Goal: Task Accomplishment & Management: Use online tool/utility

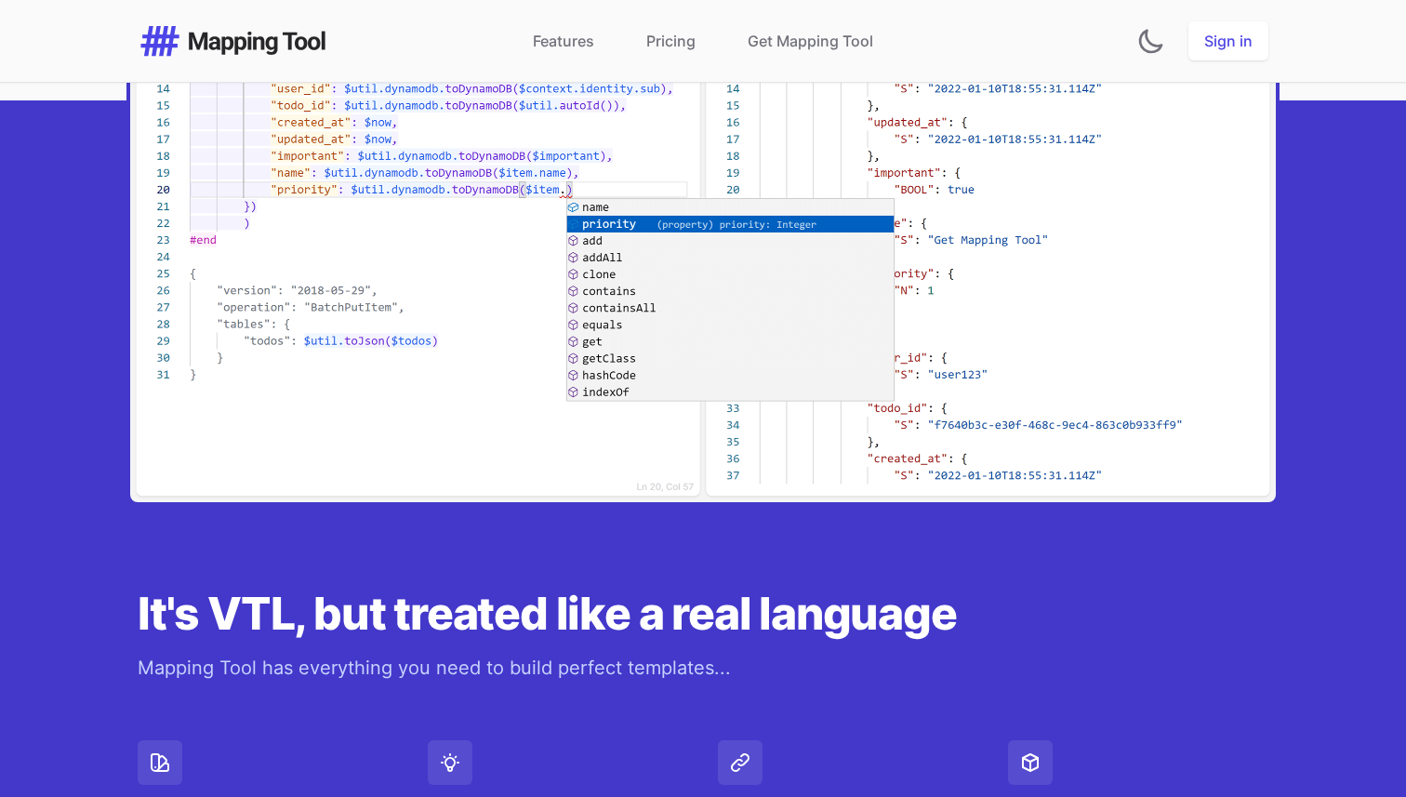
scroll to position [1050, 0]
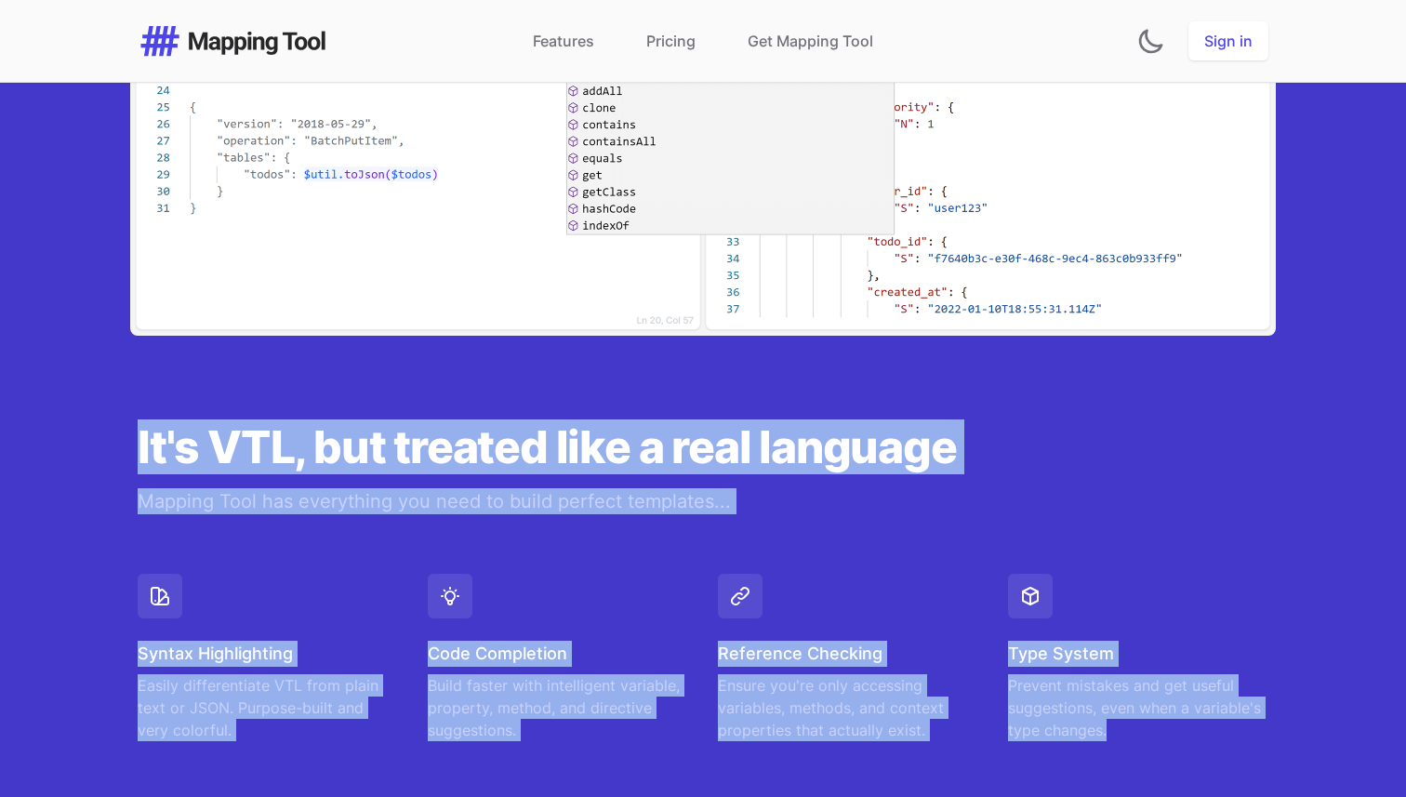
drag, startPoint x: 142, startPoint y: 448, endPoint x: 1222, endPoint y: 722, distance: 1113.7
click at [1222, 722] on div "It's VTL, but treated like a real language Mapping Tool has everything you need…" at bounding box center [703, 698] width 1190 height 725
click at [1074, 413] on div "It's VTL, but treated like a real language Mapping Tool has everything you need…" at bounding box center [703, 698] width 1190 height 725
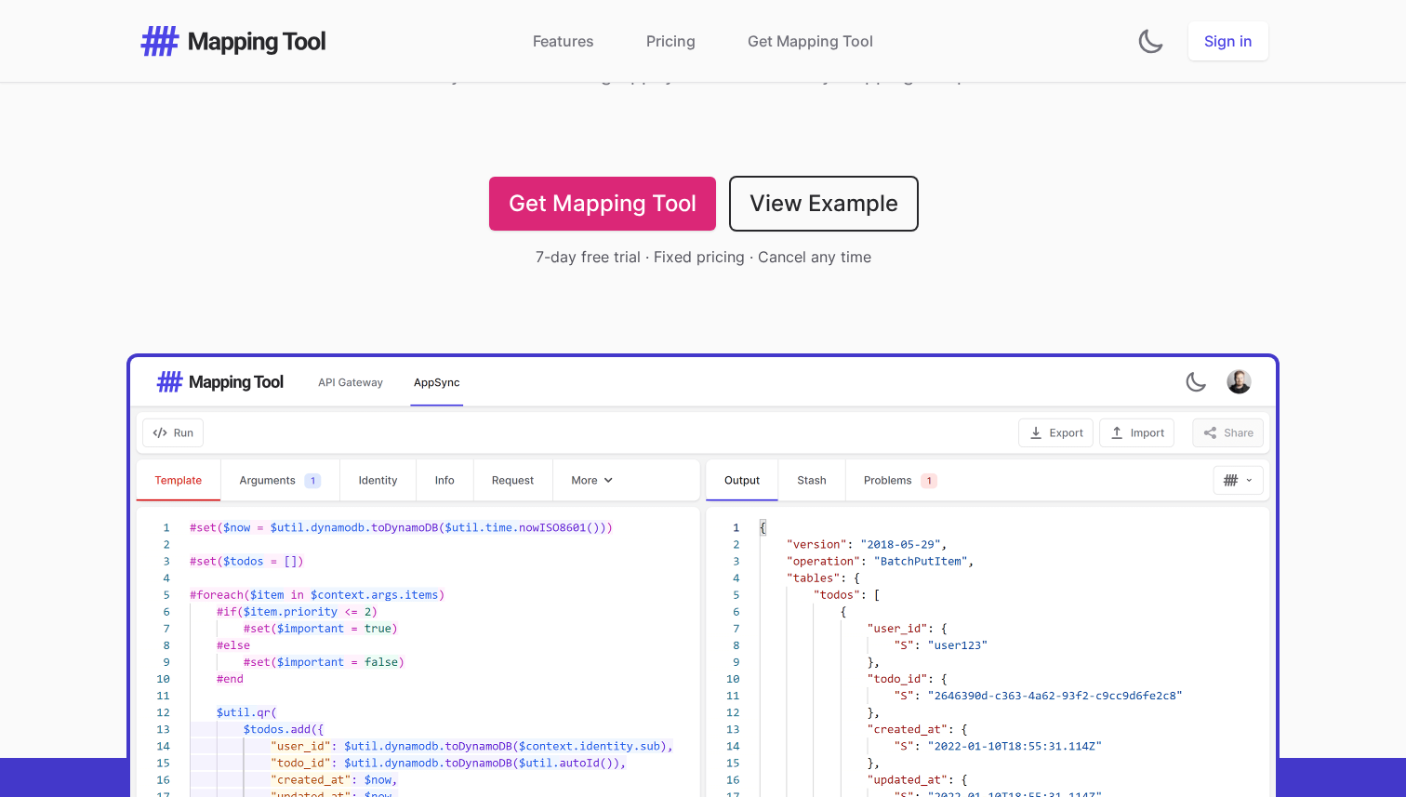
scroll to position [219, 0]
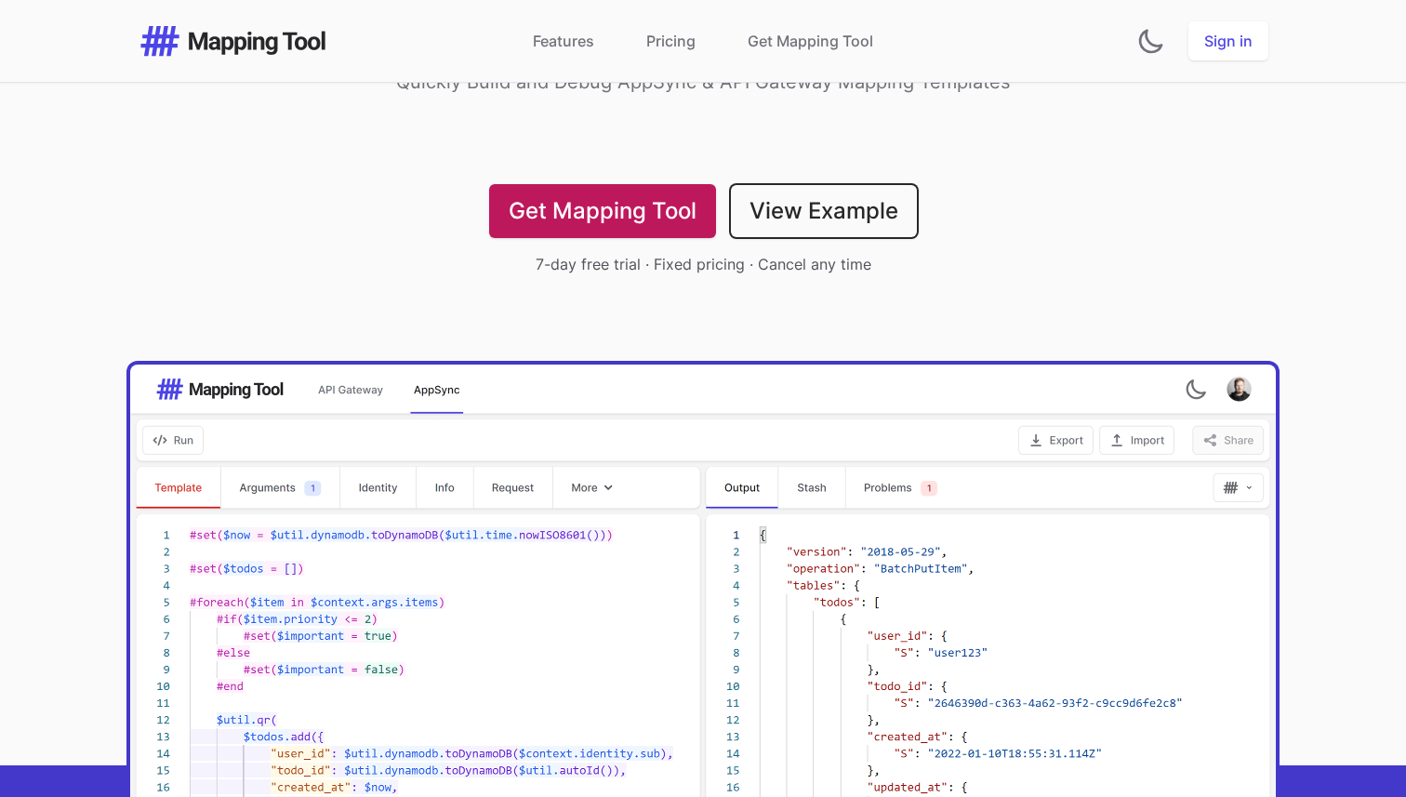
click at [595, 218] on link "Get Mapping Tool" at bounding box center [602, 211] width 227 height 54
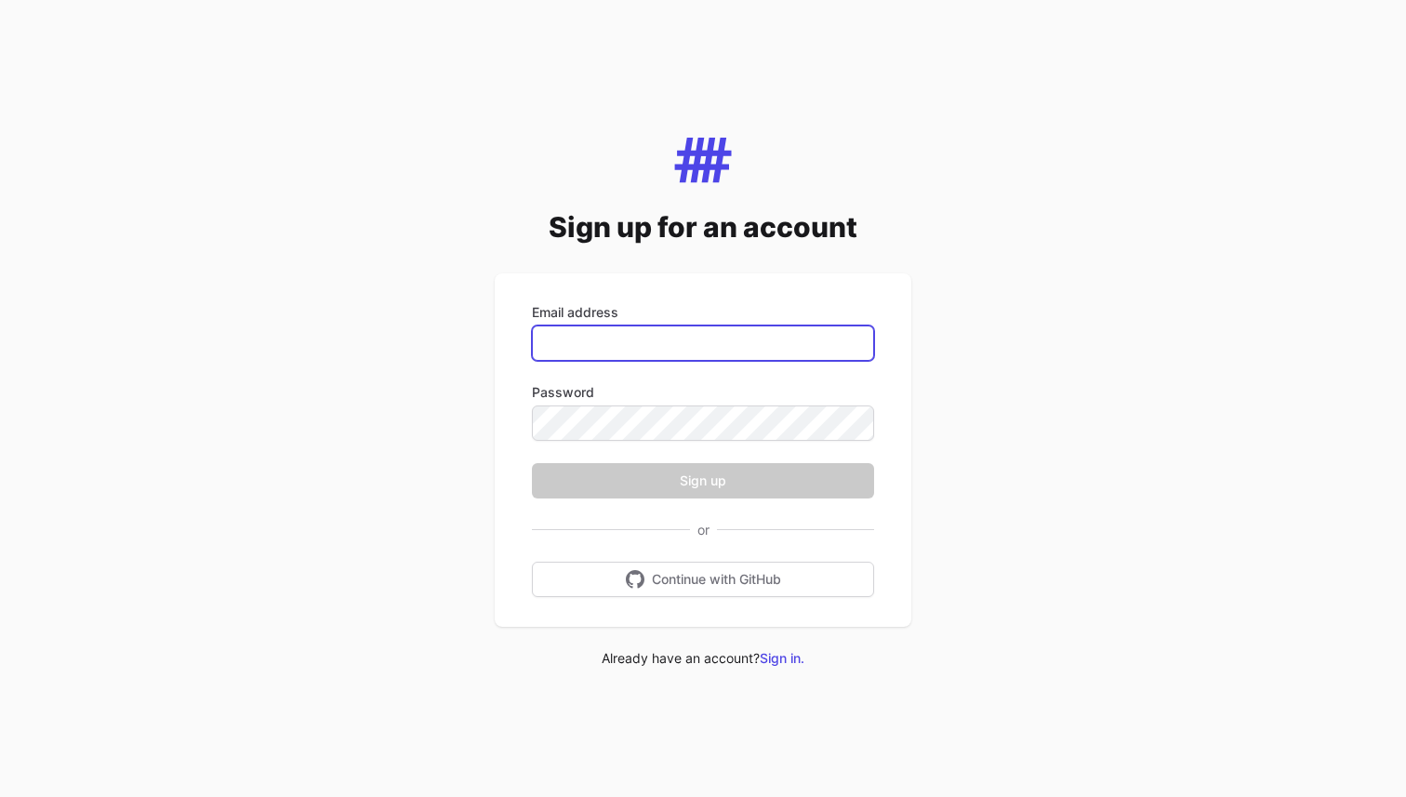
click at [645, 345] on input "Email address" at bounding box center [703, 342] width 342 height 35
type input "**********"
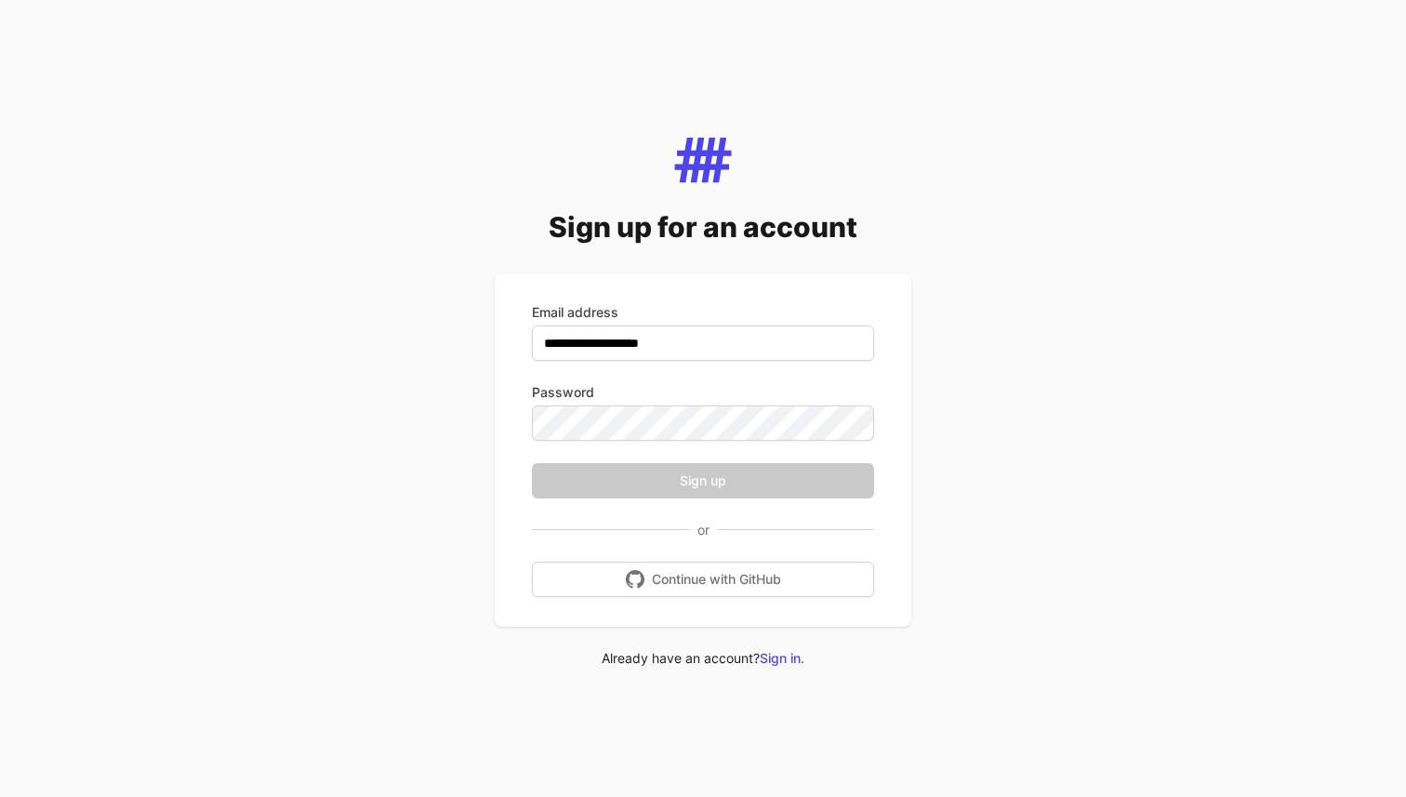
click at [423, 558] on div "**********" at bounding box center [703, 398] width 1406 height 797
click at [352, 517] on div "**********" at bounding box center [703, 398] width 1406 height 797
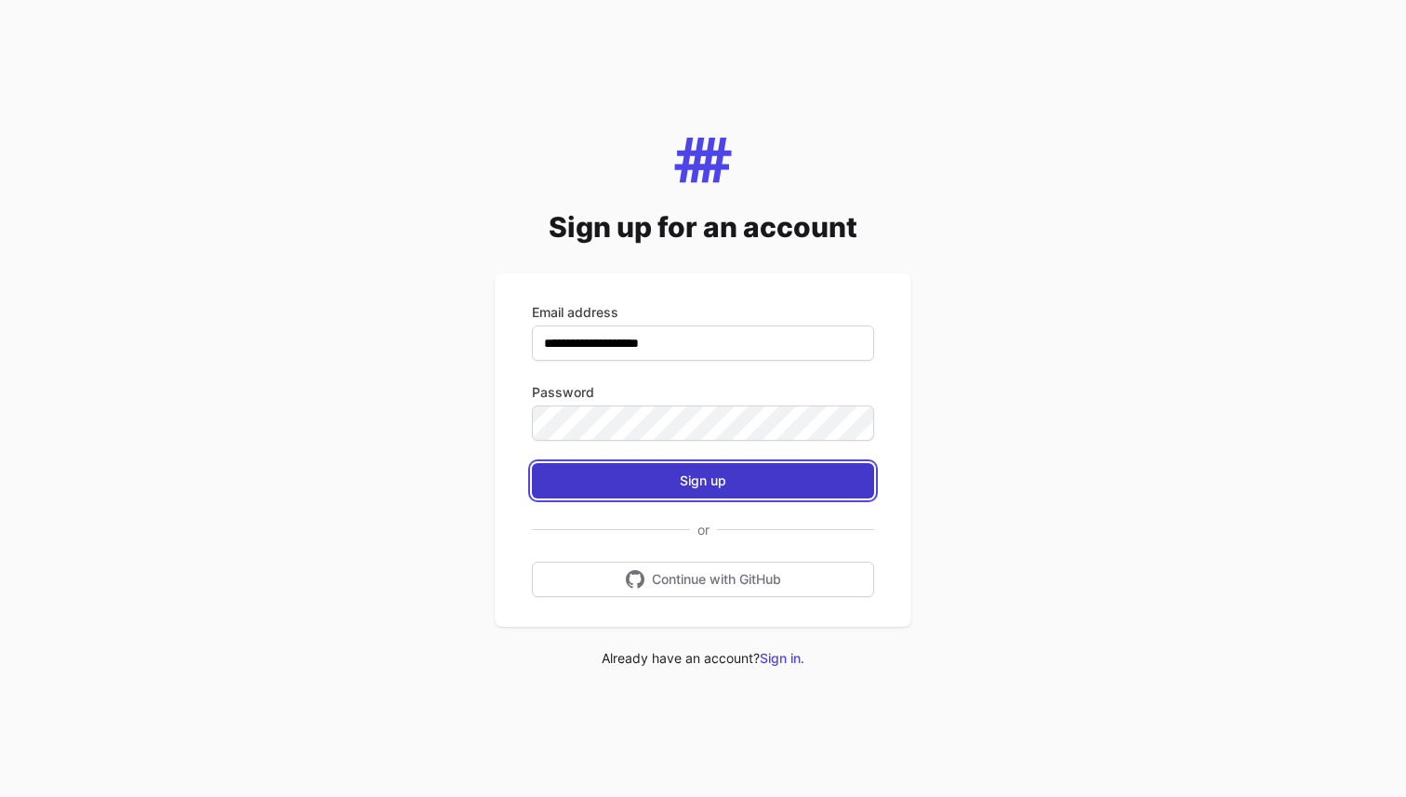
click at [777, 476] on button "Sign up" at bounding box center [703, 480] width 342 height 35
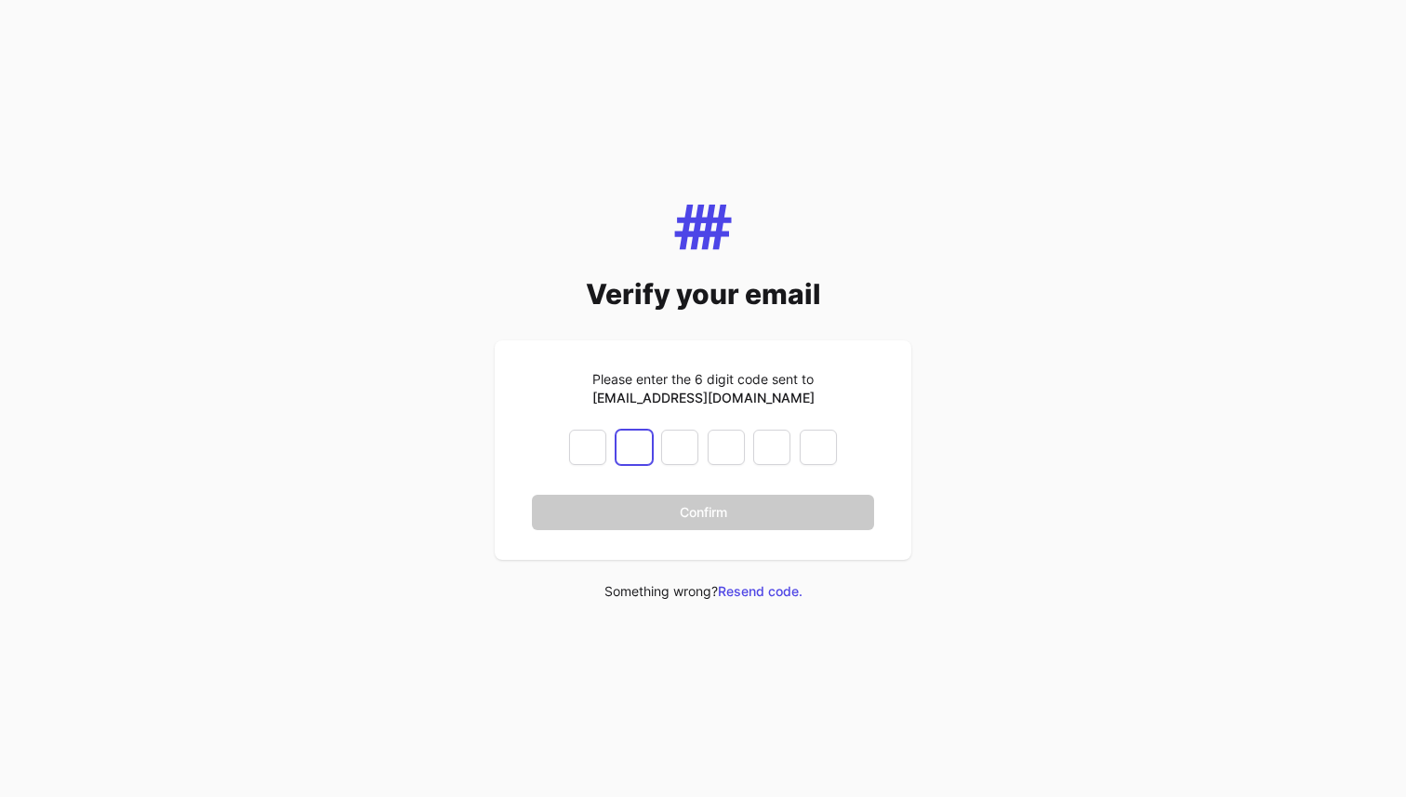
type input "*"
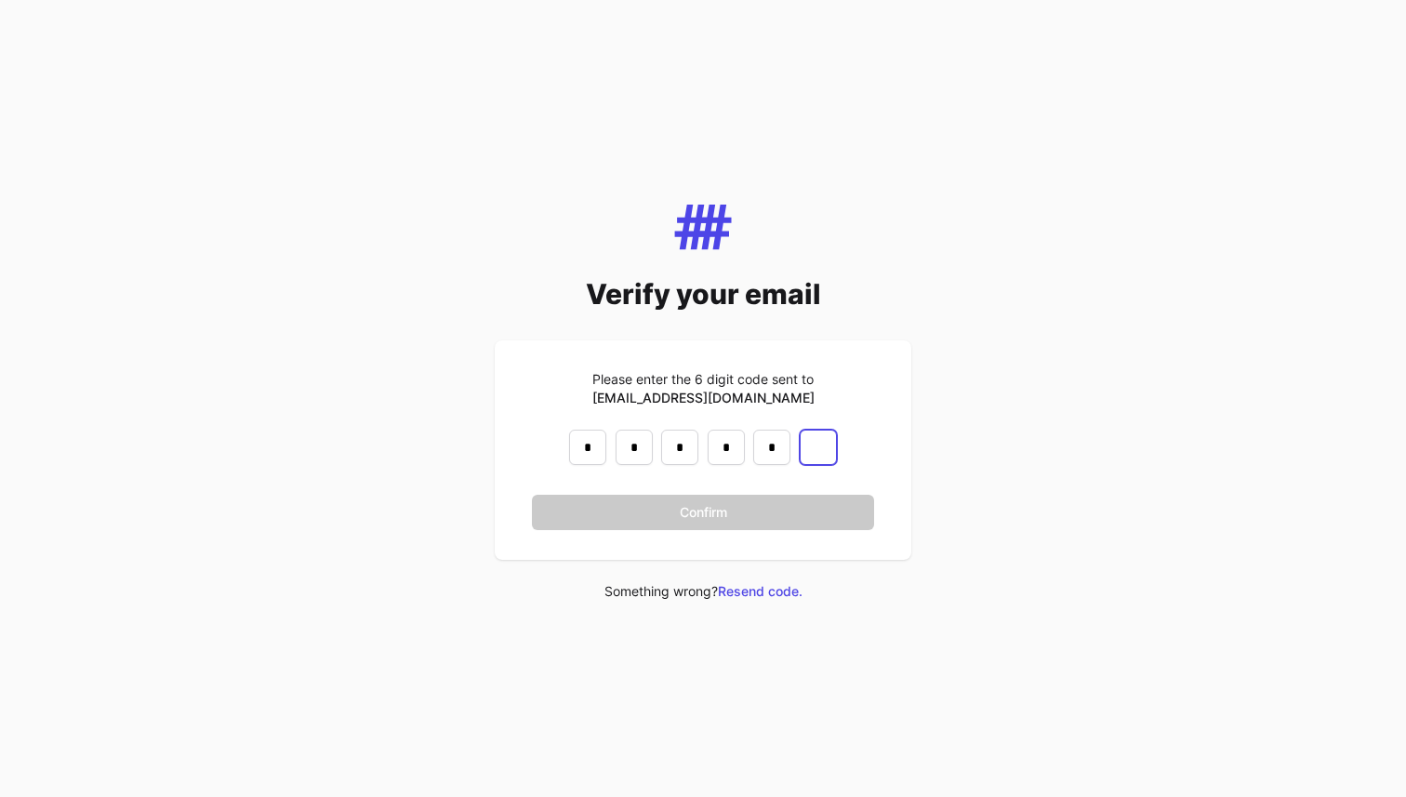
type input "*"
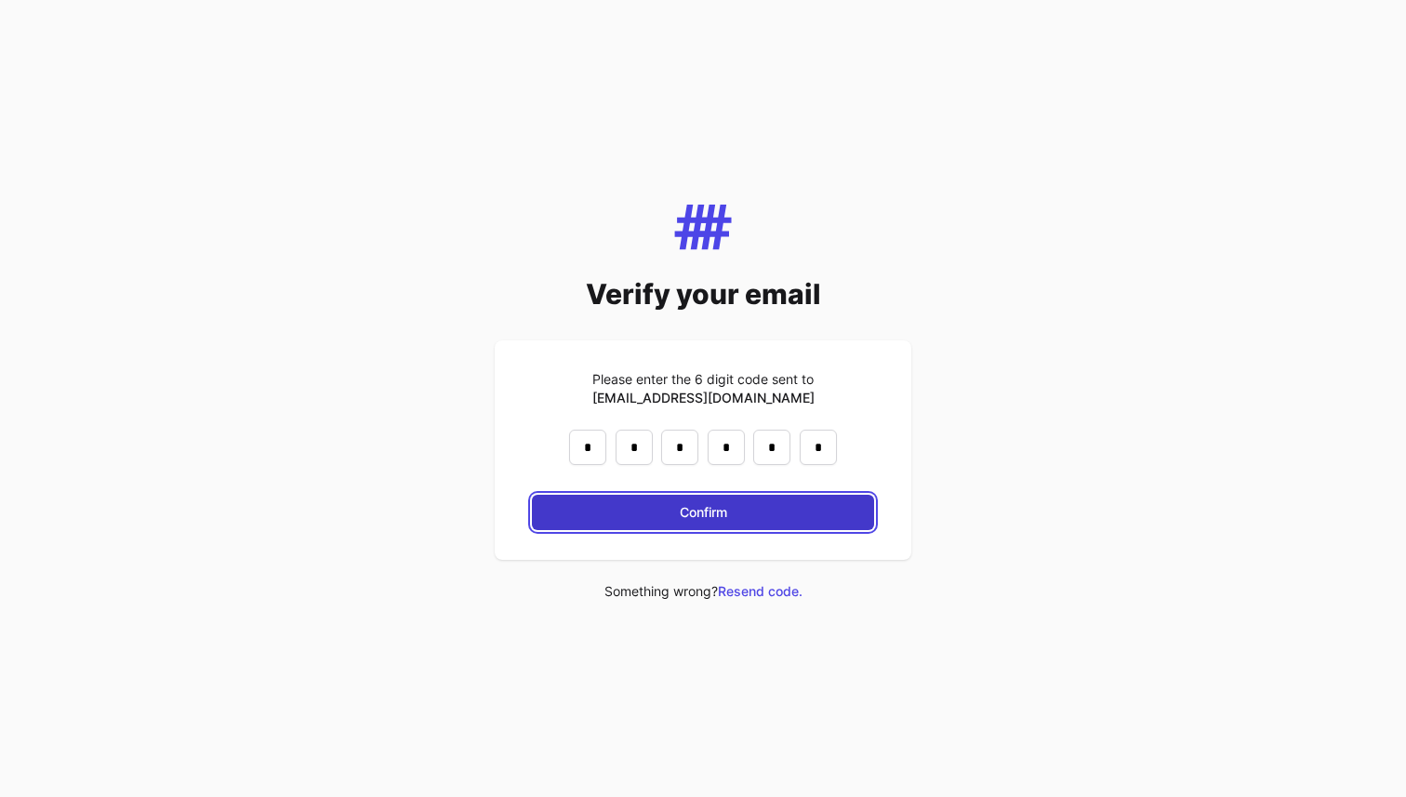
click at [635, 520] on button "Confirm" at bounding box center [703, 512] width 342 height 35
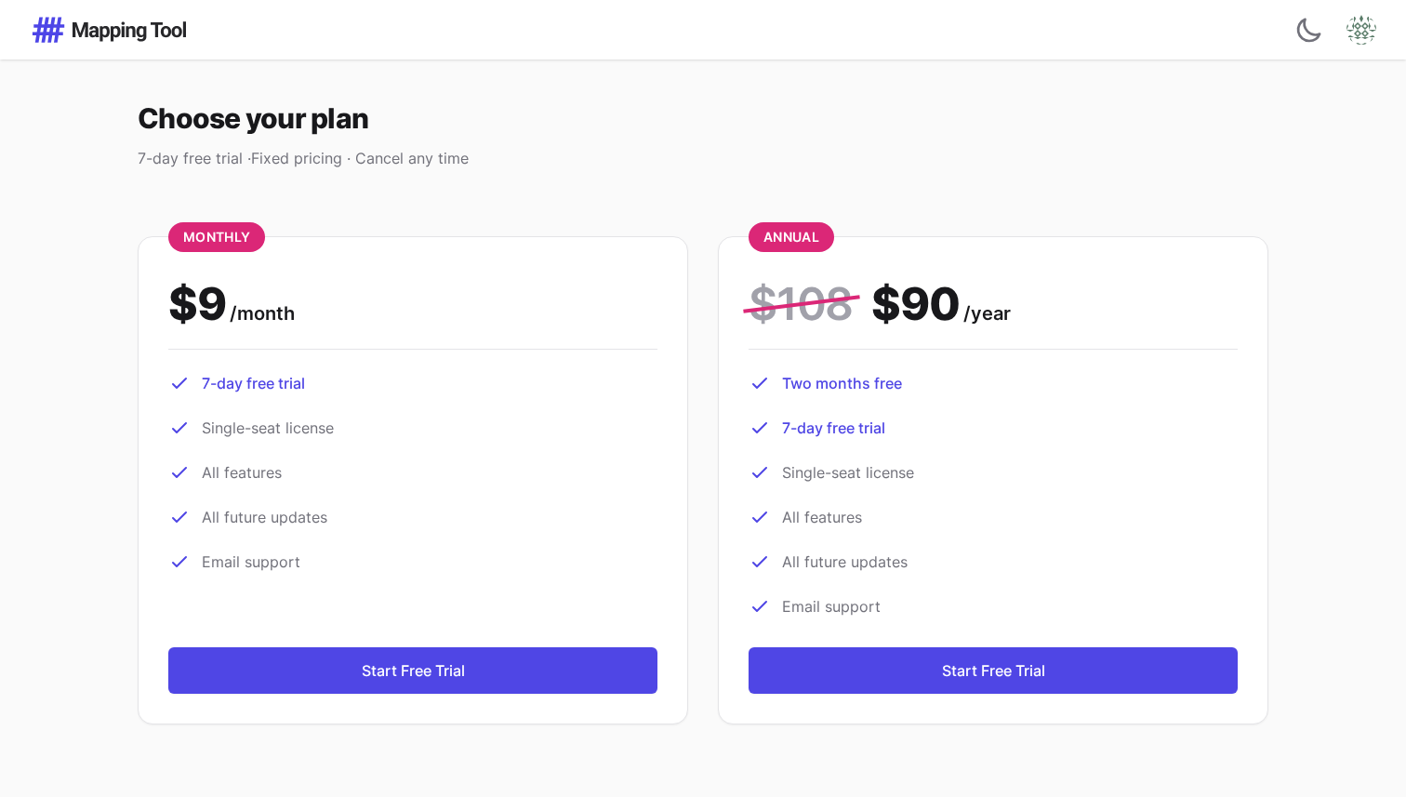
scroll to position [46, 0]
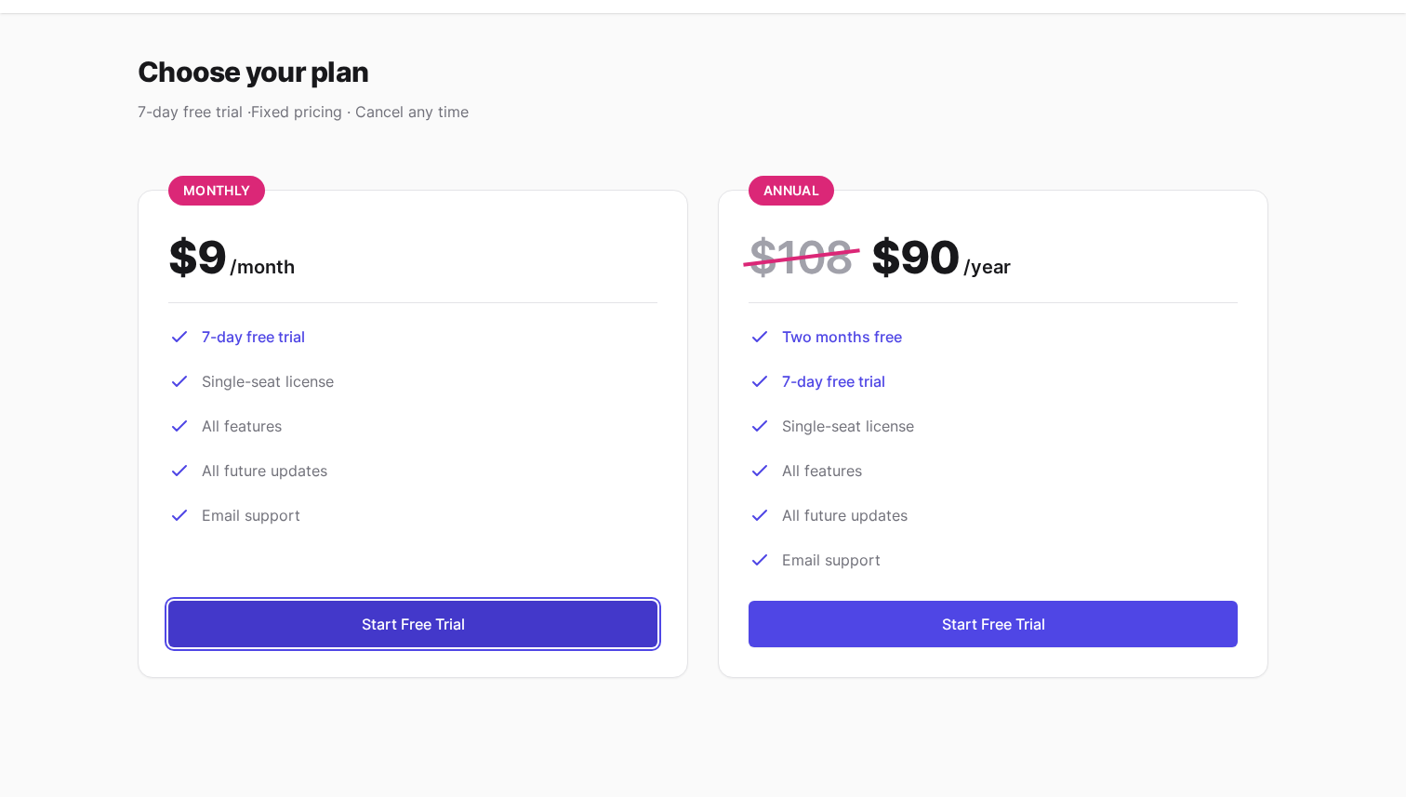
click at [312, 629] on button "Start Free Trial" at bounding box center [412, 624] width 489 height 46
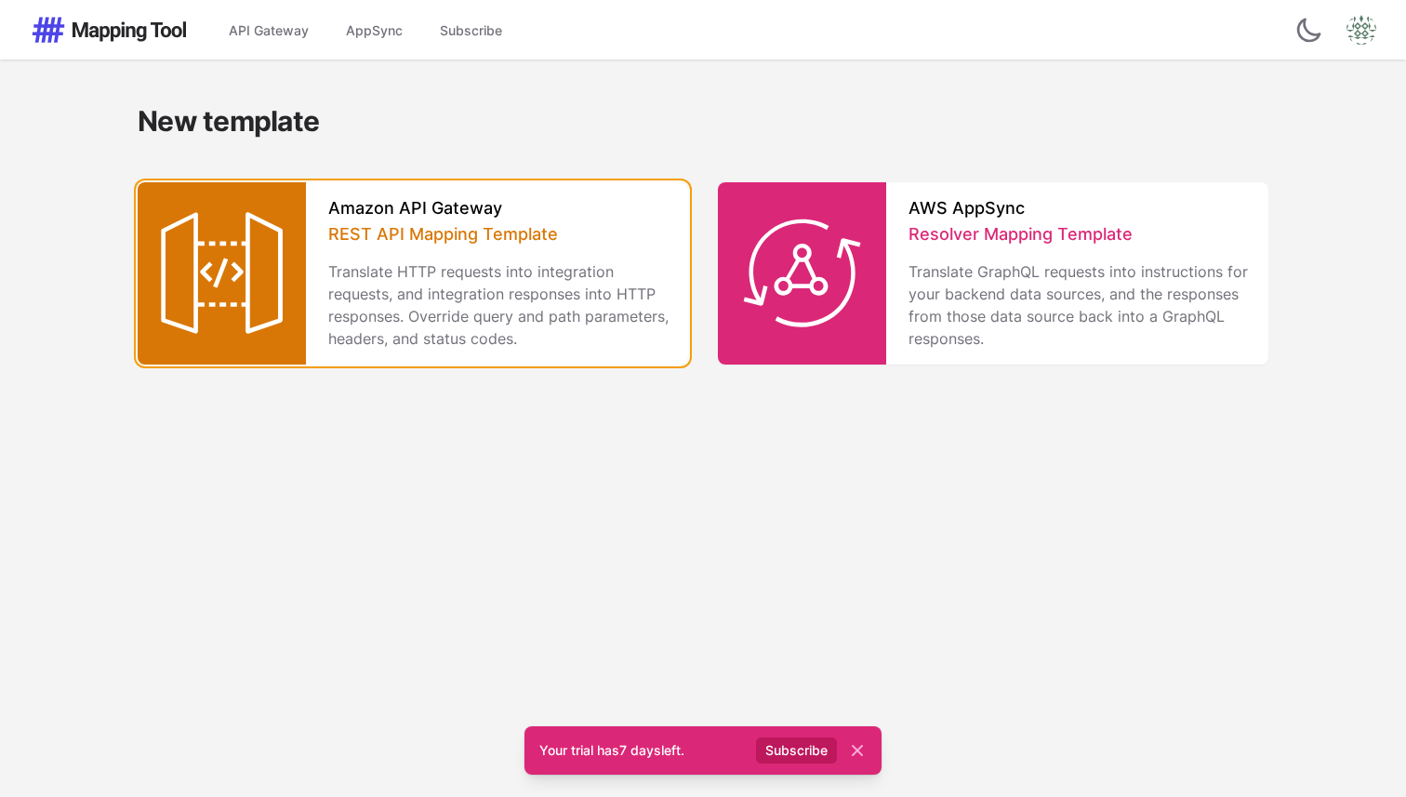
click at [412, 313] on p "Translate HTTP requests into integration requests, and integration responses in…" at bounding box center [500, 304] width 345 height 89
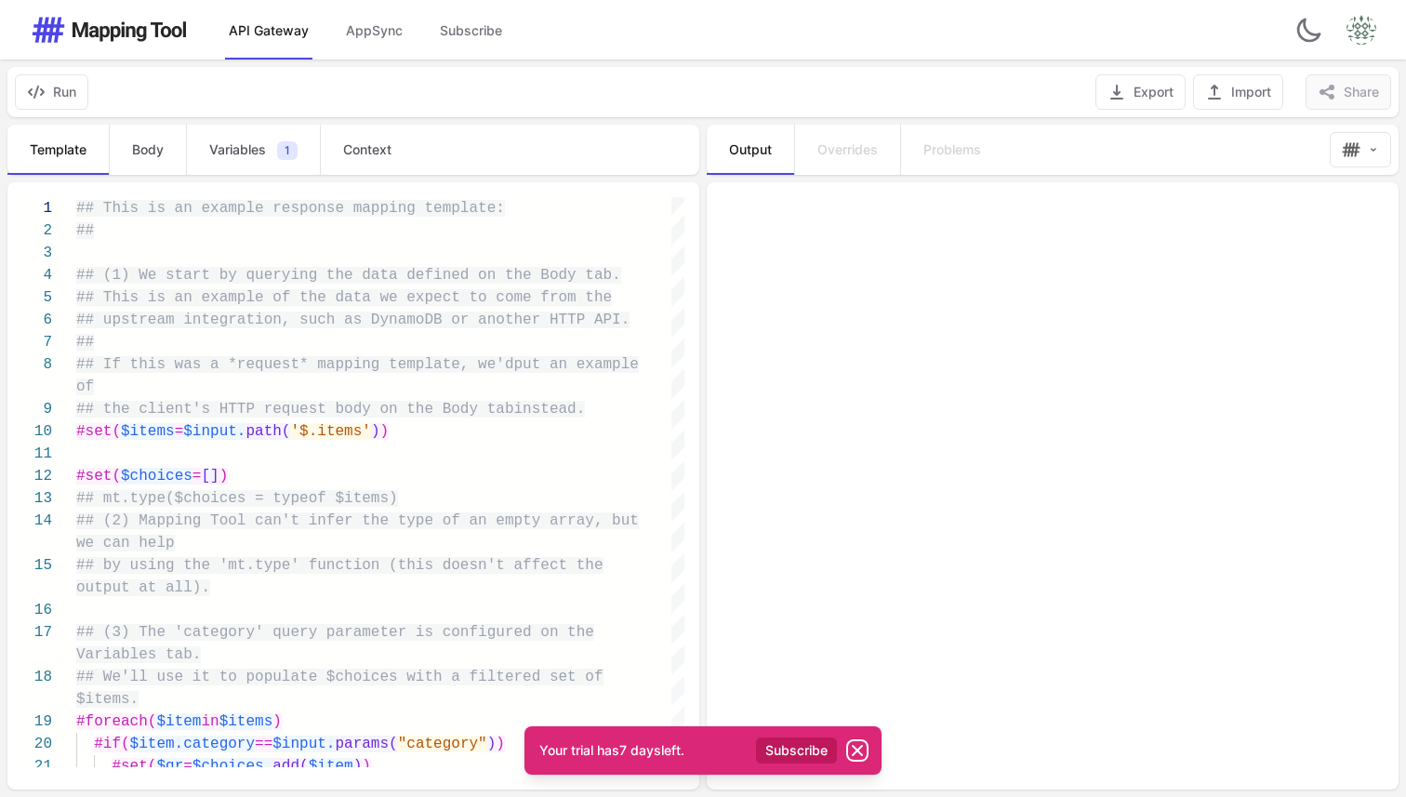
click at [863, 749] on icon at bounding box center [857, 750] width 19 height 19
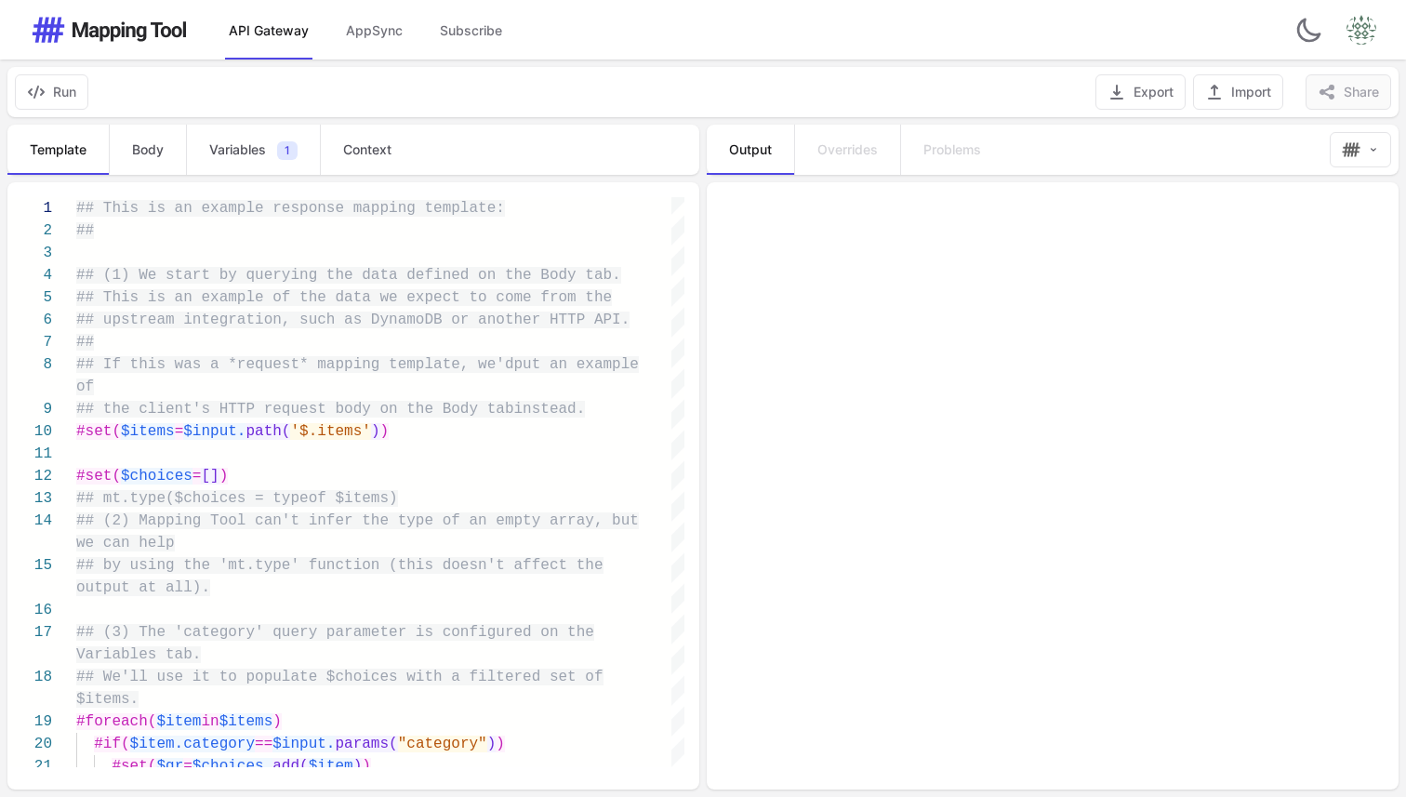
click at [146, 121] on div "Template Body Variables 1 Context 20 21 19 18 16 17 15 14 13 12 11 10 9 8 7 6 5…" at bounding box center [351, 457] width 703 height 680
click at [146, 148] on span "Body" at bounding box center [148, 149] width 32 height 19
type textarea "**********"
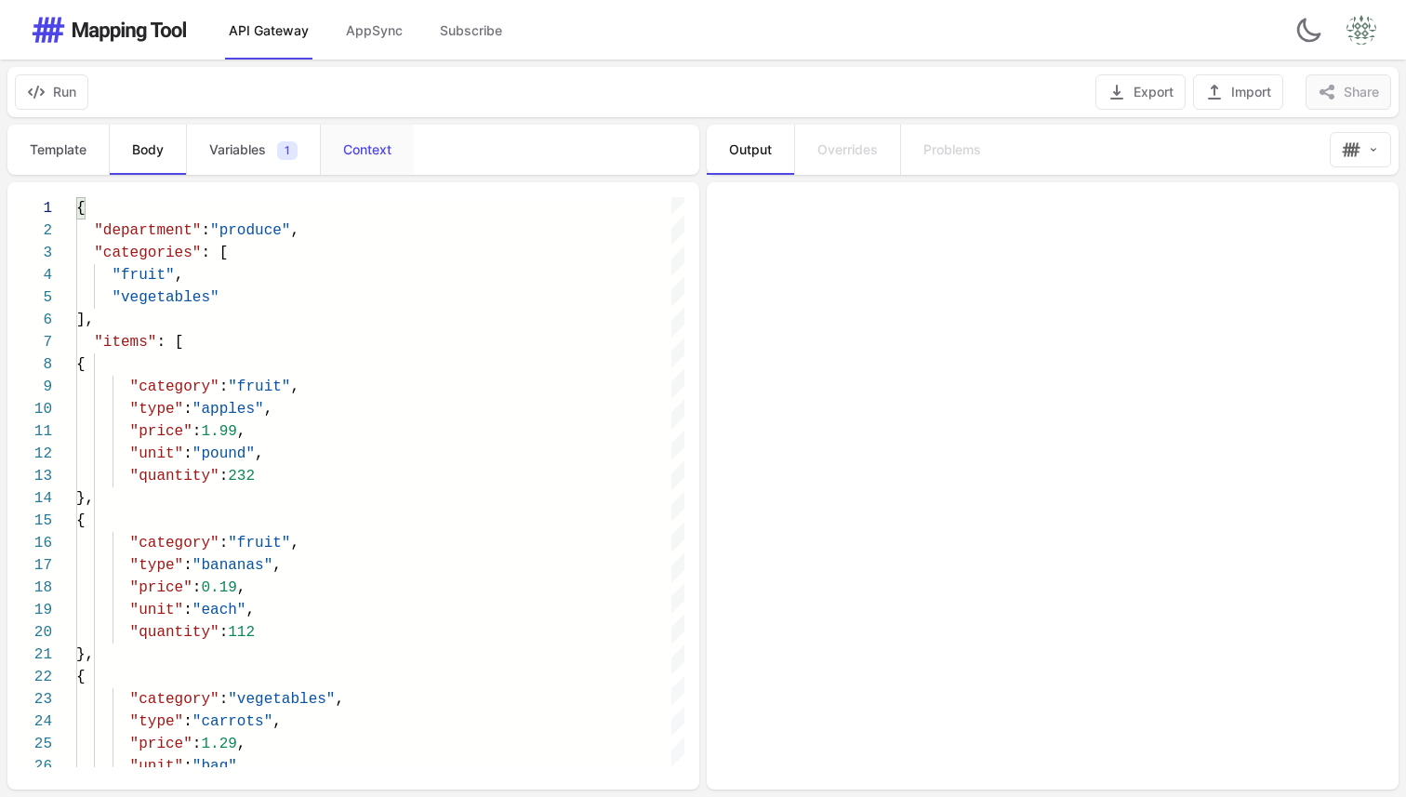
click at [351, 151] on span "Context" at bounding box center [367, 149] width 48 height 19
type textarea "**********"
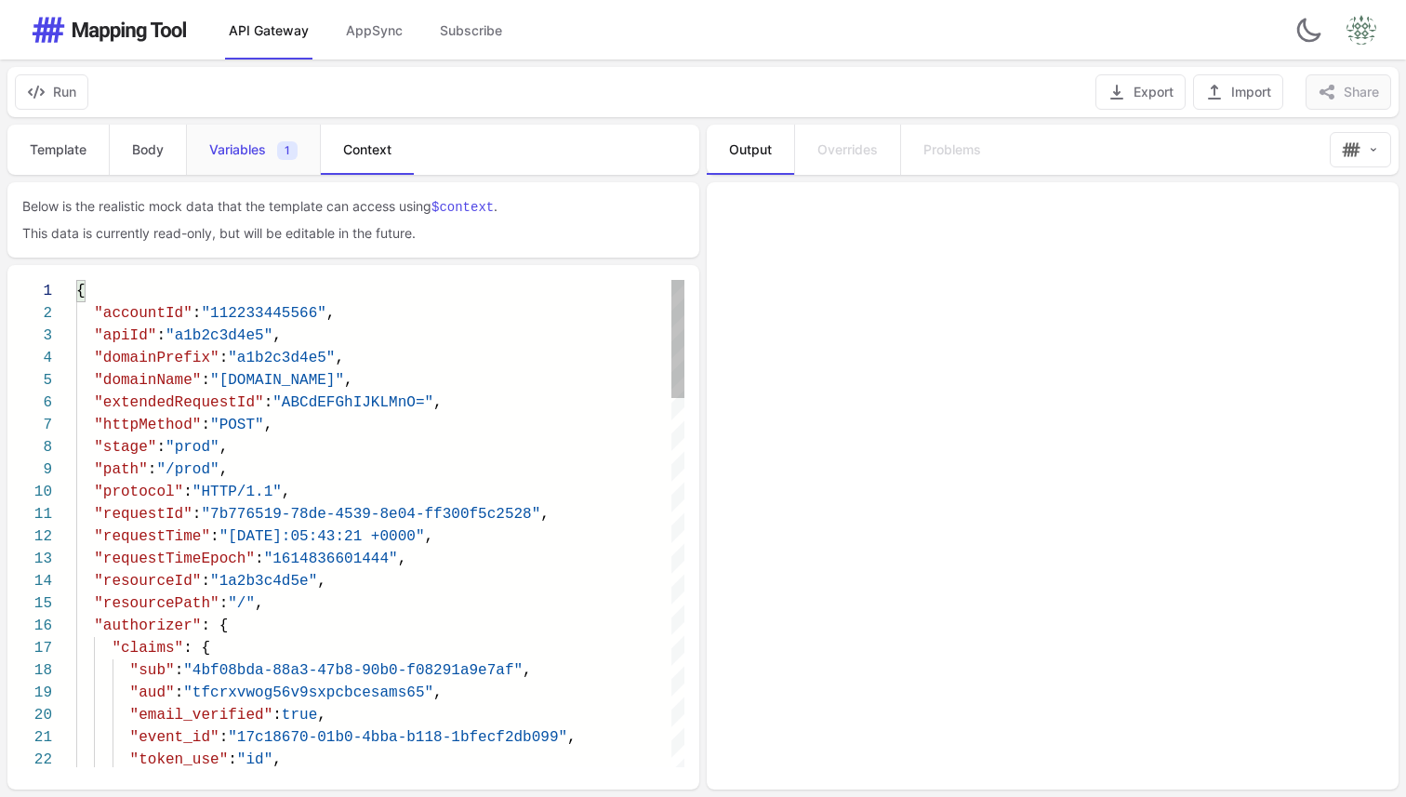
click at [226, 151] on span "Variables" at bounding box center [237, 149] width 57 height 19
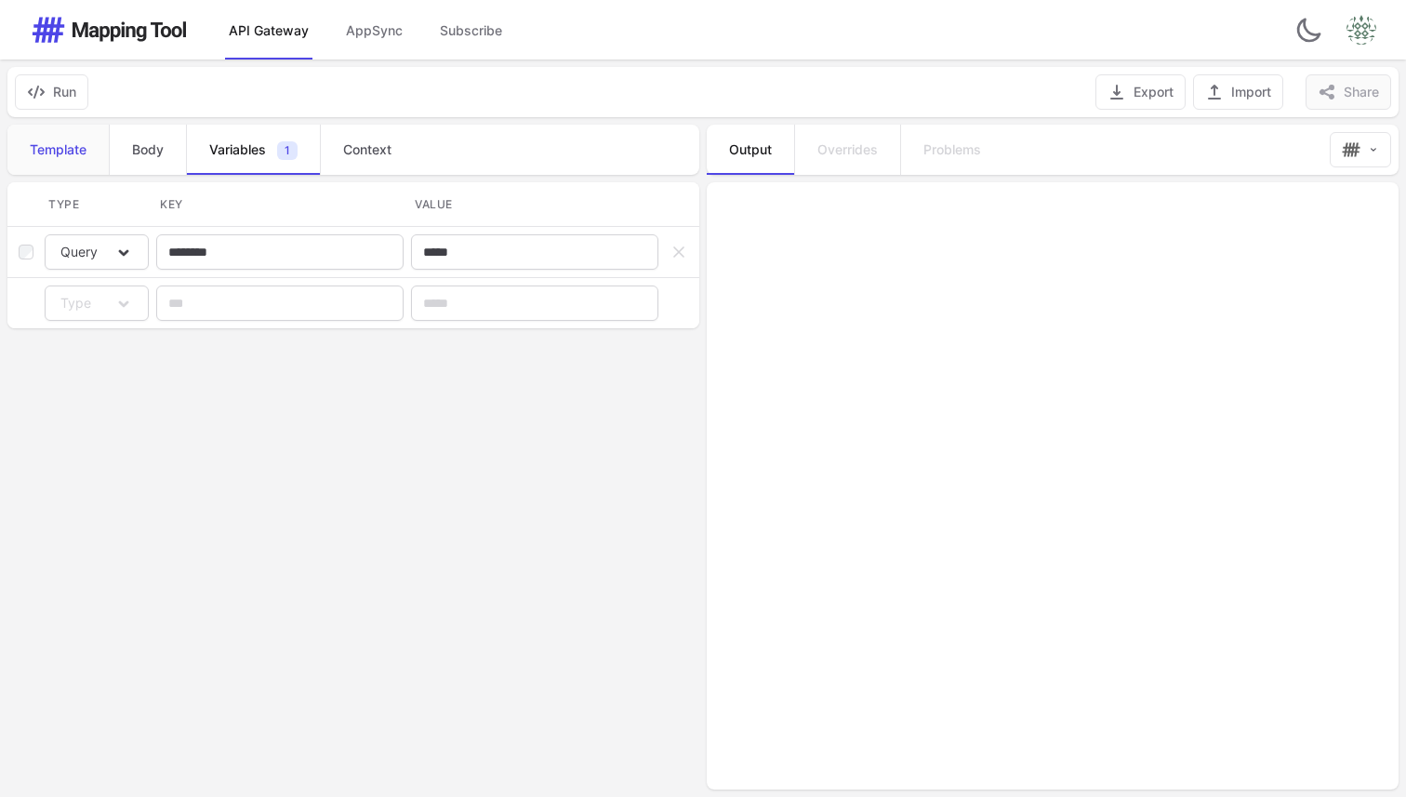
click at [78, 167] on link "Template" at bounding box center [57, 150] width 101 height 50
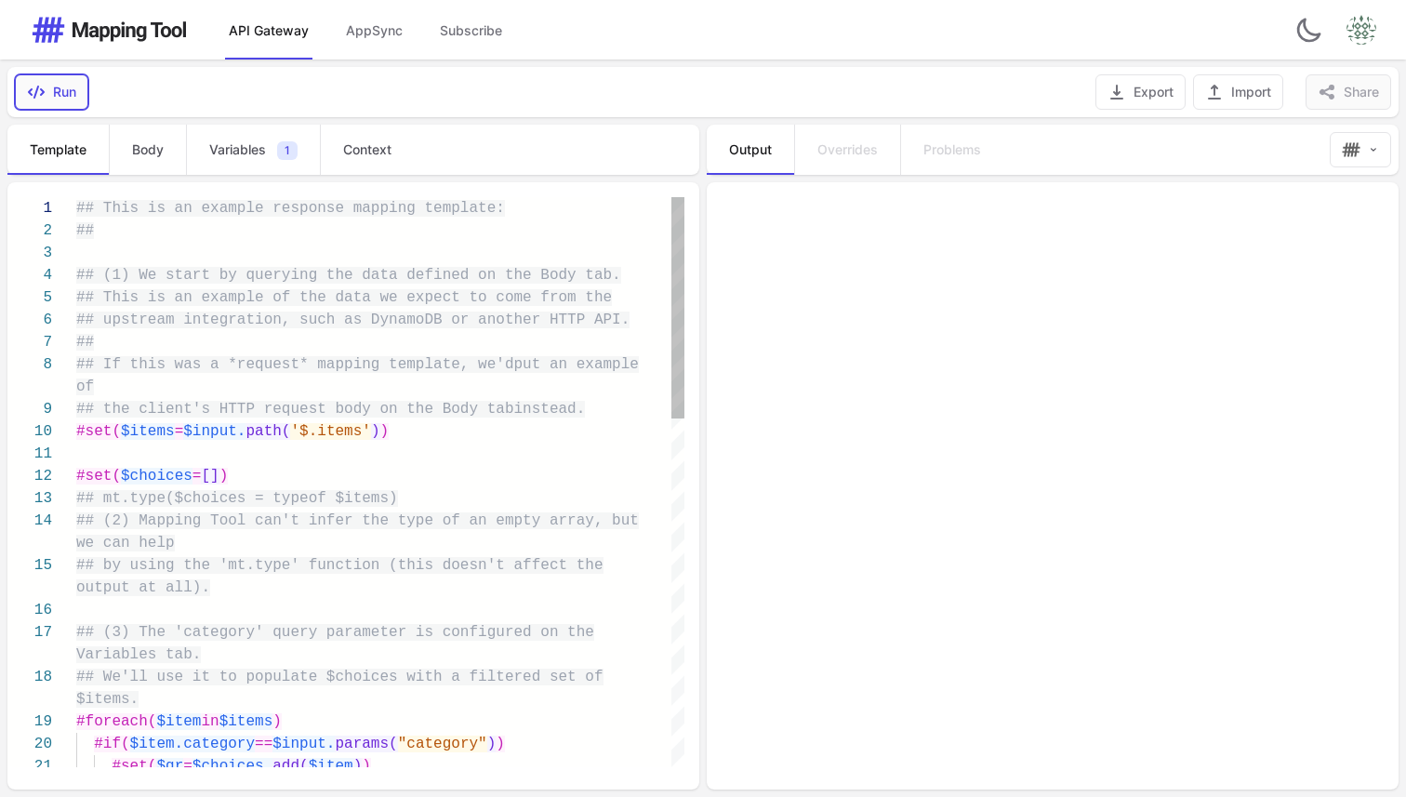
click at [67, 79] on button "Run" at bounding box center [51, 91] width 73 height 35
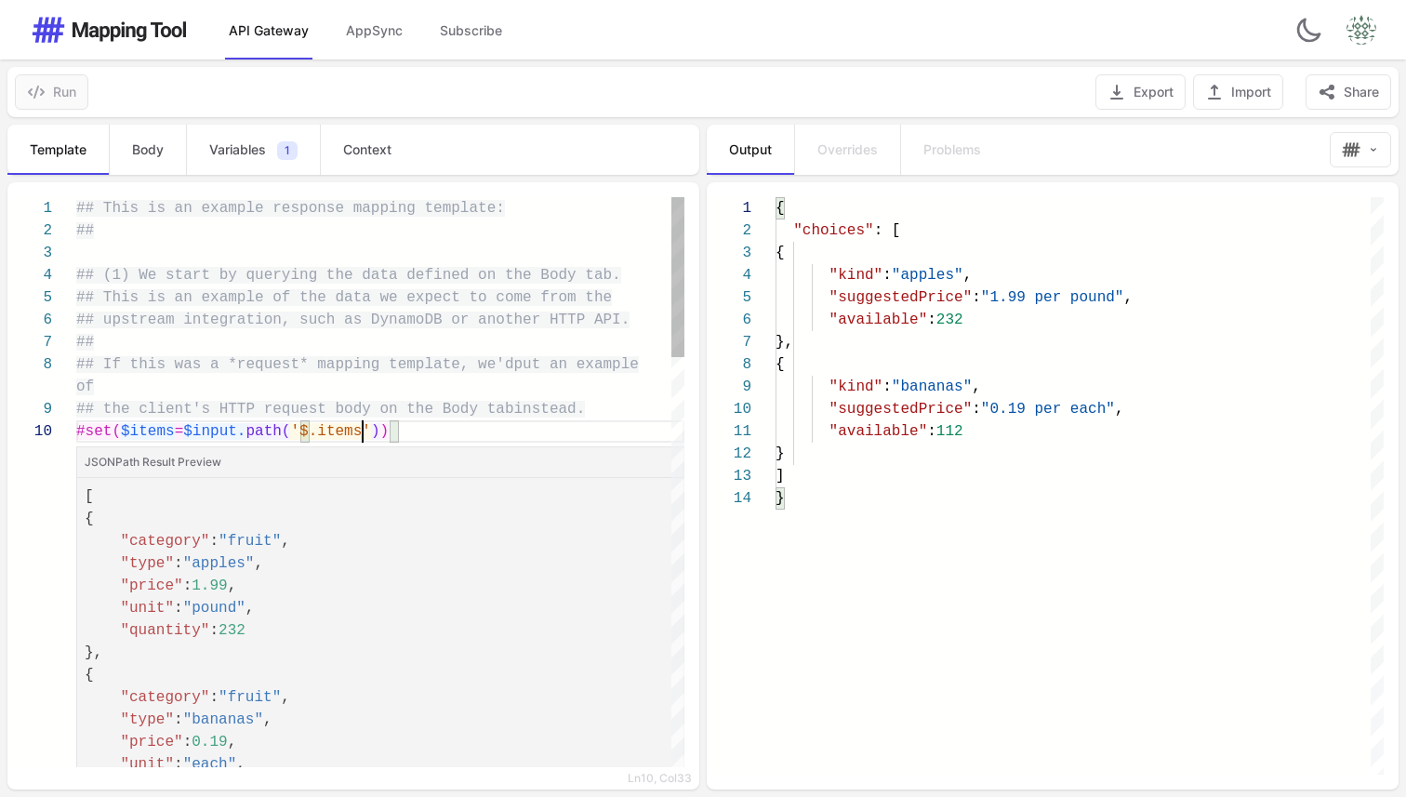
click at [366, 423] on span "'$.items'" at bounding box center [330, 431] width 80 height 17
type textarea "**********"
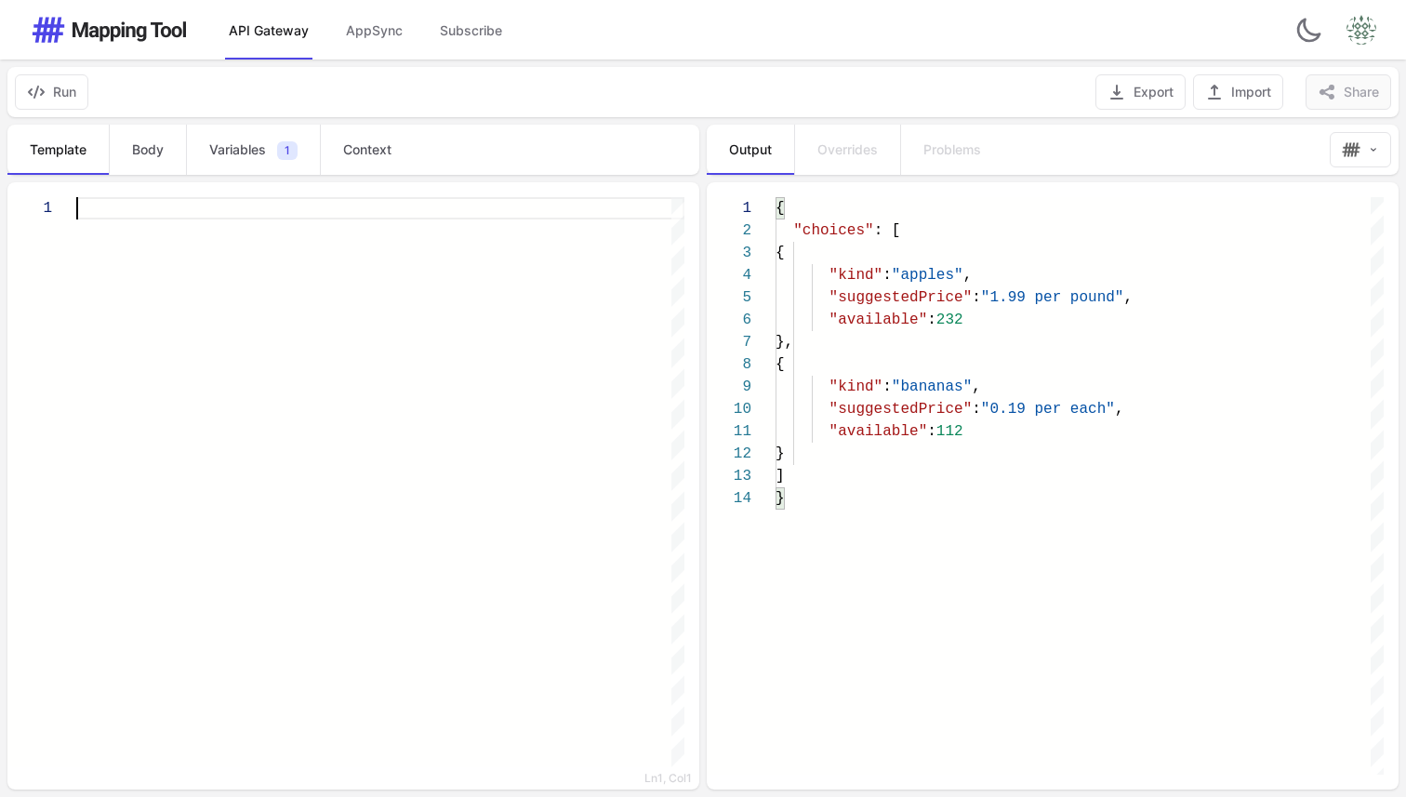
paste textarea "* ***** *** *"
type textarea "* ***** *** *"
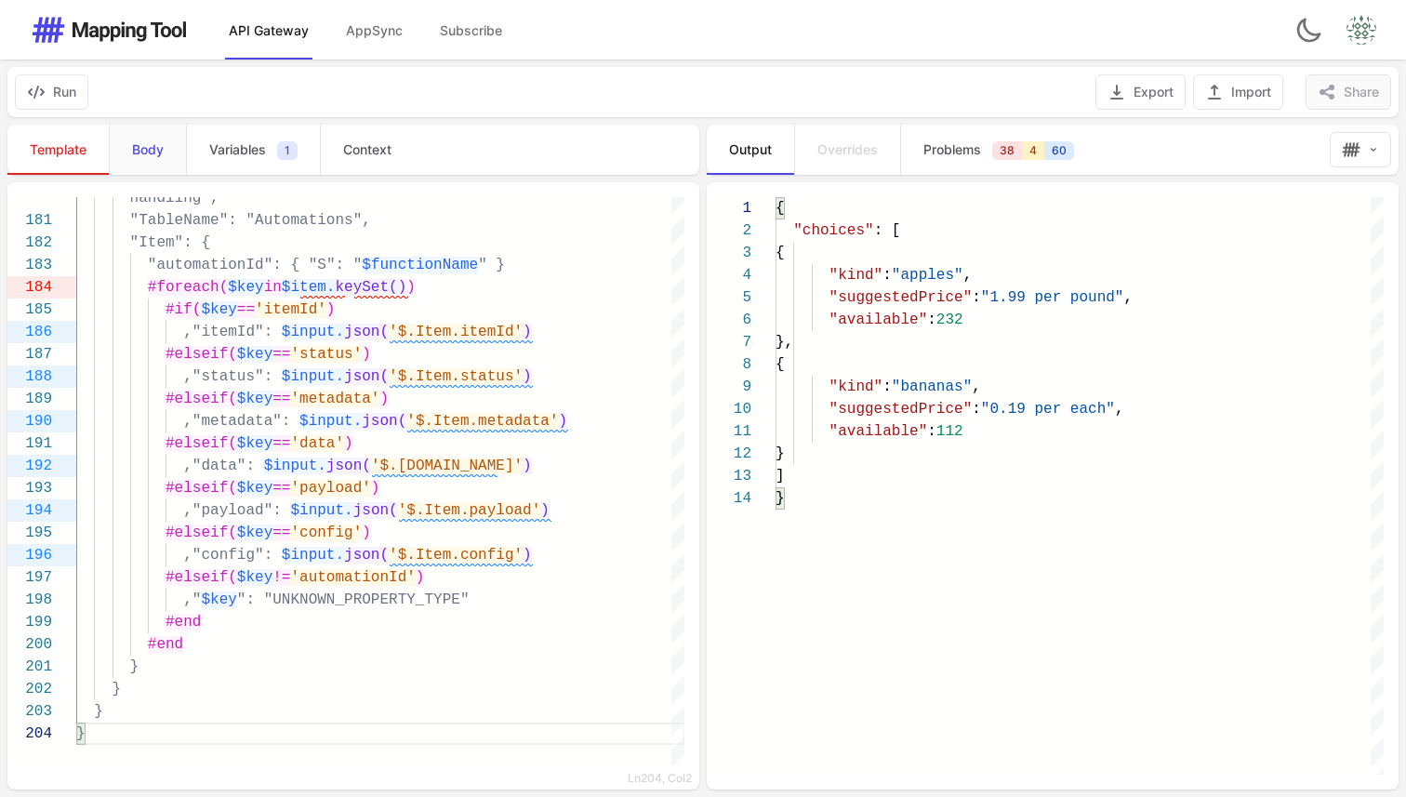
click at [150, 165] on link "Body" at bounding box center [147, 150] width 77 height 50
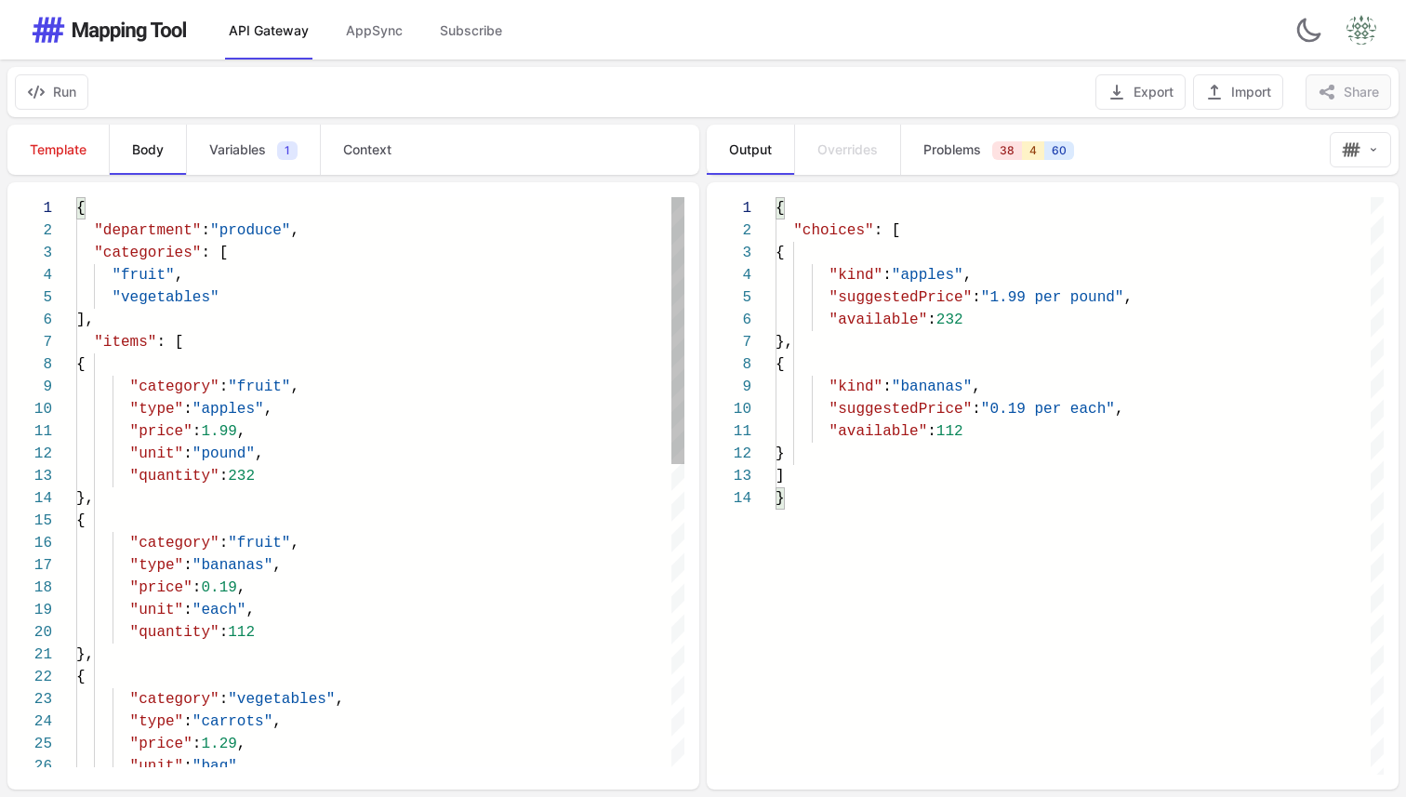
click at [397, 321] on div "]," at bounding box center [380, 320] width 608 height 22
type textarea "**********"
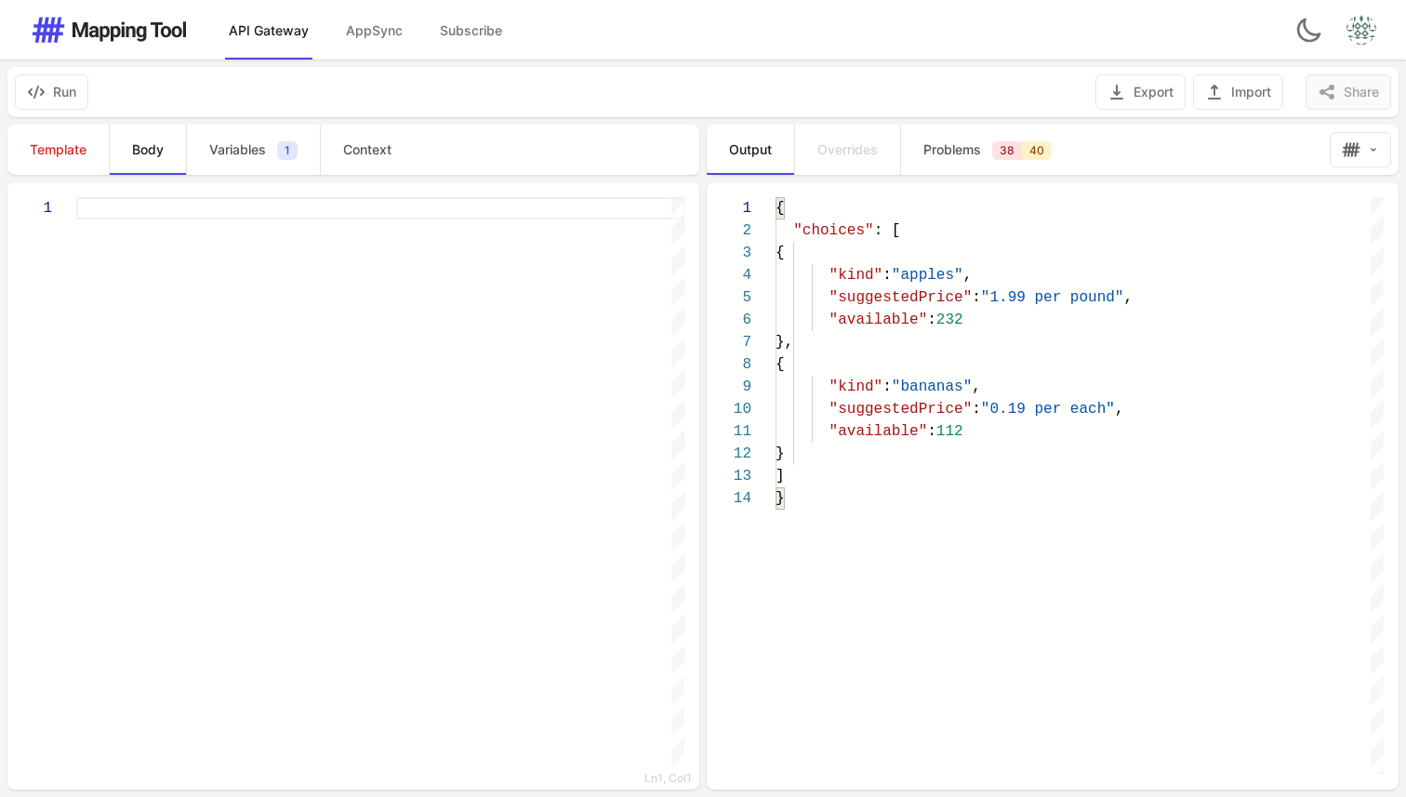
paste textarea "**********"
type textarea "**********"
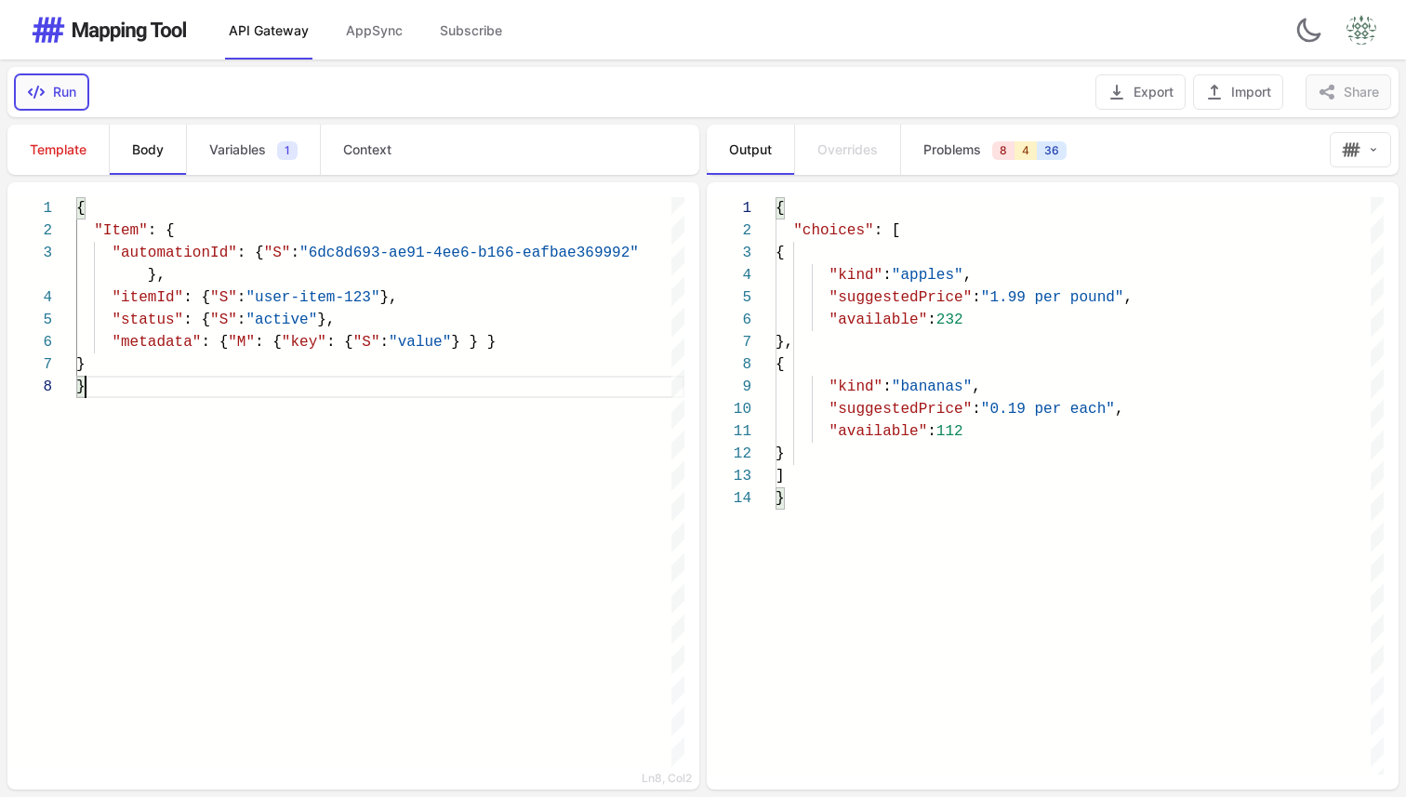
click at [65, 94] on button "Run" at bounding box center [51, 91] width 73 height 35
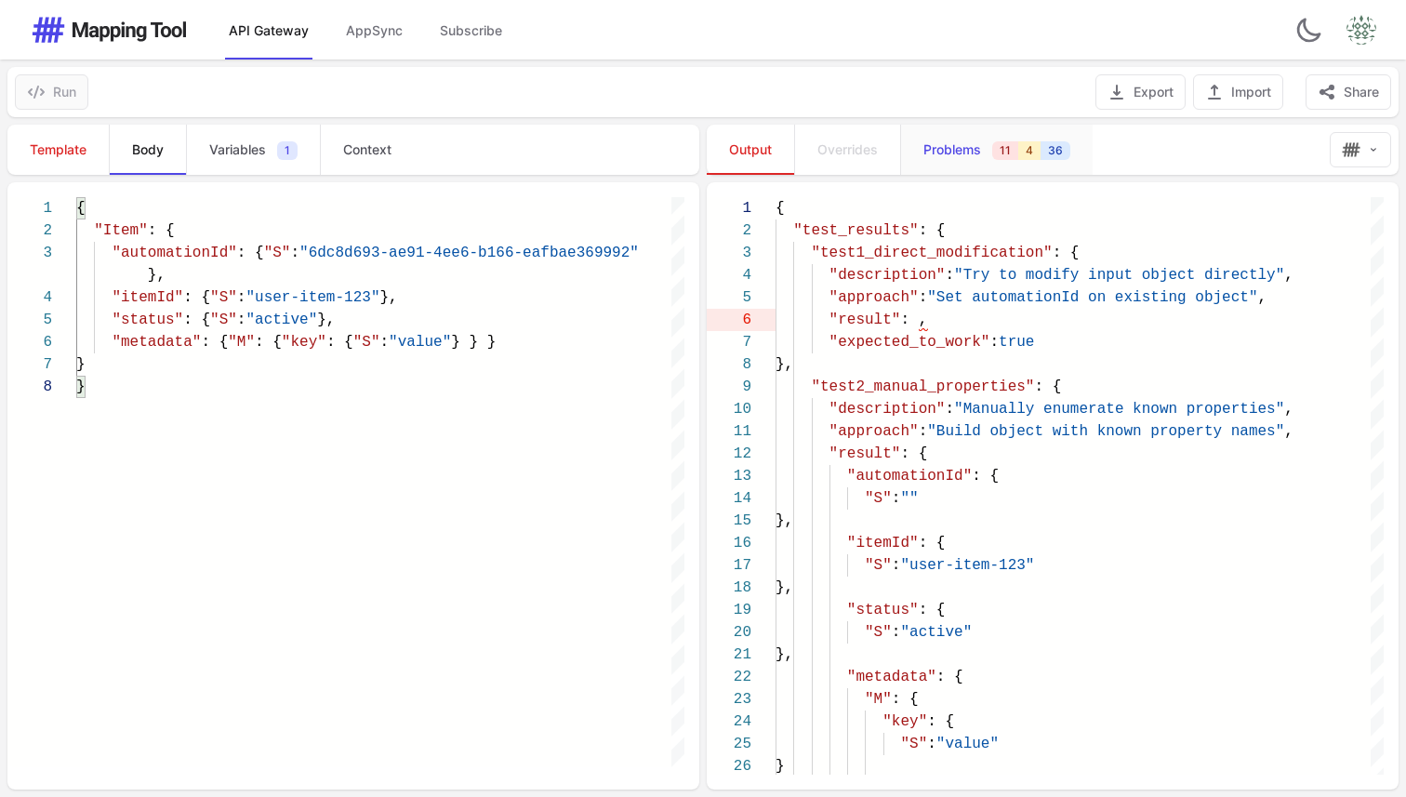
click at [971, 141] on span "Problems" at bounding box center [952, 149] width 58 height 19
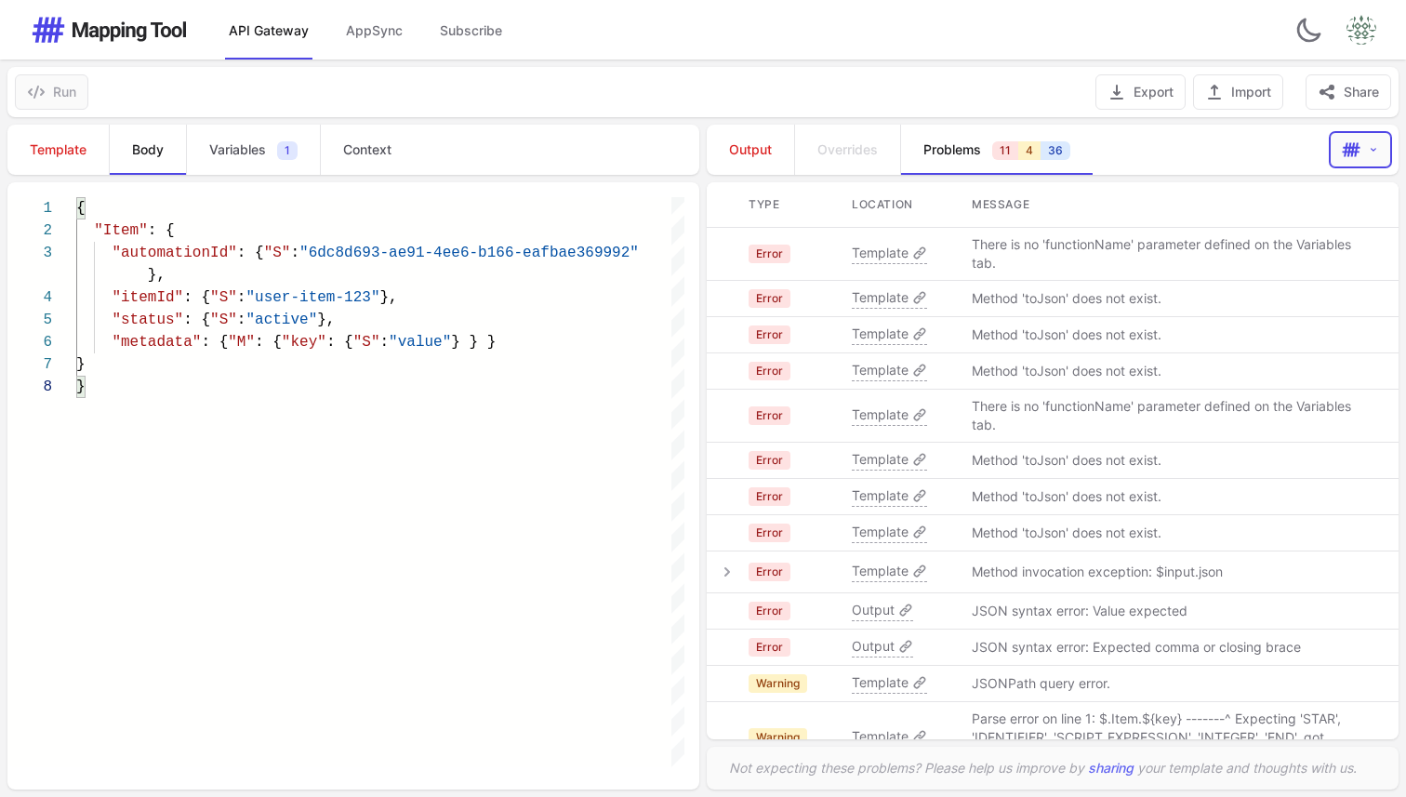
click at [1380, 143] on button "Open output actions menu" at bounding box center [1360, 149] width 61 height 35
click at [1268, 143] on nav "Output Overrides Problems 11 4 36" at bounding box center [1015, 150] width 616 height 50
click at [1383, 139] on button "Open output actions menu" at bounding box center [1360, 149] width 61 height 35
click at [1269, 186] on span "Auto-format JSON" at bounding box center [1269, 191] width 113 height 19
click at [1188, 143] on nav "Output Overrides Problems 11 4 36" at bounding box center [1015, 150] width 616 height 50
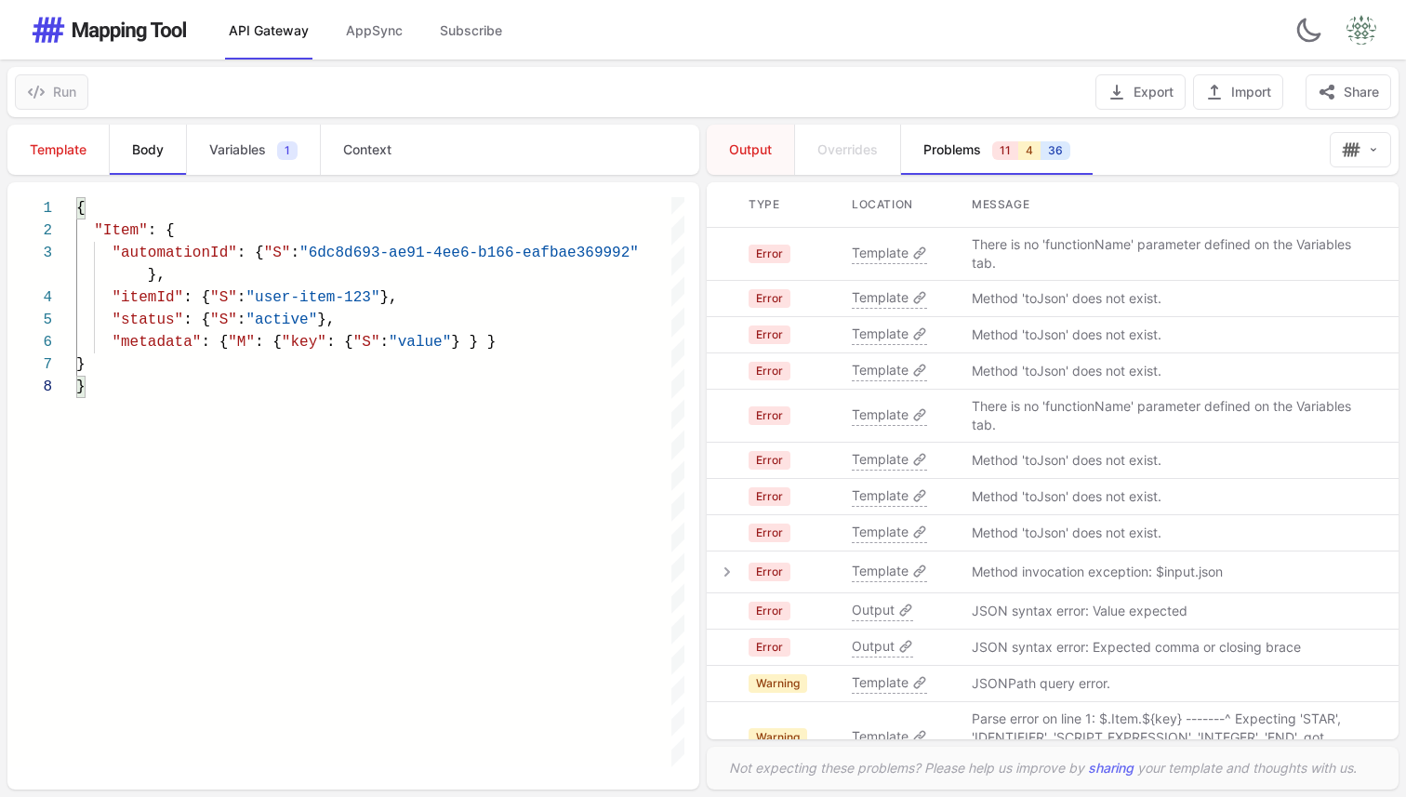
click at [750, 156] on span "Output" at bounding box center [750, 149] width 43 height 19
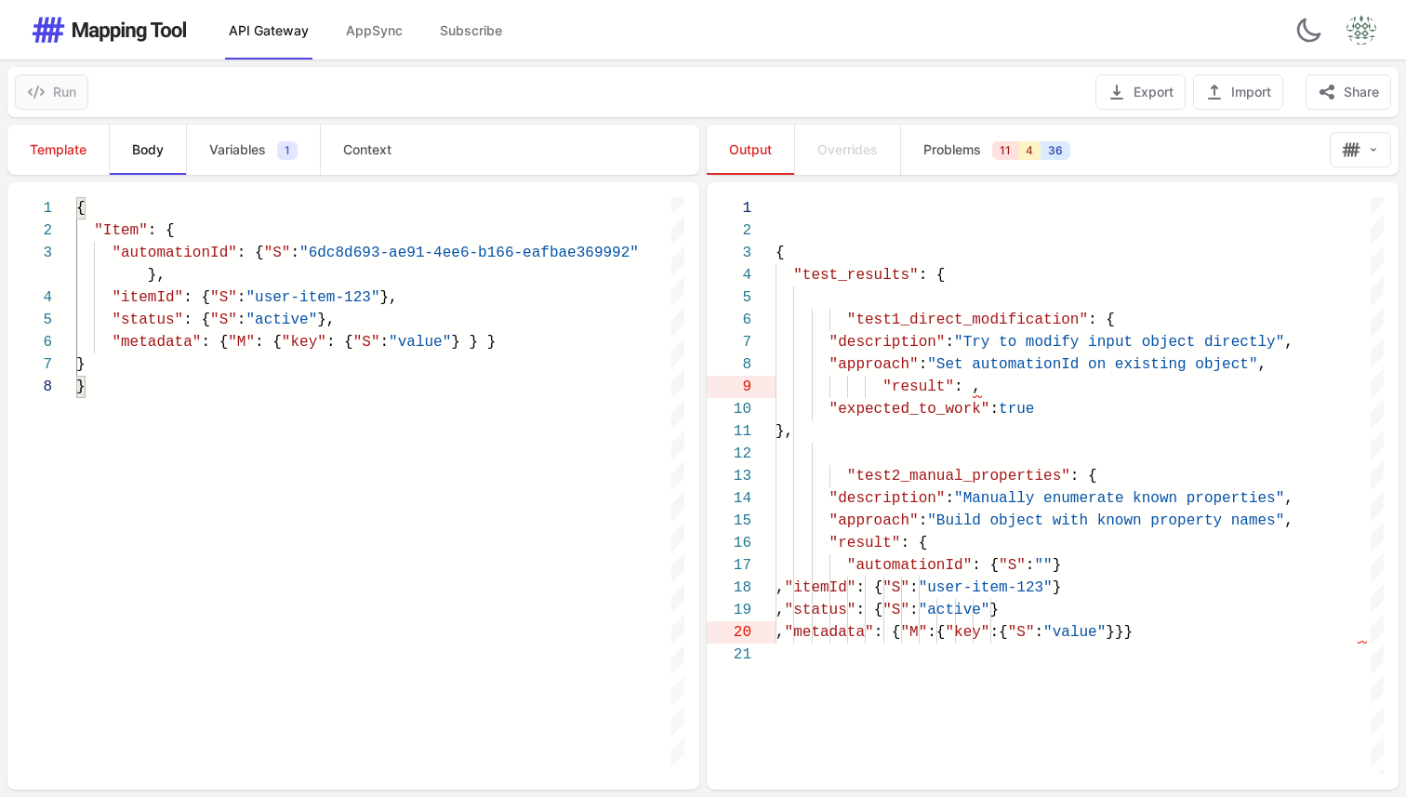
click at [845, 154] on span "Overrides" at bounding box center [847, 149] width 60 height 19
click at [962, 153] on span "Problems" at bounding box center [952, 149] width 58 height 19
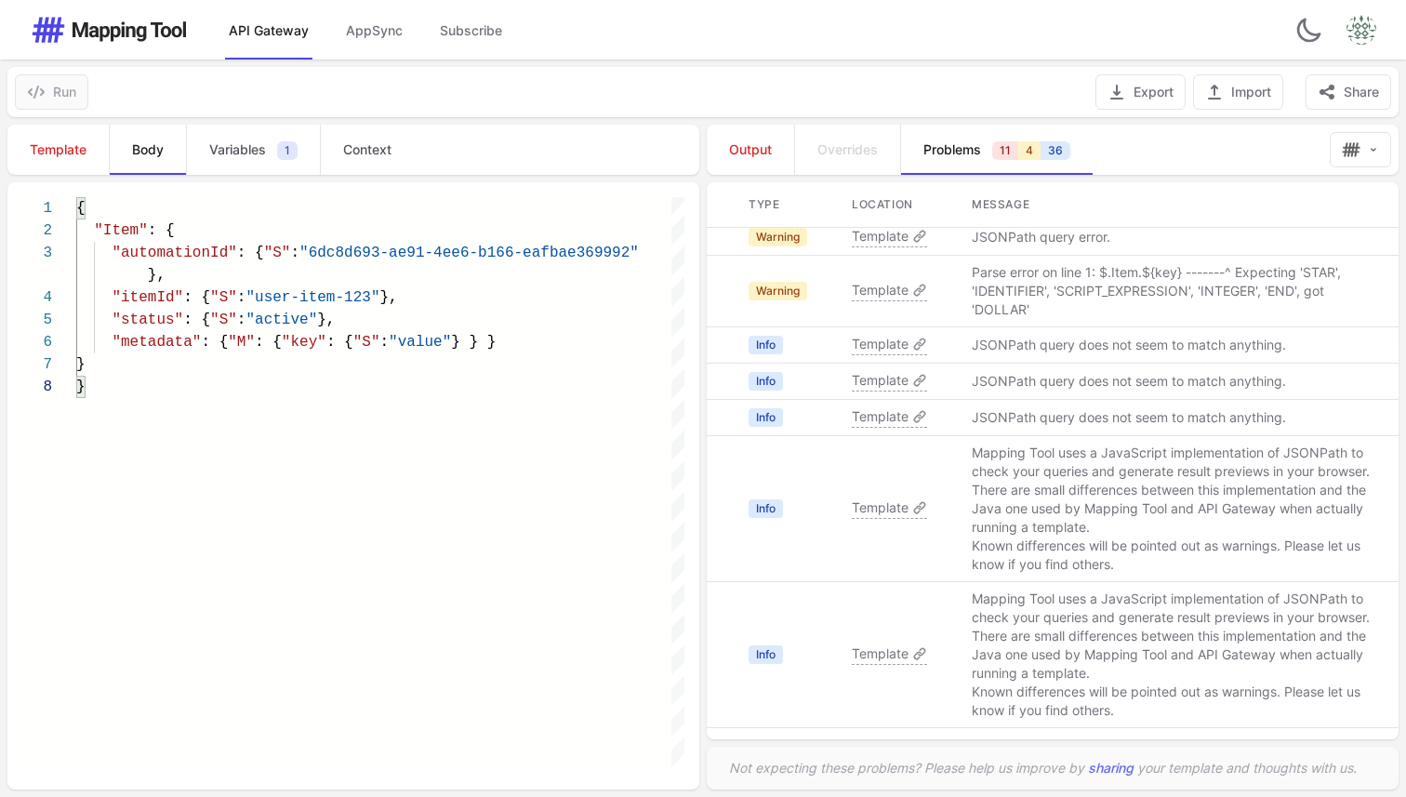
scroll to position [584, 0]
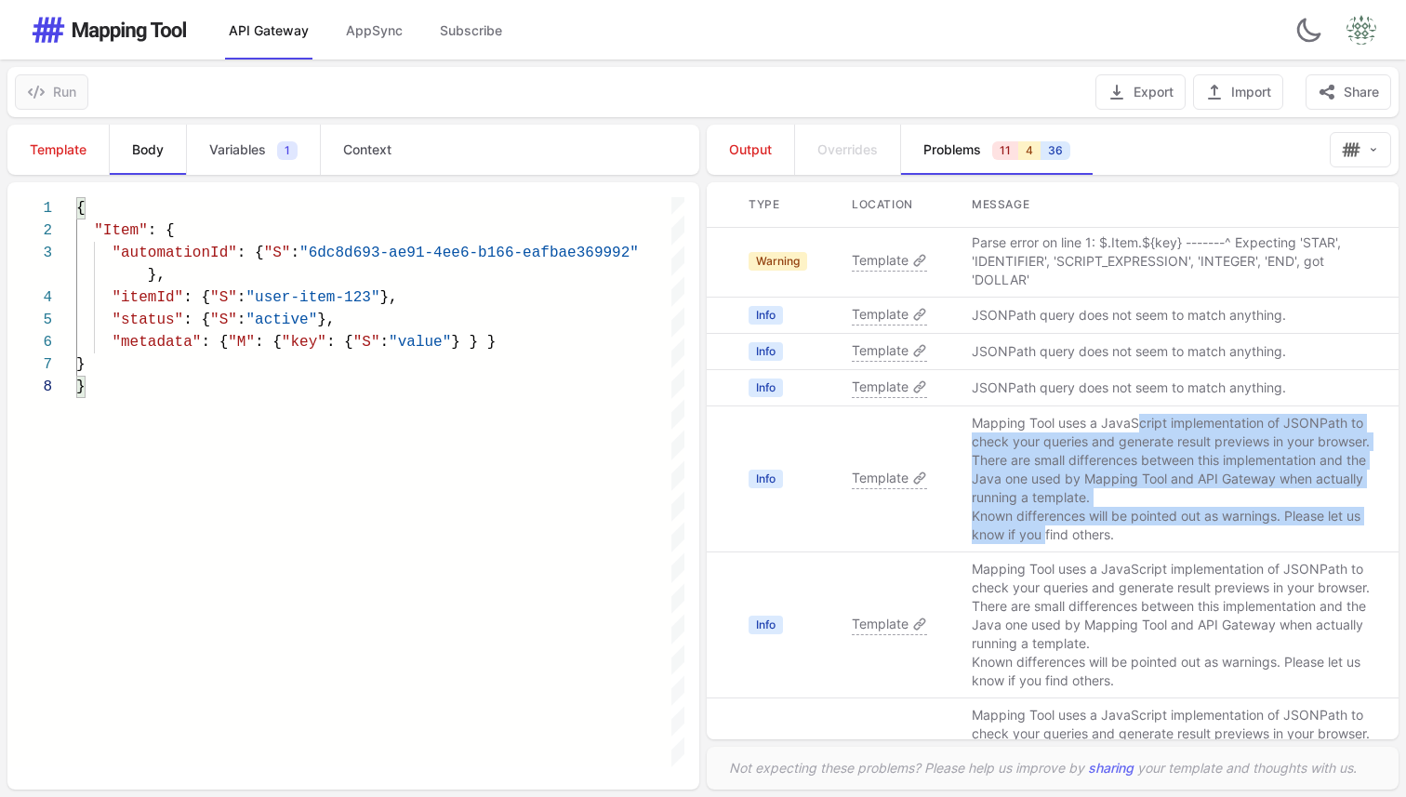
drag, startPoint x: 1138, startPoint y: 430, endPoint x: 1042, endPoint y: 538, distance: 144.3
click at [1042, 538] on span "Mapping Tool uses a JavaScript implementation of JSONPath to check your queries…" at bounding box center [1174, 479] width 405 height 130
click at [1042, 538] on p "Known differences will be pointed out as warnings. Please let us know if you fi…" at bounding box center [1174, 525] width 405 height 37
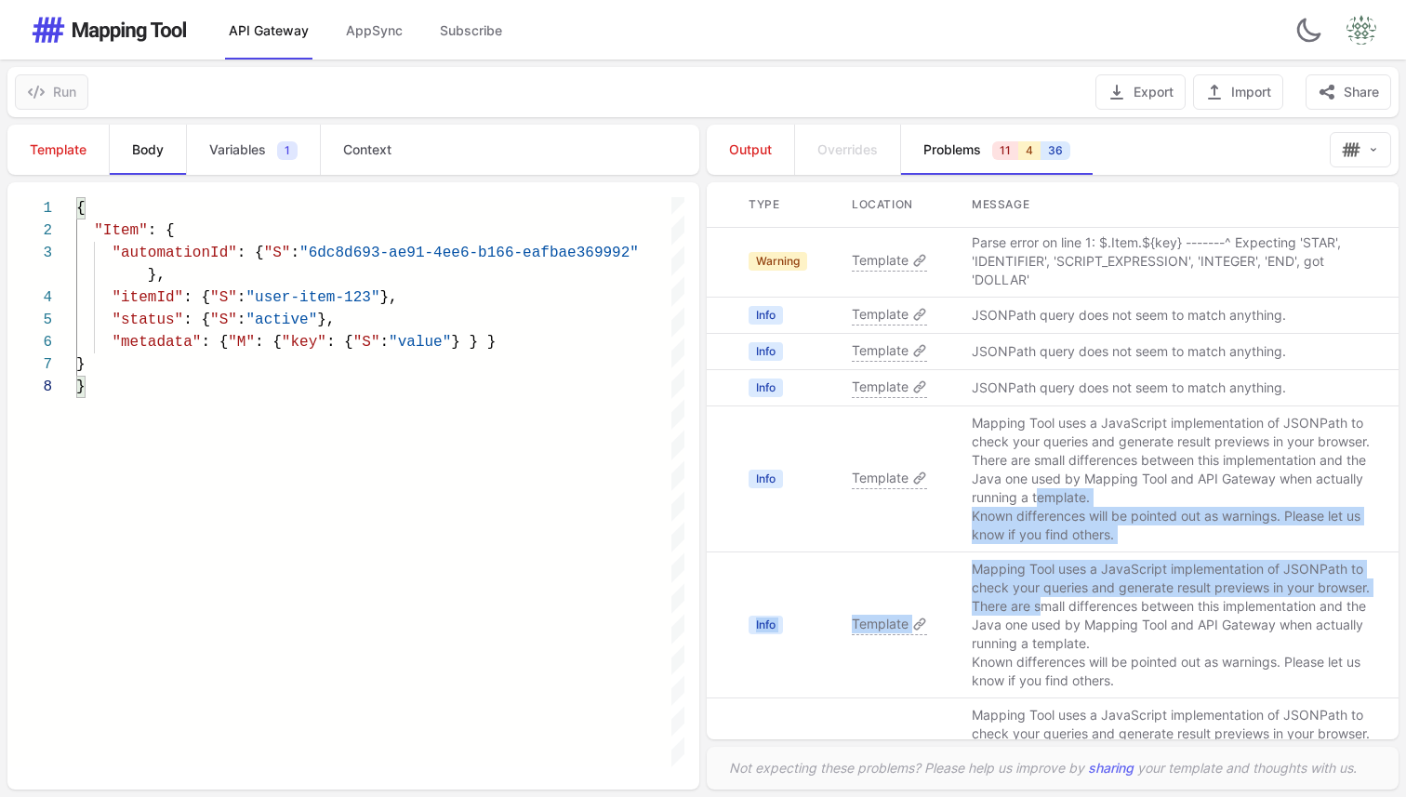
drag, startPoint x: 1042, startPoint y: 610, endPoint x: 1042, endPoint y: 472, distance: 137.6
click at [1042, 472] on tbody "Error Template There is no 'functionName' parameter defined on the Variables ta…" at bounding box center [1053, 536] width 692 height 1785
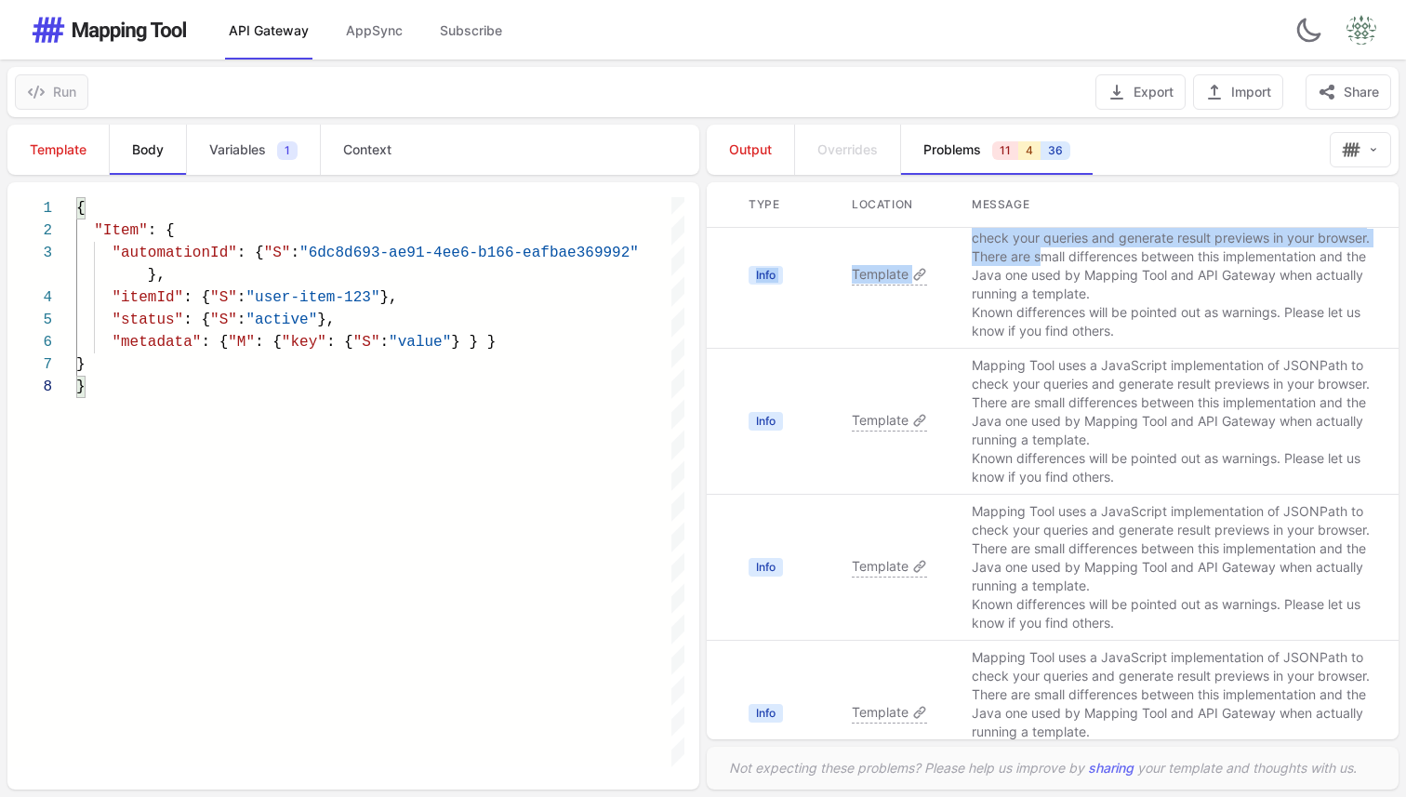
scroll to position [1307, 0]
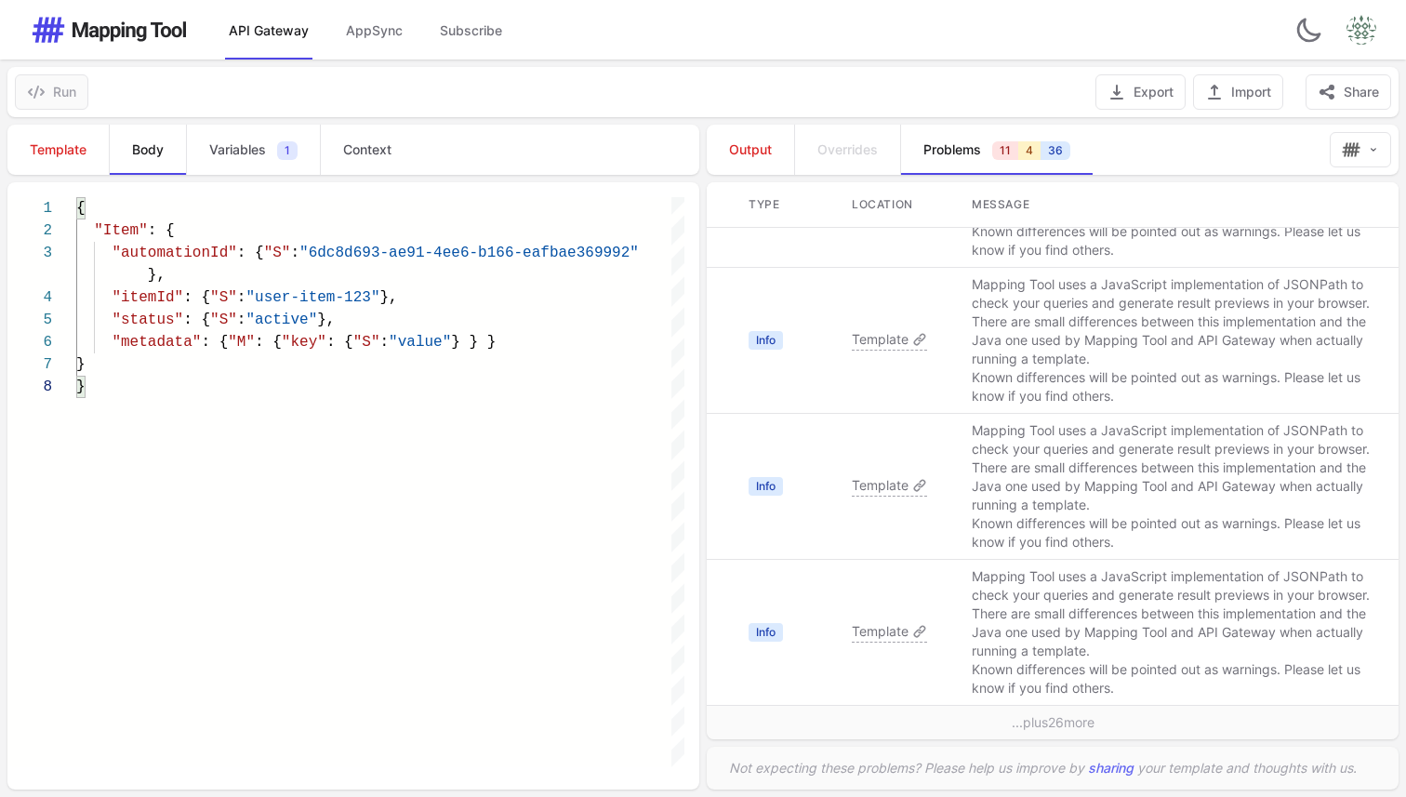
click at [1046, 722] on td "...plus 26 more" at bounding box center [1053, 723] width 692 height 34
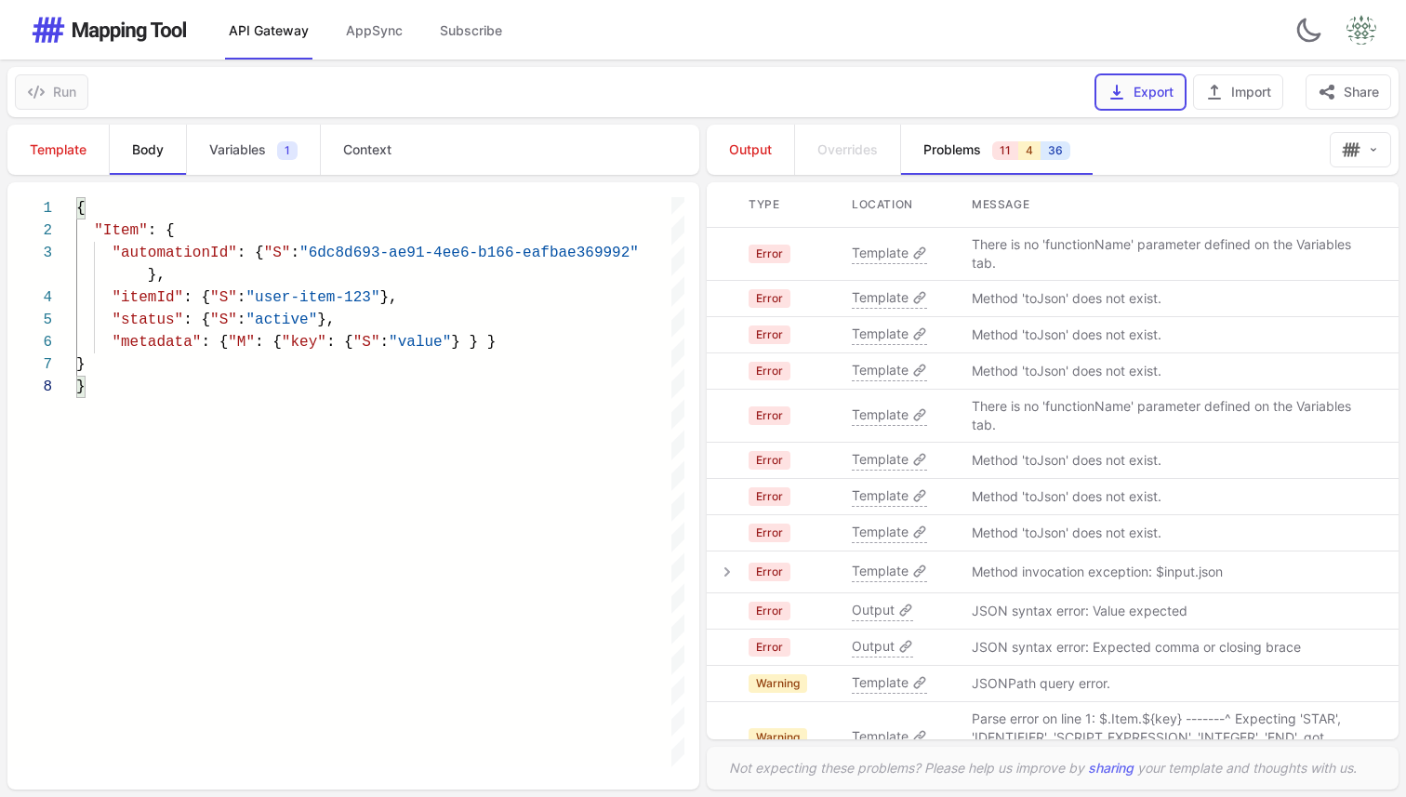
click at [1120, 106] on button "Export" at bounding box center [1140, 91] width 90 height 35
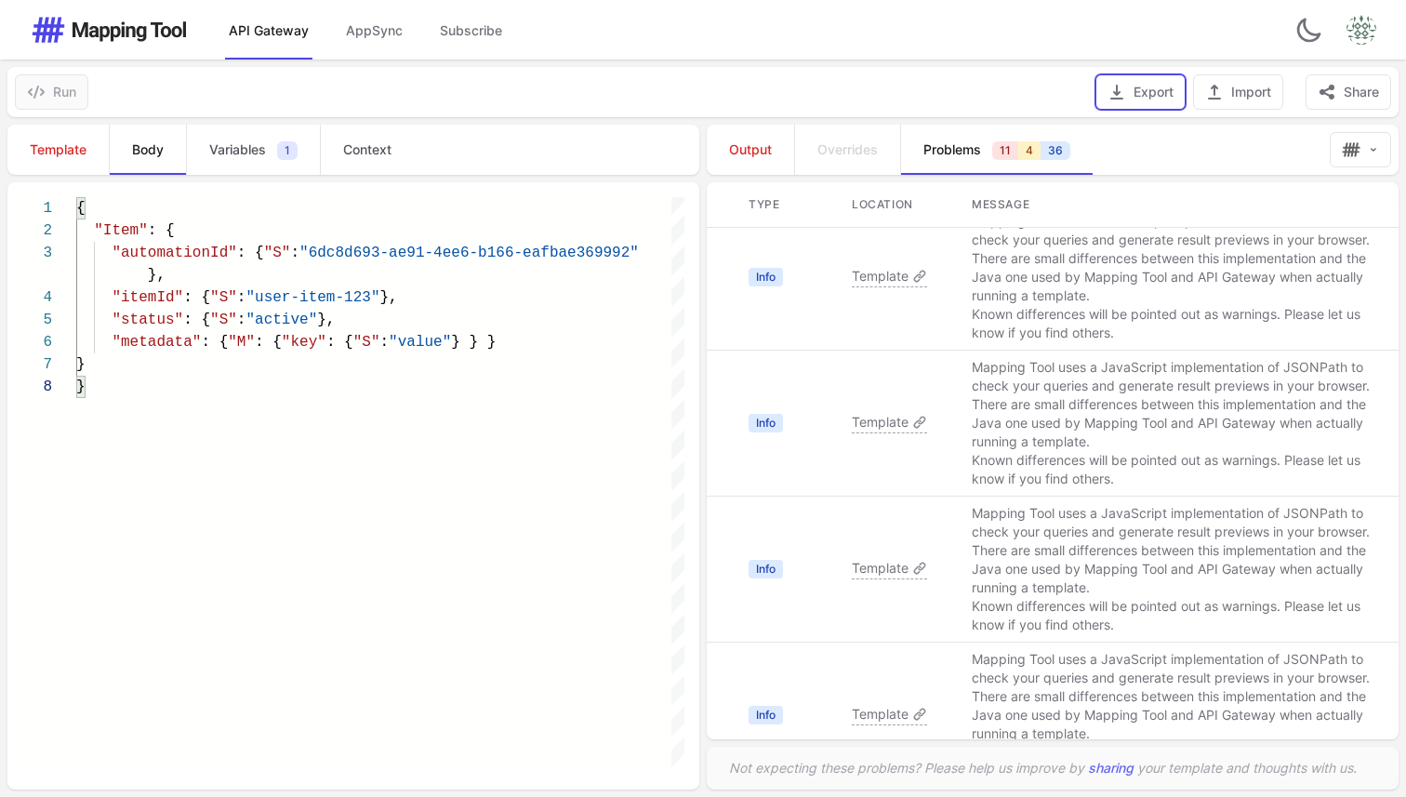
scroll to position [1307, 0]
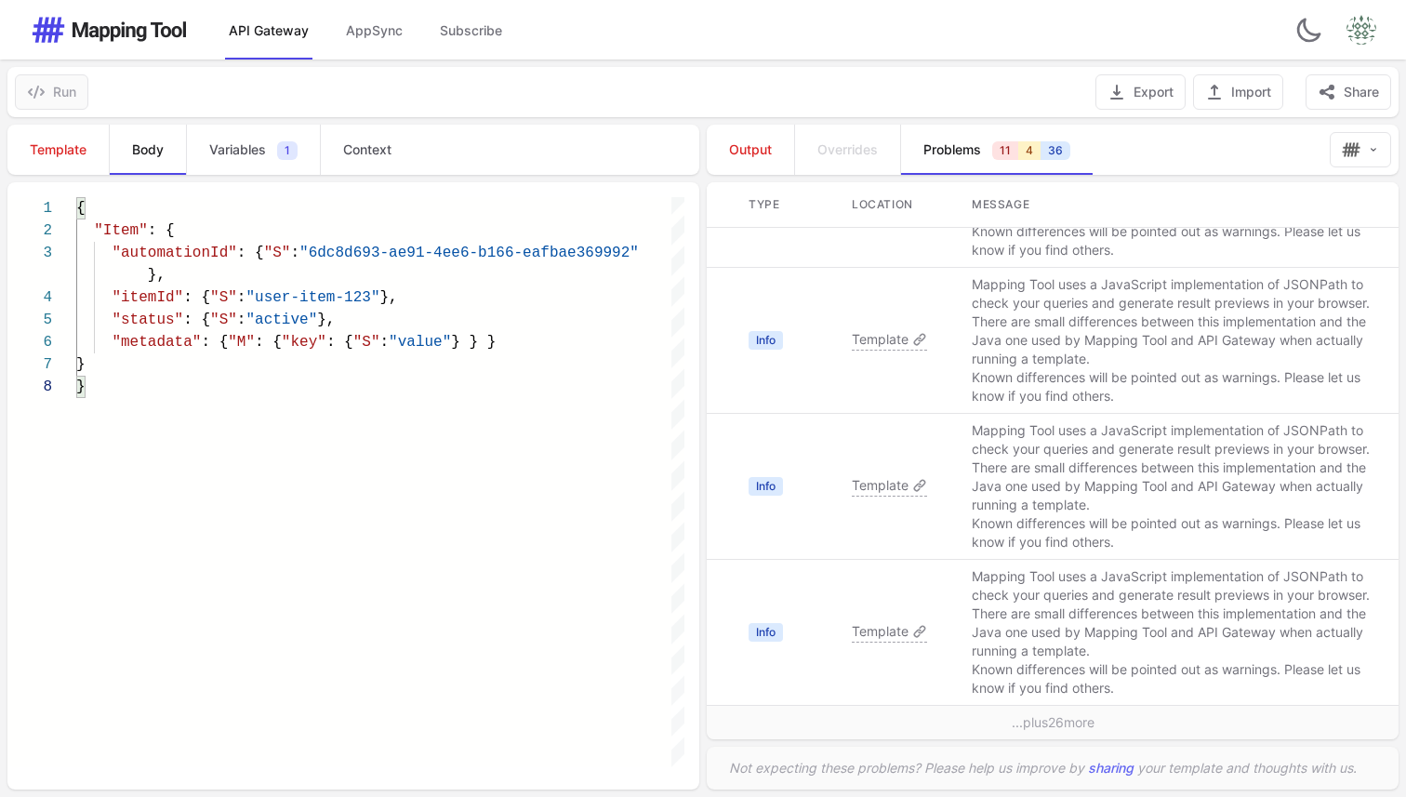
click at [1031, 723] on td "...plus 26 more" at bounding box center [1053, 723] width 692 height 34
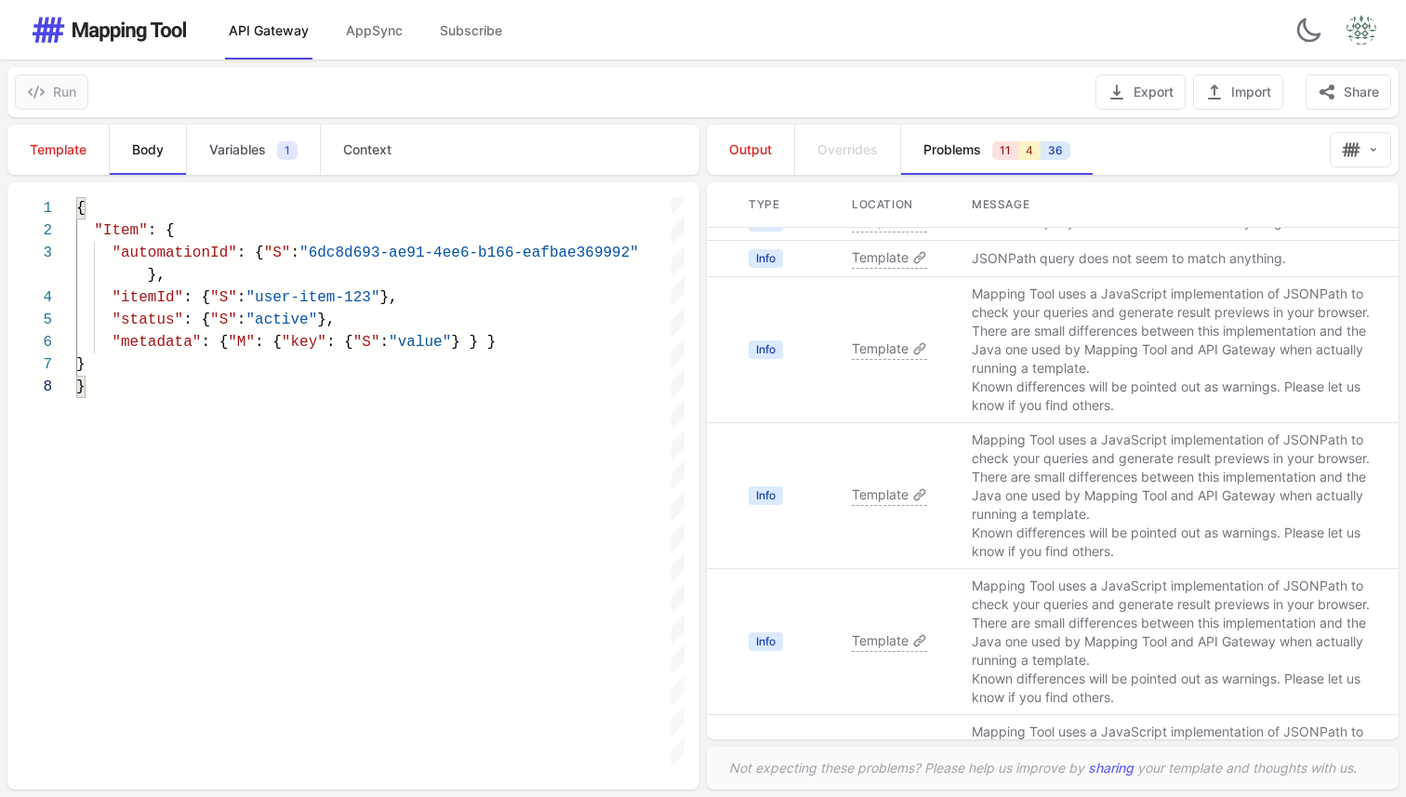
scroll to position [0, 0]
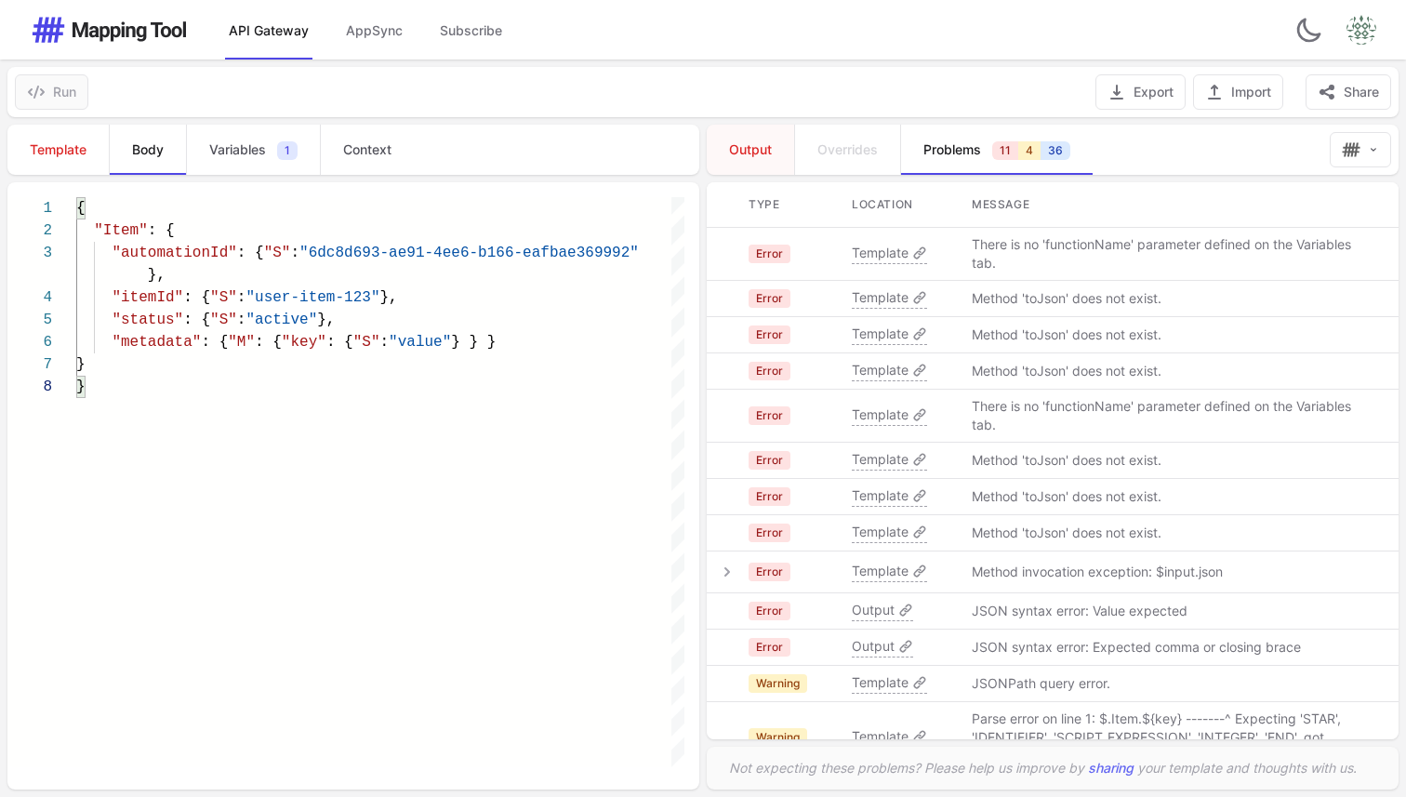
click at [755, 153] on span "Output" at bounding box center [750, 149] width 43 height 19
type textarea "**********"
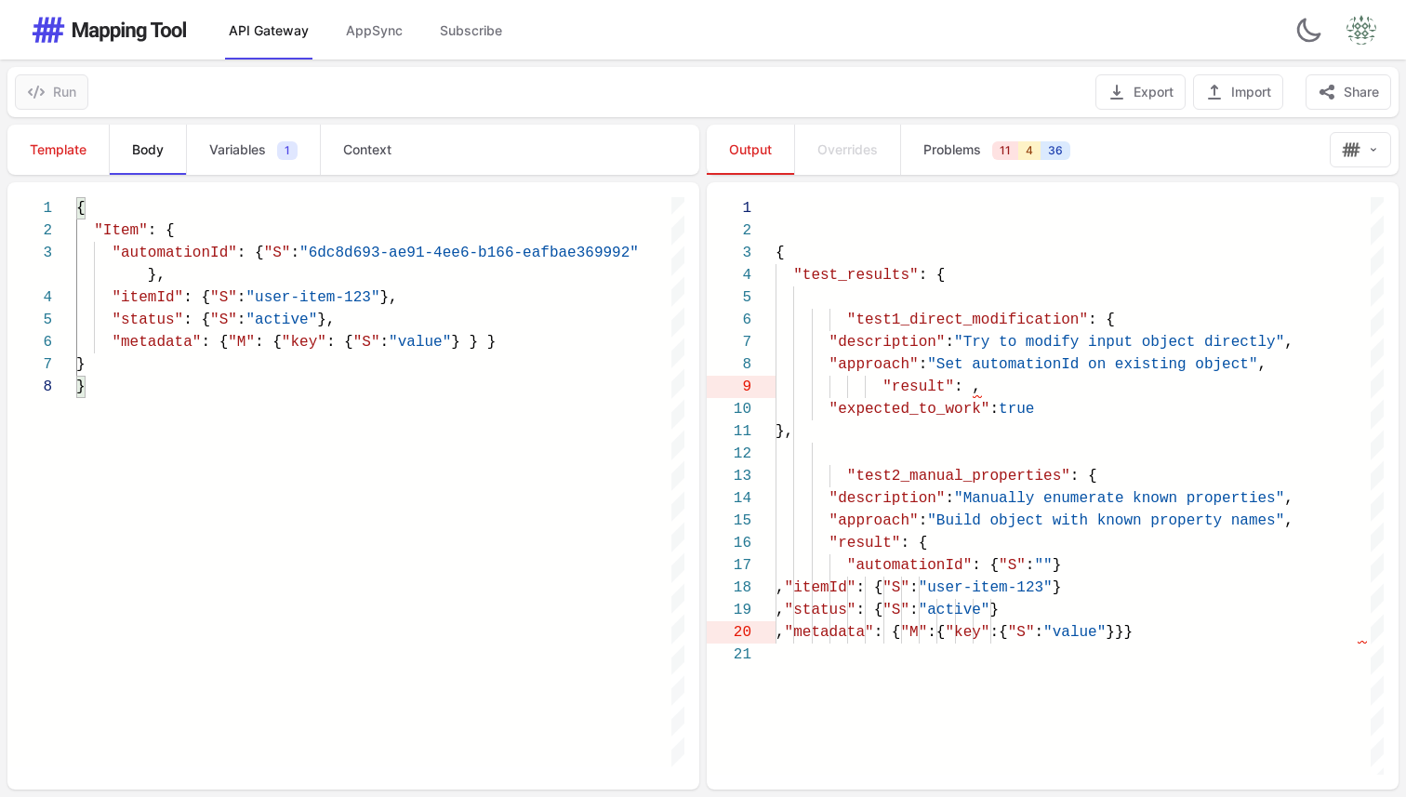
click at [853, 153] on span "Overrides" at bounding box center [847, 149] width 60 height 19
click at [732, 148] on span "Output" at bounding box center [750, 149] width 43 height 19
click at [925, 153] on span "Problems" at bounding box center [952, 149] width 58 height 19
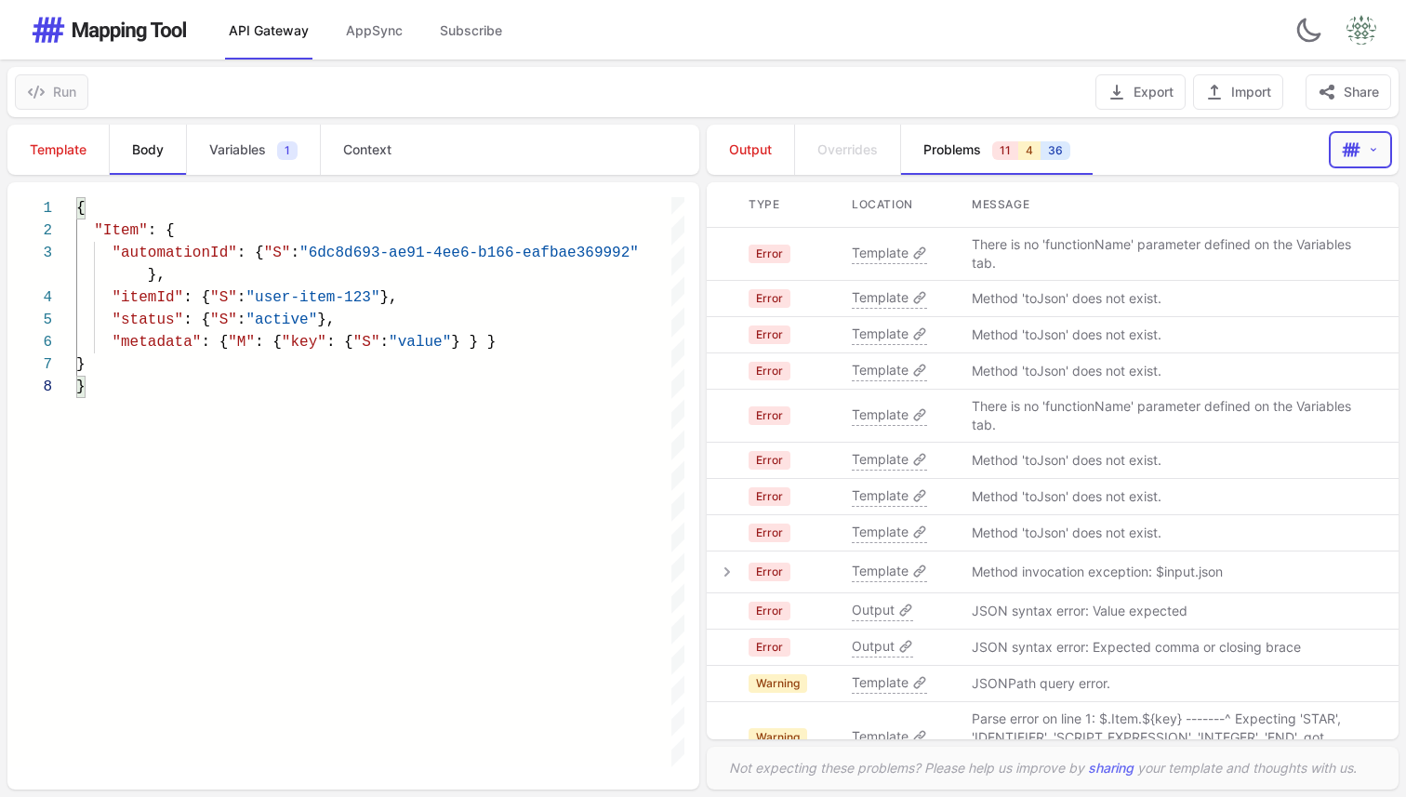
click at [1352, 135] on button "Open output actions menu" at bounding box center [1360, 149] width 61 height 35
click at [736, 210] on th at bounding box center [722, 205] width 31 height 46
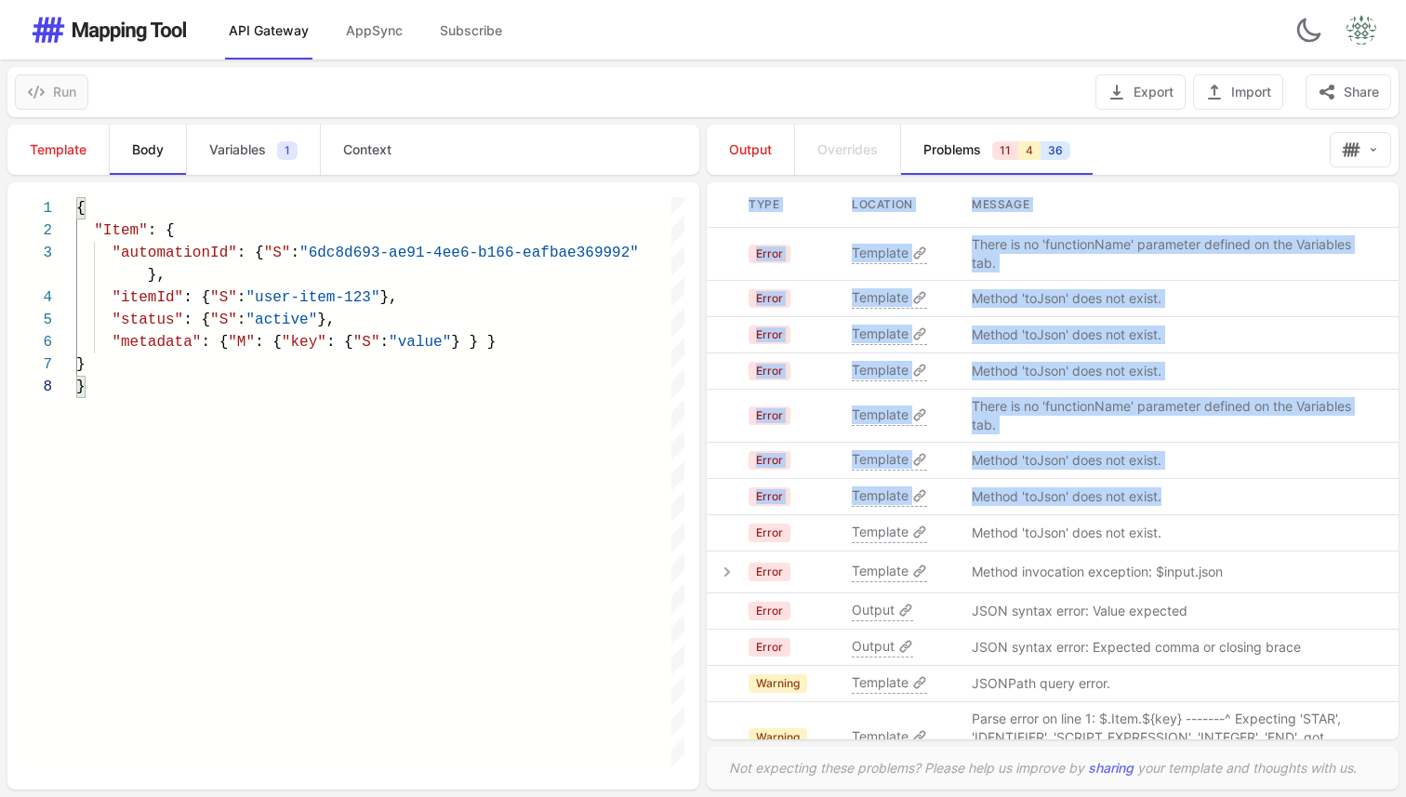
drag, startPoint x: 743, startPoint y: 194, endPoint x: 1169, endPoint y: 525, distance: 539.4
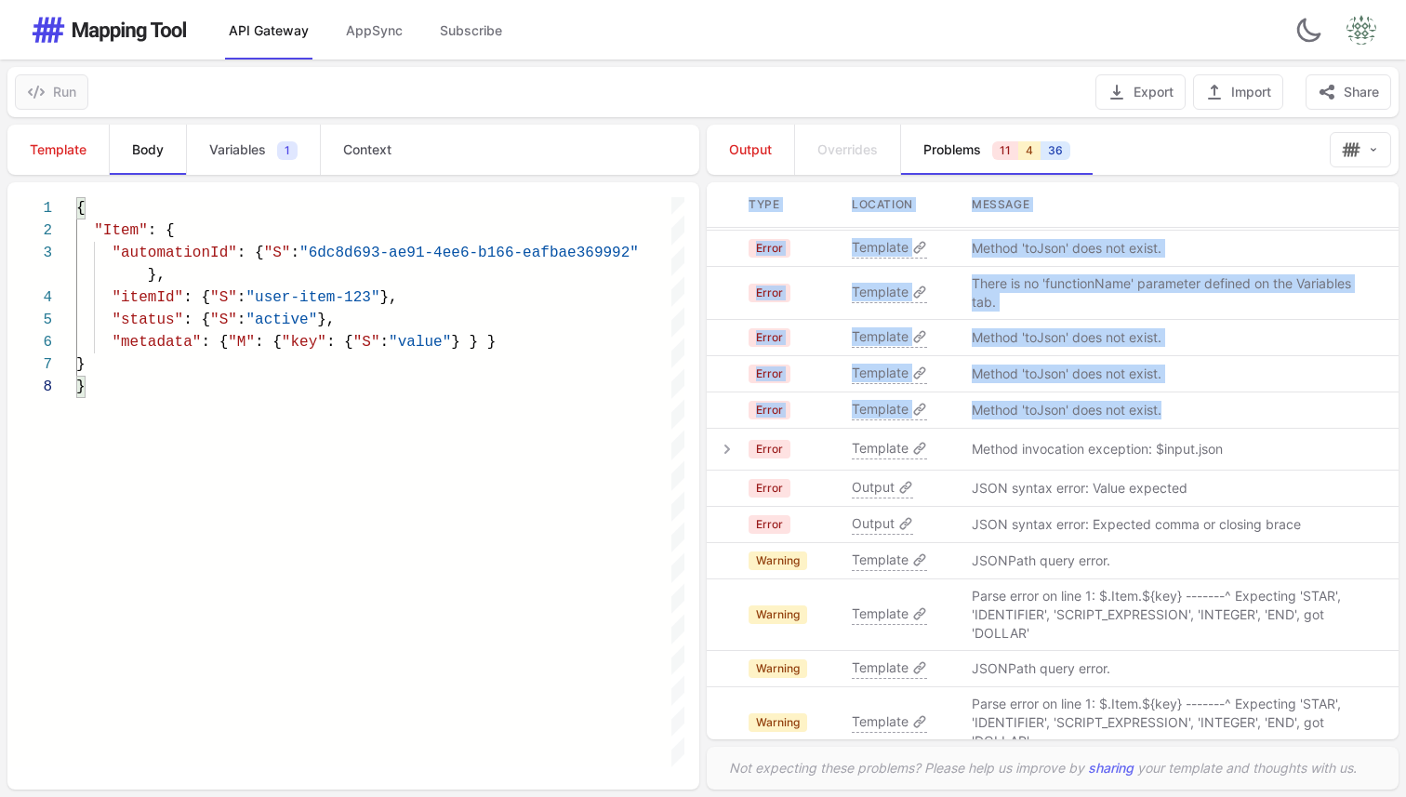
scroll to position [133, 0]
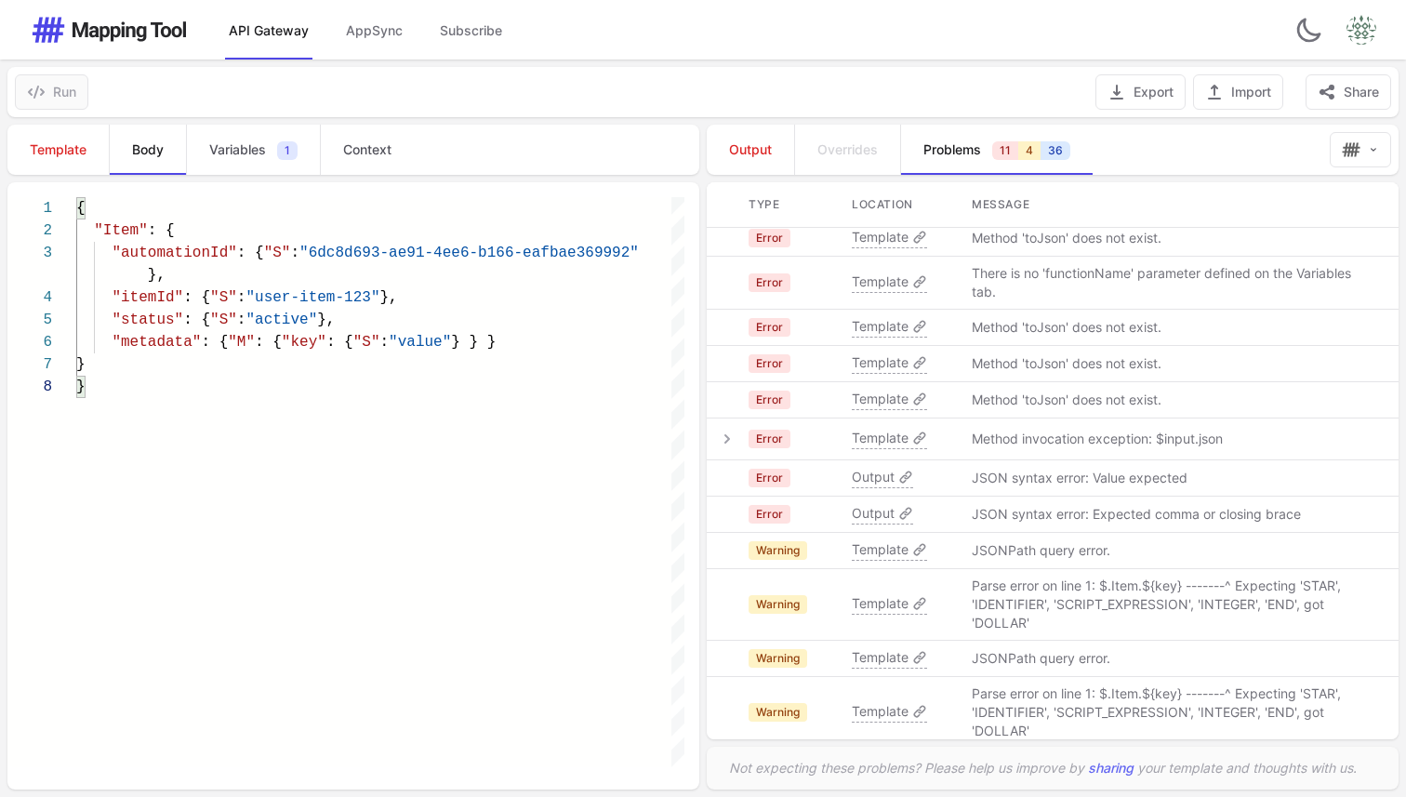
click at [1069, 518] on p "JSON syntax error: Expected comma or closing brace" at bounding box center [1136, 514] width 329 height 19
click at [232, 155] on span "Variables" at bounding box center [237, 149] width 57 height 19
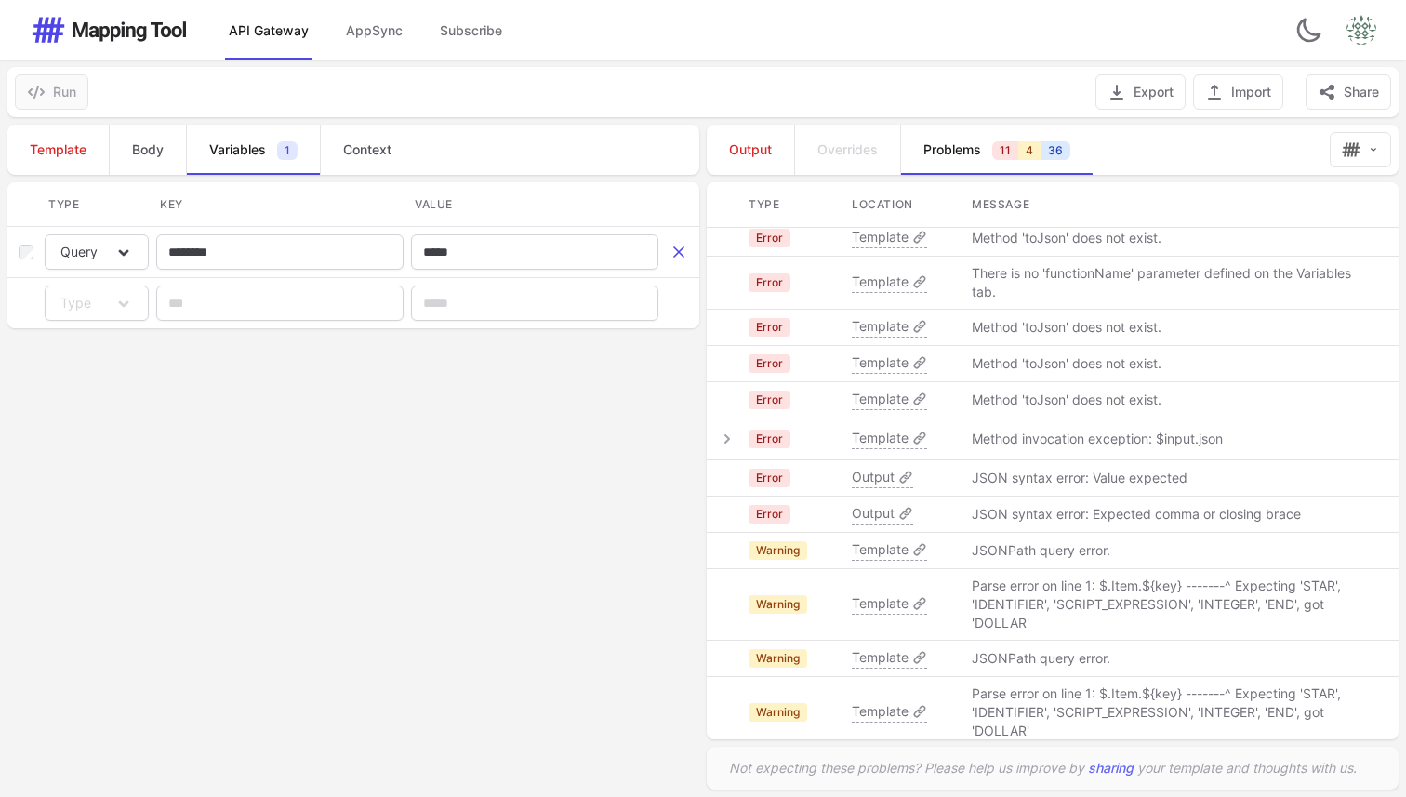
click at [679, 253] on icon at bounding box center [678, 251] width 9 height 9
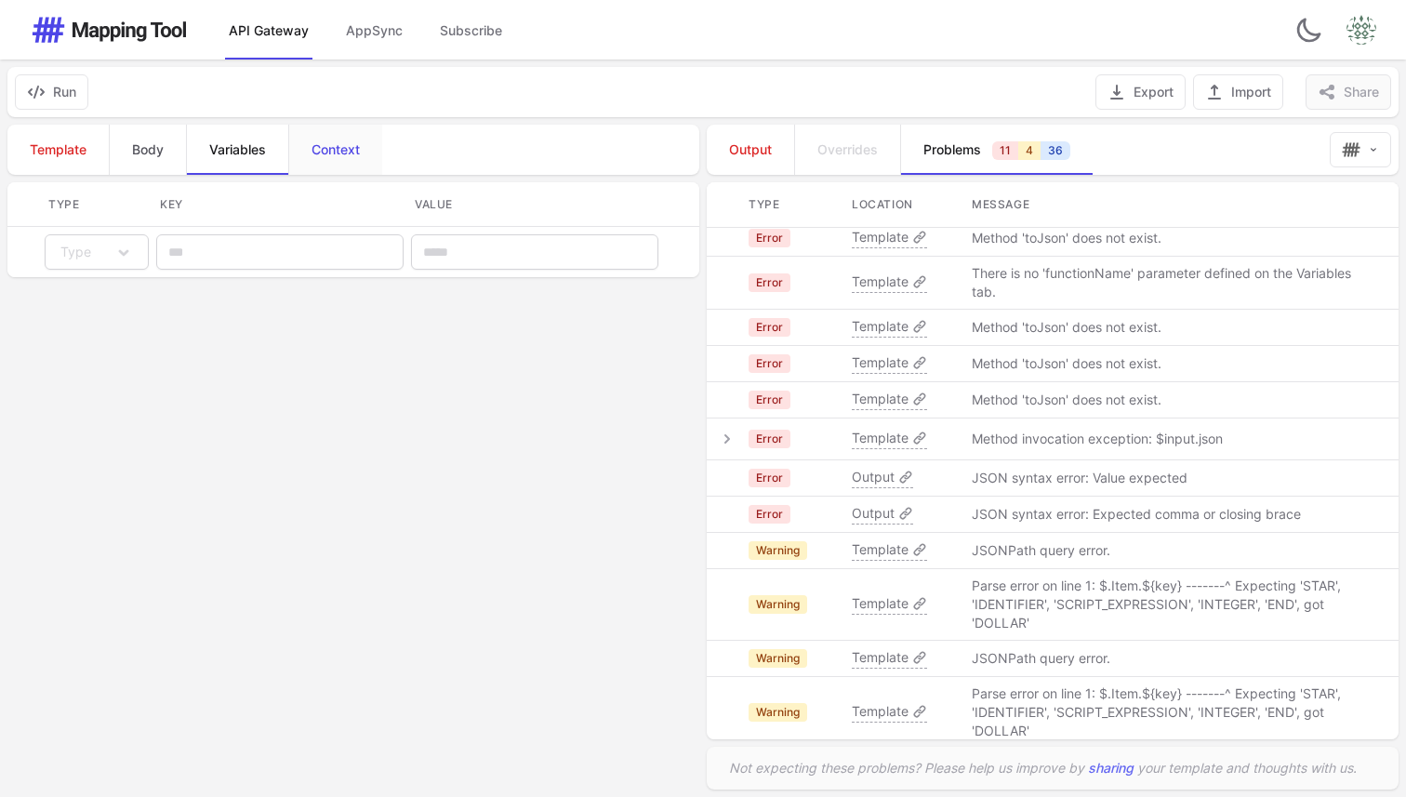
click at [333, 140] on span "Context" at bounding box center [336, 149] width 48 height 19
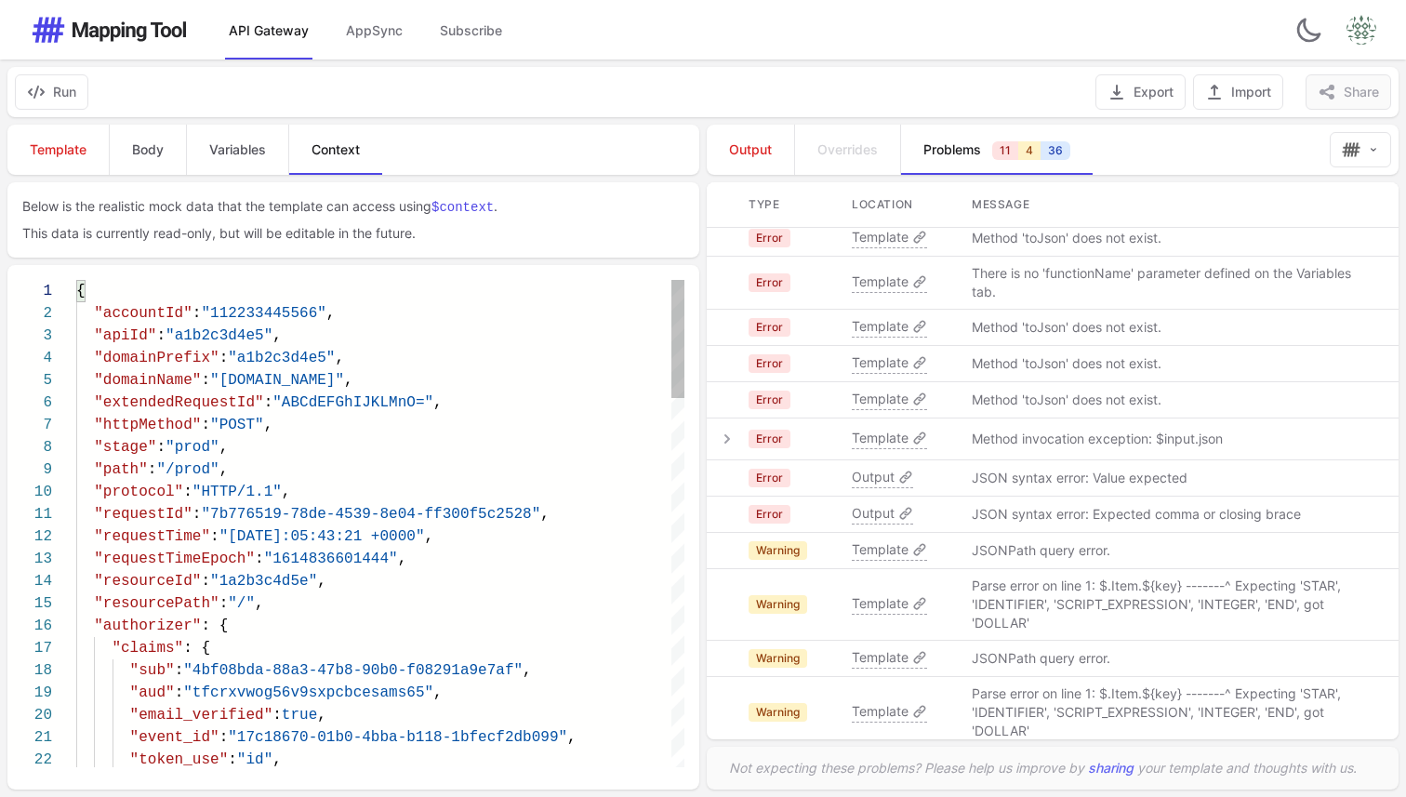
scroll to position [0, 0]
click at [393, 418] on div ""httpMethod" : "POST" ," at bounding box center [380, 425] width 608 height 22
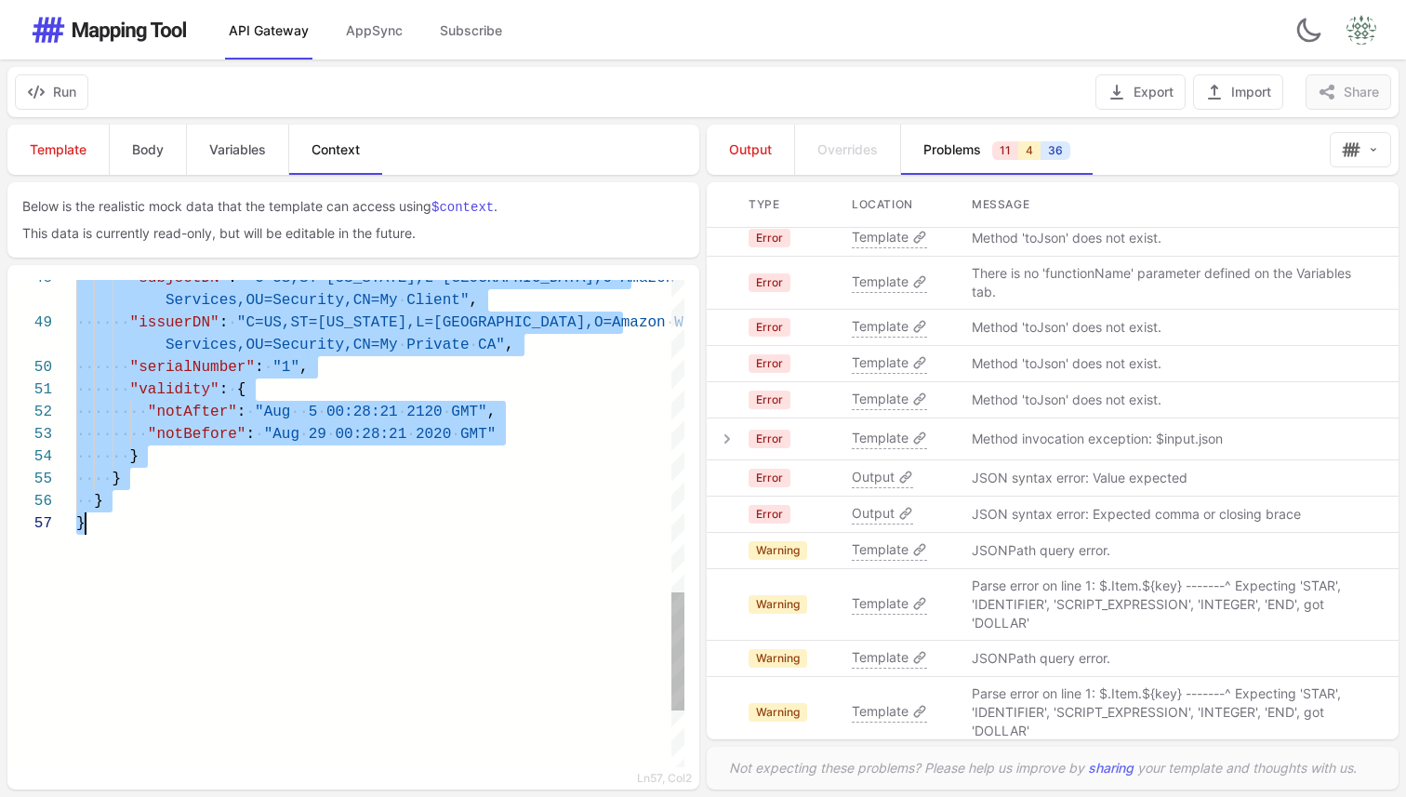
type textarea "**********"
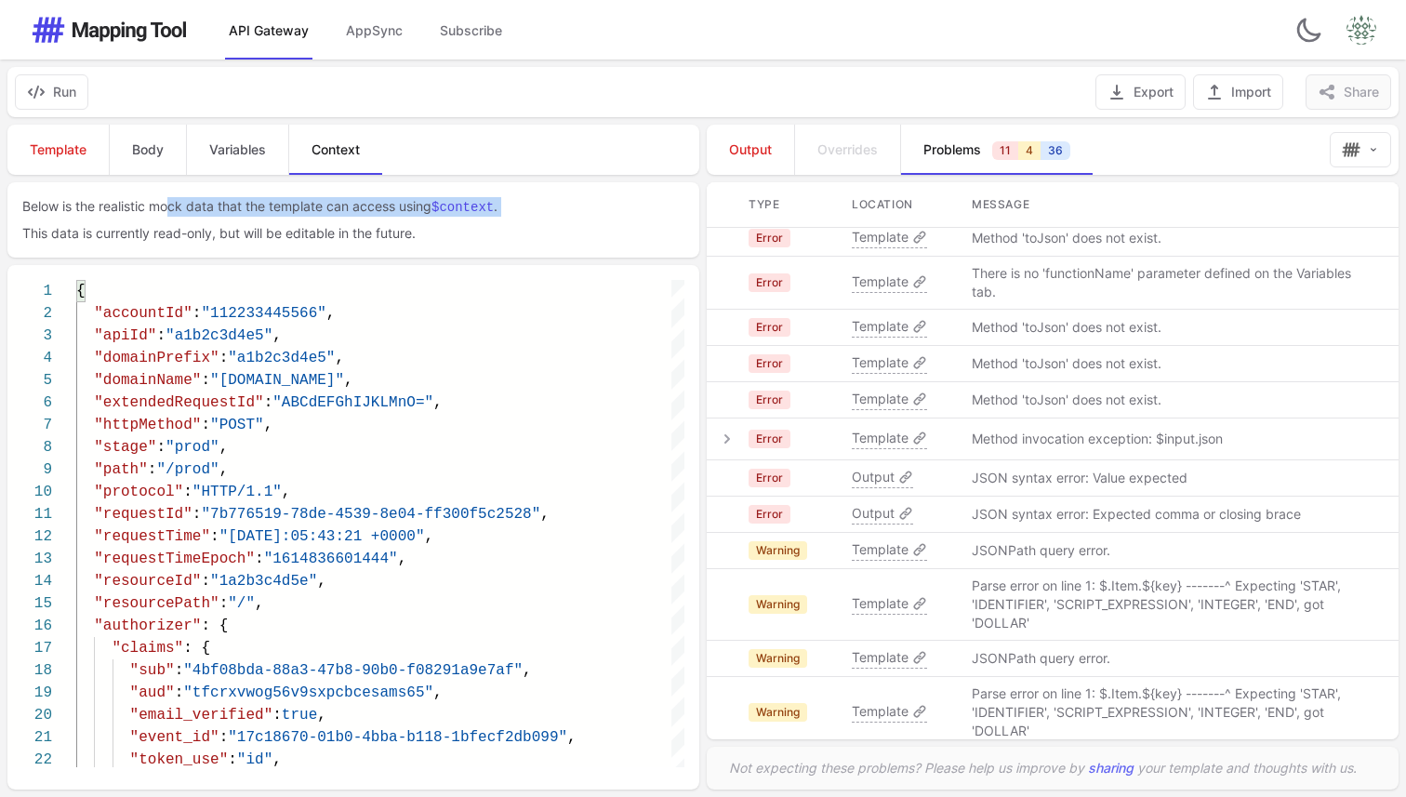
drag, startPoint x: 169, startPoint y: 211, endPoint x: 570, endPoint y: 223, distance: 401.0
click at [570, 223] on div "Below is the realistic mock data that the template can access using $context . …" at bounding box center [353, 220] width 662 height 46
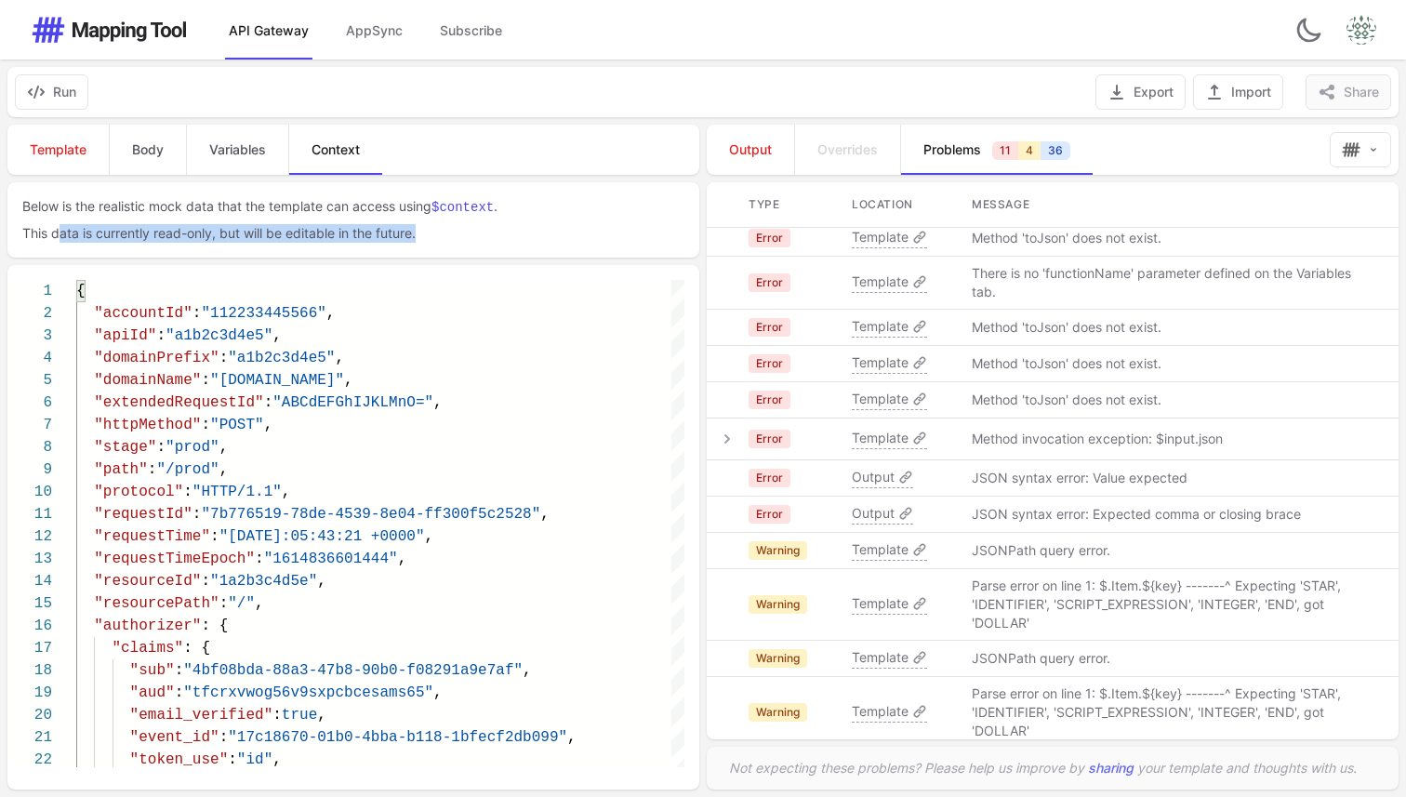
drag, startPoint x: 56, startPoint y: 237, endPoint x: 532, endPoint y: 235, distance: 476.1
click at [532, 235] on p "This data is currently read-only, but will be editable in the future." at bounding box center [353, 233] width 662 height 19
drag, startPoint x: 383, startPoint y: 233, endPoint x: 187, endPoint y: 233, distance: 196.2
click at [187, 233] on p "This data is currently read-only, but will be editable in the future." at bounding box center [353, 233] width 662 height 19
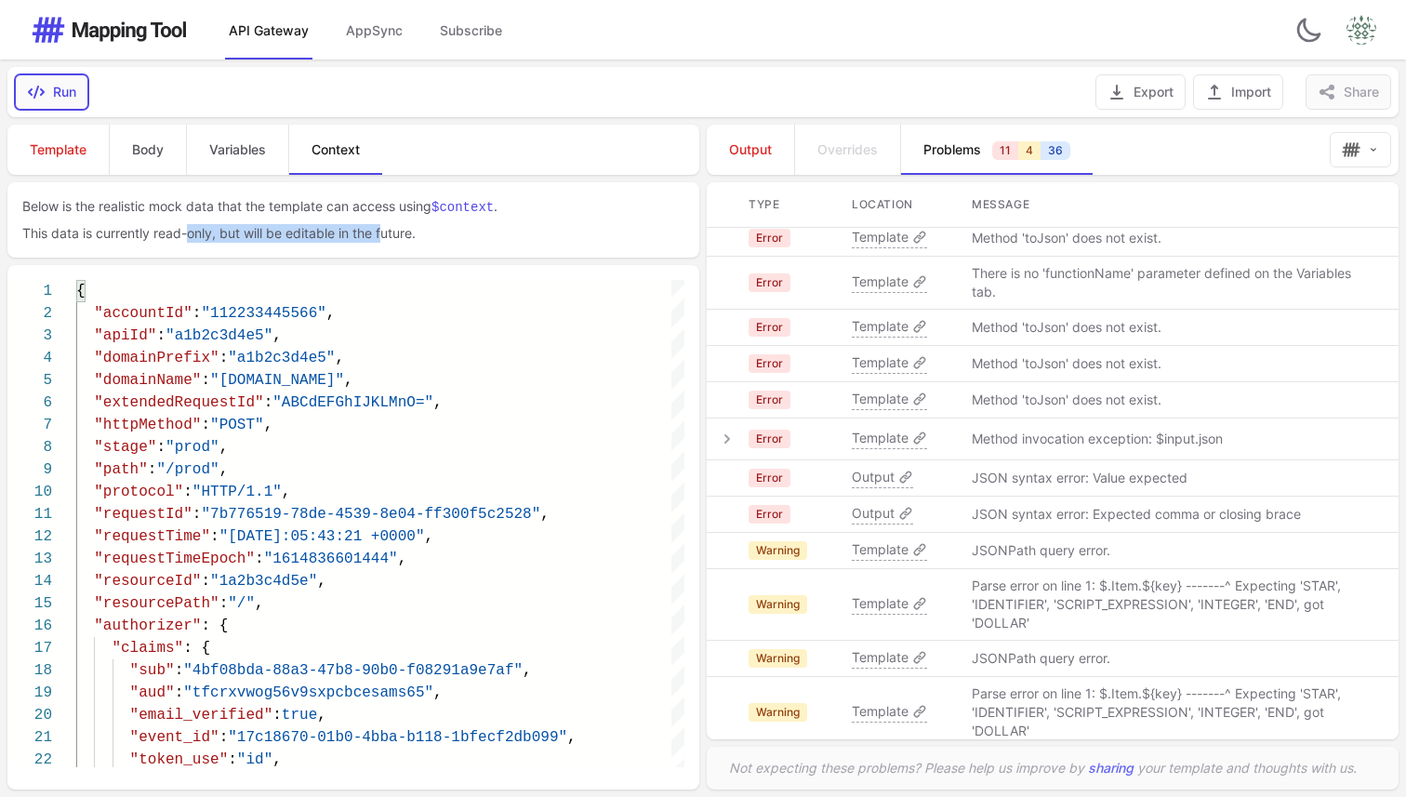
click at [51, 89] on button "Run" at bounding box center [51, 91] width 73 height 35
click at [53, 163] on link "Template" at bounding box center [57, 150] width 101 height 50
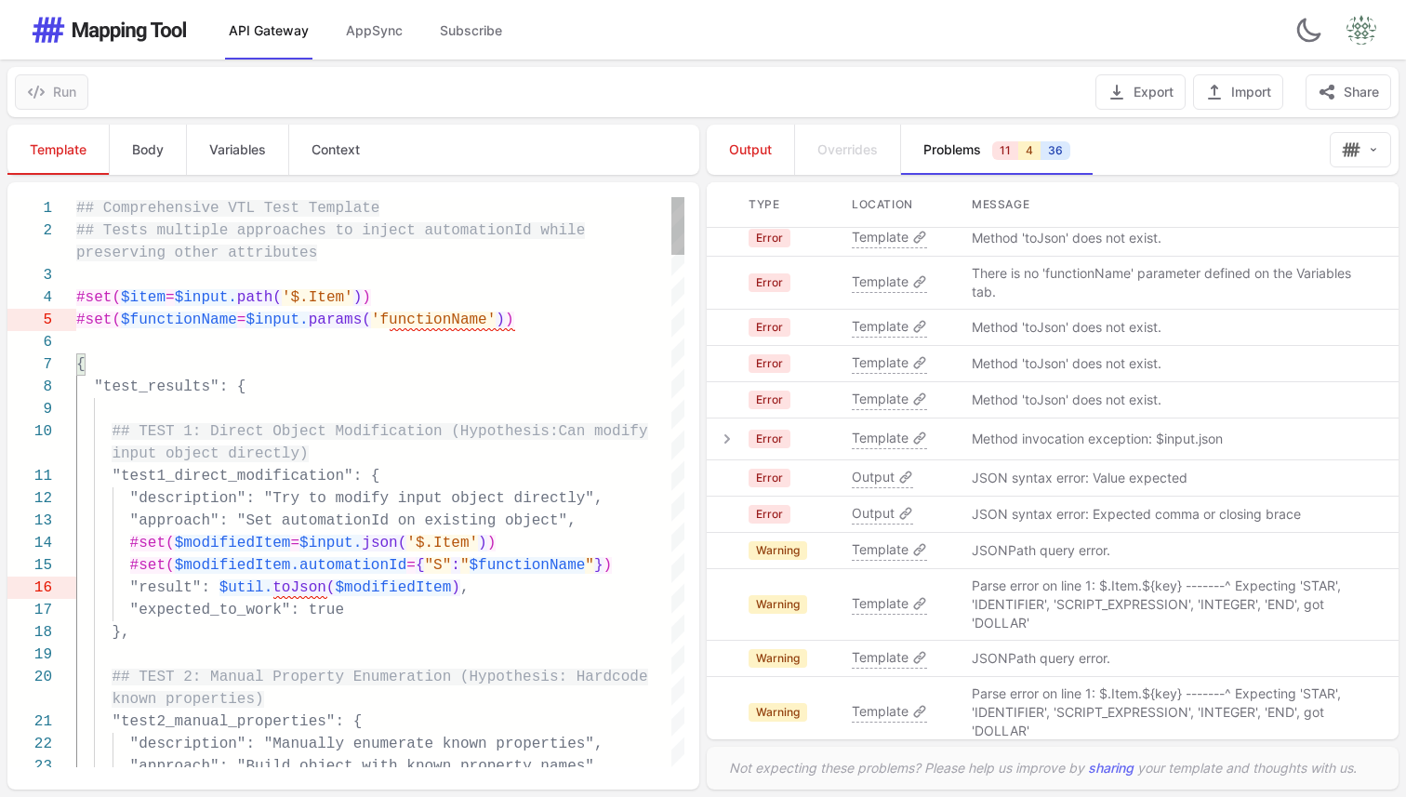
type textarea "**********"
click at [353, 300] on span "'$.Item'" at bounding box center [318, 297] width 72 height 17
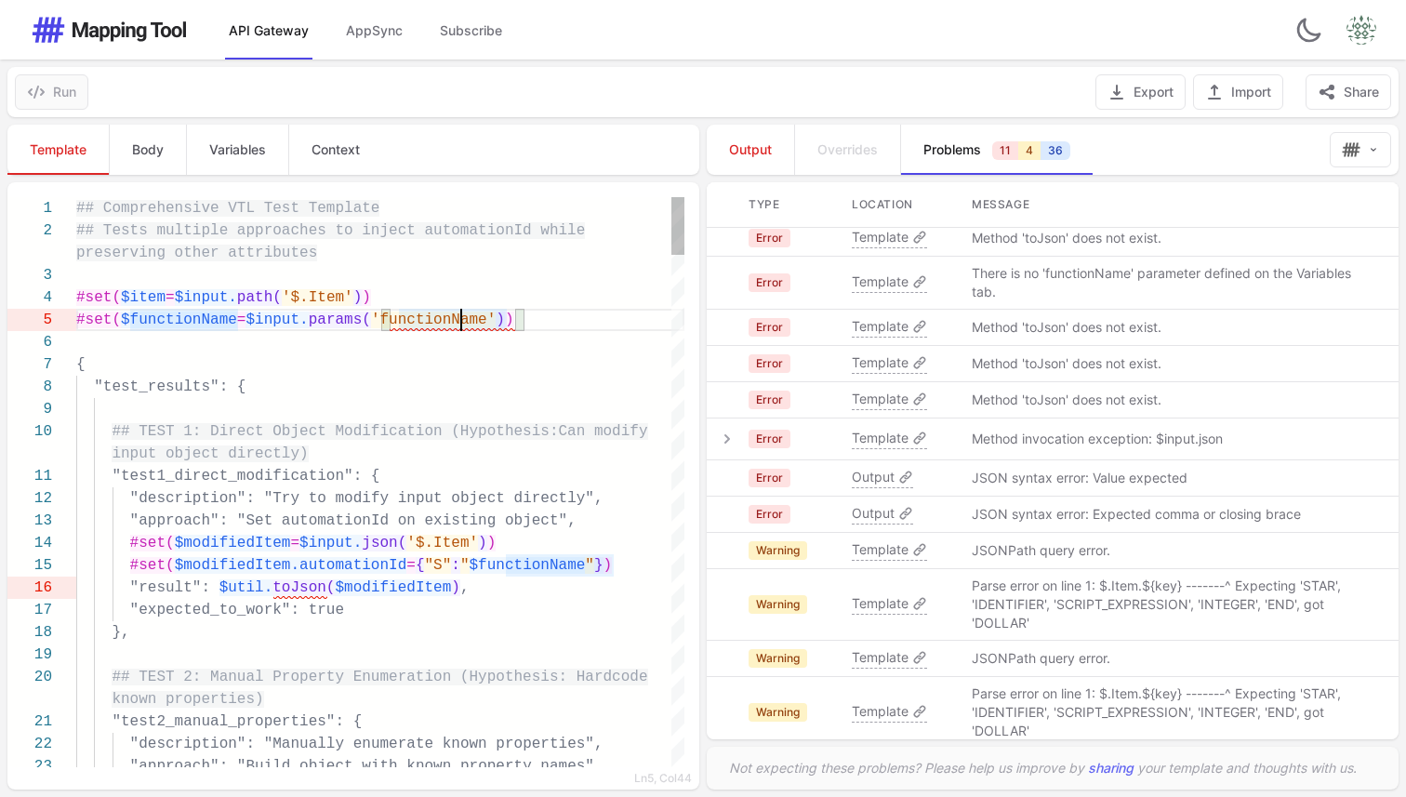
click at [347, 324] on span "params(" at bounding box center [340, 320] width 62 height 17
click at [436, 324] on span "'functionName'" at bounding box center [433, 320] width 125 height 17
click at [161, 148] on span "Body" at bounding box center [148, 149] width 32 height 19
type textarea "**********"
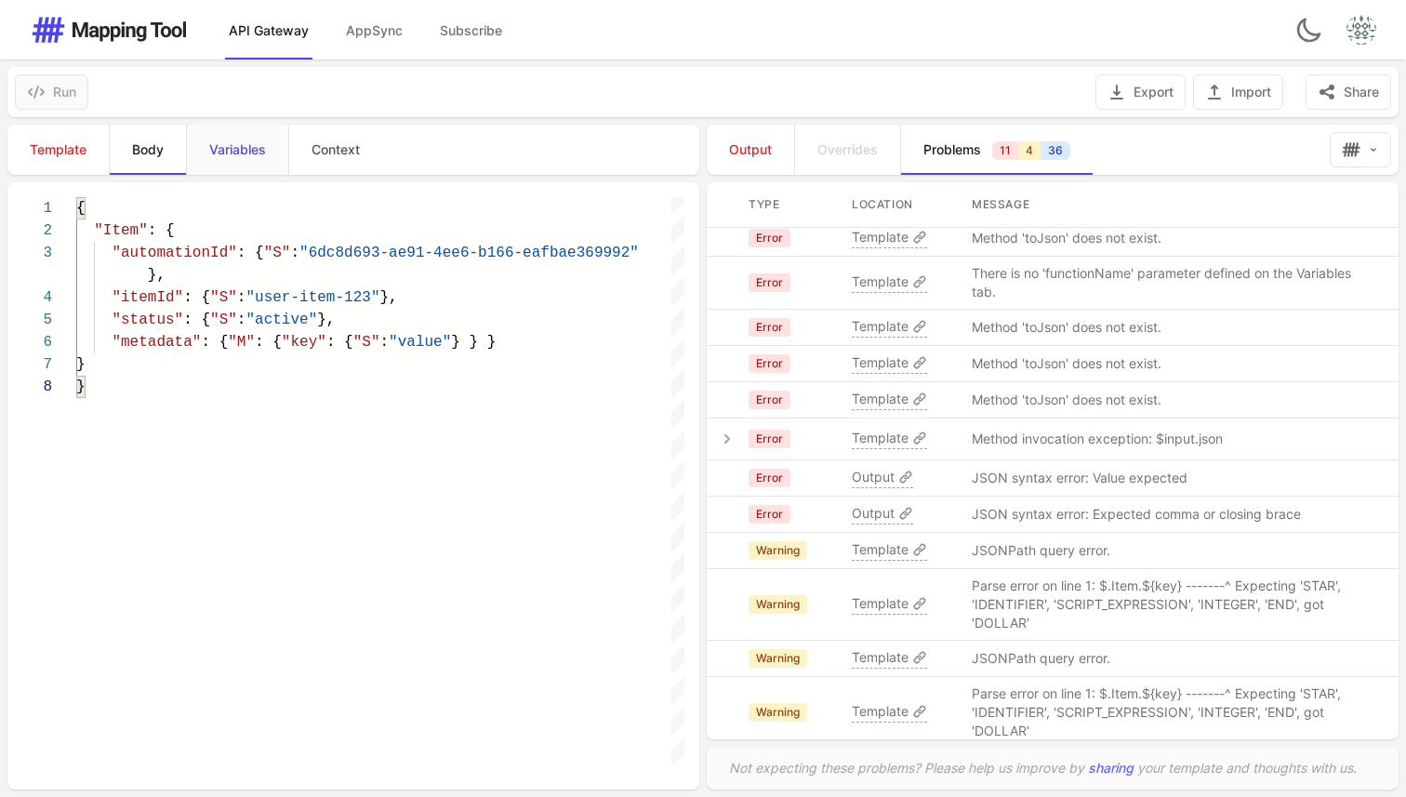
click at [235, 149] on span "Variables" at bounding box center [237, 149] width 57 height 19
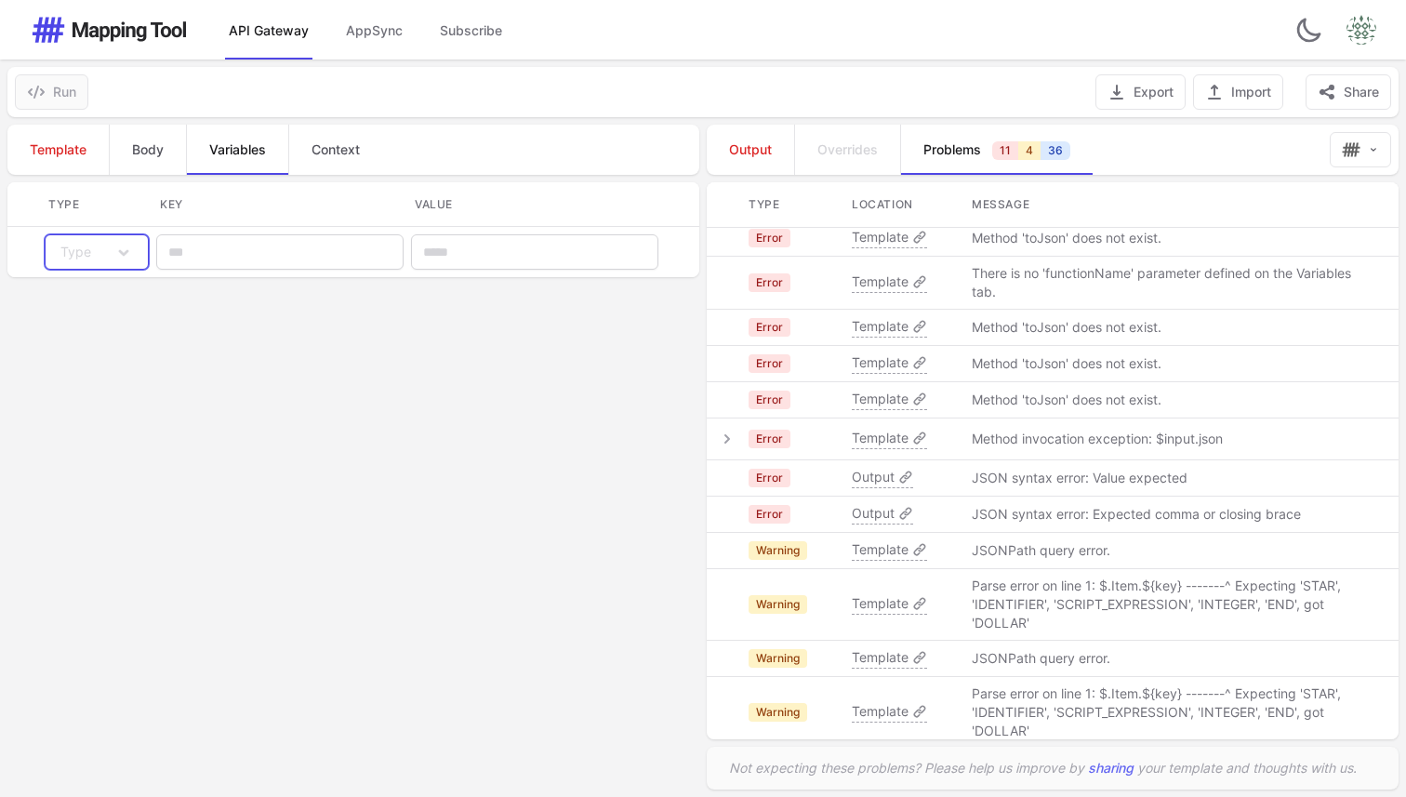
click at [96, 248] on button "Type" at bounding box center [97, 251] width 104 height 35
click at [348, 411] on div "**********" at bounding box center [351, 457] width 703 height 680
click at [53, 161] on link "Template" at bounding box center [57, 150] width 101 height 50
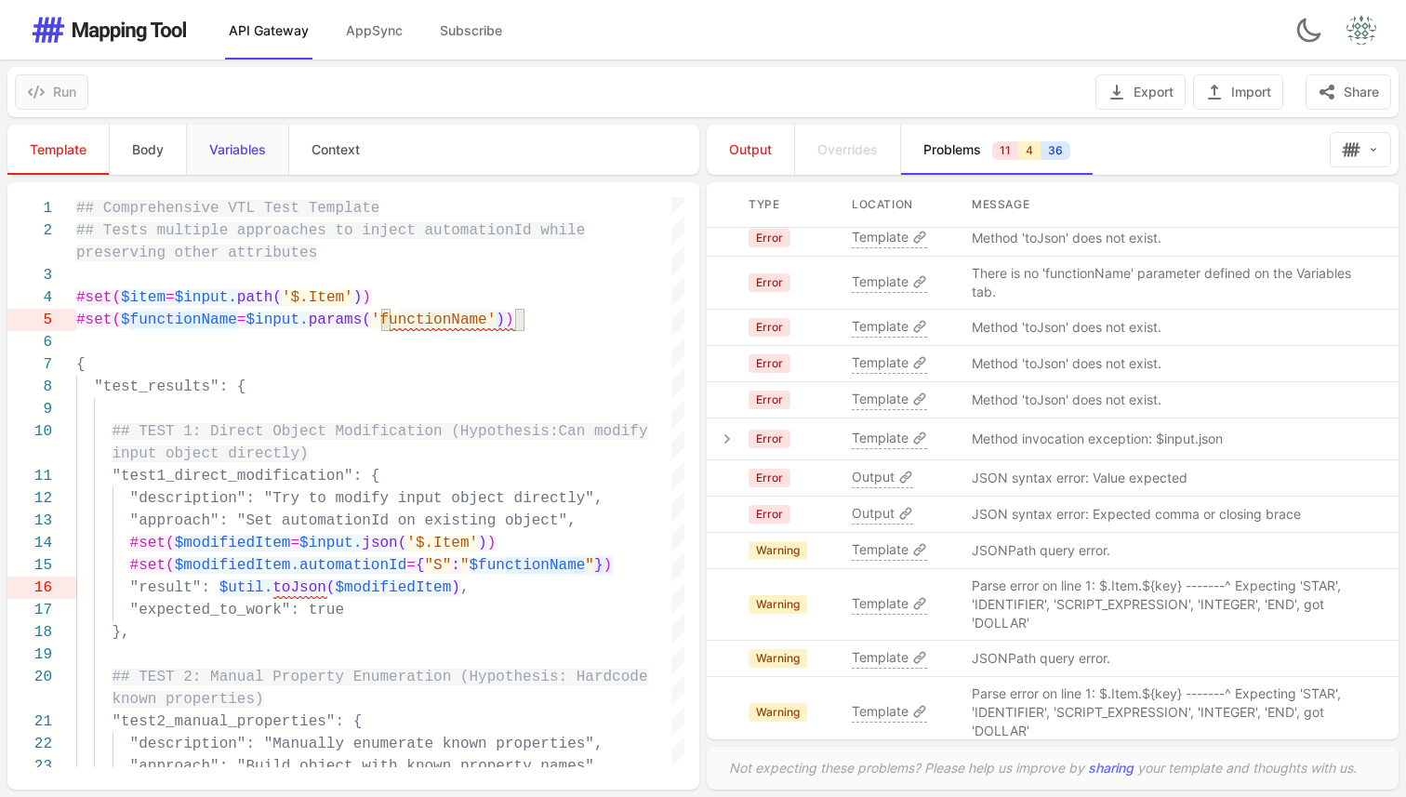
click at [233, 158] on span "Variables" at bounding box center [237, 149] width 57 height 19
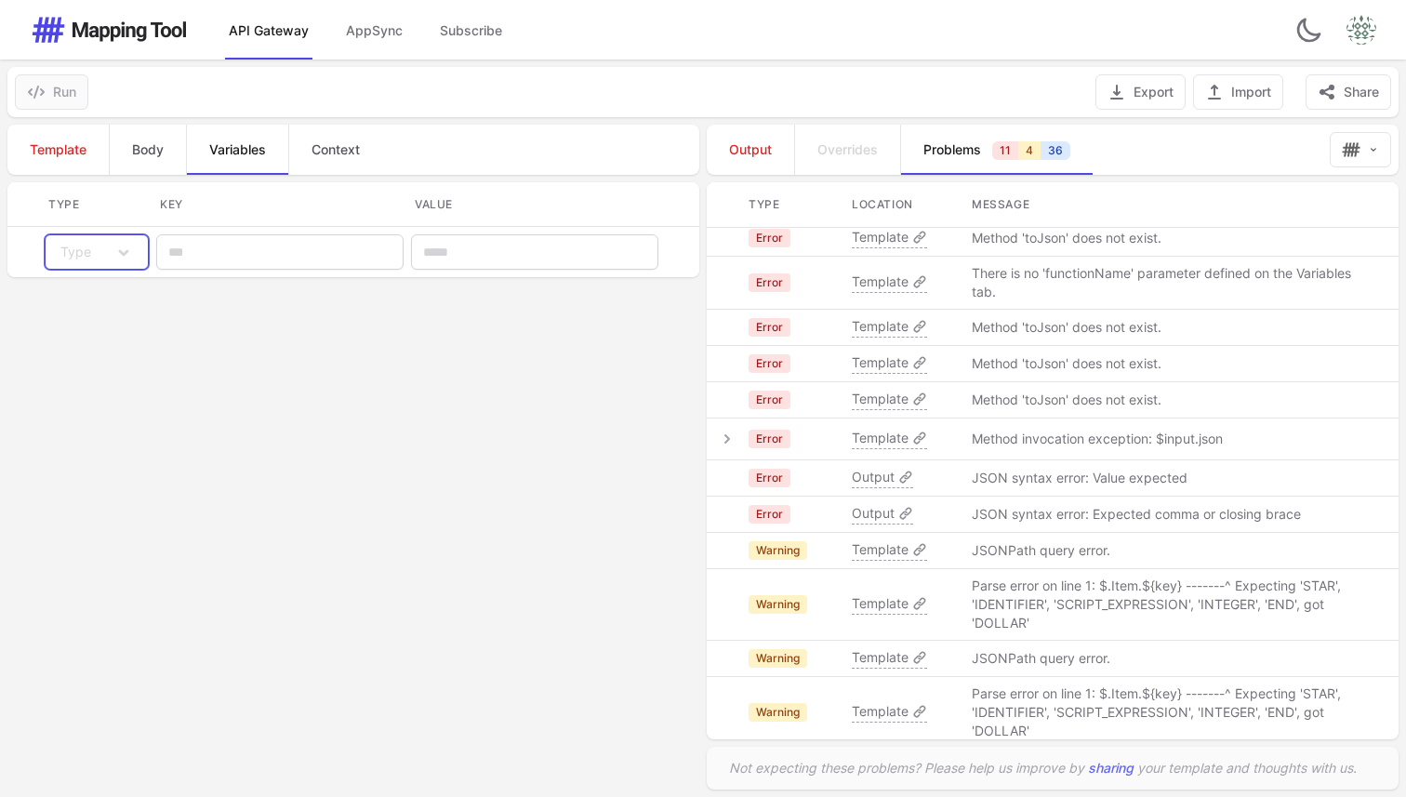
click at [104, 251] on button "Type" at bounding box center [97, 251] width 104 height 35
click at [102, 325] on link "Query" at bounding box center [96, 328] width 87 height 33
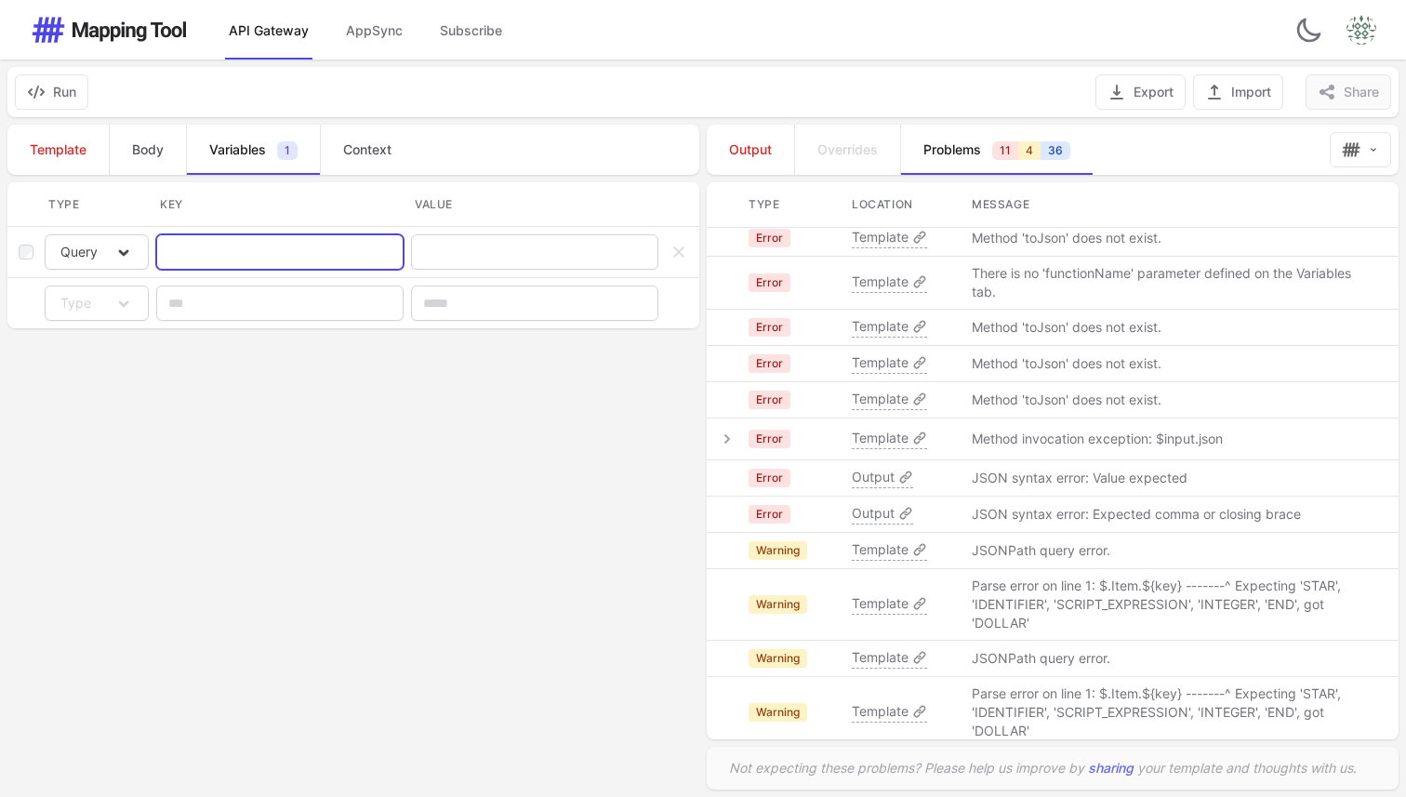
click at [251, 257] on input "text" at bounding box center [279, 251] width 247 height 35
click at [69, 125] on link "Template" at bounding box center [57, 150] width 101 height 50
type textarea "**********"
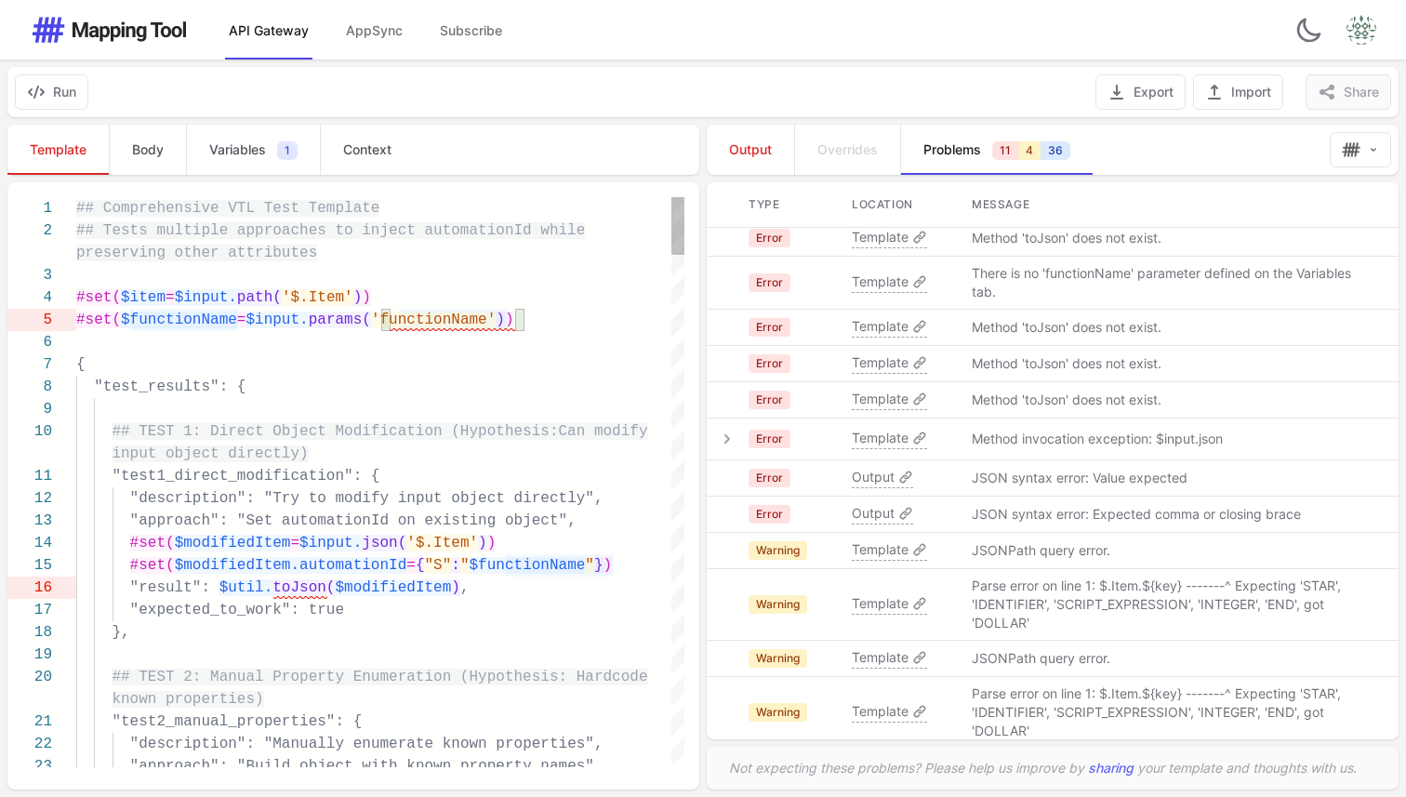
scroll to position [0, 0]
click at [445, 320] on span "'functionName'" at bounding box center [433, 320] width 125 height 17
click at [256, 136] on link "Variables 1" at bounding box center [253, 150] width 134 height 50
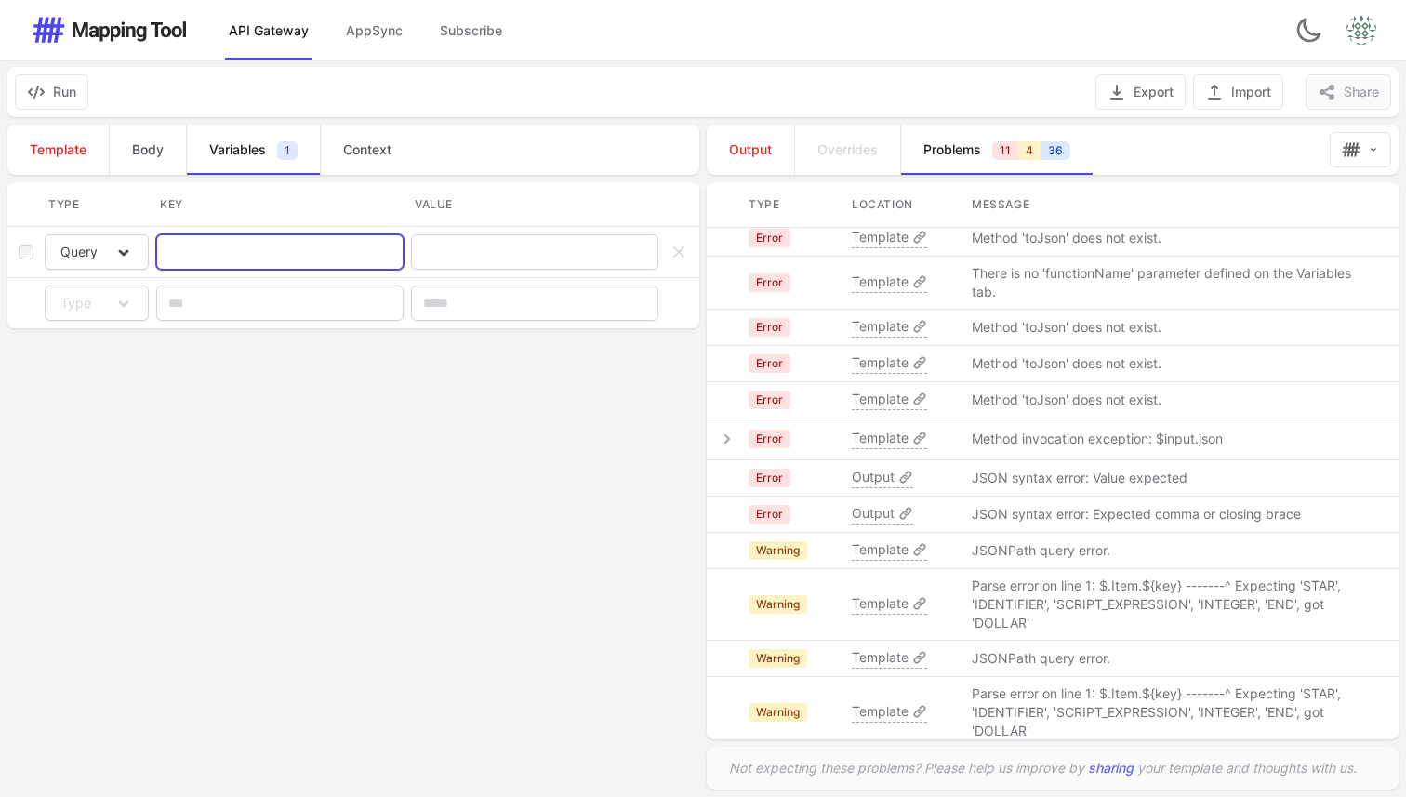
click at [214, 249] on input "text" at bounding box center [279, 251] width 247 height 35
paste input "**********"
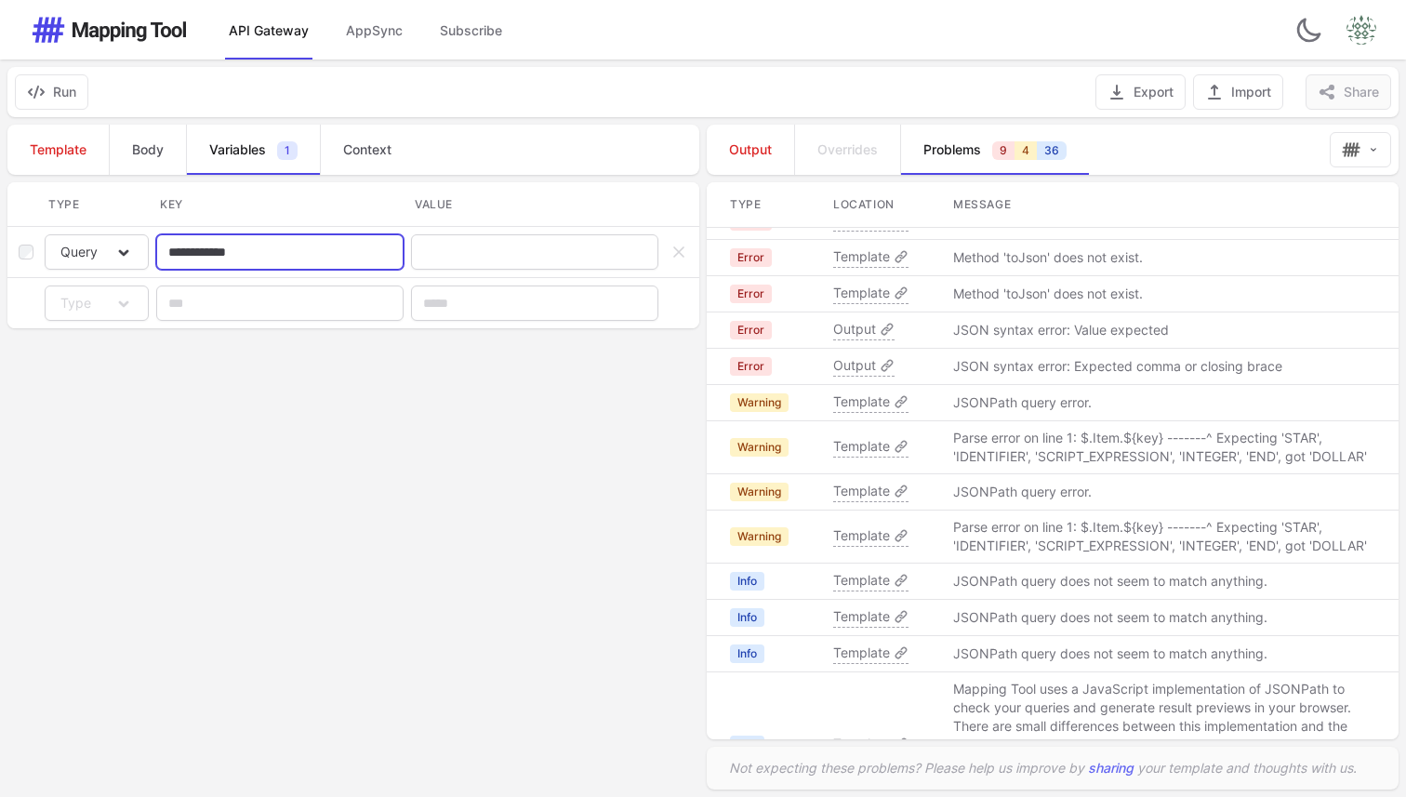
scroll to position [80, 0]
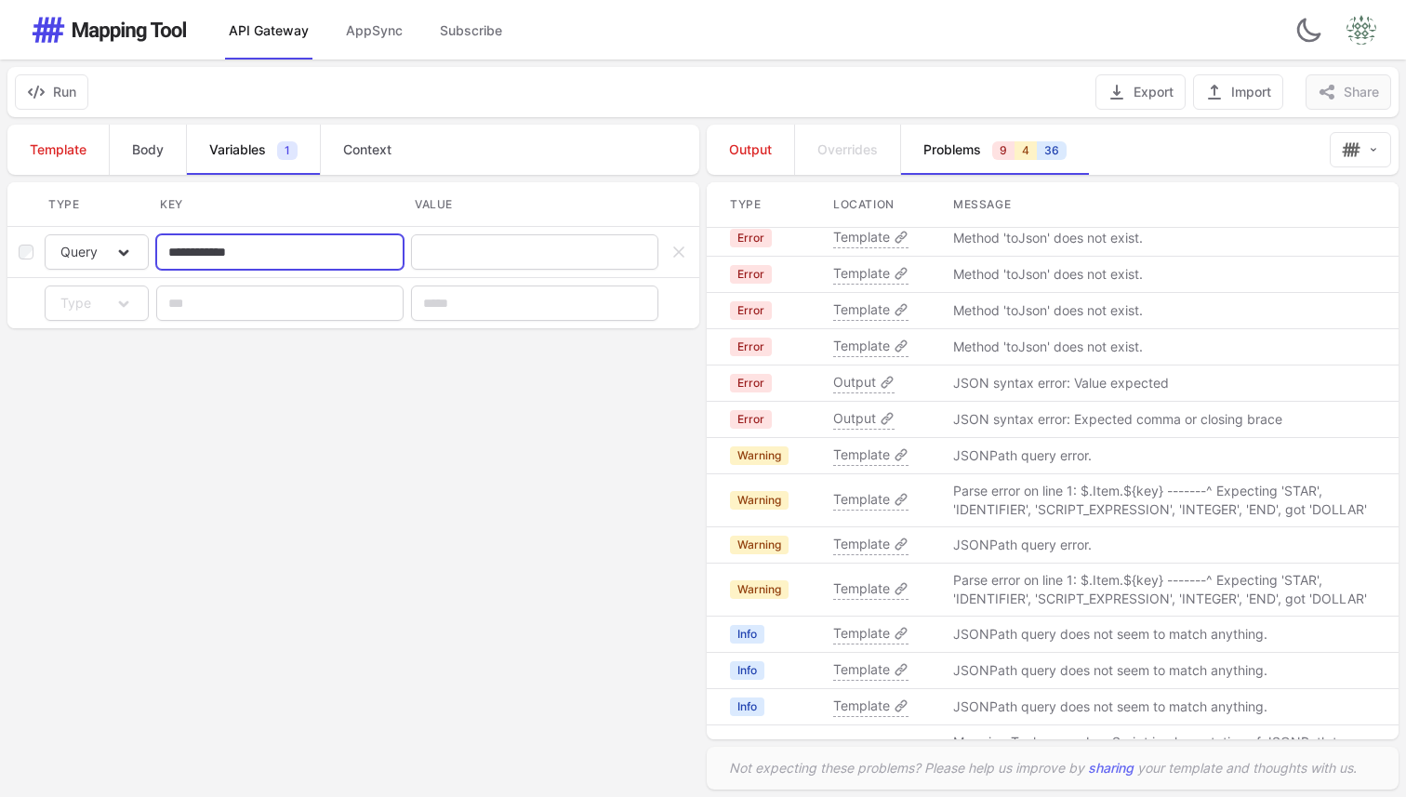
type input "**********"
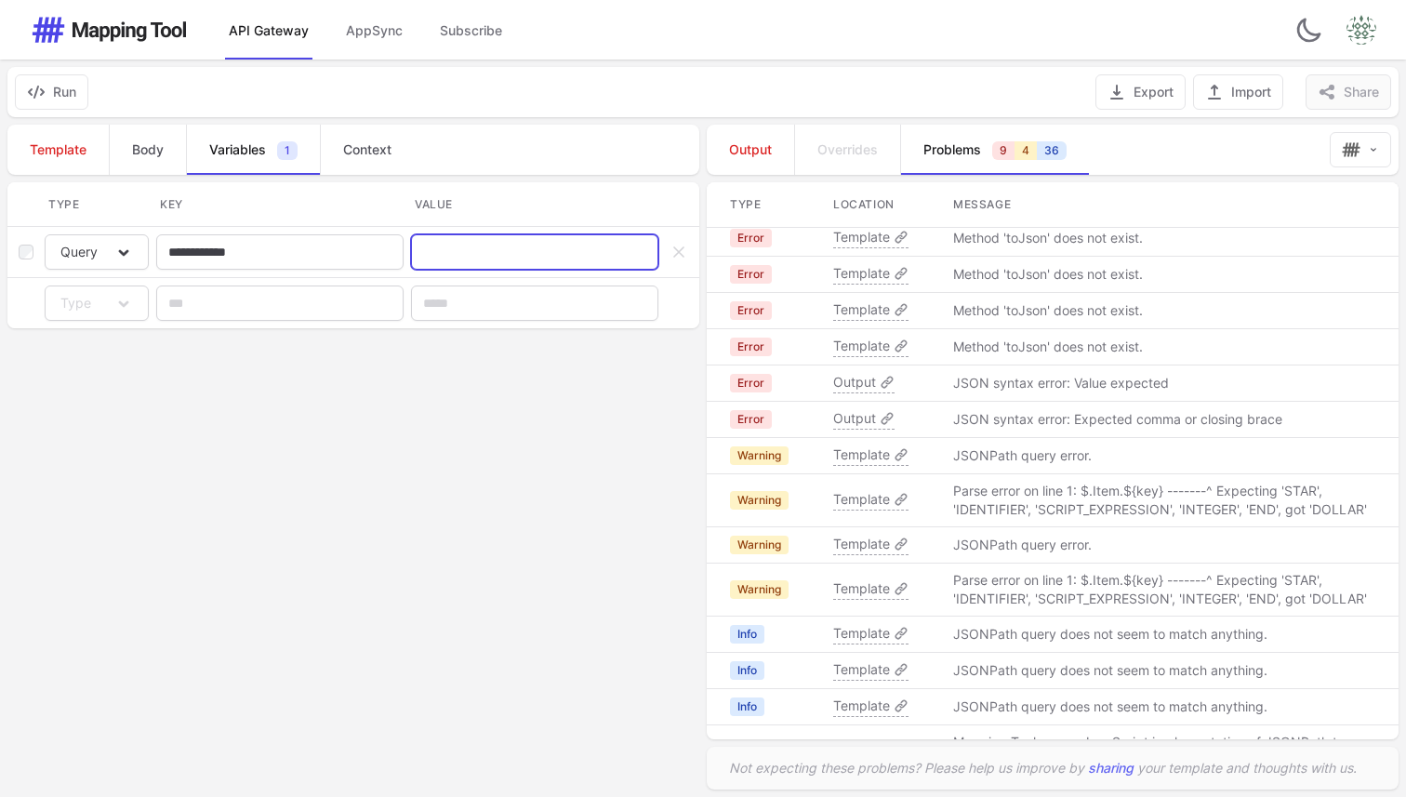
click at [477, 252] on input "text" at bounding box center [534, 251] width 247 height 35
paste input "**********"
type input "**********"
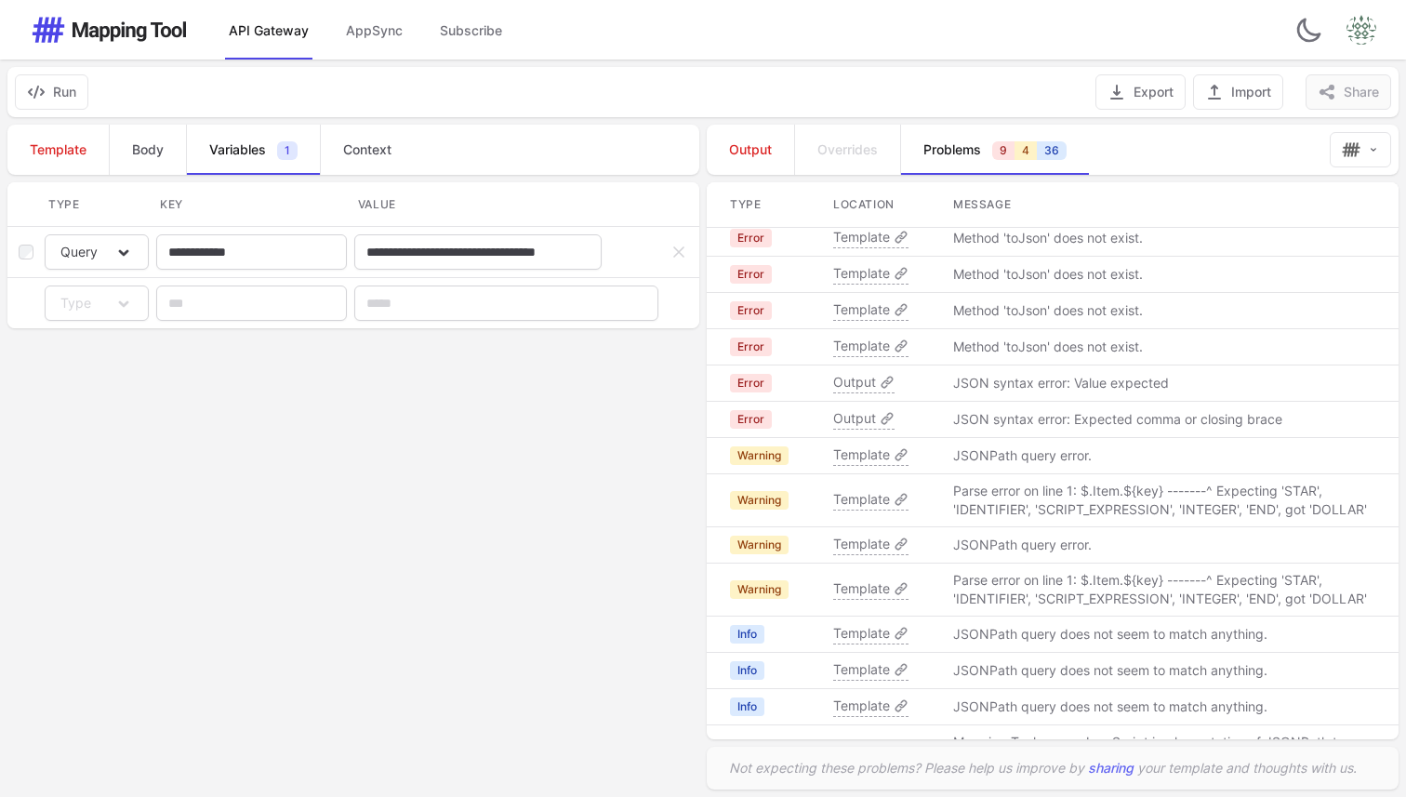
click at [472, 736] on div "**********" at bounding box center [351, 457] width 703 height 680
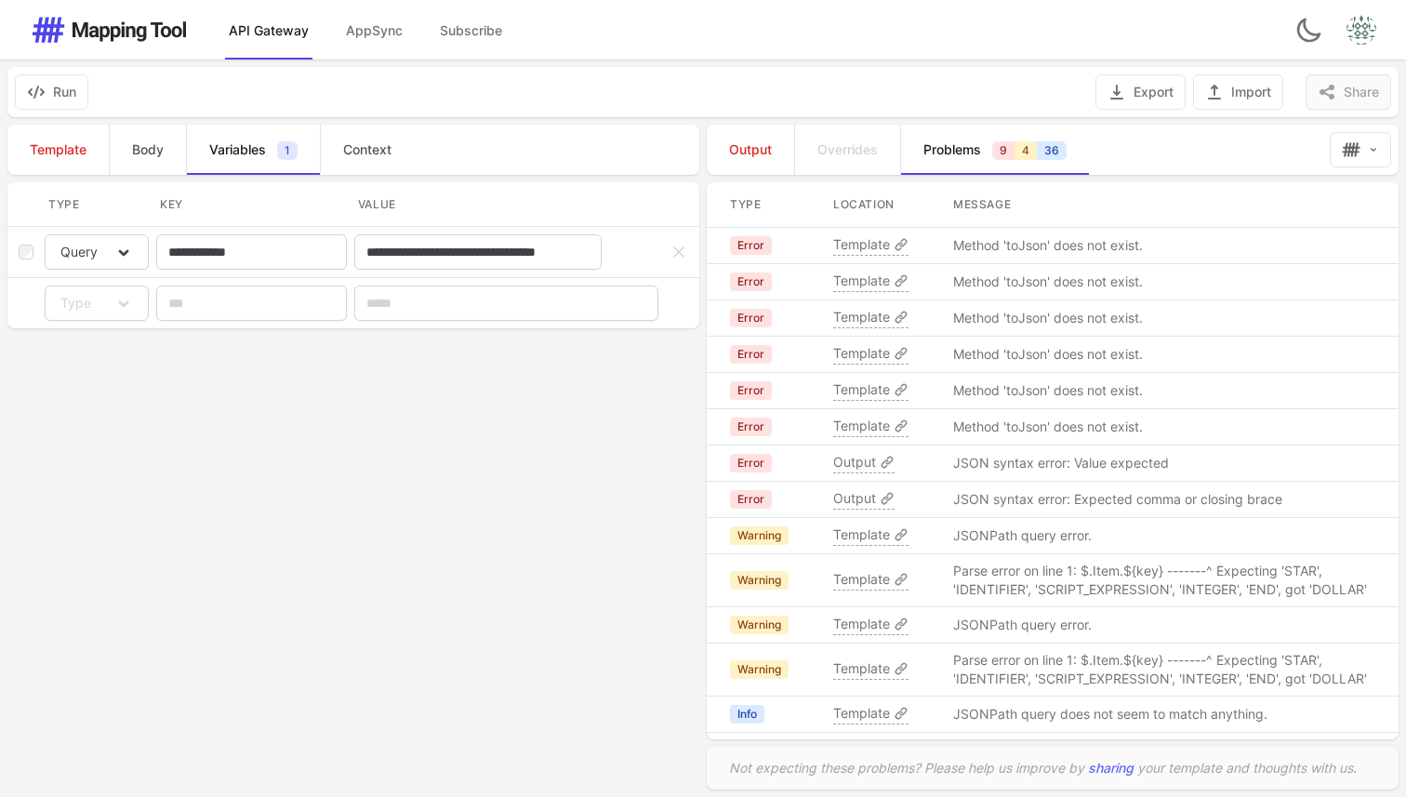
click at [434, 486] on div "**********" at bounding box center [351, 457] width 703 height 680
drag, startPoint x: 1011, startPoint y: 248, endPoint x: 1061, endPoint y: 248, distance: 50.2
click at [1061, 248] on p "Method 'toJson' does not exist." at bounding box center [1048, 245] width 190 height 19
drag, startPoint x: 952, startPoint y: 272, endPoint x: 1094, endPoint y: 272, distance: 141.4
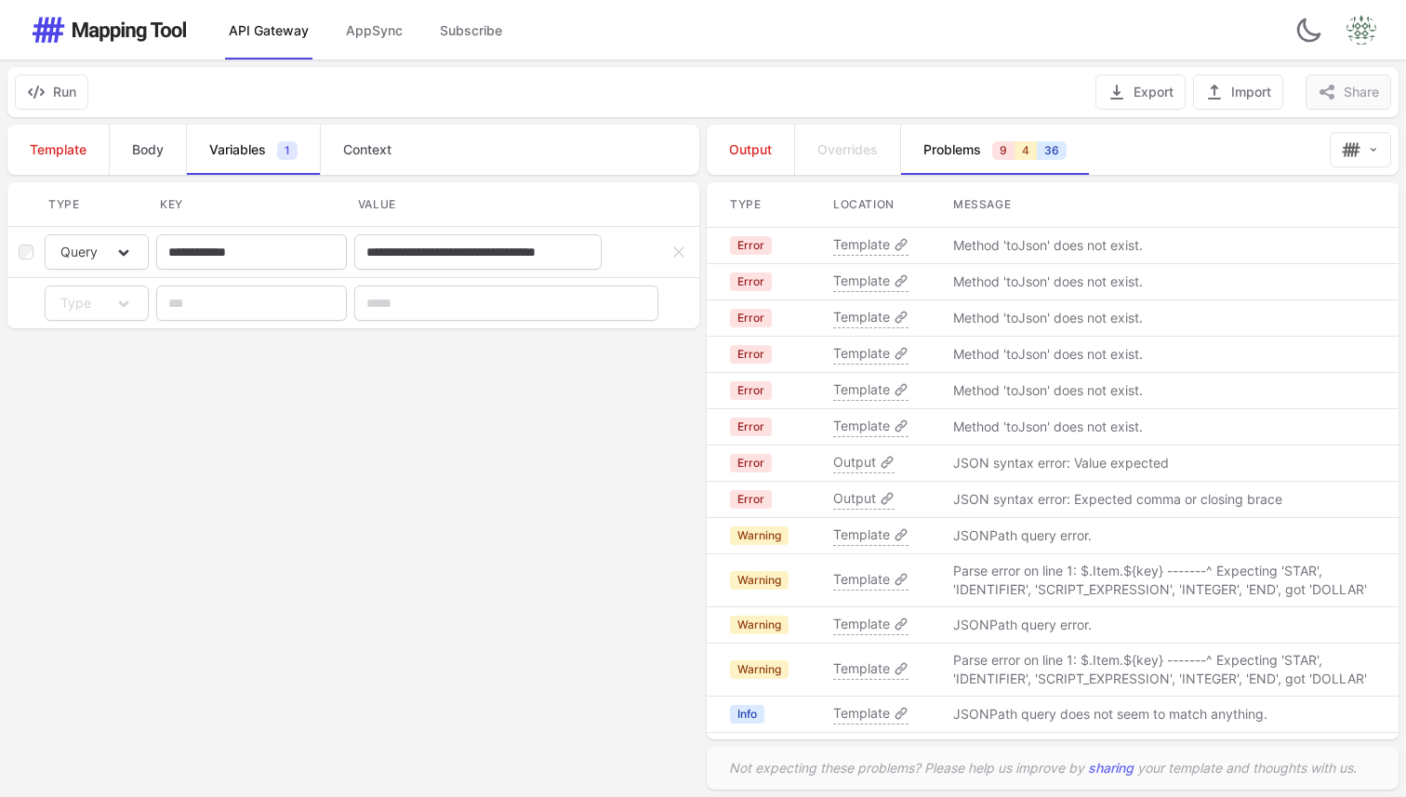
click at [1094, 272] on td "Method 'toJson' does not exist." at bounding box center [1165, 282] width 468 height 36
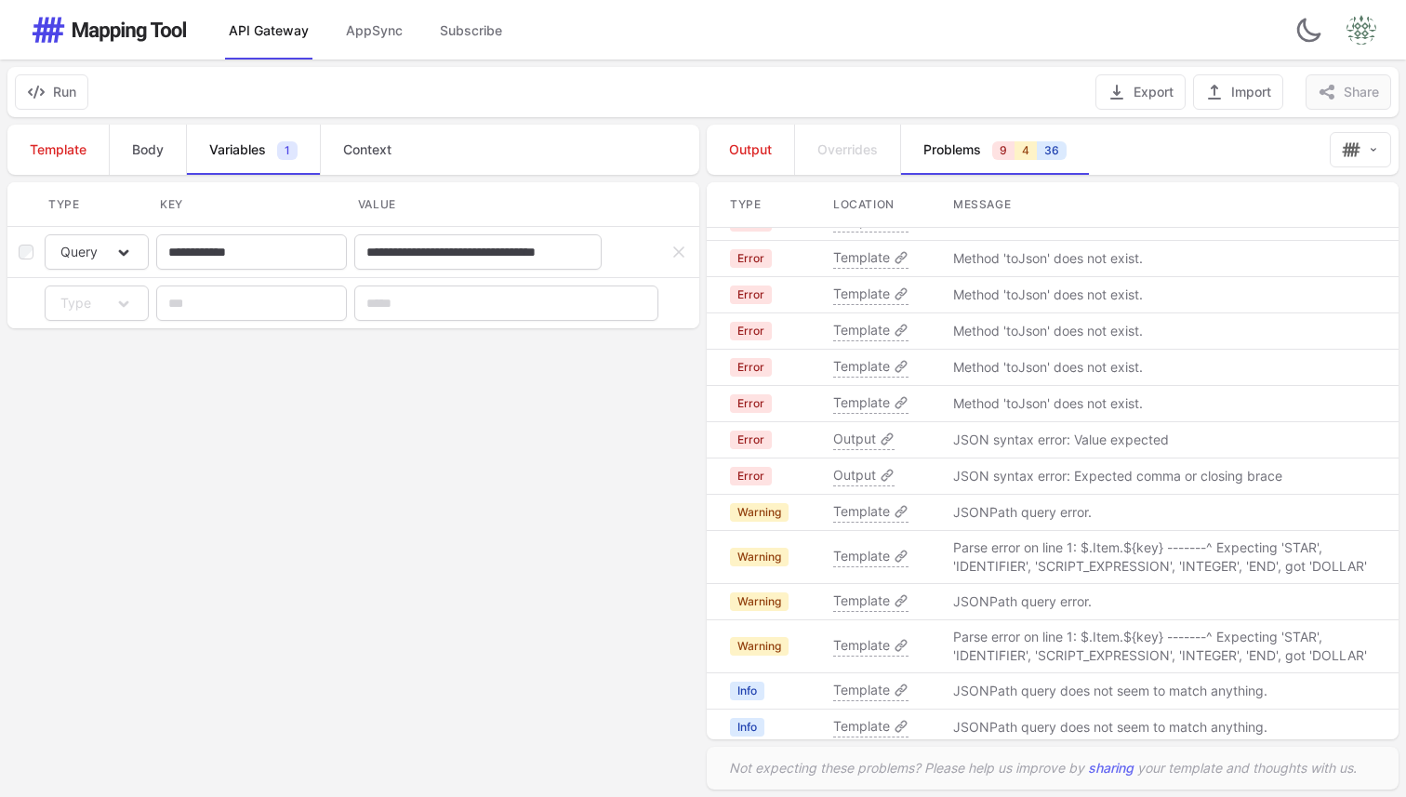
scroll to position [80, 0]
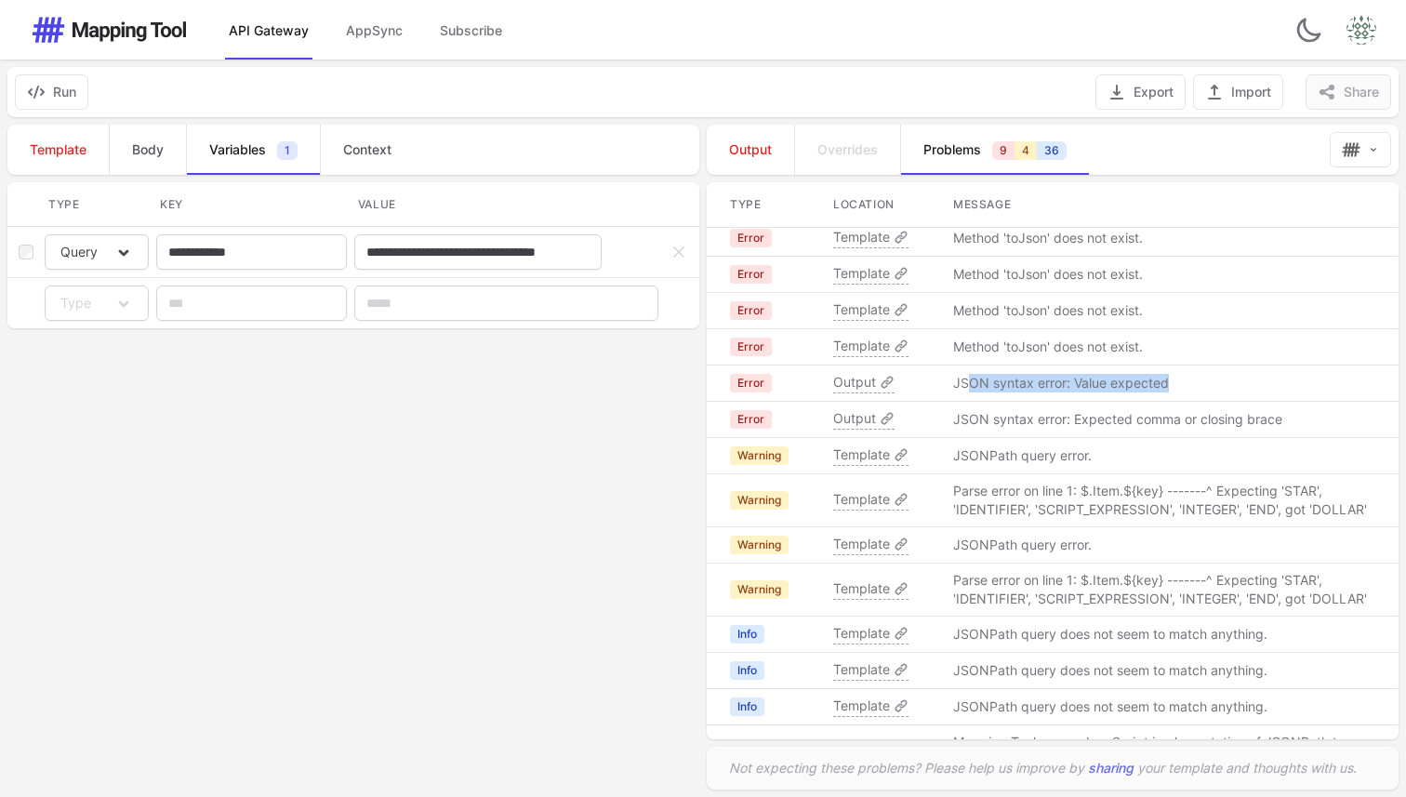
drag, startPoint x: 968, startPoint y: 380, endPoint x: 1254, endPoint y: 382, distance: 285.5
click at [1254, 382] on td "JSON syntax error: Value expected" at bounding box center [1165, 383] width 468 height 36
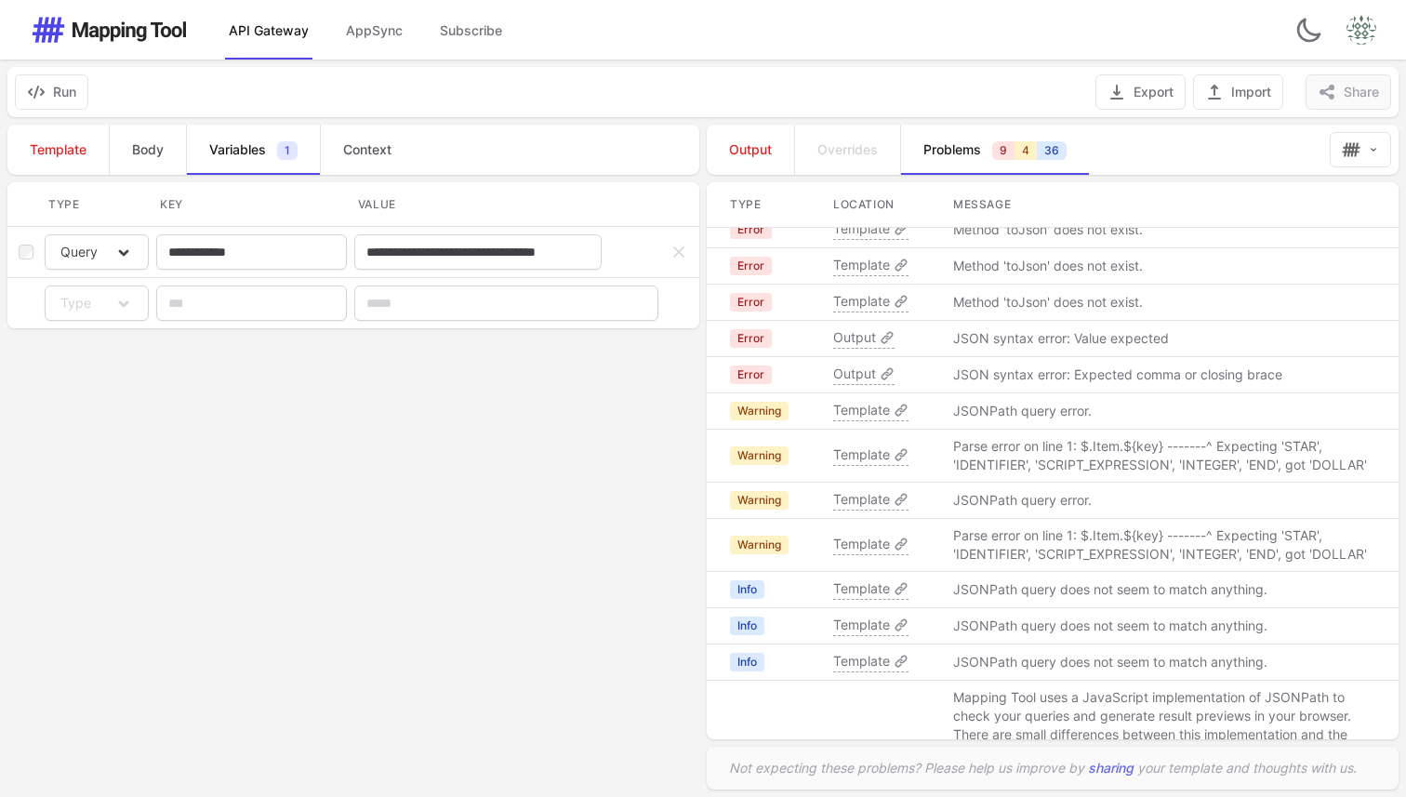
scroll to position [140, 0]
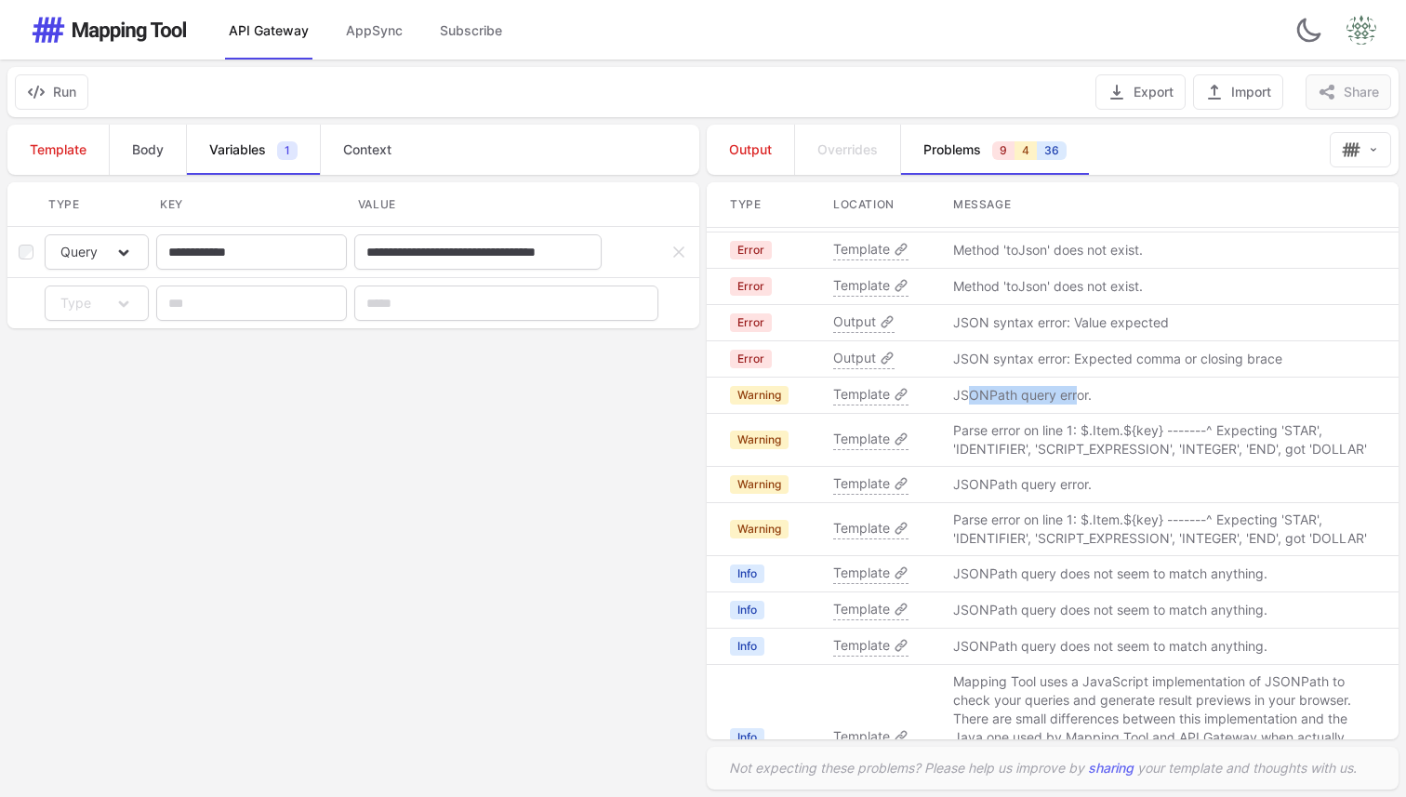
drag, startPoint x: 970, startPoint y: 397, endPoint x: 1095, endPoint y: 397, distance: 125.5
click at [1095, 397] on td "JSONPath query error." at bounding box center [1165, 396] width 468 height 36
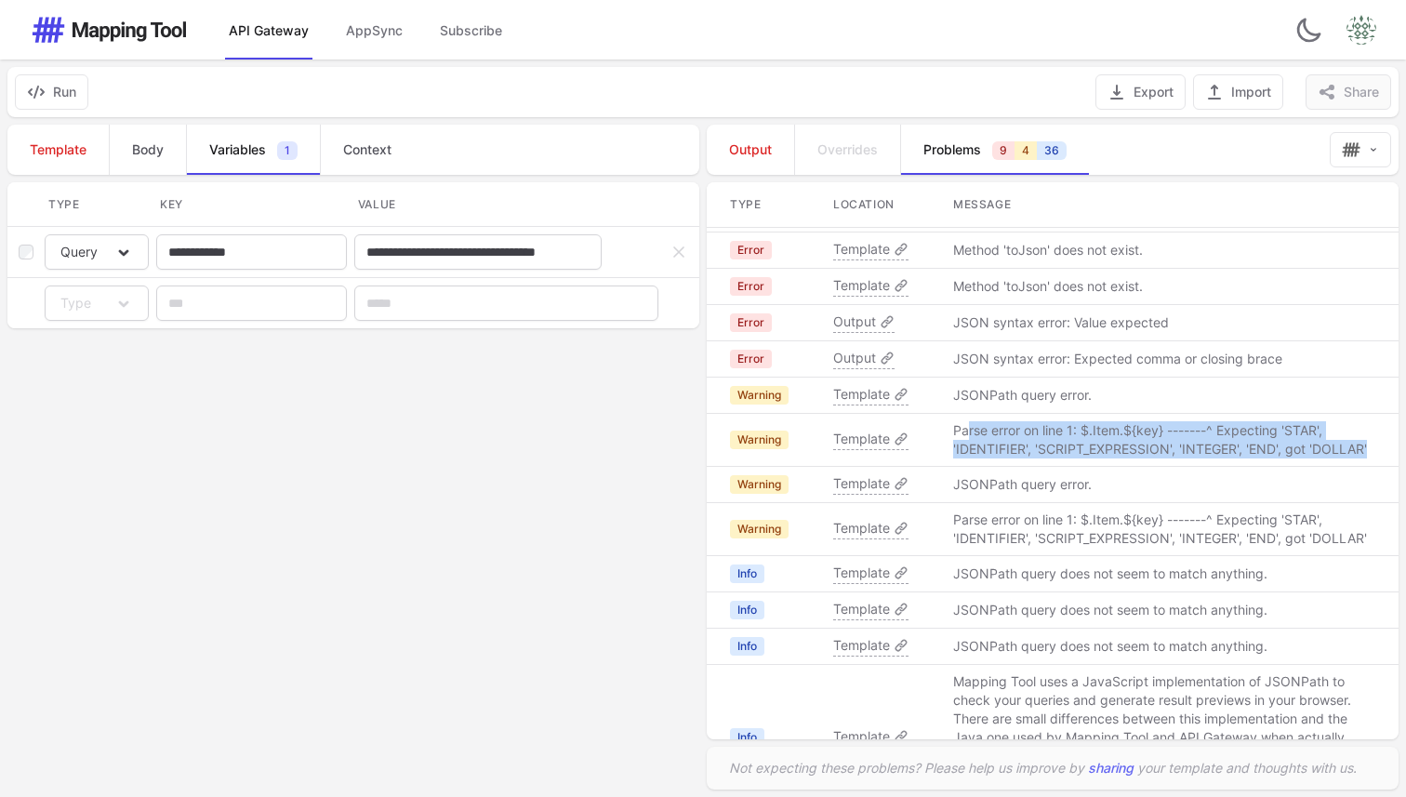
drag, startPoint x: 968, startPoint y: 422, endPoint x: 1201, endPoint y: 458, distance: 236.2
click at [1201, 458] on td "Parse error on line 1: $.Item.${key} -------^ Expecting 'STAR', 'IDENTIFIER', '…" at bounding box center [1165, 440] width 468 height 53
drag, startPoint x: 1281, startPoint y: 446, endPoint x: 976, endPoint y: 434, distance: 305.3
click at [976, 434] on p "Parse error on line 1: $.Item.${key} -------^ Expecting 'STAR', 'IDENTIFIER', '…" at bounding box center [1164, 439] width 423 height 37
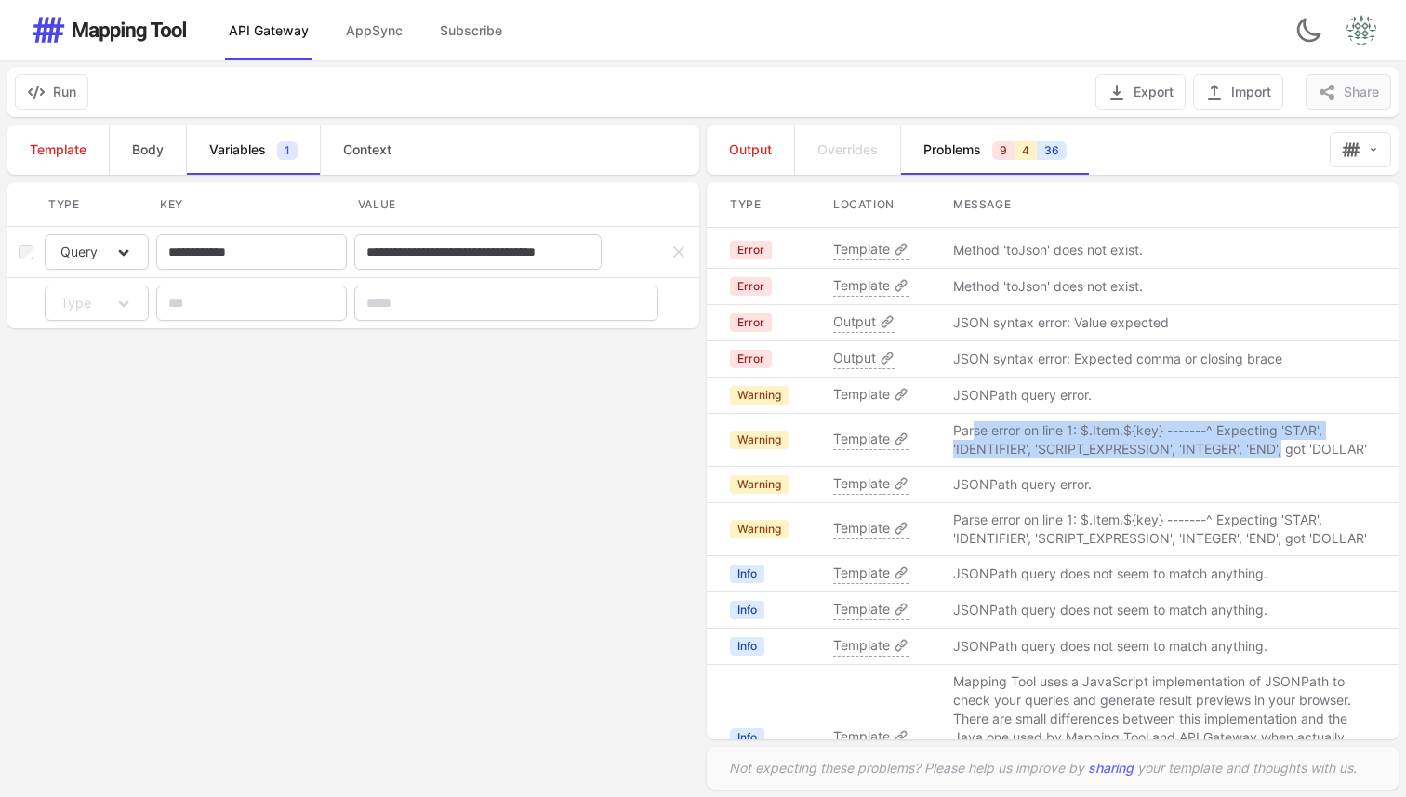
click at [976, 434] on p "Parse error on line 1: $.Item.${key} -------^ Expecting 'STAR', 'IDENTIFIER', '…" at bounding box center [1164, 439] width 423 height 37
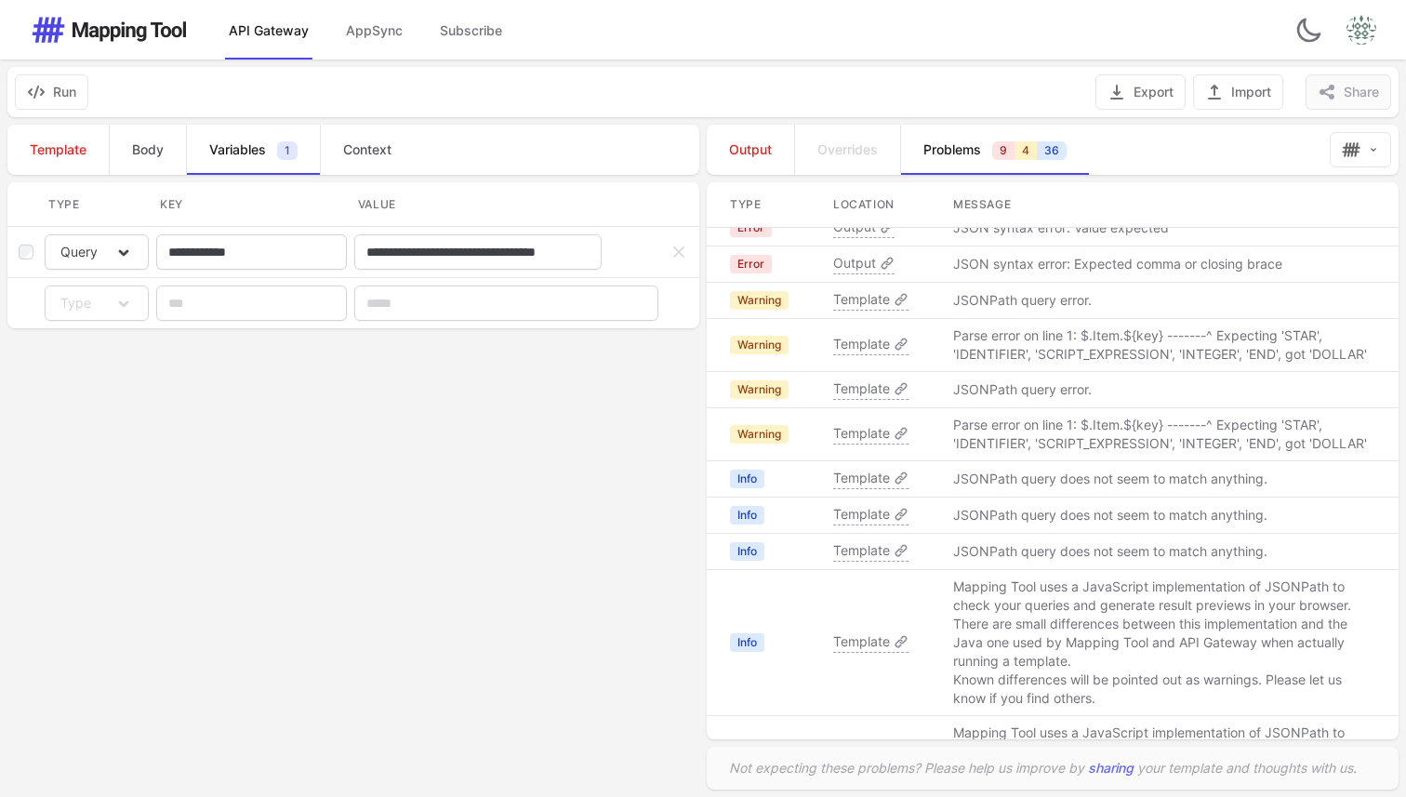
scroll to position [281, 0]
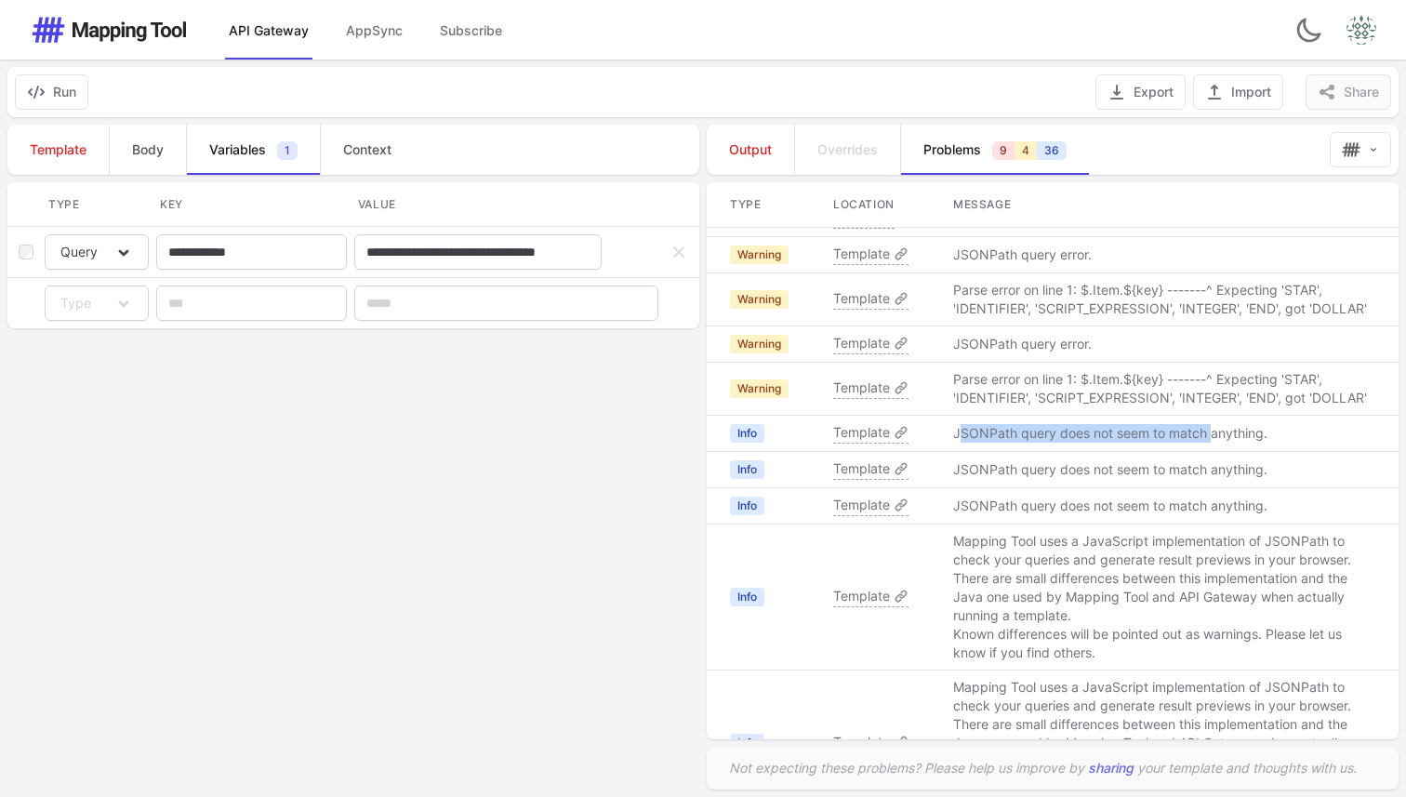
drag, startPoint x: 962, startPoint y: 426, endPoint x: 1211, endPoint y: 426, distance: 249.2
click at [1211, 426] on p "JSONPath query does not seem to match anything." at bounding box center [1110, 433] width 314 height 19
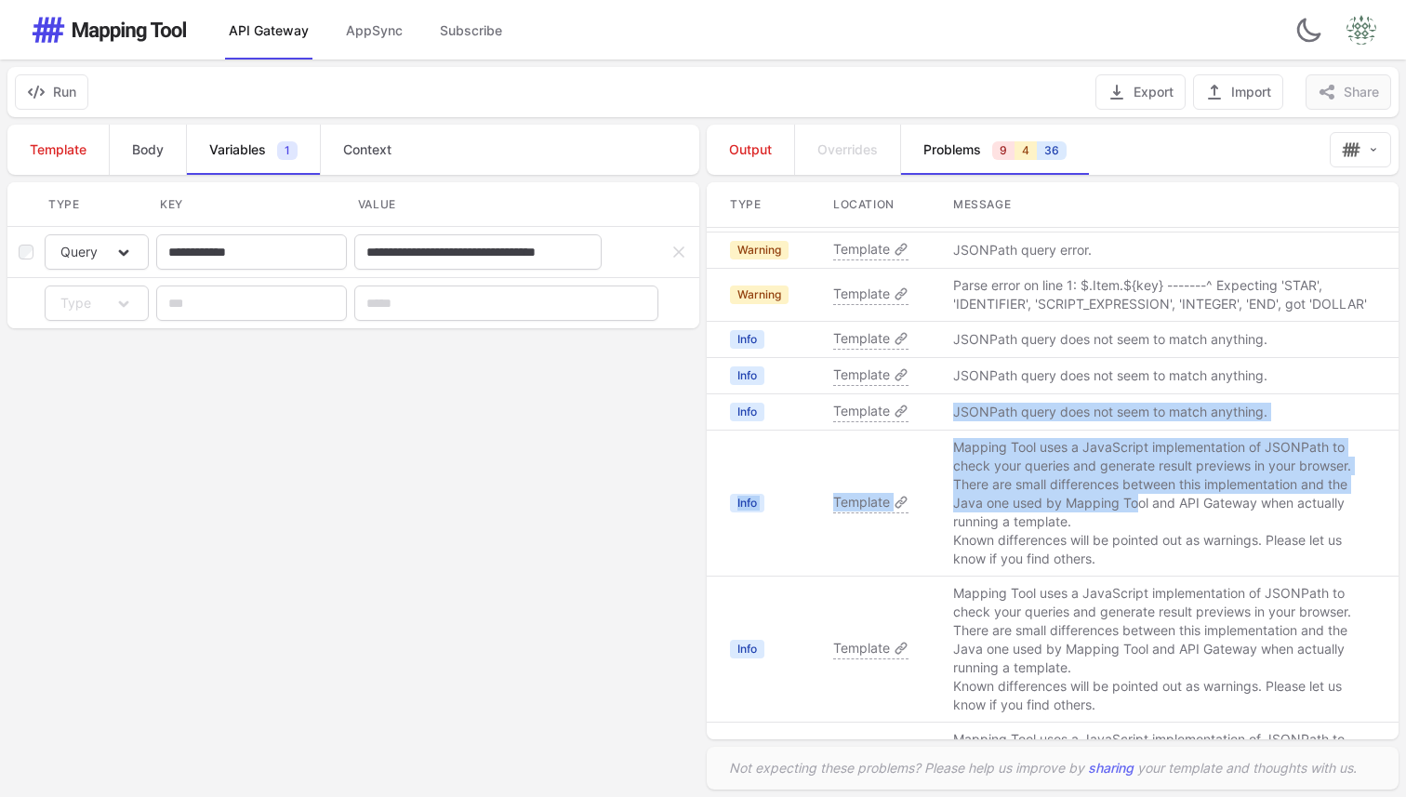
drag, startPoint x: 1138, startPoint y: 510, endPoint x: 1072, endPoint y: 397, distance: 130.5
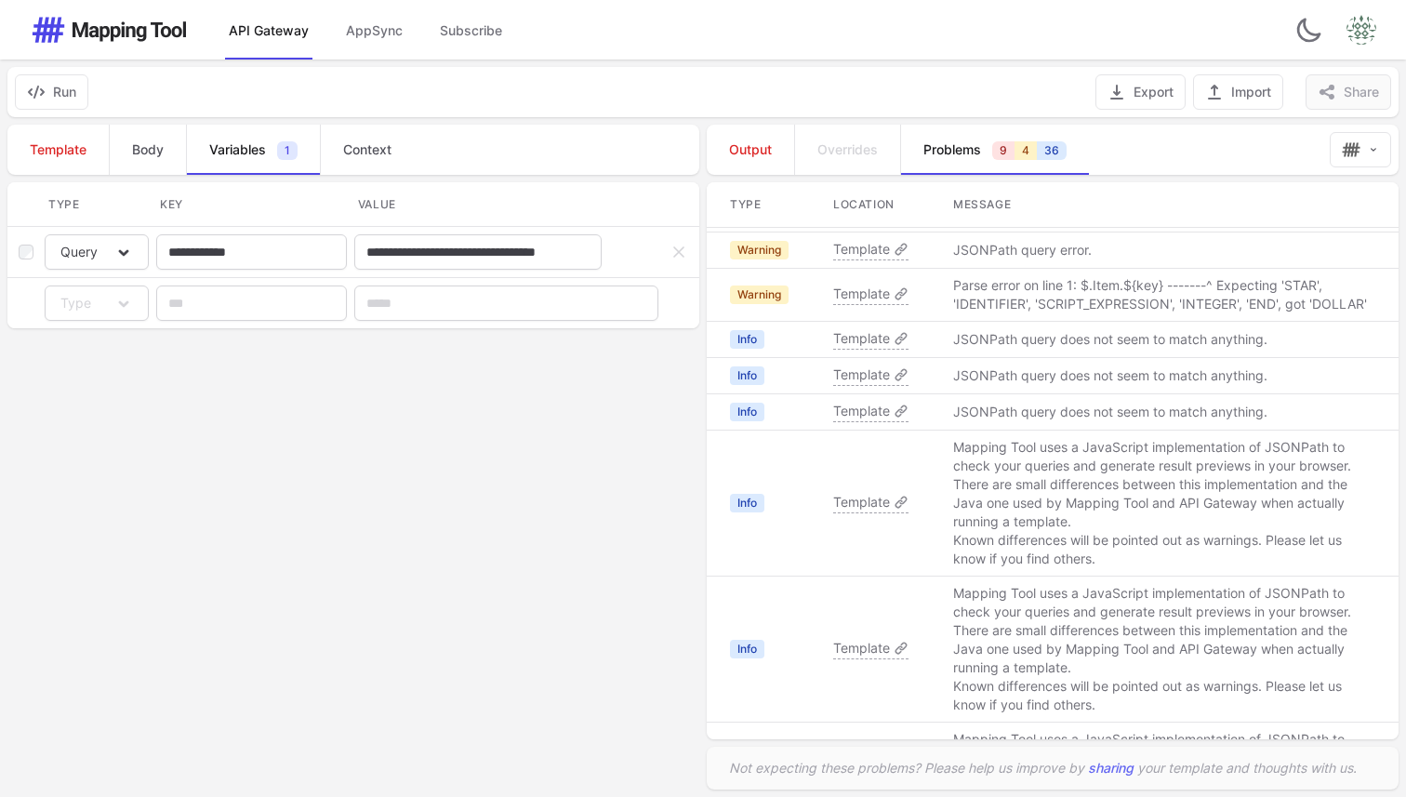
click at [1016, 515] on p "There are small differences between this implementation and the Java one used b…" at bounding box center [1164, 503] width 423 height 56
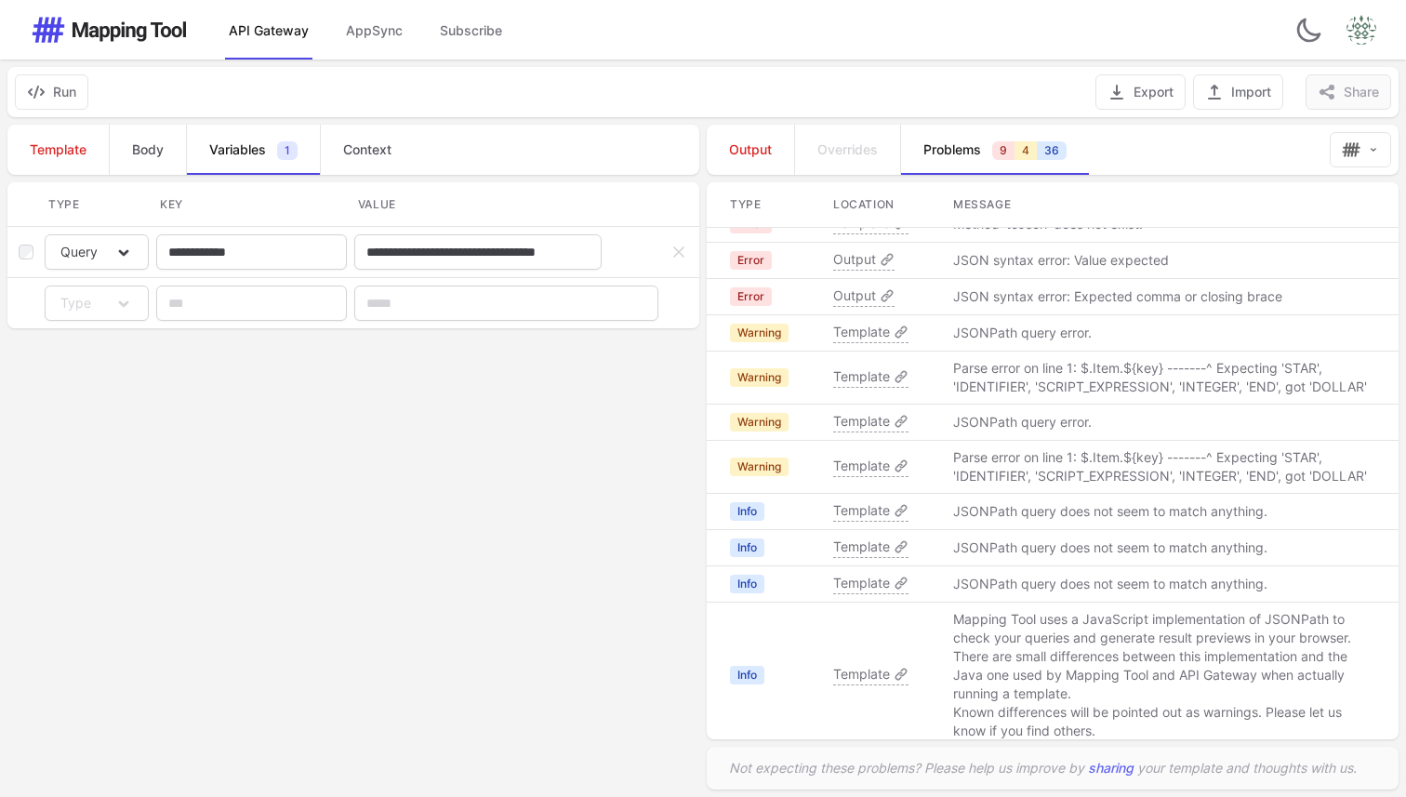
scroll to position [0, 0]
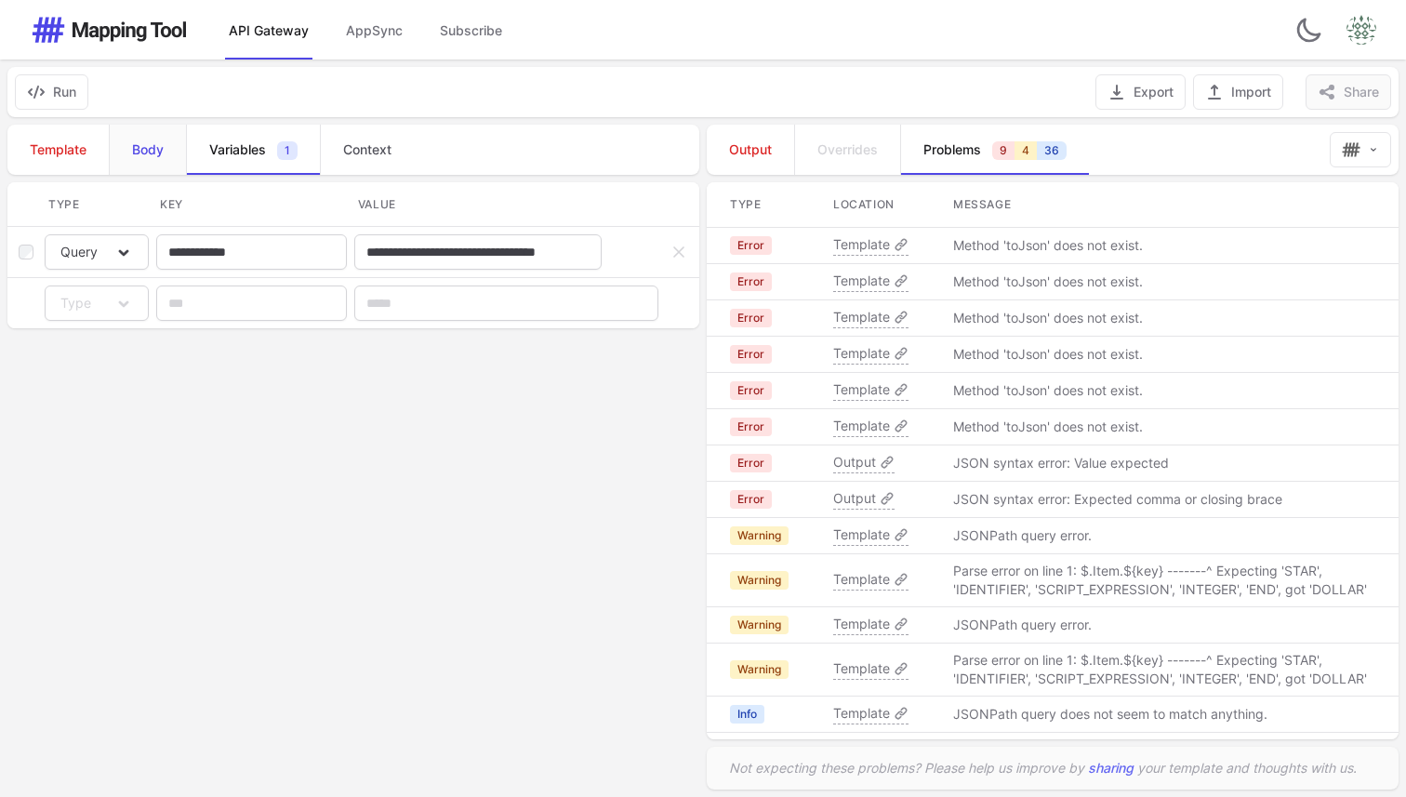
click at [143, 149] on span "Body" at bounding box center [148, 149] width 32 height 19
type textarea "**********"
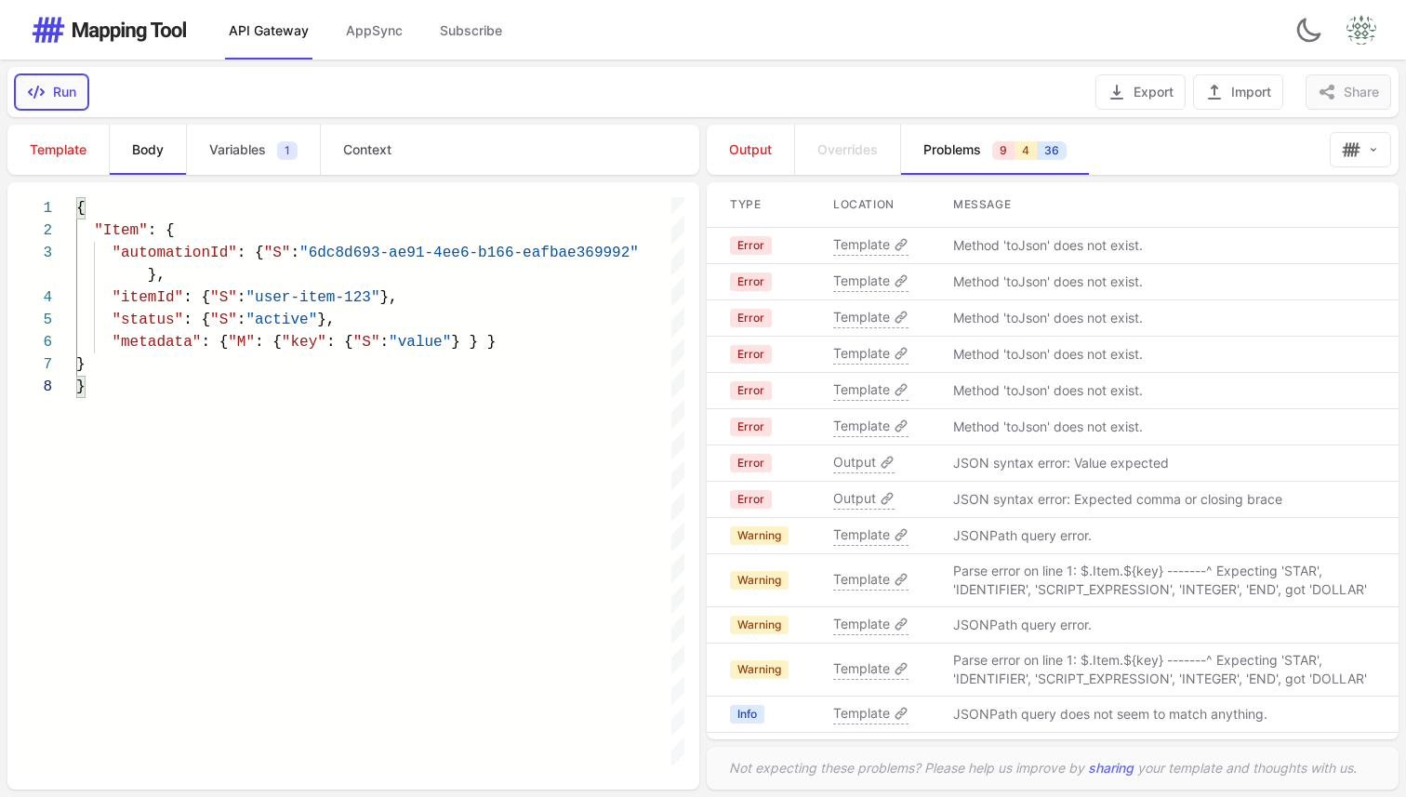
click at [67, 91] on button "Run" at bounding box center [51, 91] width 73 height 35
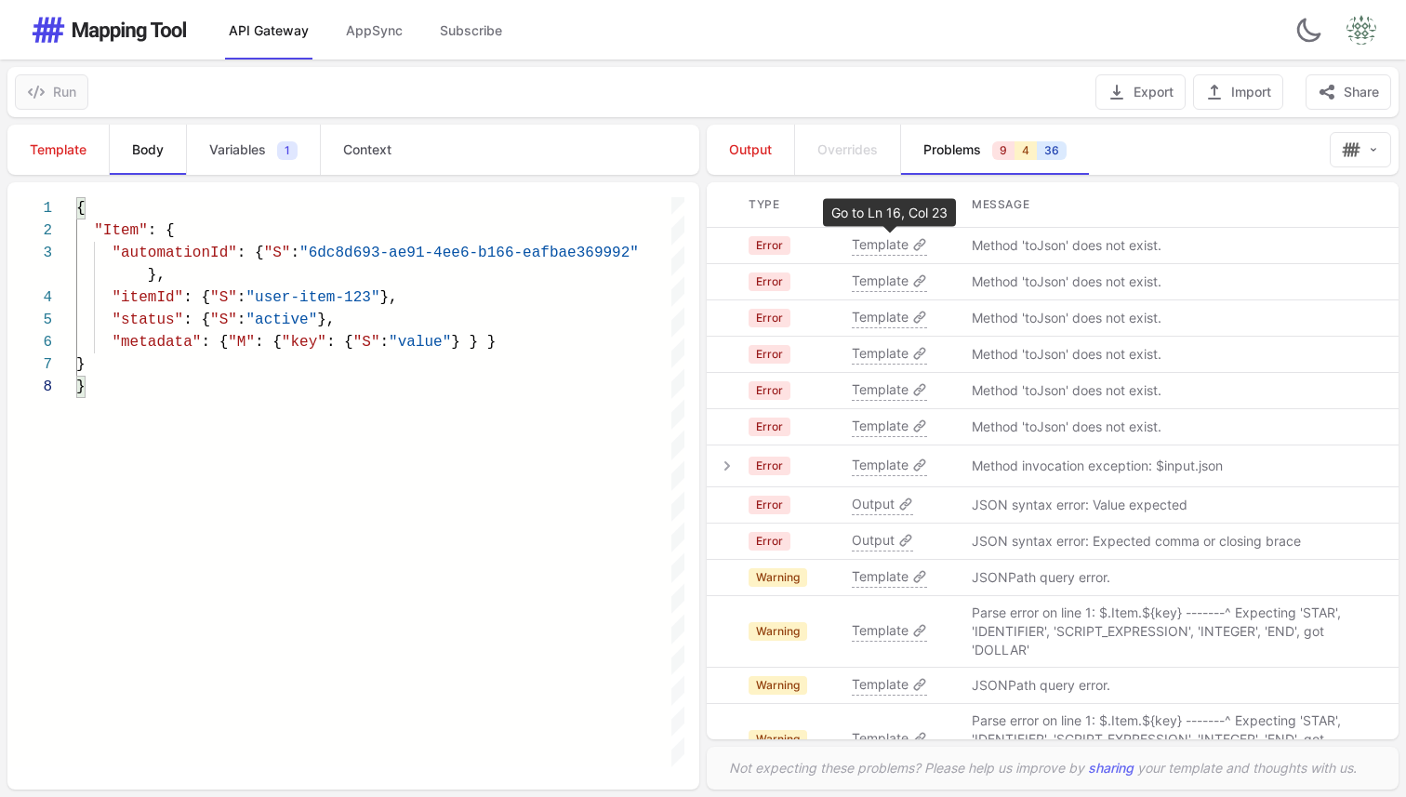
click at [871, 242] on span "Template" at bounding box center [880, 244] width 57 height 19
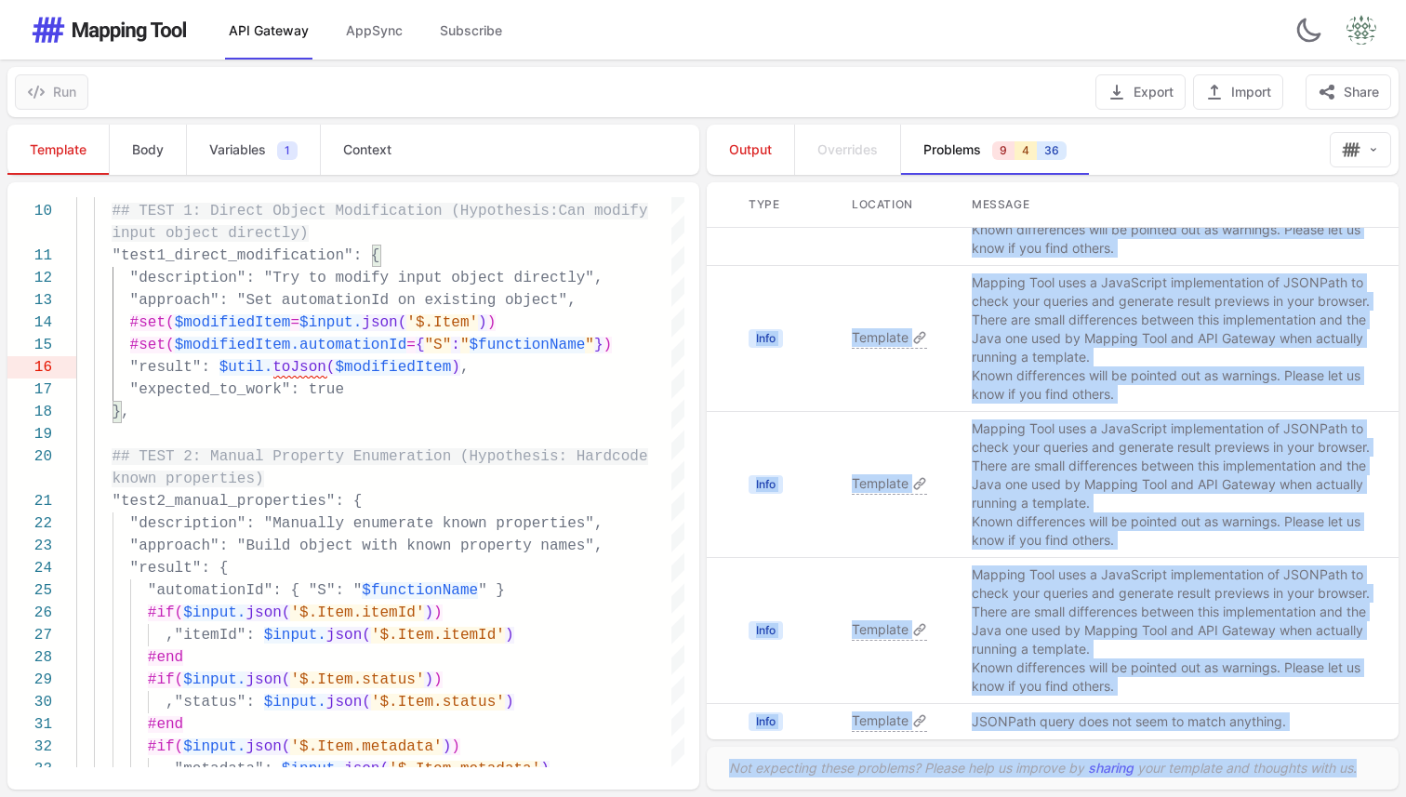
scroll to position [1383, 0]
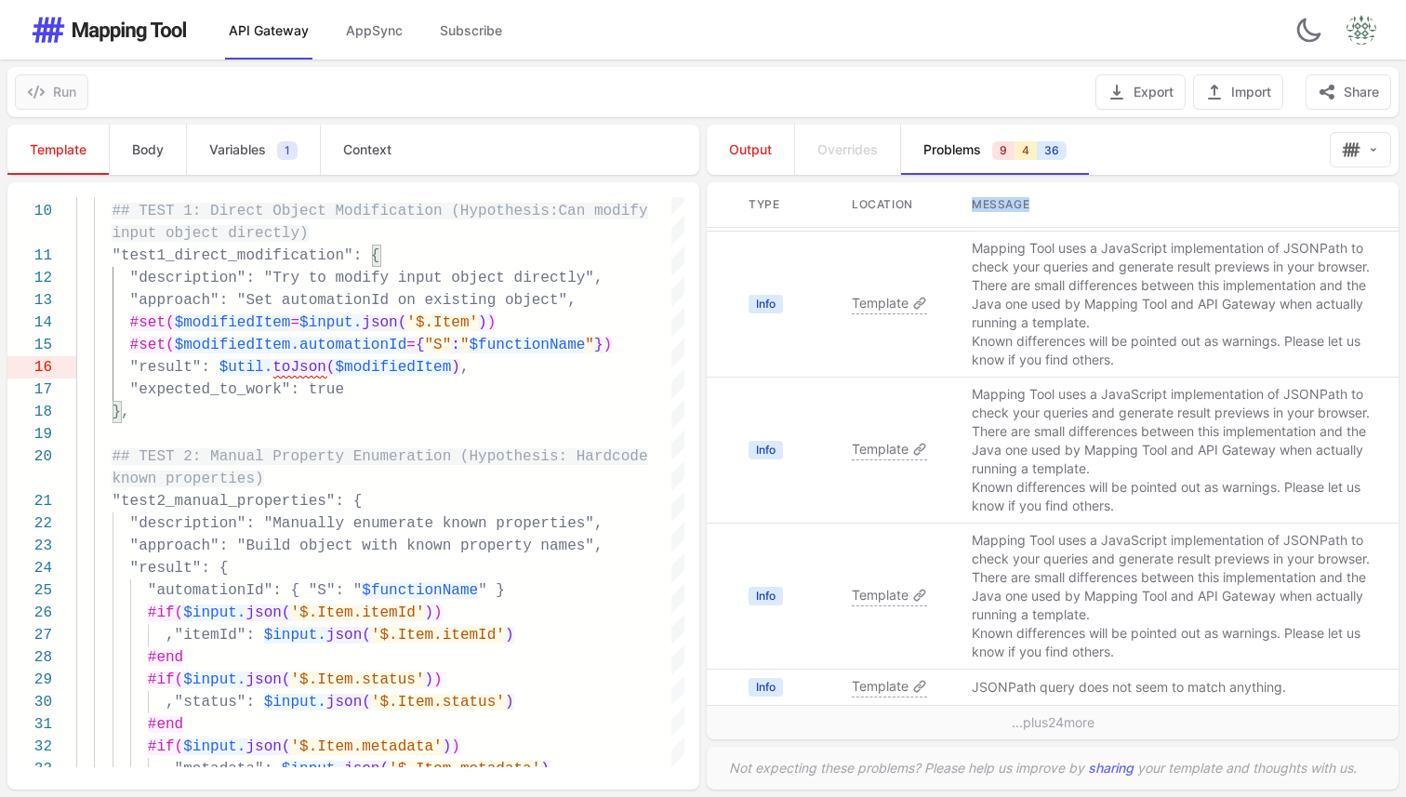
drag, startPoint x: 732, startPoint y: 246, endPoint x: 1135, endPoint y: 195, distance: 405.8
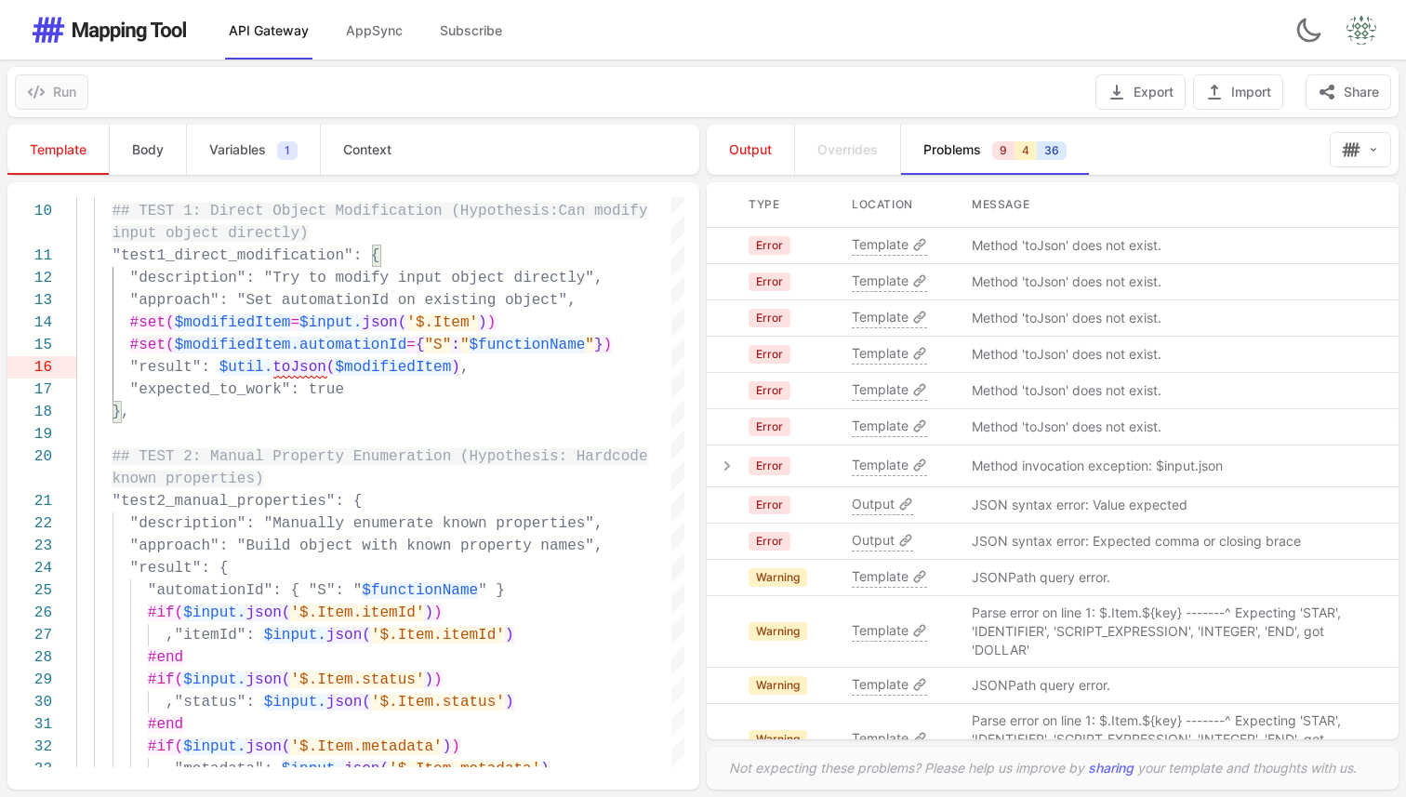
click at [1203, 450] on td "Method invocation exception: $input.json" at bounding box center [1173, 466] width 449 height 42
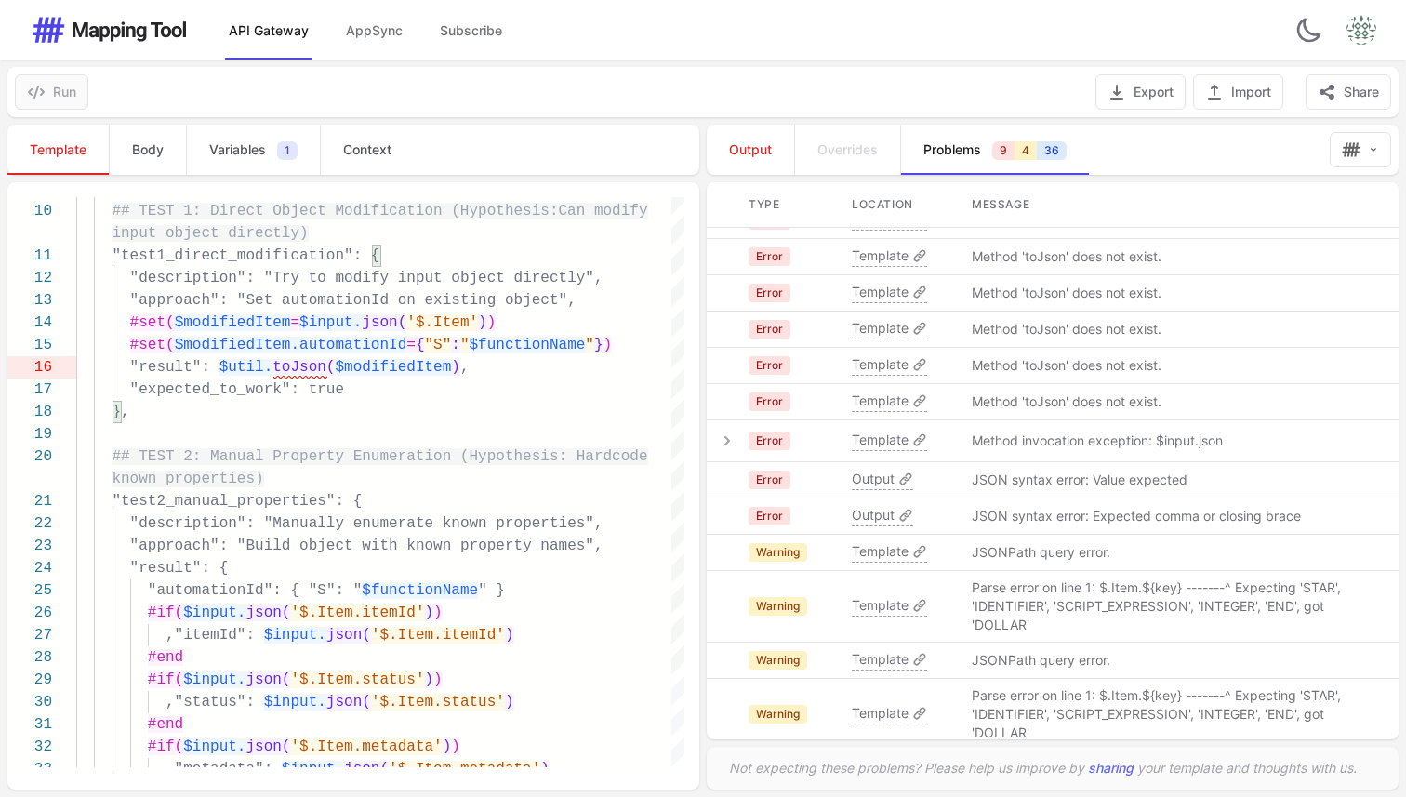
drag, startPoint x: 993, startPoint y: 437, endPoint x: 1204, endPoint y: 437, distance: 211.1
click at [1204, 437] on p "Method invocation exception: $input.json" at bounding box center [1097, 440] width 251 height 19
drag, startPoint x: 1234, startPoint y: 440, endPoint x: 935, endPoint y: 440, distance: 299.4
click at [935, 440] on tr "Error Template Method invocation exception: $input.json" at bounding box center [1053, 441] width 692 height 42
click at [1042, 440] on p "Method invocation exception: $input.json" at bounding box center [1097, 440] width 251 height 19
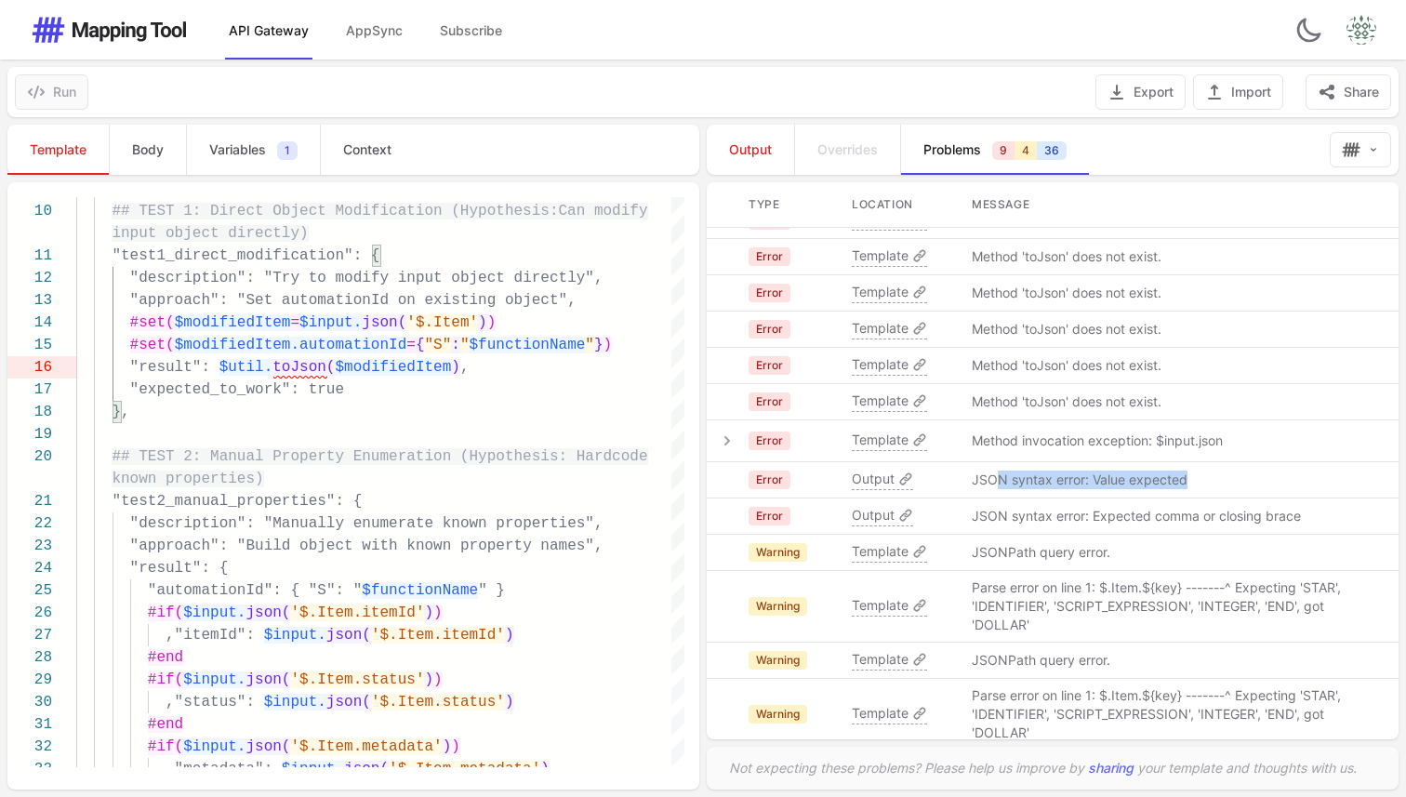
drag, startPoint x: 998, startPoint y: 485, endPoint x: 1220, endPoint y: 485, distance: 222.3
click at [1220, 485] on td "JSON syntax error: Value expected" at bounding box center [1173, 480] width 449 height 36
drag, startPoint x: 968, startPoint y: 255, endPoint x: 1206, endPoint y: 252, distance: 238.1
click at [1206, 252] on td "Method 'toJson' does not exist." at bounding box center [1173, 257] width 449 height 36
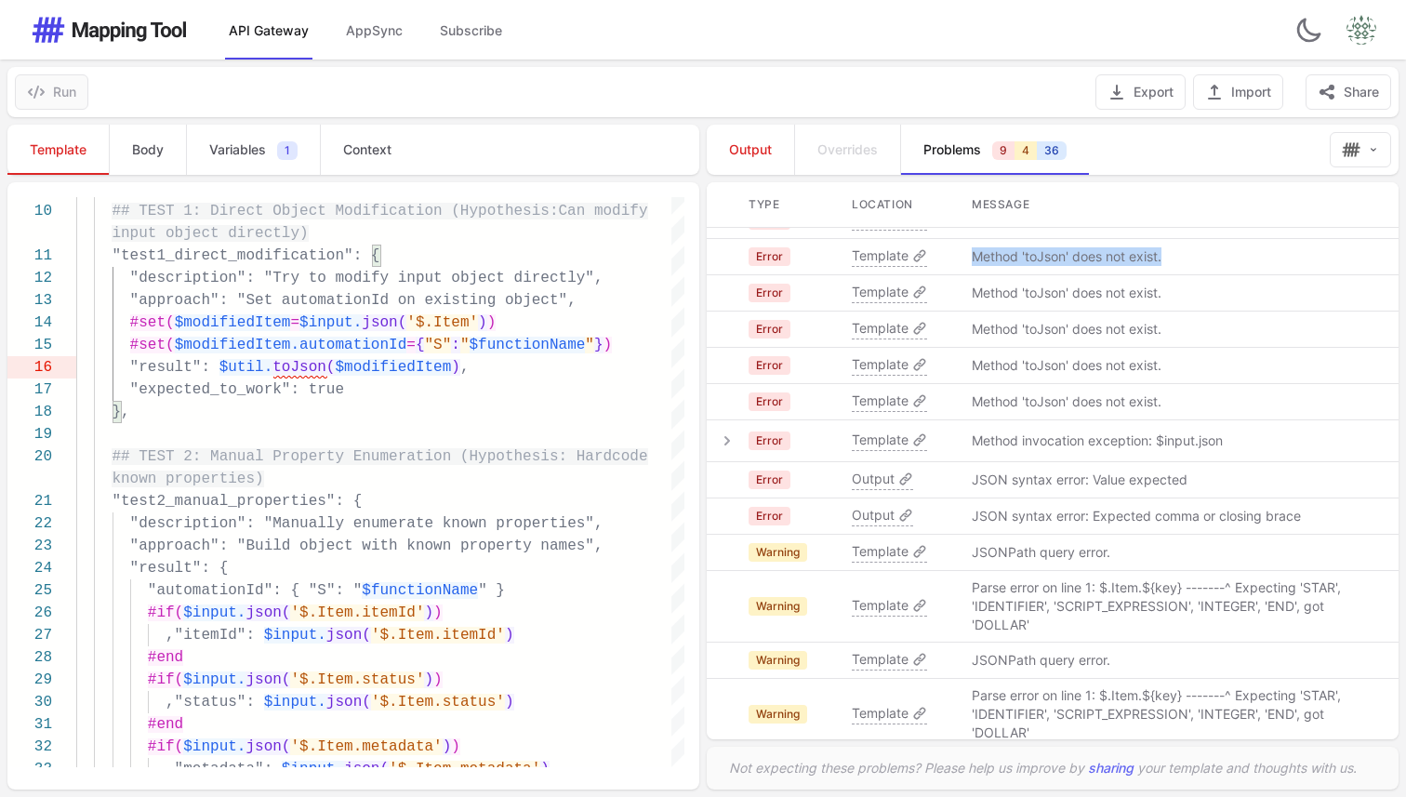
copy p "Method 'toJson' does not exist."
click at [359, 429] on div at bounding box center [380, 434] width 608 height 22
type textarea "**********"
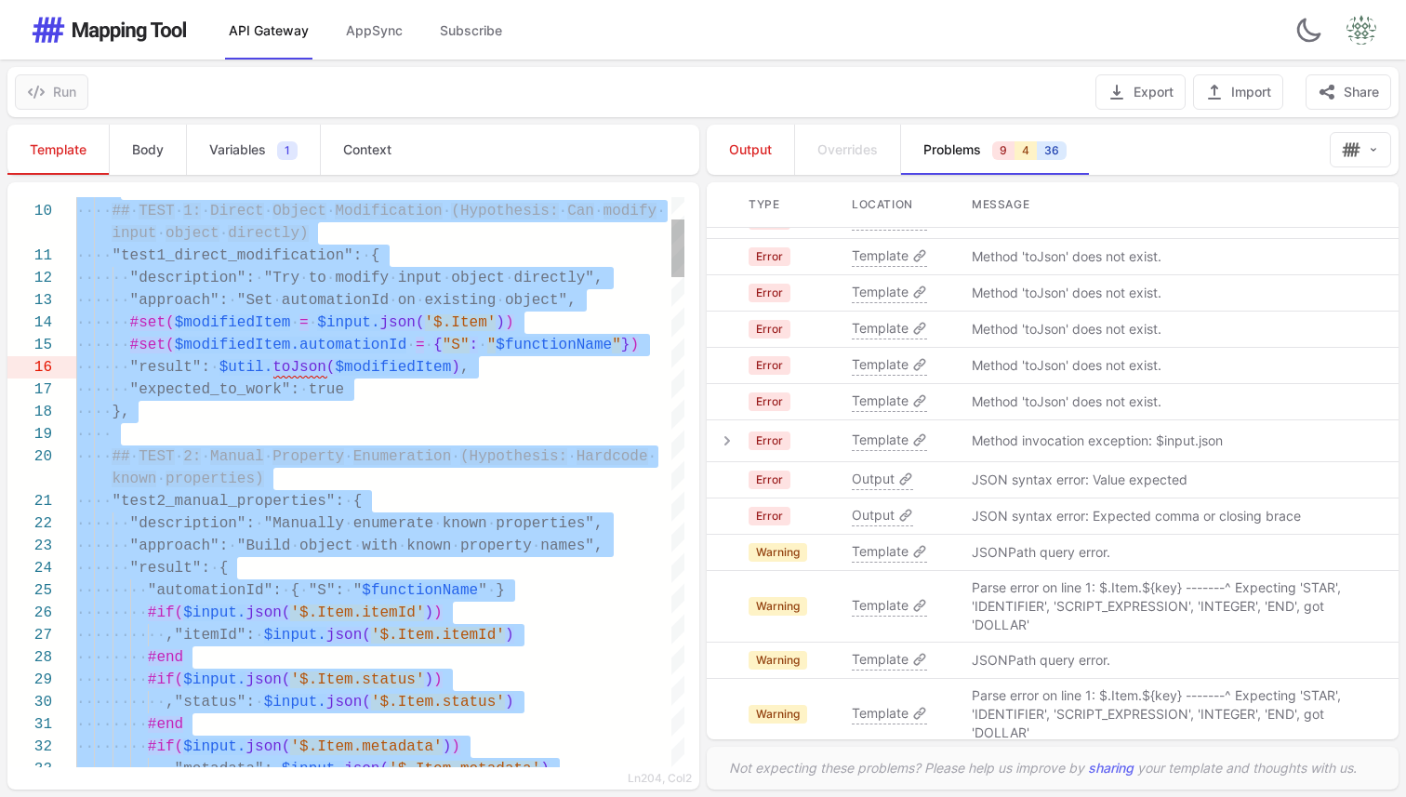
scroll to position [0, 0]
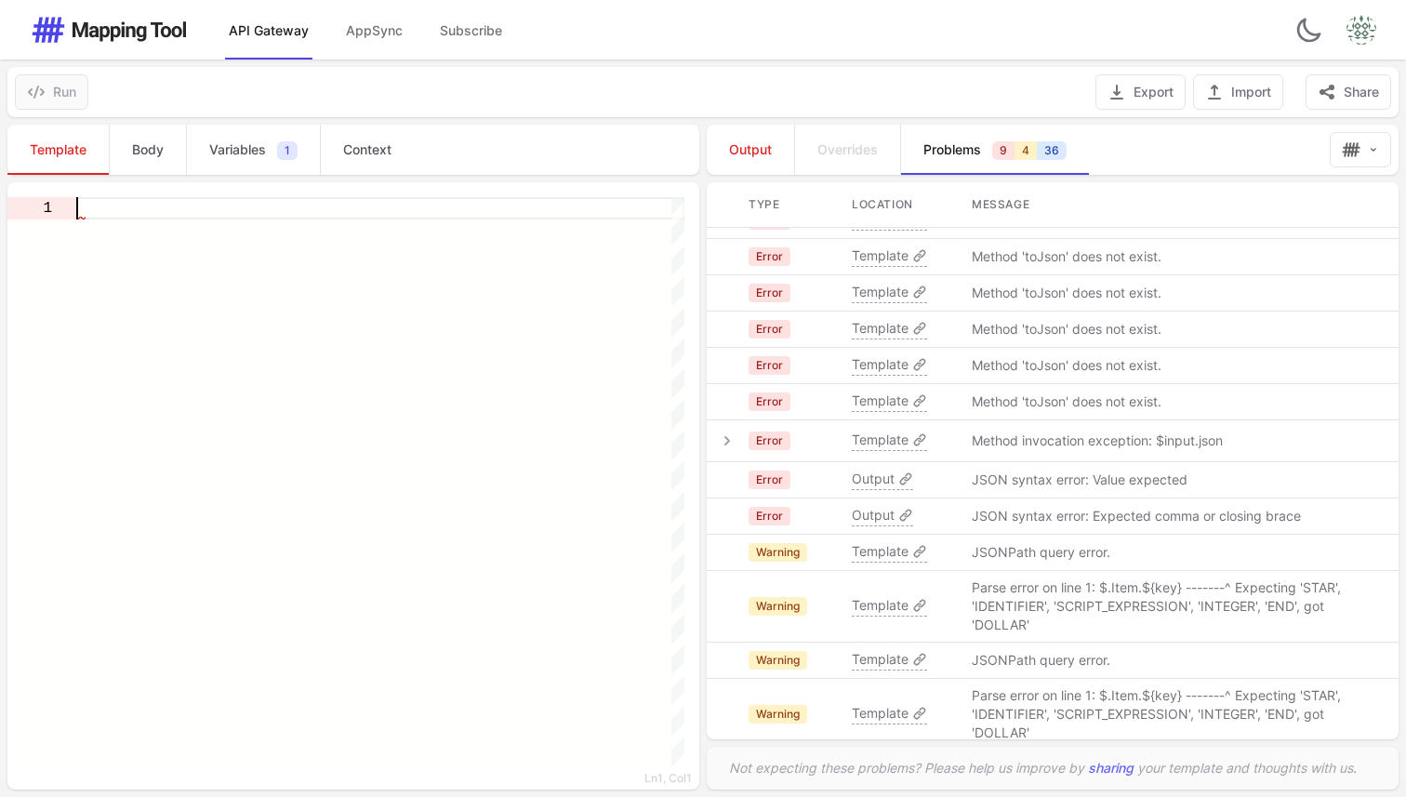
paste textarea "**********"
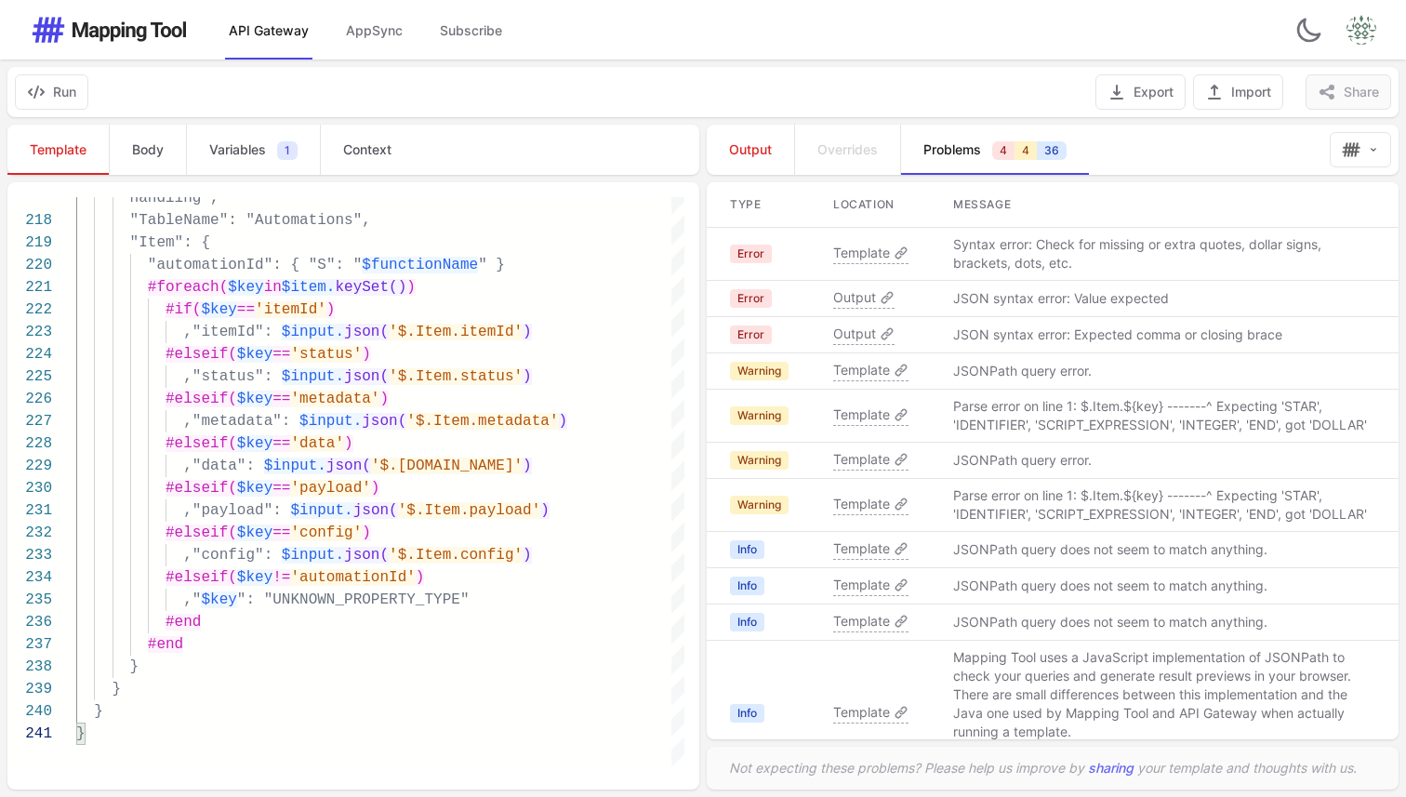
click at [853, 257] on span "Template" at bounding box center [861, 253] width 57 height 19
type textarea "**********"
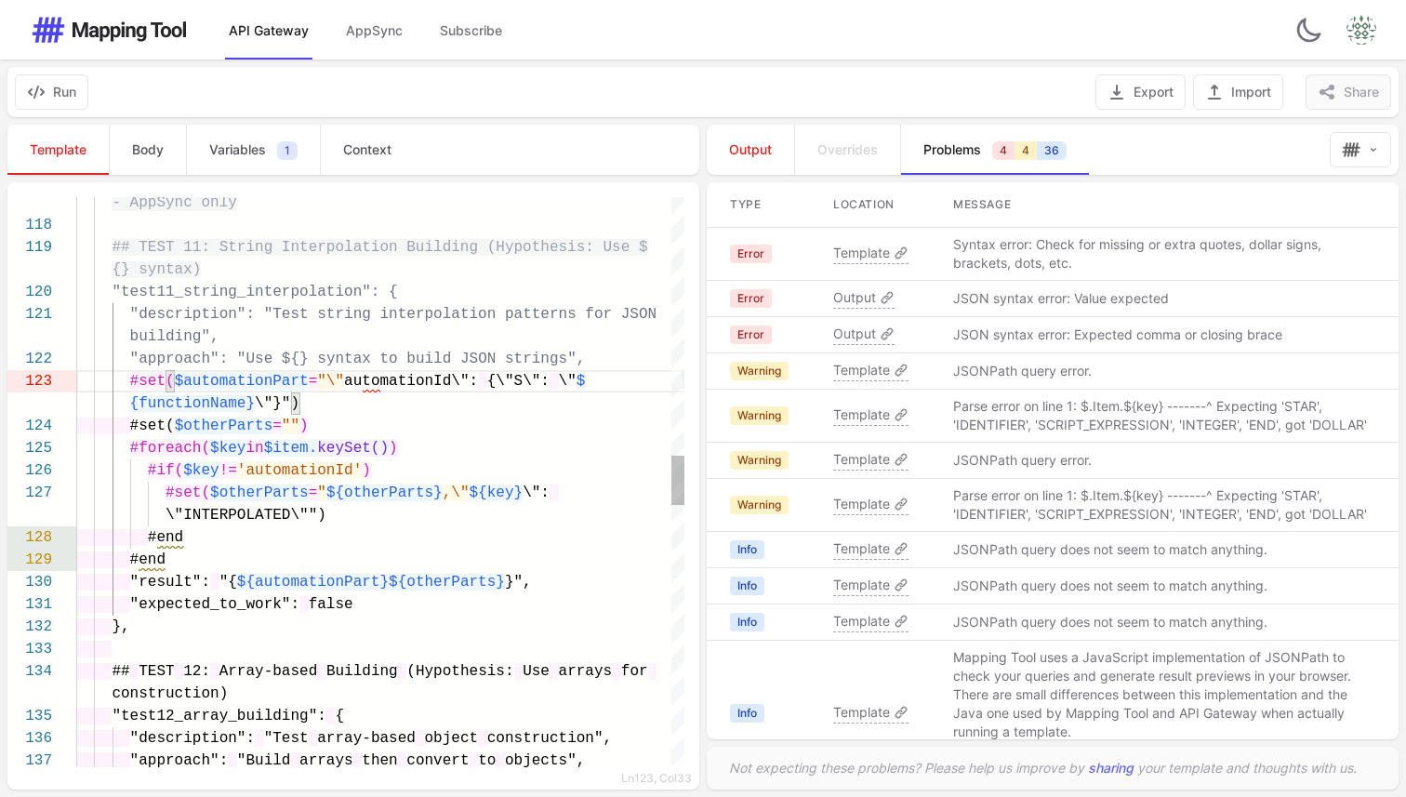
click at [204, 386] on span "$automationPart" at bounding box center [242, 381] width 134 height 17
click at [205, 385] on span "$automationPart" at bounding box center [242, 381] width 134 height 17
click at [344, 379] on span ""\"" at bounding box center [330, 381] width 27 height 17
click at [344, 380] on span ""\"" at bounding box center [330, 381] width 27 height 17
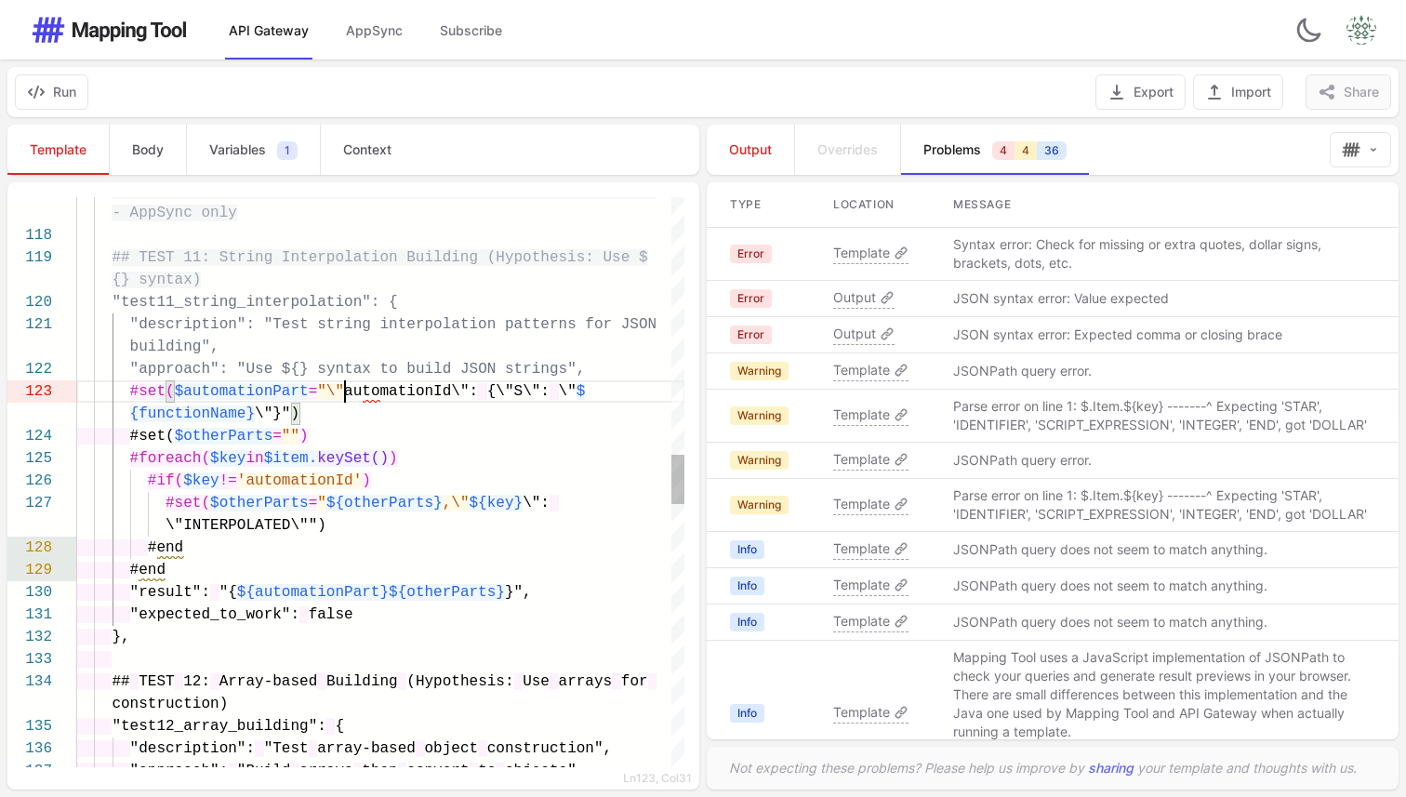
click at [312, 481] on span "'automationId'" at bounding box center [299, 480] width 125 height 17
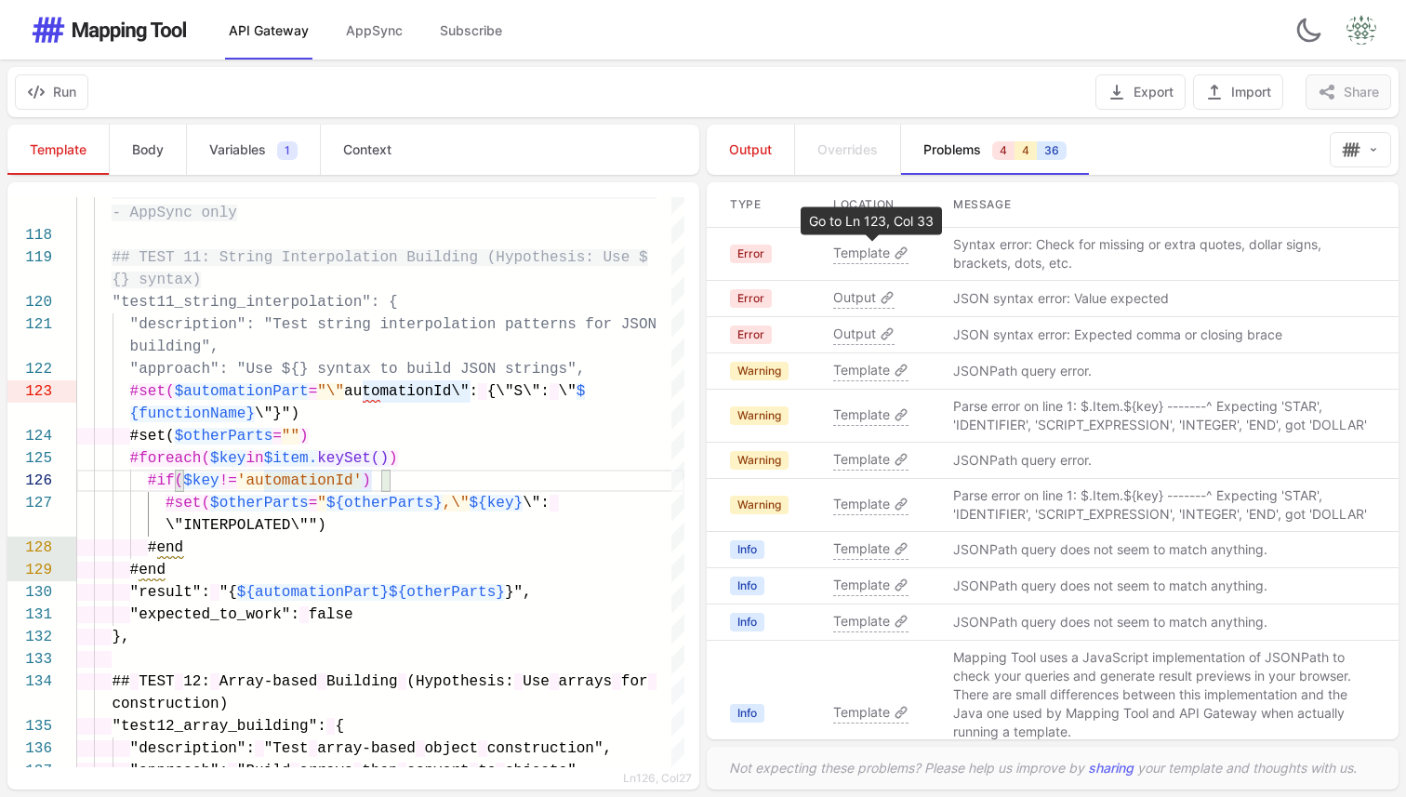
click at [865, 254] on span "Template" at bounding box center [861, 253] width 57 height 19
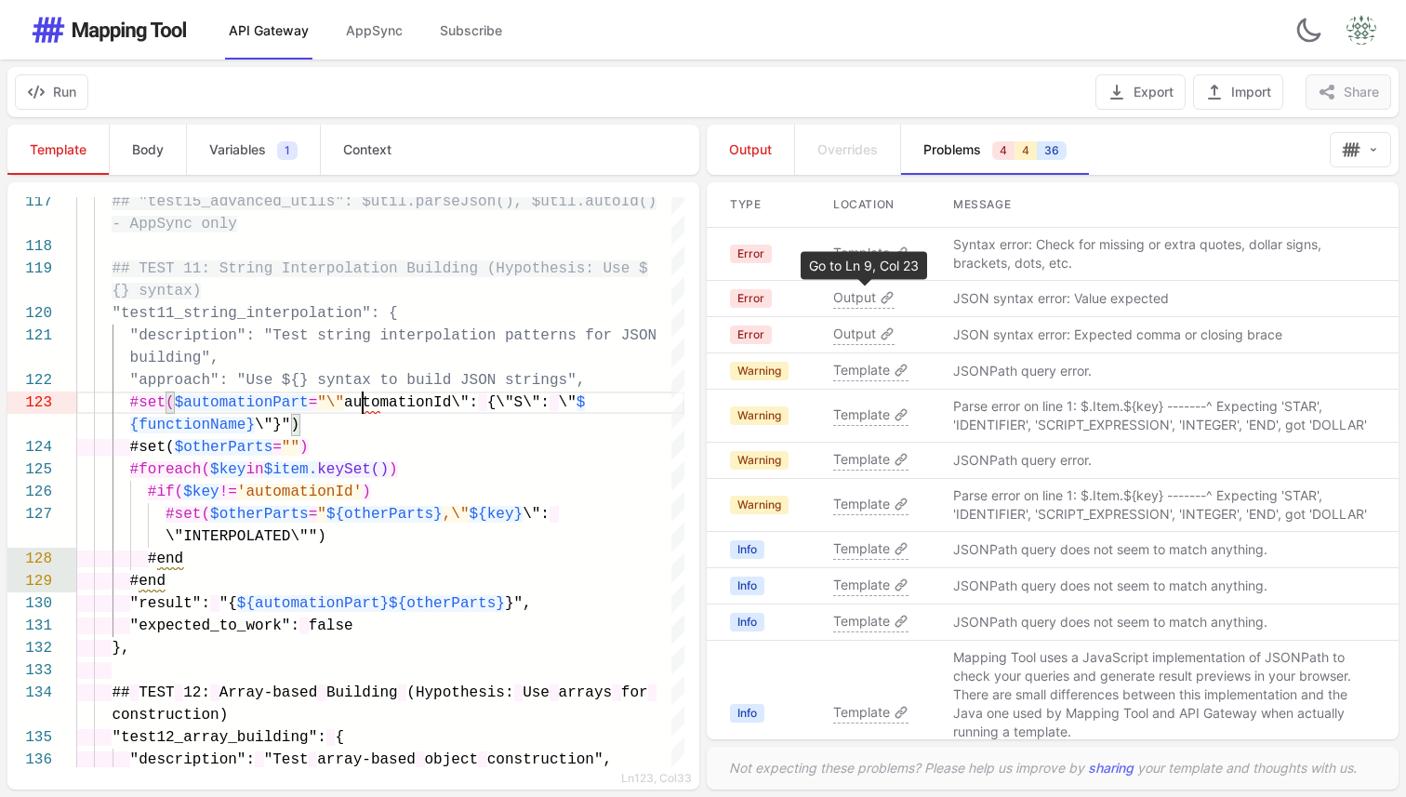
click at [857, 297] on span "Output" at bounding box center [854, 297] width 43 height 19
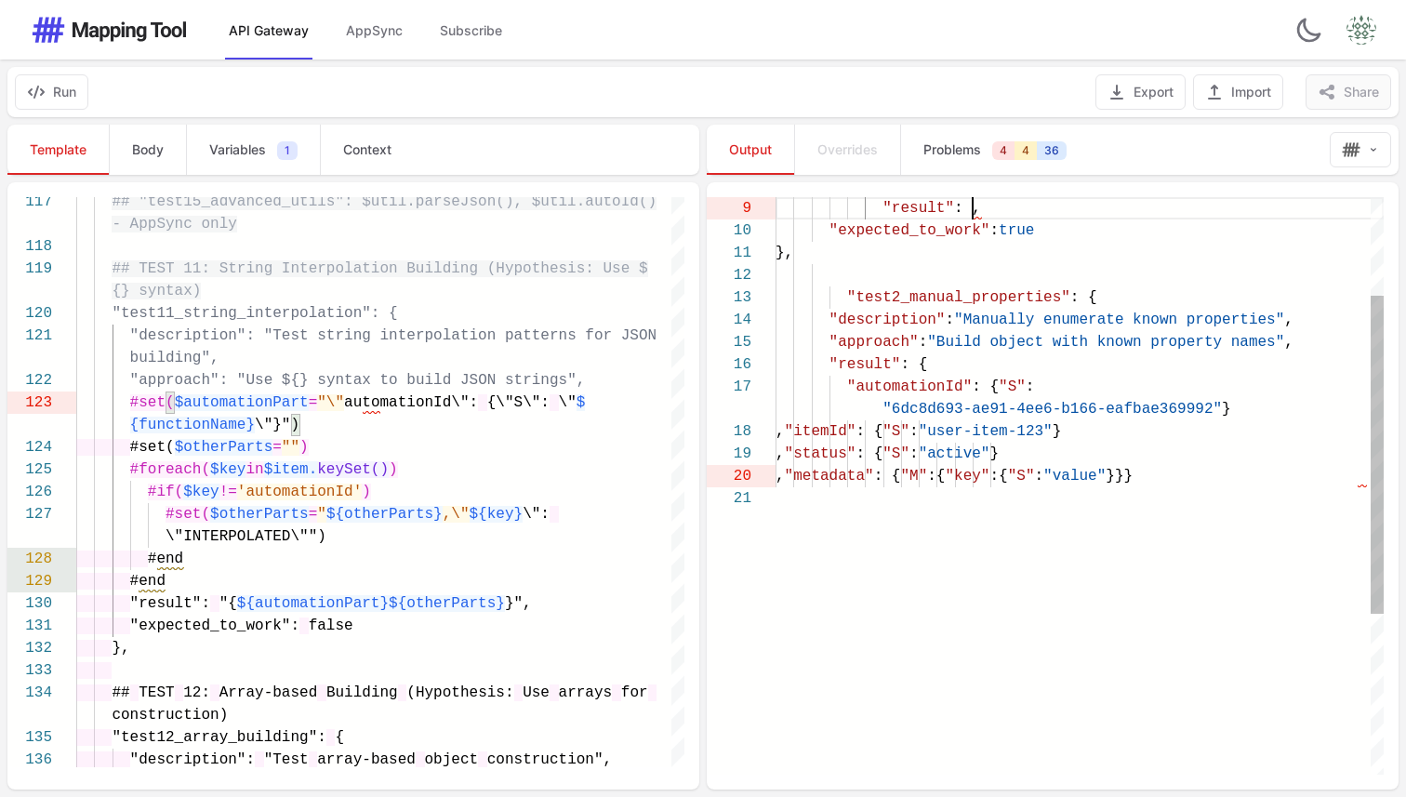
scroll to position [0, 0]
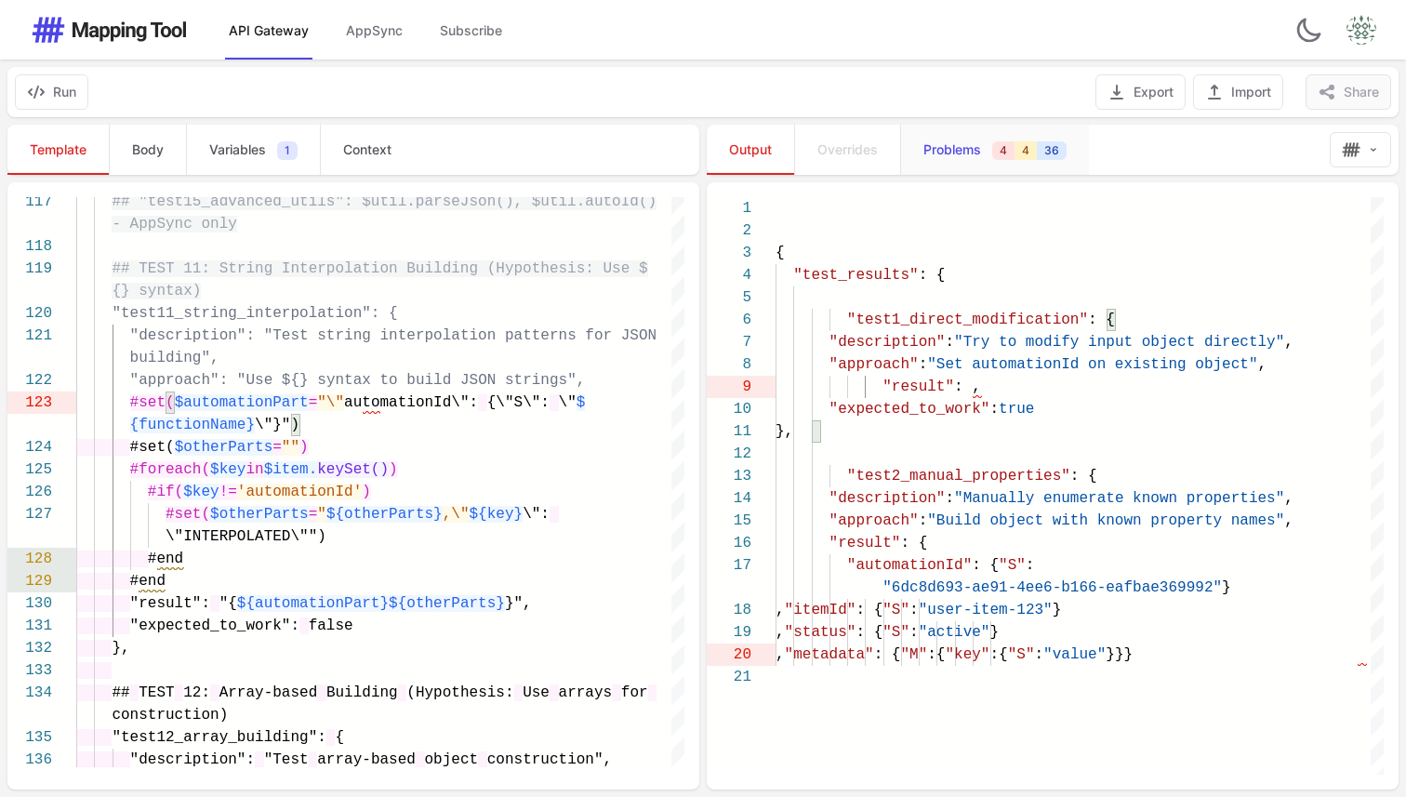
click at [978, 143] on span "Problems" at bounding box center [952, 149] width 58 height 19
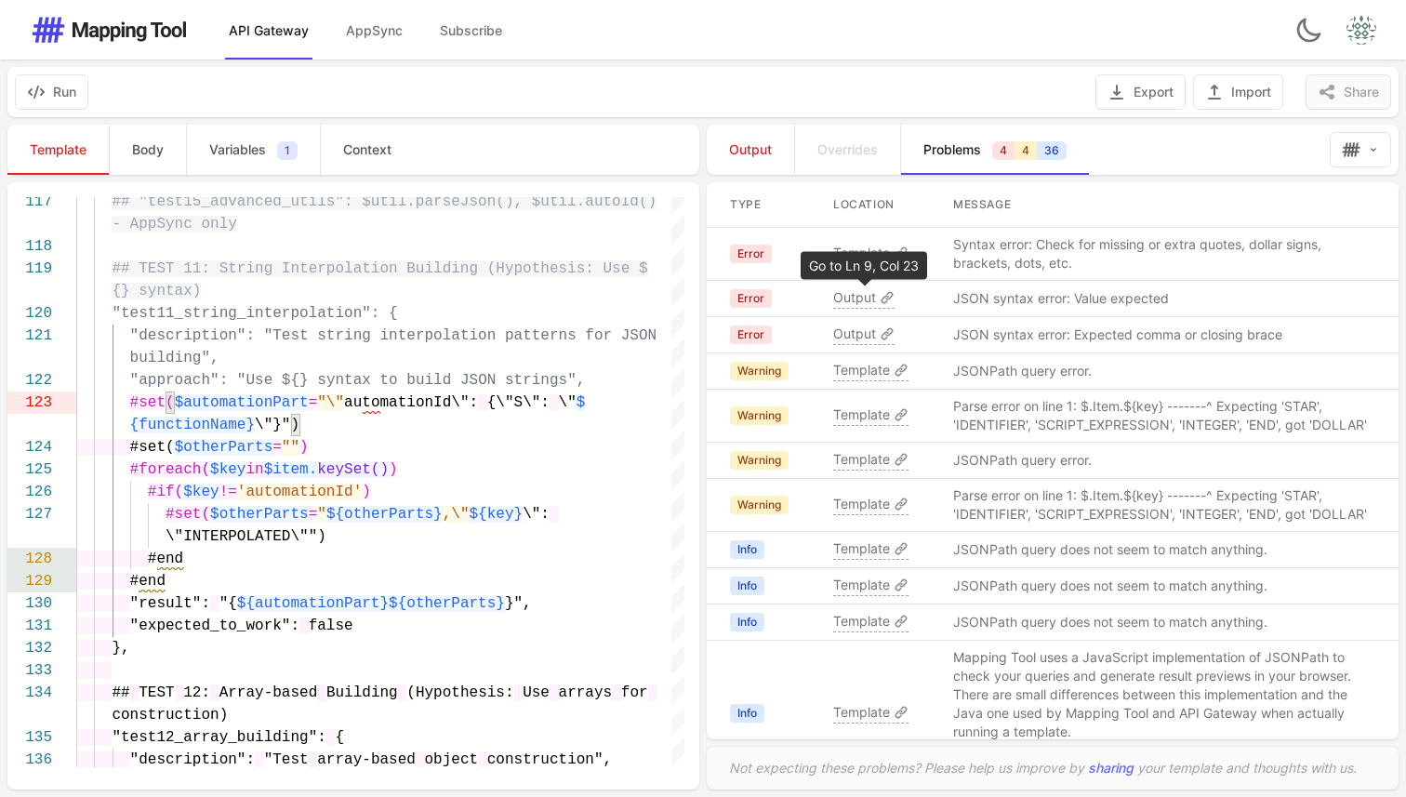
click at [867, 304] on span "Output" at bounding box center [854, 297] width 43 height 19
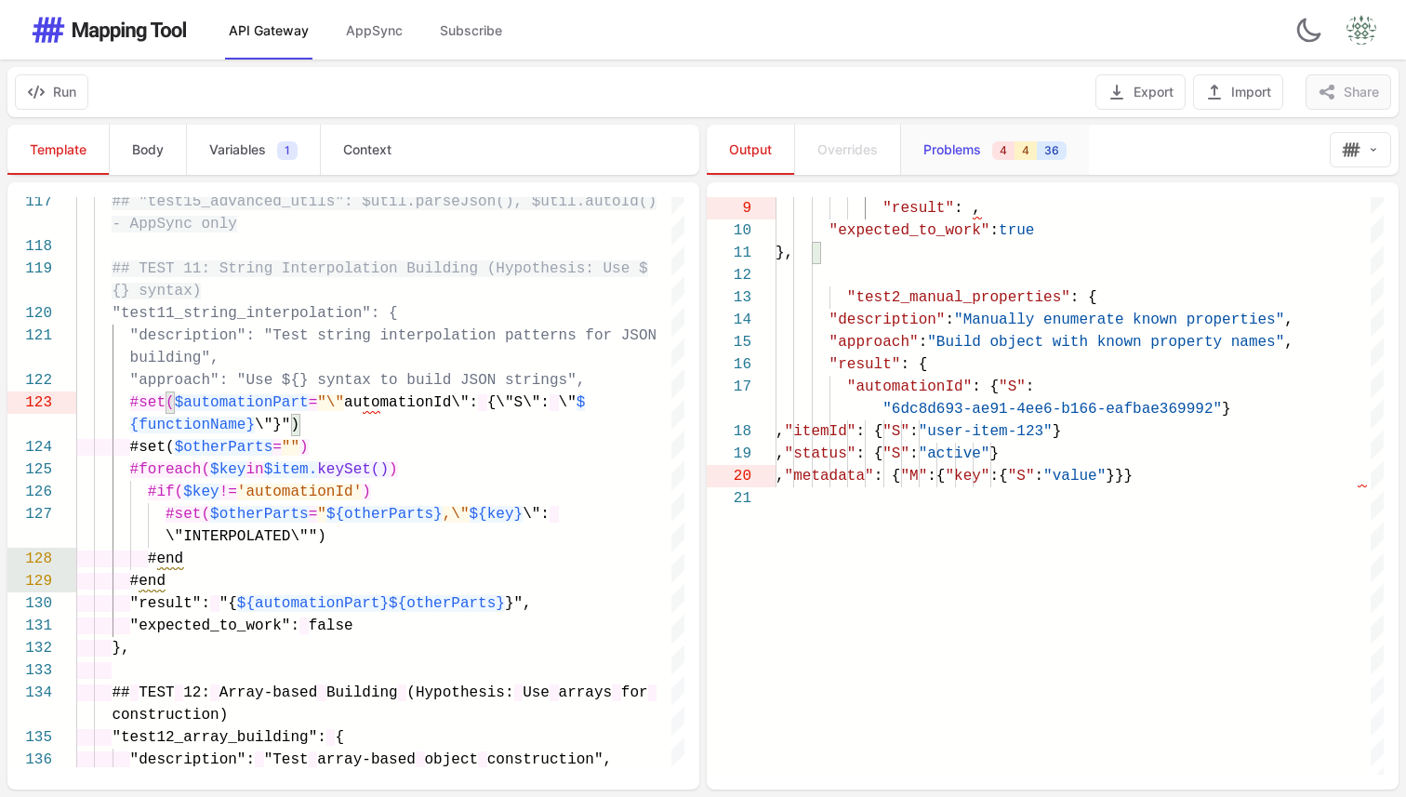
click at [952, 153] on span "Problems" at bounding box center [952, 149] width 58 height 19
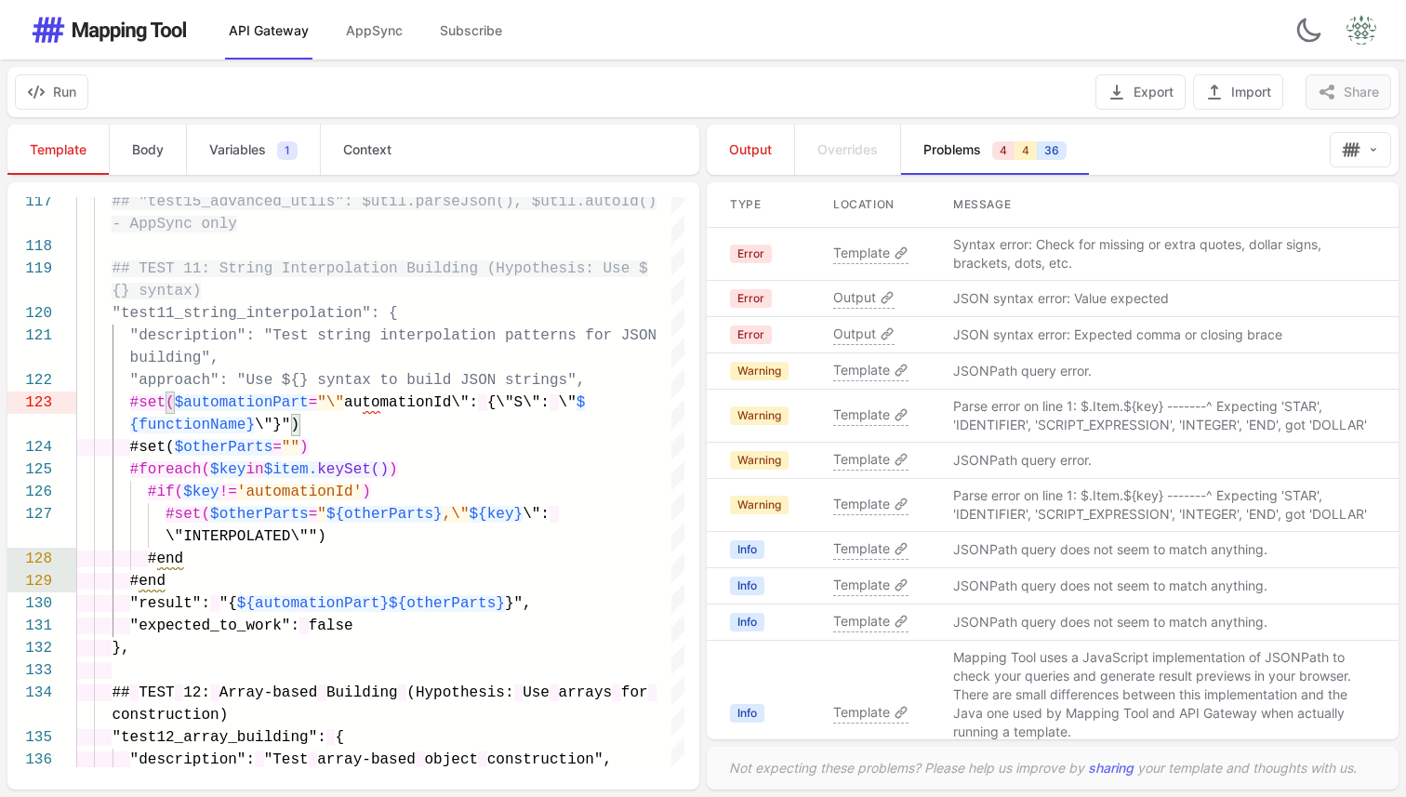
click at [847, 333] on span "Output" at bounding box center [854, 334] width 43 height 19
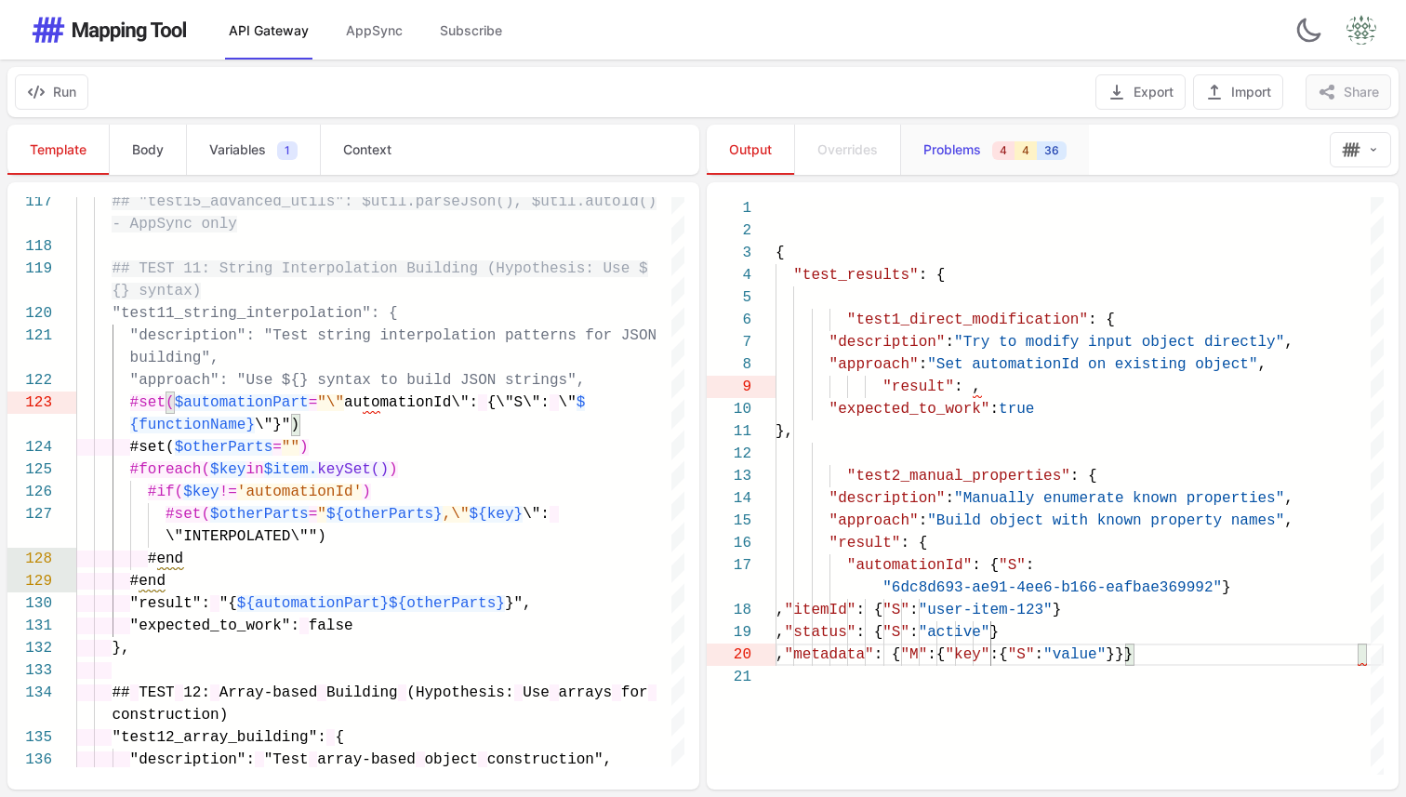
click at [961, 137] on link "Problems 4 4 36" at bounding box center [994, 150] width 189 height 50
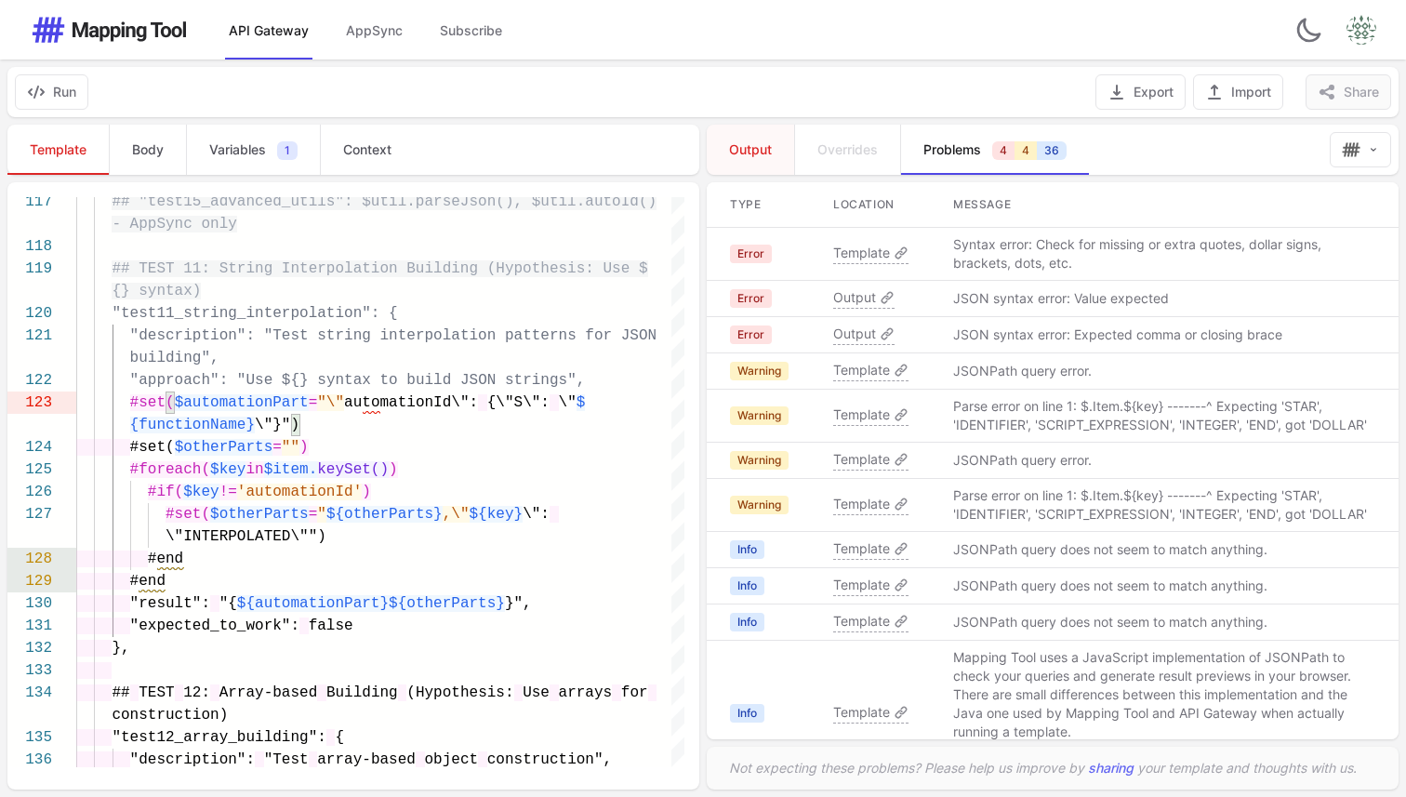
click at [758, 147] on span "Output" at bounding box center [750, 149] width 43 height 19
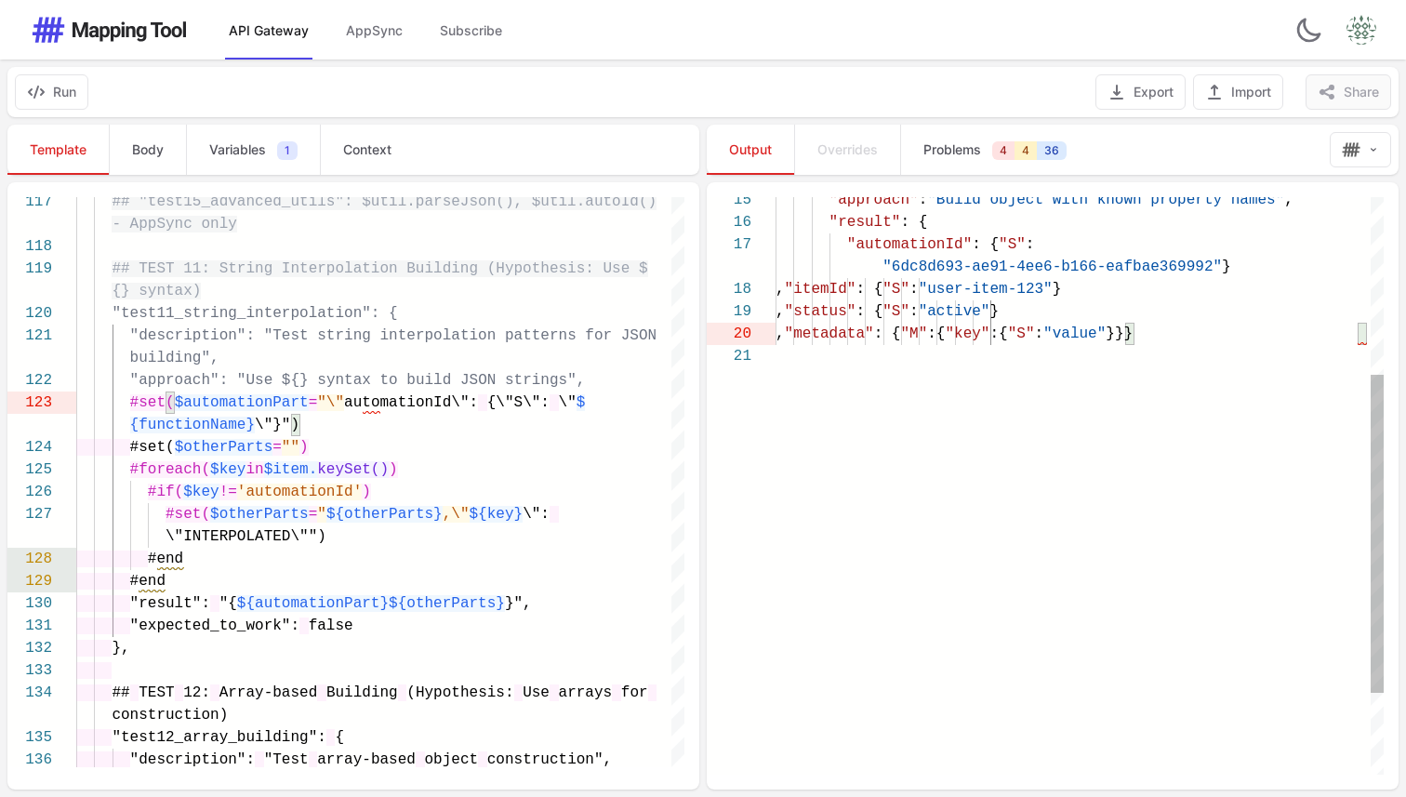
click at [989, 326] on span ""key"" at bounding box center [967, 333] width 45 height 17
type textarea "**********"
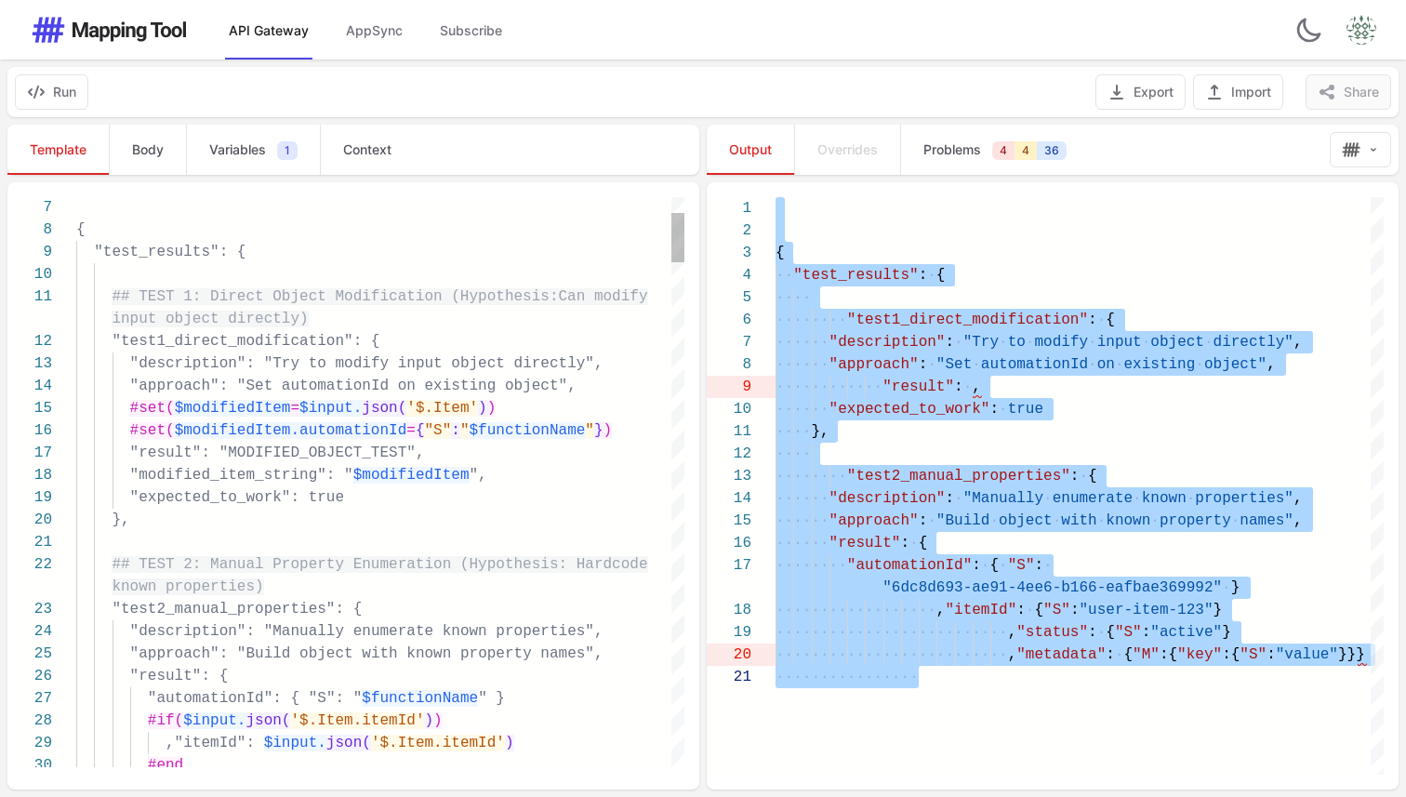
scroll to position [0, 286]
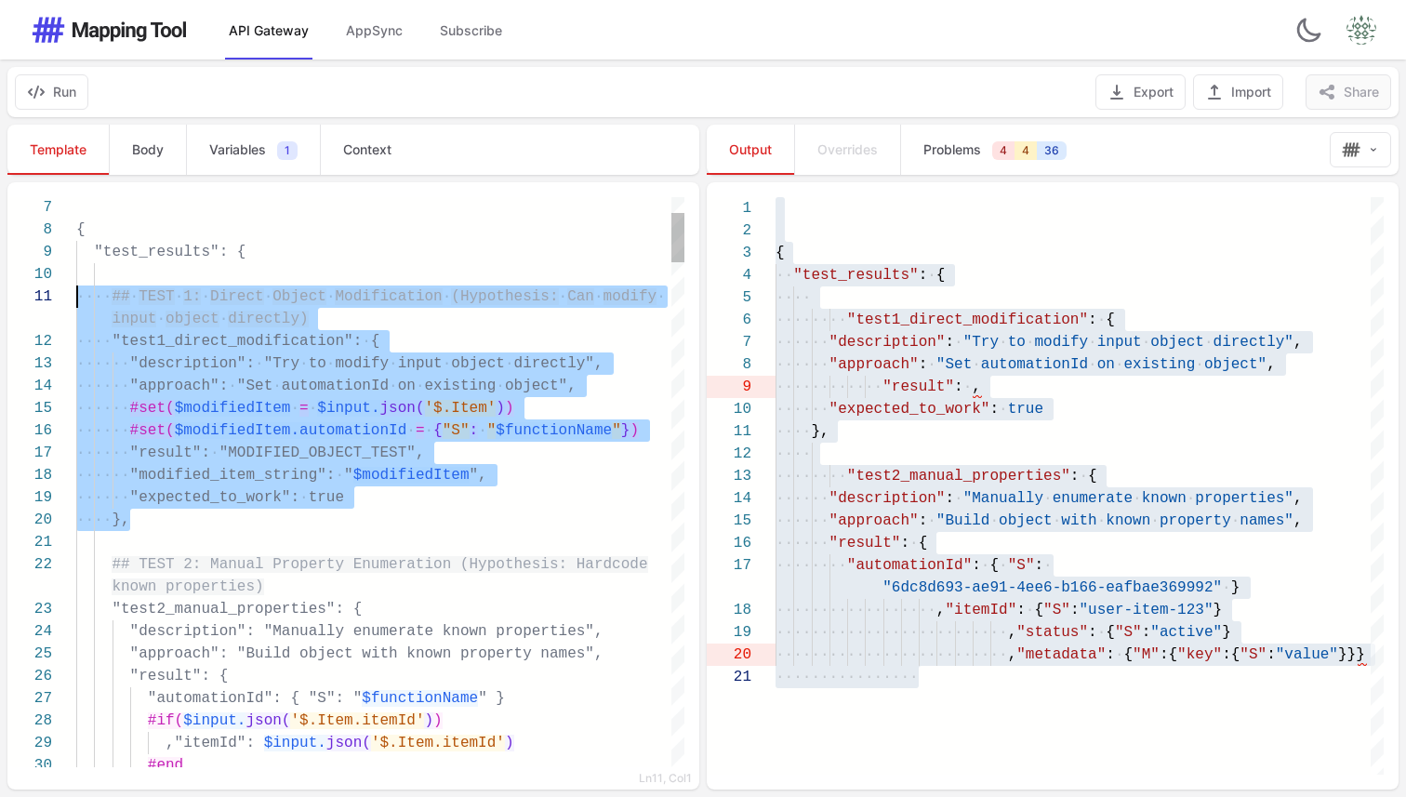
drag, startPoint x: 176, startPoint y: 526, endPoint x: 59, endPoint y: 303, distance: 252.1
click at [424, 400] on span "json(" at bounding box center [402, 408] width 45 height 17
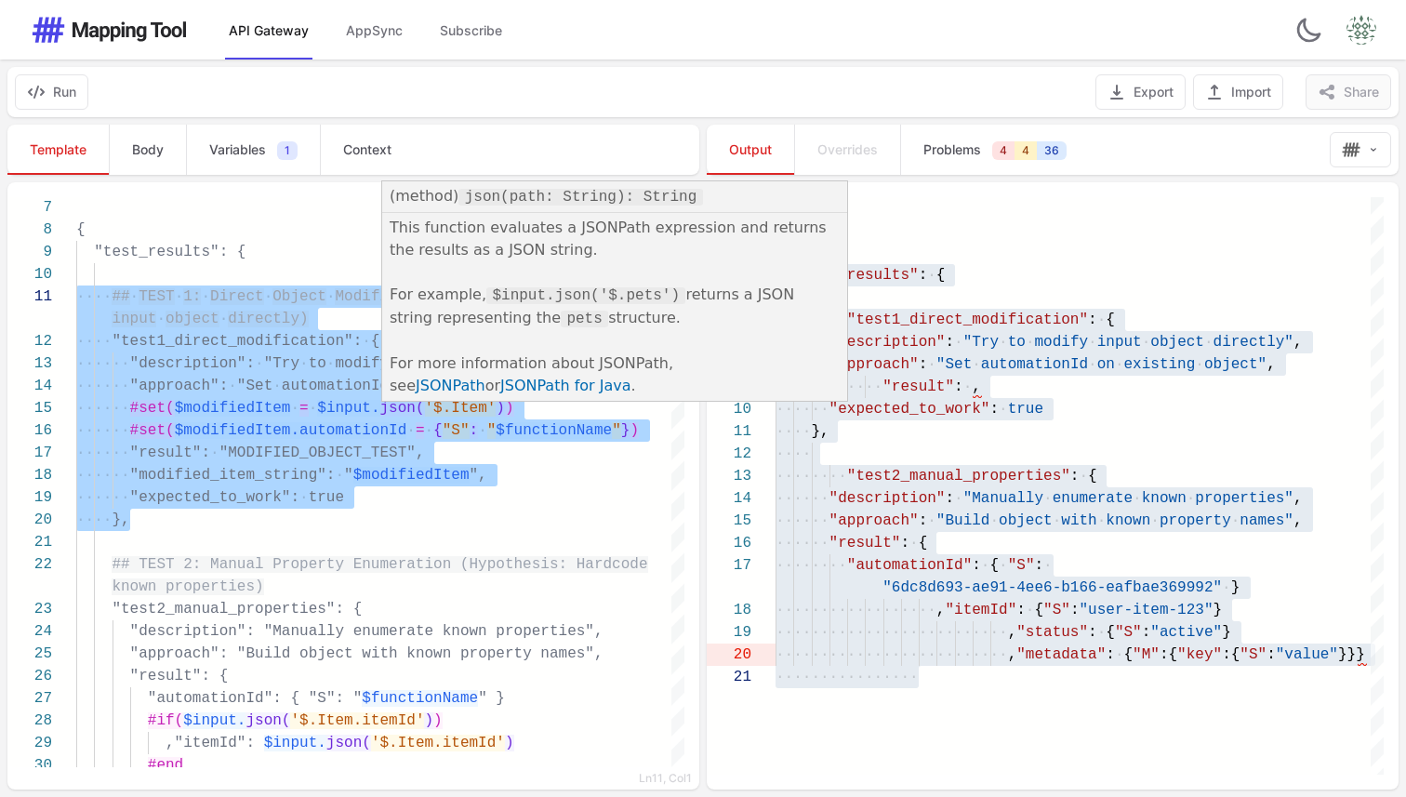
click at [561, 320] on code "pets" at bounding box center [584, 319] width 47 height 17
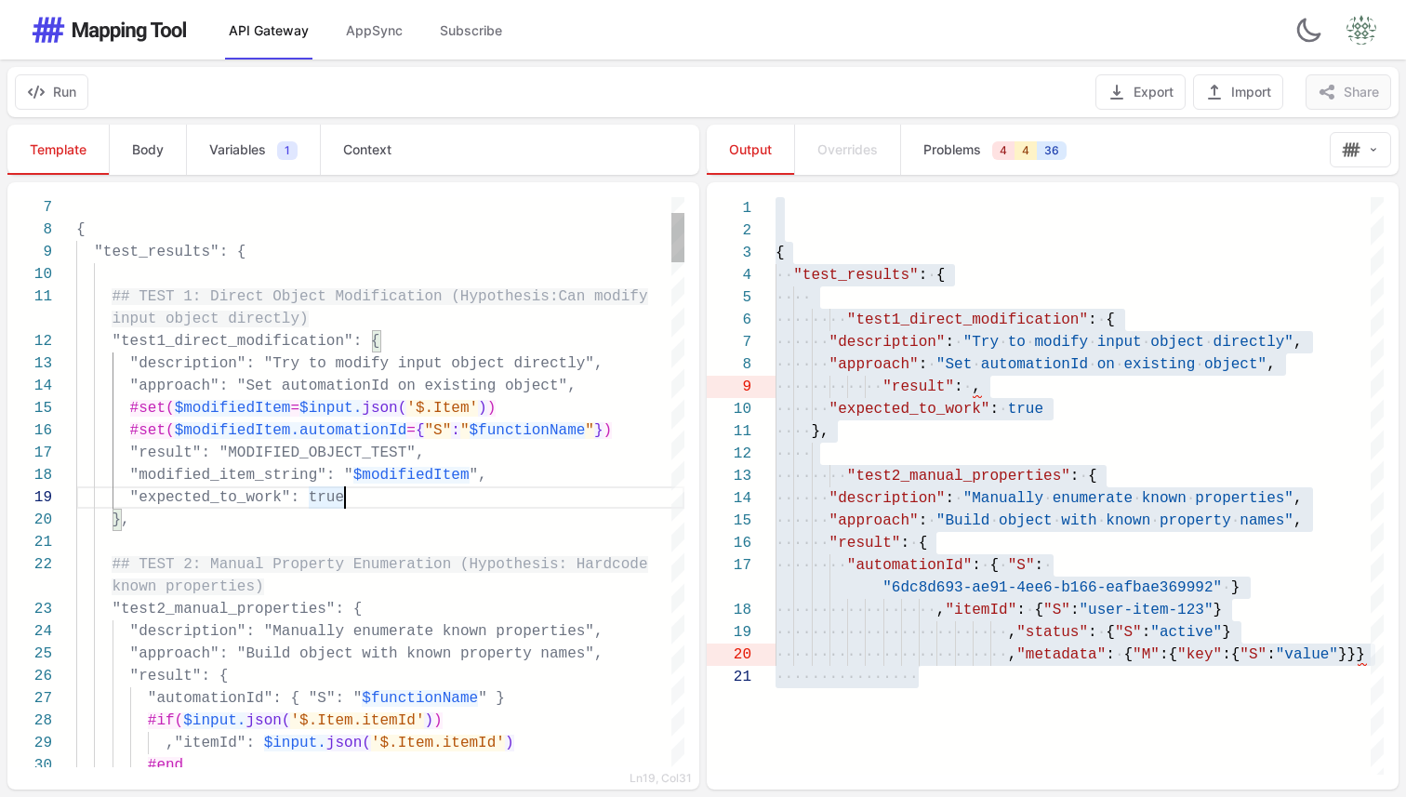
type textarea "**********"
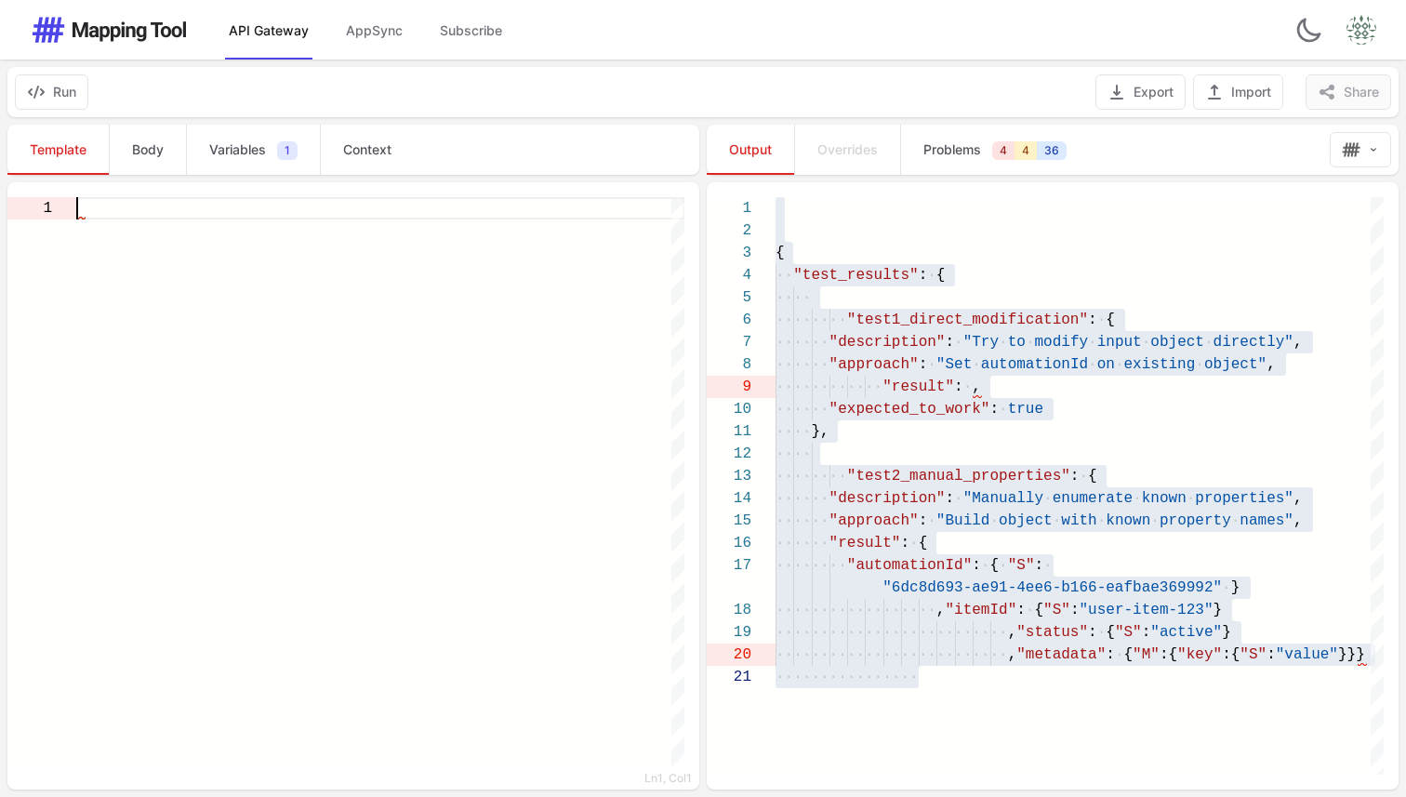
scroll to position [0, 0]
paste textarea "**********"
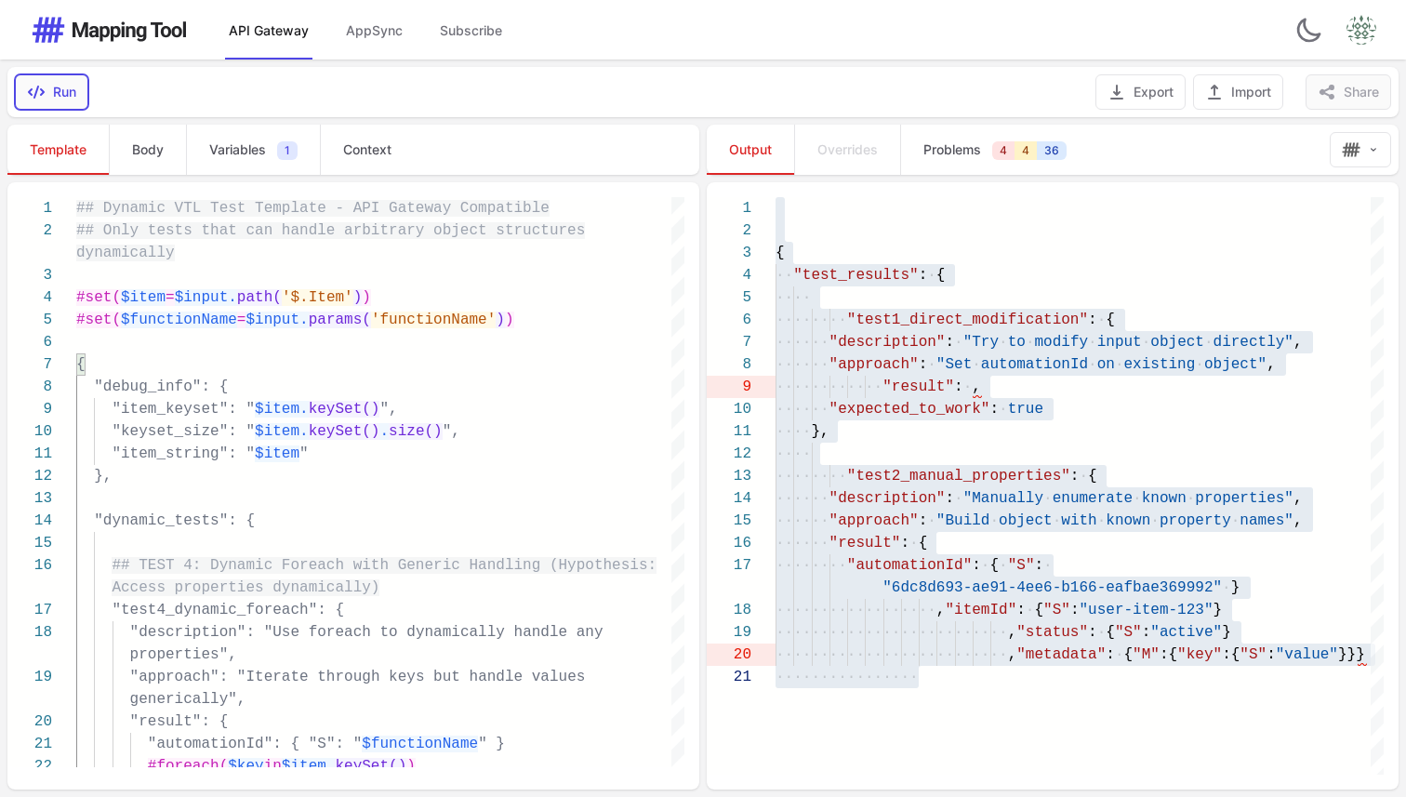
click at [60, 86] on button "Run" at bounding box center [51, 91] width 73 height 35
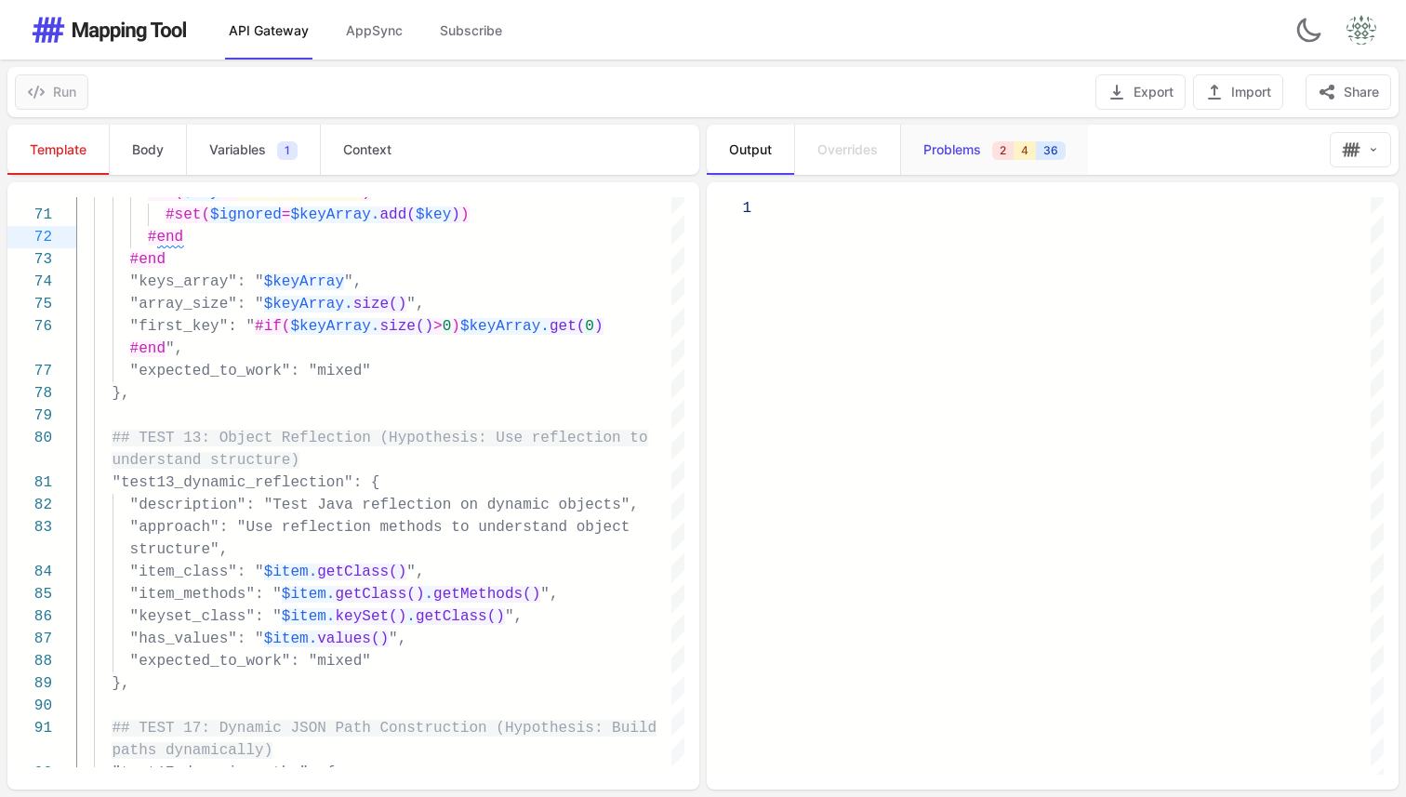
click at [937, 155] on span "Problems" at bounding box center [952, 149] width 58 height 19
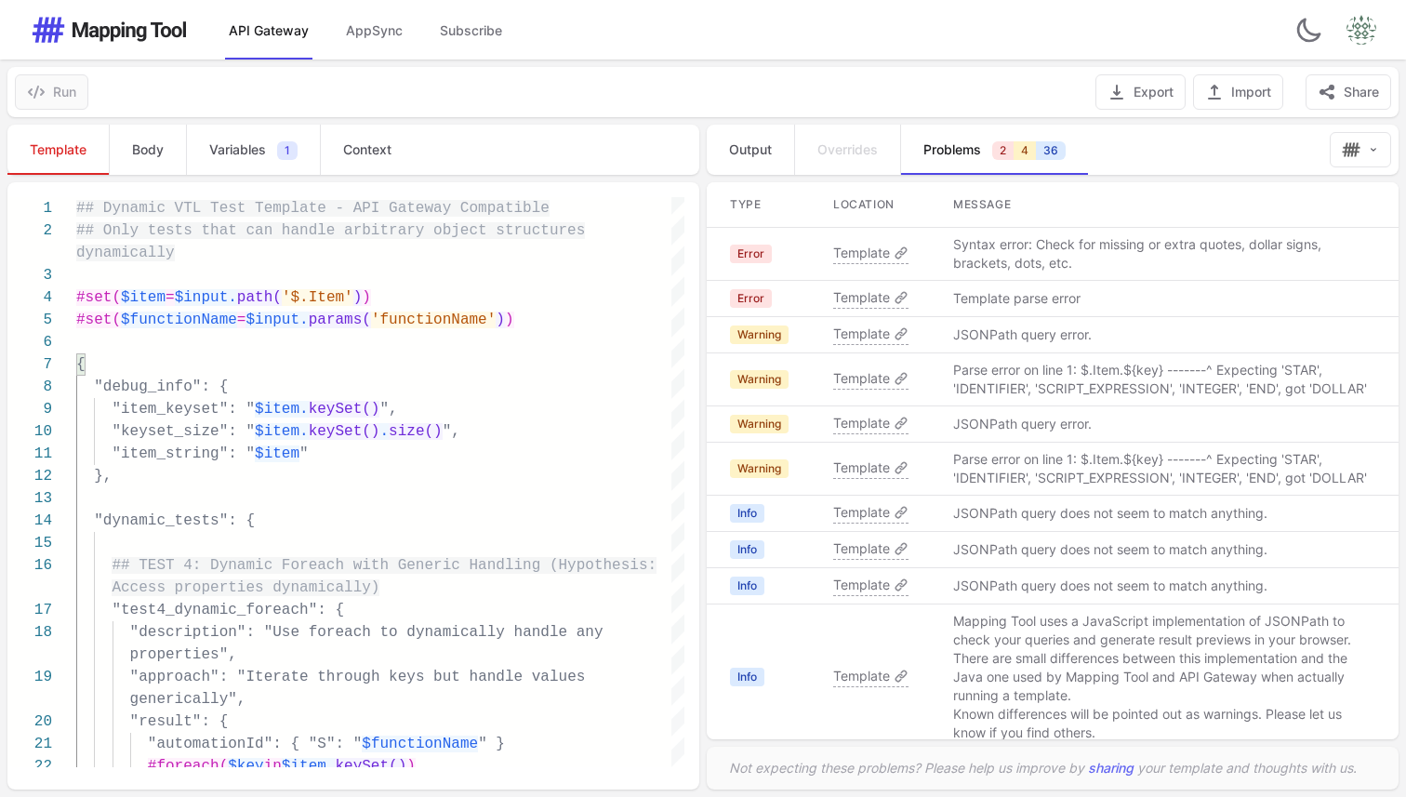
click at [1047, 259] on p "Syntax error: Check for missing or extra quotes, dollar signs, brackets, dots, …" at bounding box center [1164, 253] width 423 height 37
click at [856, 255] on span "Template" at bounding box center [861, 253] width 57 height 19
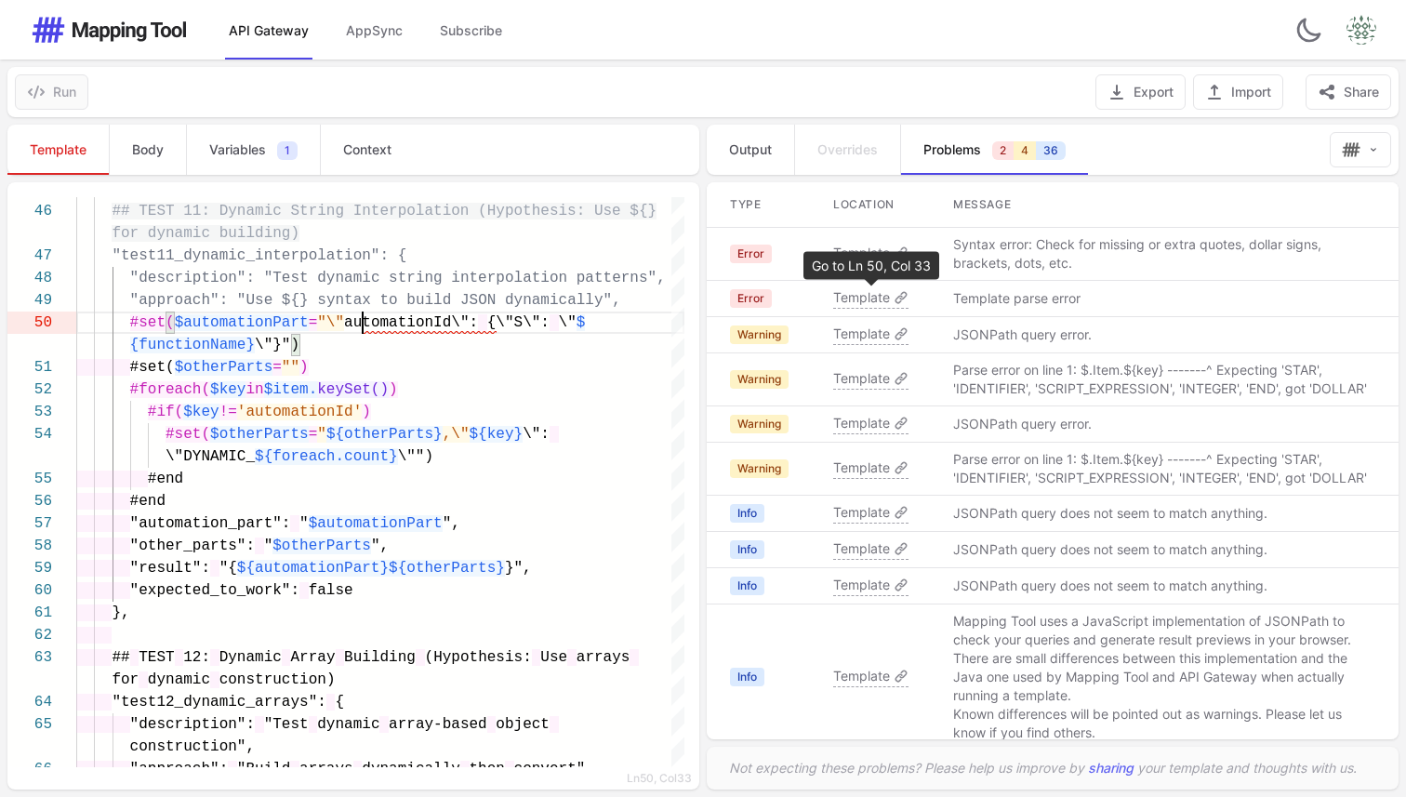
click at [876, 306] on span "Template" at bounding box center [861, 297] width 57 height 19
click at [883, 293] on span "Template" at bounding box center [861, 297] width 57 height 19
click at [874, 298] on span "Template" at bounding box center [861, 297] width 57 height 19
click at [870, 246] on span "Template" at bounding box center [861, 253] width 57 height 19
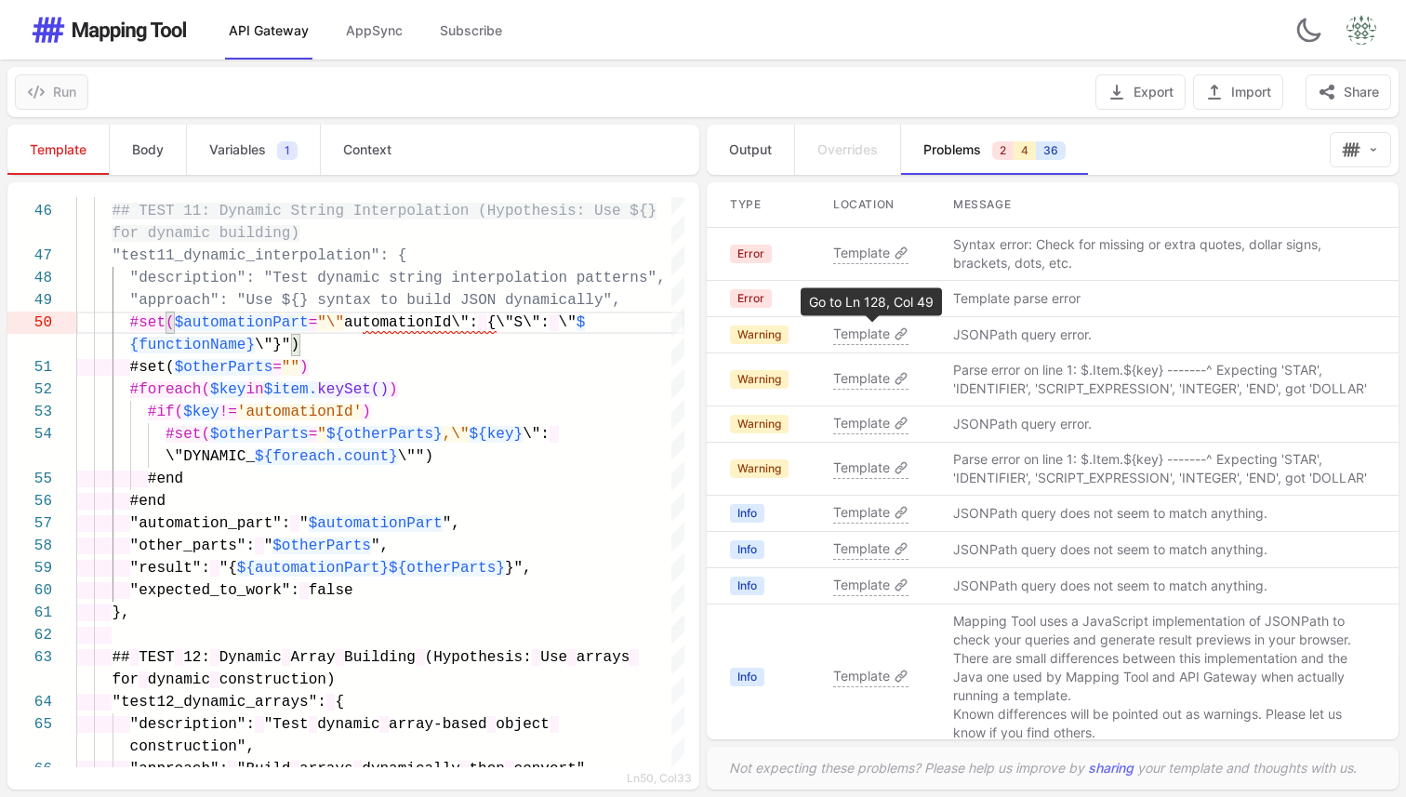
click at [876, 339] on span "Template" at bounding box center [861, 334] width 57 height 19
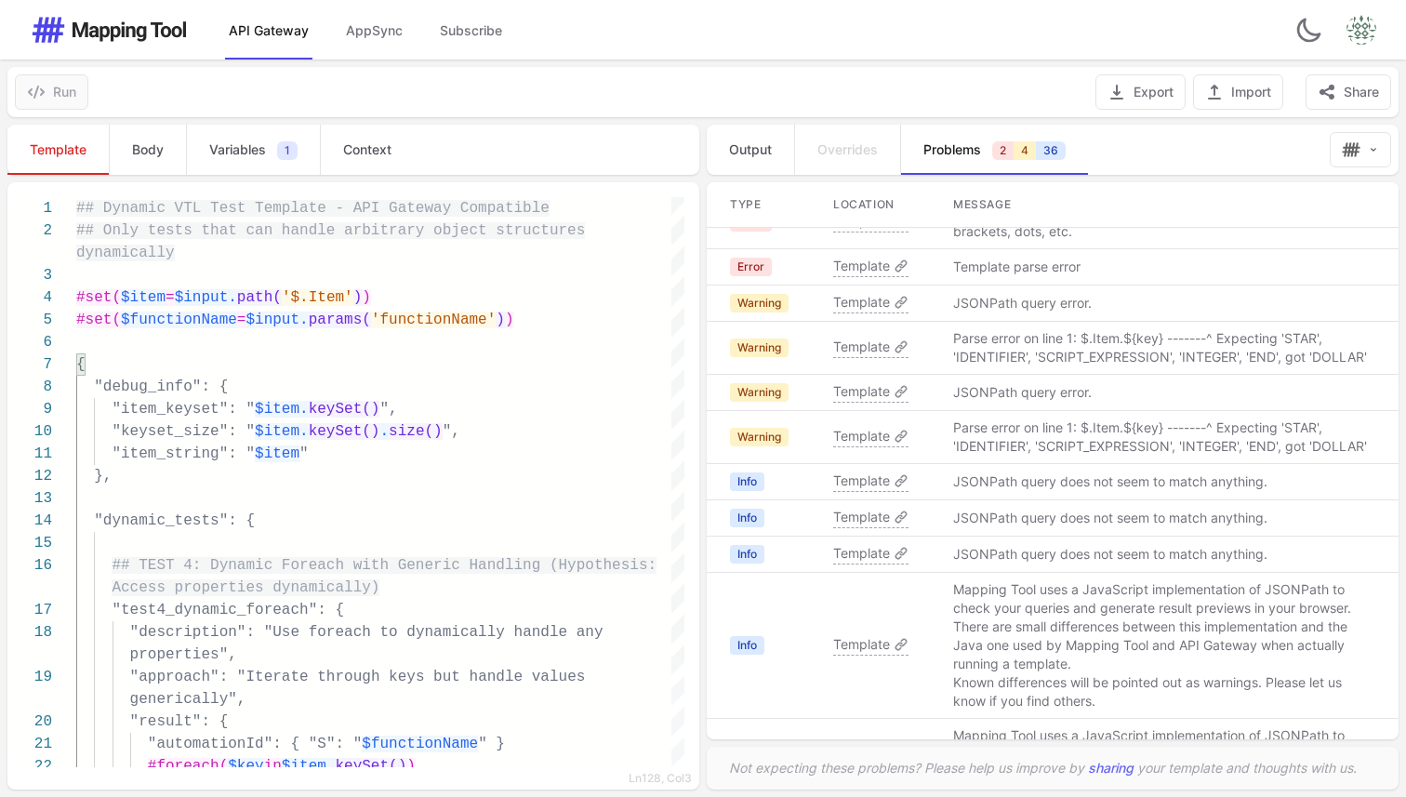
scroll to position [0, 0]
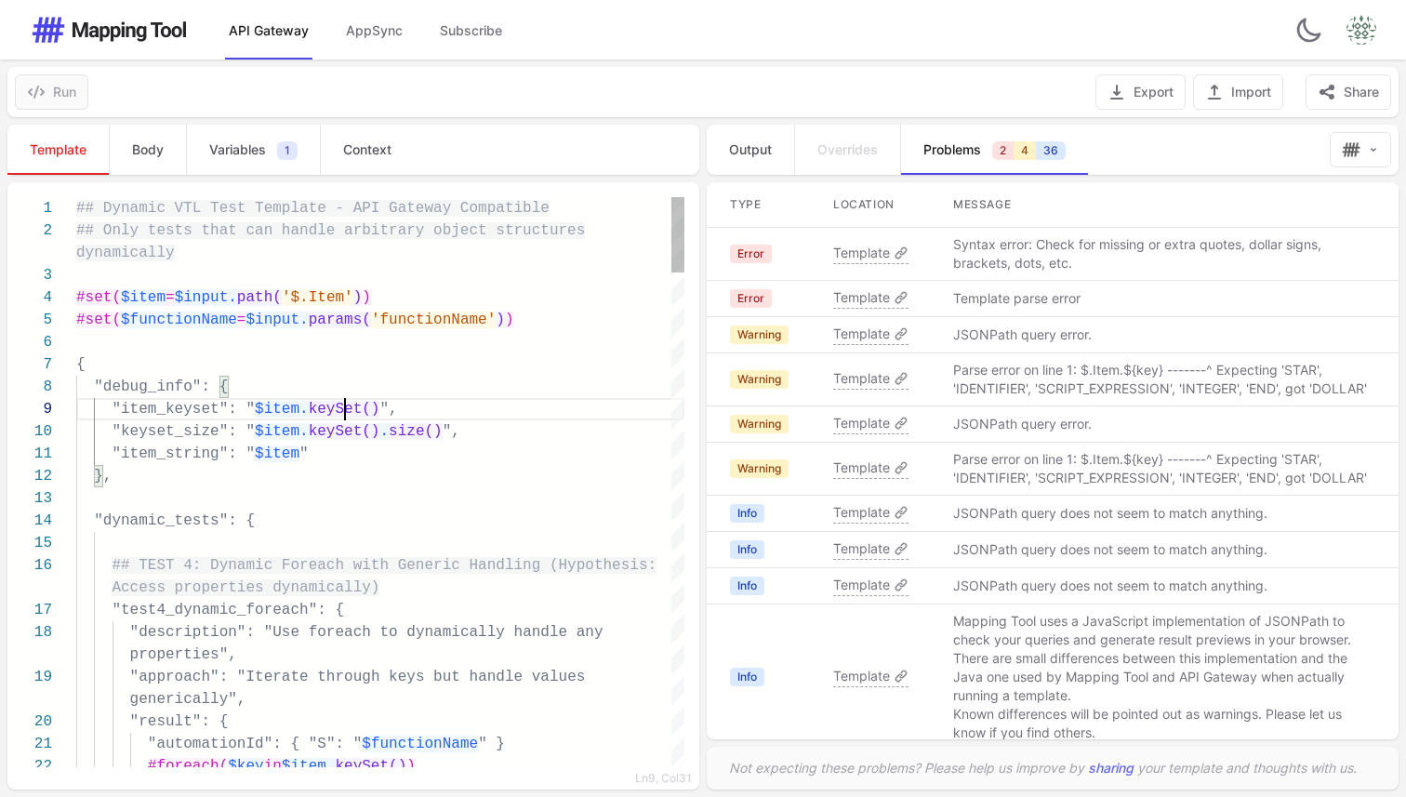
click at [348, 418] on span "keySet()" at bounding box center [345, 409] width 72 height 17
type textarea "**********"
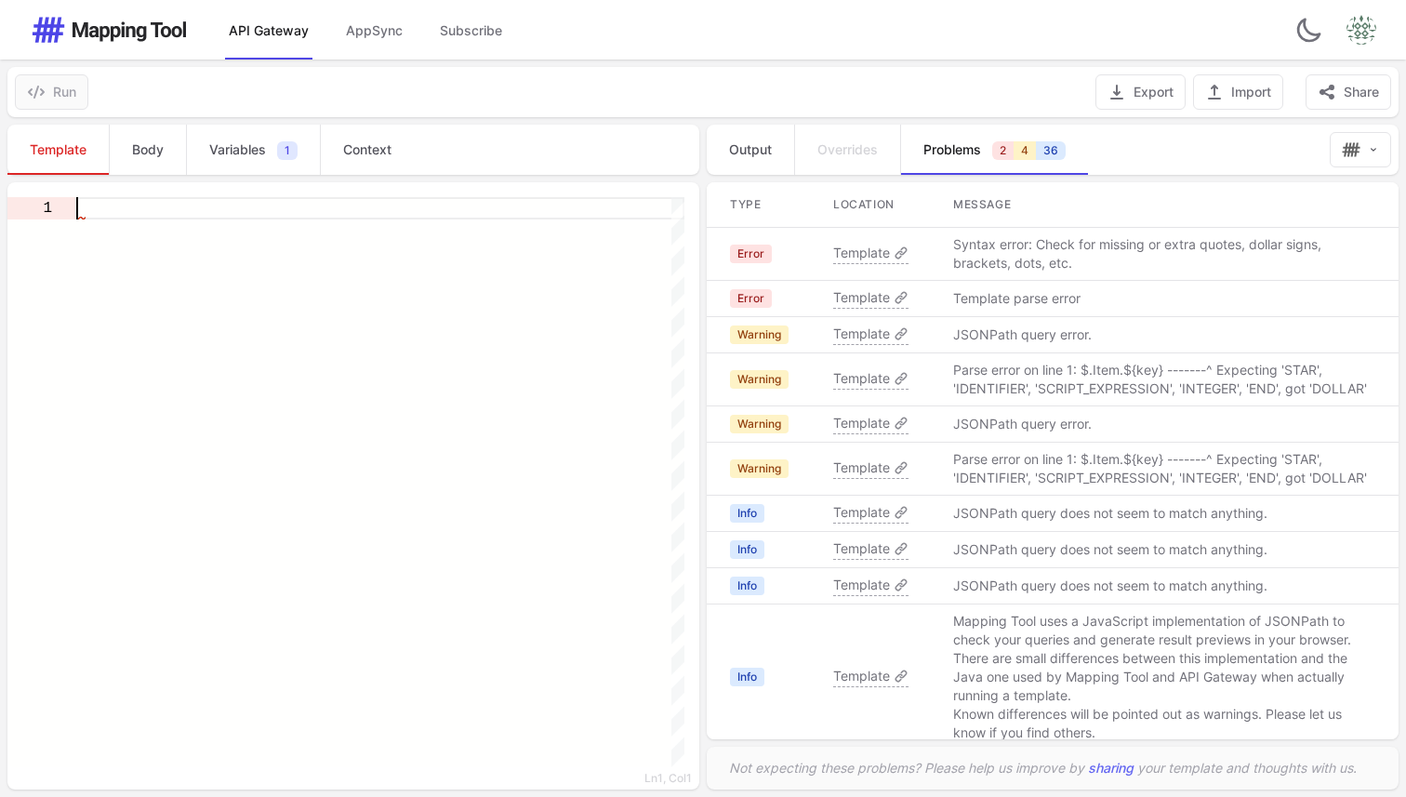
paste textarea "**********"
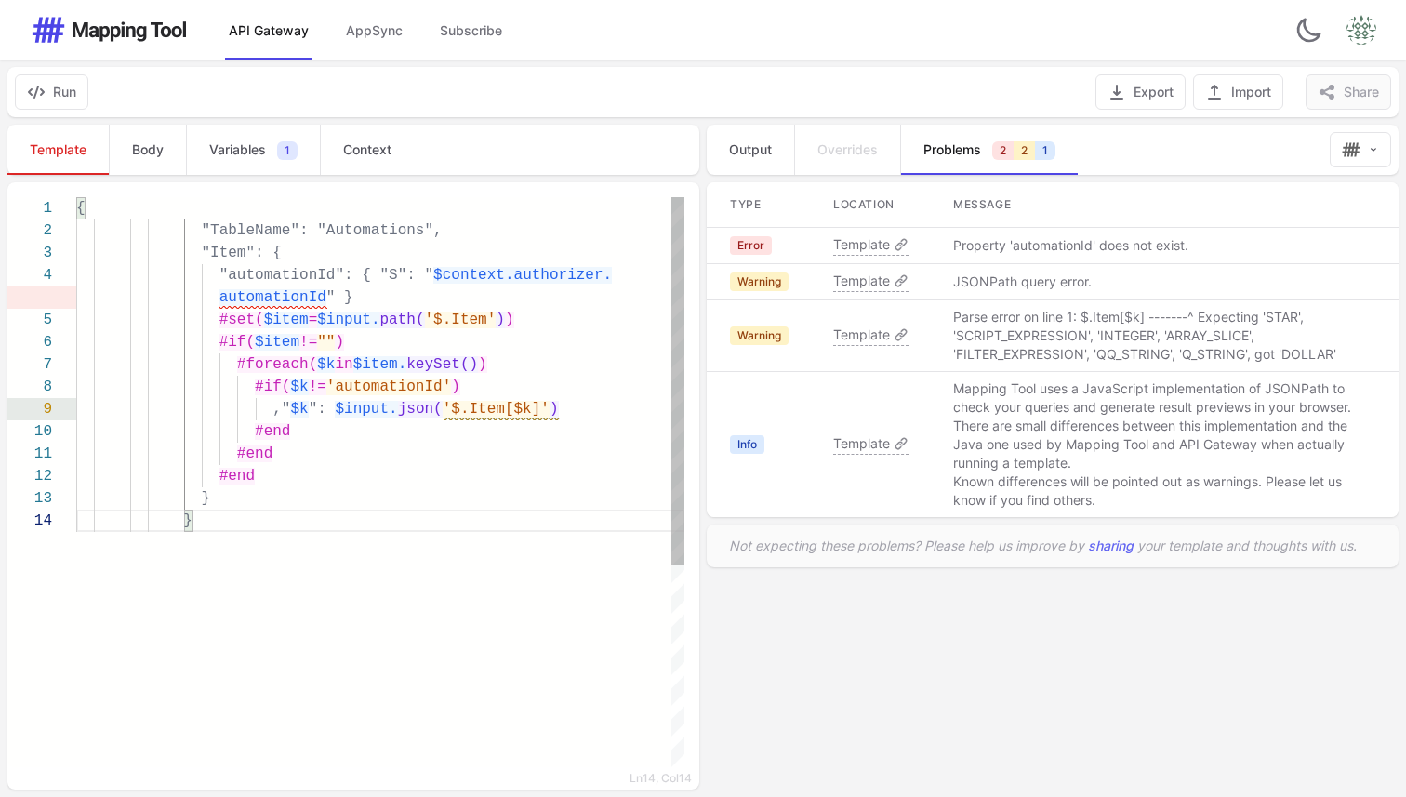
click at [333, 532] on div "{ "TableName": "Automations", "Item": { "automationId": { "S": " $context.autho…" at bounding box center [380, 638] width 608 height 883
type textarea "**********"
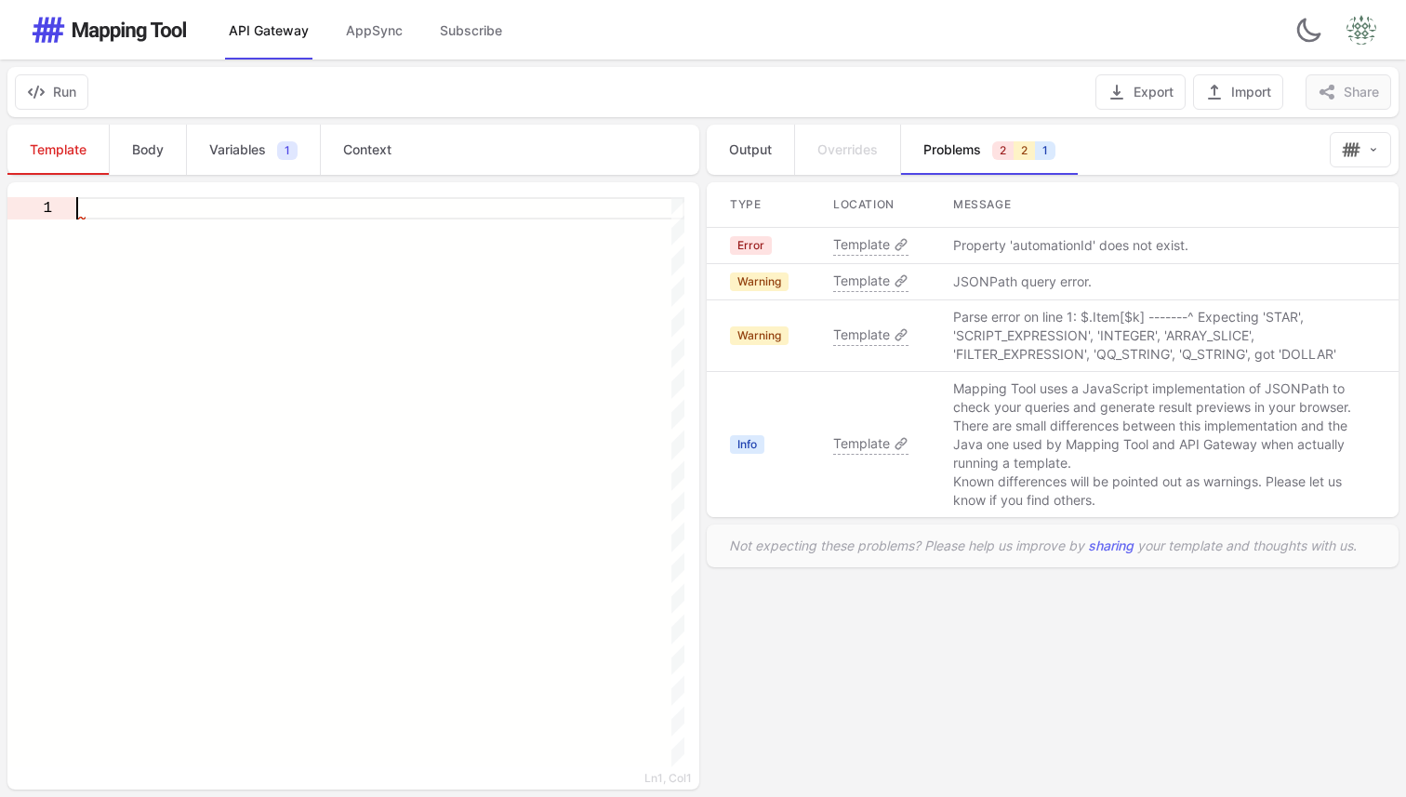
paste textarea "**********"
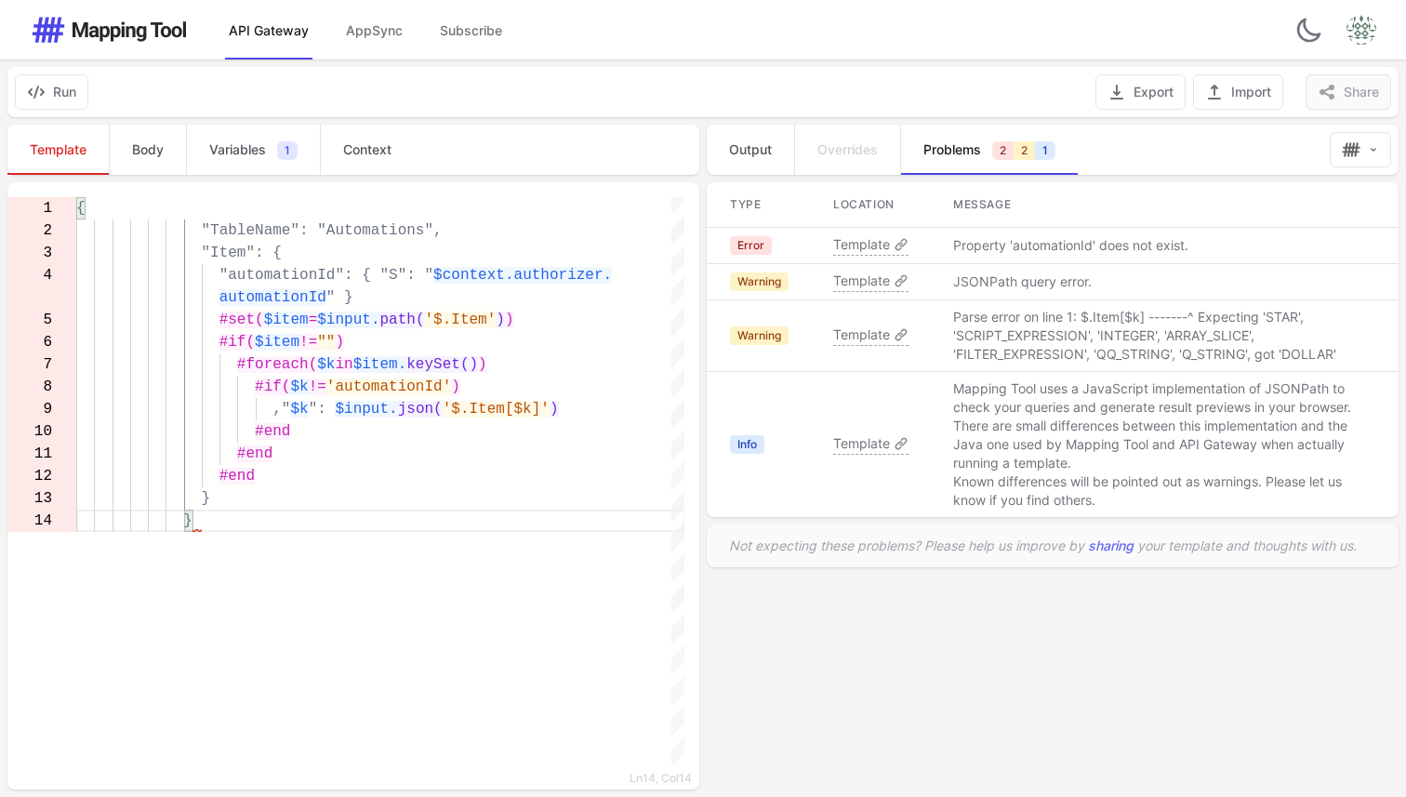
click at [26, 69] on div "Run" at bounding box center [51, 92] width 88 height 50
click at [39, 87] on icon "button" at bounding box center [36, 92] width 19 height 19
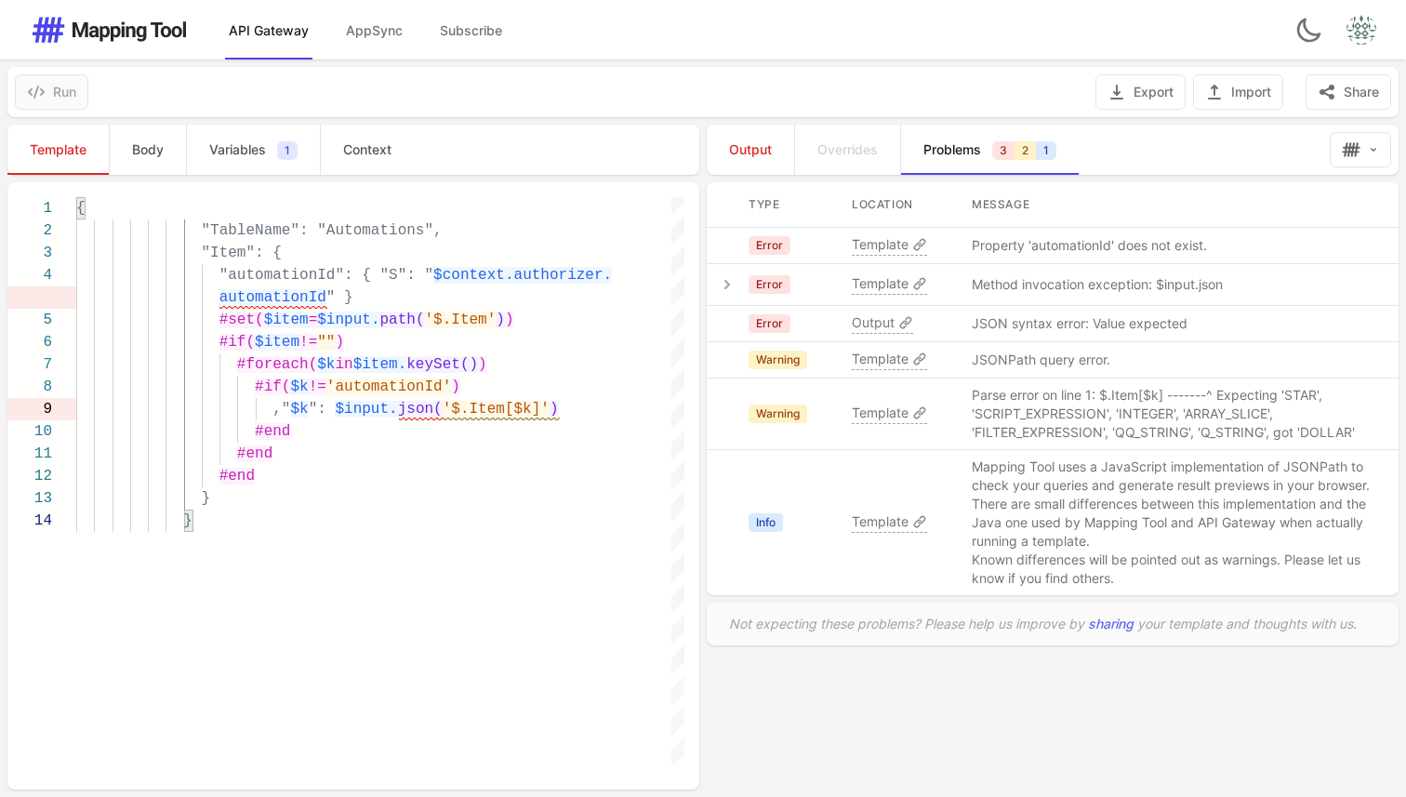
click at [1027, 281] on p "Method invocation exception: $input.json" at bounding box center [1097, 284] width 251 height 19
click at [884, 285] on span "Template" at bounding box center [880, 283] width 57 height 19
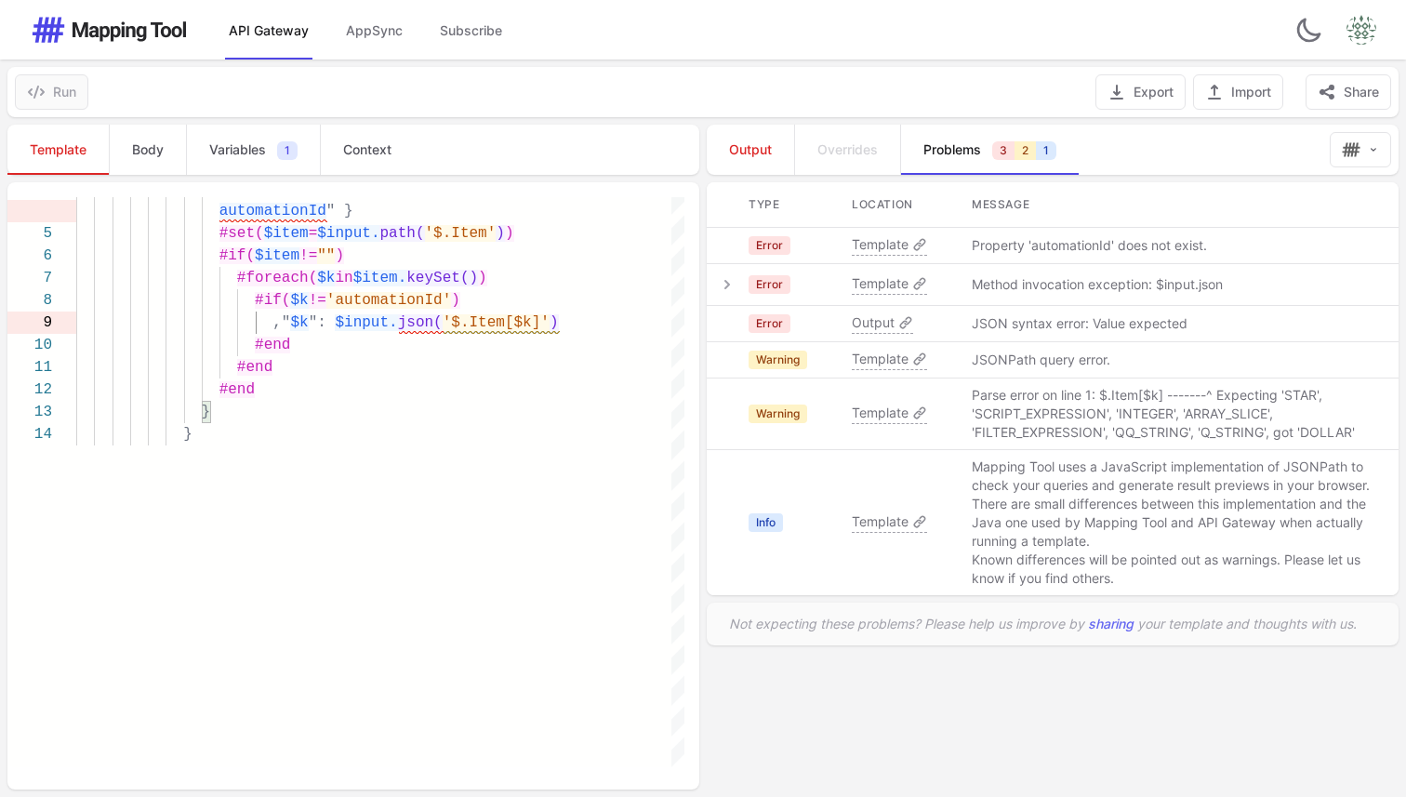
click at [884, 285] on span "Template" at bounding box center [880, 283] width 57 height 19
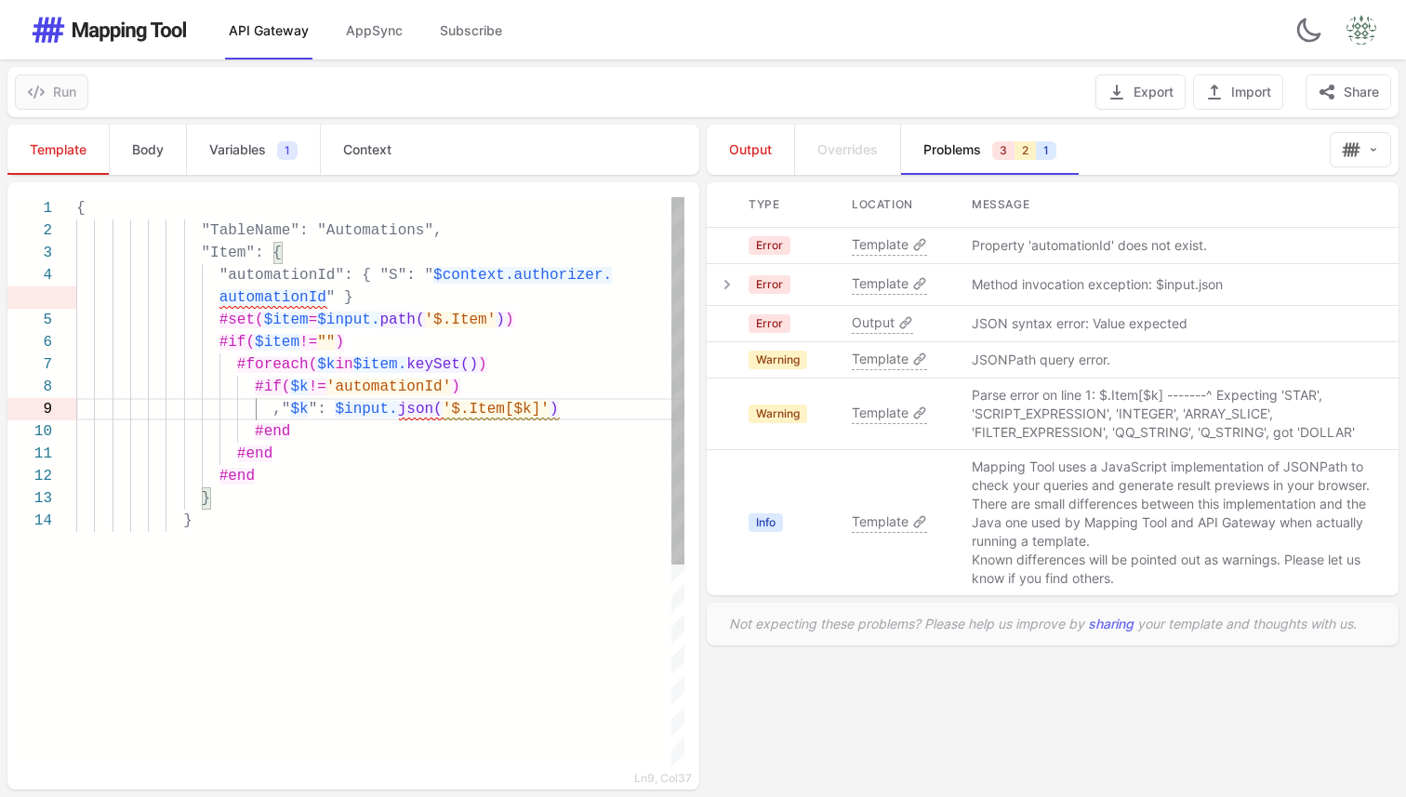
scroll to position [0, 214]
click at [348, 569] on div ""automationId": { "S": " $context.authorizer. automationId " } #set( $item = $i…" at bounding box center [380, 638] width 608 height 883
click at [46, 198] on div "4 5 6 7 8 9 10 11 12 13 14 3 2 1 "automationId": { "S": " $context.authorizer. …" at bounding box center [345, 482] width 677 height 570
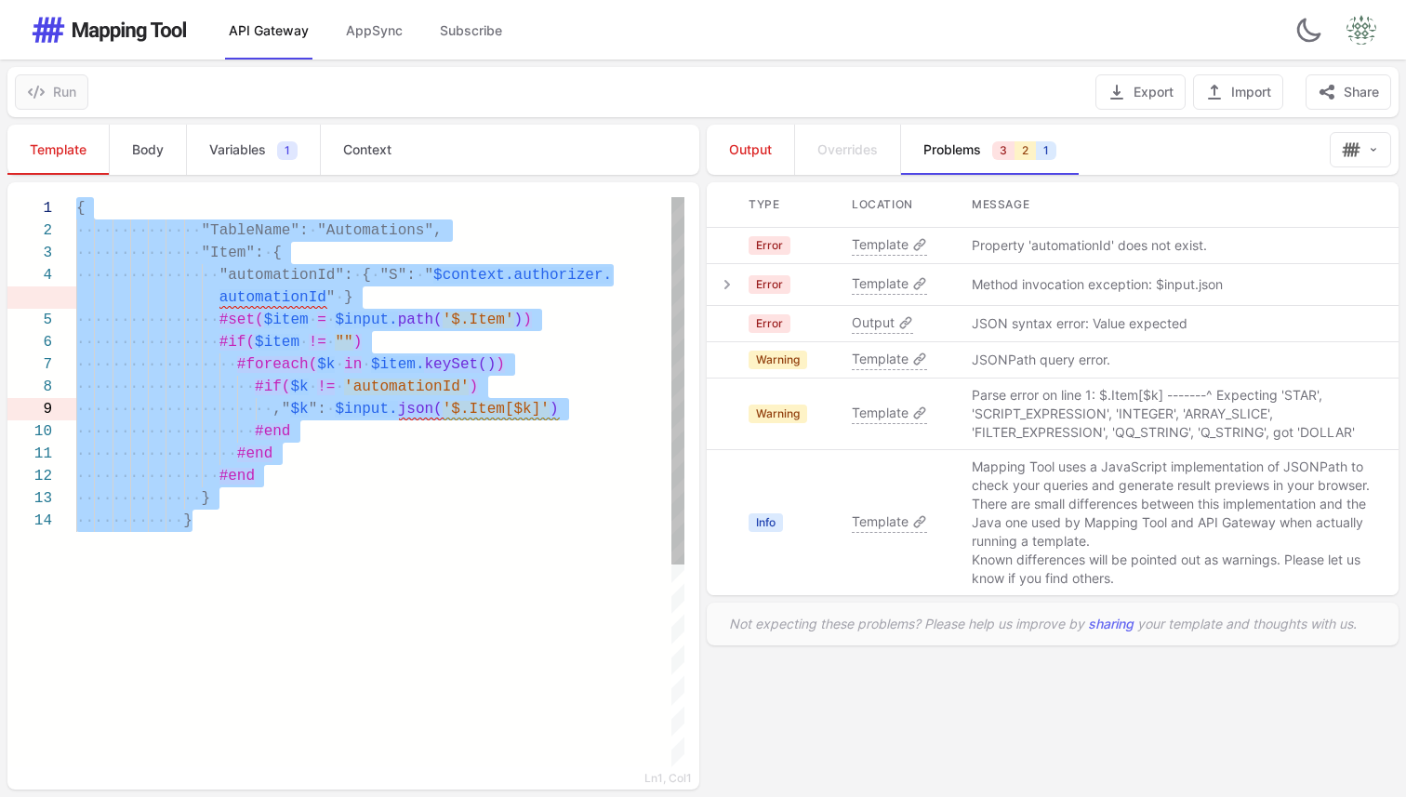
click at [316, 717] on div "················ "automationId": · { · "S": · " $context.authorizer. automation…" at bounding box center [380, 638] width 608 height 883
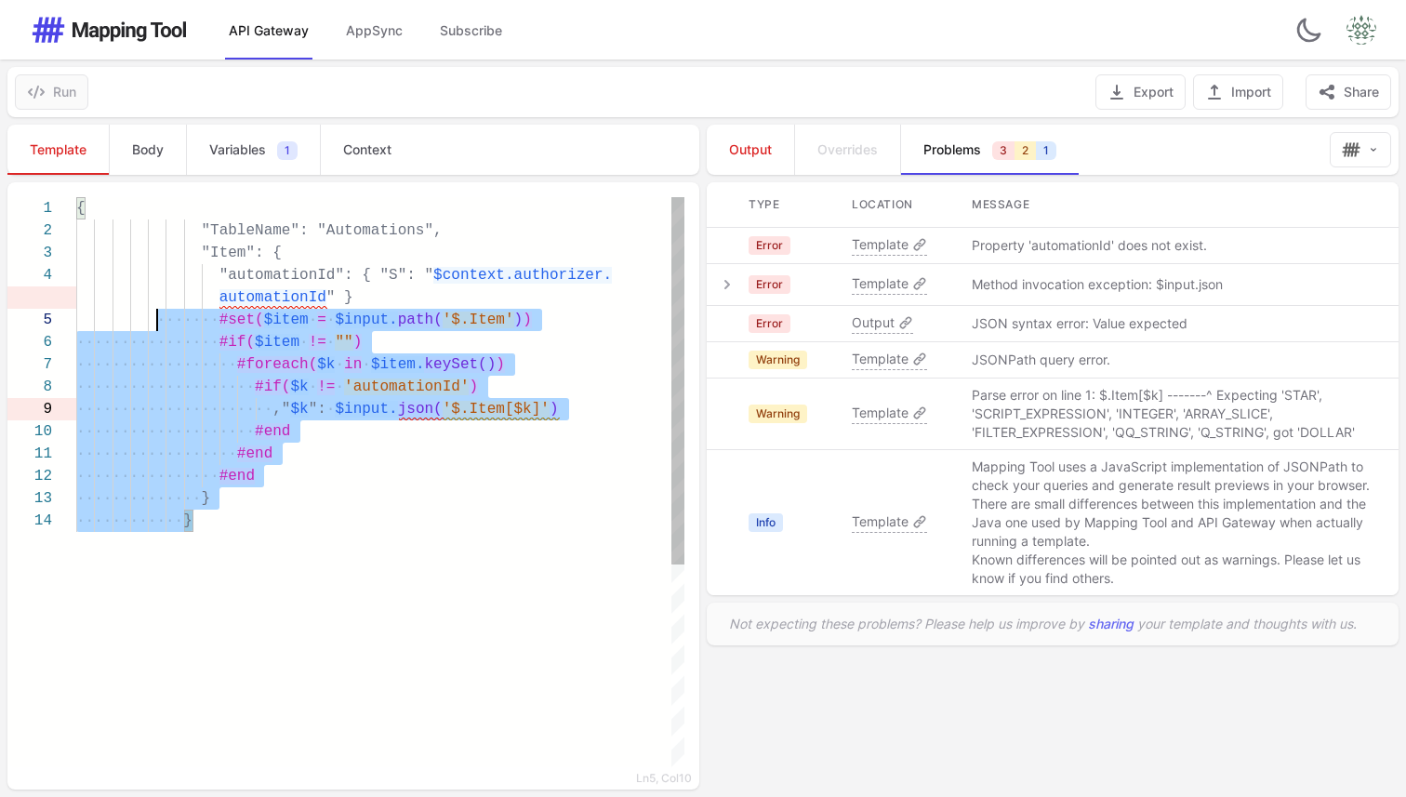
drag, startPoint x: 409, startPoint y: 672, endPoint x: 54, endPoint y: 119, distance: 657.5
click at [54, 119] on div "Template Body Variables 1 Context 4 5 6 7 8 9 10 11 12 13 14 3 2 1 "automationI…" at bounding box center [351, 457] width 703 height 680
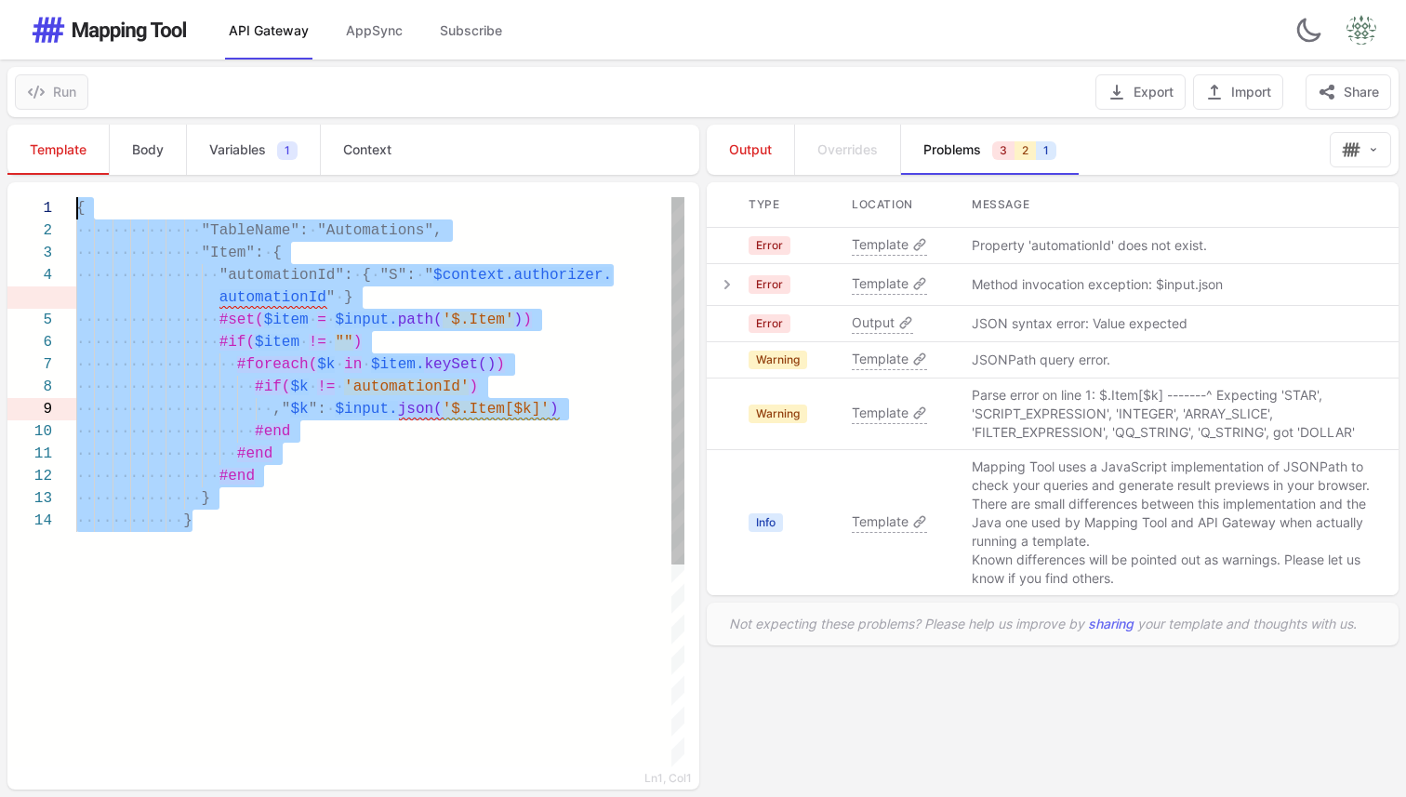
click at [239, 434] on span "····················" at bounding box center [165, 431] width 179 height 17
drag, startPoint x: 318, startPoint y: 510, endPoint x: 0, endPoint y: 41, distance: 566.4
click at [491, 542] on div "················ "automationId": · { · "S": · " $context.authorizer. automation…" at bounding box center [380, 638] width 608 height 883
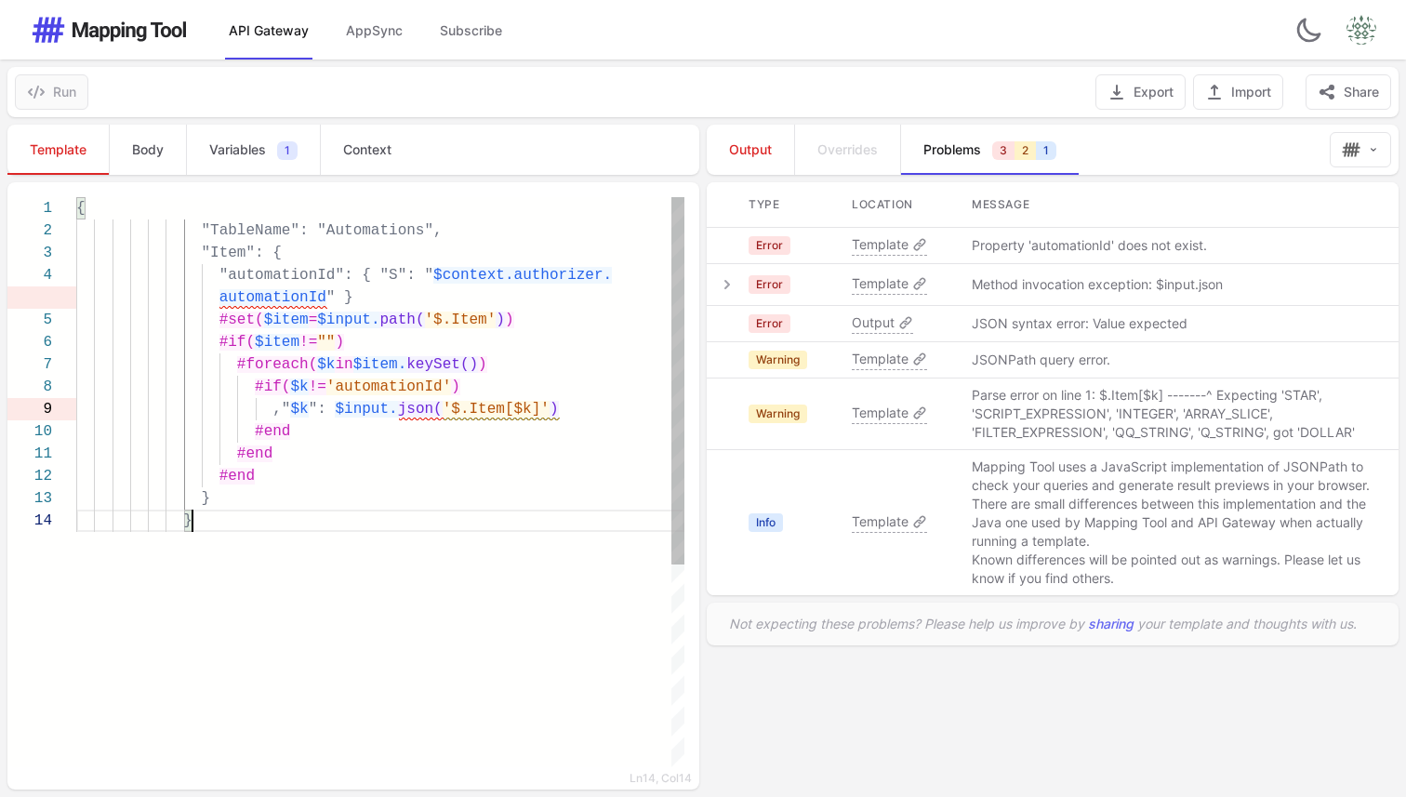
click at [405, 579] on div ""automationId": { "S": " $context.authorizer. automationId " } #set( $item = $i…" at bounding box center [380, 638] width 608 height 883
type textarea "**********"
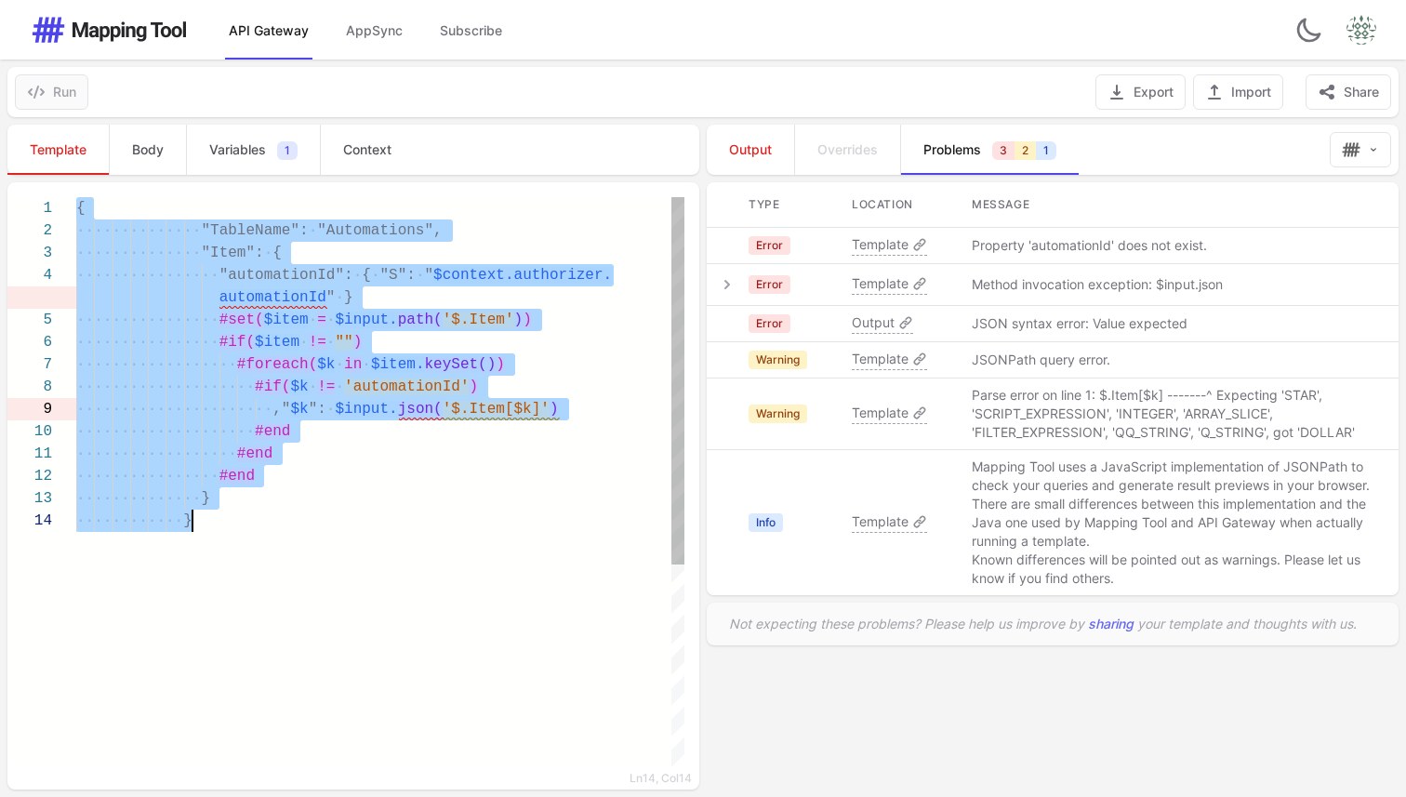
scroll to position [0, 0]
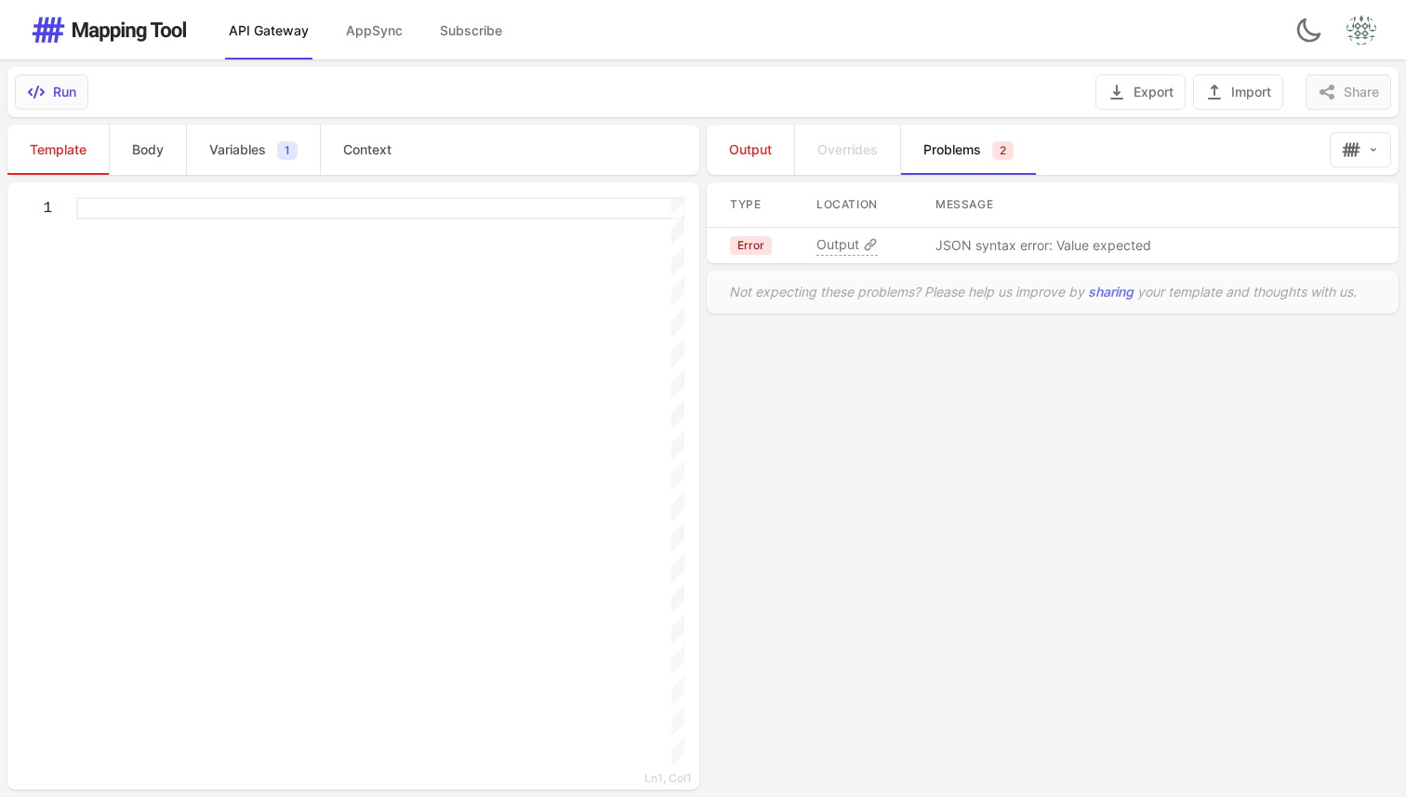
paste textarea "**********"
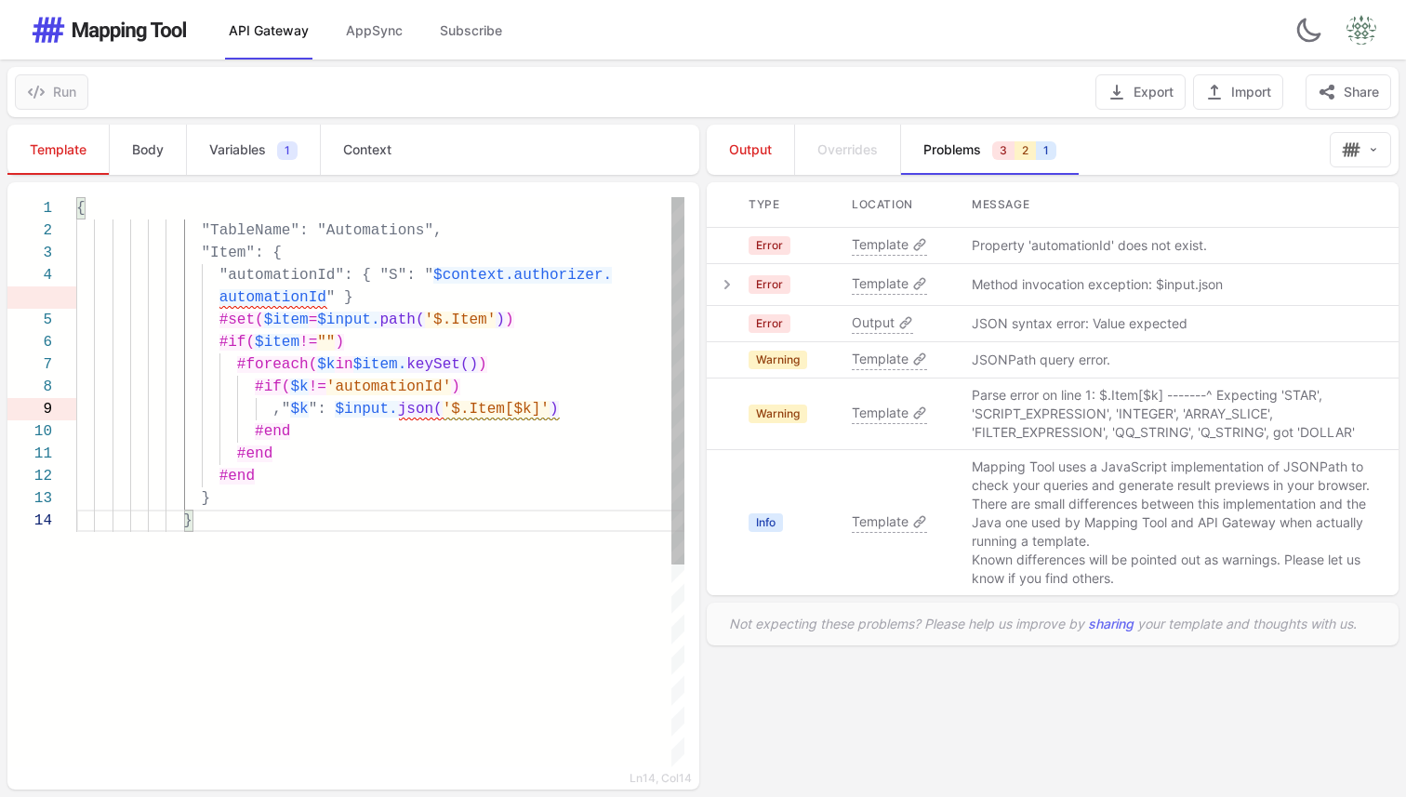
type textarea "**********"
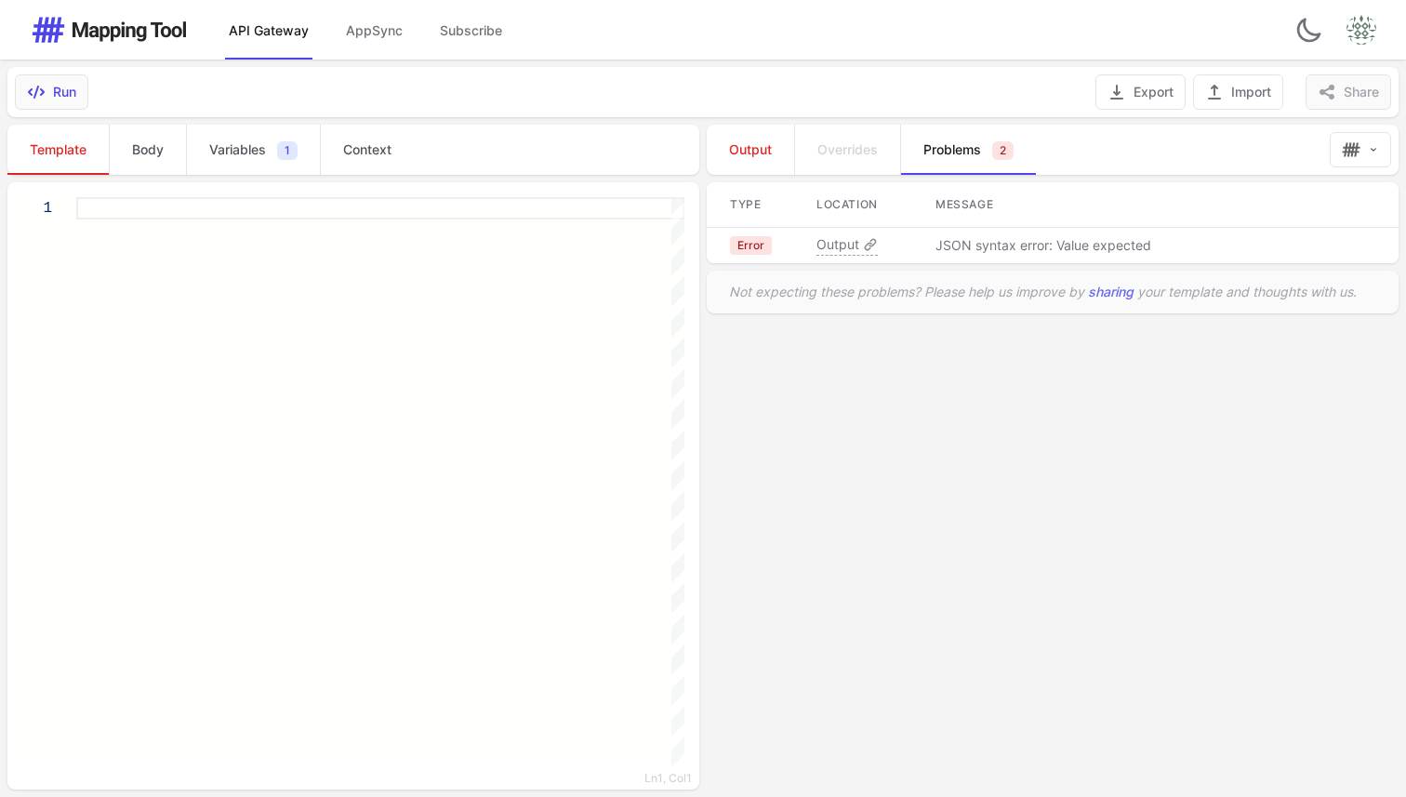
click at [352, 499] on div at bounding box center [380, 482] width 608 height 570
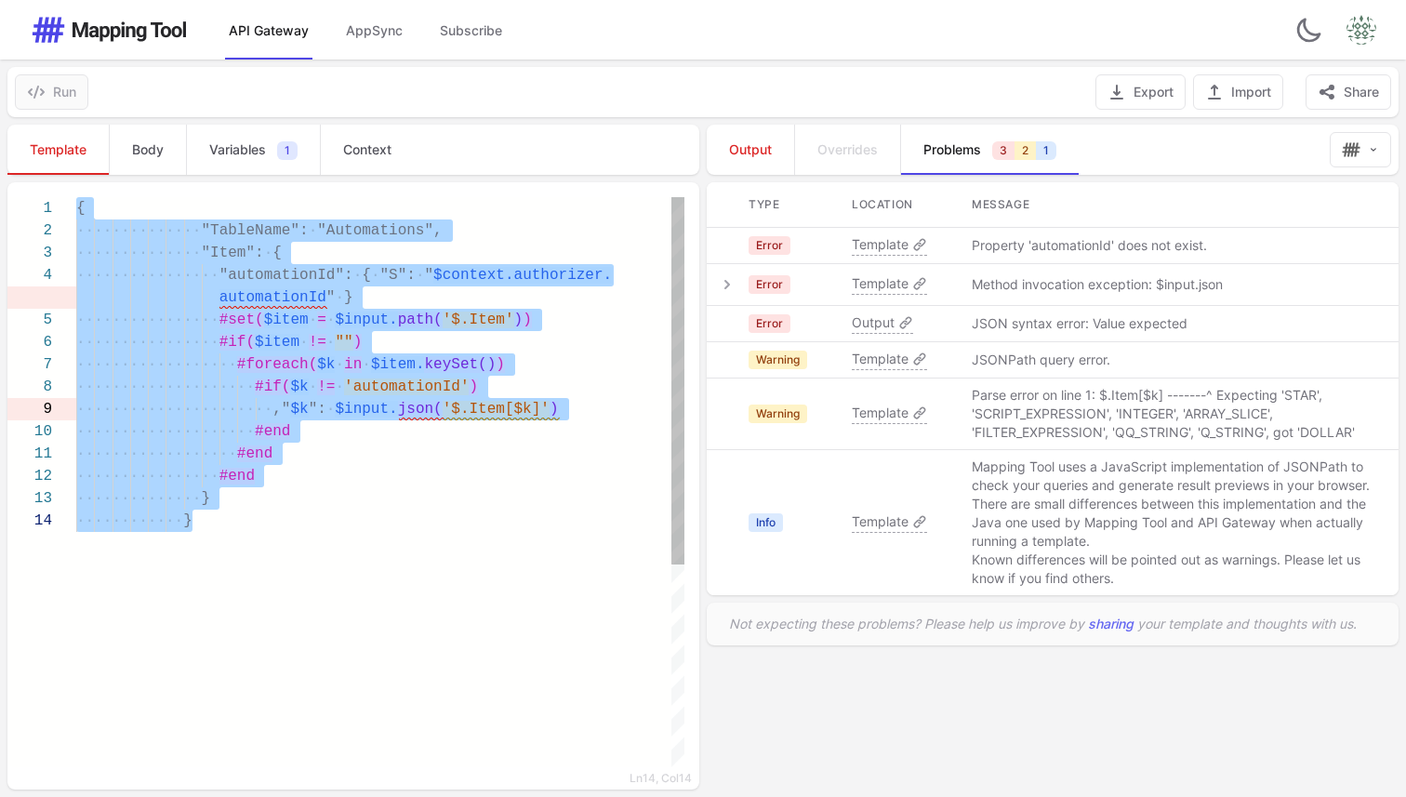
type textarea "**********"
click at [324, 646] on div "{ ·············· "TableName": · "Automations", ·············· "Item": · { ·····…" at bounding box center [380, 638] width 608 height 883
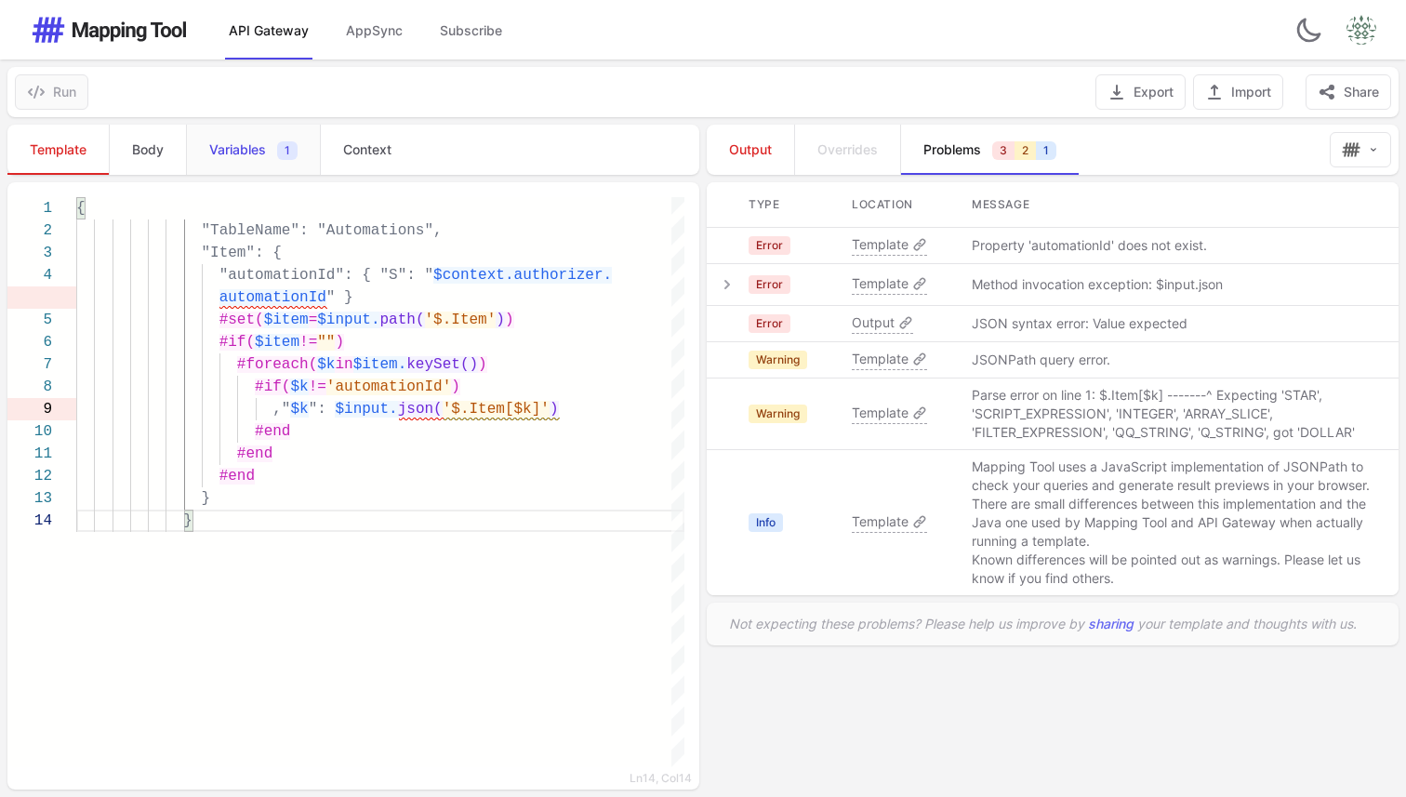
click at [232, 149] on span "Variables" at bounding box center [237, 149] width 57 height 19
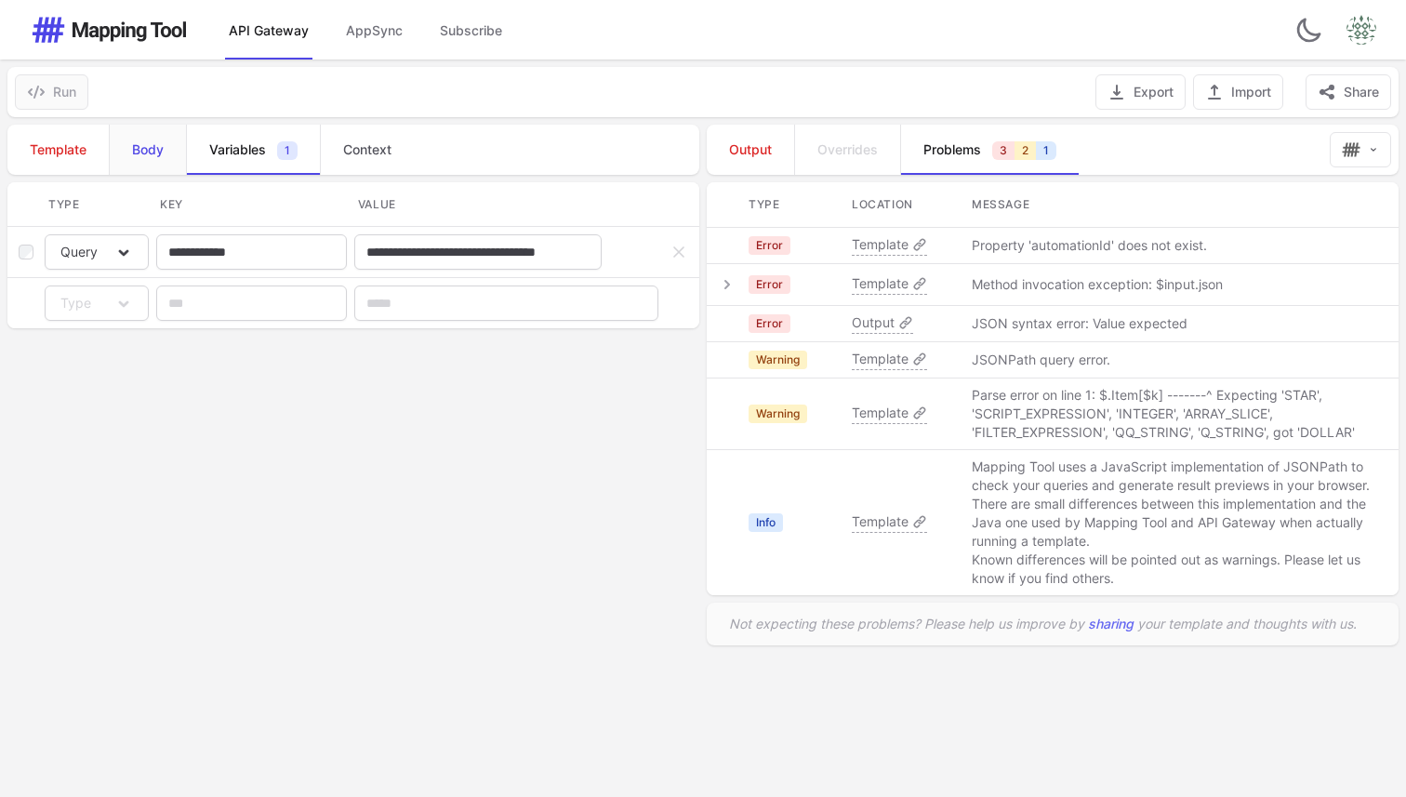
click at [152, 159] on link "Body" at bounding box center [147, 150] width 77 height 50
type textarea "**********"
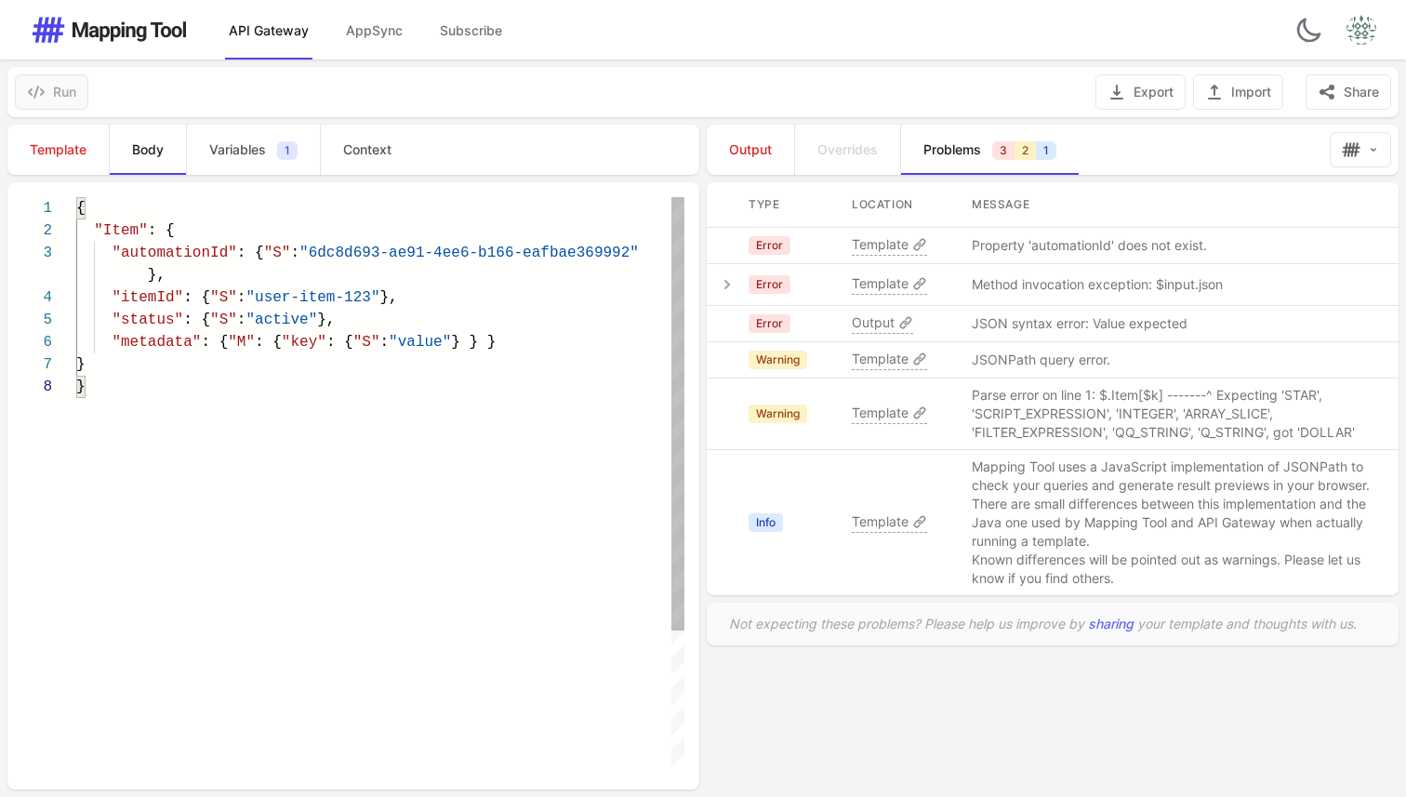
scroll to position [0, 7]
click at [267, 532] on div "{ "Item" : { "automationId" : { "S" : "6dc8d693-ae91-4ee6-b166-eafbae369992" },…" at bounding box center [380, 571] width 608 height 749
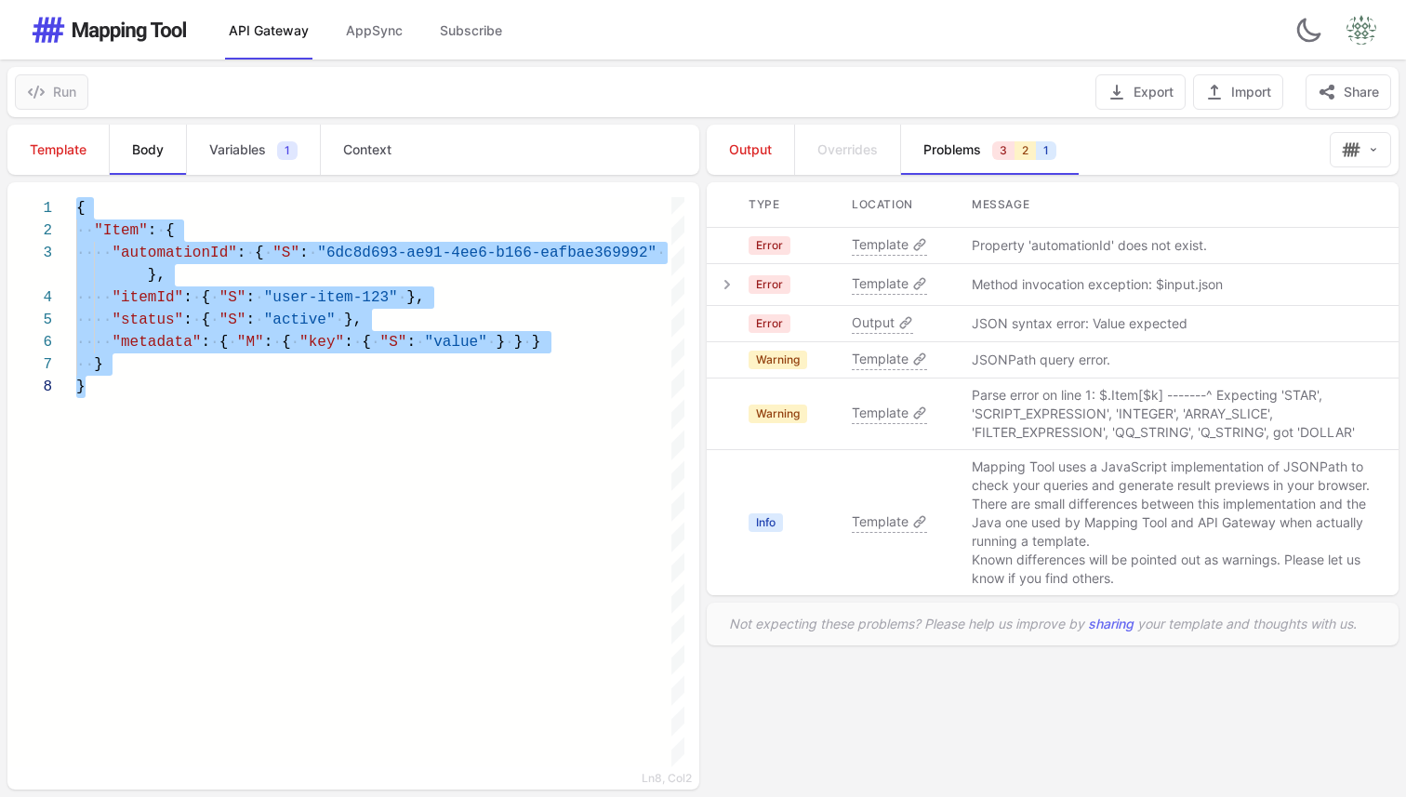
click at [246, 117] on div "**********" at bounding box center [351, 457] width 703 height 680
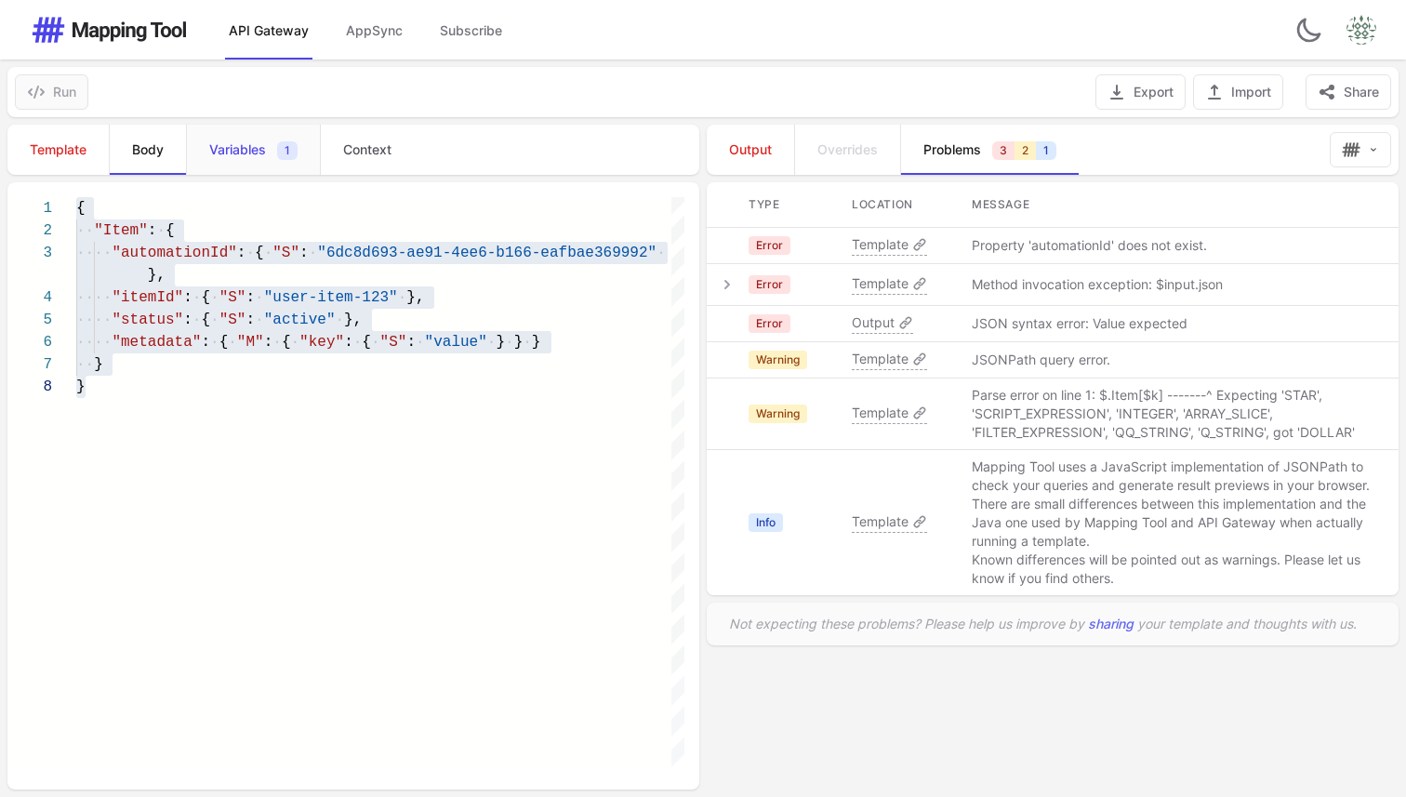
click at [246, 145] on span "Variables" at bounding box center [237, 149] width 57 height 19
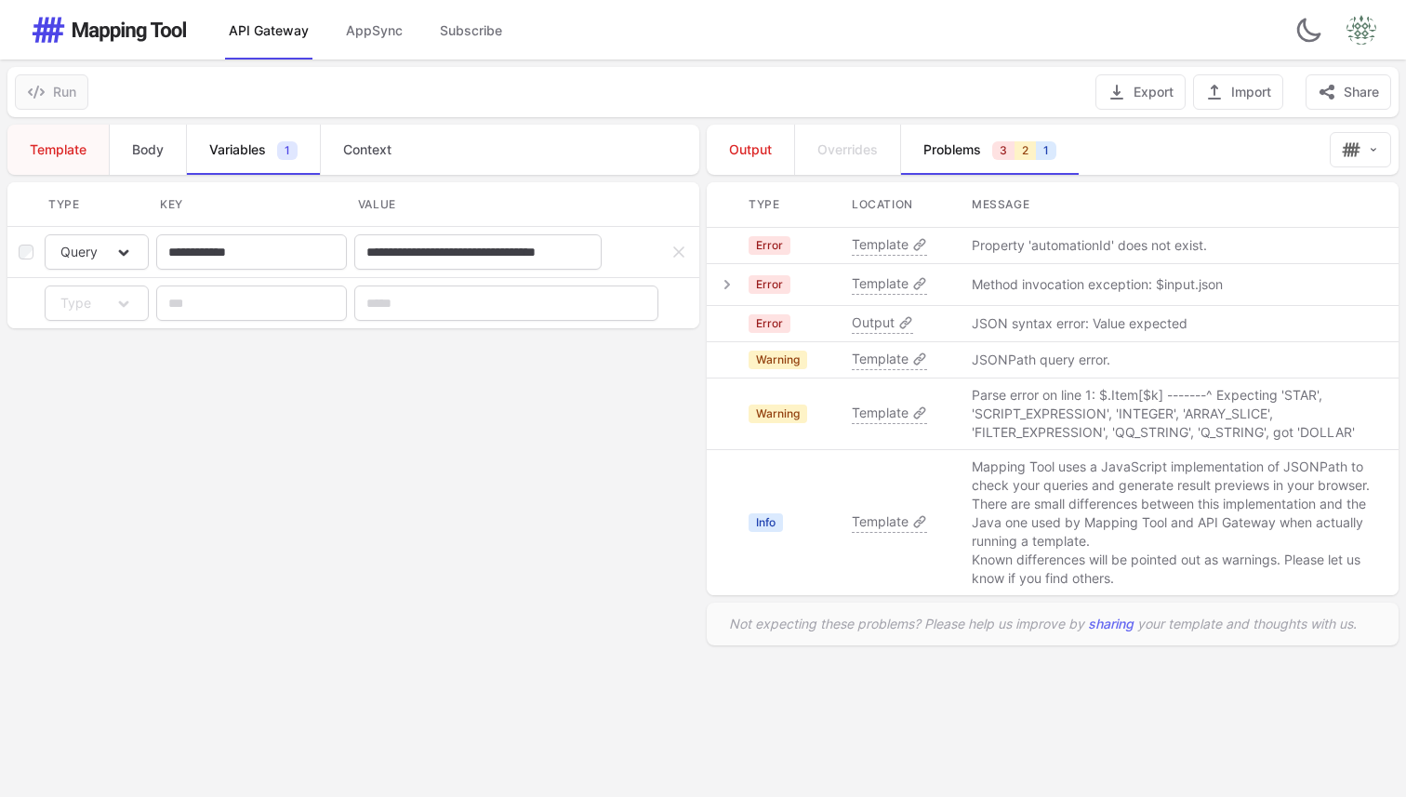
click at [44, 155] on span "Template" at bounding box center [58, 149] width 57 height 19
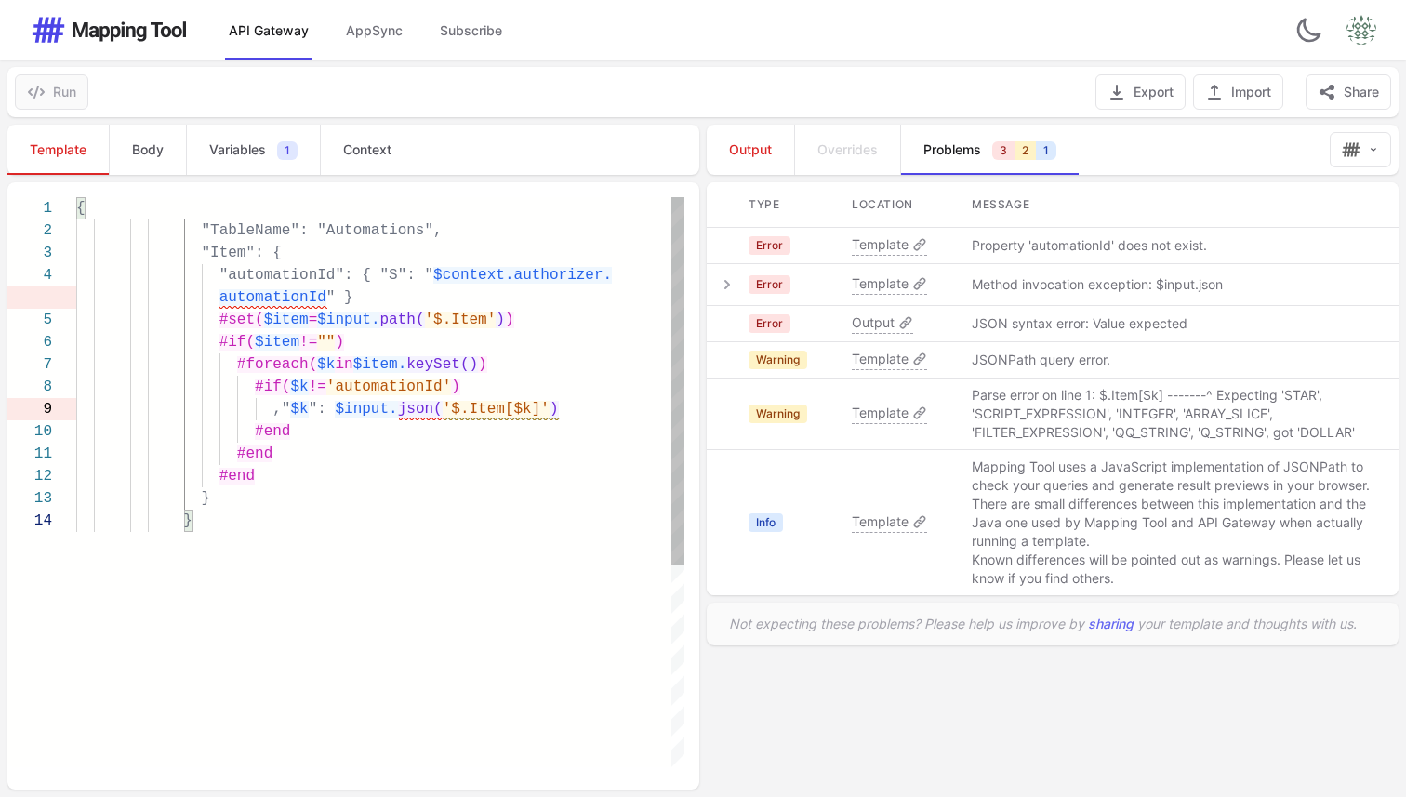
scroll to position [0, 115]
click at [413, 507] on div "}" at bounding box center [380, 498] width 608 height 22
type textarea "**********"
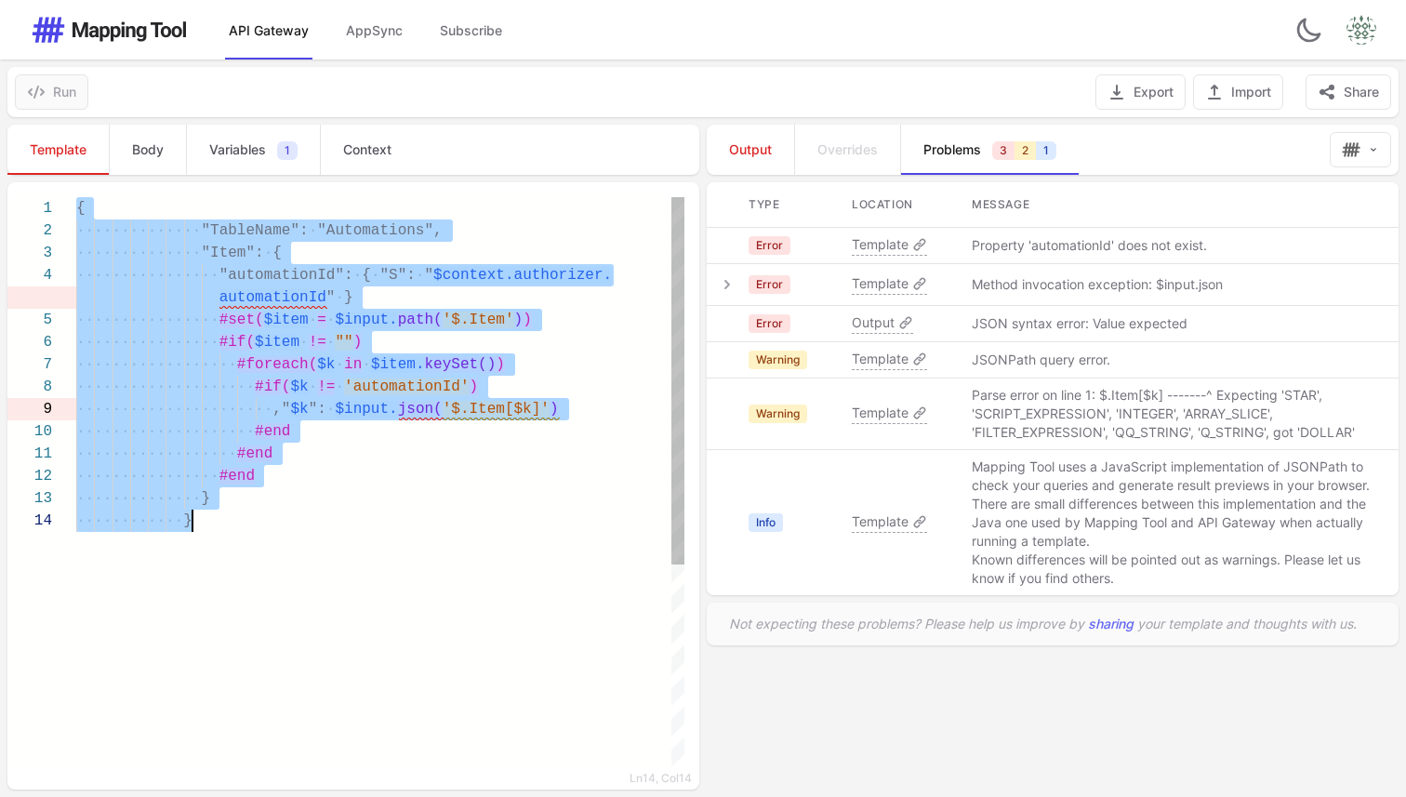
scroll to position [0, 0]
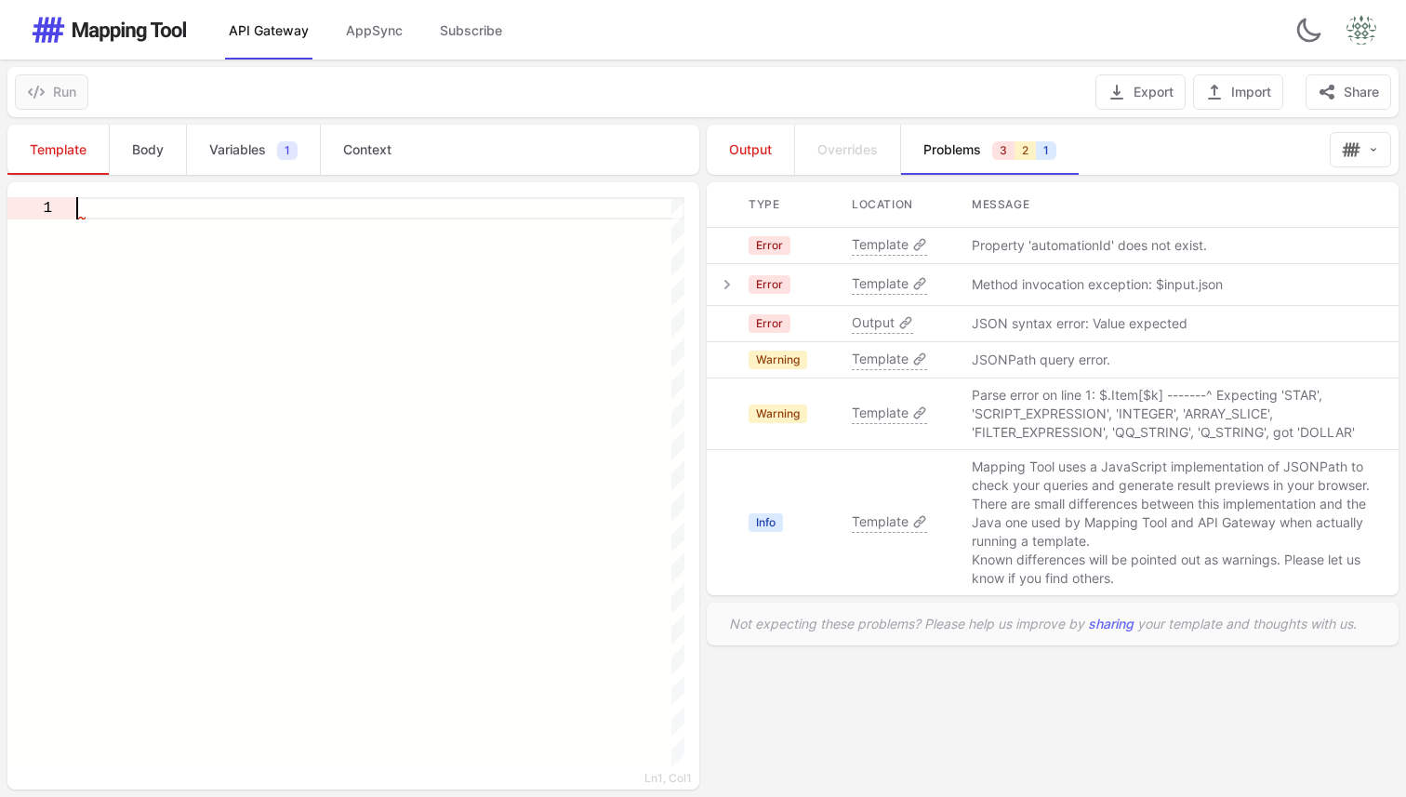
paste textarea "**** ******** *** *"
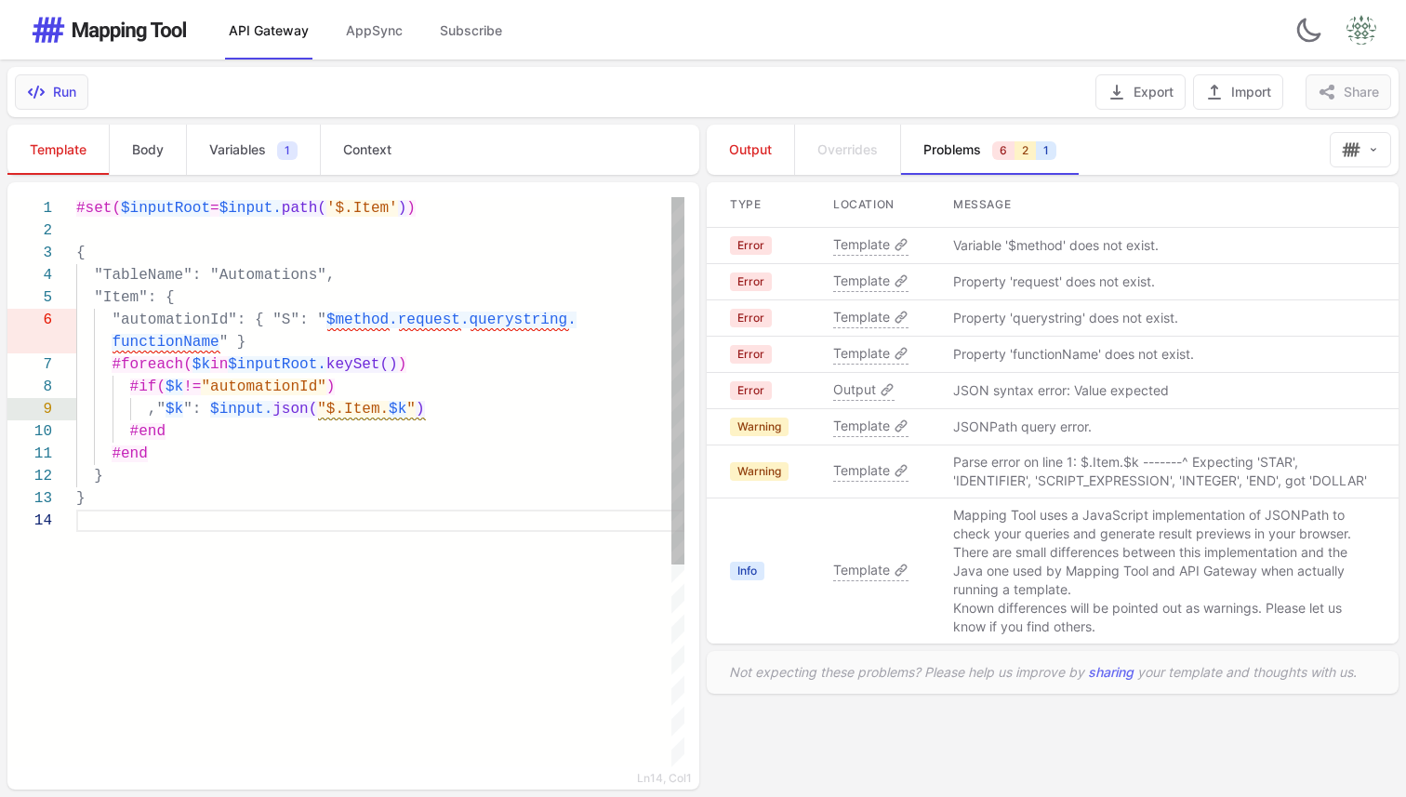
click at [622, 699] on div "#set( $inputRoot = $input. path( '$.Item' ) ) { "TableName": "Automations", "It…" at bounding box center [380, 638] width 608 height 883
click at [872, 246] on span "Template" at bounding box center [861, 244] width 57 height 19
click at [225, 153] on span "Variables" at bounding box center [237, 149] width 57 height 19
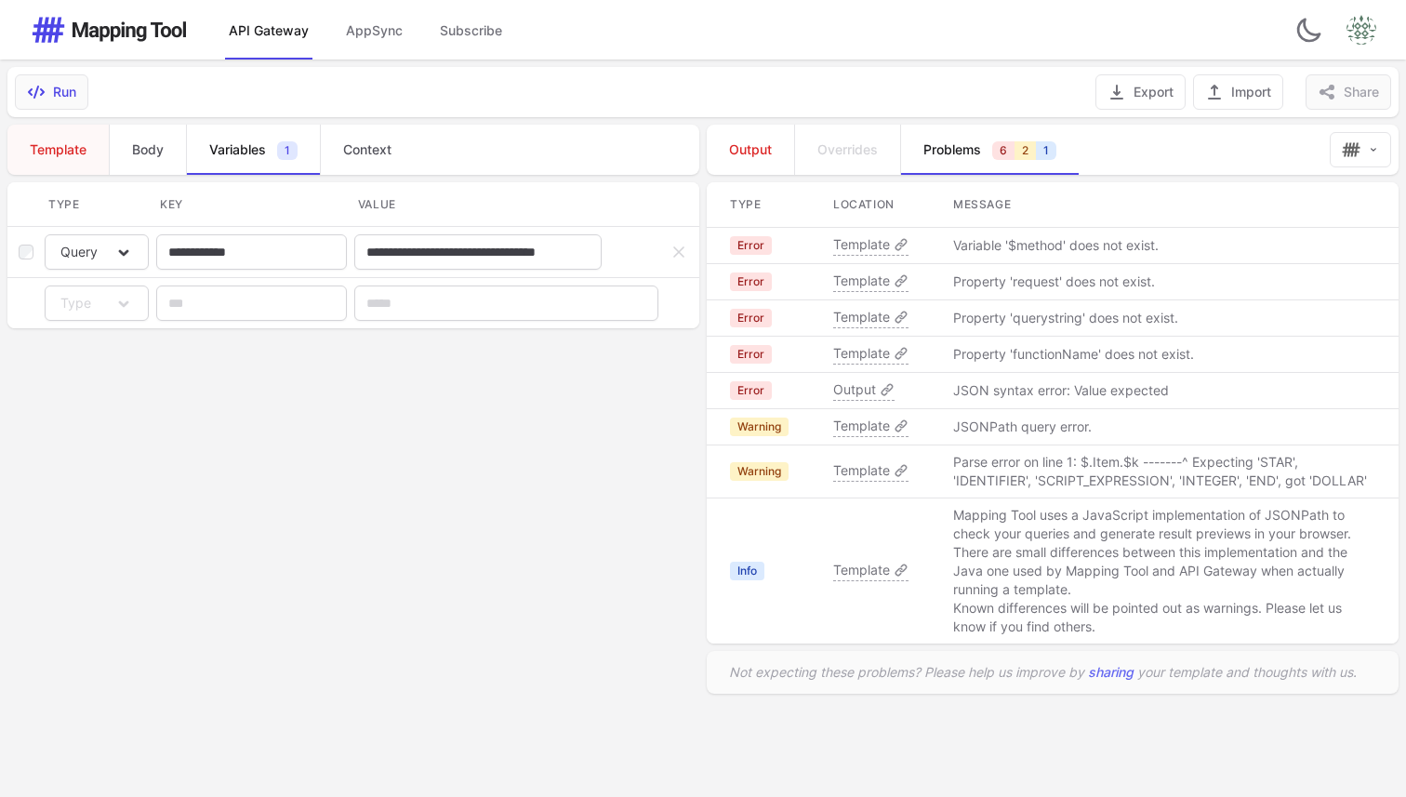
click at [72, 153] on span "Template" at bounding box center [58, 149] width 57 height 19
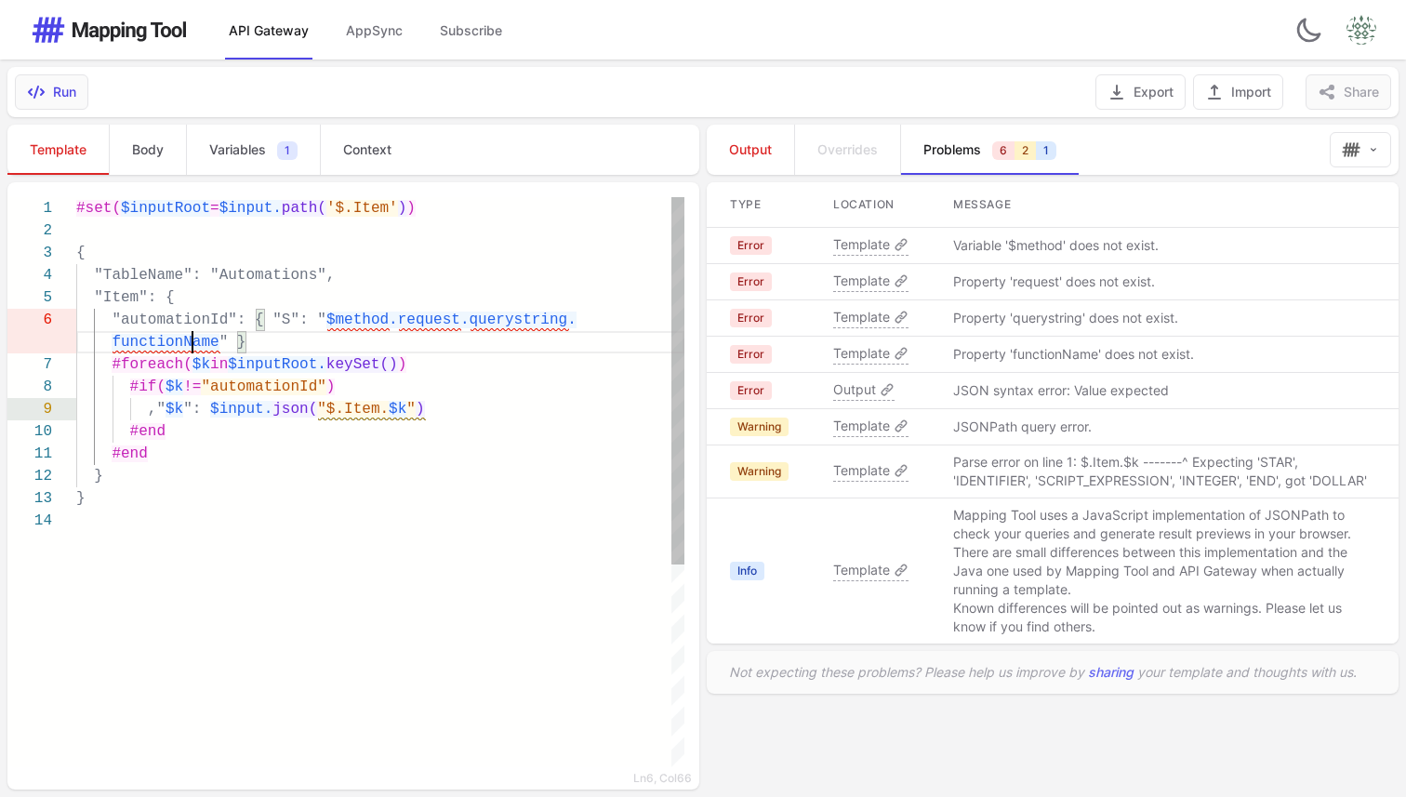
click at [239, 159] on link "Variables 1" at bounding box center [253, 150] width 134 height 50
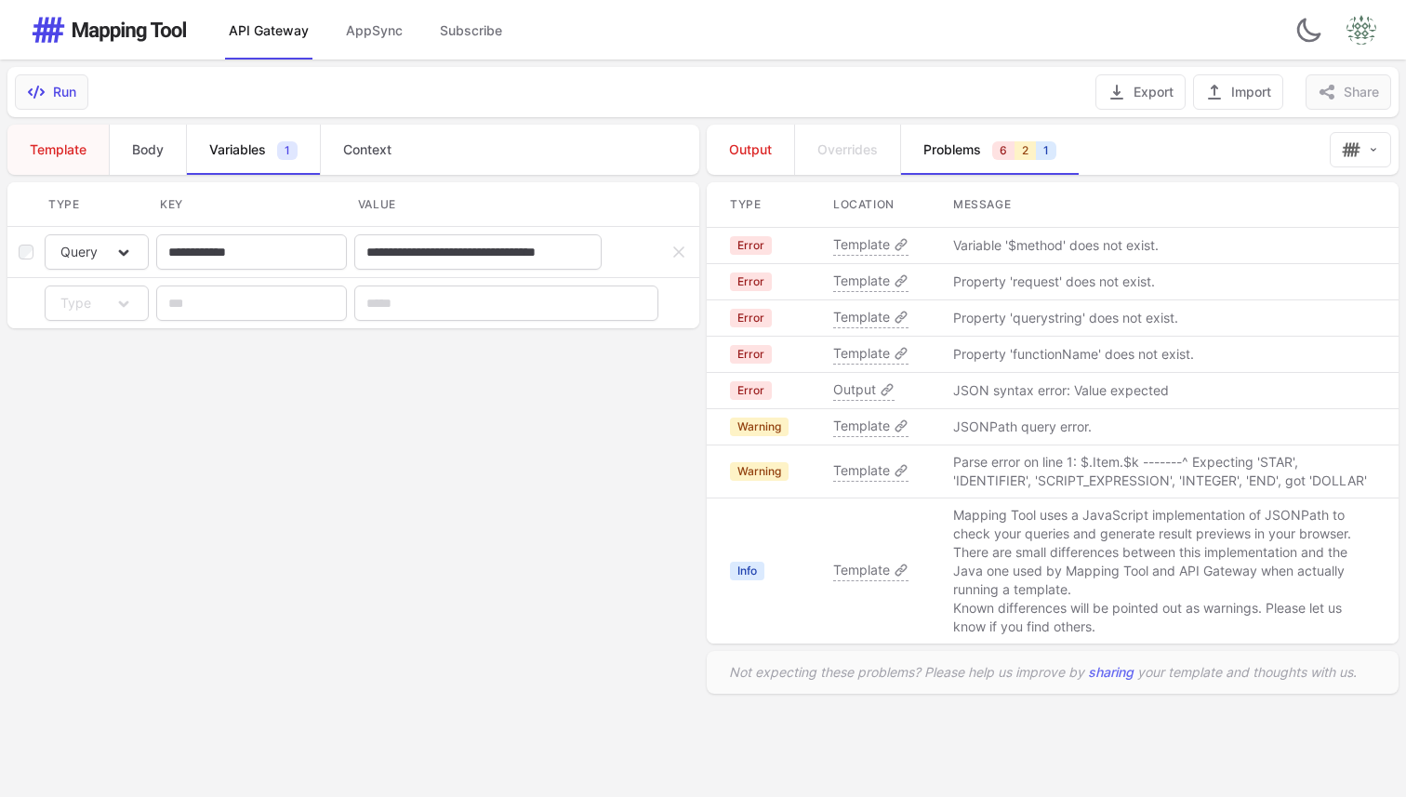
click at [55, 149] on span "Template" at bounding box center [58, 149] width 57 height 19
type textarea "**********"
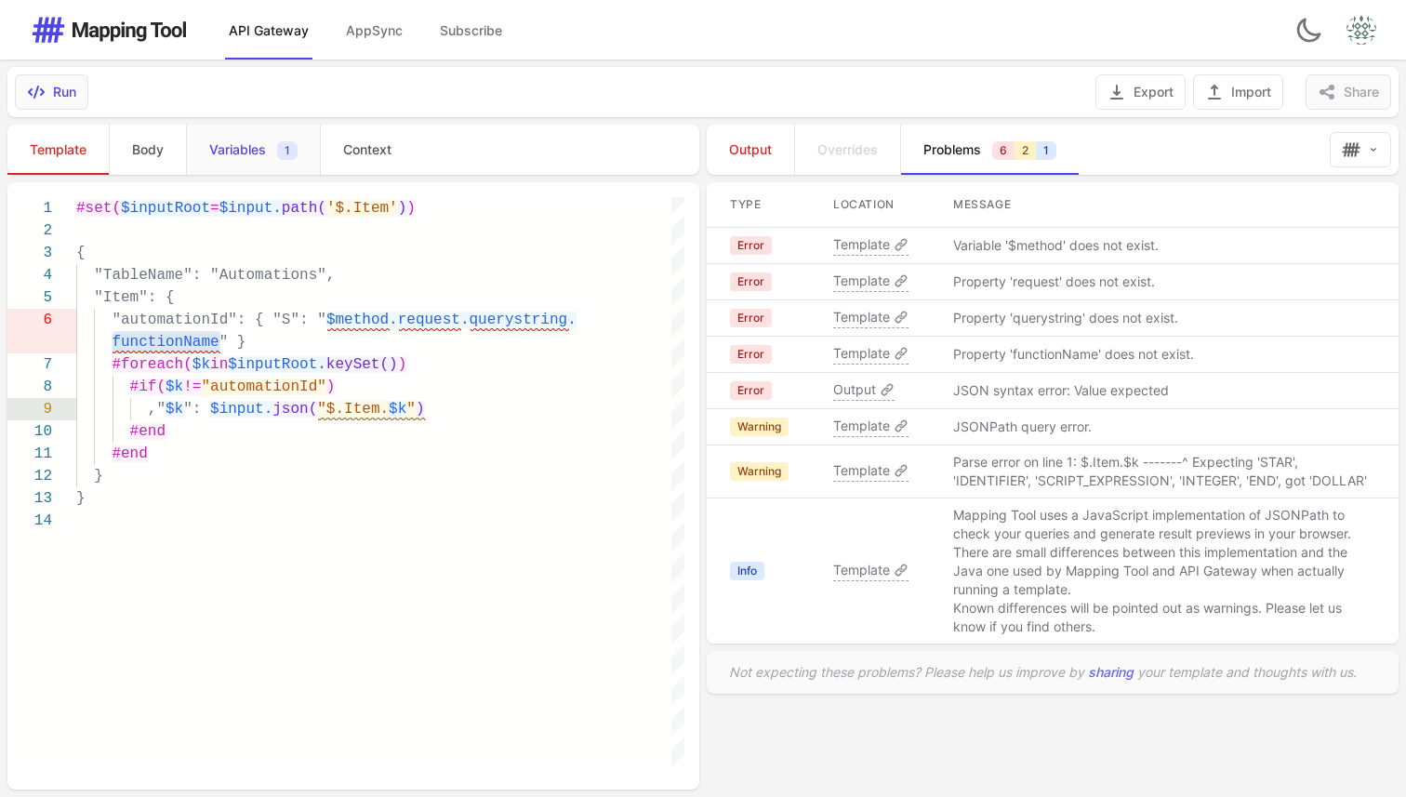
click at [256, 155] on span "Variables" at bounding box center [237, 149] width 57 height 19
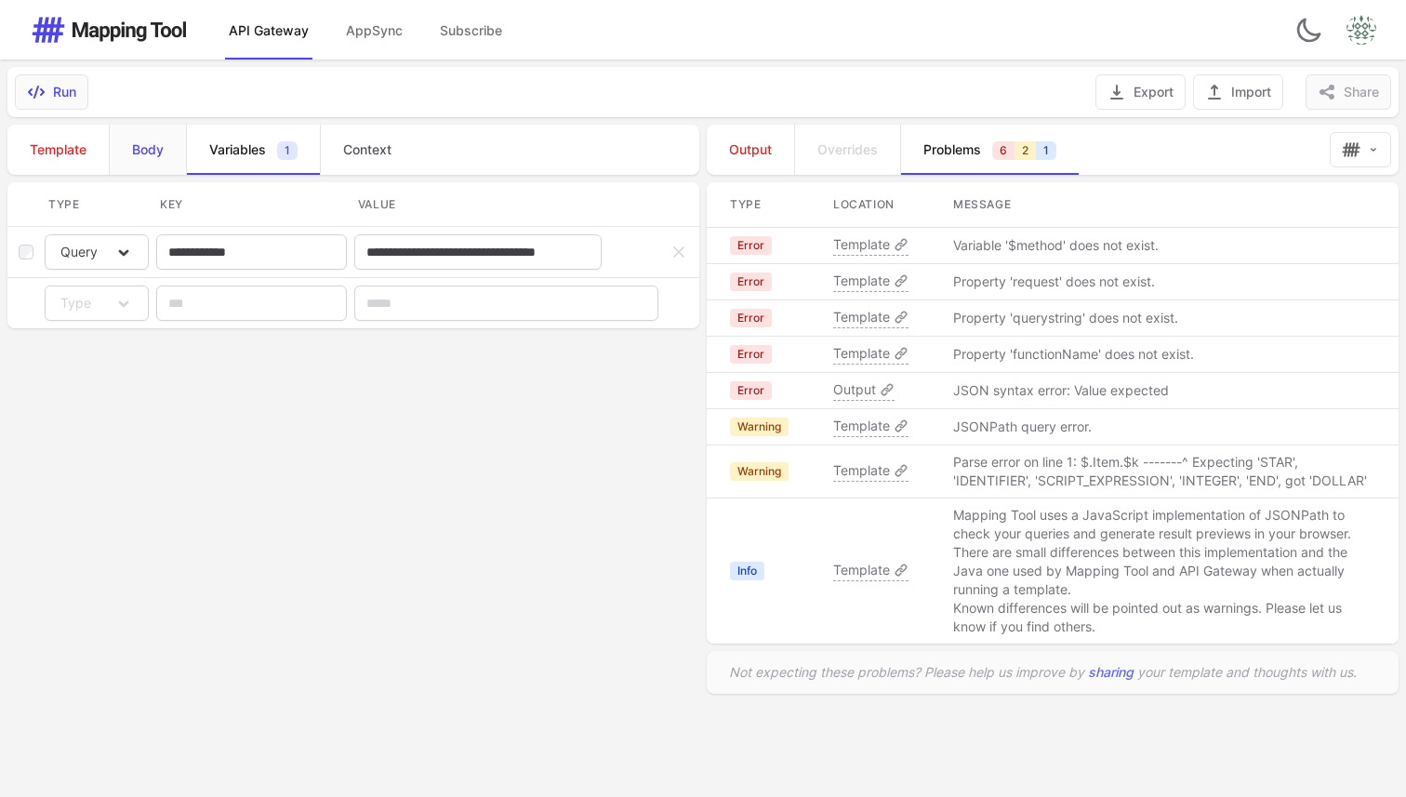
click at [149, 166] on link "Body" at bounding box center [147, 150] width 77 height 50
type textarea "**********"
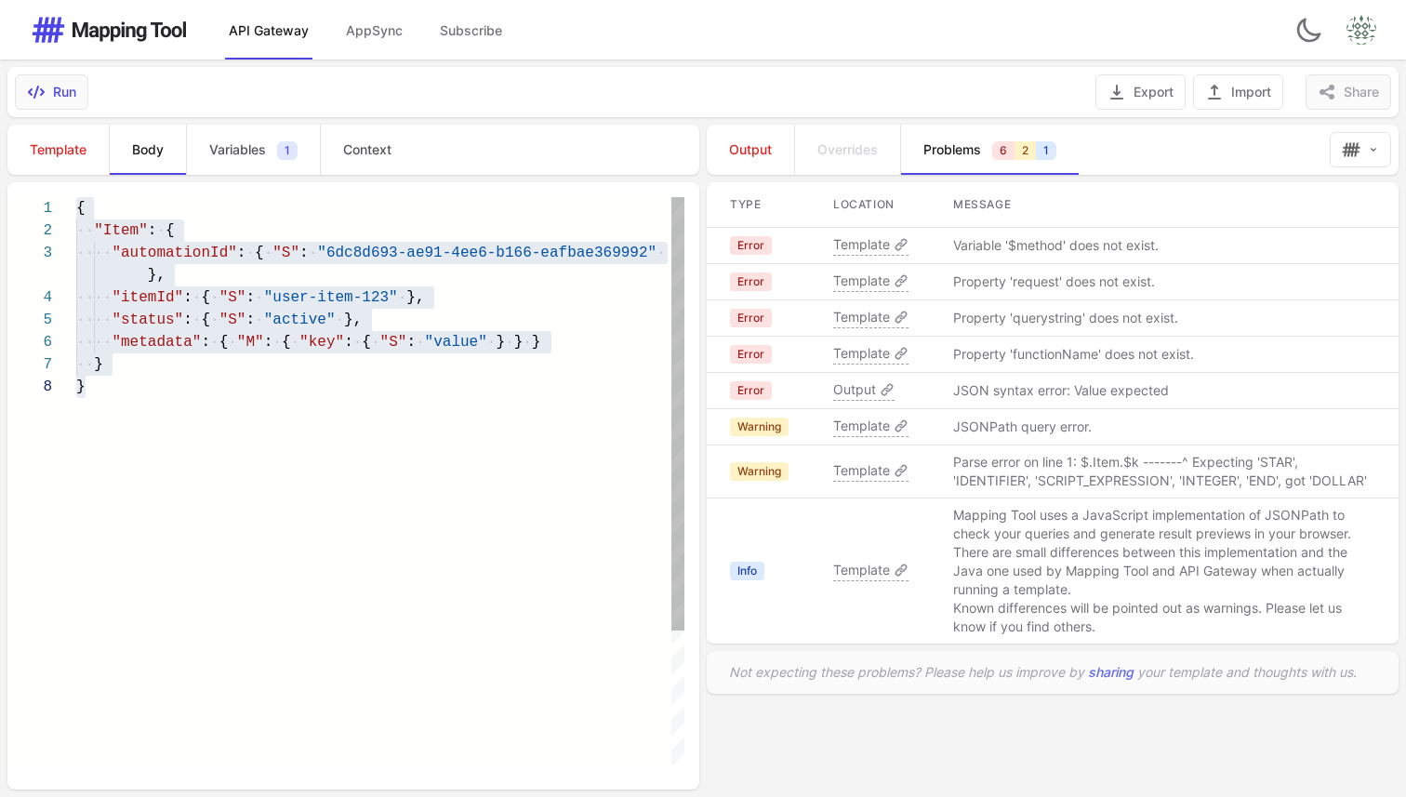
scroll to position [0, 7]
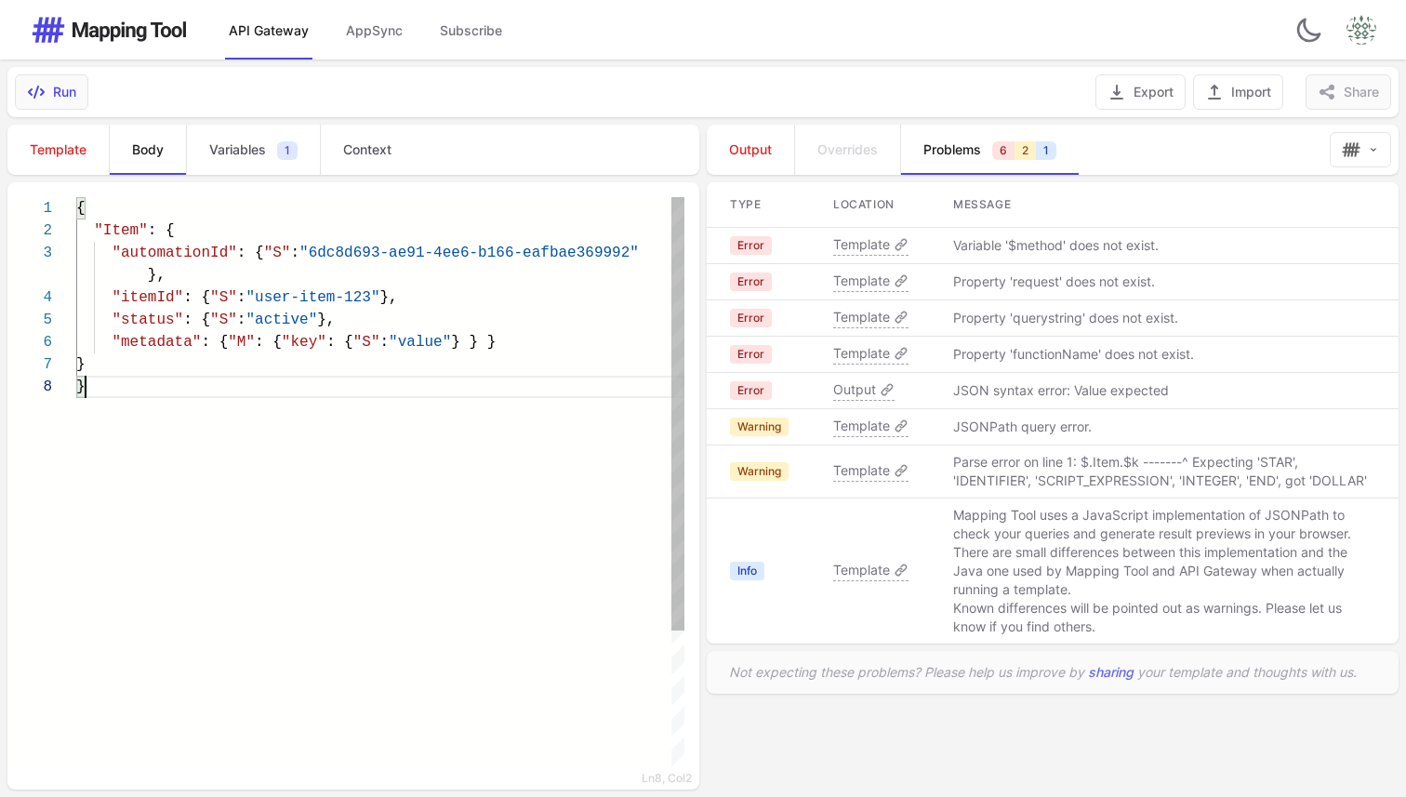
click at [331, 467] on div "{ "Item" : { "automationId" : { "S" : "6dc8d693-ae91-4ee6-b166-eafbae369992" },…" at bounding box center [380, 571] width 608 height 749
click at [370, 139] on link "Context" at bounding box center [367, 150] width 94 height 50
type textarea "**********"
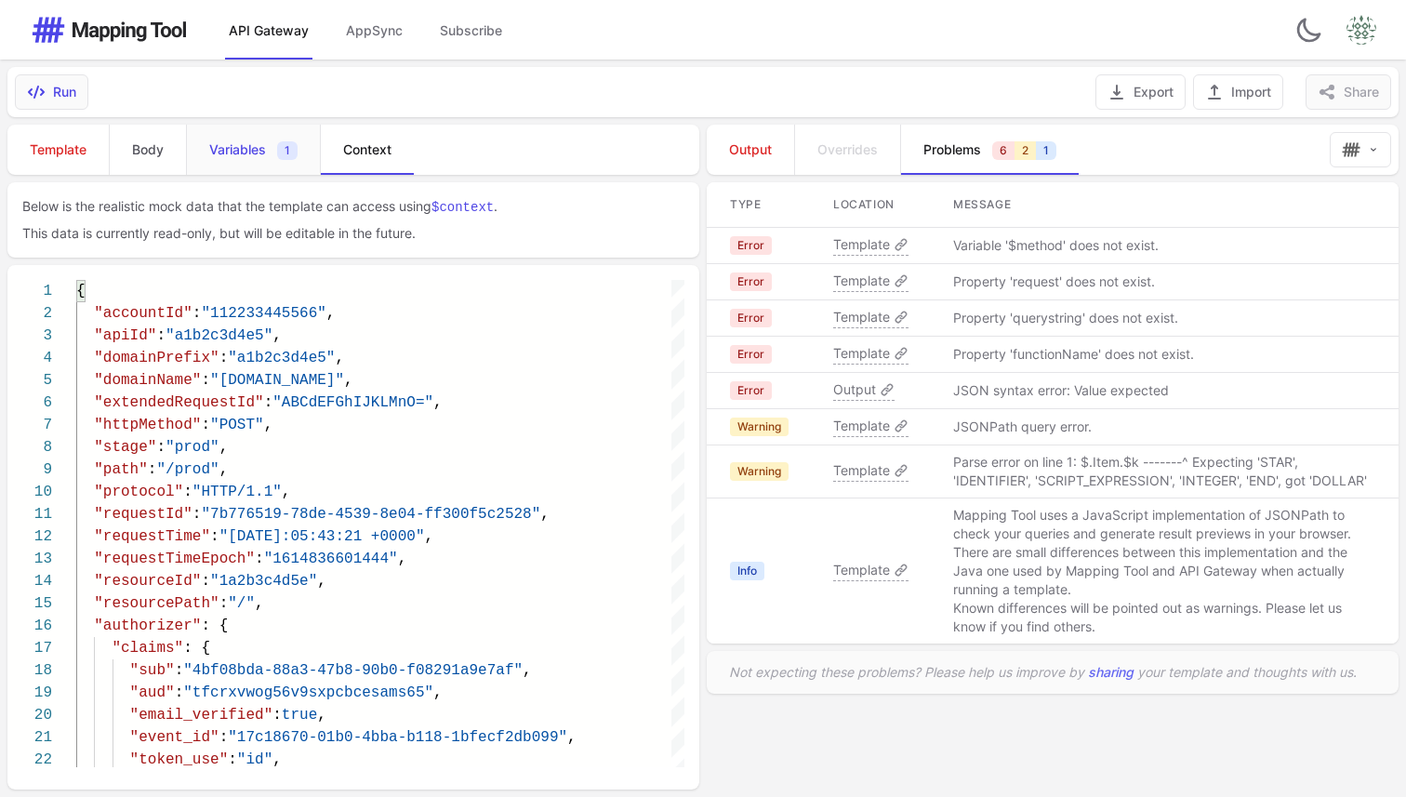
click at [243, 161] on link "Variables 1" at bounding box center [253, 150] width 134 height 50
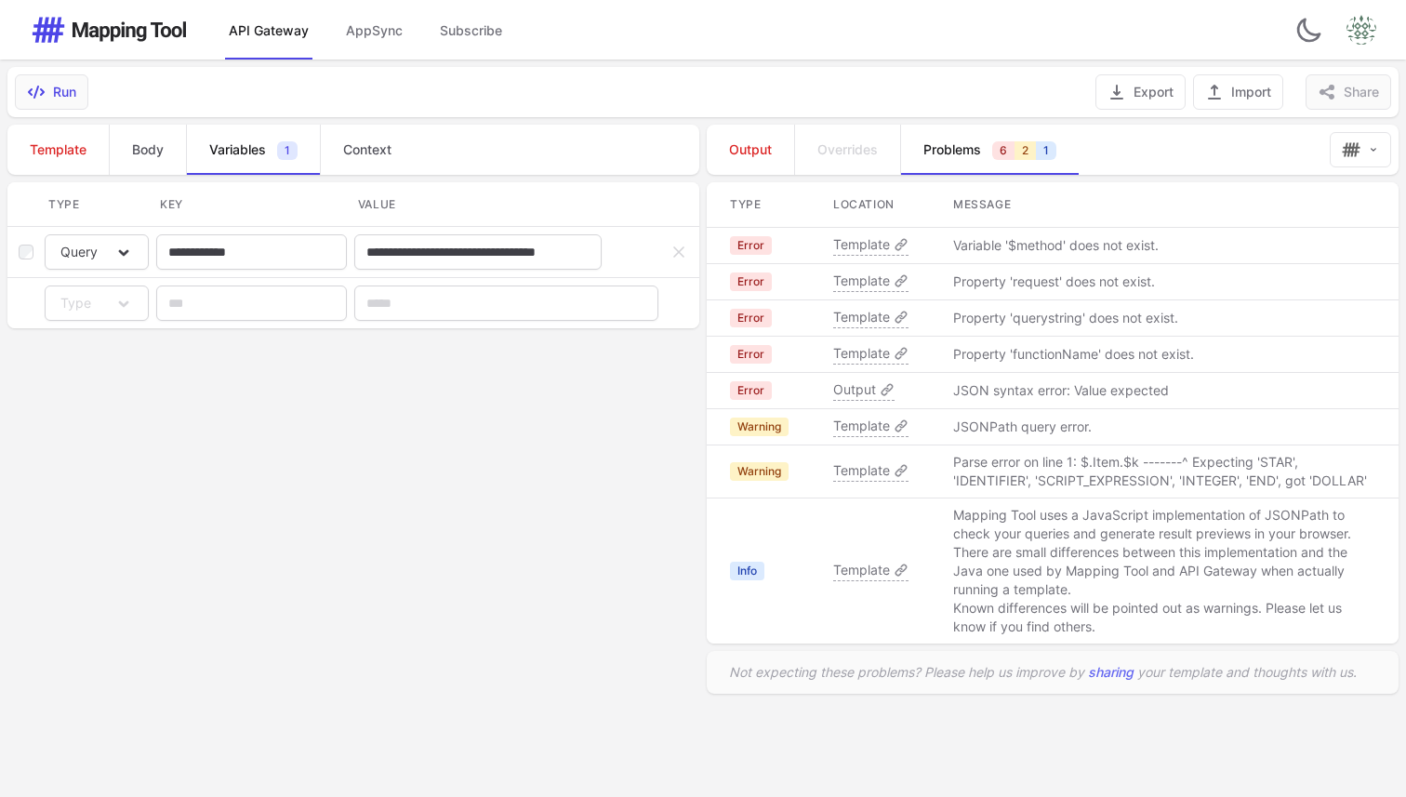
click at [1025, 249] on p "Variable '$method' does not exist." at bounding box center [1056, 245] width 206 height 19
drag, startPoint x: 1159, startPoint y: 249, endPoint x: 883, endPoint y: 248, distance: 276.2
click at [883, 248] on tr "Error Template Variable '$method' does not exist." at bounding box center [1053, 246] width 692 height 36
click at [1074, 313] on p "Property 'querystring' does not exist." at bounding box center [1065, 318] width 225 height 19
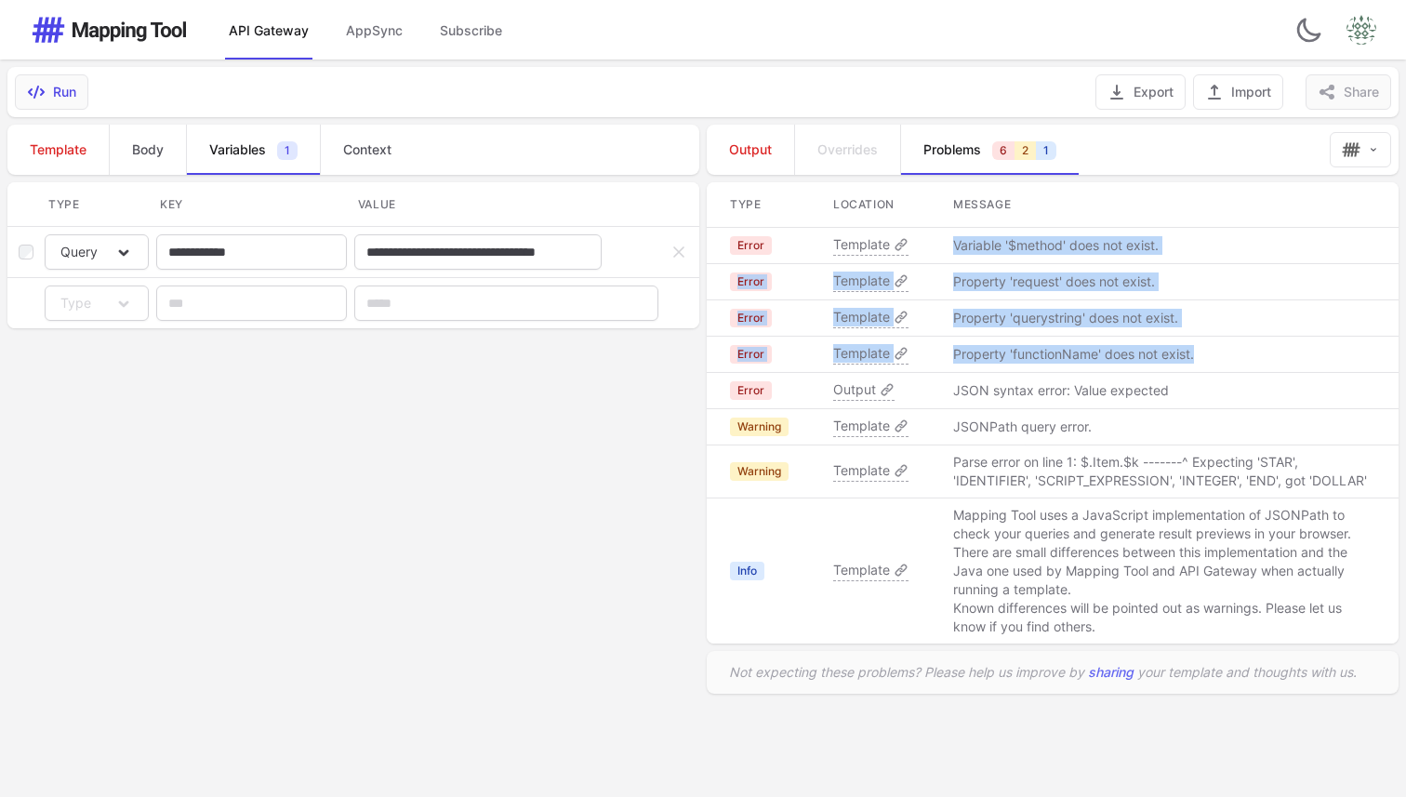
drag, startPoint x: 954, startPoint y: 245, endPoint x: 1217, endPoint y: 353, distance: 284.8
click at [1217, 353] on tbody "Error Template Variable '$method' does not exist. Error Template Property 'requ…" at bounding box center [1053, 436] width 692 height 417
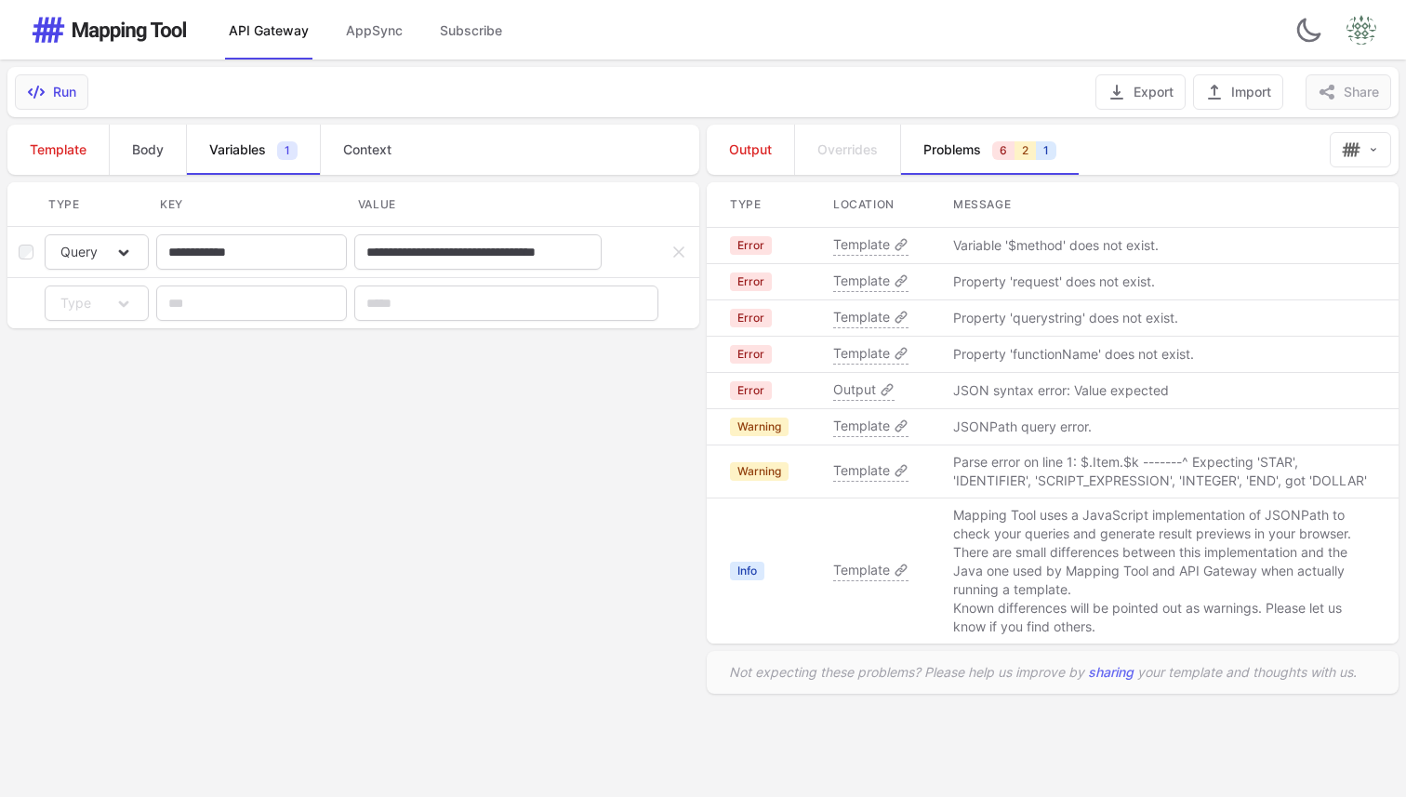
click at [1217, 353] on td "Property 'functionName' does not exist." at bounding box center [1165, 355] width 468 height 36
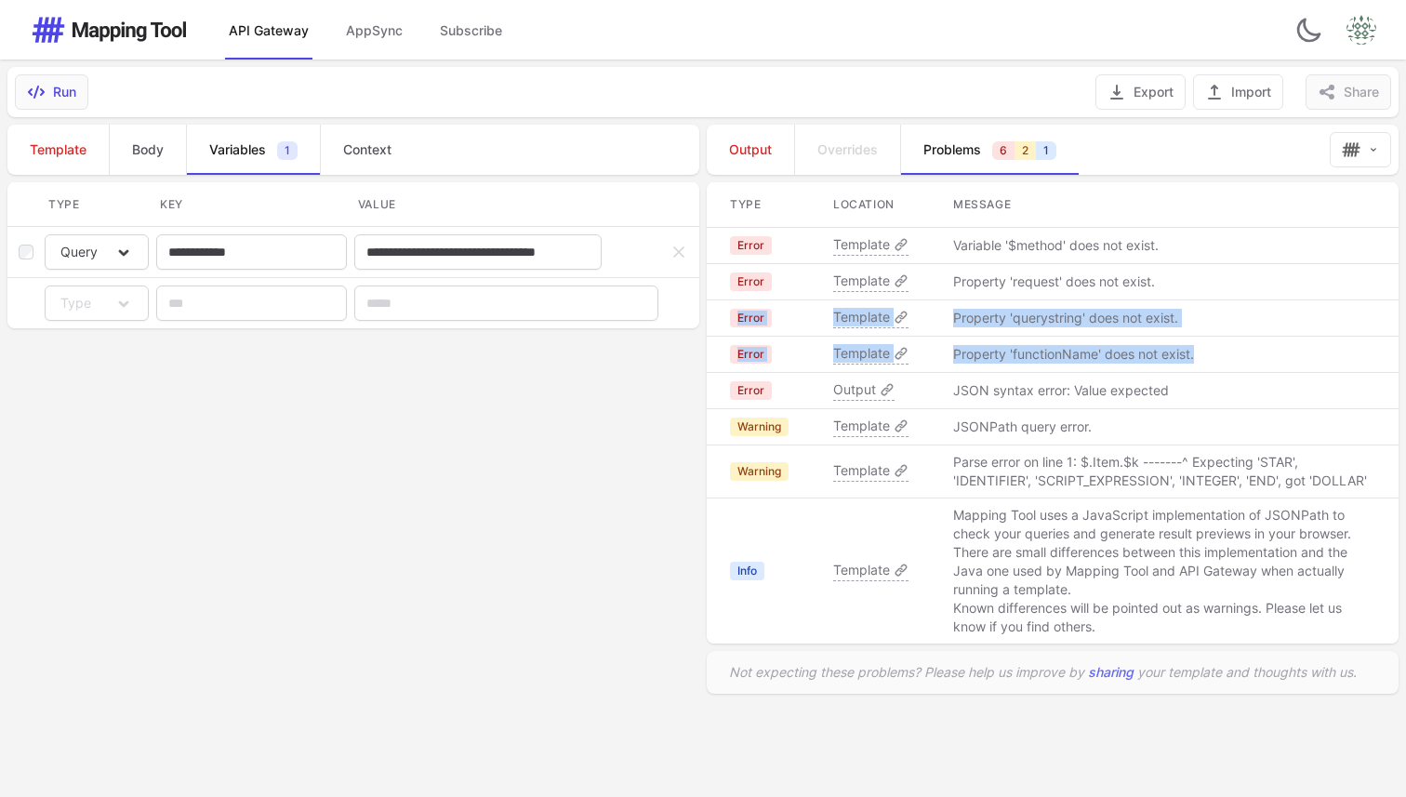
drag, startPoint x: 1223, startPoint y: 352, endPoint x: 737, endPoint y: 311, distance: 488.2
click at [737, 311] on tbody "Error Template Variable '$method' does not exist. Error Template Property 'requ…" at bounding box center [1053, 436] width 692 height 417
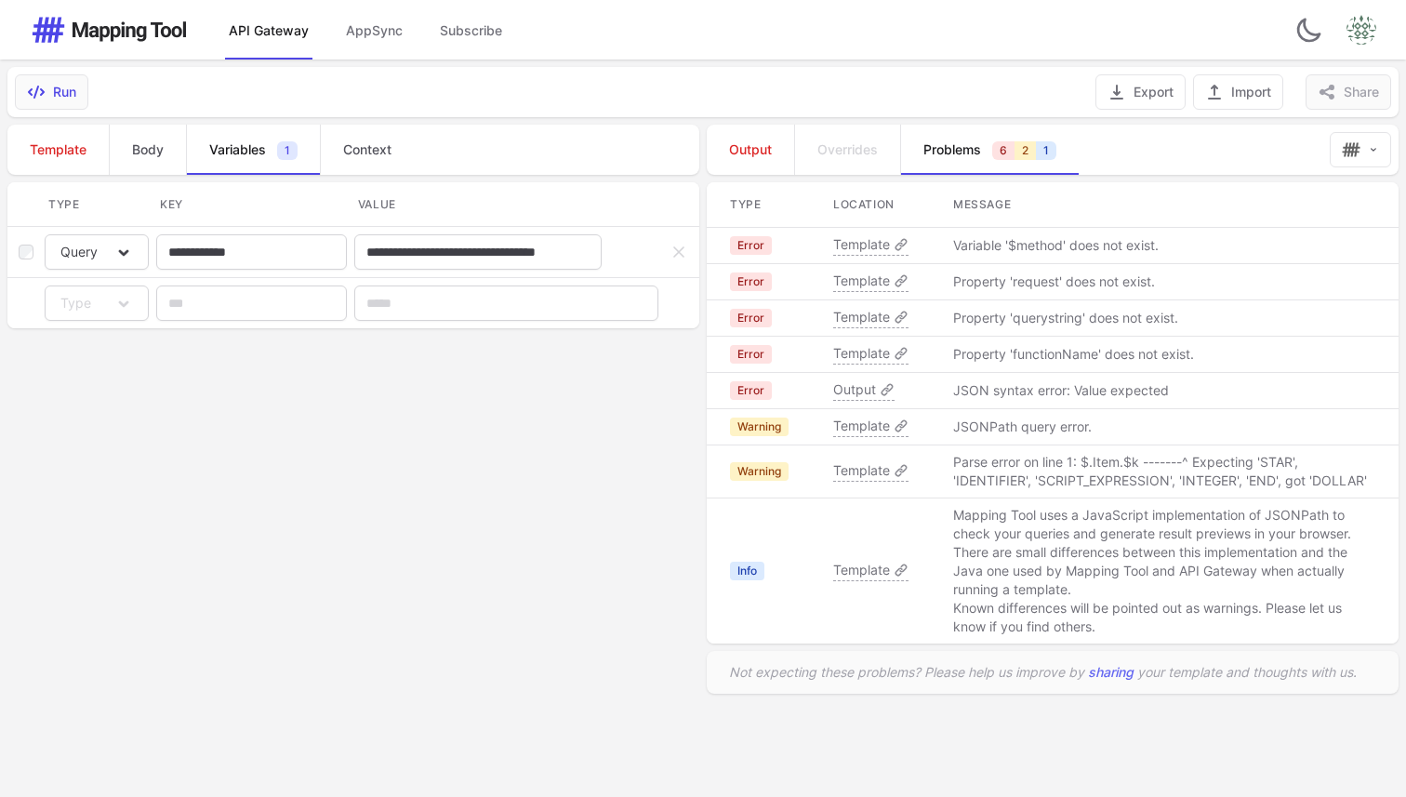
click at [1218, 360] on td "Property 'functionName' does not exist." at bounding box center [1165, 355] width 468 height 36
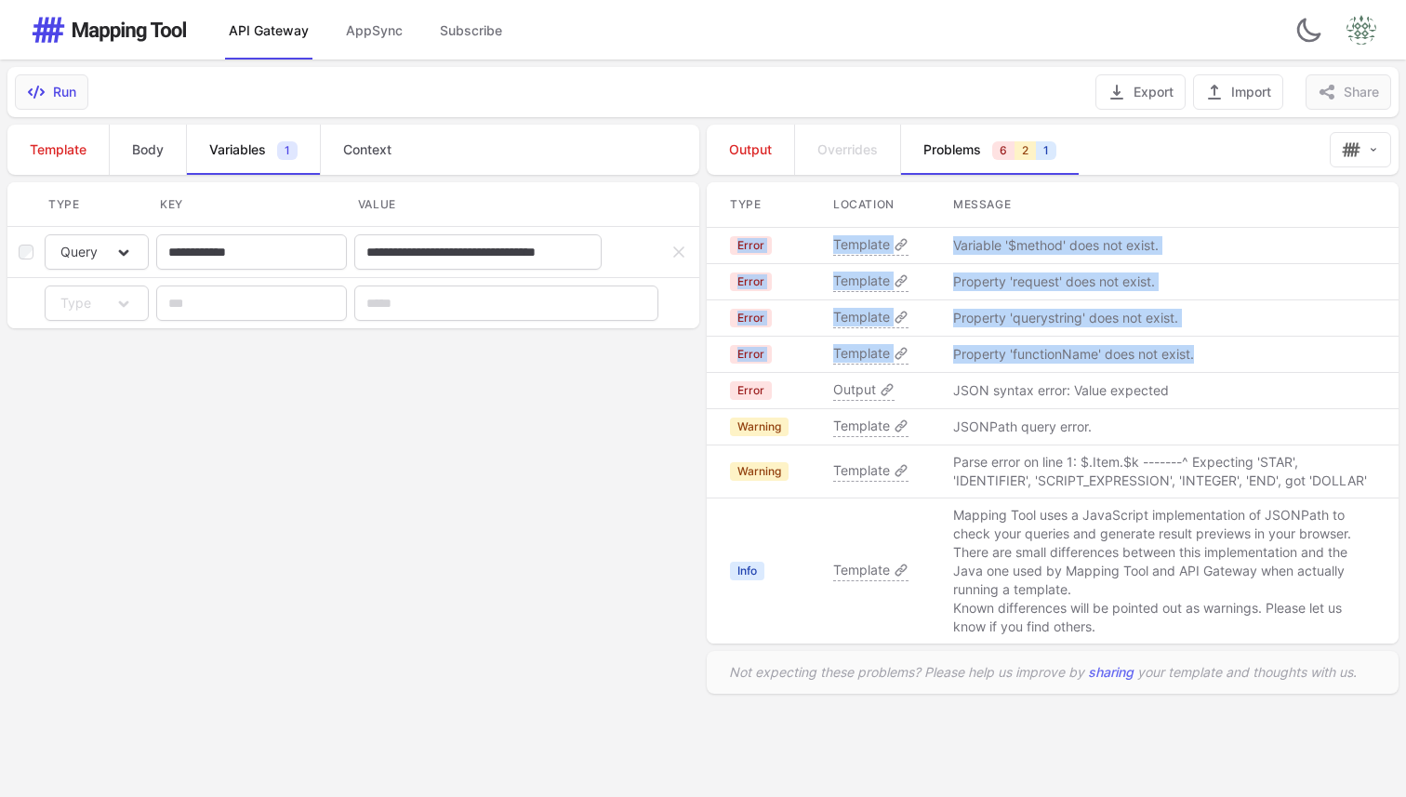
drag, startPoint x: 1225, startPoint y: 358, endPoint x: 715, endPoint y: 255, distance: 520.0
click at [715, 255] on tbody "Error Template Variable '$method' does not exist. Error Template Property 'requ…" at bounding box center [1053, 436] width 692 height 417
copy tbody "Error Template Variable '$method' does not exist. Error Template Property 'requ…"
click at [85, 157] on span "Template" at bounding box center [58, 149] width 57 height 19
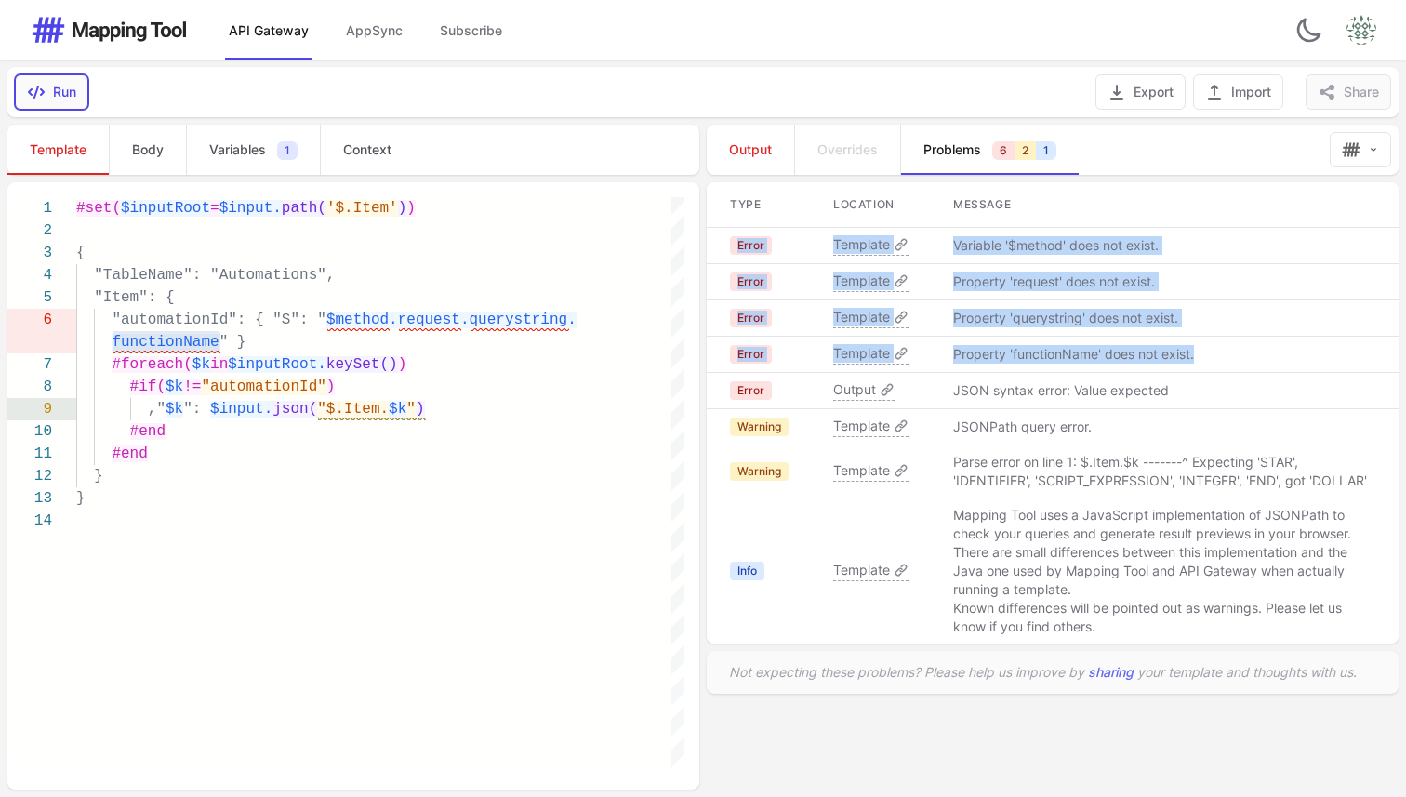
click at [46, 100] on button "Run" at bounding box center [51, 91] width 73 height 35
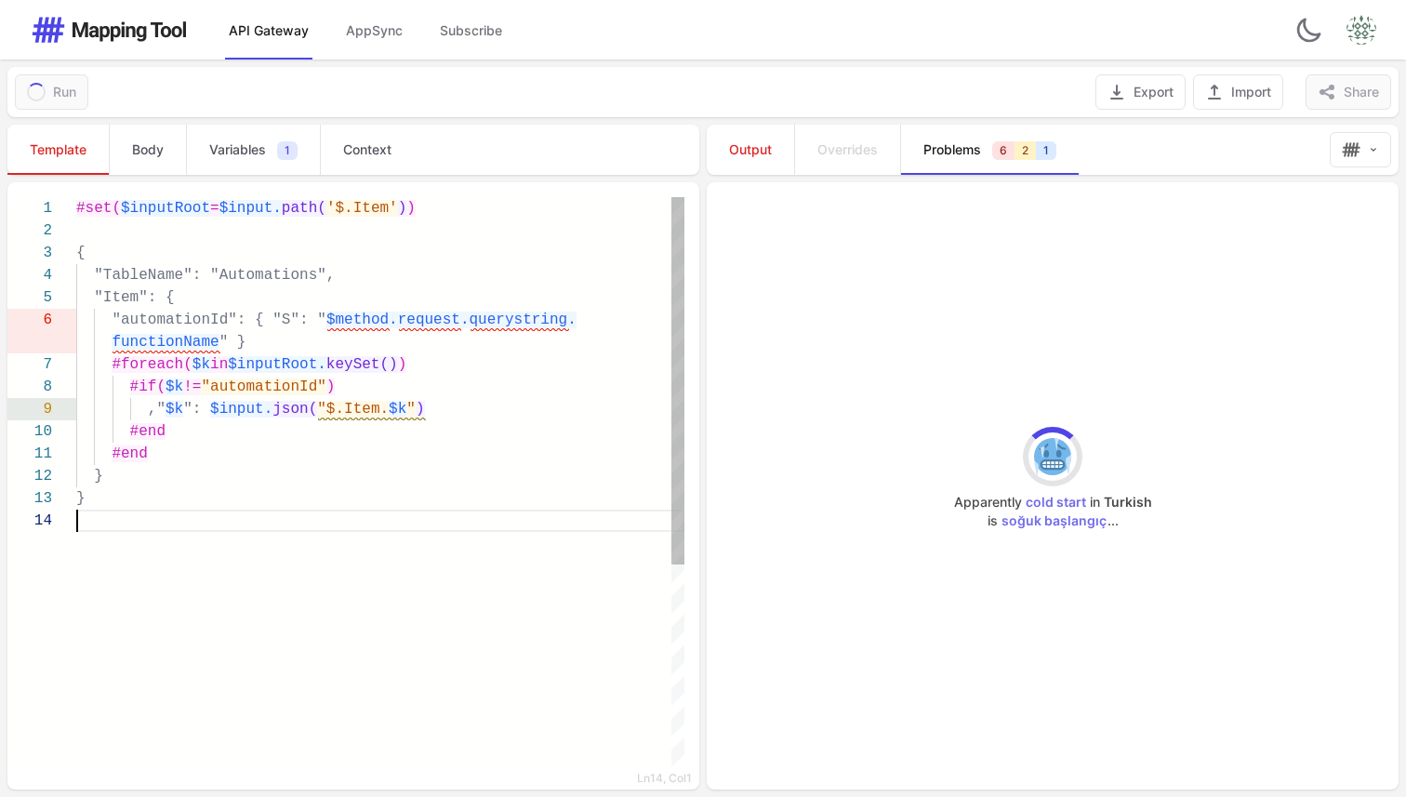
scroll to position [0, 0]
click at [364, 655] on div "#set( $inputRoot = $input. path( '$.Item' ) ) { "TableName": "Automations", "It…" at bounding box center [380, 638] width 608 height 883
click at [770, 165] on link "Output" at bounding box center [750, 150] width 87 height 50
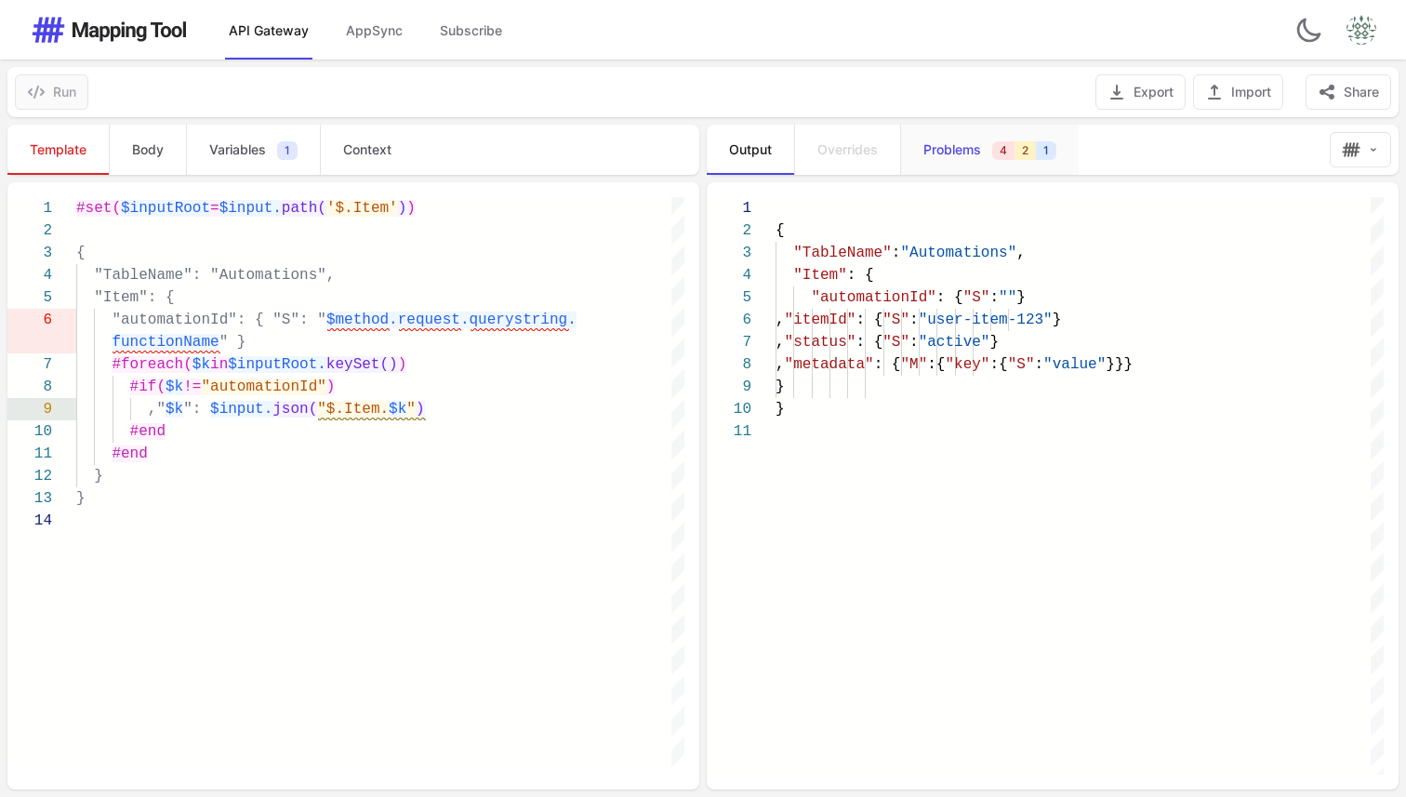
click at [972, 153] on span "Problems" at bounding box center [952, 149] width 58 height 19
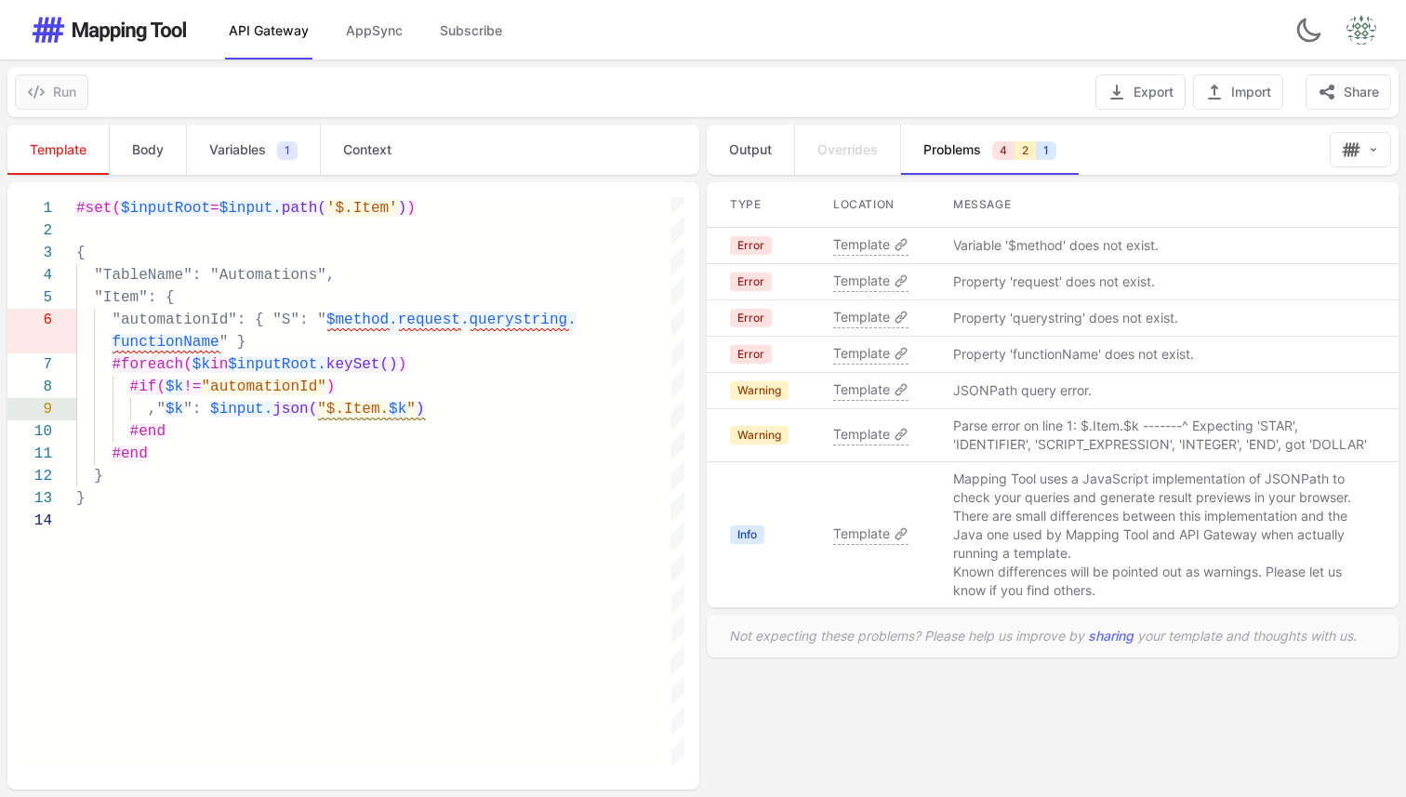
click at [120, 31] on img at bounding box center [109, 30] width 158 height 30
click at [137, 33] on img at bounding box center [109, 30] width 158 height 30
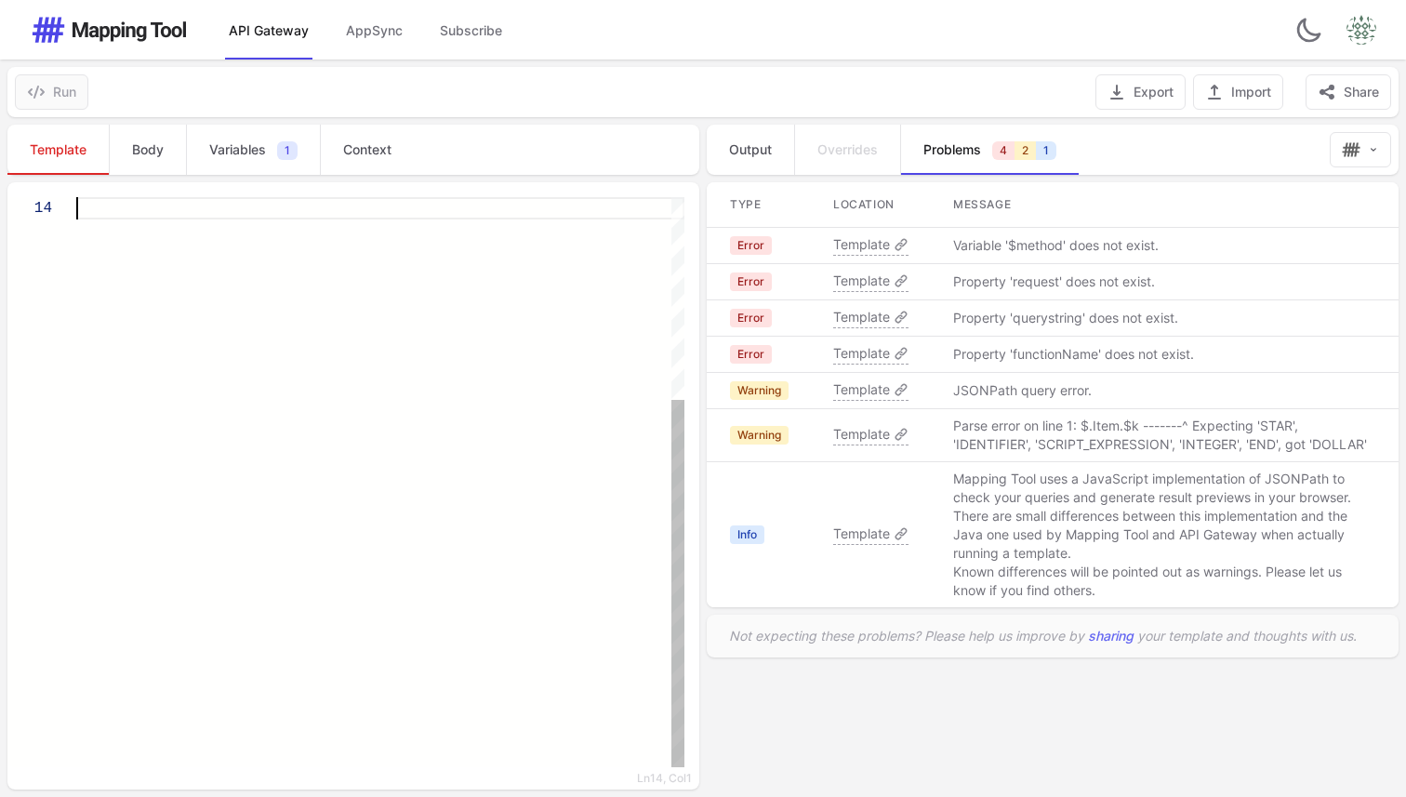
click at [256, 300] on div at bounding box center [380, 326] width 608 height 883
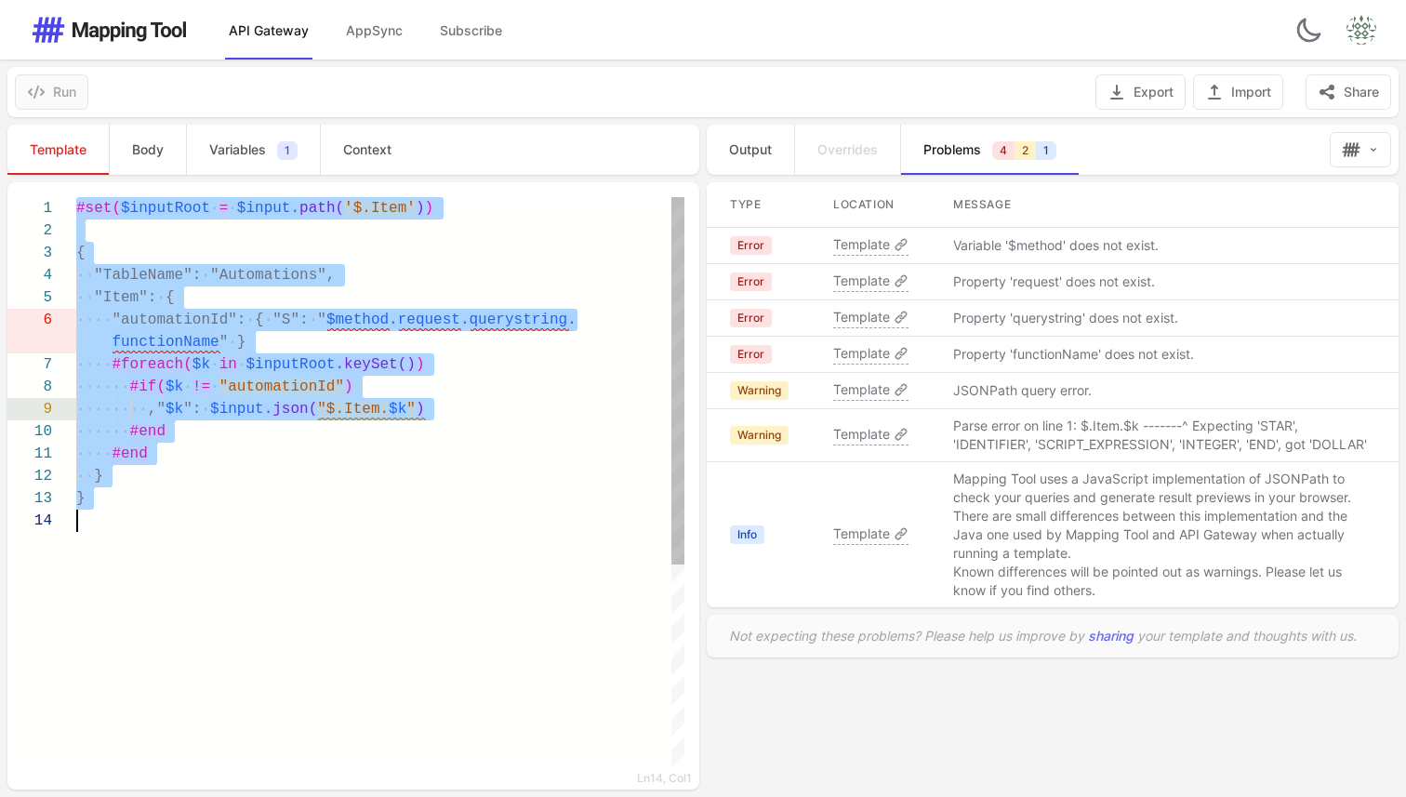
paste textarea "Editor content;Press Alt+F1 for Accessibility Options."
type textarea "**** *** *"
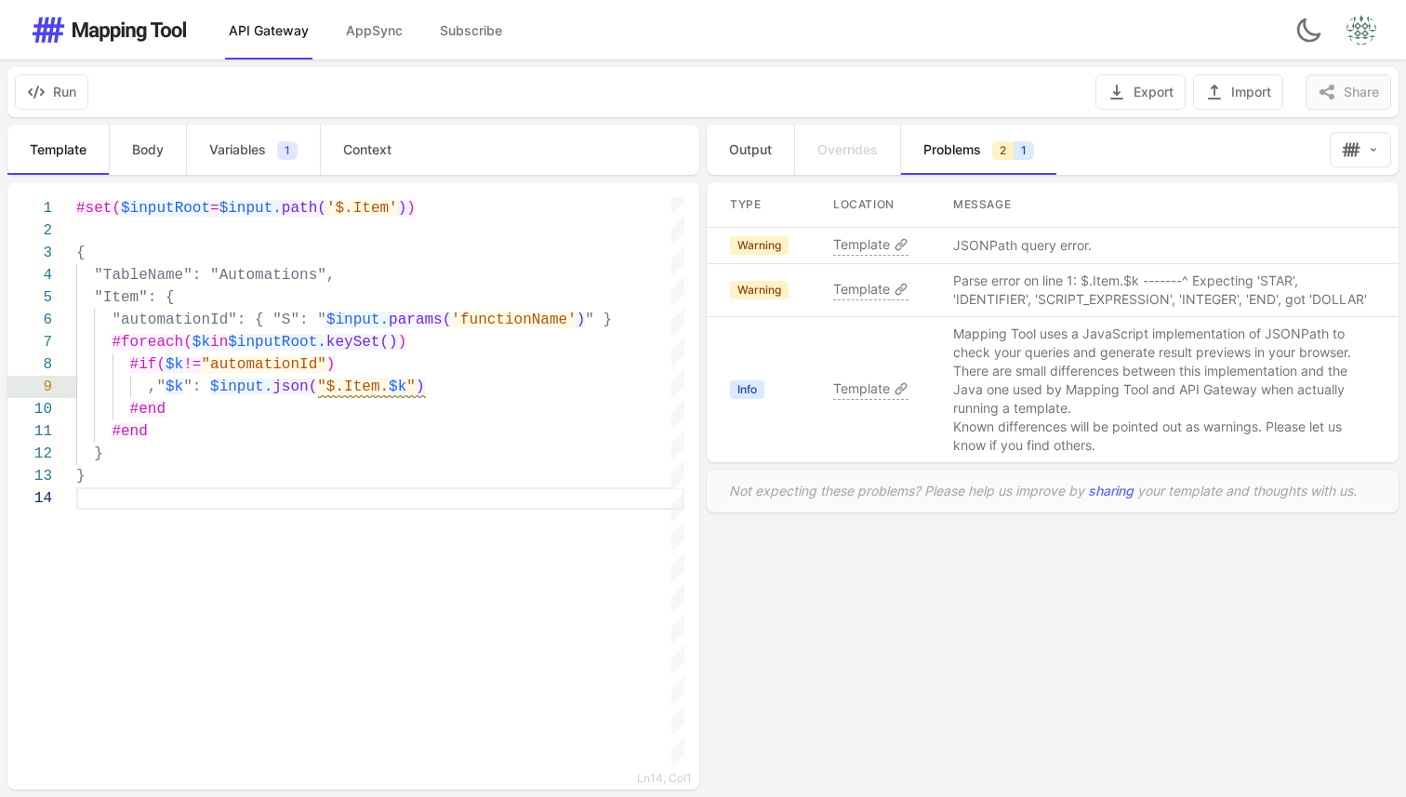
click at [972, 634] on div "Type Location Message Warning Template JSONPath query error. Warning Template P…" at bounding box center [1051, 485] width 696 height 607
click at [65, 90] on button "Run" at bounding box center [51, 91] width 73 height 35
click at [757, 159] on link "Output" at bounding box center [750, 150] width 87 height 50
type textarea "**********"
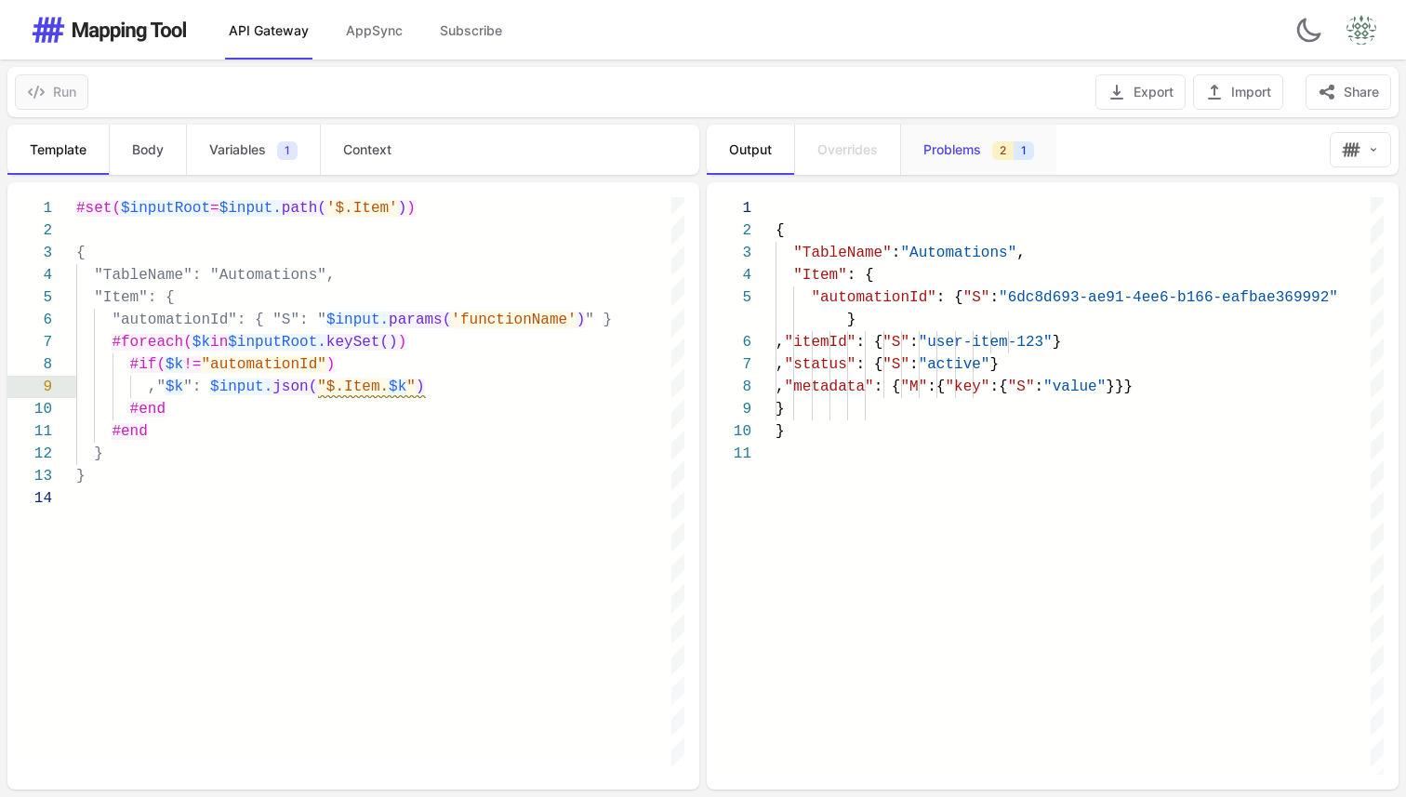
click at [965, 141] on span "Problems" at bounding box center [952, 149] width 58 height 19
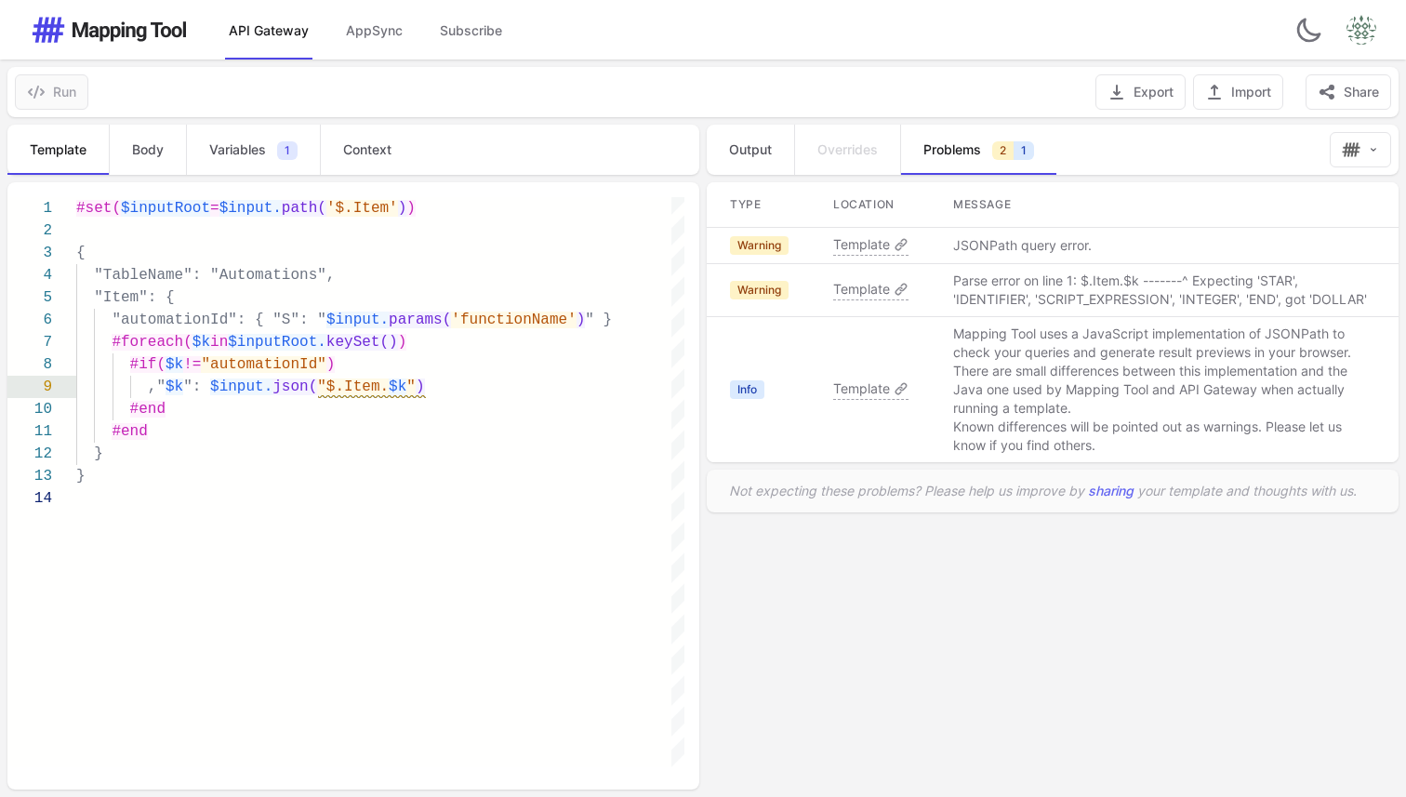
click at [1019, 246] on p "JSONPath query error." at bounding box center [1022, 245] width 139 height 19
click at [999, 283] on p "Parse error on line 1: $.Item.$k -------^ Expecting 'STAR', 'IDENTIFIER', 'SCRI…" at bounding box center [1164, 290] width 423 height 37
click at [982, 251] on p "JSONPath query error." at bounding box center [1022, 245] width 139 height 19
click at [873, 246] on span "Template" at bounding box center [861, 244] width 57 height 19
click at [304, 605] on div "} } #end #end #if( $k != "automationId" ) ," $k ": $input. json( "$.Item. $k " …" at bounding box center [380, 627] width 608 height 860
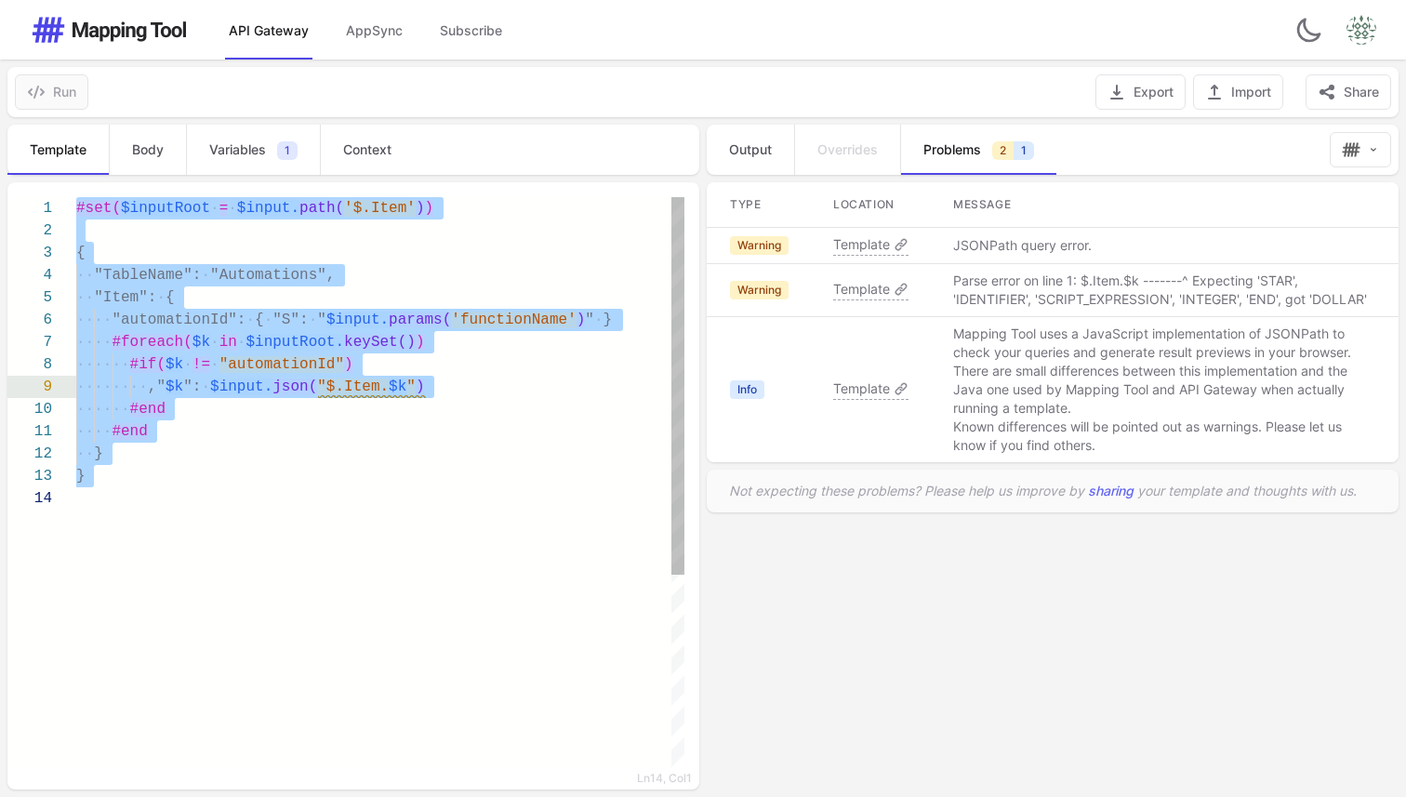
paste textarea "Editor content;Press Alt+F1 for Accessibility Options."
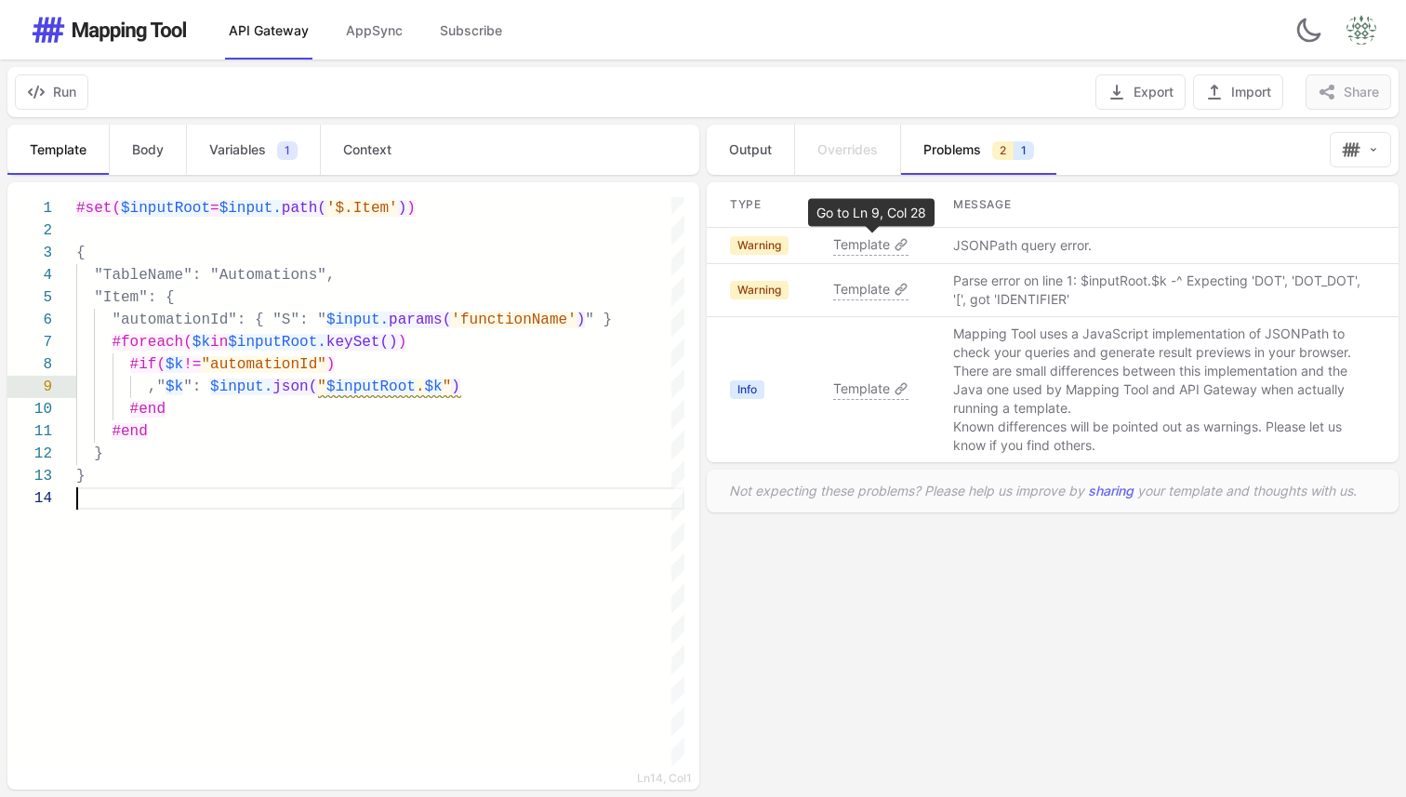
click at [866, 239] on span "Template" at bounding box center [861, 244] width 57 height 19
type textarea "**********"
click at [46, 94] on button "Run" at bounding box center [51, 91] width 73 height 35
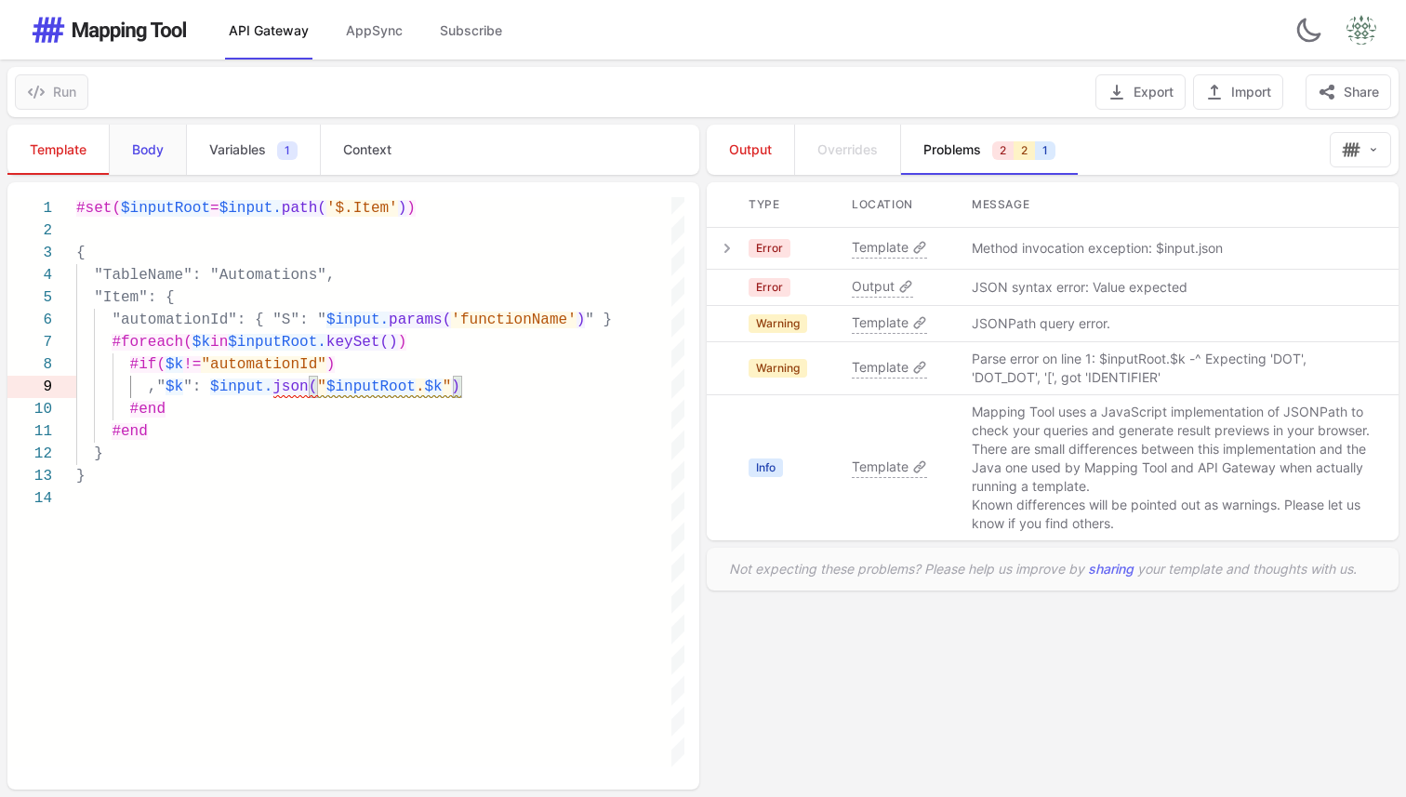
click at [162, 163] on link "Body" at bounding box center [147, 150] width 77 height 50
type textarea "**********"
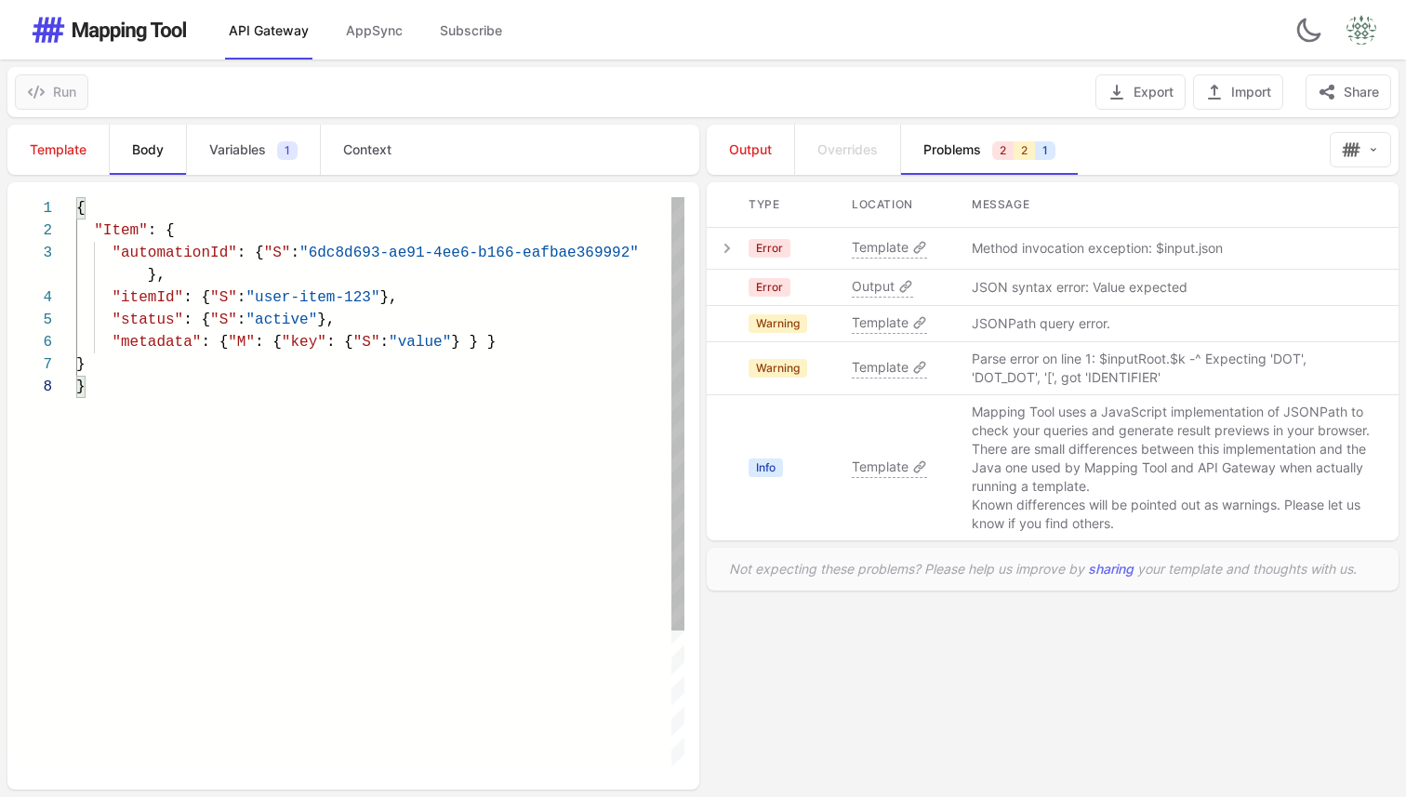
click at [384, 608] on div "{ "Item" : { "automationId" : { "S" : "6dc8d693-ae91-4ee6-b166-eafbae369992" },…" at bounding box center [380, 571] width 608 height 749
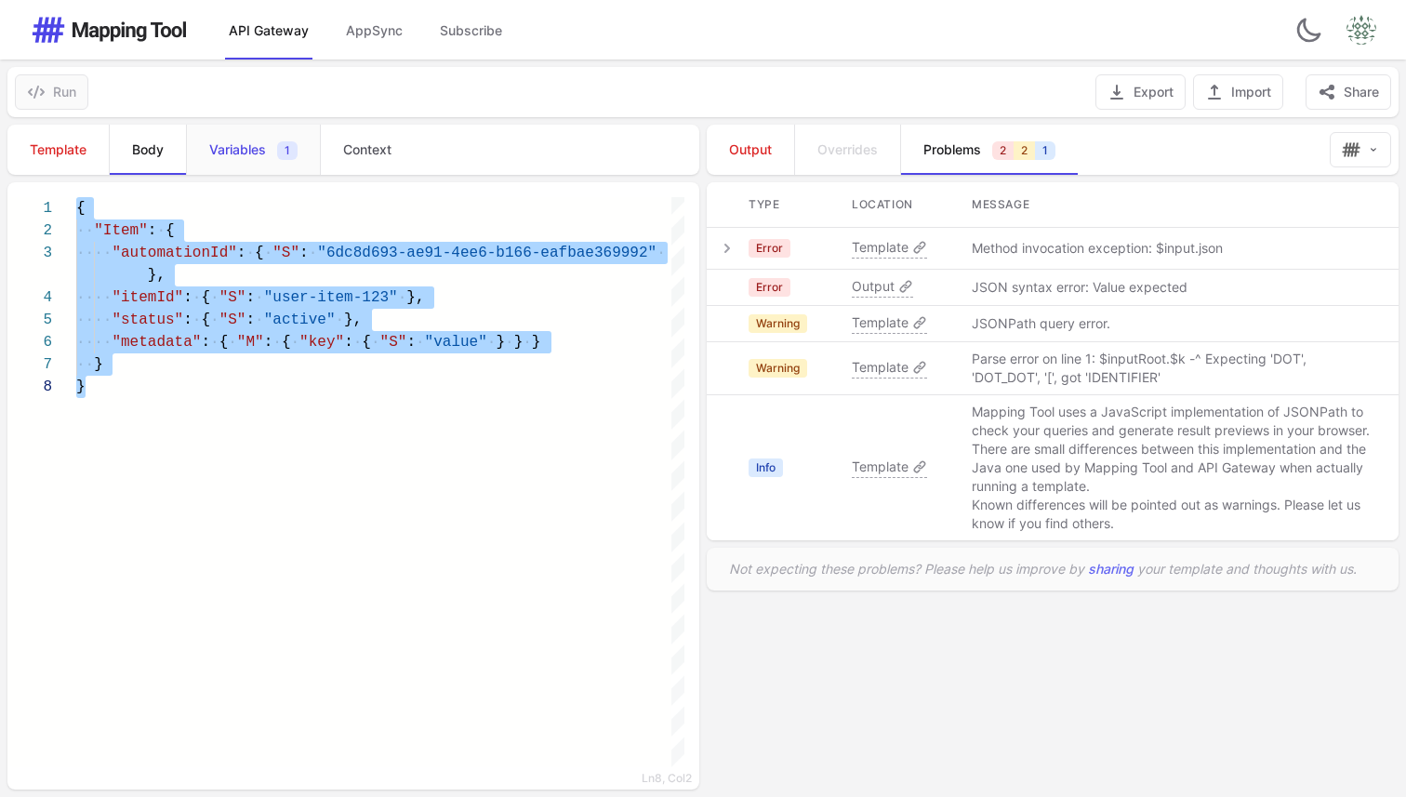
click at [235, 140] on span "Variables" at bounding box center [237, 149] width 57 height 19
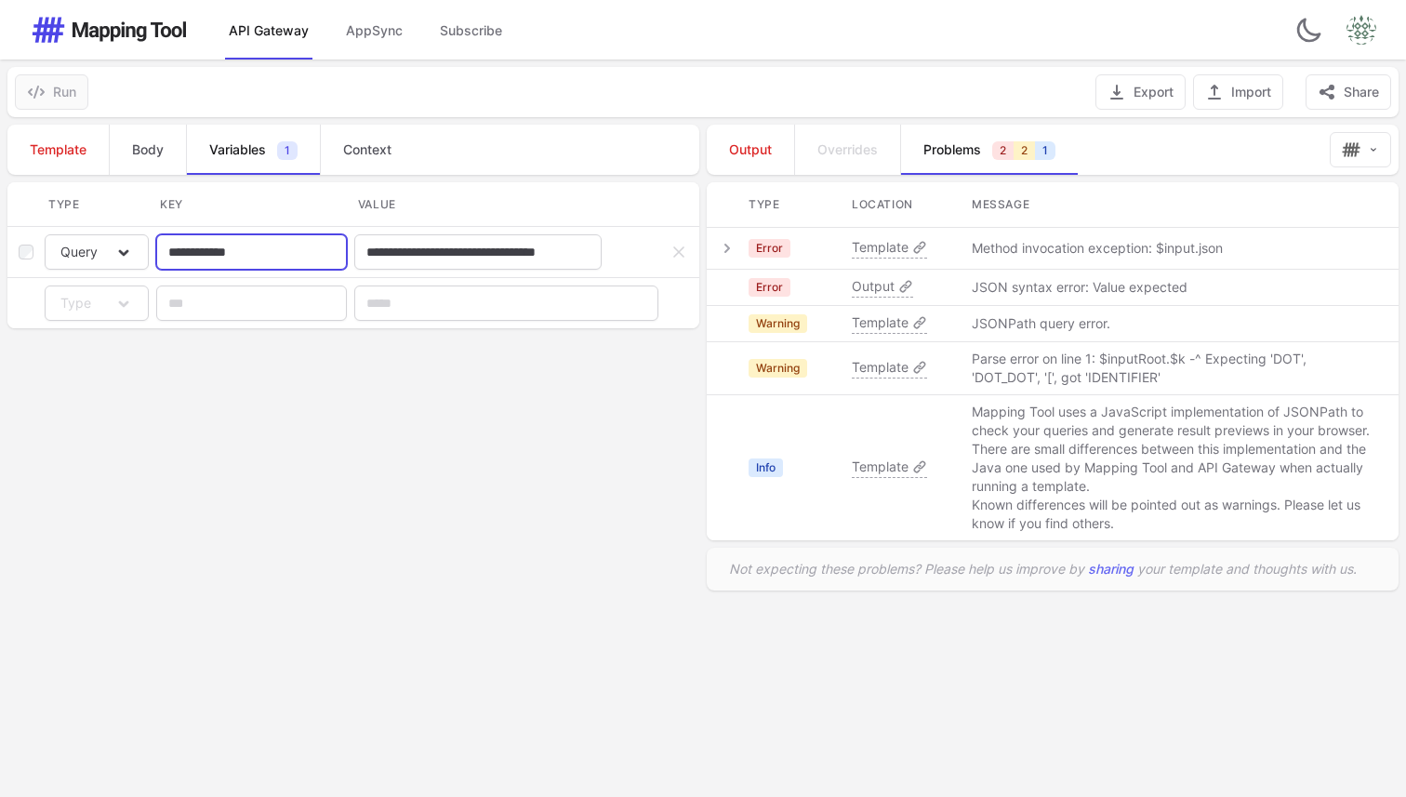
click at [234, 237] on input "**********" at bounding box center [251, 251] width 191 height 35
click at [231, 251] on input "**********" at bounding box center [251, 251] width 191 height 35
click at [461, 261] on input "**********" at bounding box center [477, 251] width 247 height 35
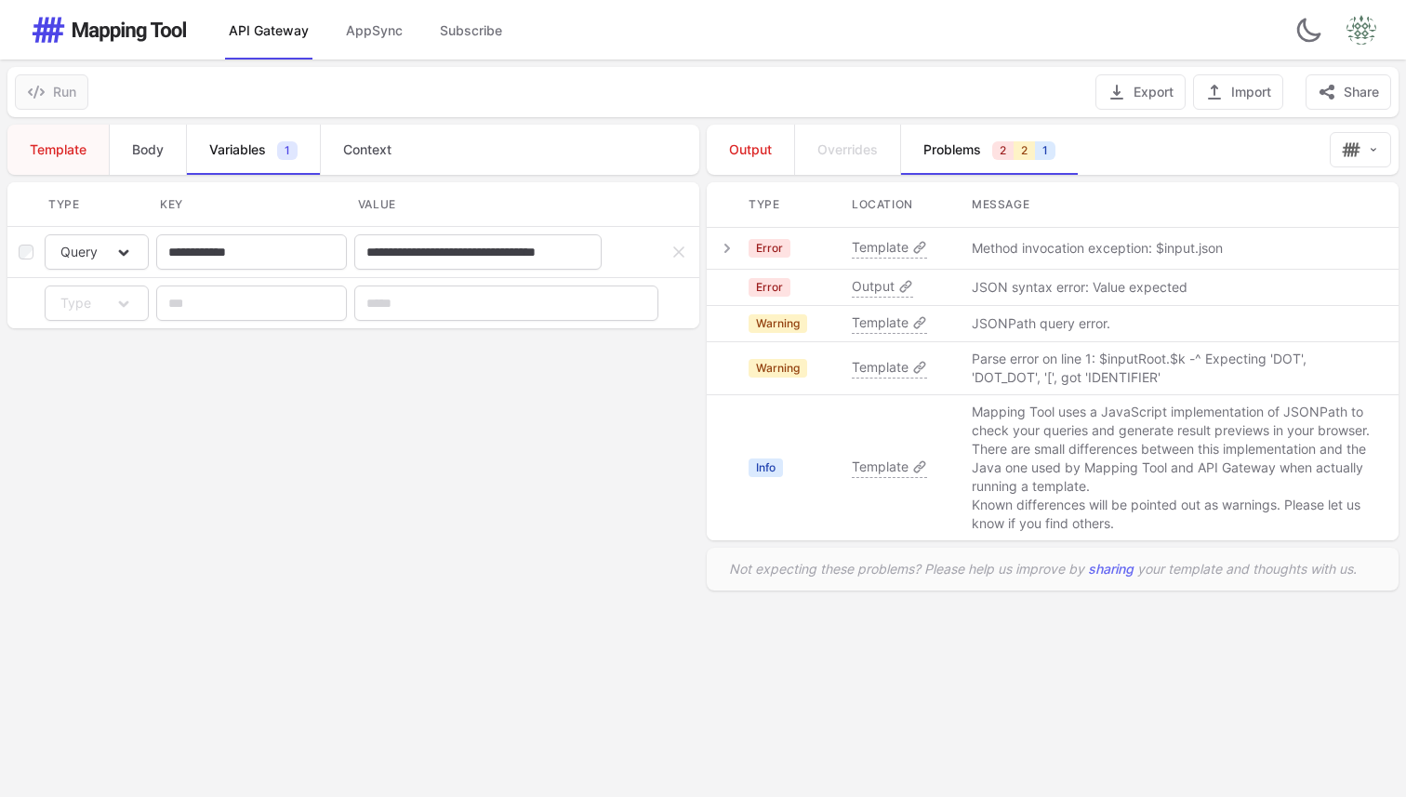
click at [57, 155] on span "Template" at bounding box center [58, 149] width 57 height 19
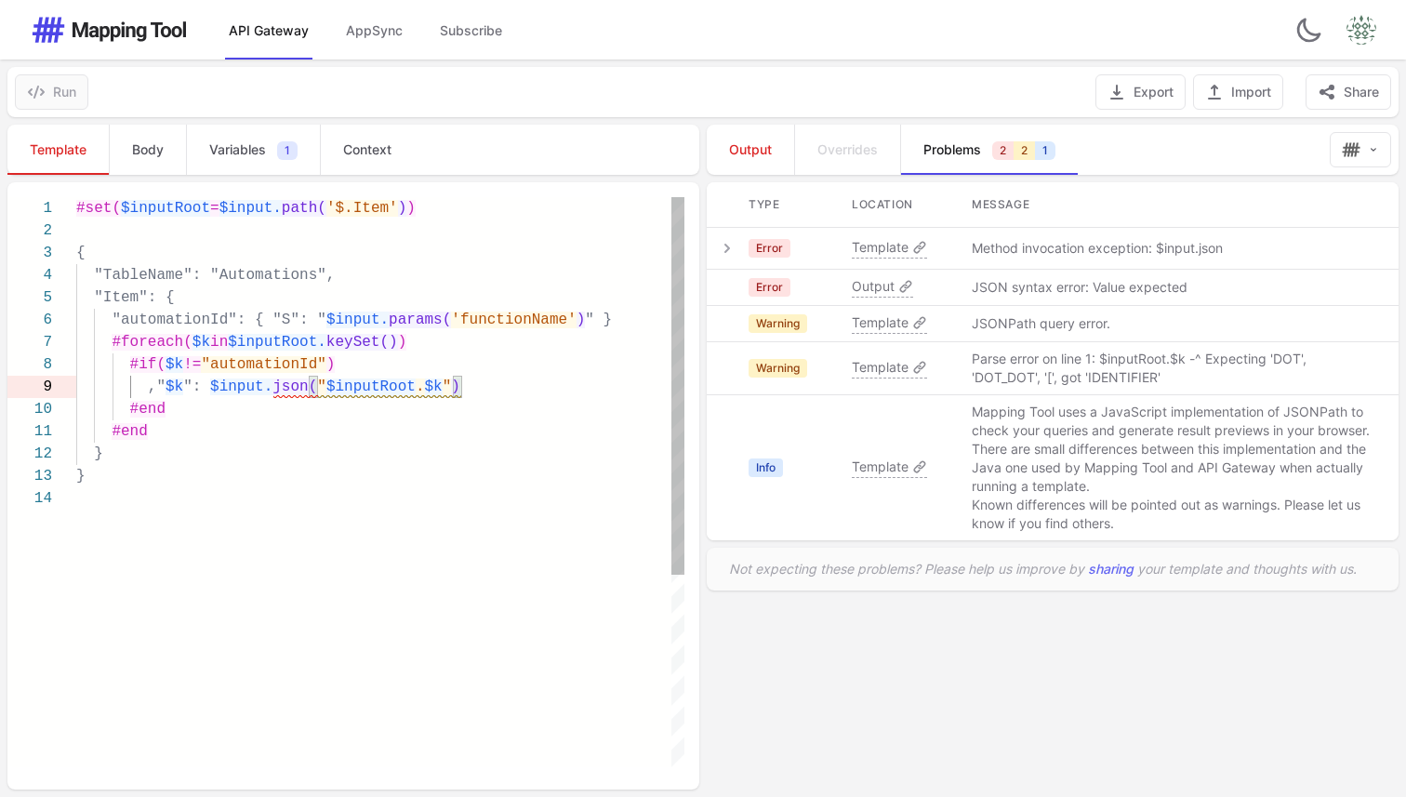
click at [294, 482] on div "}" at bounding box center [380, 476] width 608 height 22
type textarea "**********"
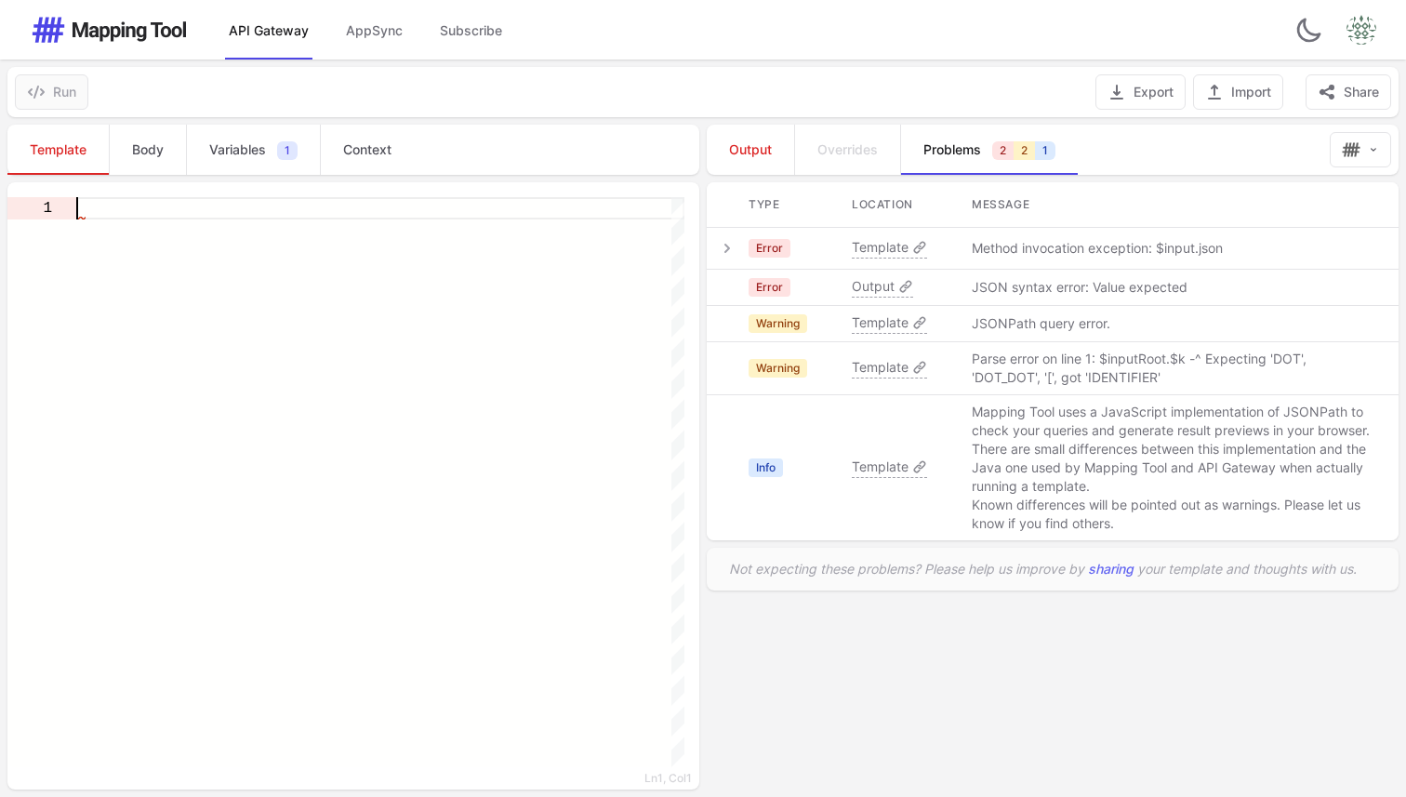
paste textarea "**********"
type textarea "**********"
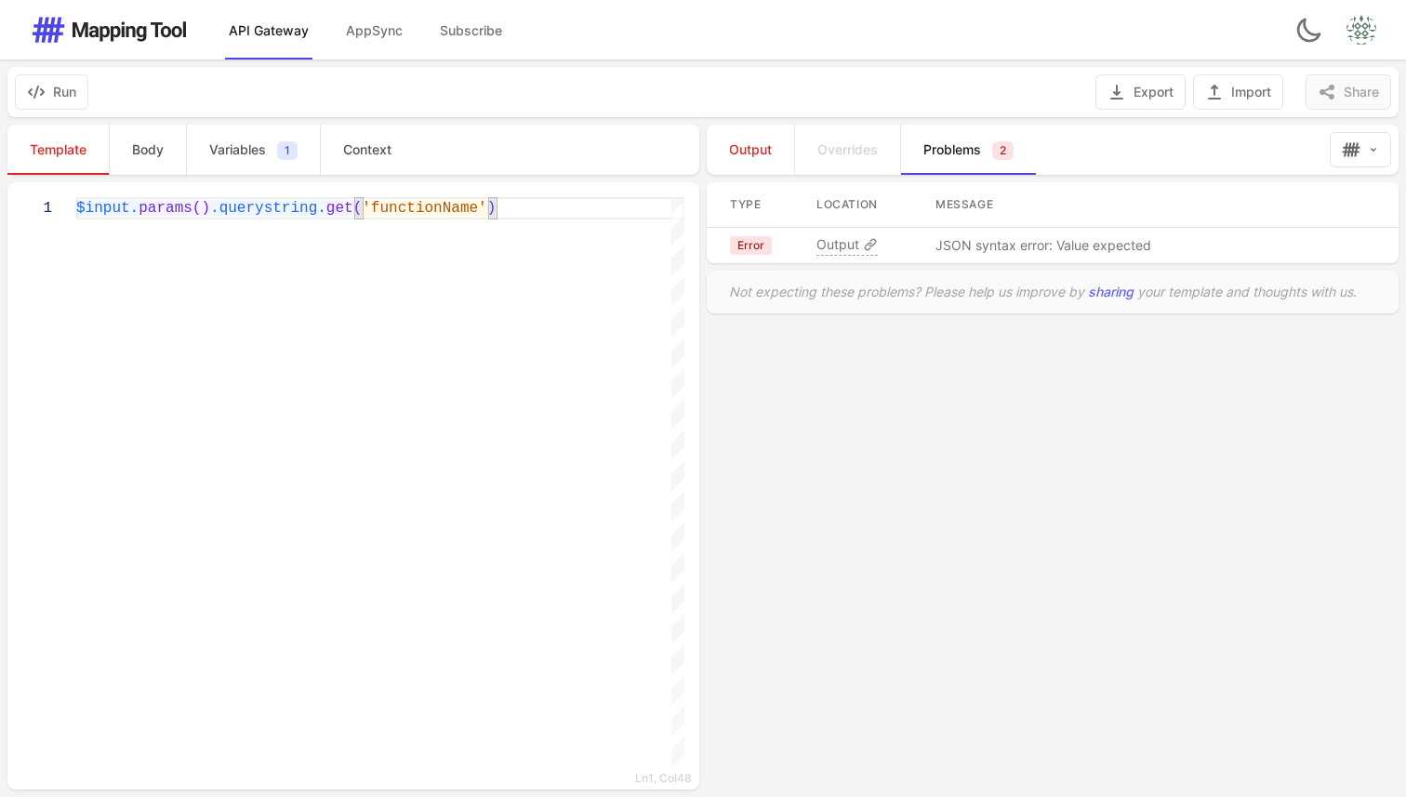
click at [1052, 246] on p "JSON syntax error: Value expected" at bounding box center [1044, 245] width 216 height 19
click at [830, 251] on span "Output" at bounding box center [837, 244] width 43 height 19
type textarea "**********"
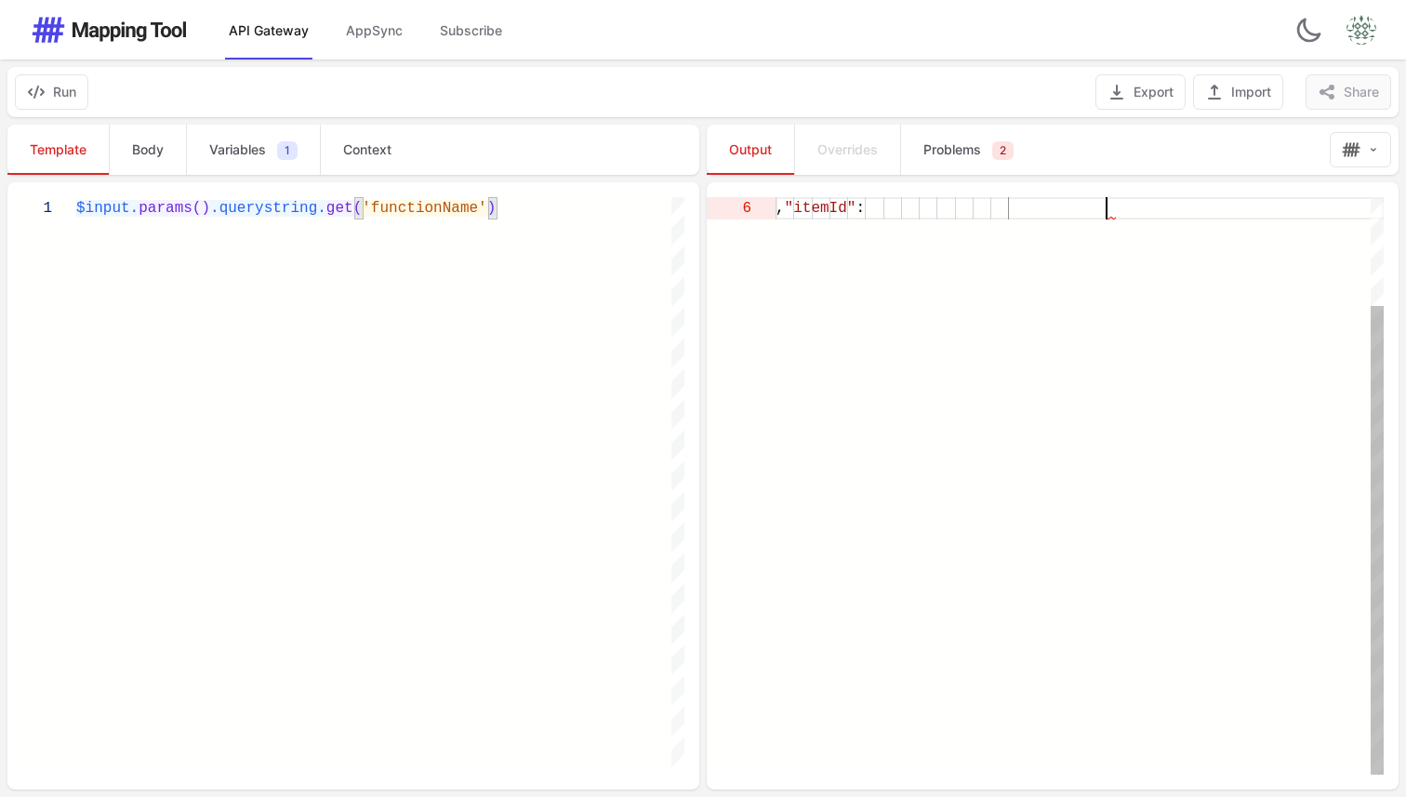
scroll to position [0, 71]
click at [1013, 367] on div ", "itemId" :" at bounding box center [1080, 418] width 608 height 711
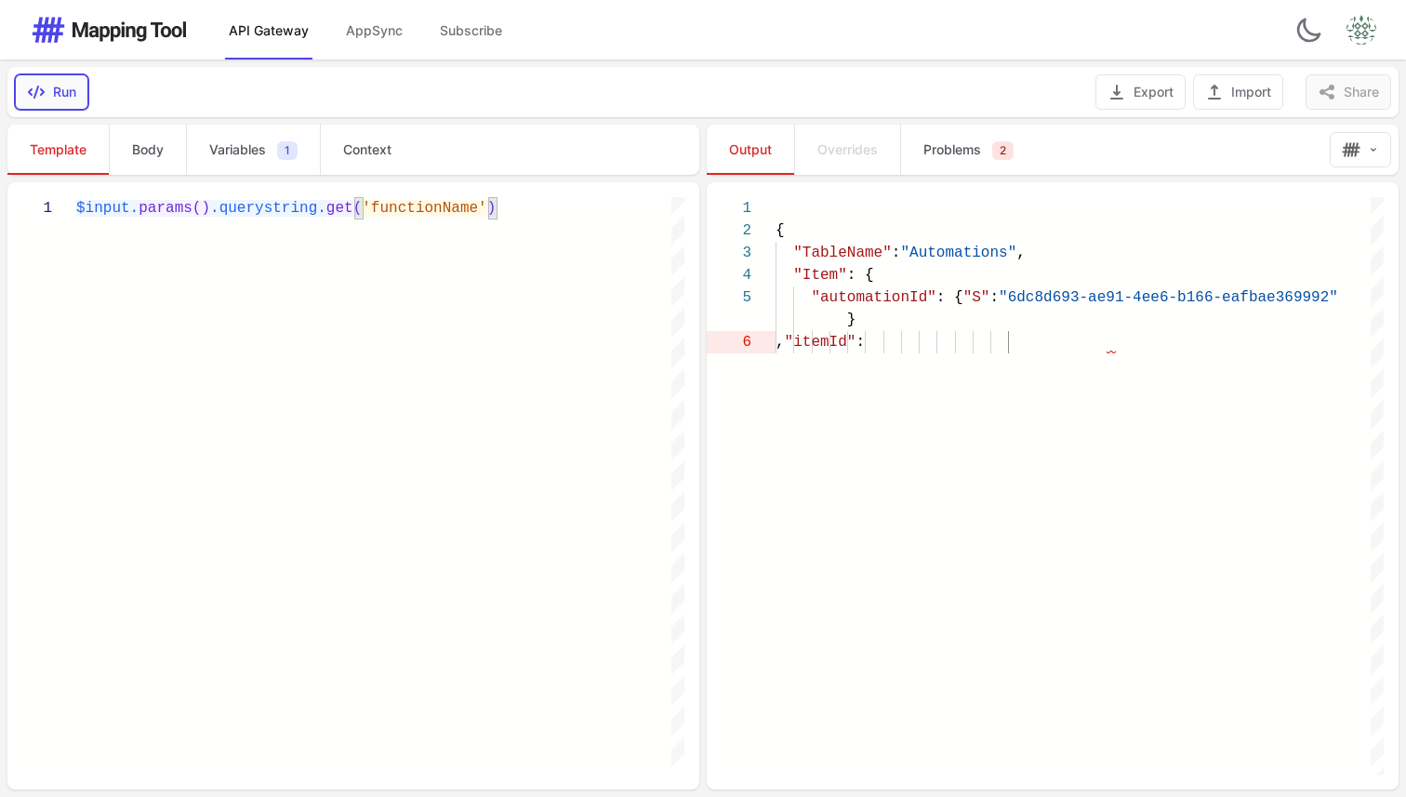
click at [76, 95] on button "Run" at bounding box center [51, 91] width 73 height 35
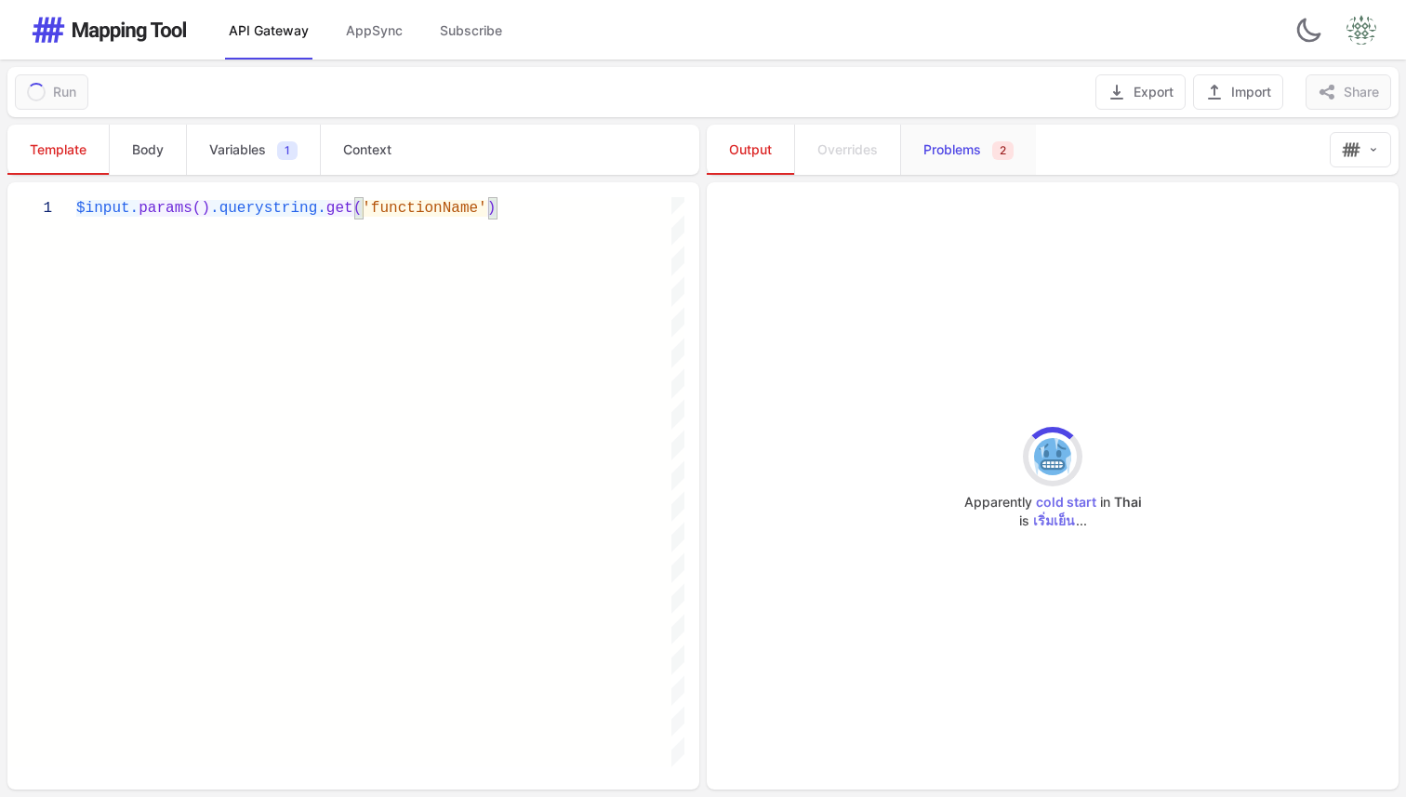
click at [968, 163] on link "Problems 2" at bounding box center [968, 150] width 136 height 50
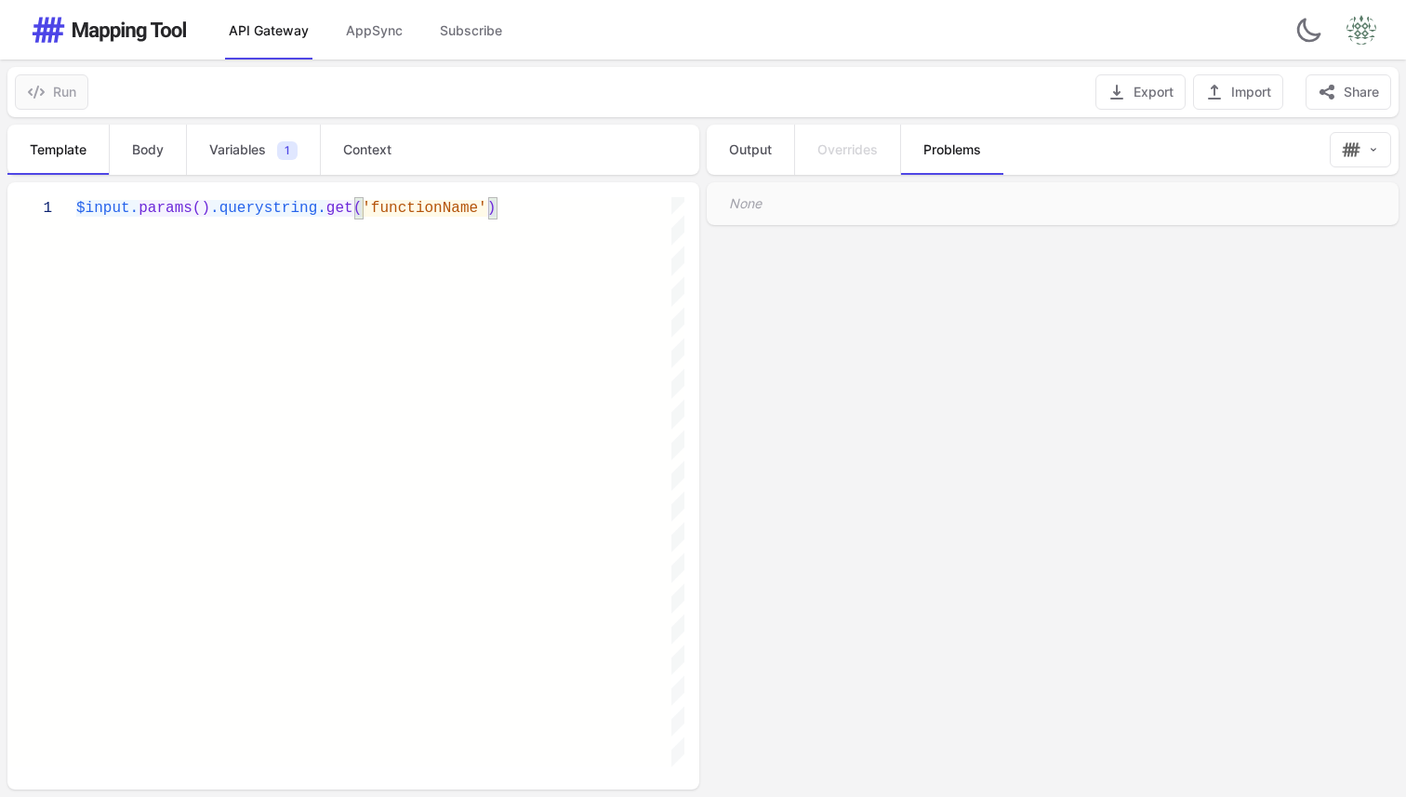
click at [759, 205] on div "None" at bounding box center [1053, 204] width 692 height 43
click at [737, 150] on span "Output" at bounding box center [750, 149] width 43 height 19
type textarea "**********"
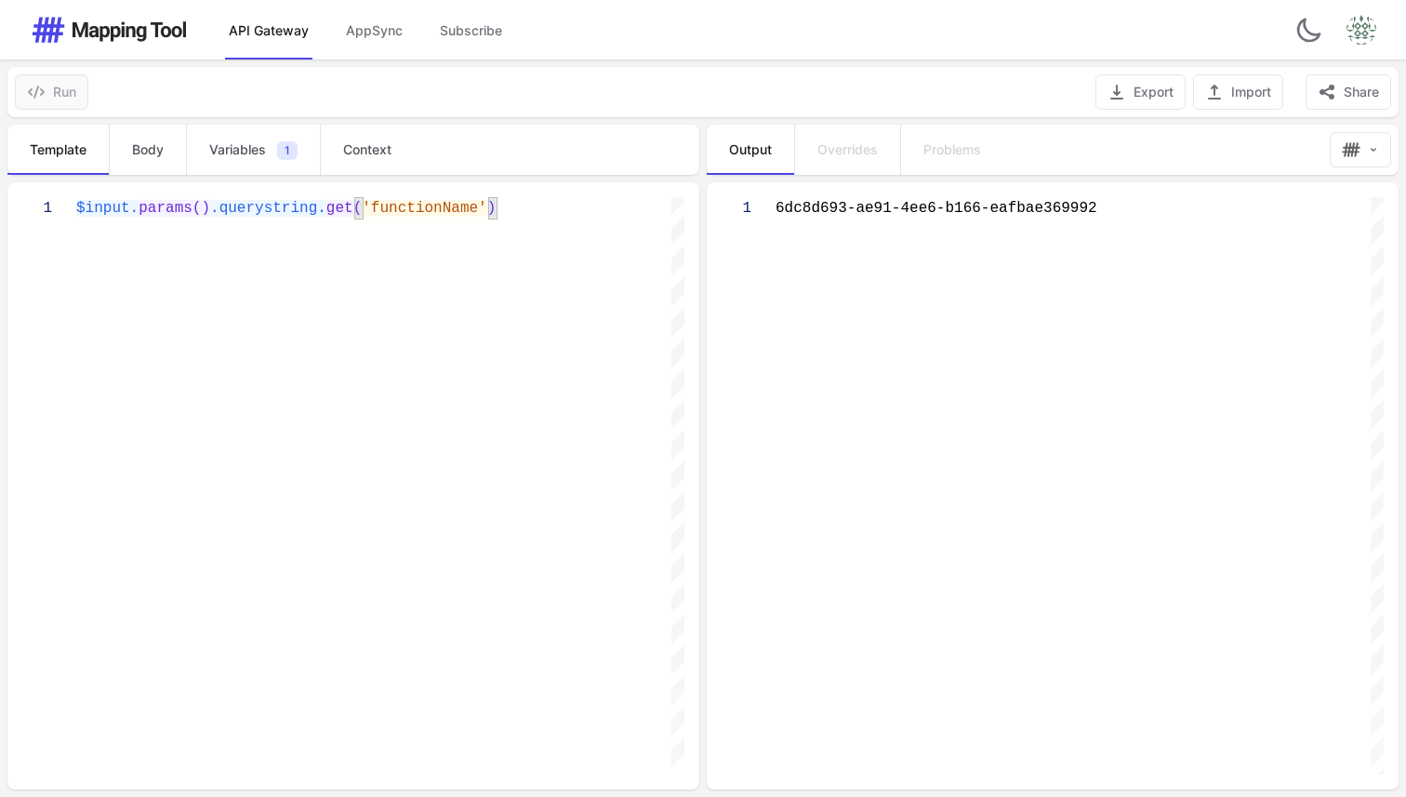
click at [380, 296] on div "$input. params() .querystring. get( 'functionName' )" at bounding box center [380, 482] width 608 height 570
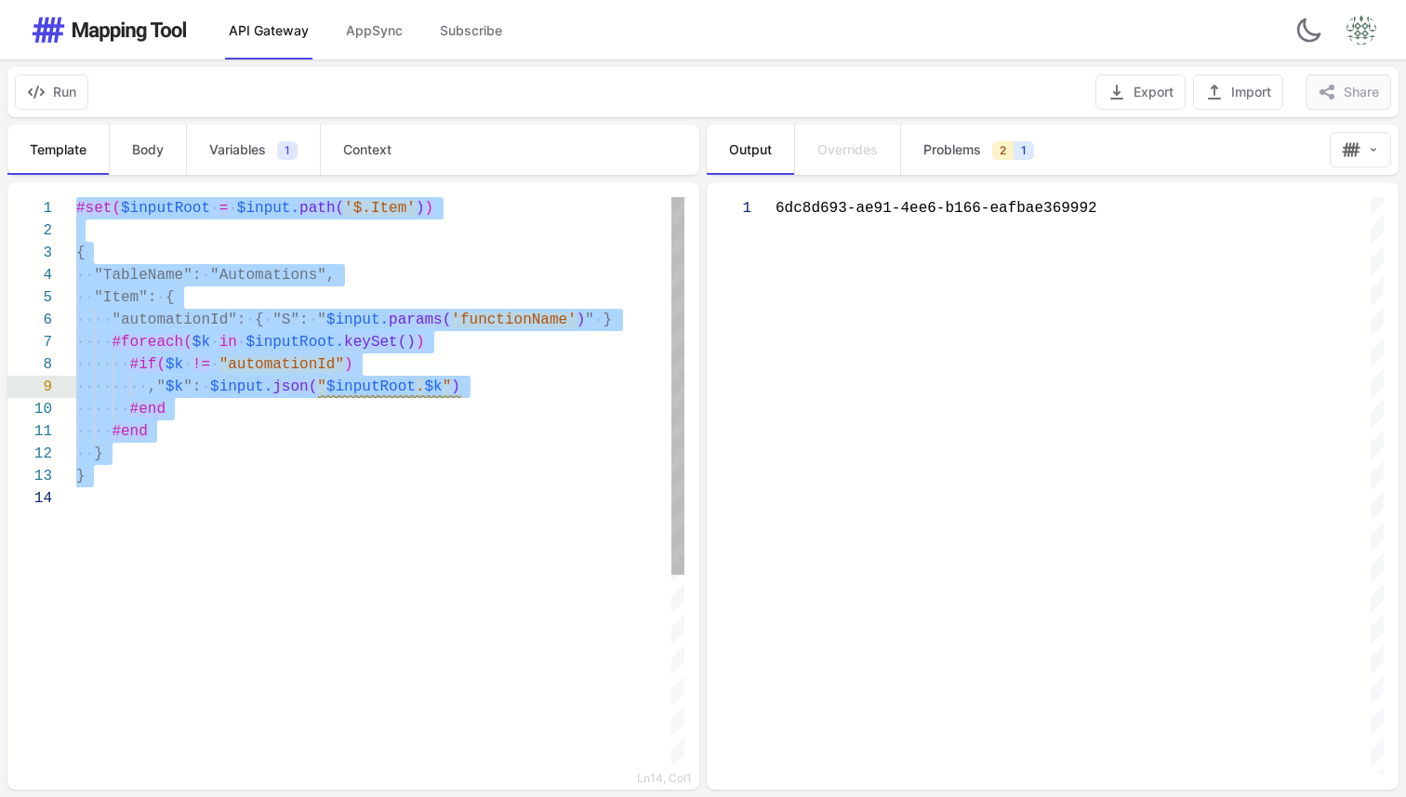
click at [348, 564] on div "#set( $inputRoot · = · $input. path( '$.Item' ) ) { ·· "TableName": · "Automati…" at bounding box center [380, 627] width 608 height 860
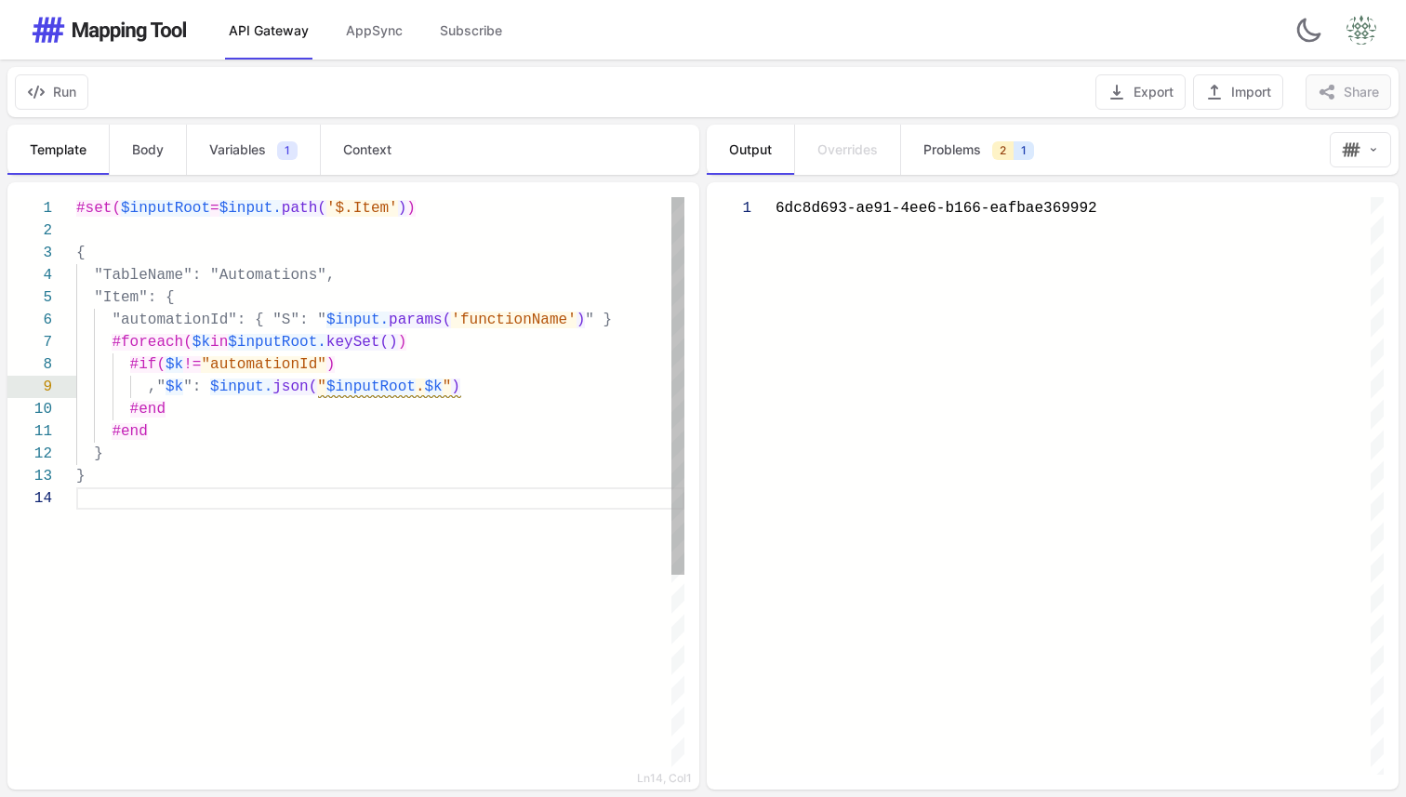
click at [327, 316] on div "**********" at bounding box center [345, 482] width 677 height 570
paste textarea "**********"
type textarea "**********"
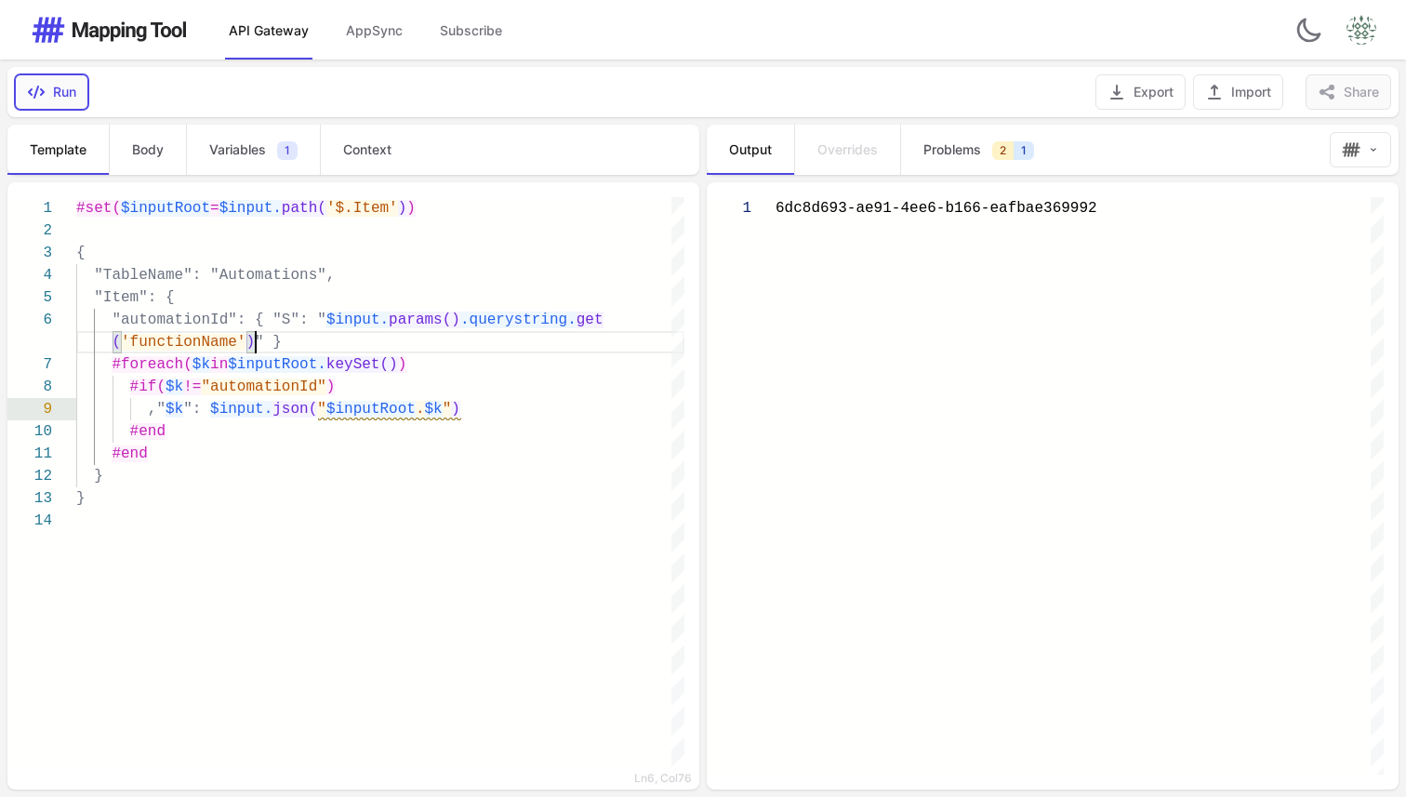
click at [53, 92] on button "Run" at bounding box center [51, 91] width 73 height 35
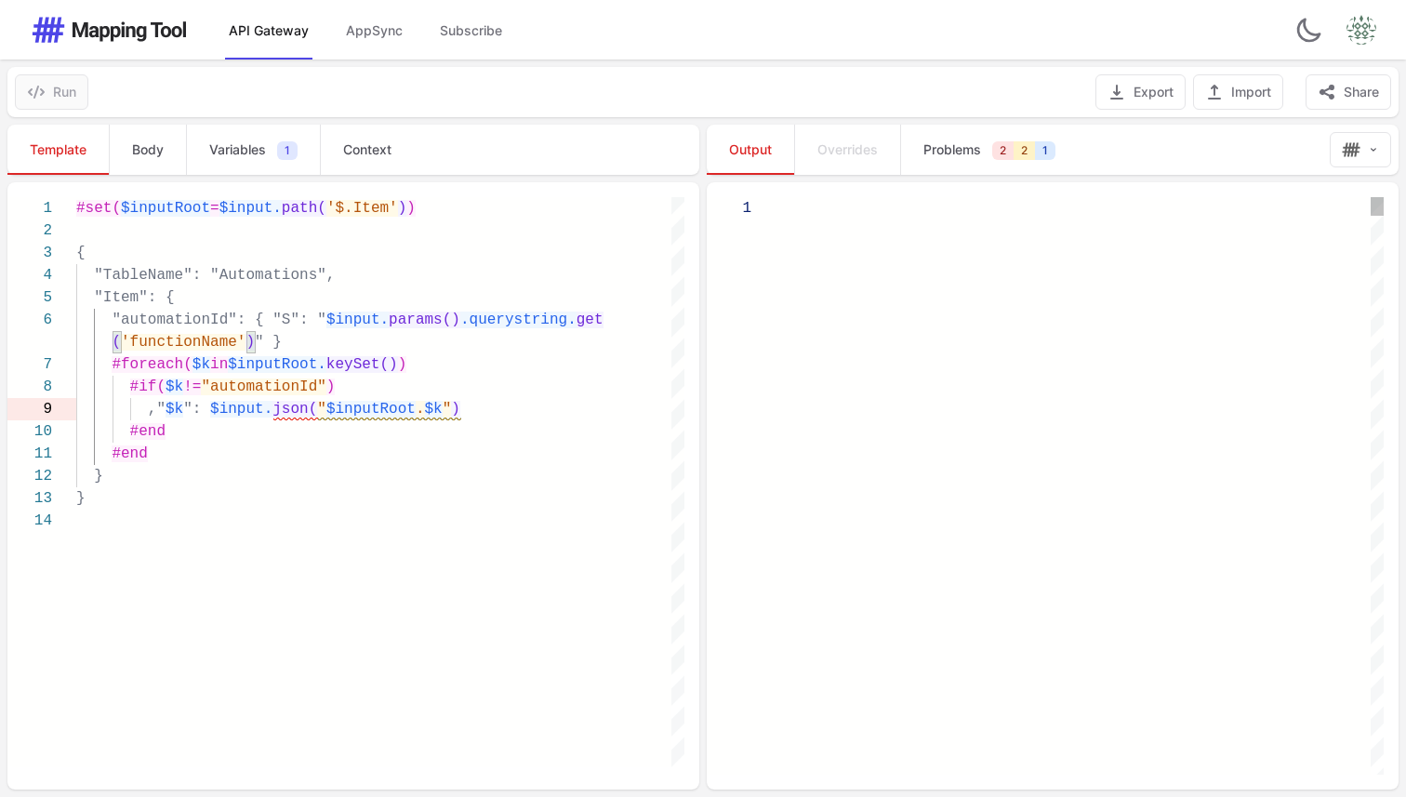
type textarea "**********"
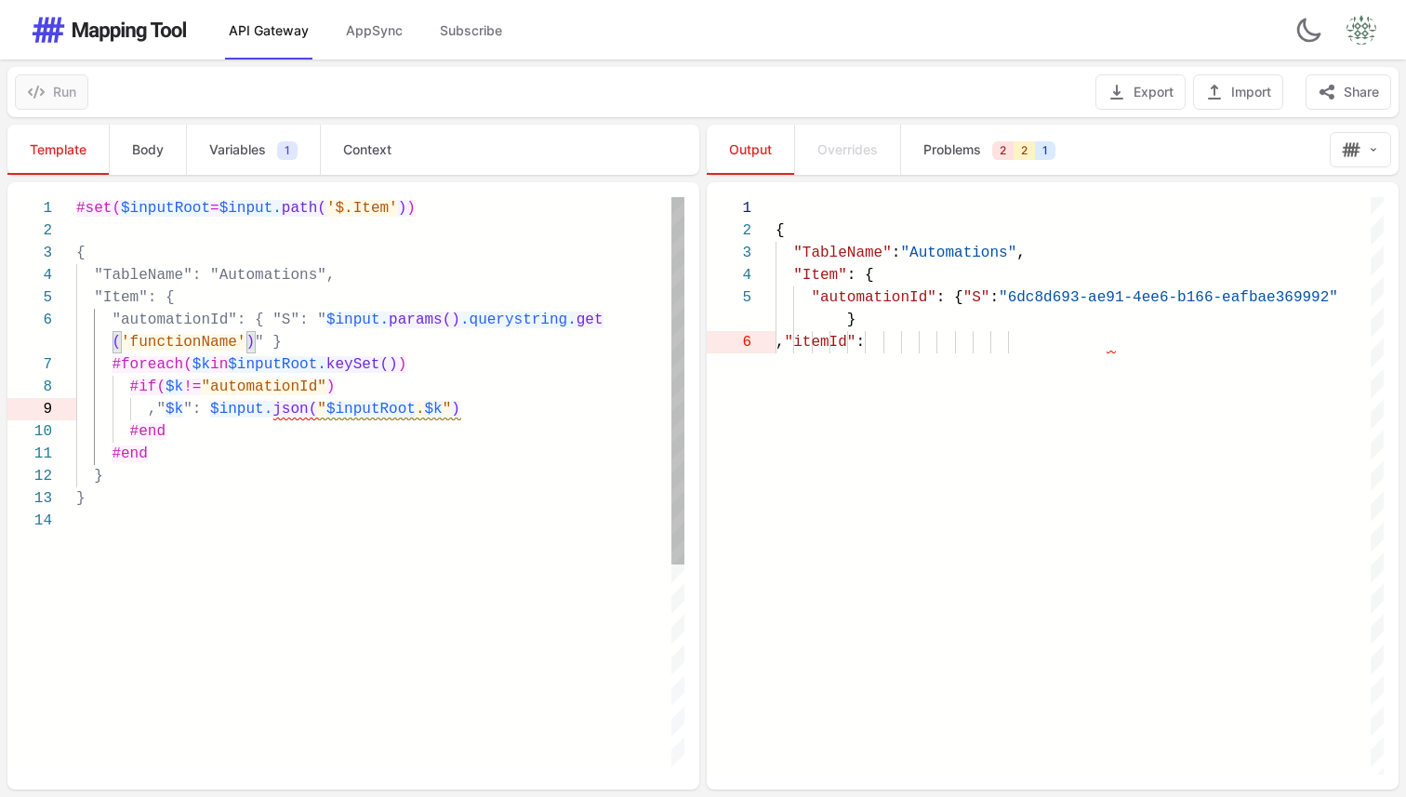
click at [384, 589] on div "#set( $inputRoot = $input. path( '$.Item' ) ) { "TableName": "Automations", "It…" at bounding box center [380, 638] width 608 height 883
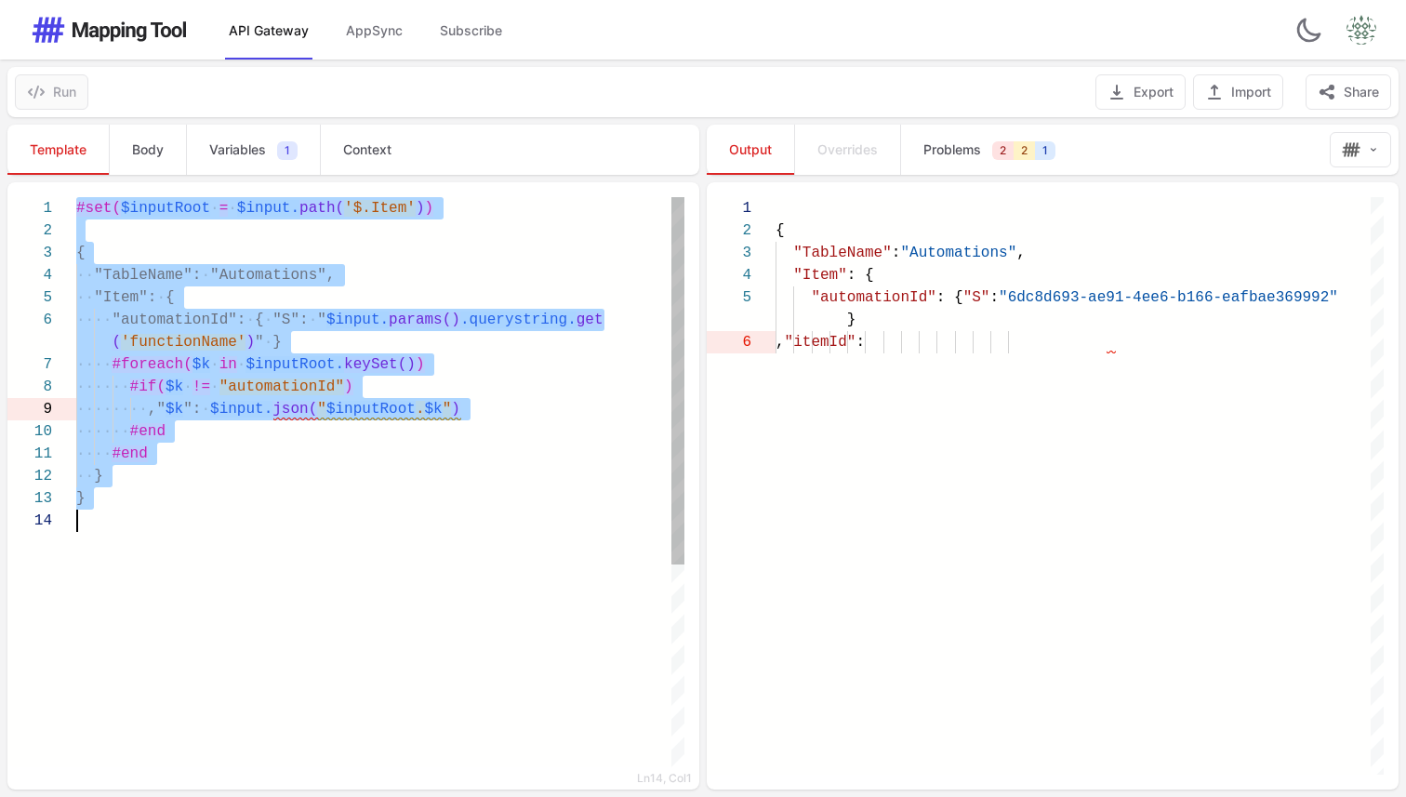
paste textarea "Editor content;Press Alt+F1 for Accessibility Options."
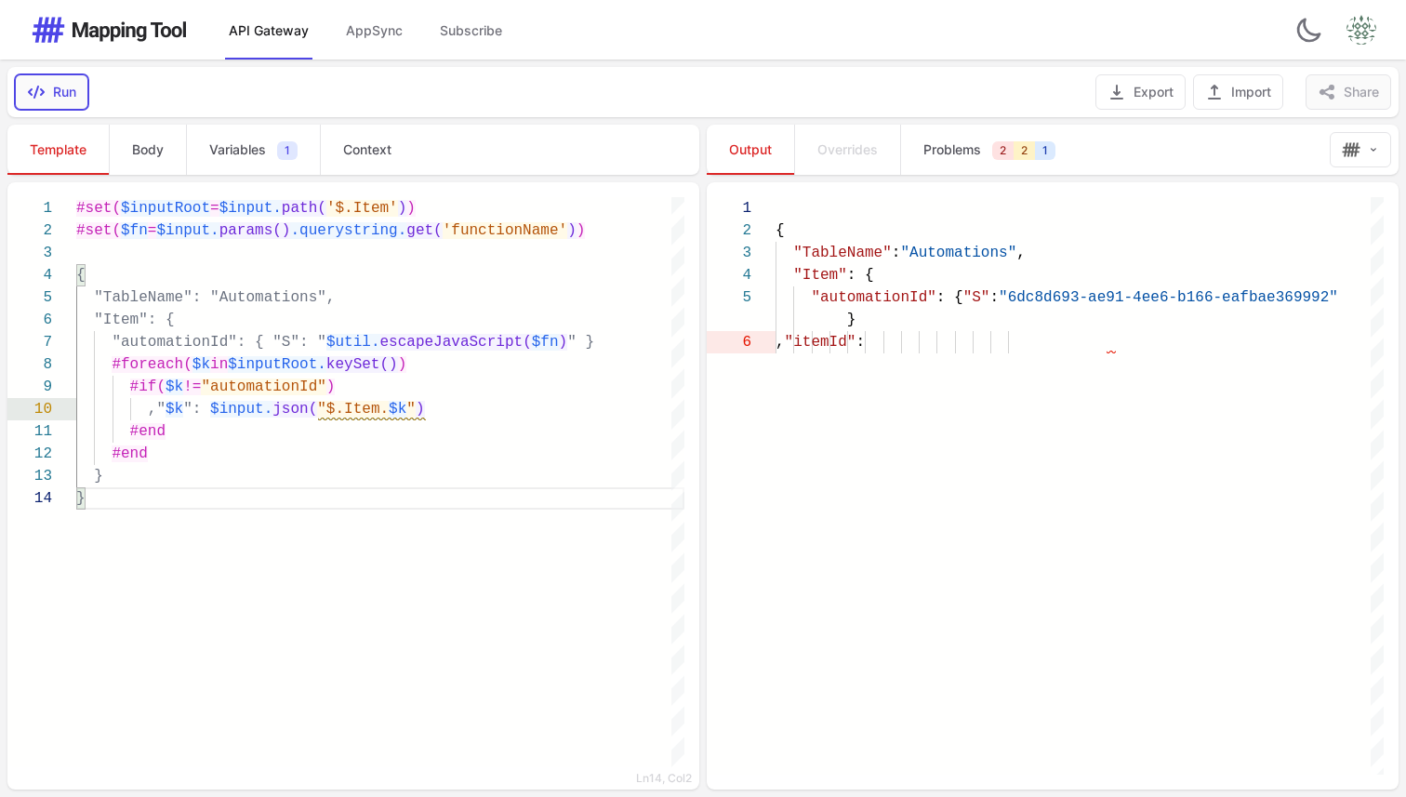
click at [33, 85] on icon "button" at bounding box center [36, 92] width 19 height 19
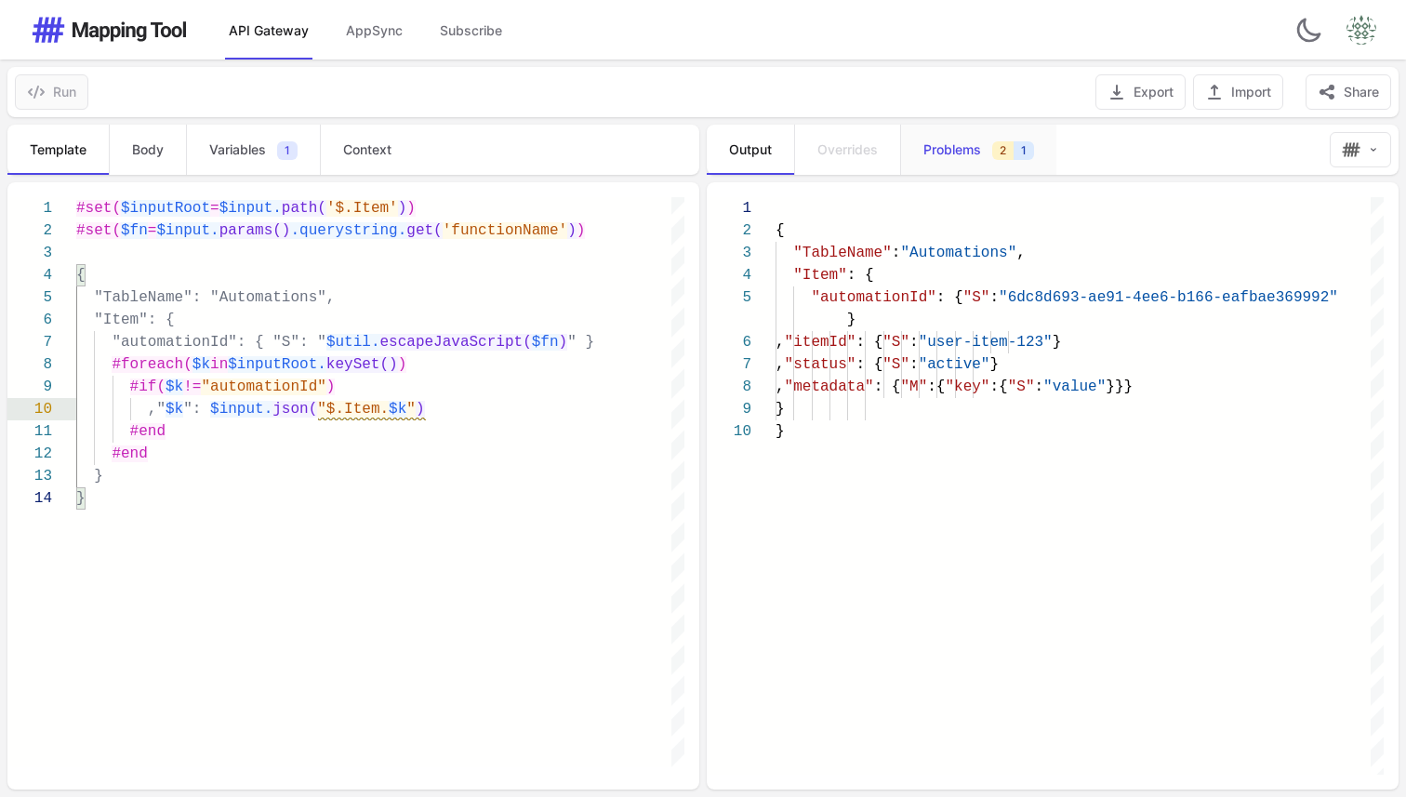
click at [969, 166] on link "Problems 2 1" at bounding box center [978, 150] width 156 height 50
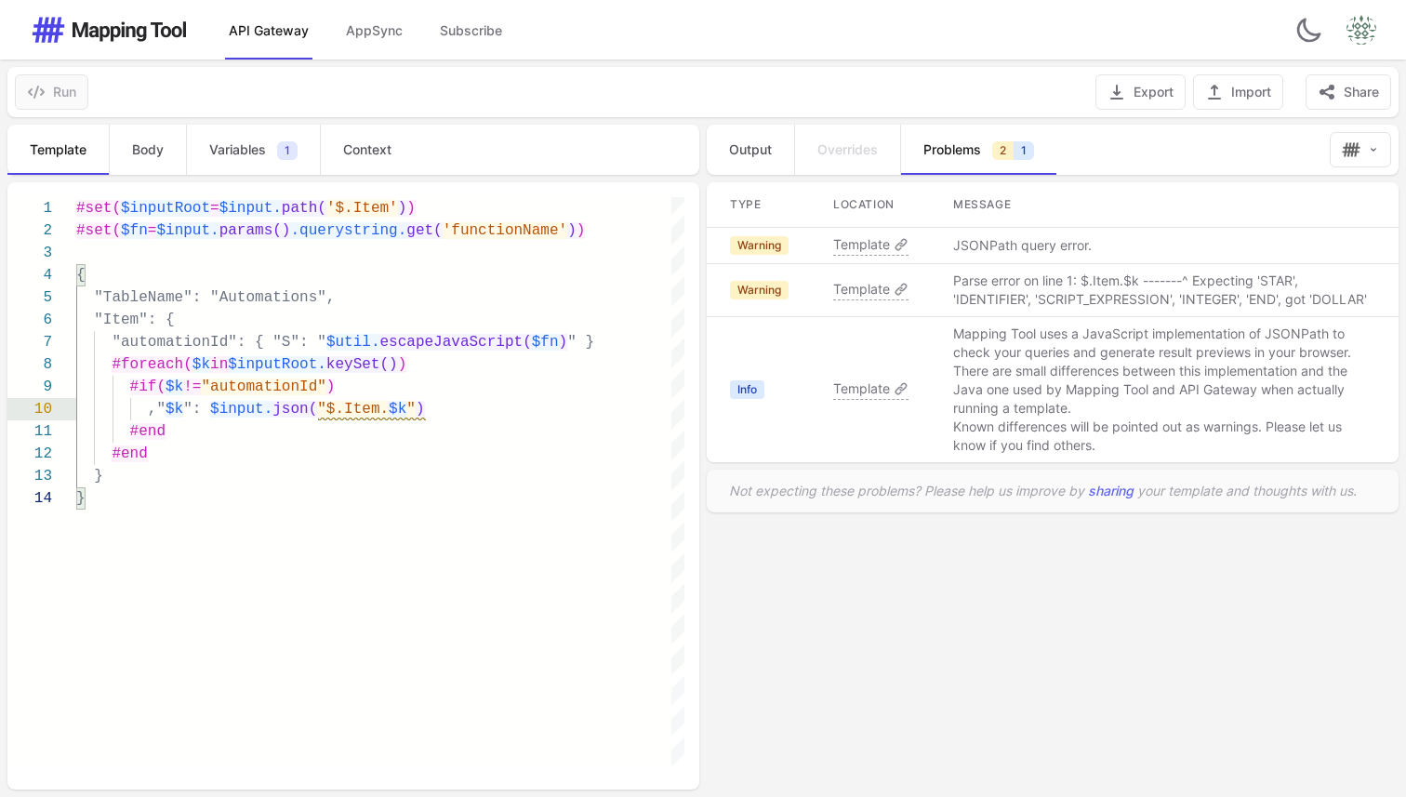
click at [857, 237] on span "Template" at bounding box center [861, 244] width 57 height 19
type textarea "**********"
click at [862, 240] on span "Template" at bounding box center [861, 244] width 57 height 19
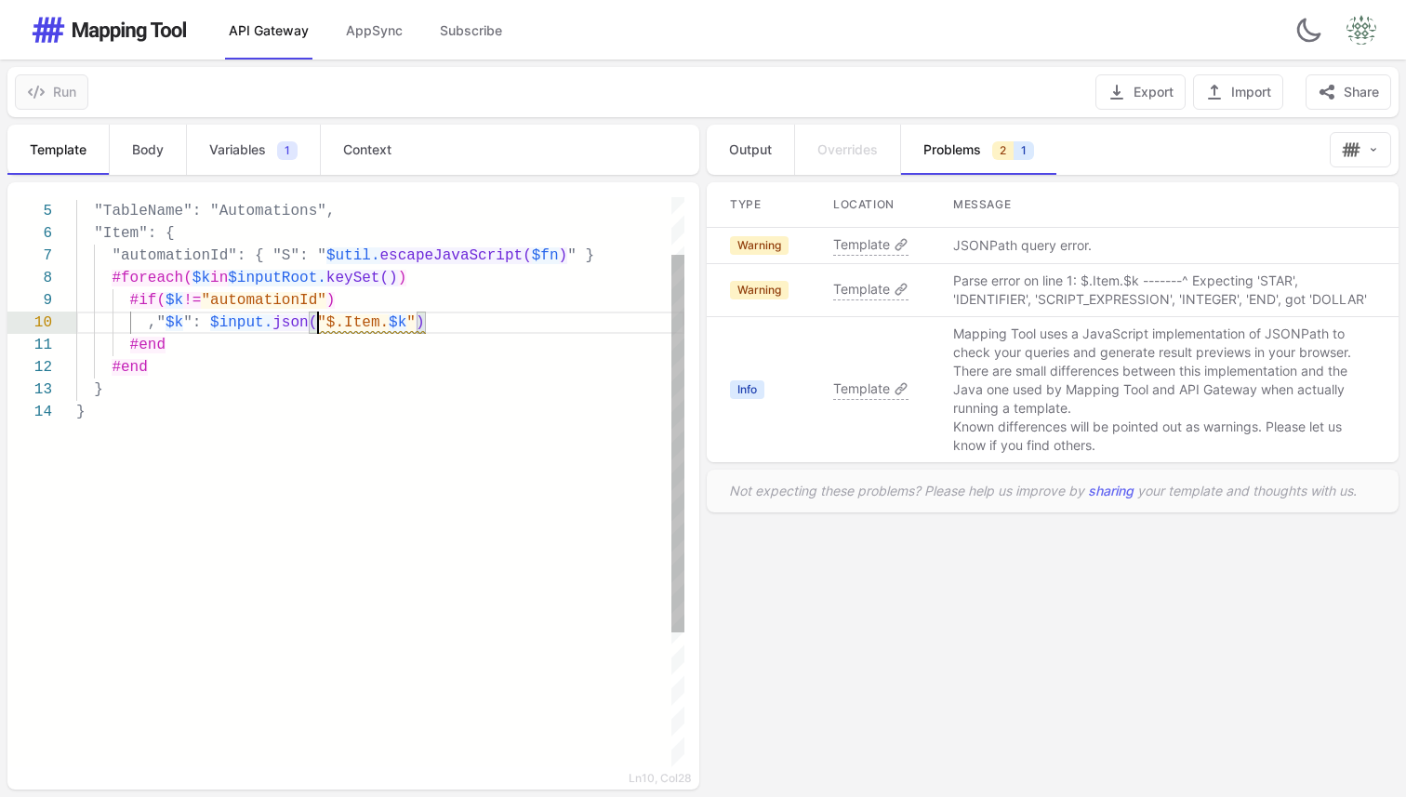
scroll to position [0, 241]
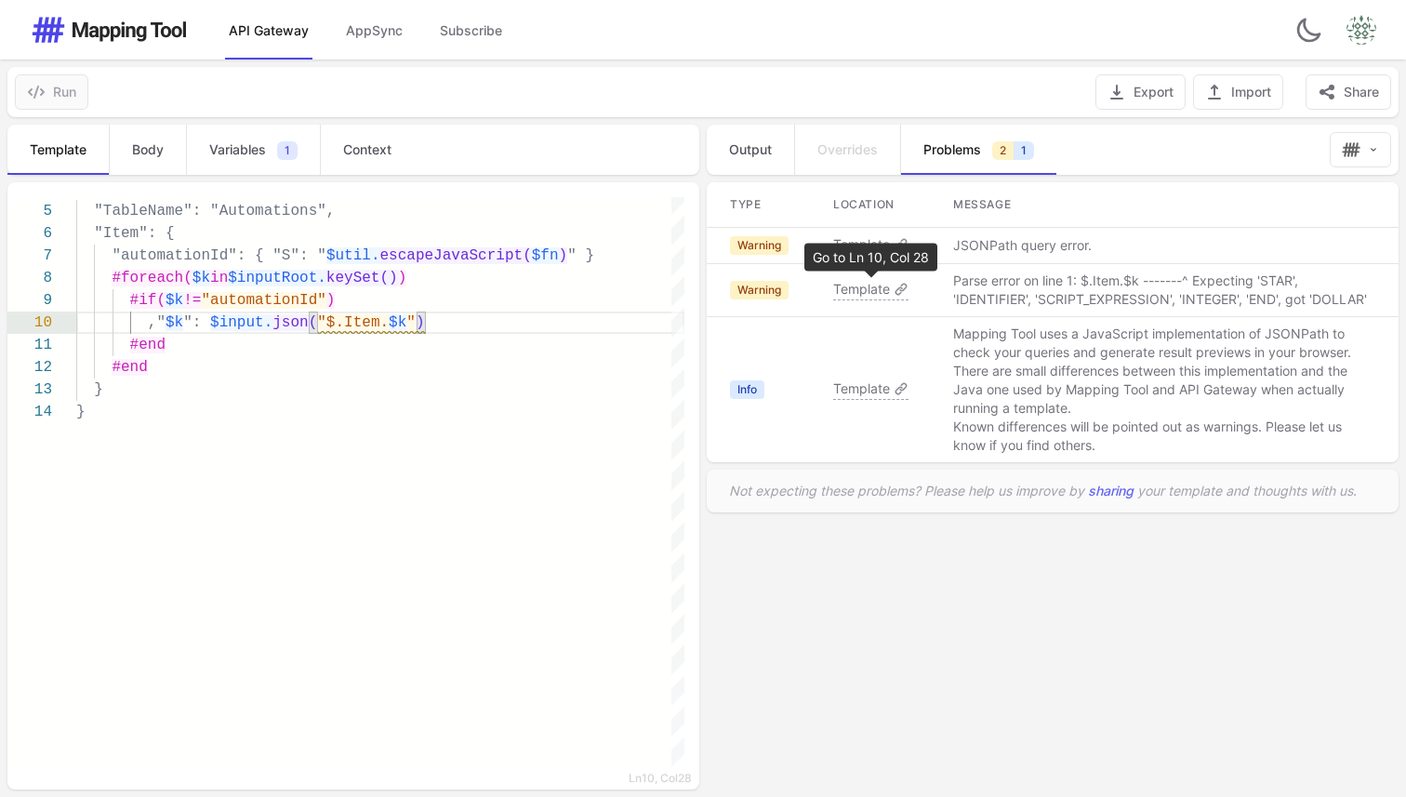
click at [866, 287] on span "Template" at bounding box center [861, 289] width 57 height 19
click at [880, 387] on span "Template" at bounding box center [861, 388] width 57 height 19
click at [763, 160] on link "Output" at bounding box center [750, 150] width 87 height 50
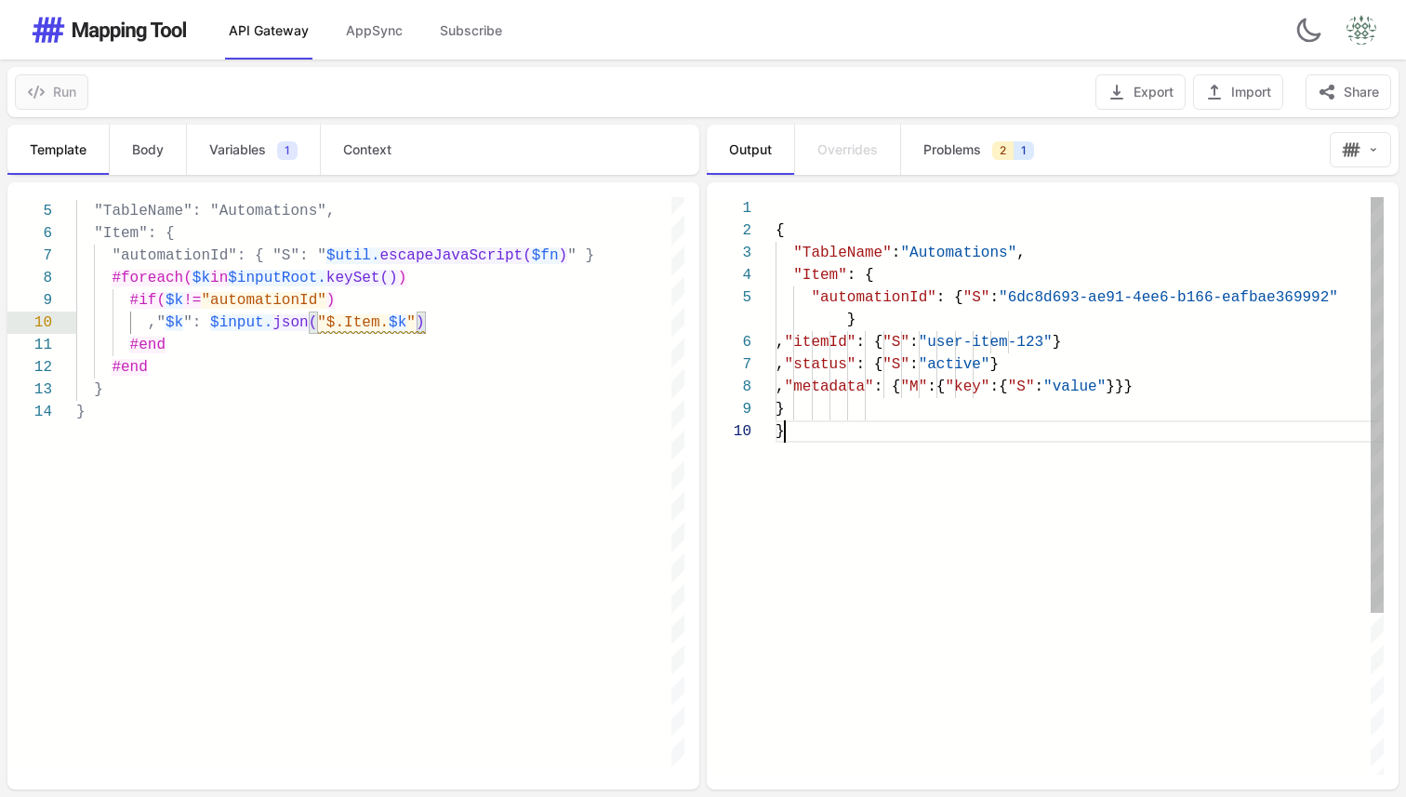
scroll to position [0, 0]
click at [856, 452] on div ""TableName" : "Automations" , "Item" : { "automationId" : { "S" : "6dc8d693-ae9…" at bounding box center [1080, 597] width 608 height 801
type textarea "**********"
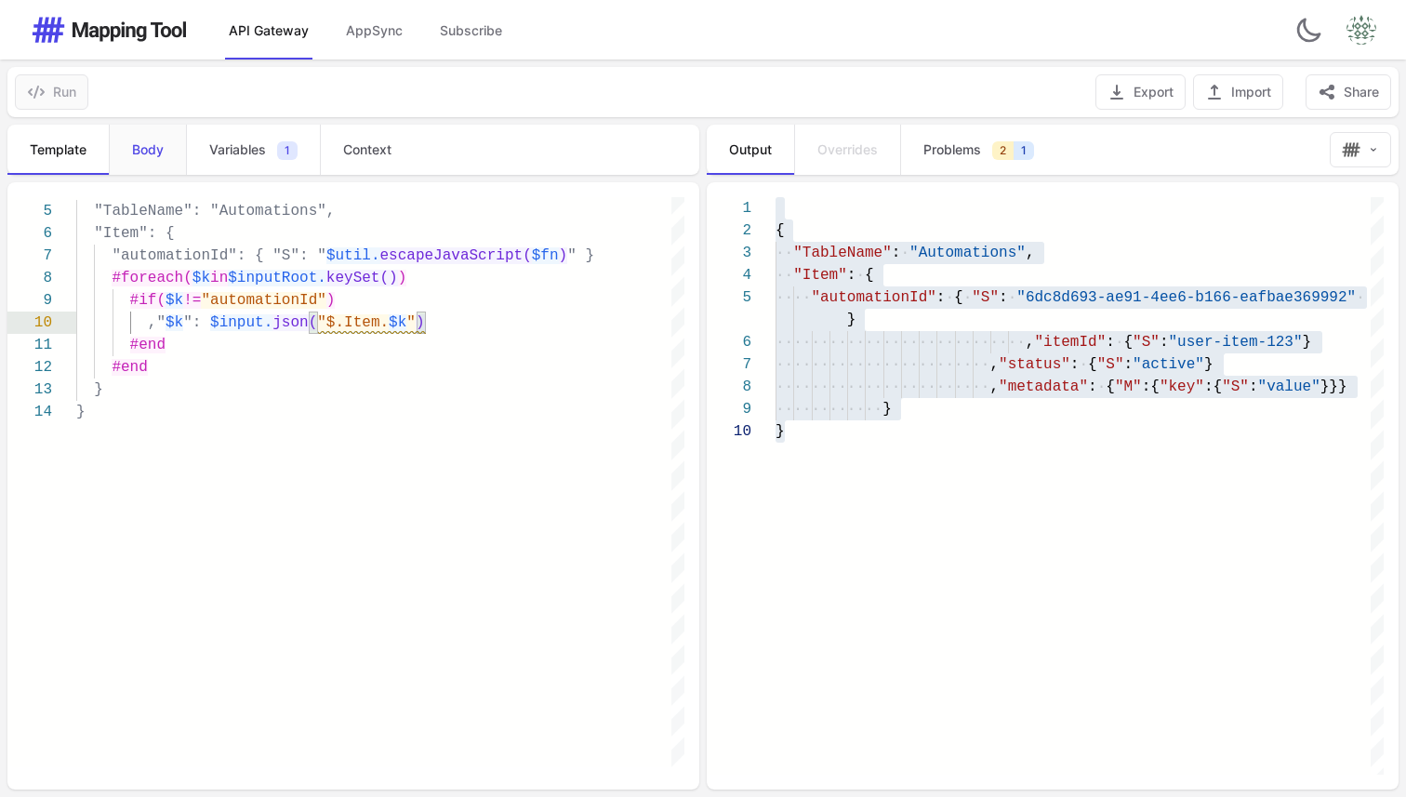
click at [133, 166] on link "Body" at bounding box center [147, 150] width 77 height 50
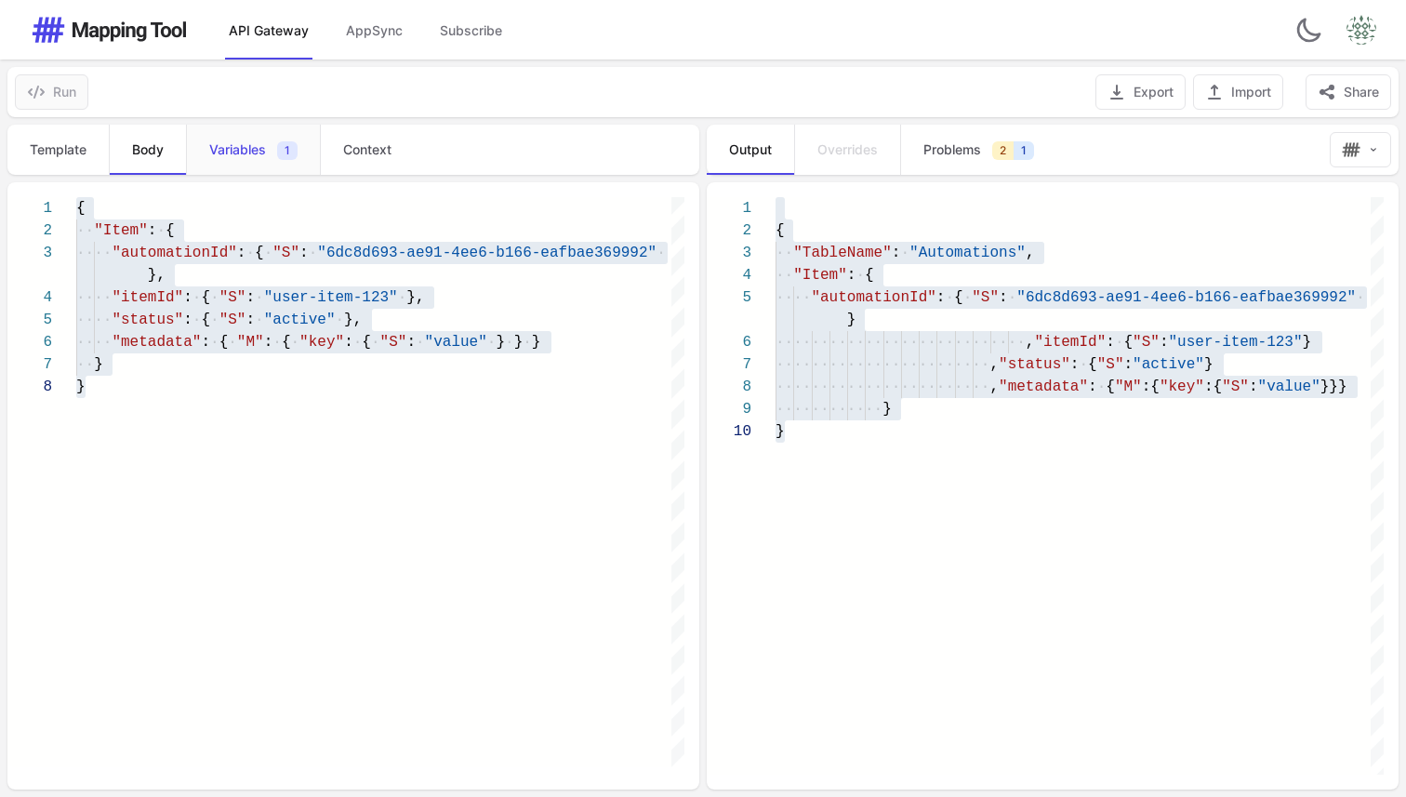
click at [208, 153] on link "Variables 1" at bounding box center [253, 150] width 134 height 50
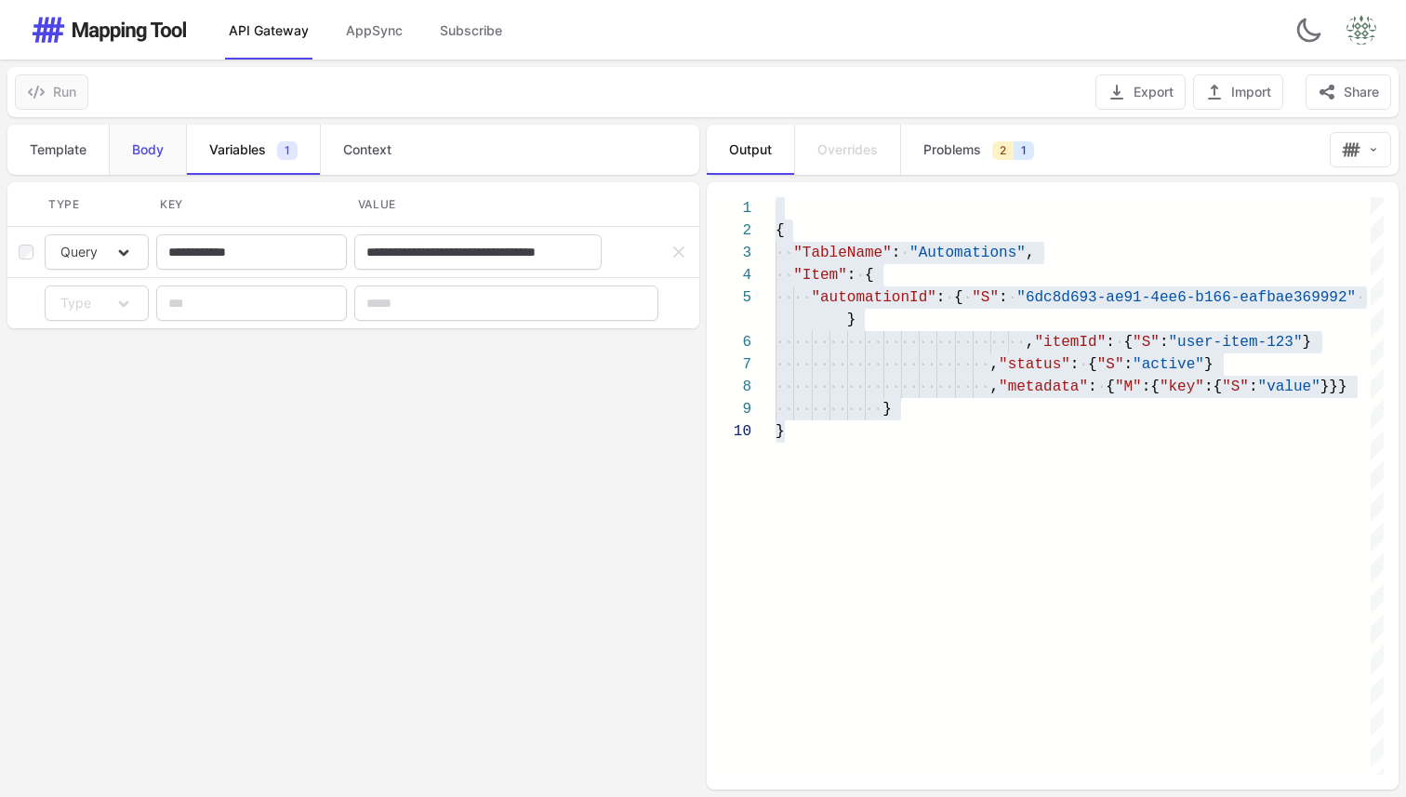
click at [127, 156] on link "Body" at bounding box center [147, 150] width 77 height 50
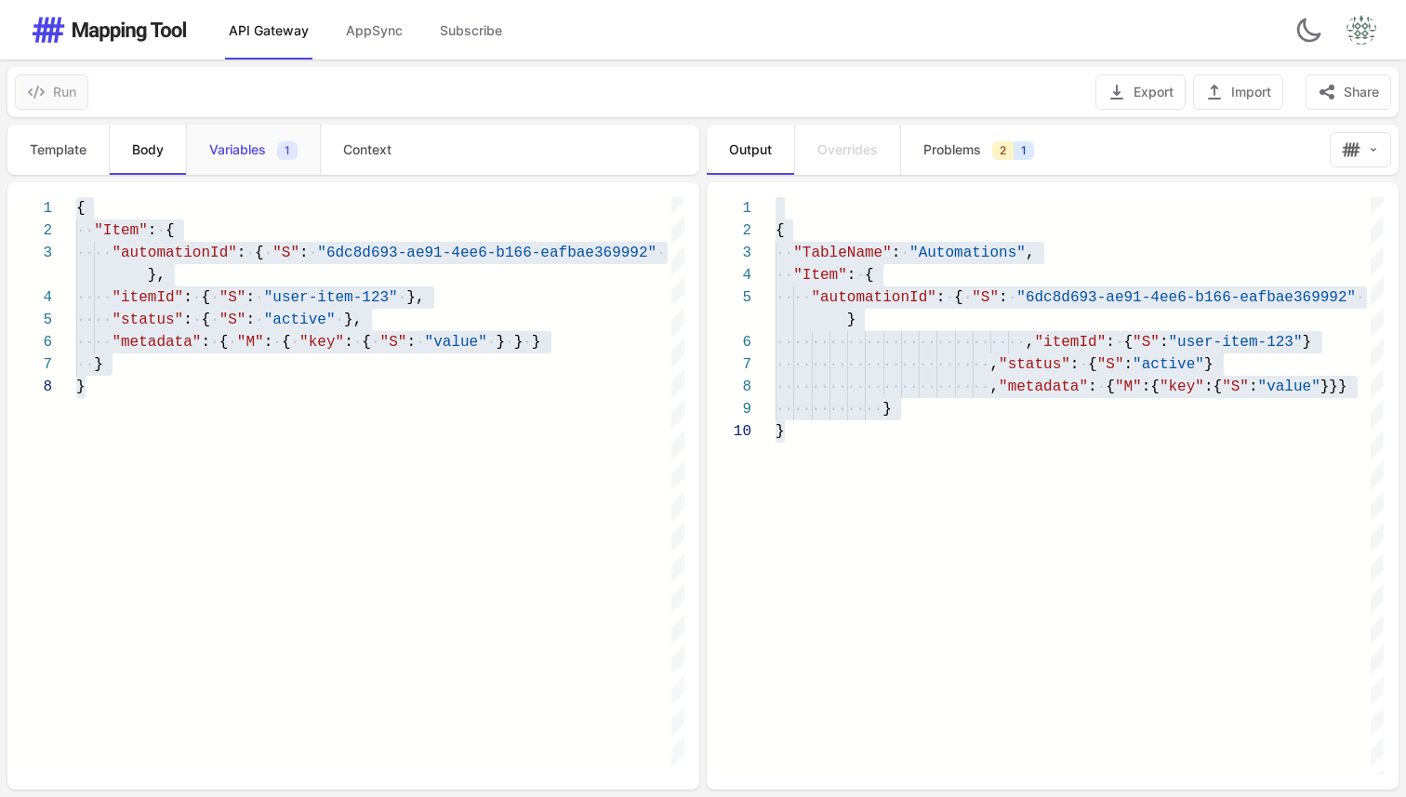
click at [227, 146] on span "Variables" at bounding box center [237, 149] width 57 height 19
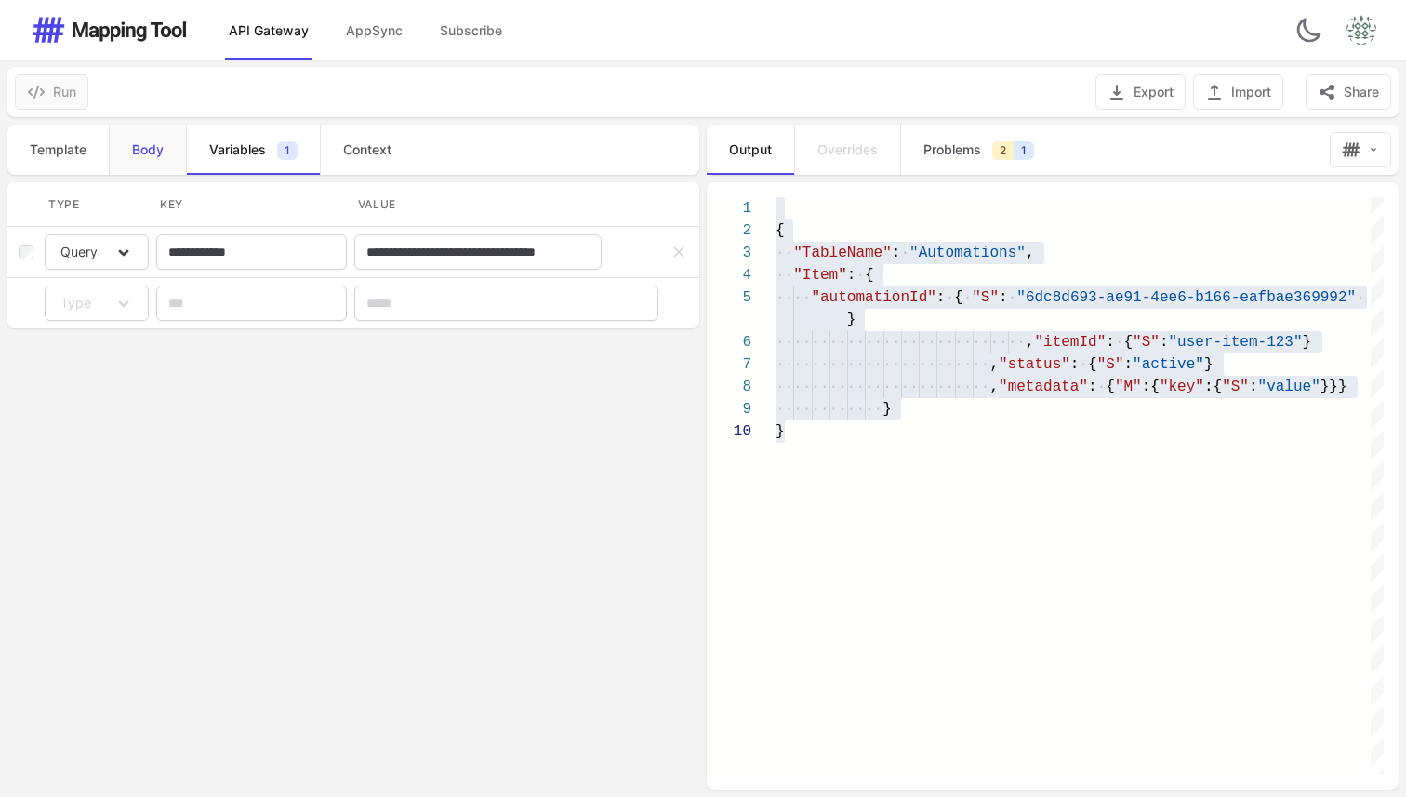
click at [150, 147] on span "Body" at bounding box center [148, 149] width 32 height 19
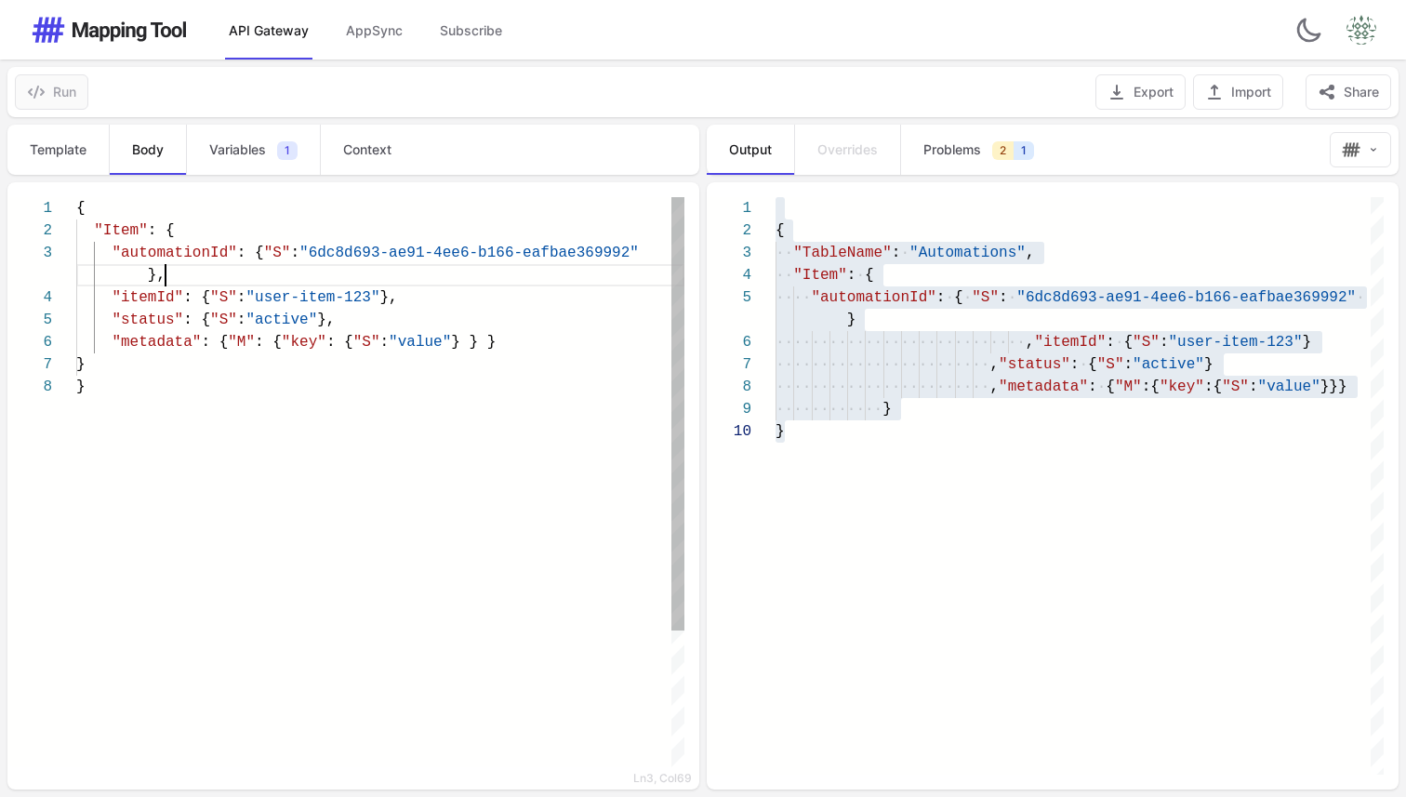
scroll to position [0, 7]
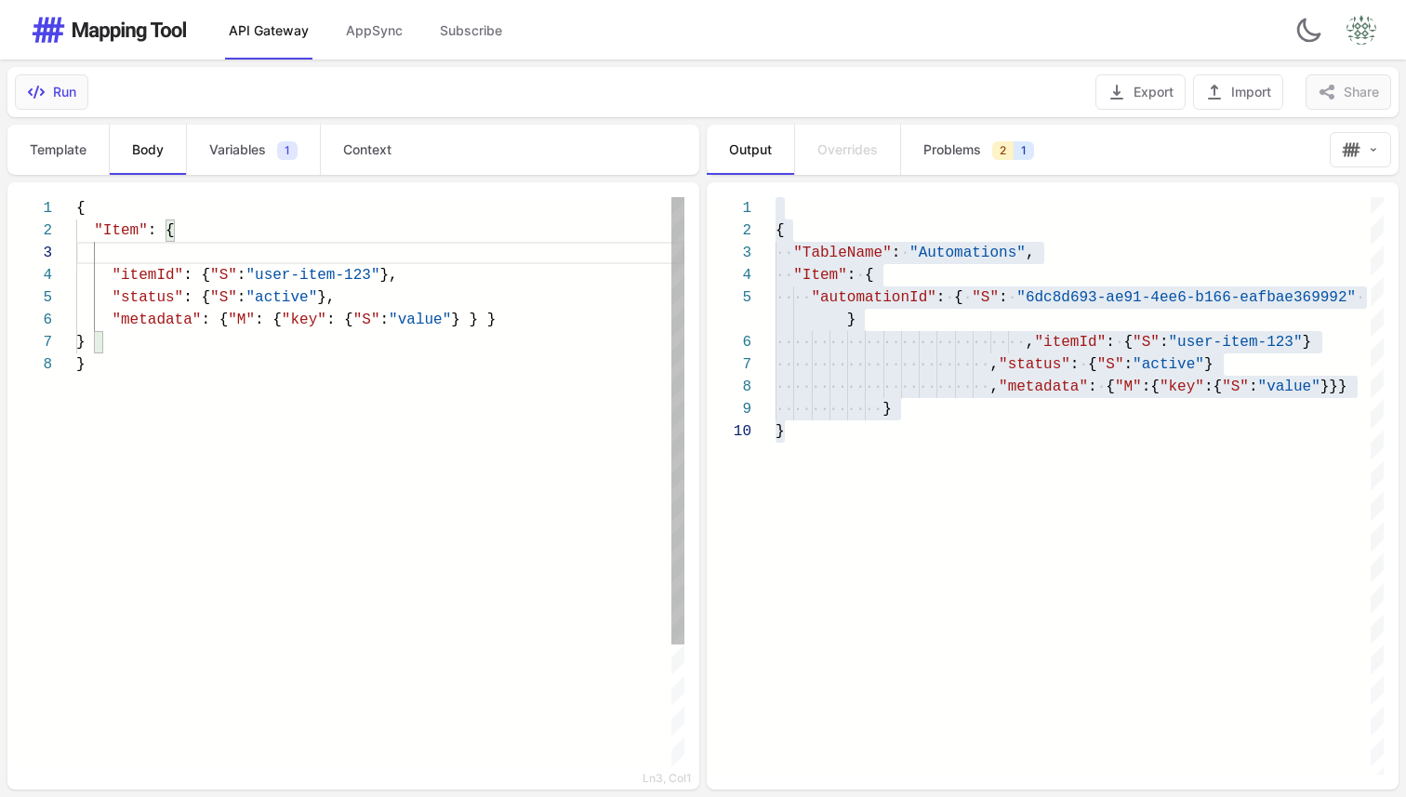
type textarea "**********"
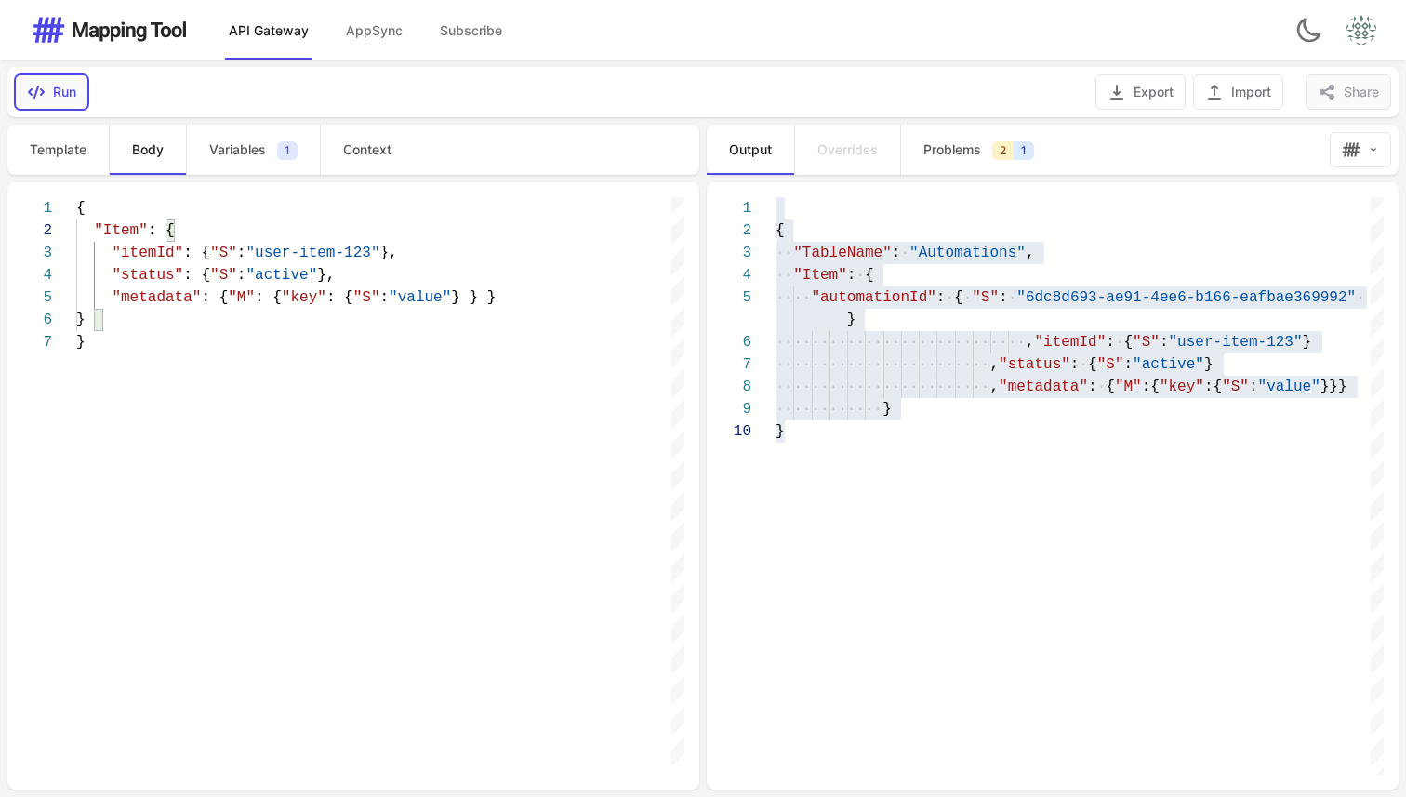
click at [54, 81] on button "Run" at bounding box center [51, 91] width 73 height 35
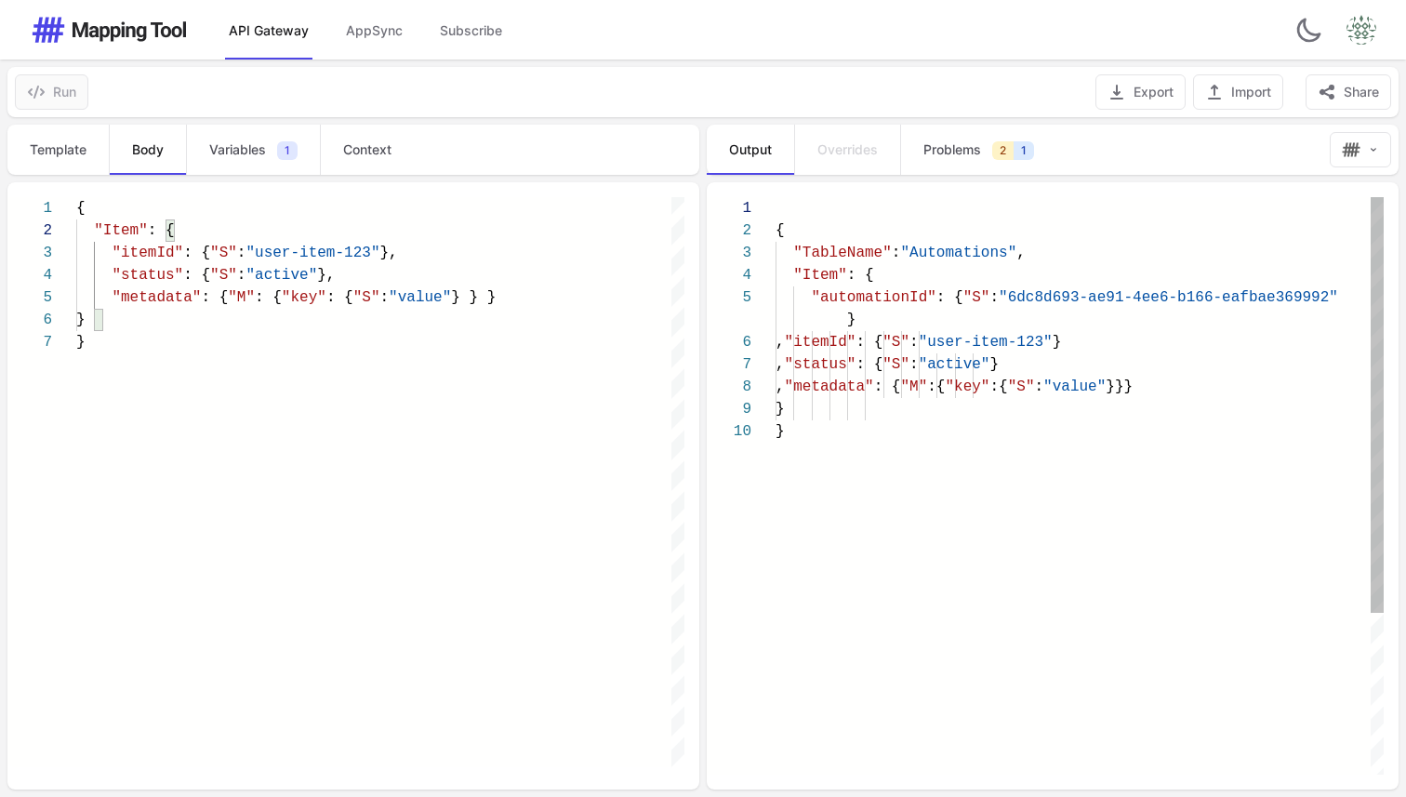
click at [853, 467] on div "{ "TableName" : "Automations" , "Item" : { "automationId" : { "S" : "6dc8d693-a…" at bounding box center [1080, 597] width 608 height 801
click at [950, 139] on link "Problems 2 1" at bounding box center [978, 150] width 156 height 50
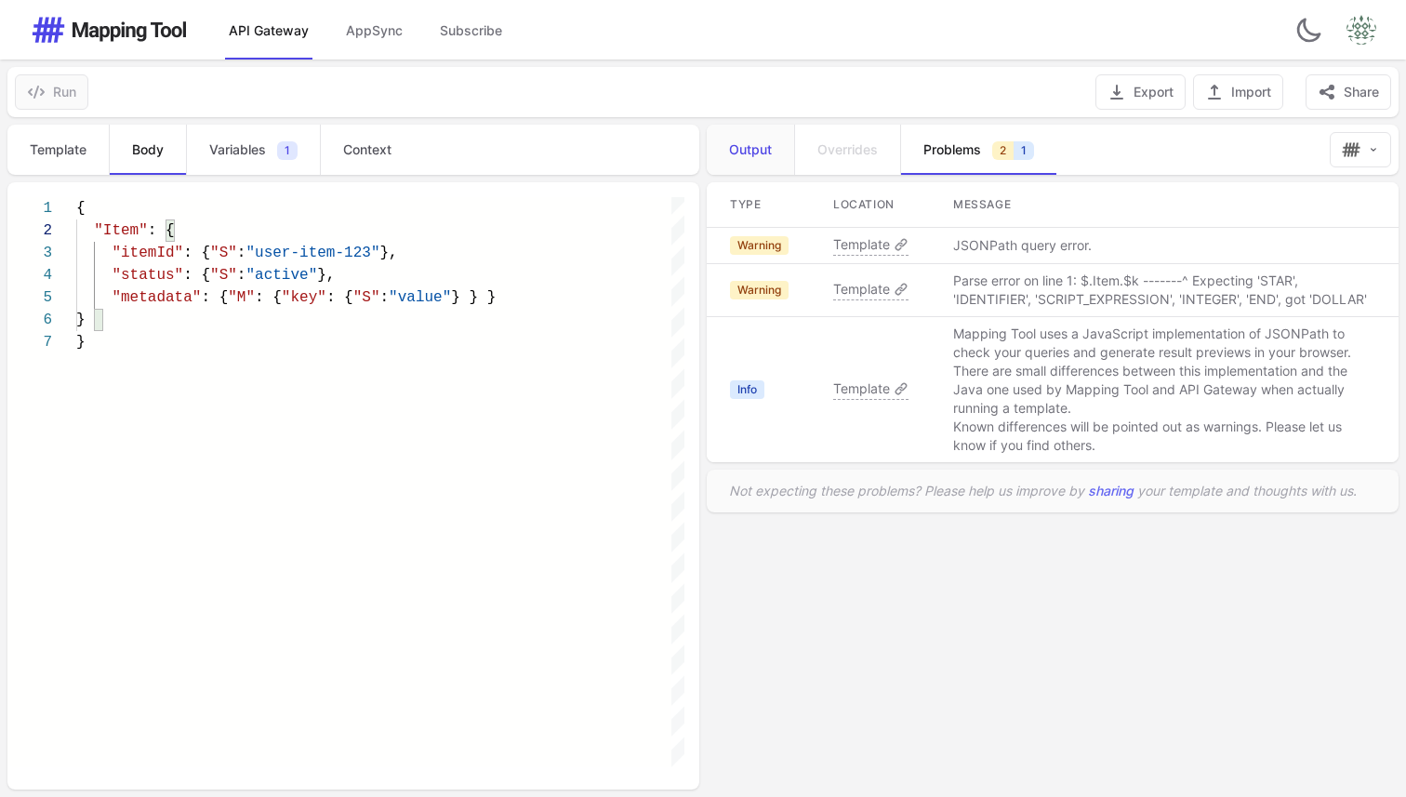
click at [786, 149] on link "Output" at bounding box center [750, 150] width 87 height 50
type textarea "*"
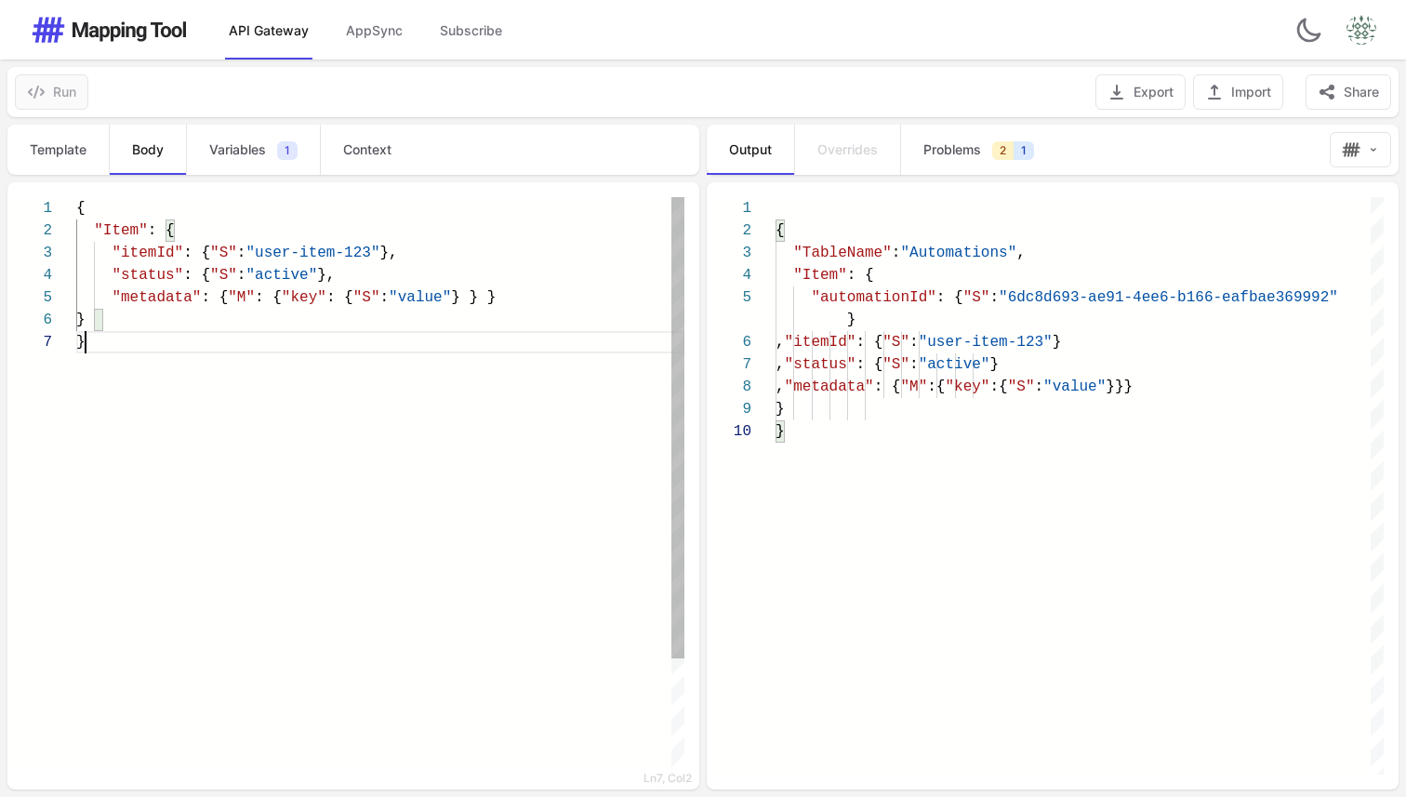
click at [577, 463] on div "{ "Item" : { "itemId" : { "S" : "user-item-123" }, "status" : { "S" : "active" …" at bounding box center [380, 549] width 608 height 704
click at [21, 151] on link "Template" at bounding box center [57, 150] width 101 height 50
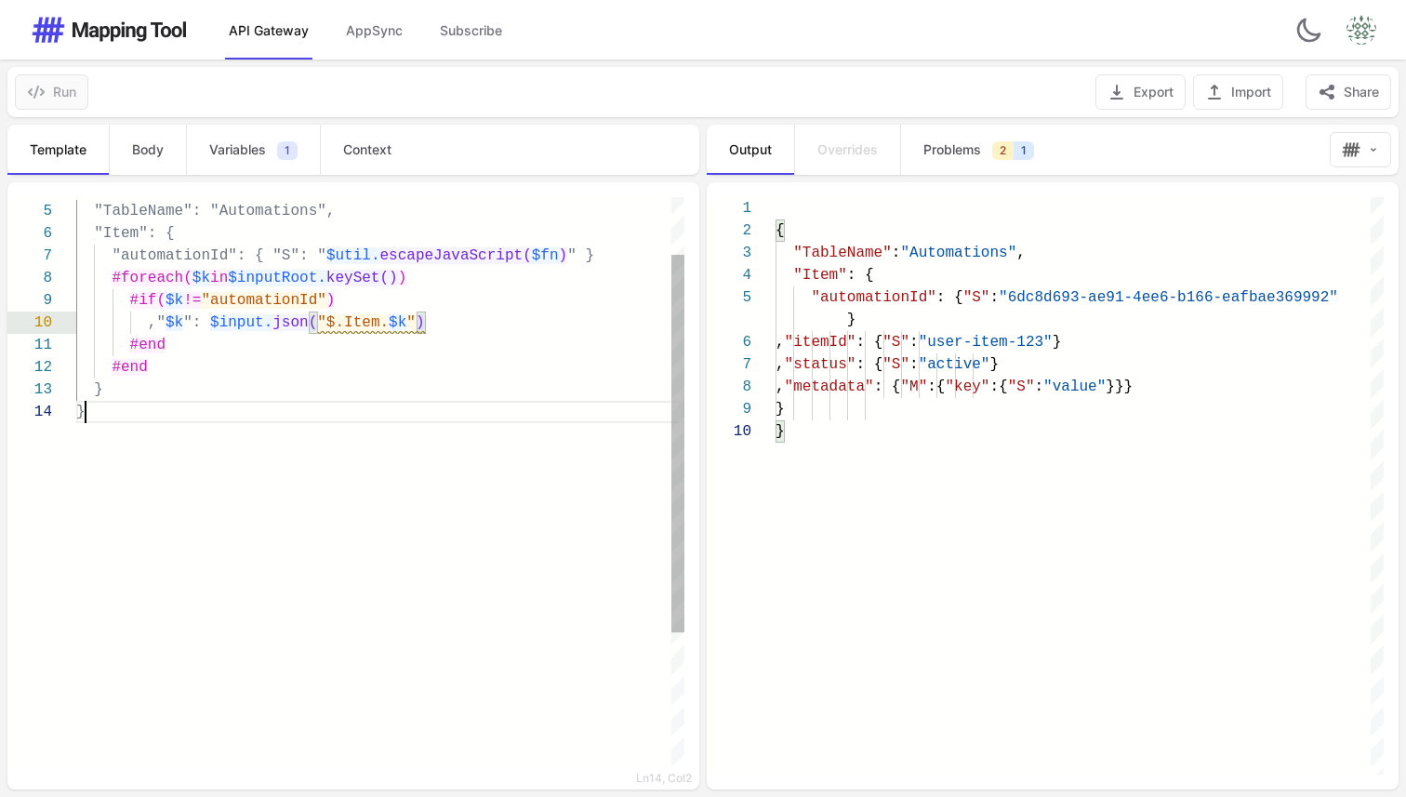
click at [236, 431] on div "{ "TableName": "Automations", "Item": { "automationId": { "S": " $util. escapeJ…" at bounding box center [380, 541] width 608 height 860
type textarea "**********"
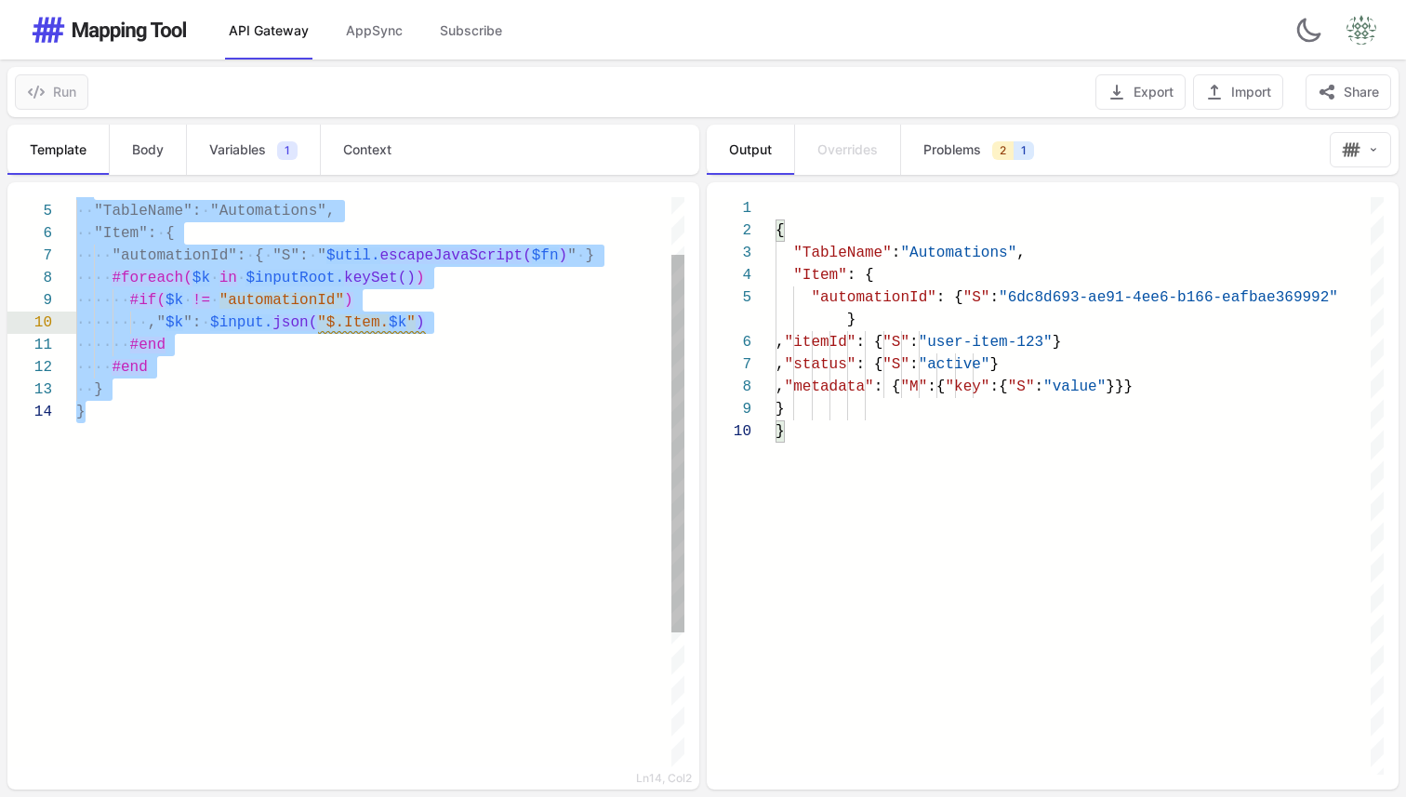
paste textarea "Editor content;Press Alt+F1 for Accessibility Options."
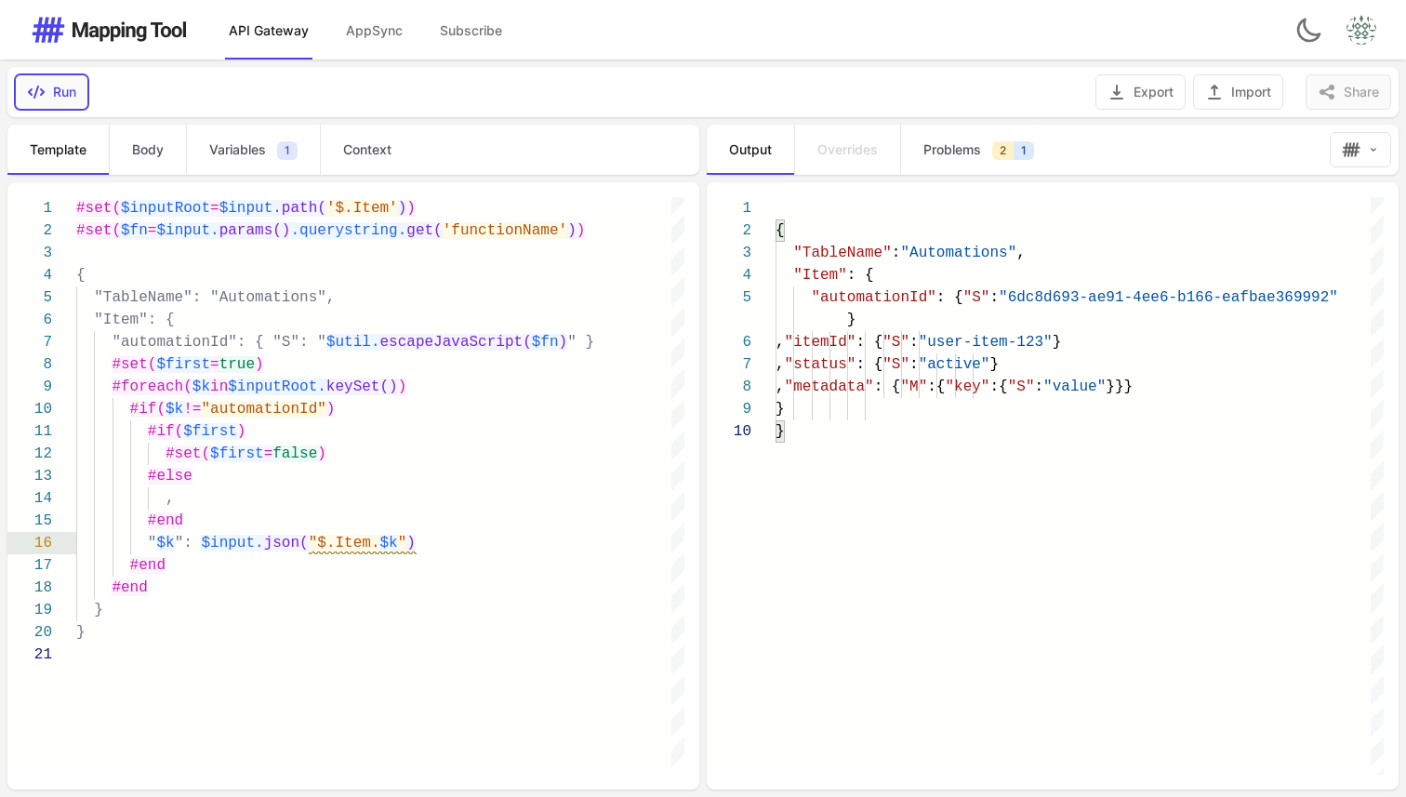
click at [63, 84] on button "Run" at bounding box center [51, 91] width 73 height 35
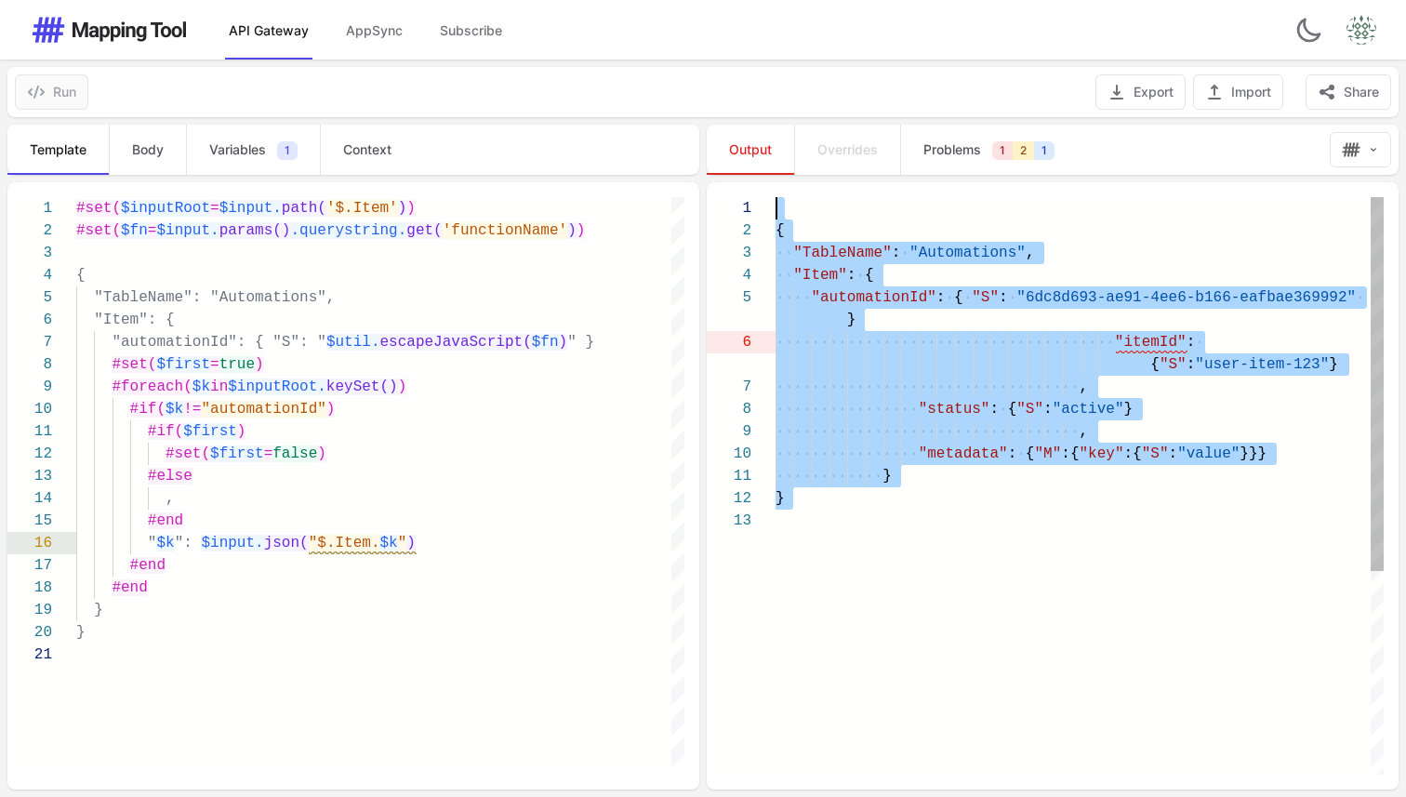
drag, startPoint x: 833, startPoint y: 548, endPoint x: 582, endPoint y: -6, distance: 607.6
click at [582, 0] on html "API Gateway AppSync Subscribe Switch to dark theme Open user menu Switch to dar…" at bounding box center [703, 398] width 1406 height 797
click at [802, 568] on div "{ ·· "TableName" : · "Automations" , ·· "Item" : · { ···· "automationId" : · { …" at bounding box center [1080, 642] width 608 height 890
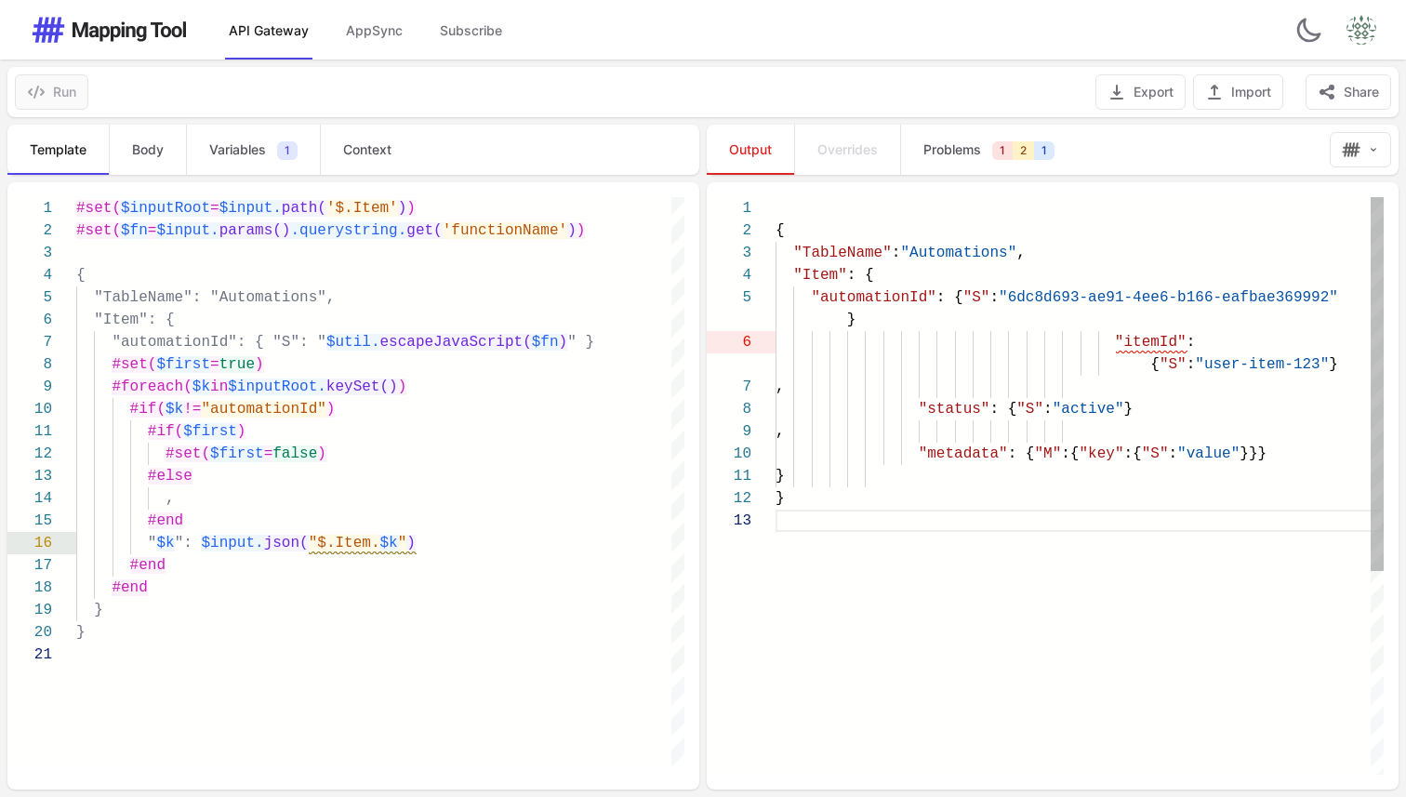
type textarea "**********"
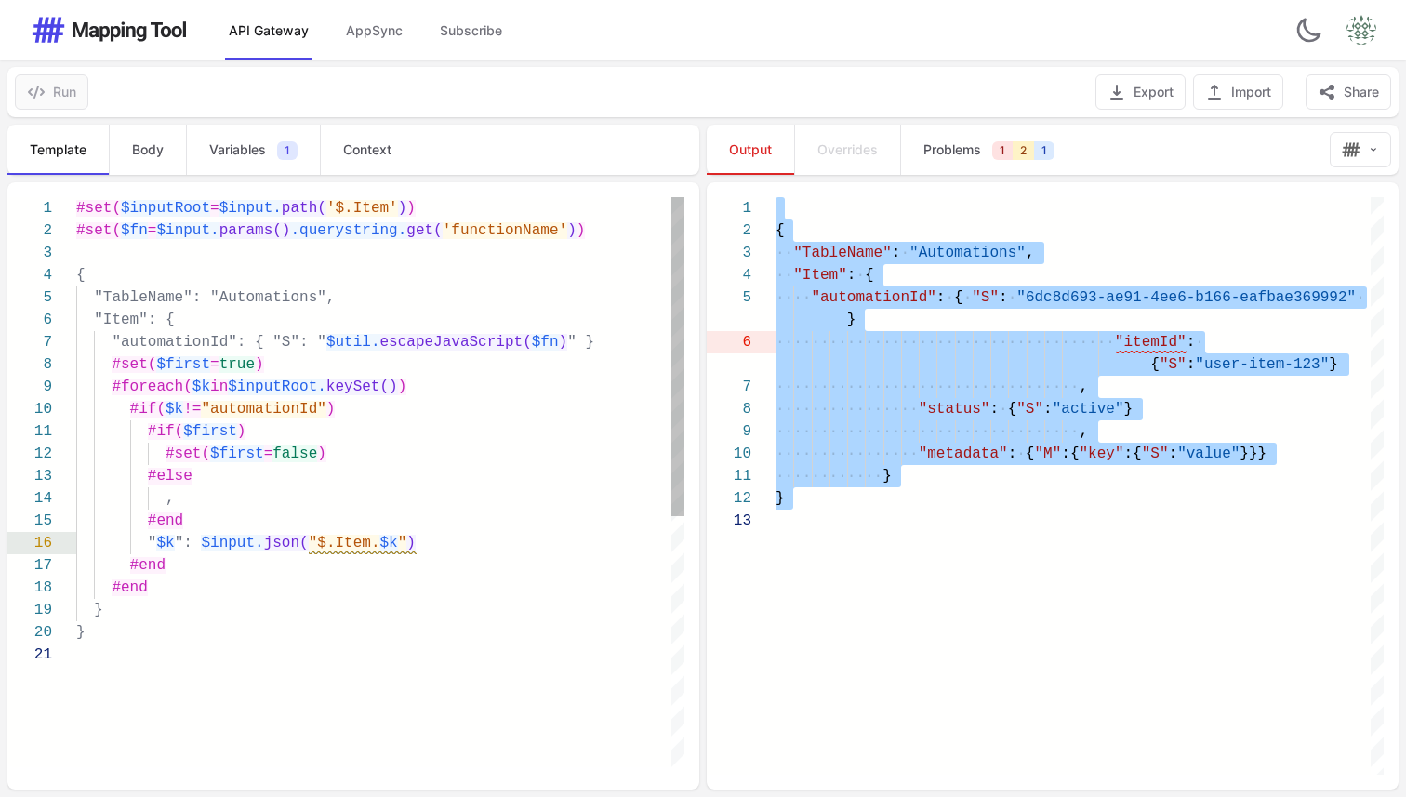
click at [476, 463] on div "#set( $first = false )" at bounding box center [380, 454] width 608 height 22
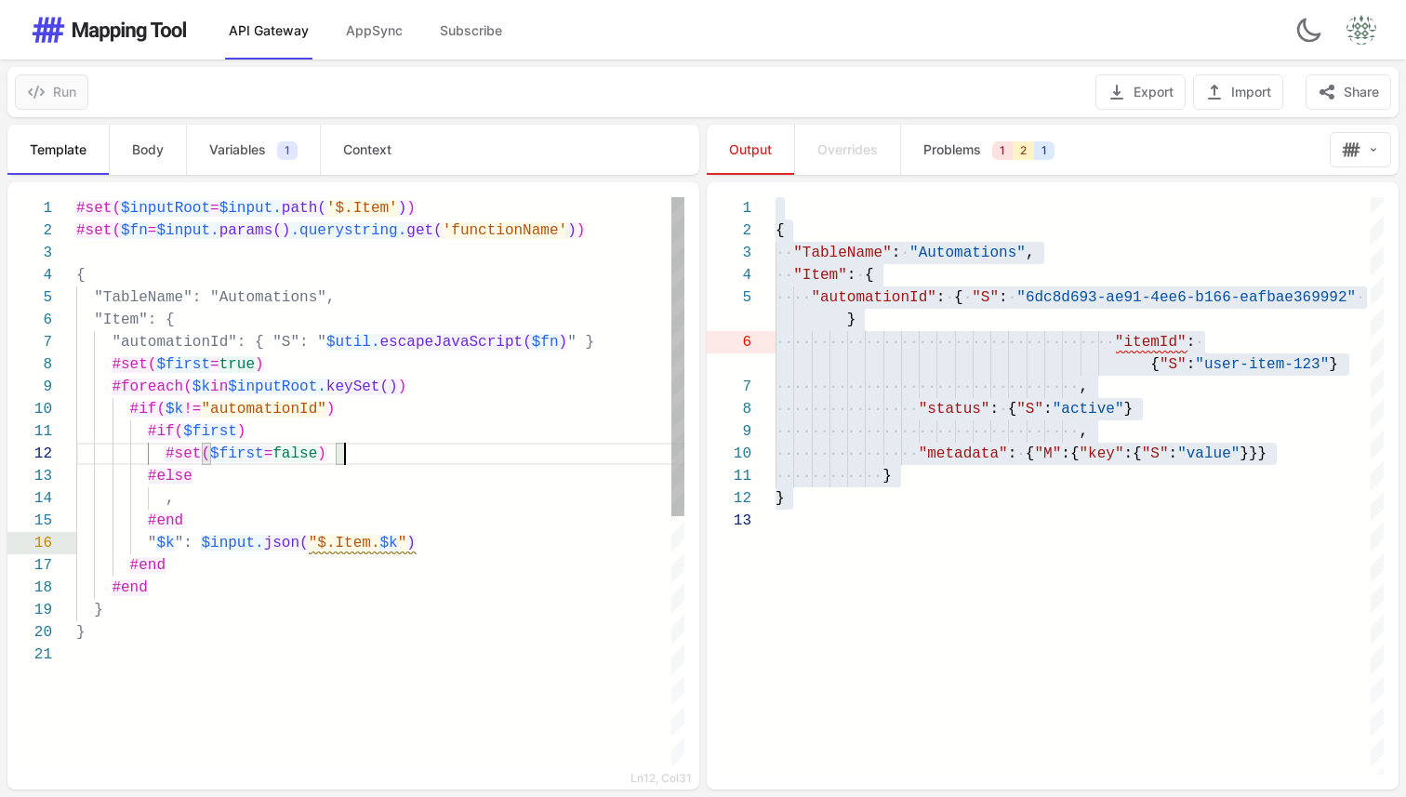
type textarea "**********"
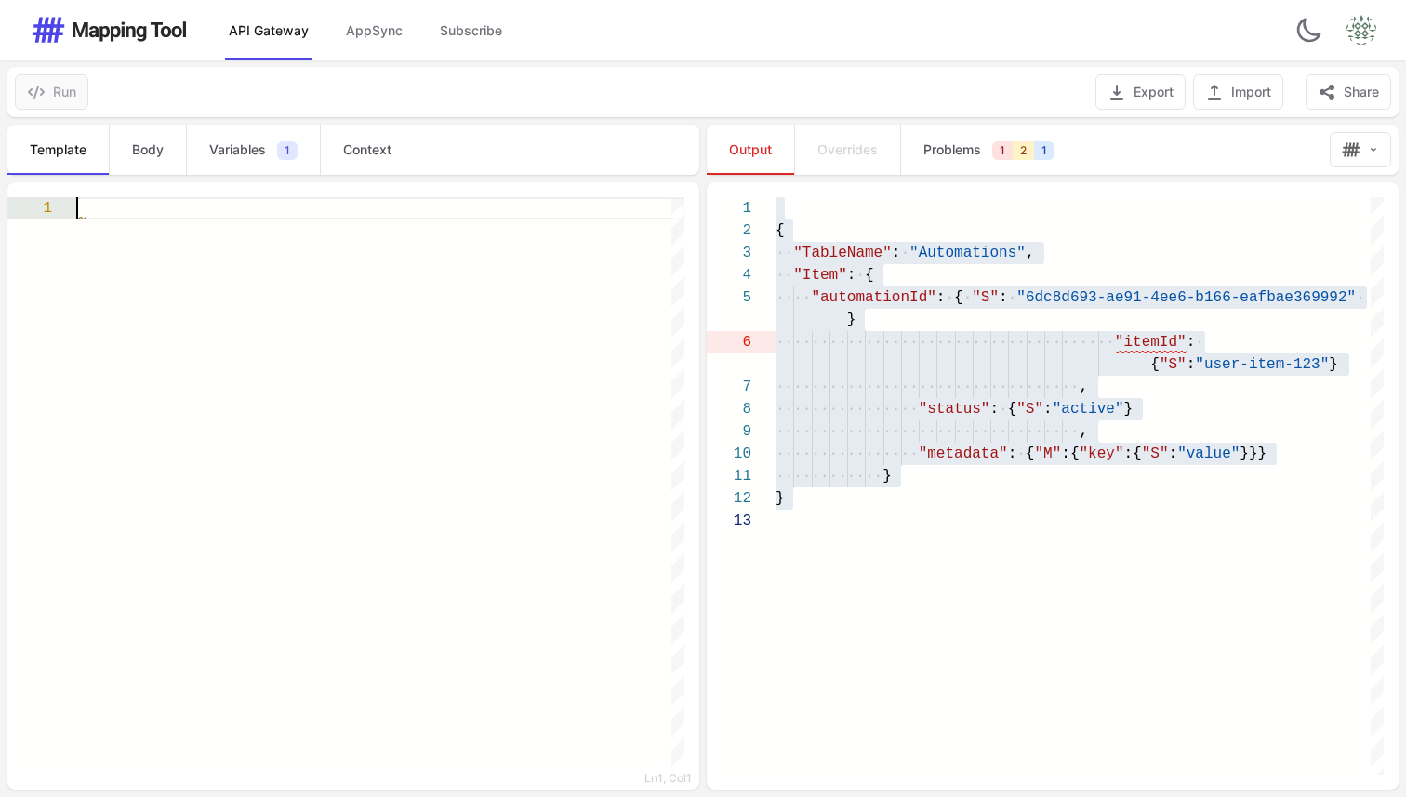
paste textarea "**** ******** *** *"
type textarea "**** ******** *** *"
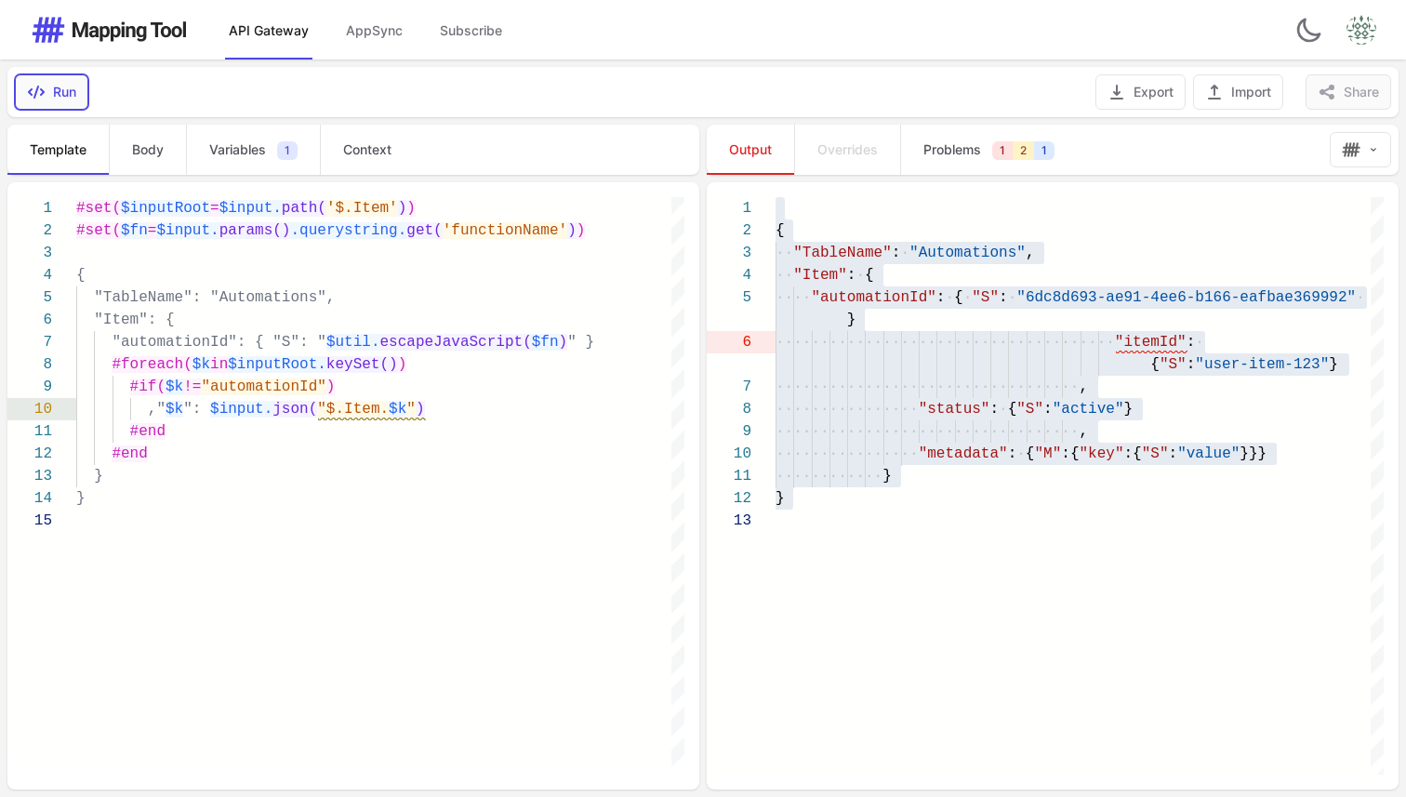
click at [69, 95] on button "Run" at bounding box center [51, 91] width 73 height 35
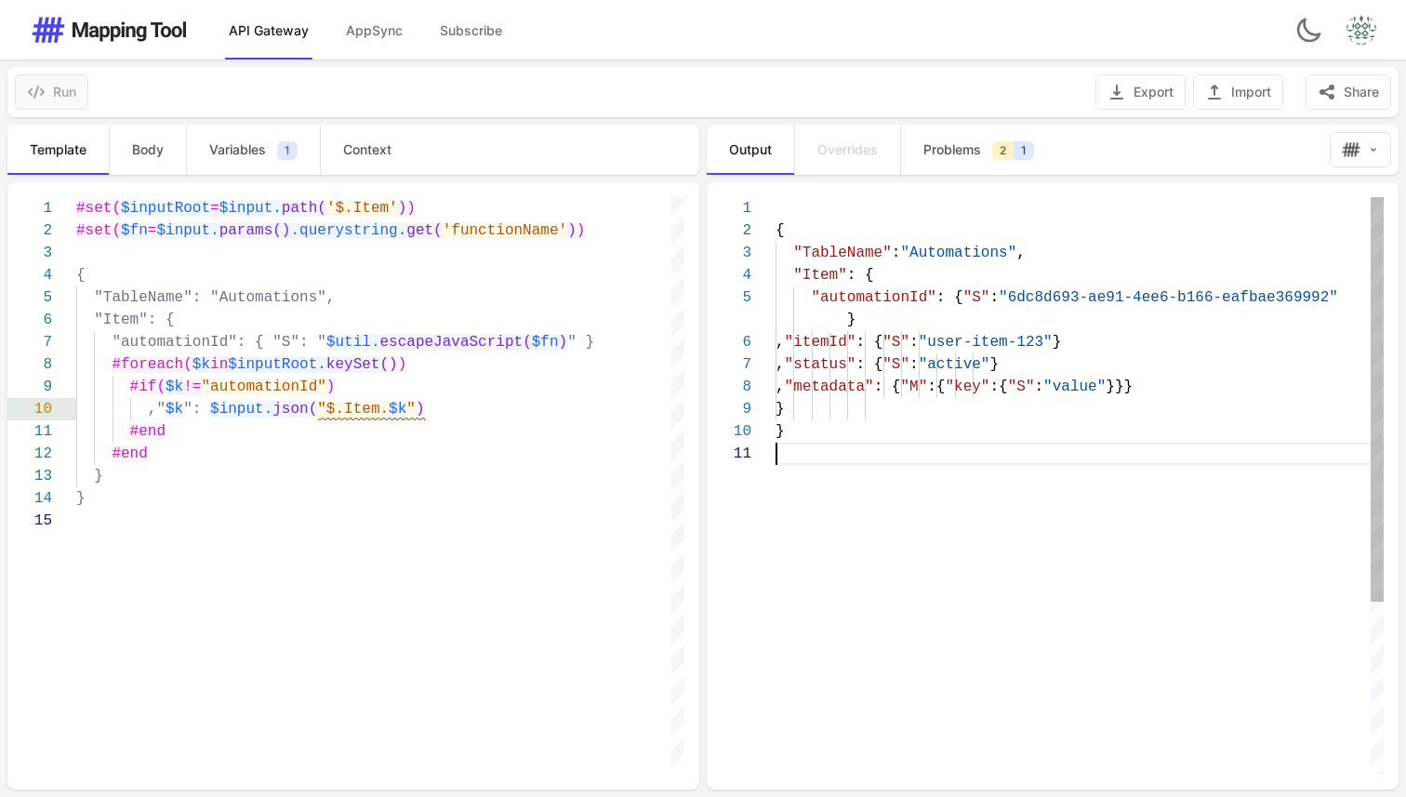
click at [865, 533] on div "{ "TableName" : "Automations" , "Item" : { "automationId" : { "S" : "6dc8d693-a…" at bounding box center [1080, 608] width 608 height 823
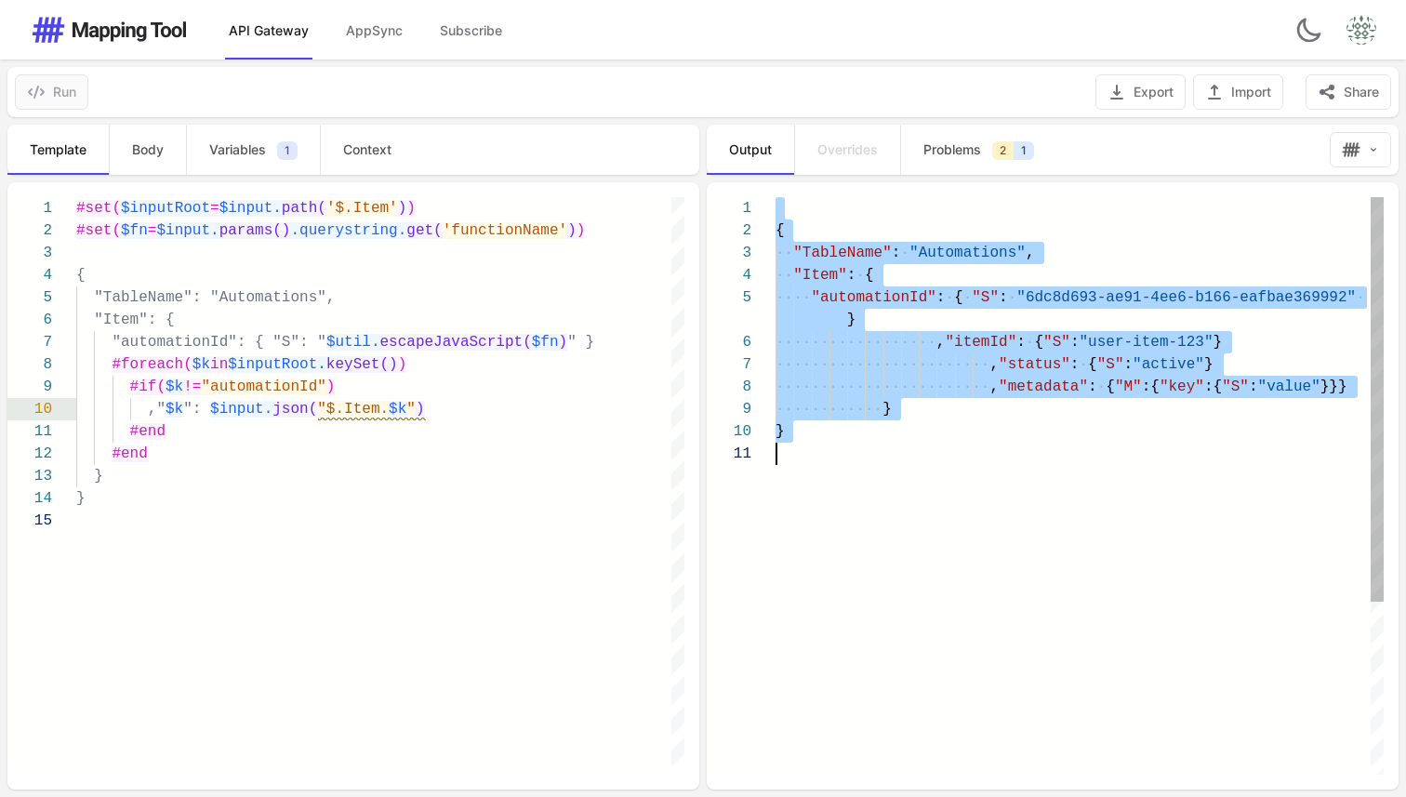
type textarea "*"
click at [873, 540] on div "{ ·· "TableName" : · "Automations" , ·· "Item" : · { ···· "automationId" : · { …" at bounding box center [1080, 608] width 608 height 823
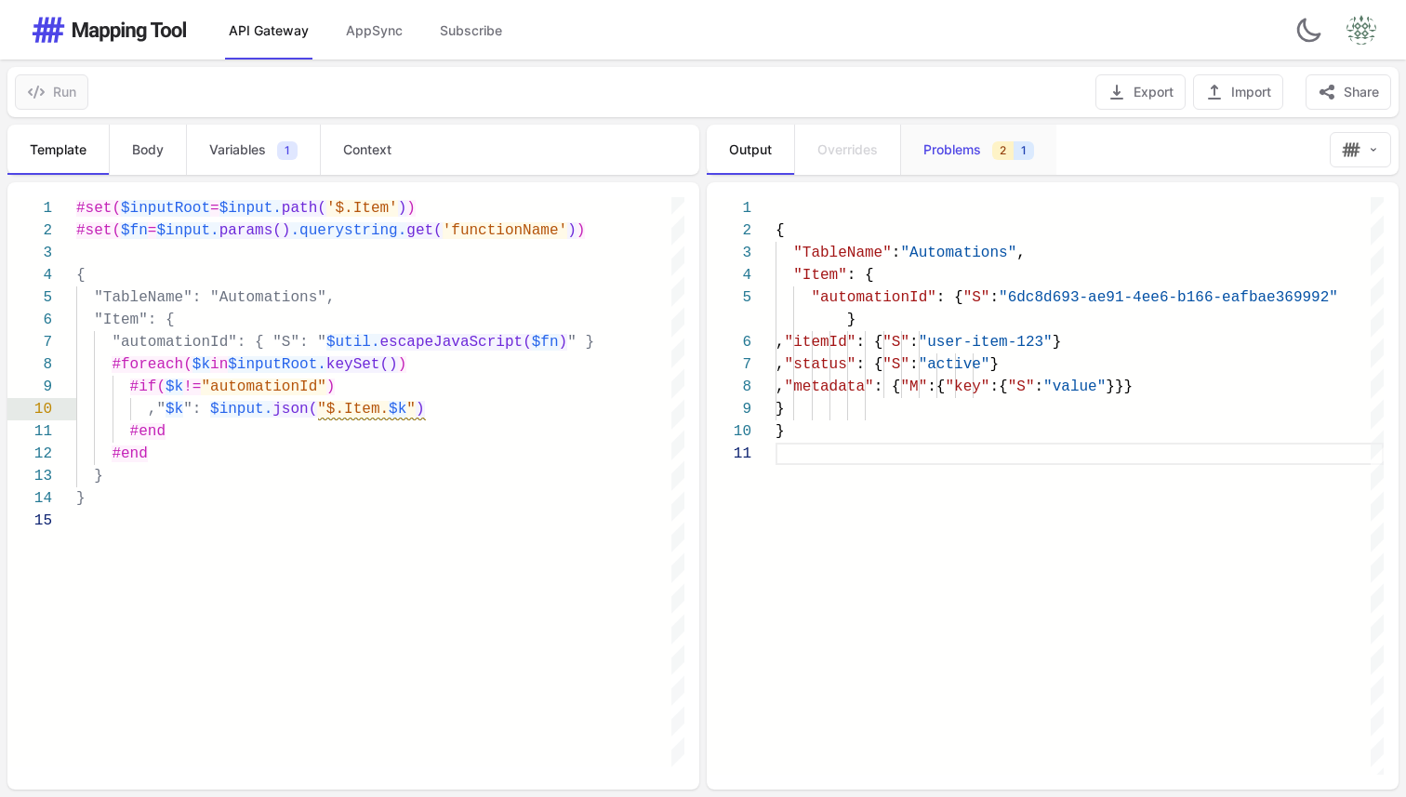
click at [966, 164] on link "Problems 2 1" at bounding box center [978, 150] width 156 height 50
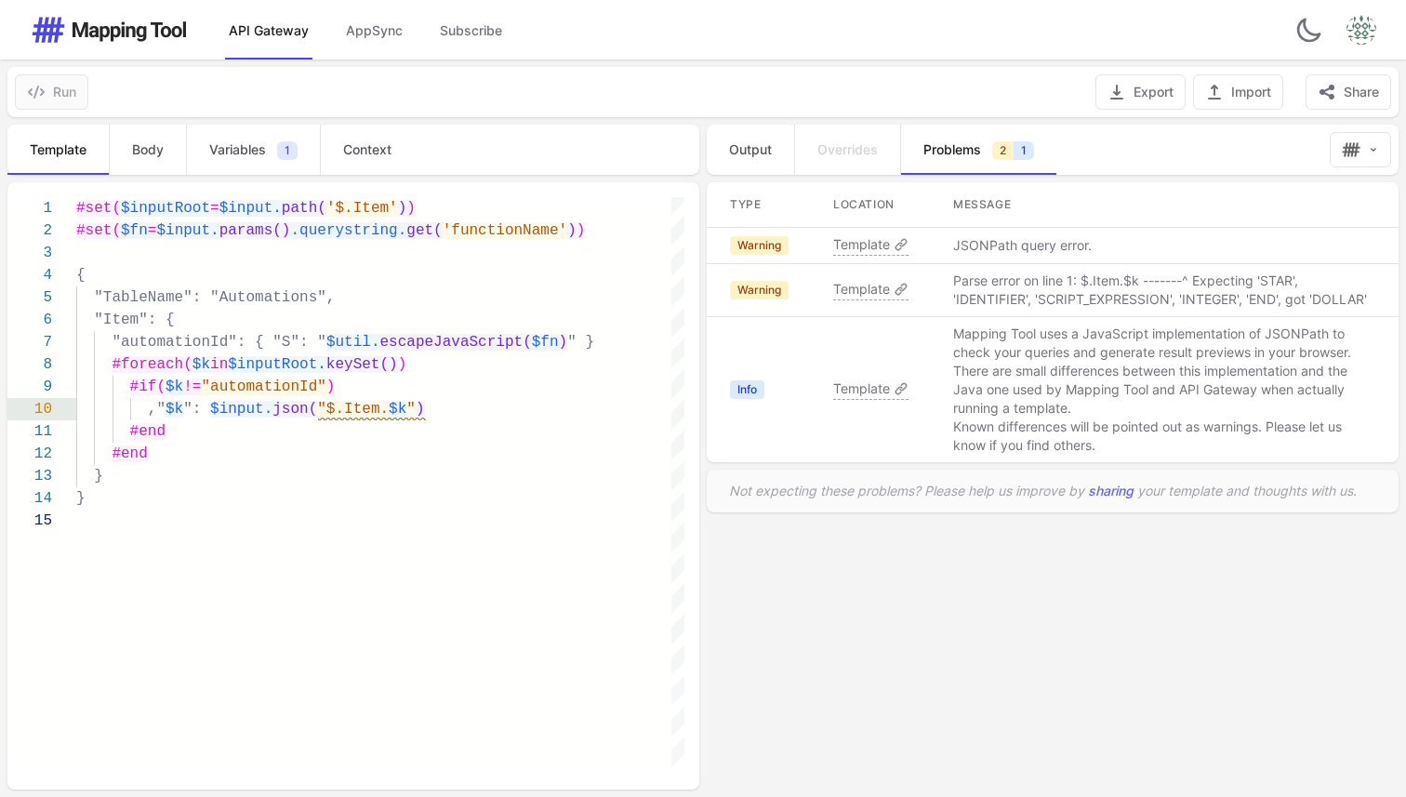
click at [997, 253] on p "JSONPath query error." at bounding box center [1022, 245] width 139 height 19
click at [1001, 247] on p "JSONPath query error." at bounding box center [1022, 245] width 139 height 19
click at [862, 246] on span "Template" at bounding box center [861, 244] width 57 height 19
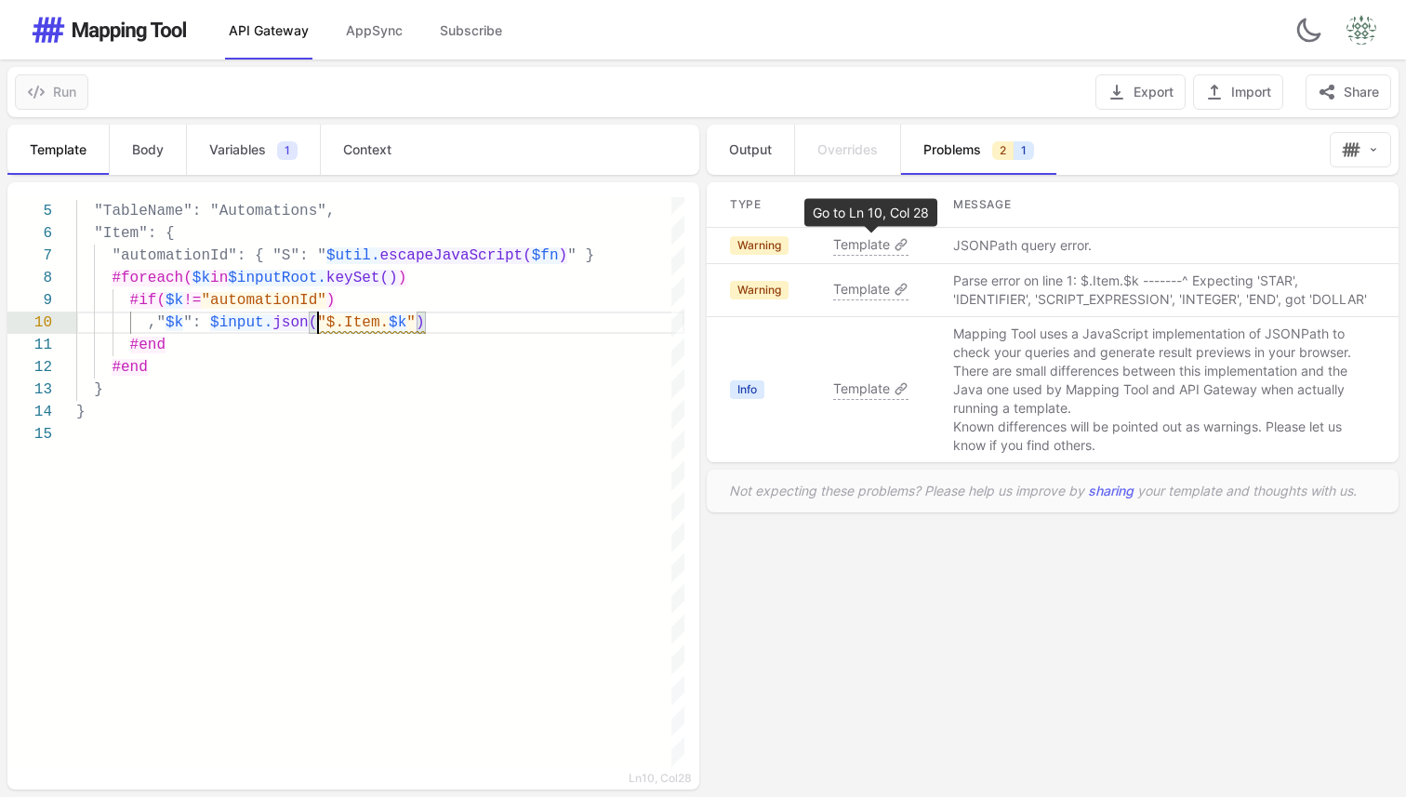
click at [863, 252] on span "Template" at bounding box center [861, 244] width 57 height 19
click at [866, 245] on span "Template" at bounding box center [861, 244] width 57 height 19
click at [976, 248] on p "JSONPath query error." at bounding box center [1022, 245] width 139 height 19
click at [848, 290] on span "Template" at bounding box center [861, 289] width 57 height 19
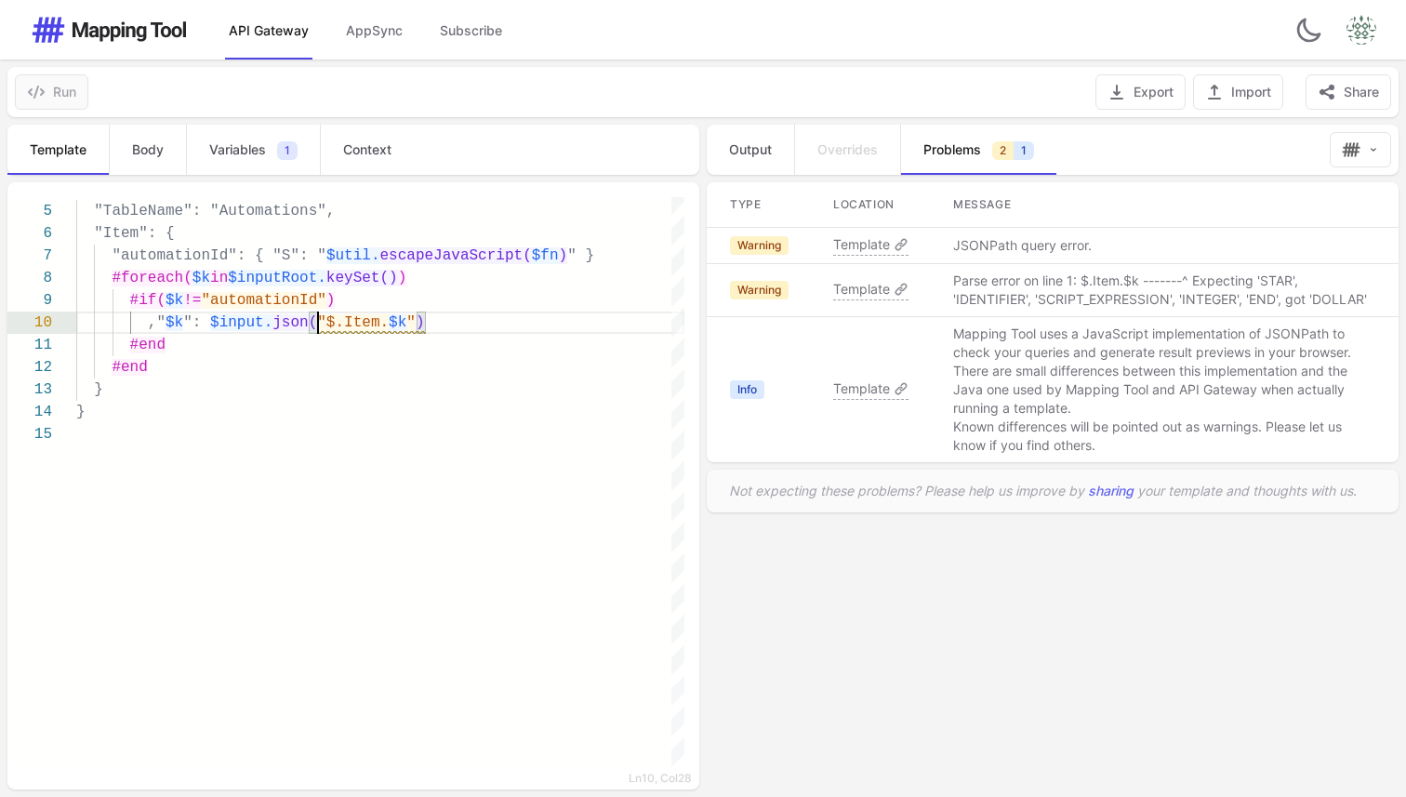
click at [848, 290] on span "Template" at bounding box center [861, 289] width 57 height 19
click at [853, 246] on span "Template" at bounding box center [861, 244] width 57 height 19
click at [857, 242] on span "Template" at bounding box center [861, 244] width 57 height 19
click at [295, 486] on div "{ "TableName": "Automations", "Item": { "automationId": { "S": " $util. escapeJ…" at bounding box center [380, 552] width 608 height 883
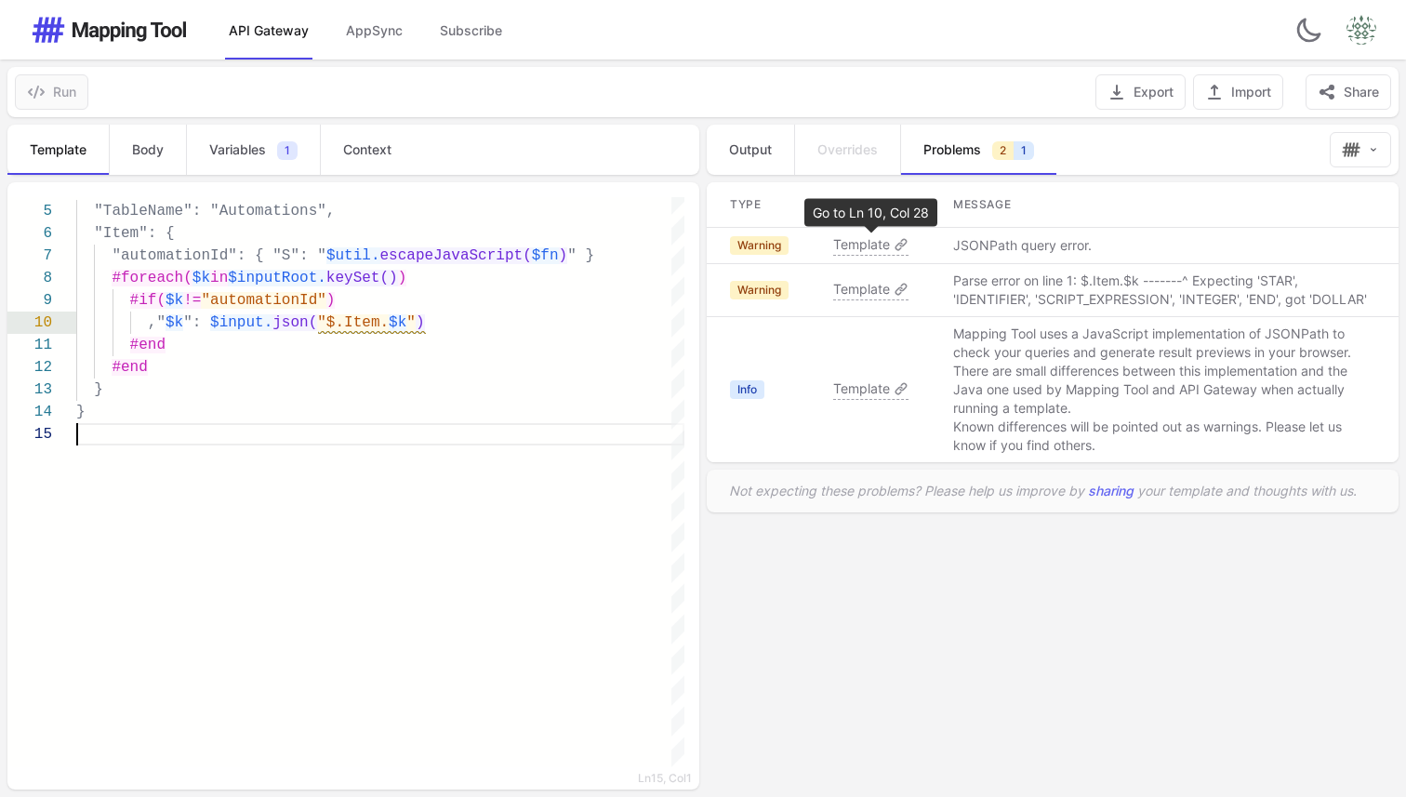
click at [867, 248] on span "Template" at bounding box center [861, 244] width 57 height 19
click at [852, 295] on span "Template" at bounding box center [861, 289] width 57 height 19
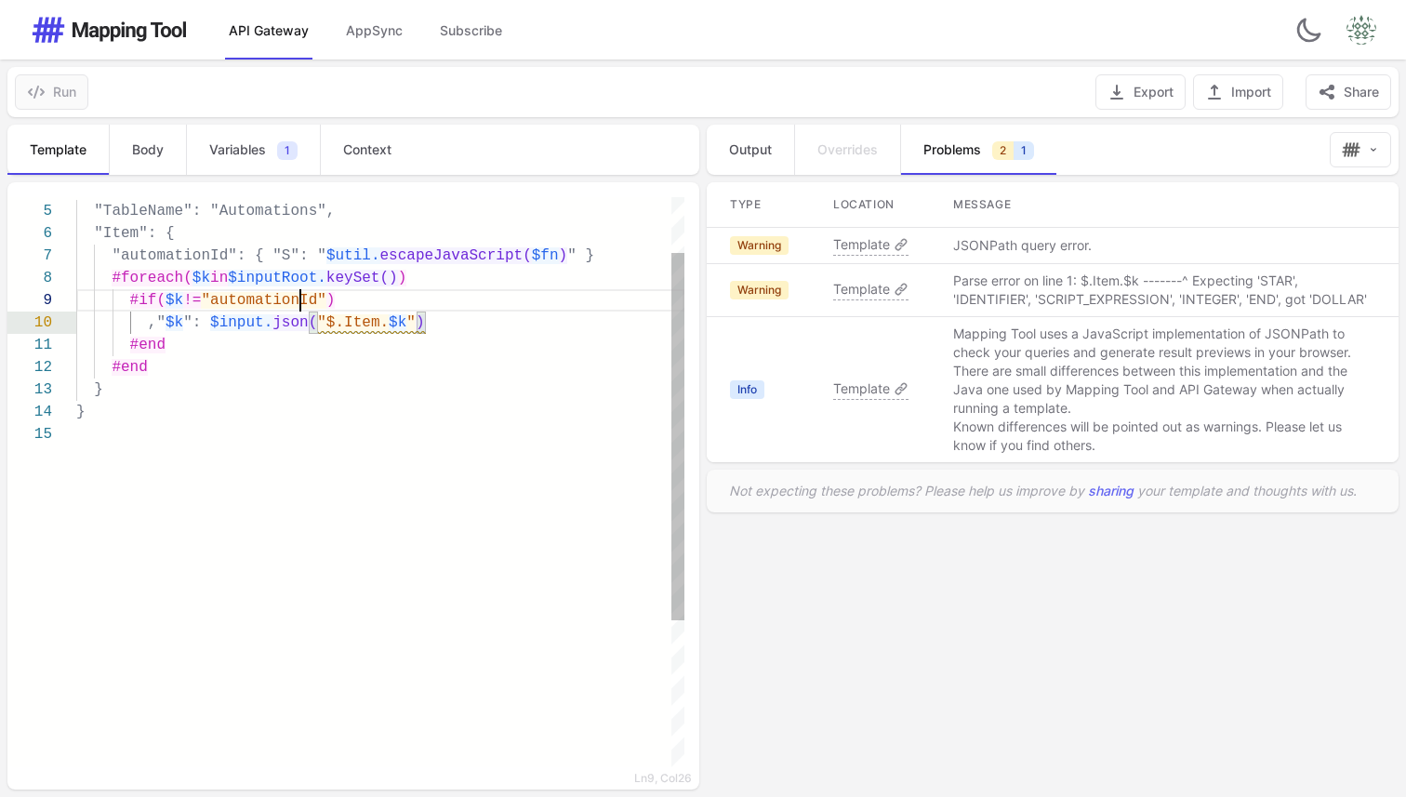
click at [300, 305] on div "**********" at bounding box center [345, 482] width 677 height 570
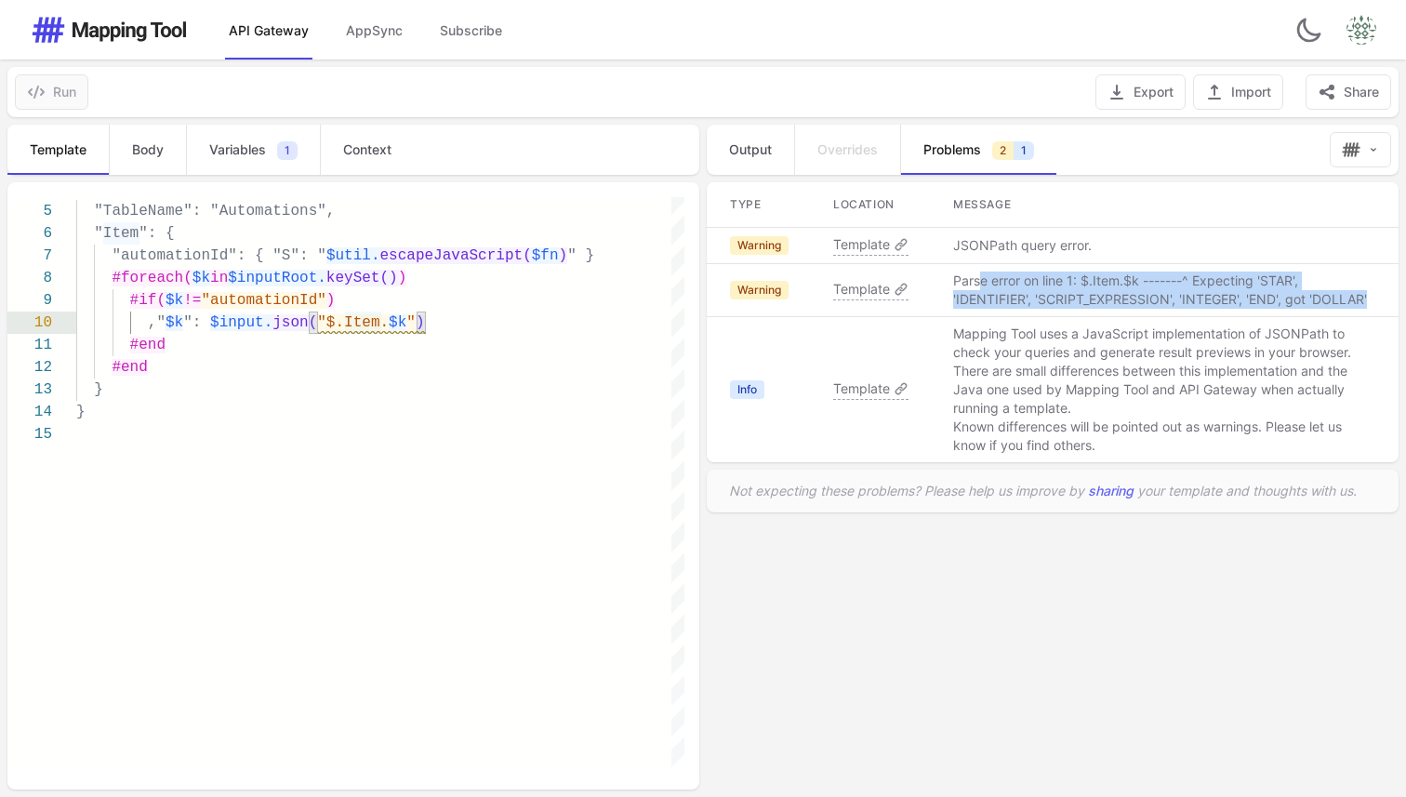
drag, startPoint x: 979, startPoint y: 278, endPoint x: 1103, endPoint y: 314, distance: 128.9
click at [1103, 314] on td "Parse error on line 1: $.Item.$k -------^ Expecting 'STAR', 'IDENTIFIER', 'SCRI…" at bounding box center [1165, 290] width 468 height 53
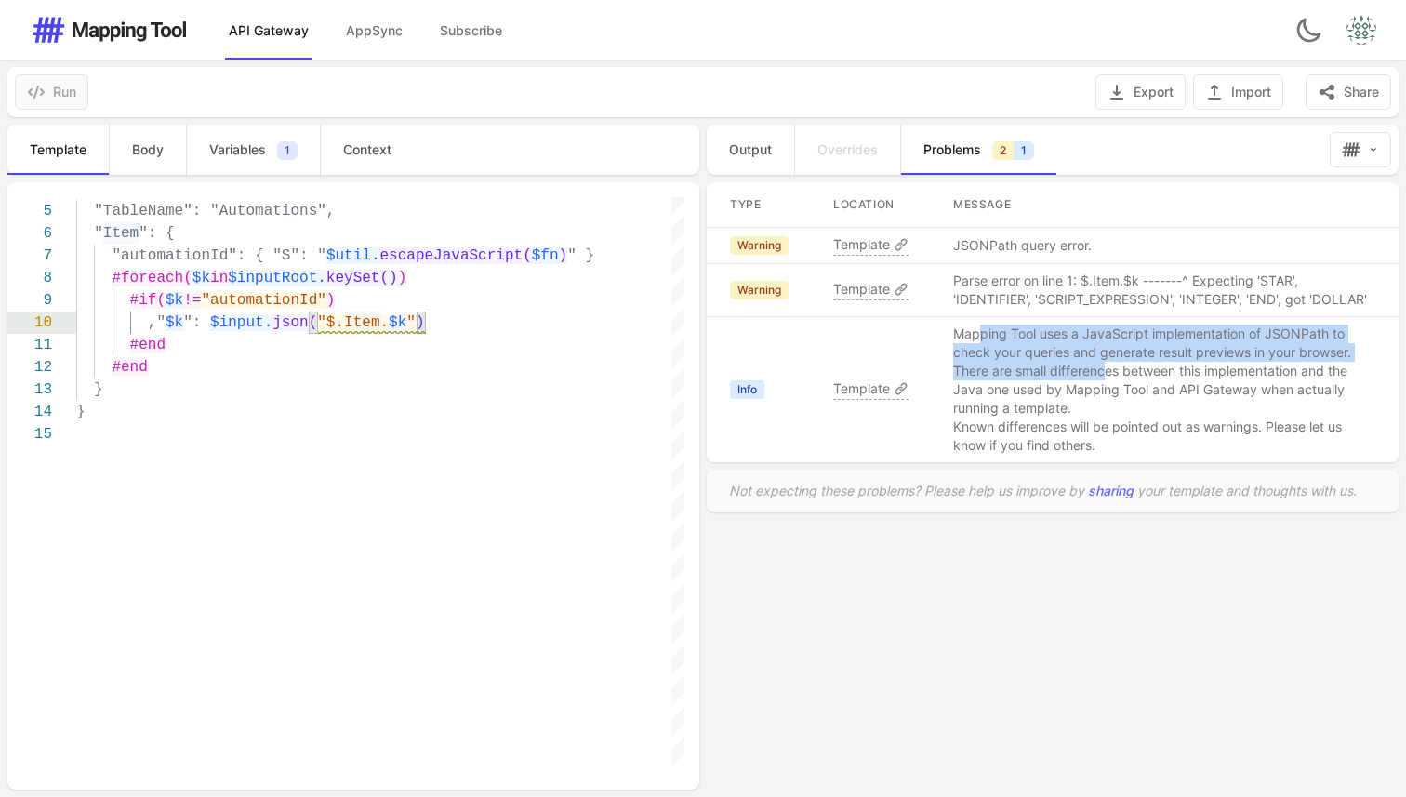
drag, startPoint x: 980, startPoint y: 336, endPoint x: 1106, endPoint y: 377, distance: 132.0
click at [1107, 377] on span "Mapping Tool uses a JavaScript implementation of JSONPath to check your queries…" at bounding box center [1164, 390] width 423 height 130
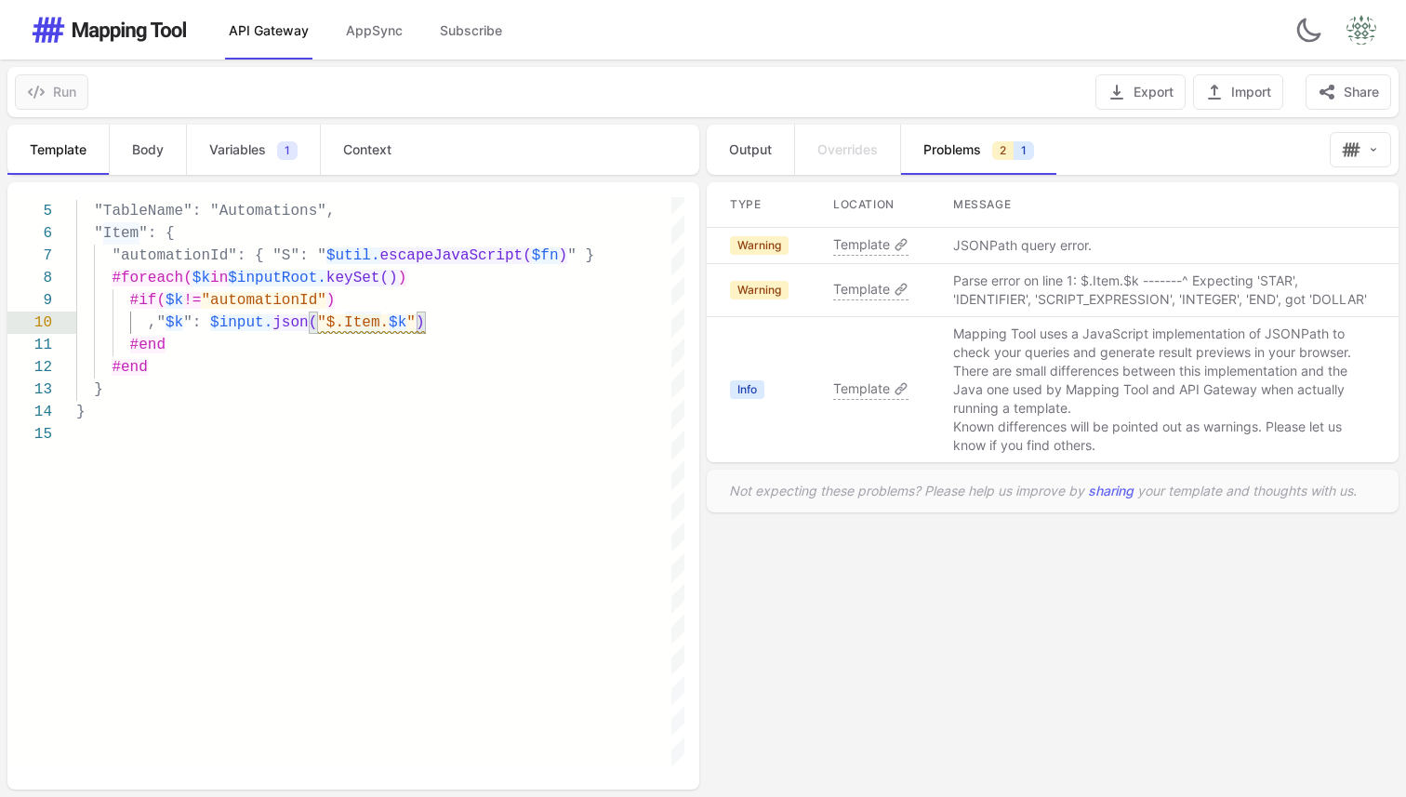
click at [1117, 439] on p "Known differences will be pointed out as warnings. Please let us know if you fi…" at bounding box center [1164, 436] width 423 height 37
drag, startPoint x: 1117, startPoint y: 444, endPoint x: 1042, endPoint y: 405, distance: 84.8
click at [1042, 405] on span "Mapping Tool uses a JavaScript implementation of JSONPath to check your queries…" at bounding box center [1164, 390] width 423 height 130
click at [1042, 405] on p "There are small differences between this implementation and the Java one used b…" at bounding box center [1164, 390] width 423 height 56
click at [874, 392] on span "Template" at bounding box center [861, 388] width 57 height 19
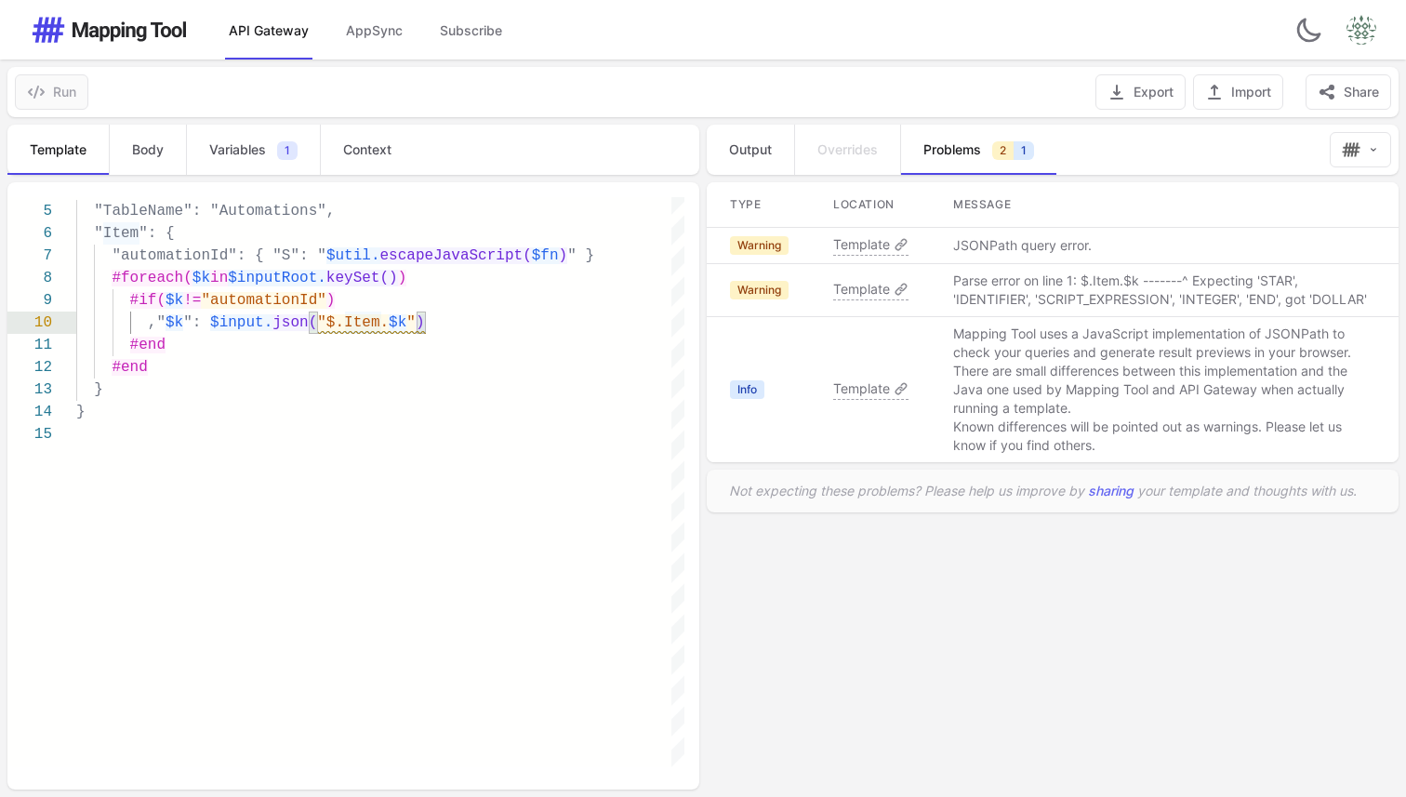
scroll to position [0, 295]
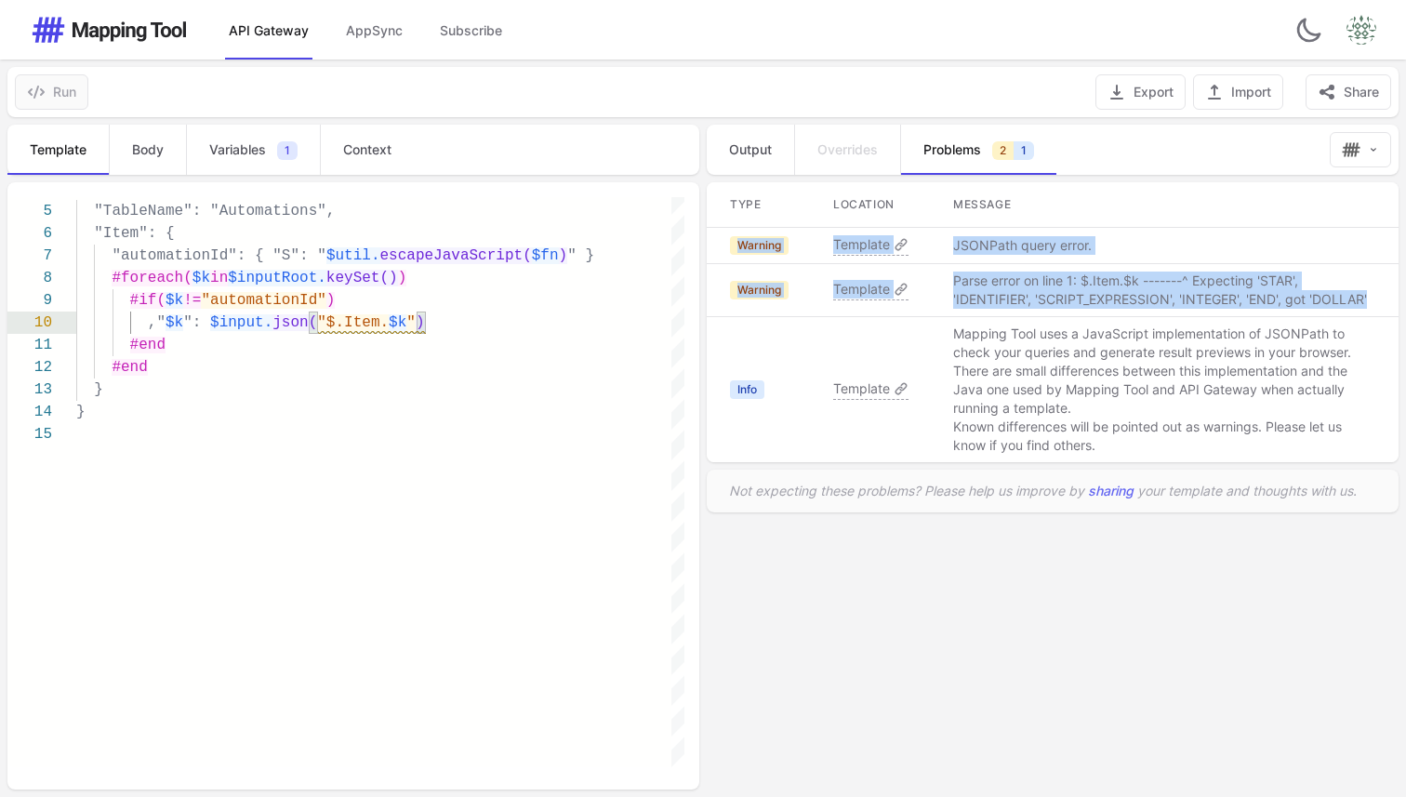
drag, startPoint x: 1372, startPoint y: 300, endPoint x: 720, endPoint y: 249, distance: 653.9
click at [720, 249] on tbody "Warning Template JSONPath query error. Warning Template Parse error on line 1: …" at bounding box center [1053, 345] width 692 height 235
copy tbody "Warning Template JSONPath query error. Warning Template Parse error on line 1: …"
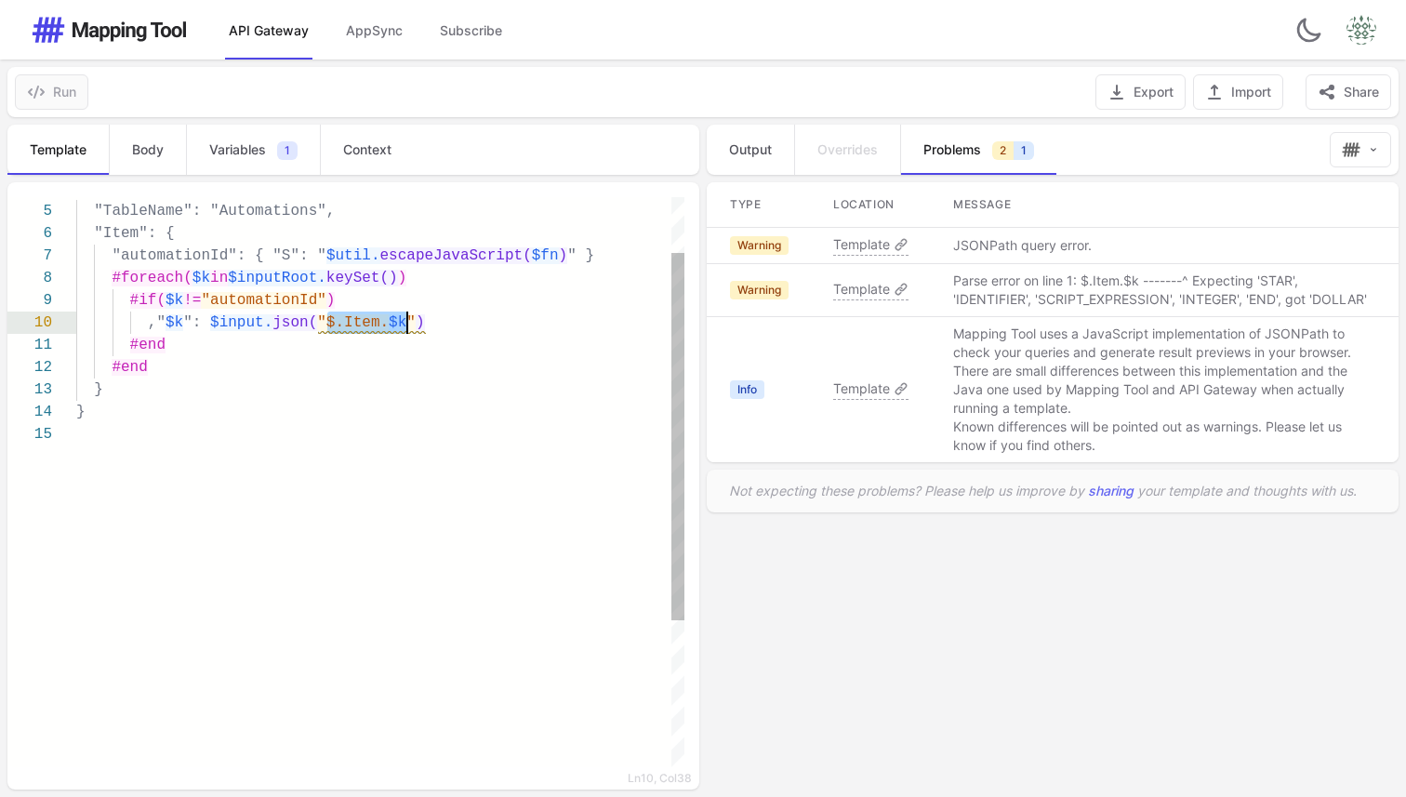
drag, startPoint x: 324, startPoint y: 325, endPoint x: 412, endPoint y: 330, distance: 88.5
click at [426, 378] on div "}" at bounding box center [380, 389] width 608 height 22
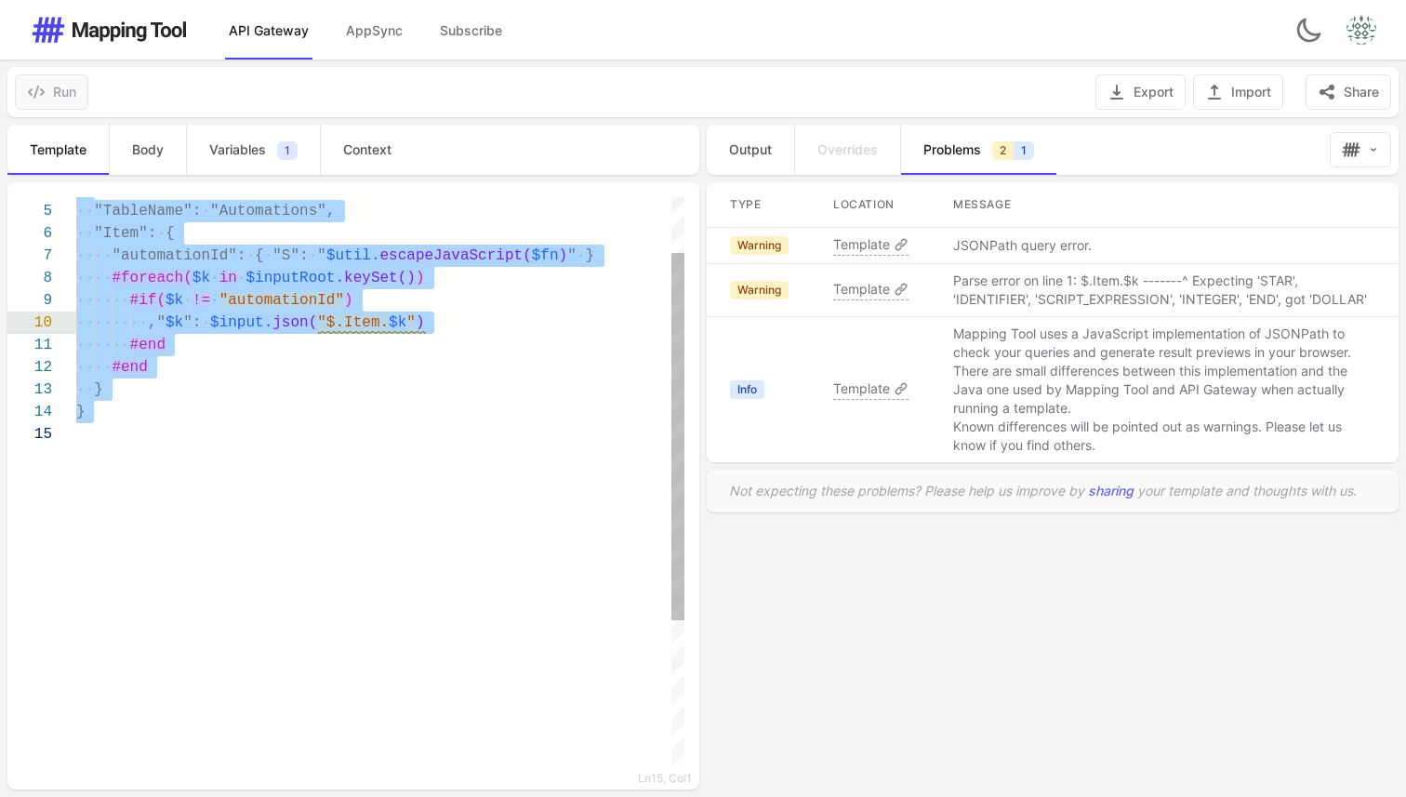
paste textarea "Editor content;Press Alt+F1 for Accessibility Options."
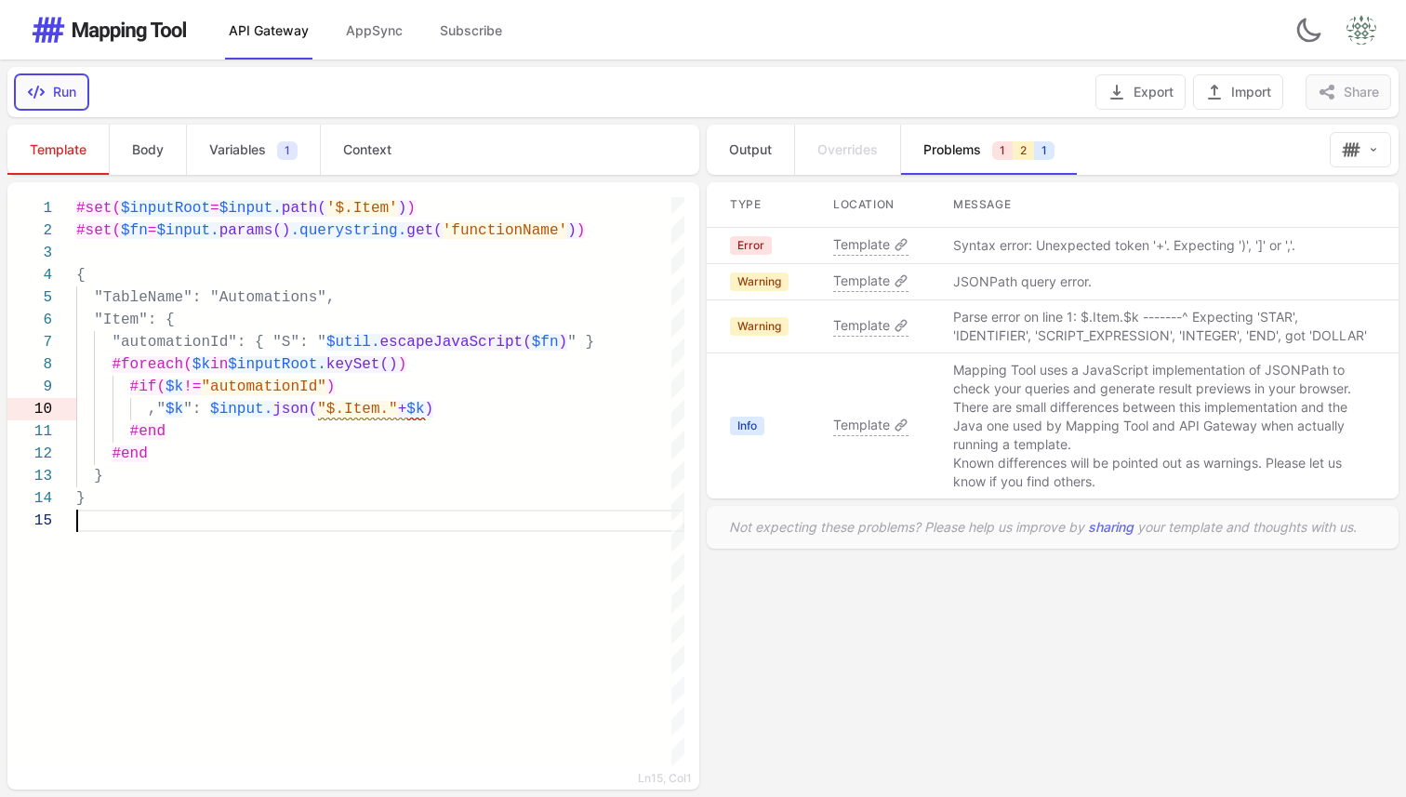
click at [54, 91] on button "Run" at bounding box center [51, 91] width 73 height 35
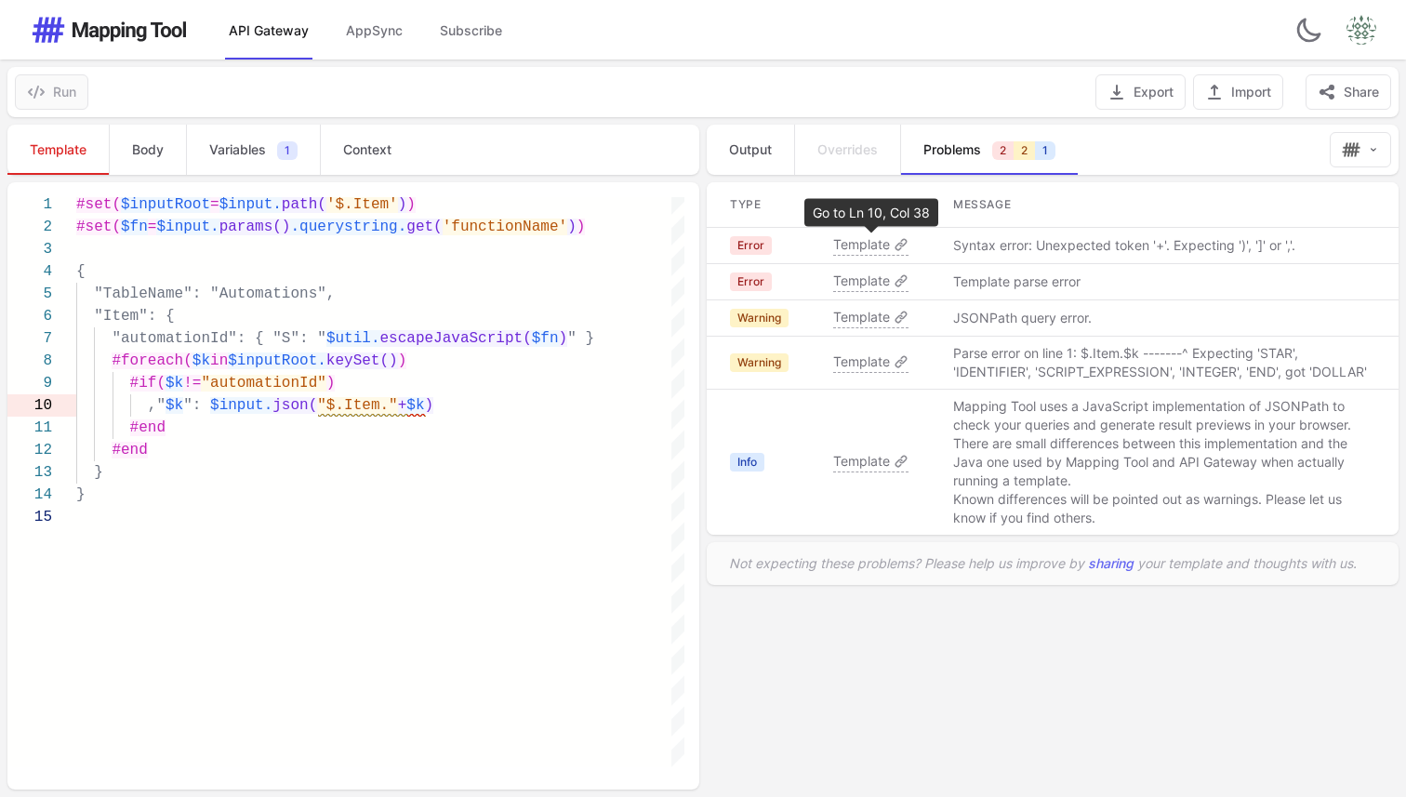
click at [862, 241] on span "Template" at bounding box center [861, 244] width 57 height 19
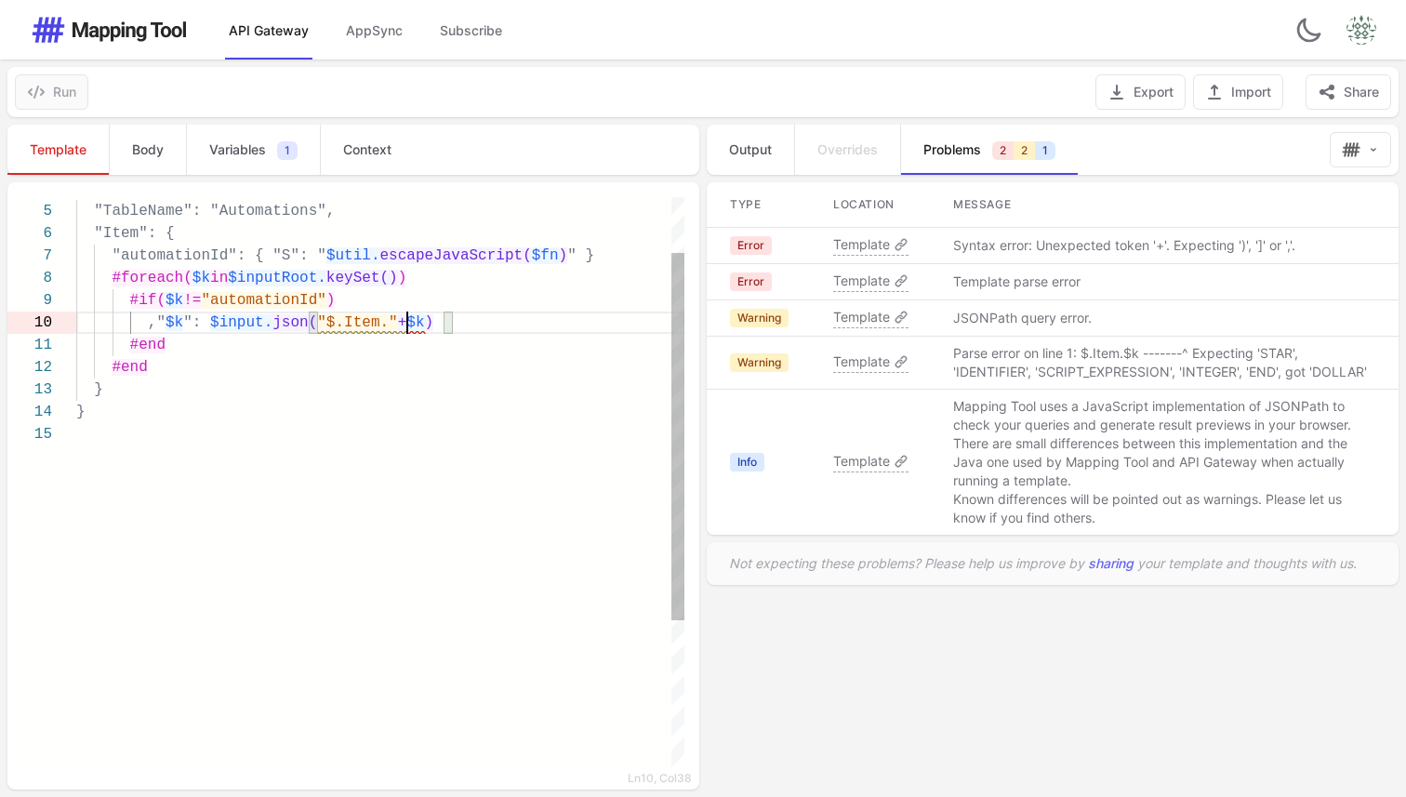
scroll to position [0, 0]
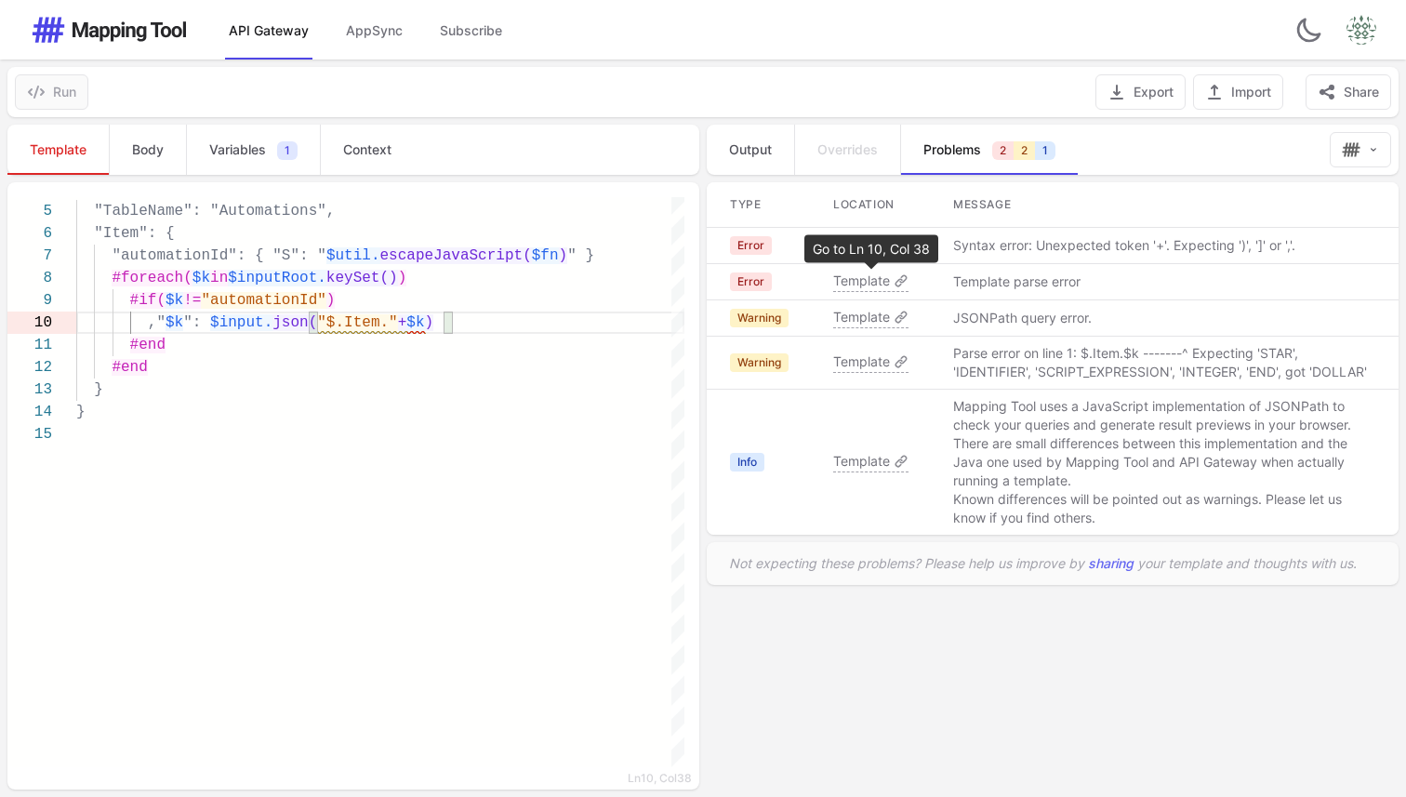
click at [866, 283] on span "Template" at bounding box center [861, 281] width 57 height 19
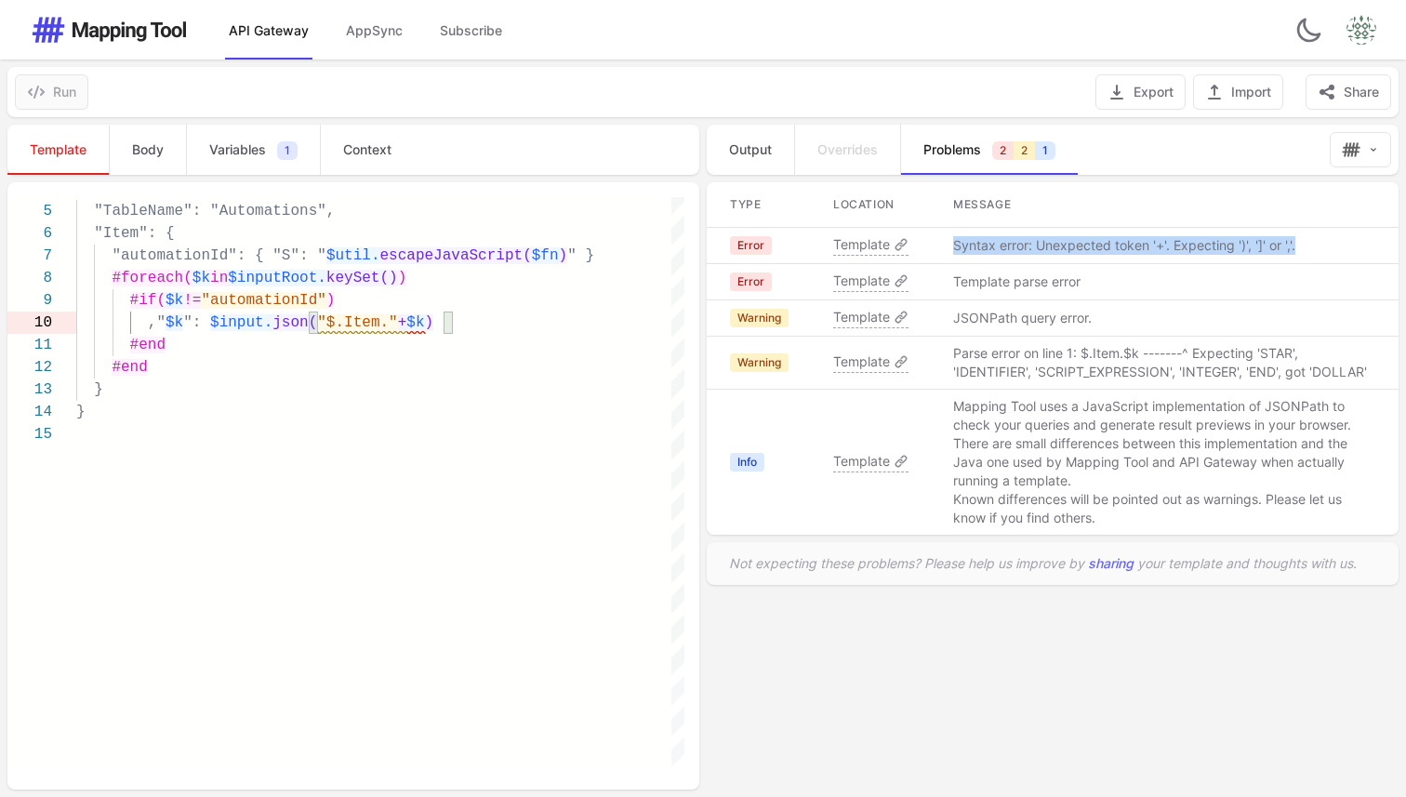
drag, startPoint x: 1316, startPoint y: 244, endPoint x: 955, endPoint y: 244, distance: 360.8
click at [955, 244] on td "Syntax error: Unexpected token '+'. Expecting ')', ']' or ','." at bounding box center [1165, 246] width 468 height 36
copy p "Syntax error: Unexpected token '+'. Expecting ')', ']' or ','."
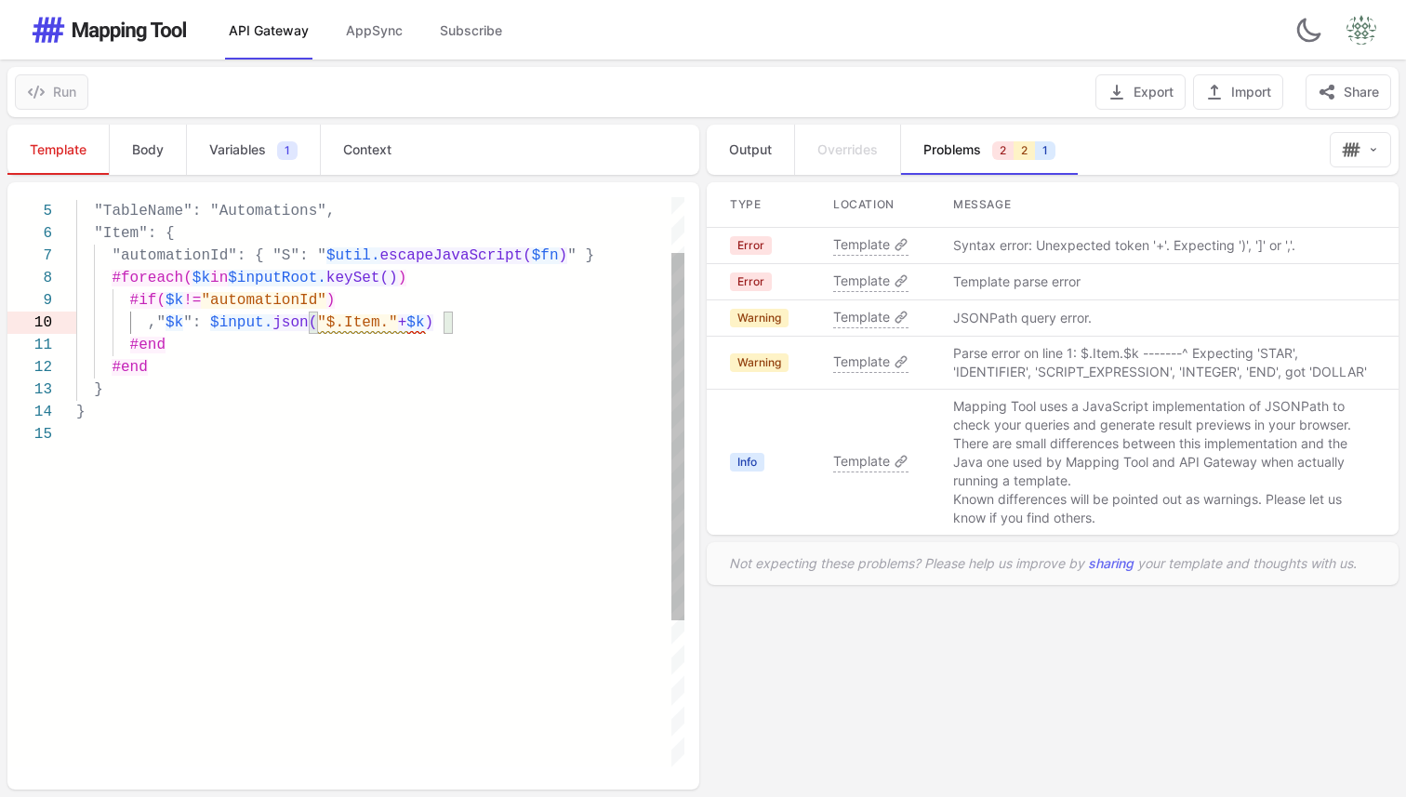
click at [498, 412] on div "}" at bounding box center [380, 412] width 608 height 22
type textarea "**********"
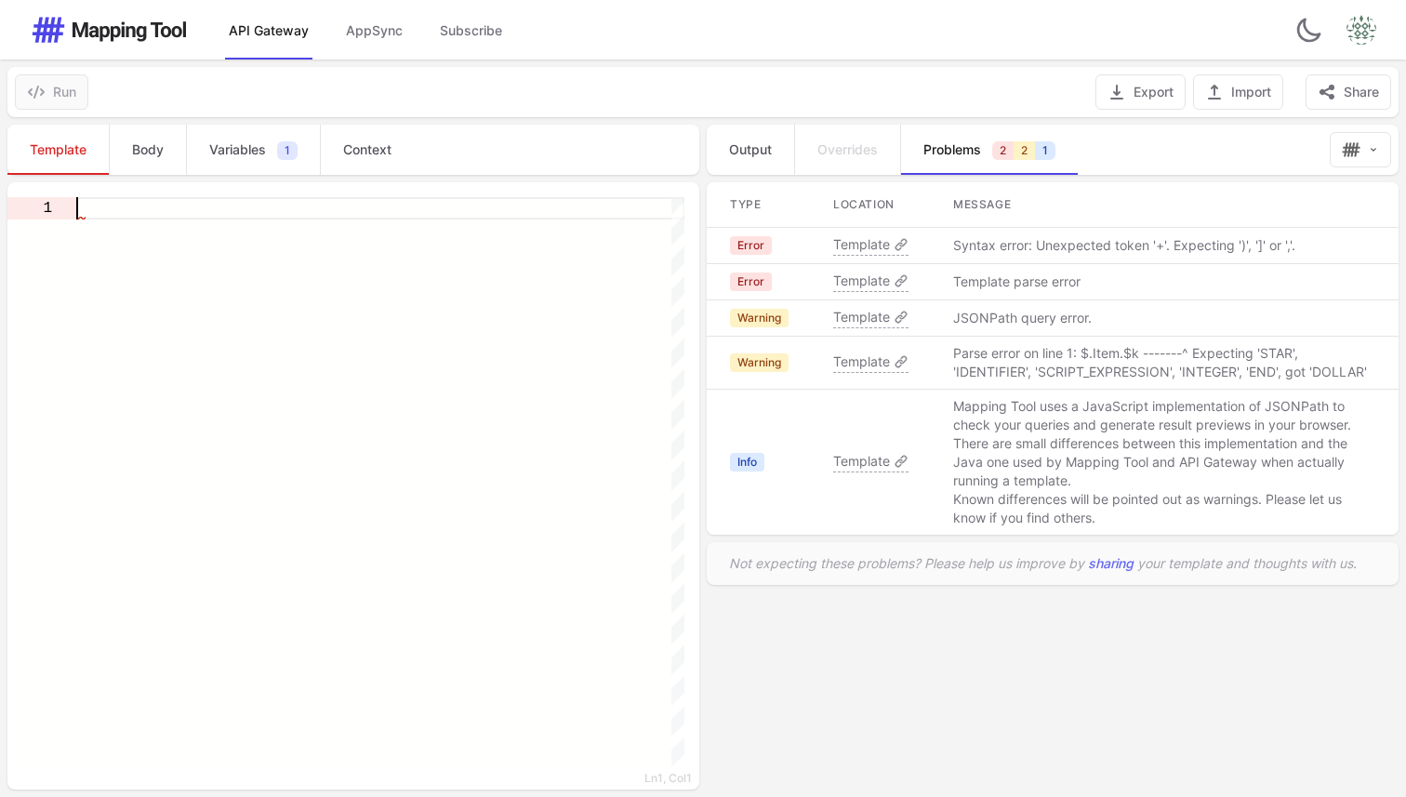
scroll to position [0, 0]
paste textarea "**********"
type textarea "**********"
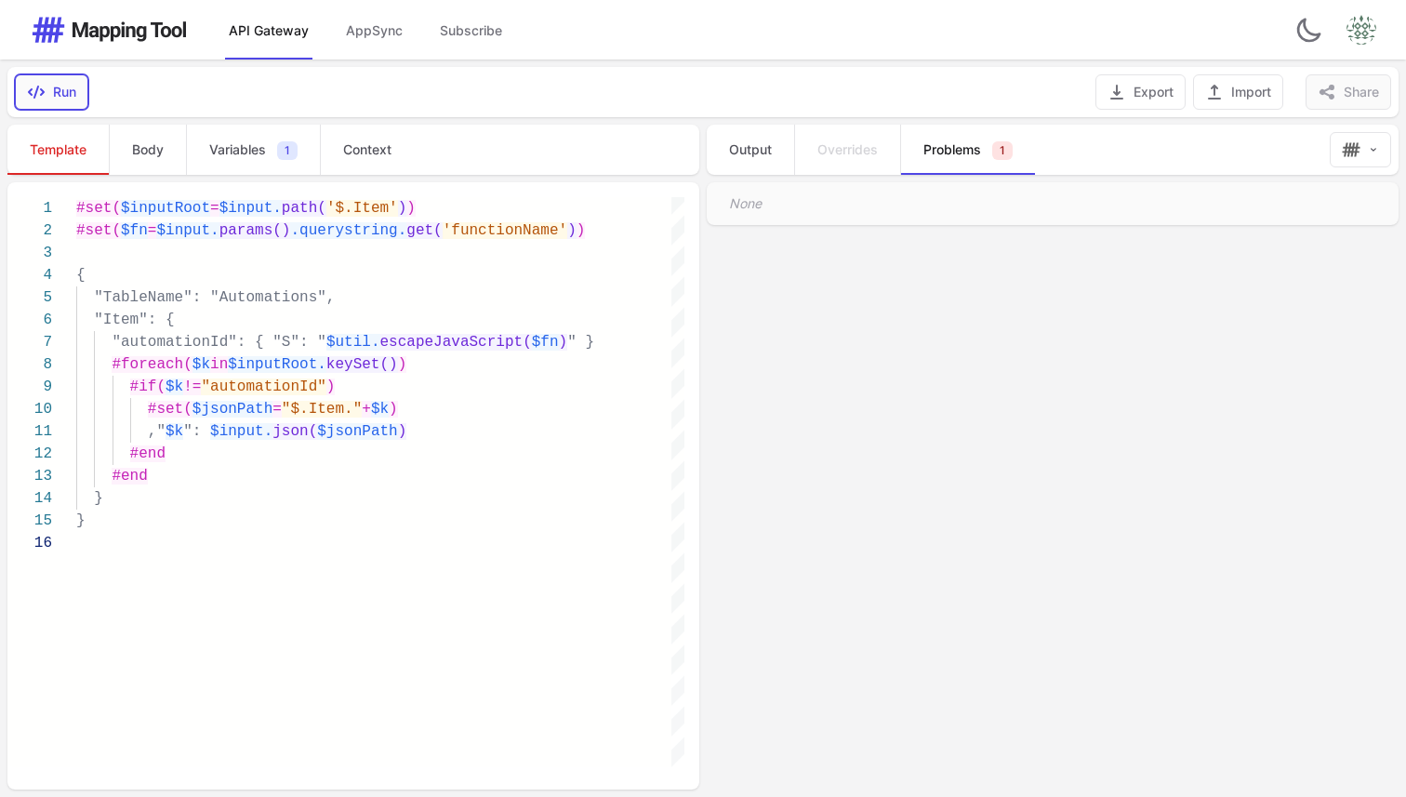
click at [59, 77] on button "Run" at bounding box center [51, 91] width 73 height 35
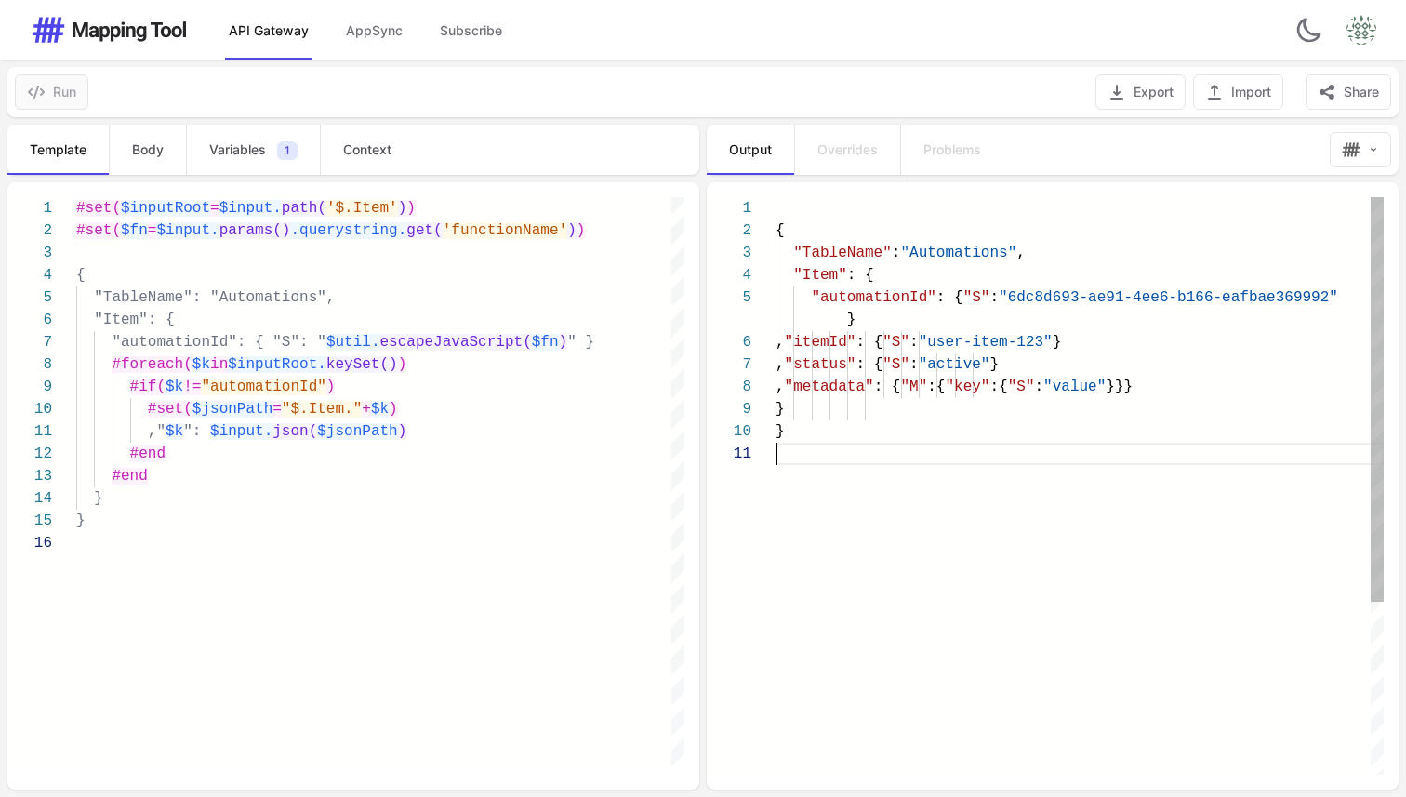
click at [882, 498] on div "{ "TableName" : "Automations" , "Item" : { "automationId" : { "S" : "6dc8d693-a…" at bounding box center [1080, 608] width 608 height 823
click at [972, 164] on link "Problems" at bounding box center [951, 150] width 103 height 50
click at [828, 459] on div at bounding box center [1080, 454] width 608 height 22
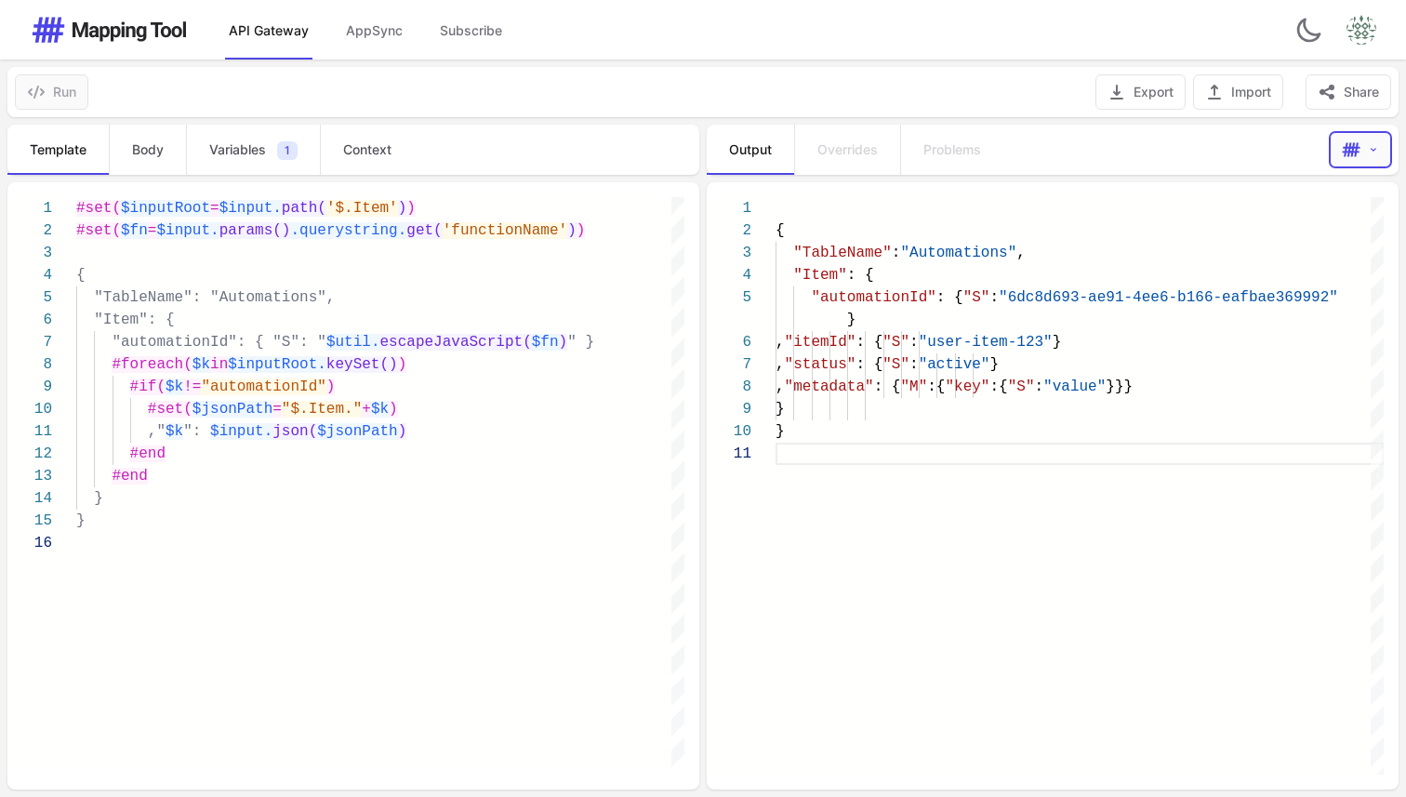
click at [1372, 145] on icon "button" at bounding box center [1373, 149] width 11 height 19
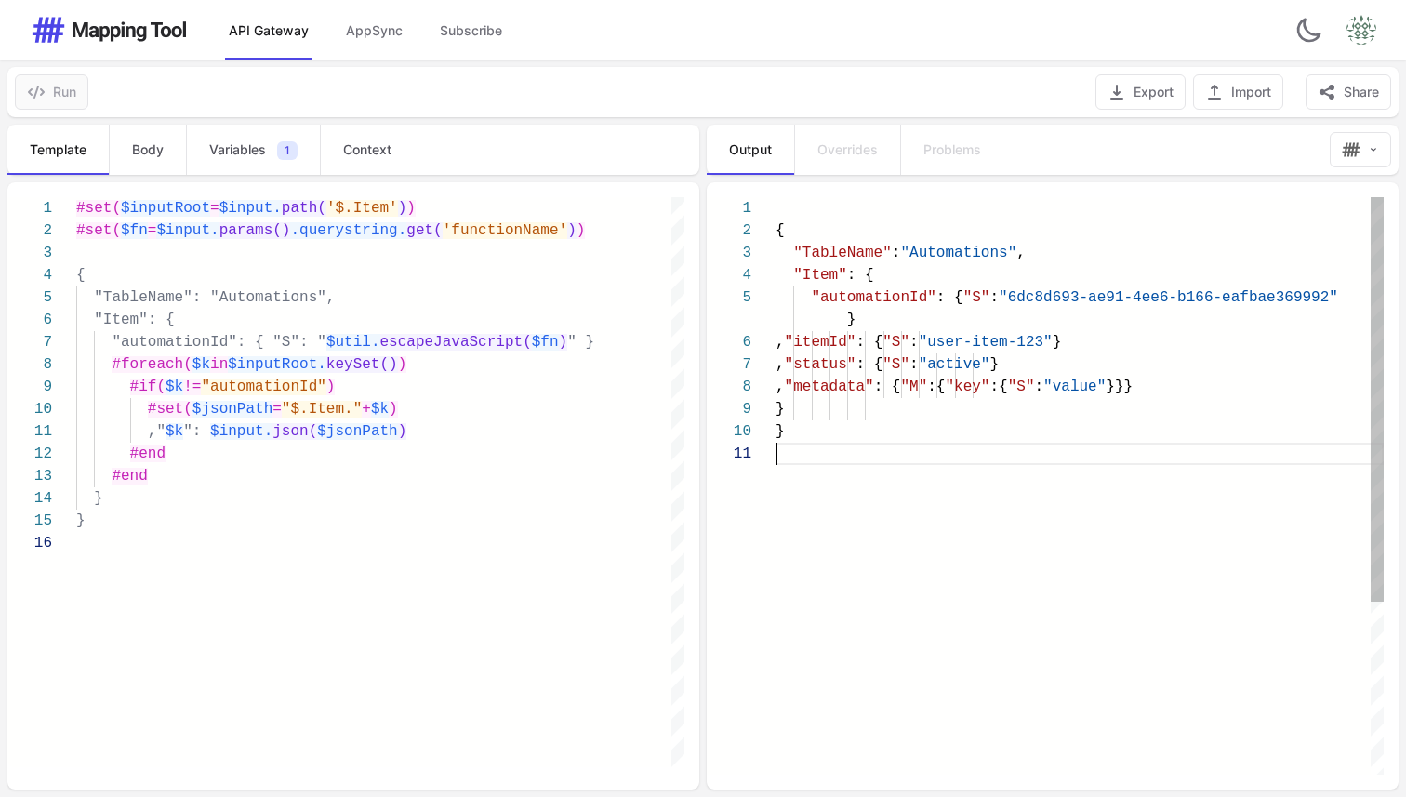
type textarea "**********"
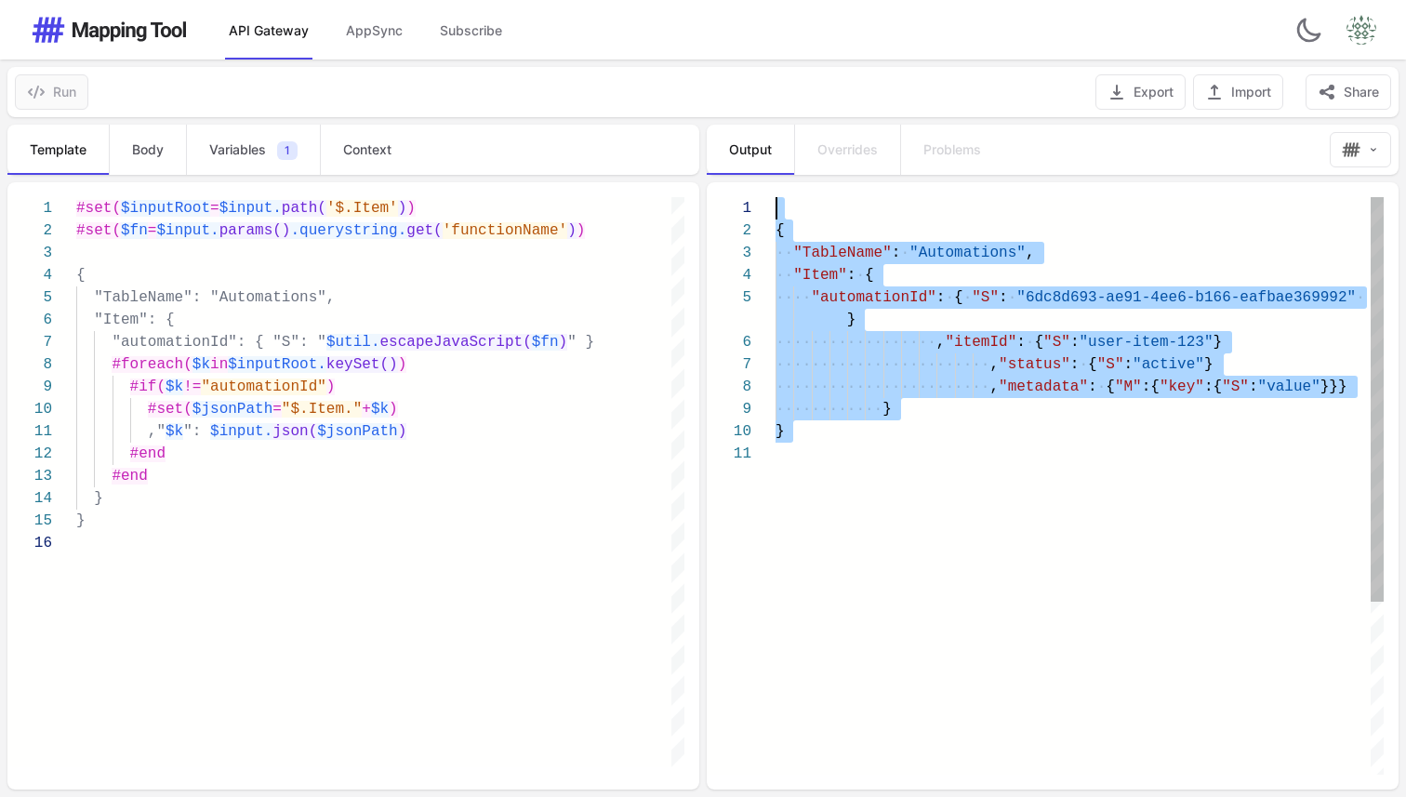
drag, startPoint x: 811, startPoint y: 479, endPoint x: 708, endPoint y: 153, distance: 342.3
click at [708, 153] on div "**********" at bounding box center [1054, 457] width 703 height 680
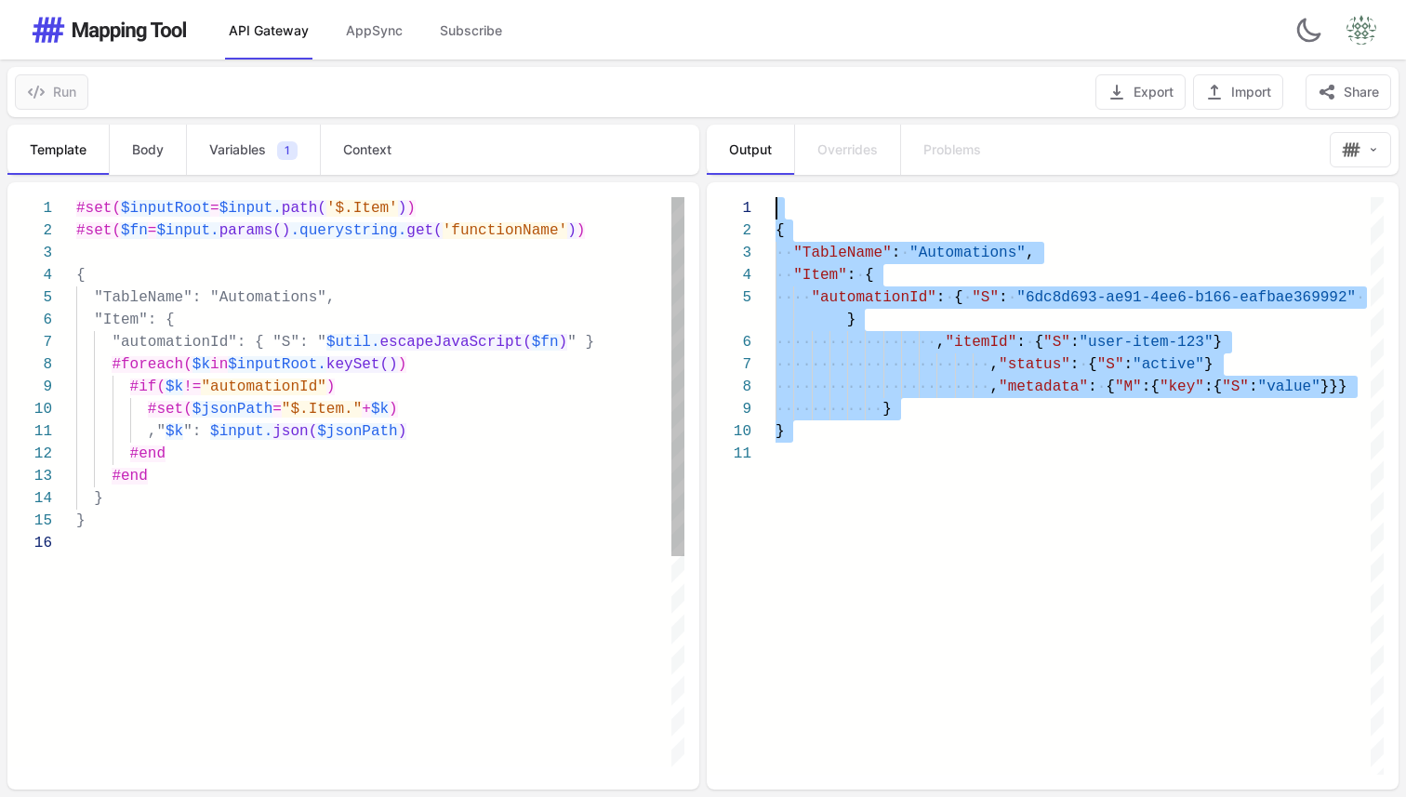
click at [474, 577] on div "#set( $inputRoot = $input. path( '$.Item' ) ) #set( $fn = $input. params() .que…" at bounding box center [380, 649] width 608 height 905
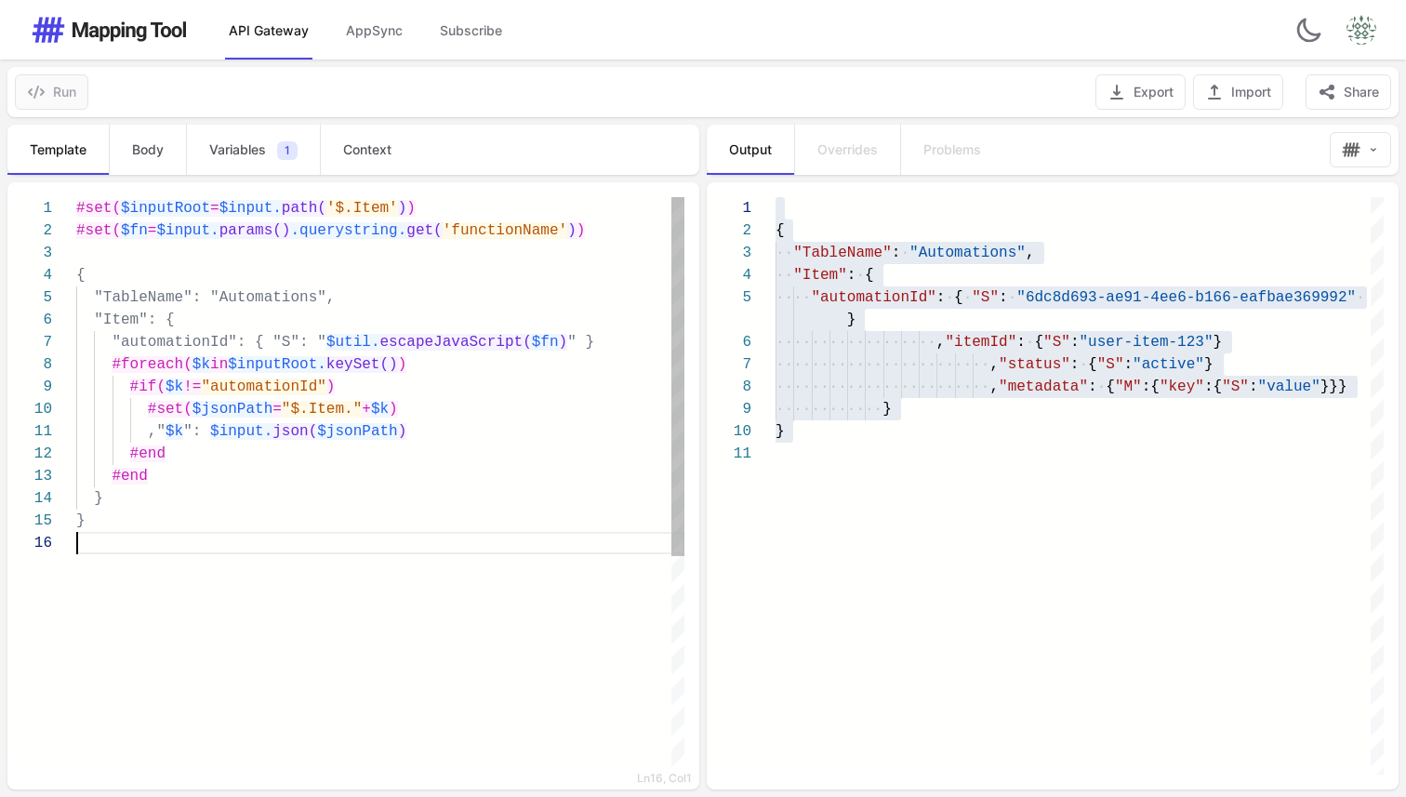
type textarea "**********"
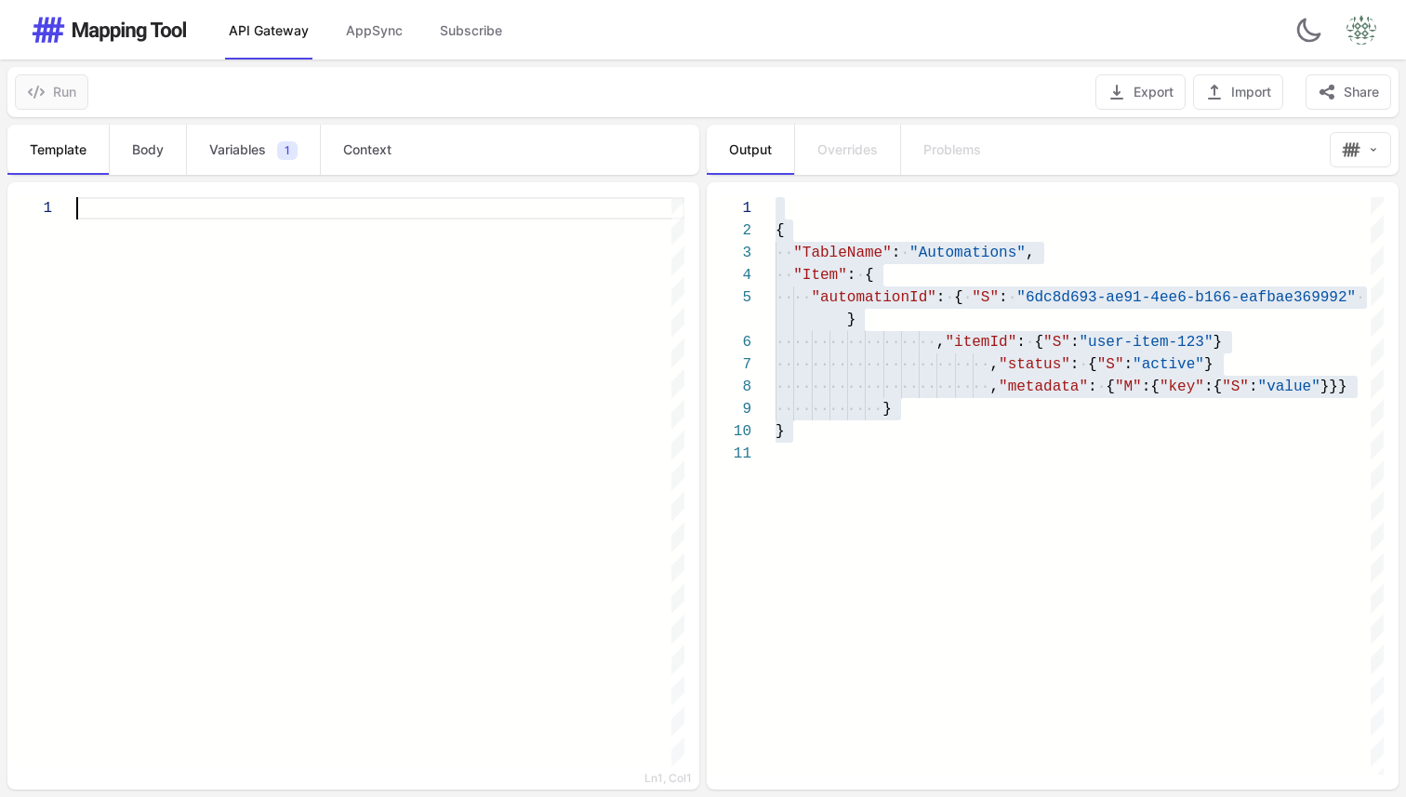
paste textarea "**********"
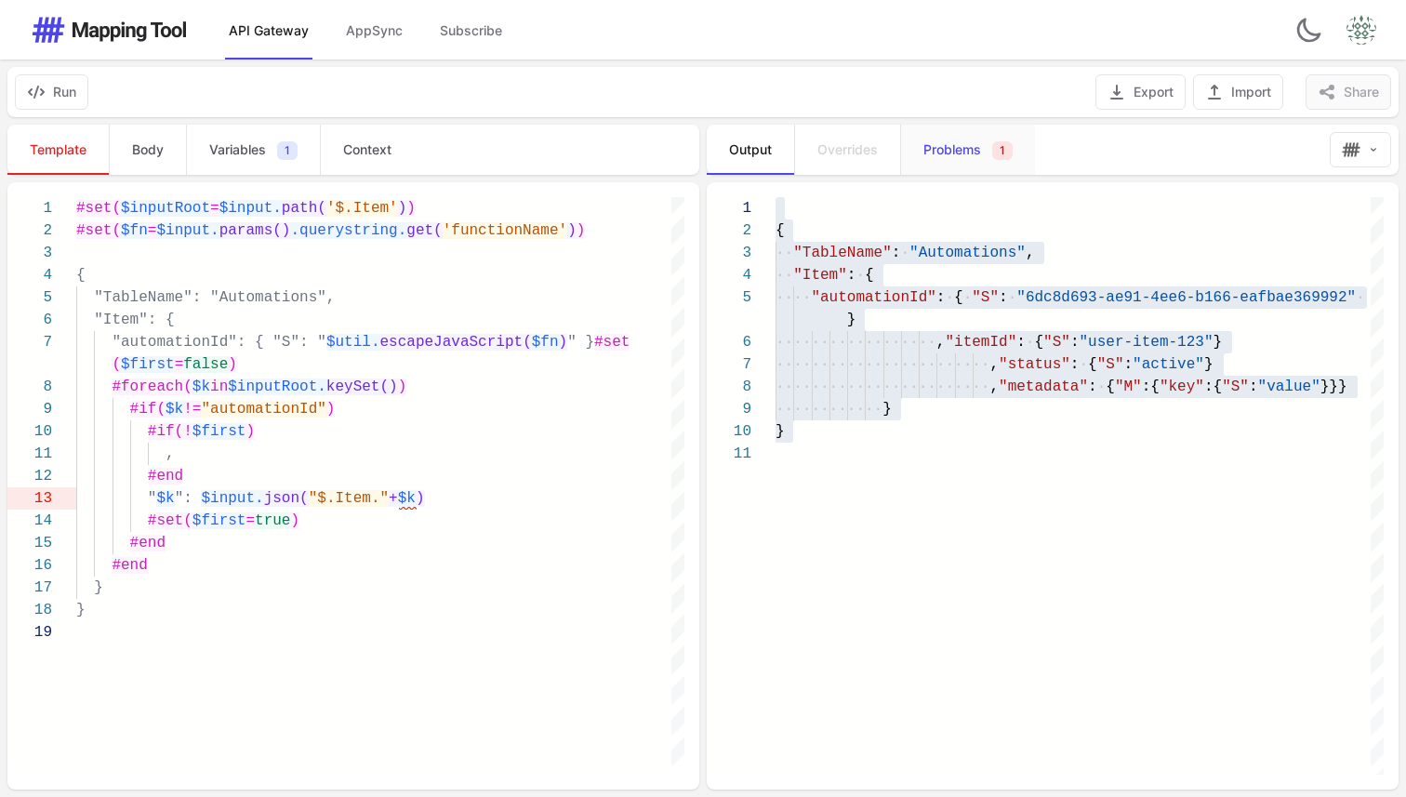
click at [982, 141] on span "Problems 1" at bounding box center [967, 149] width 89 height 16
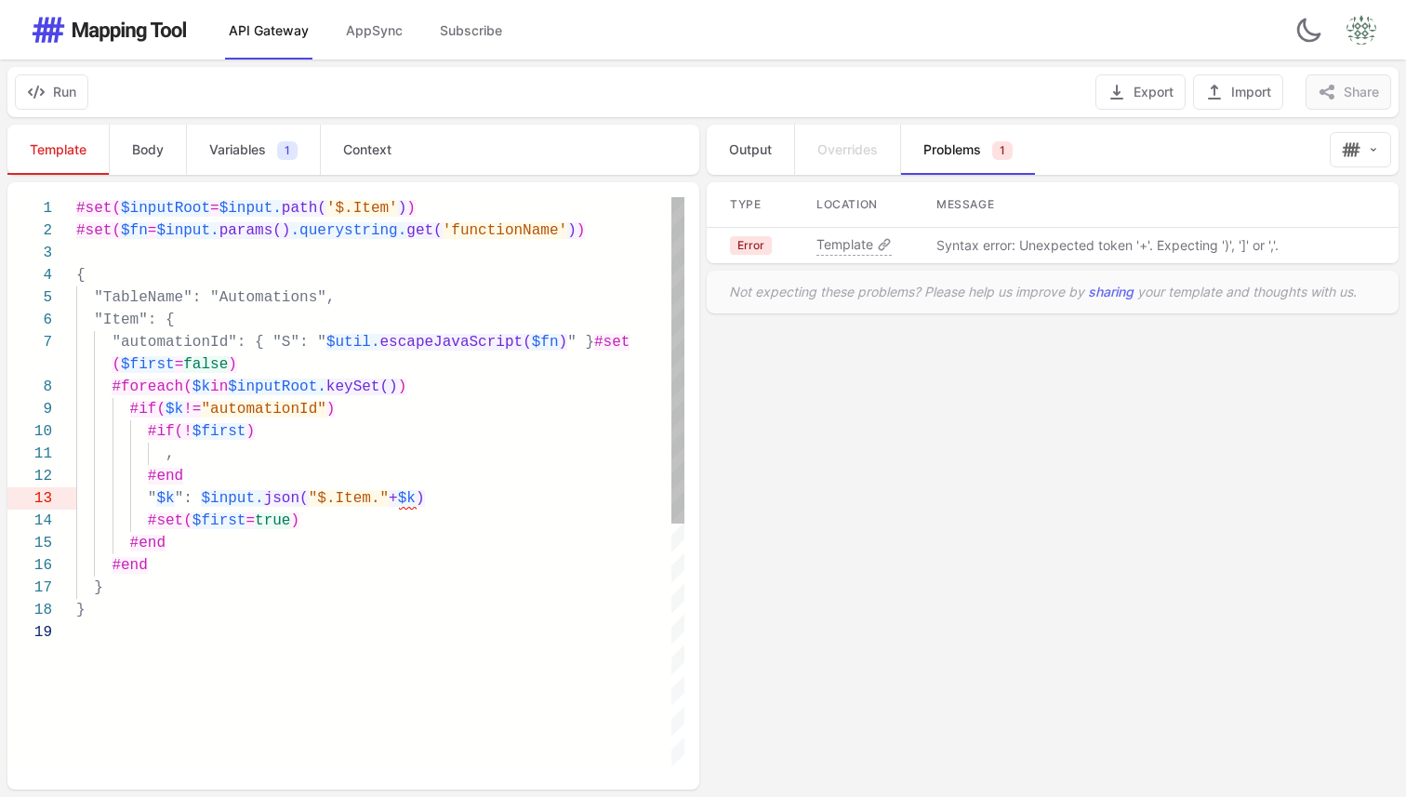
click at [437, 622] on div at bounding box center [380, 632] width 608 height 22
click at [511, 471] on div "#end" at bounding box center [380, 476] width 608 height 22
type textarea "**********"
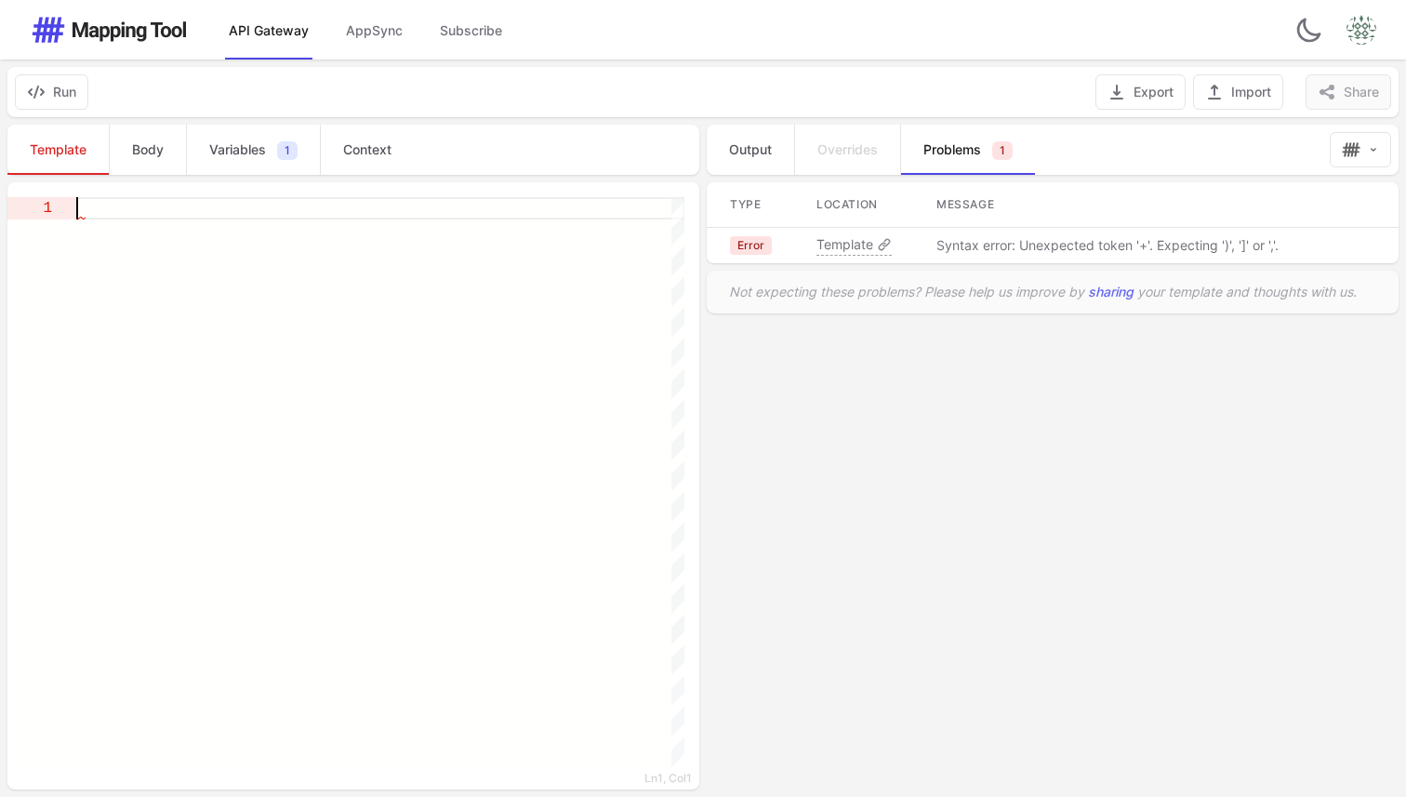
paste textarea "* *"
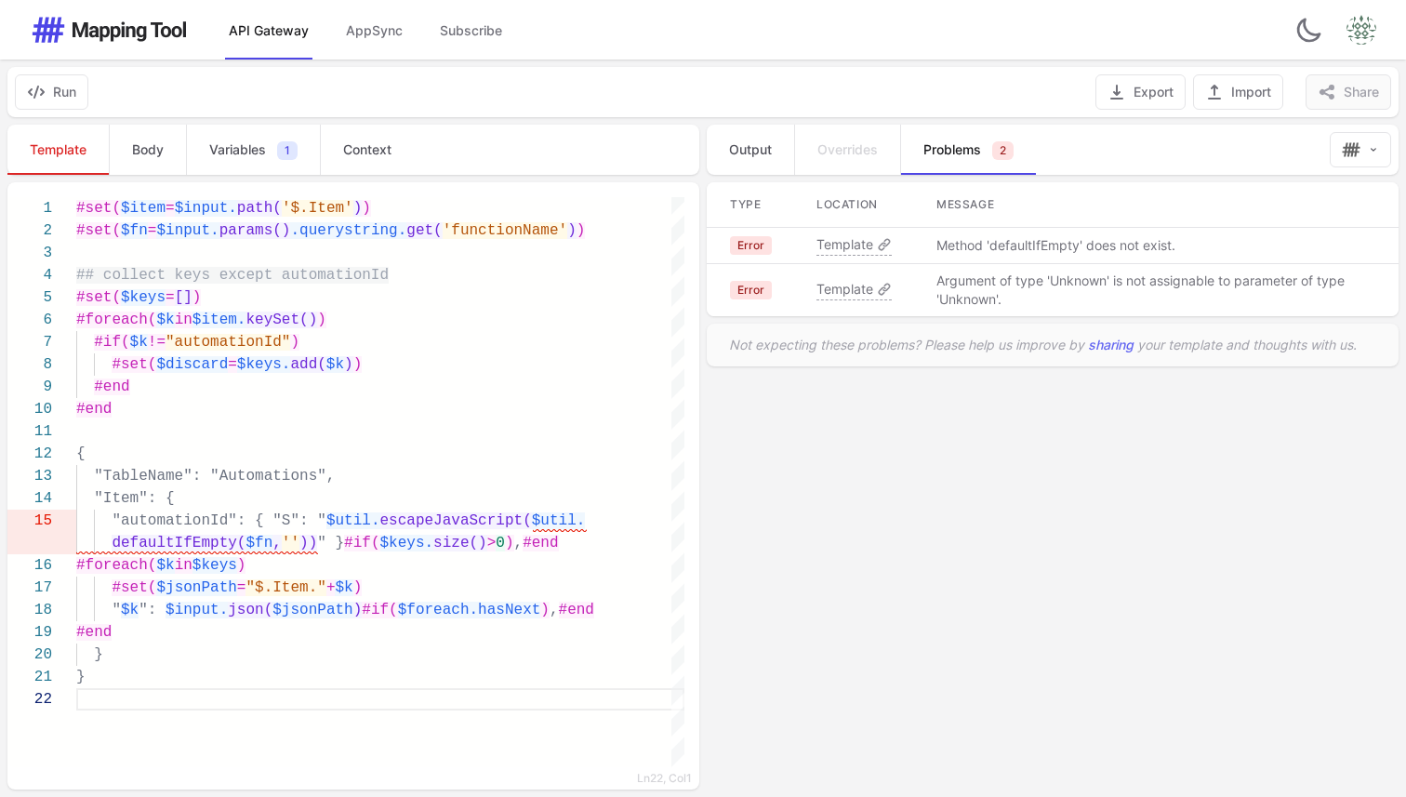
click at [1016, 246] on p "Method 'defaultIfEmpty' does not exist." at bounding box center [1055, 245] width 239 height 19
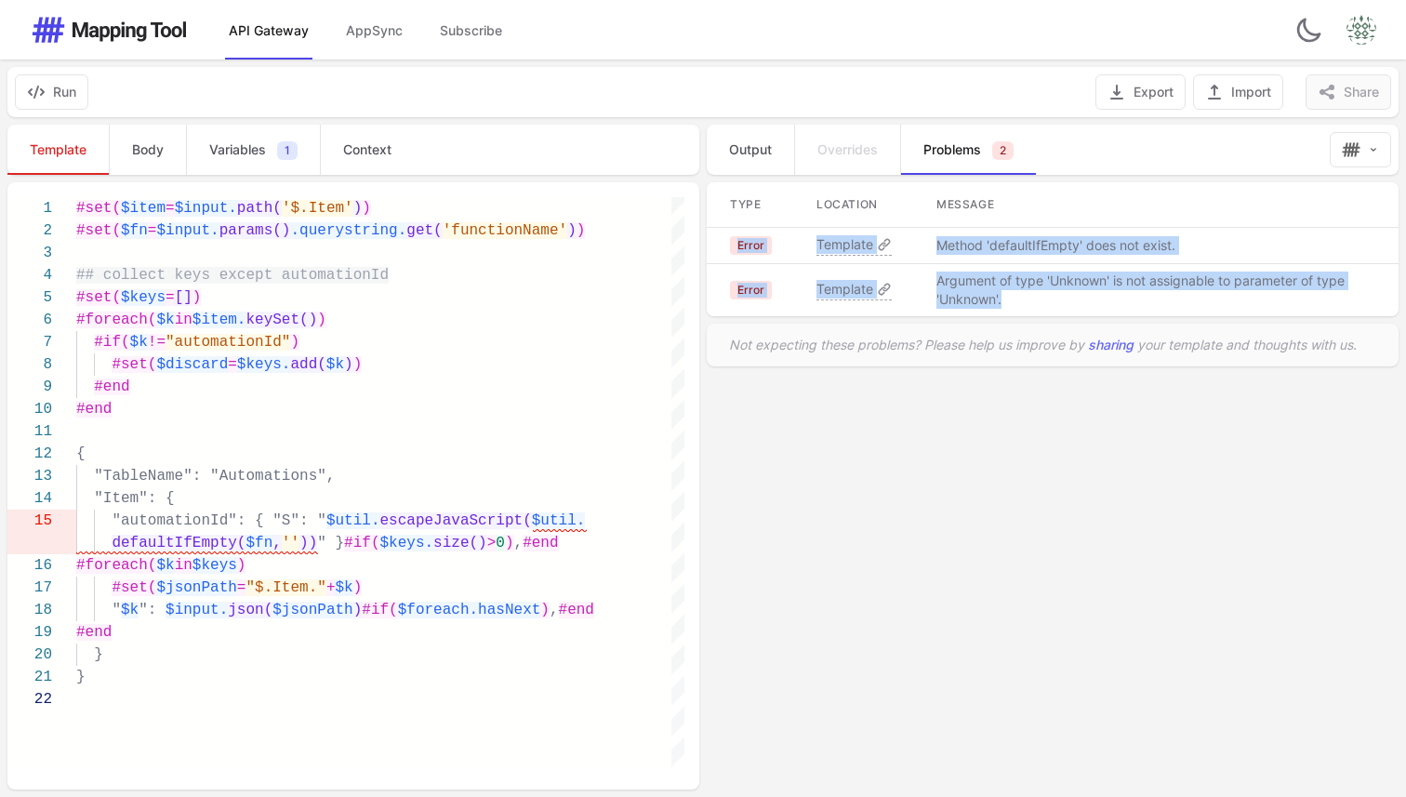
drag, startPoint x: 1027, startPoint y: 299, endPoint x: 712, endPoint y: 252, distance: 317.9
click at [712, 252] on tbody "Error Template Method 'defaultIfEmpty' does not exist. Error Template Argument …" at bounding box center [1053, 272] width 692 height 89
copy tbody "Error Template Method 'defaultIfEmpty' does not exist. Error Template Argument …"
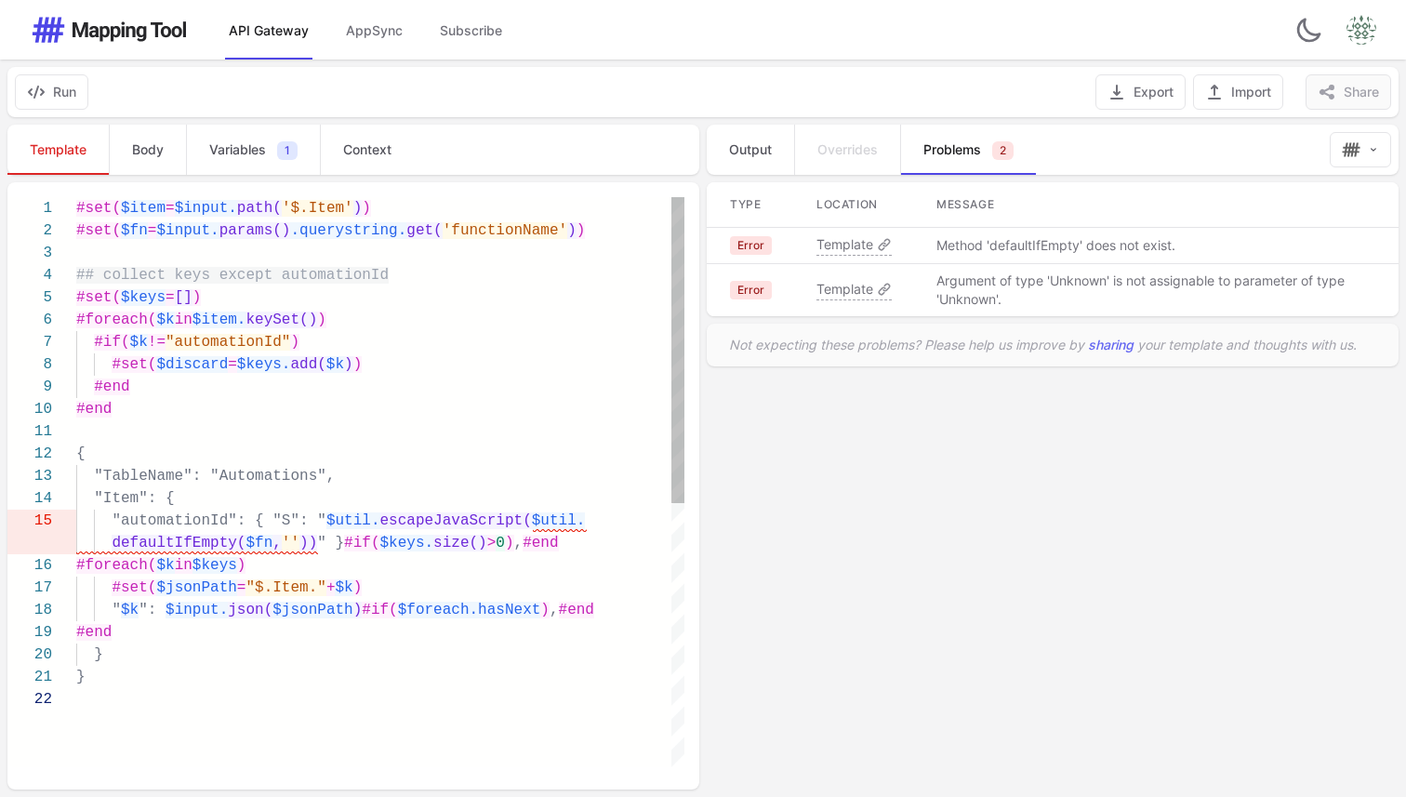
click at [485, 542] on span "size()" at bounding box center [460, 543] width 54 height 17
type textarea "**********"
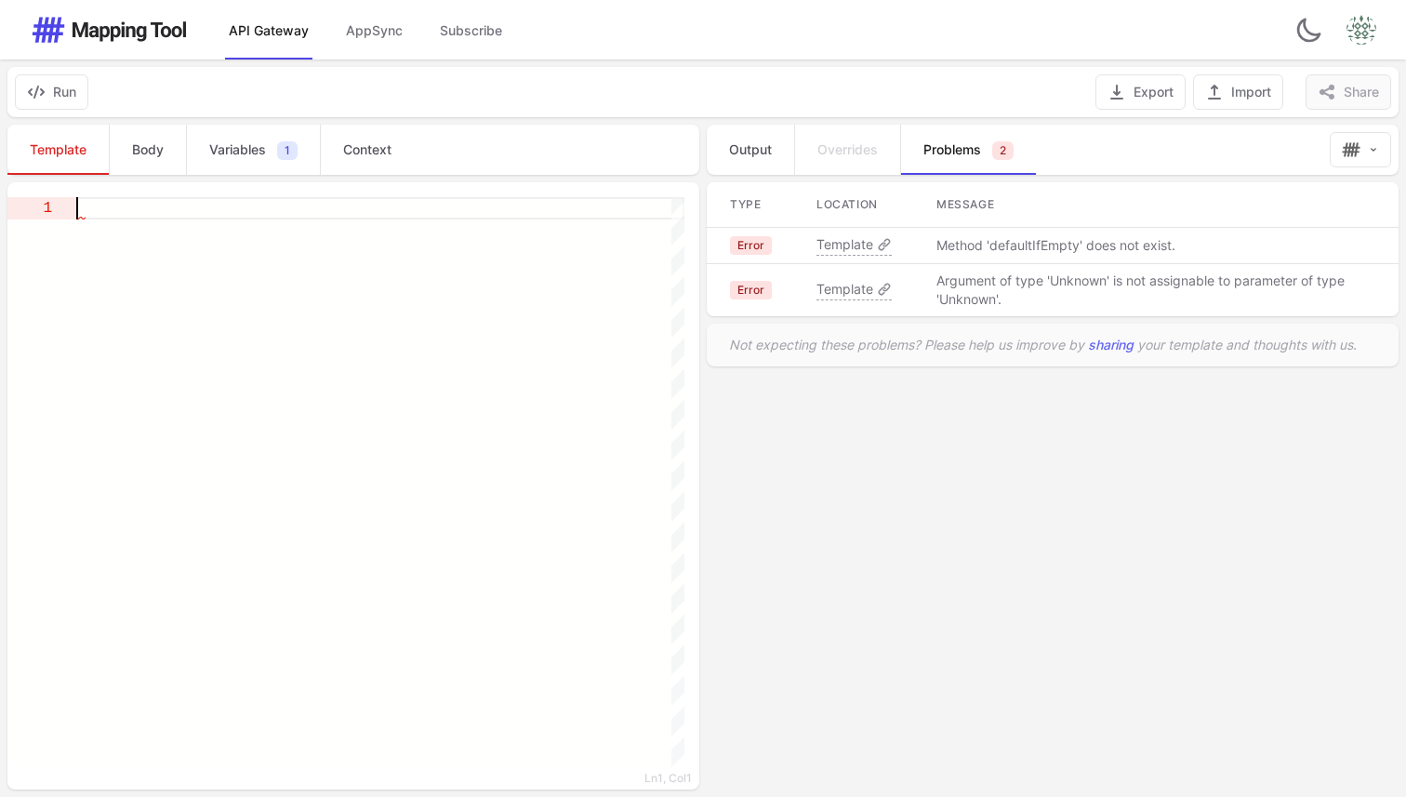
paste textarea "**********"
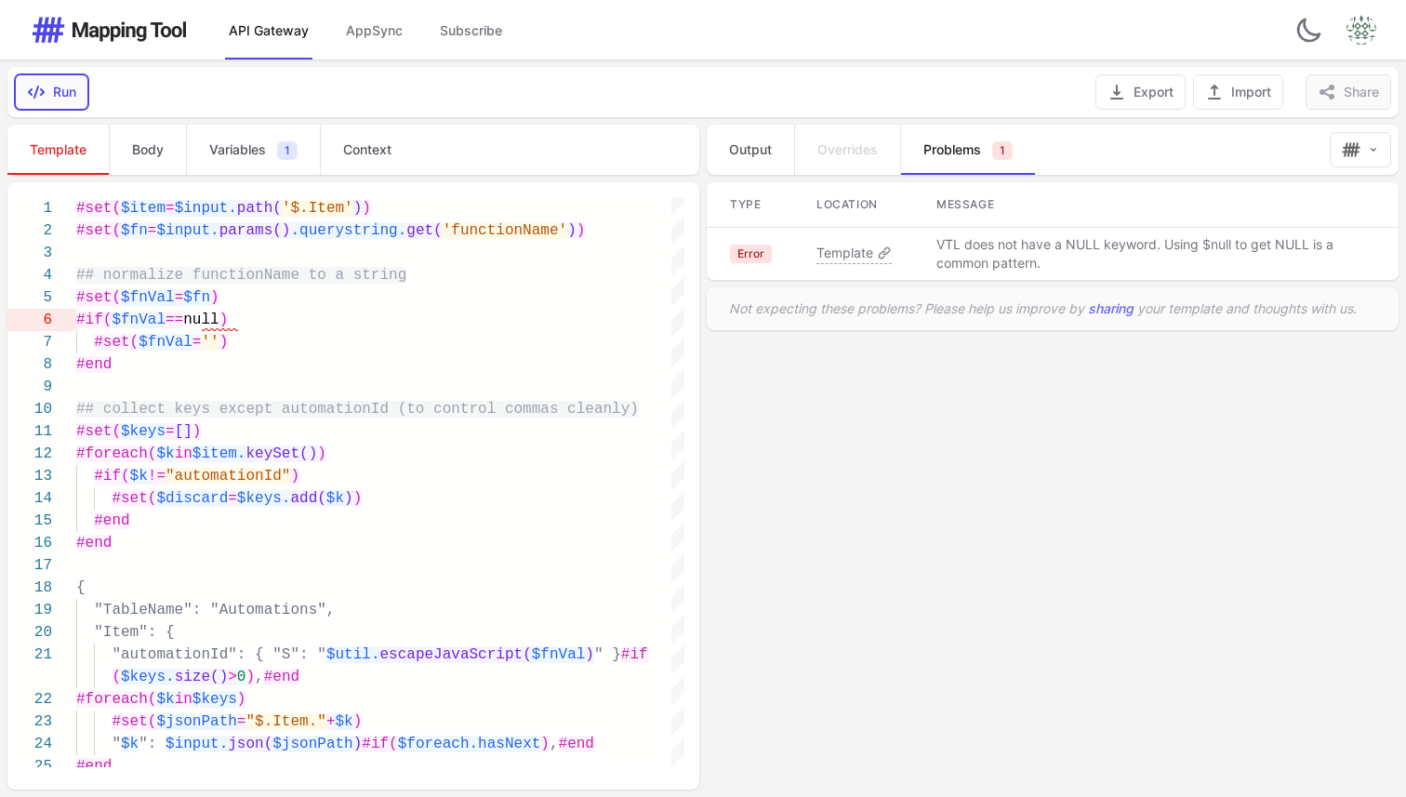
click at [60, 85] on button "Run" at bounding box center [51, 91] width 73 height 35
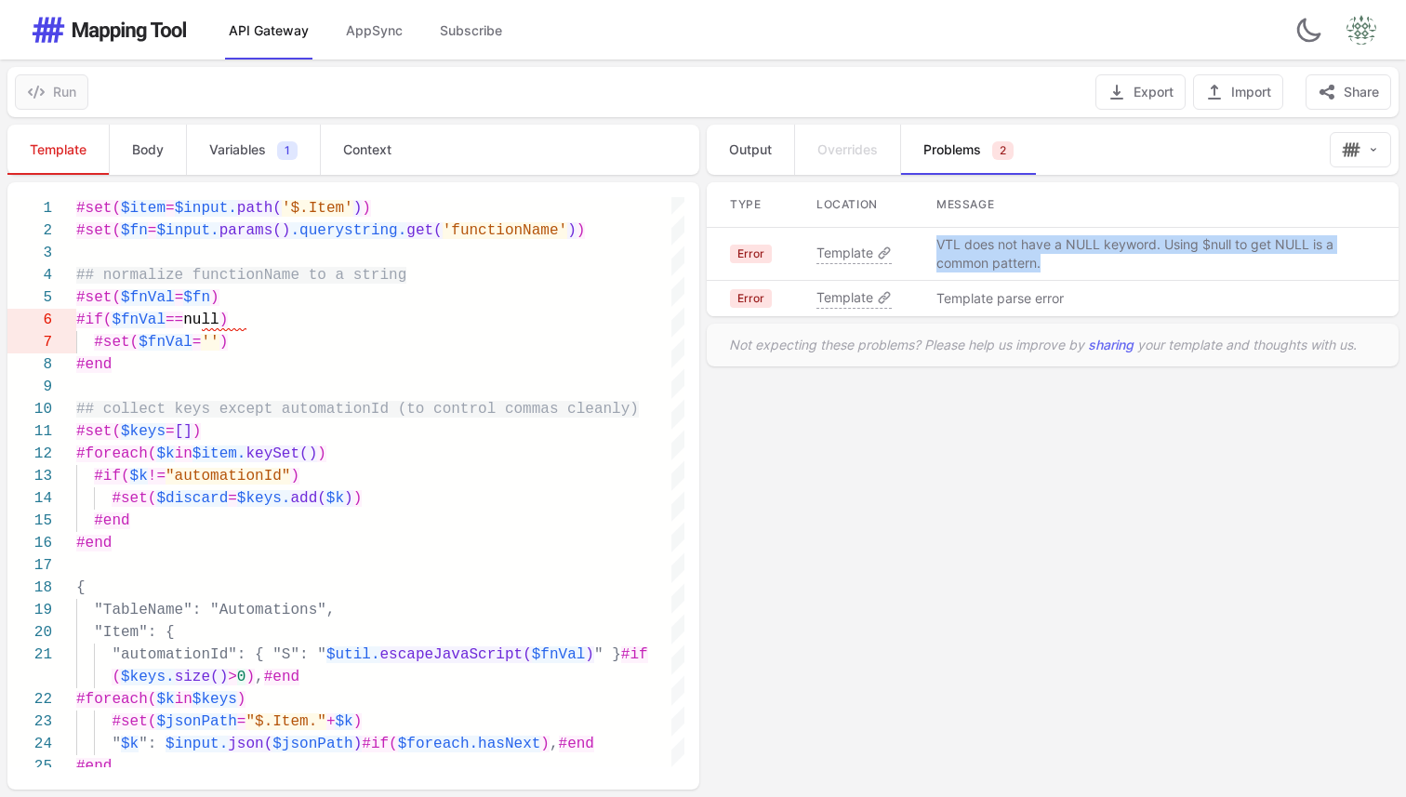
drag, startPoint x: 1087, startPoint y: 265, endPoint x: 934, endPoint y: 242, distance: 155.2
click at [934, 242] on td "VTL does not have a NULL keyword. Using $null to get NULL is a common pattern." at bounding box center [1156, 254] width 485 height 53
copy p "VTL does not have a NULL keyword. Using $null to get NULL is a common pattern."
click at [468, 375] on div "#end" at bounding box center [380, 364] width 608 height 22
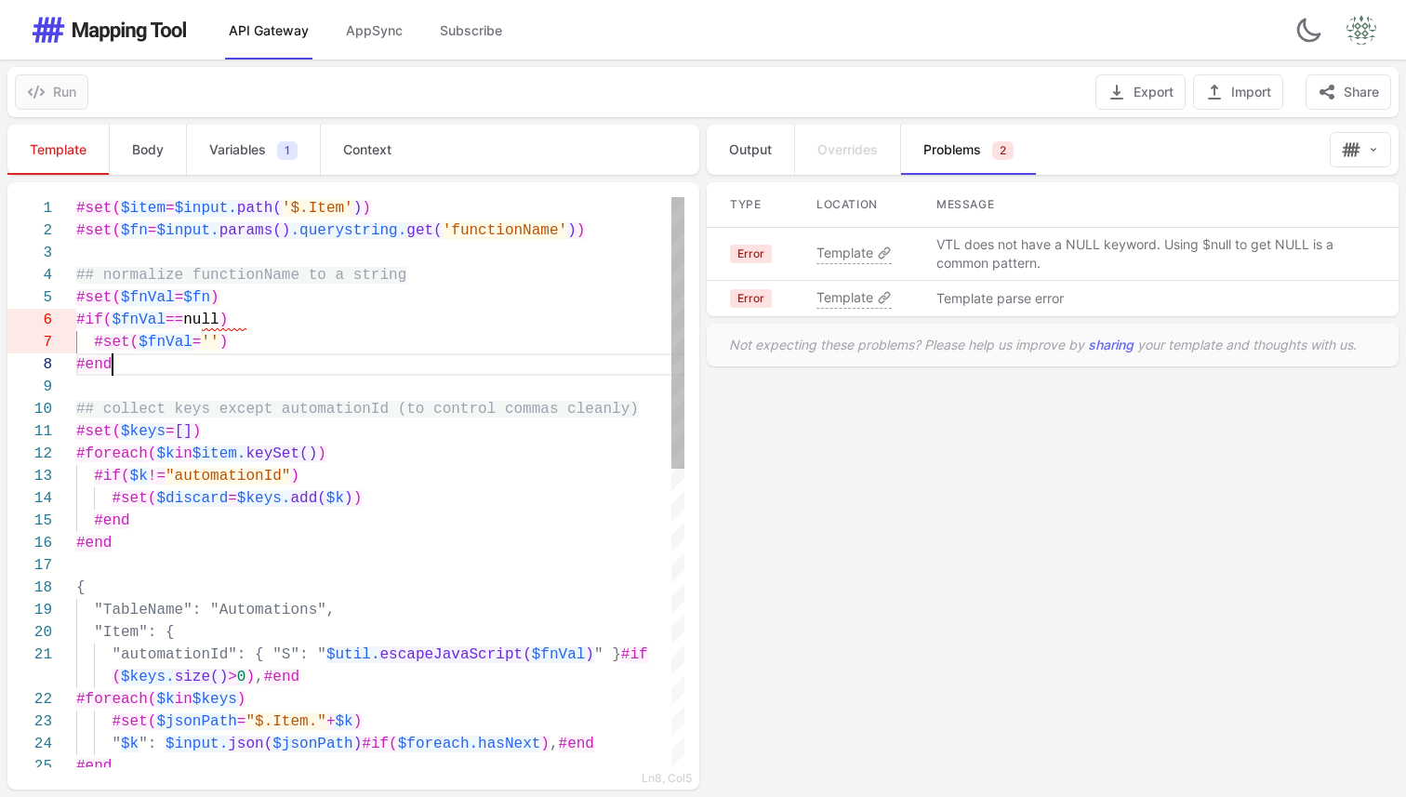
type textarea "**********"
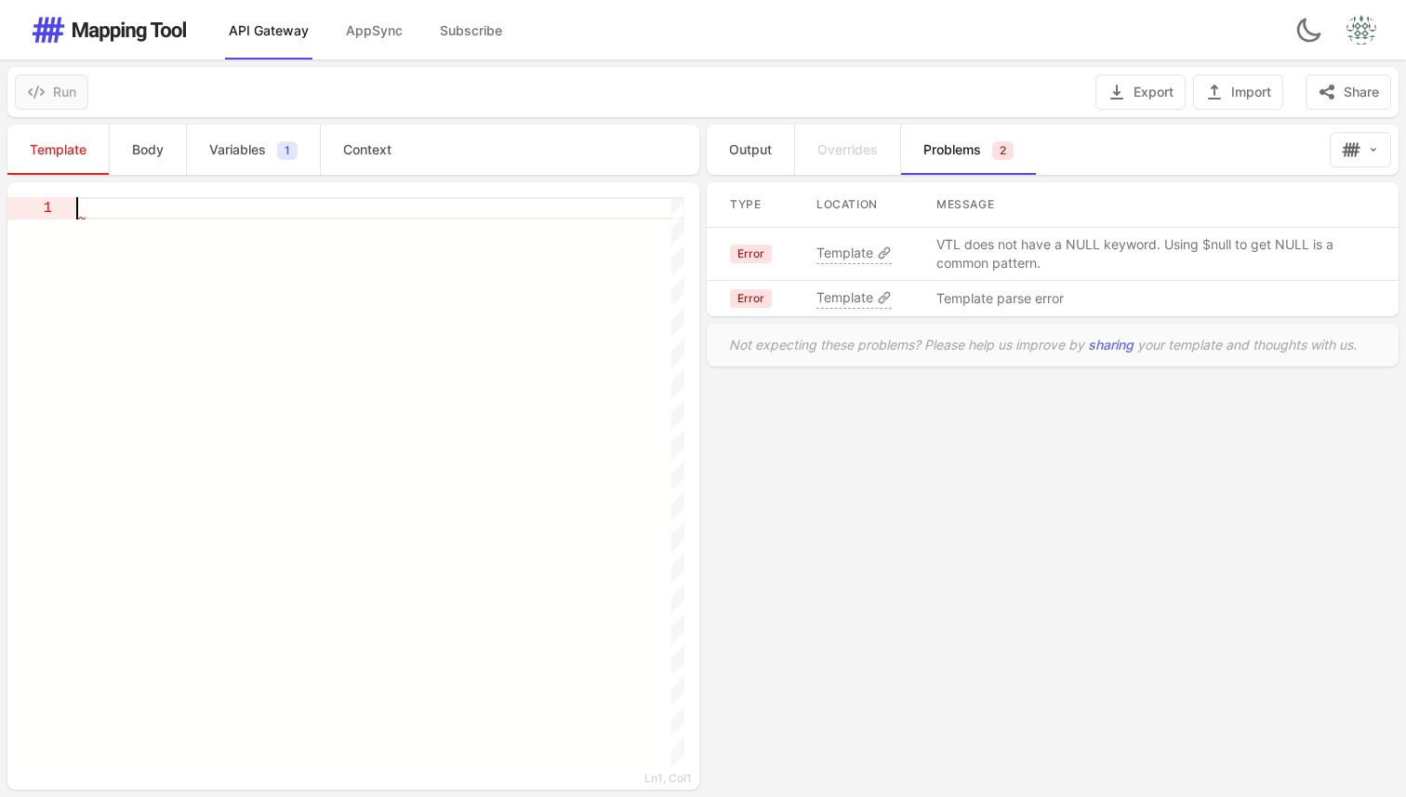
paste textarea "**********"
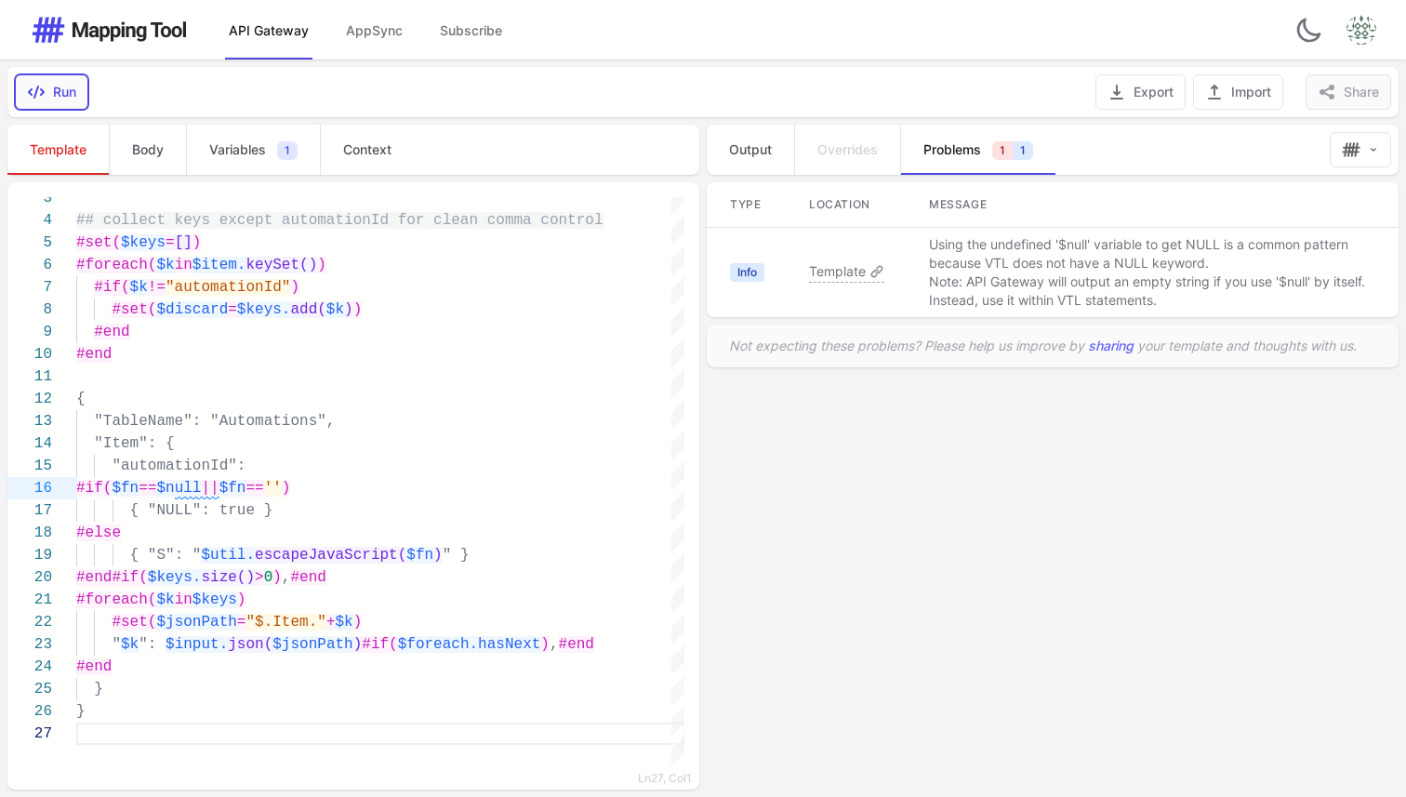
click at [50, 89] on button "Run" at bounding box center [51, 91] width 73 height 35
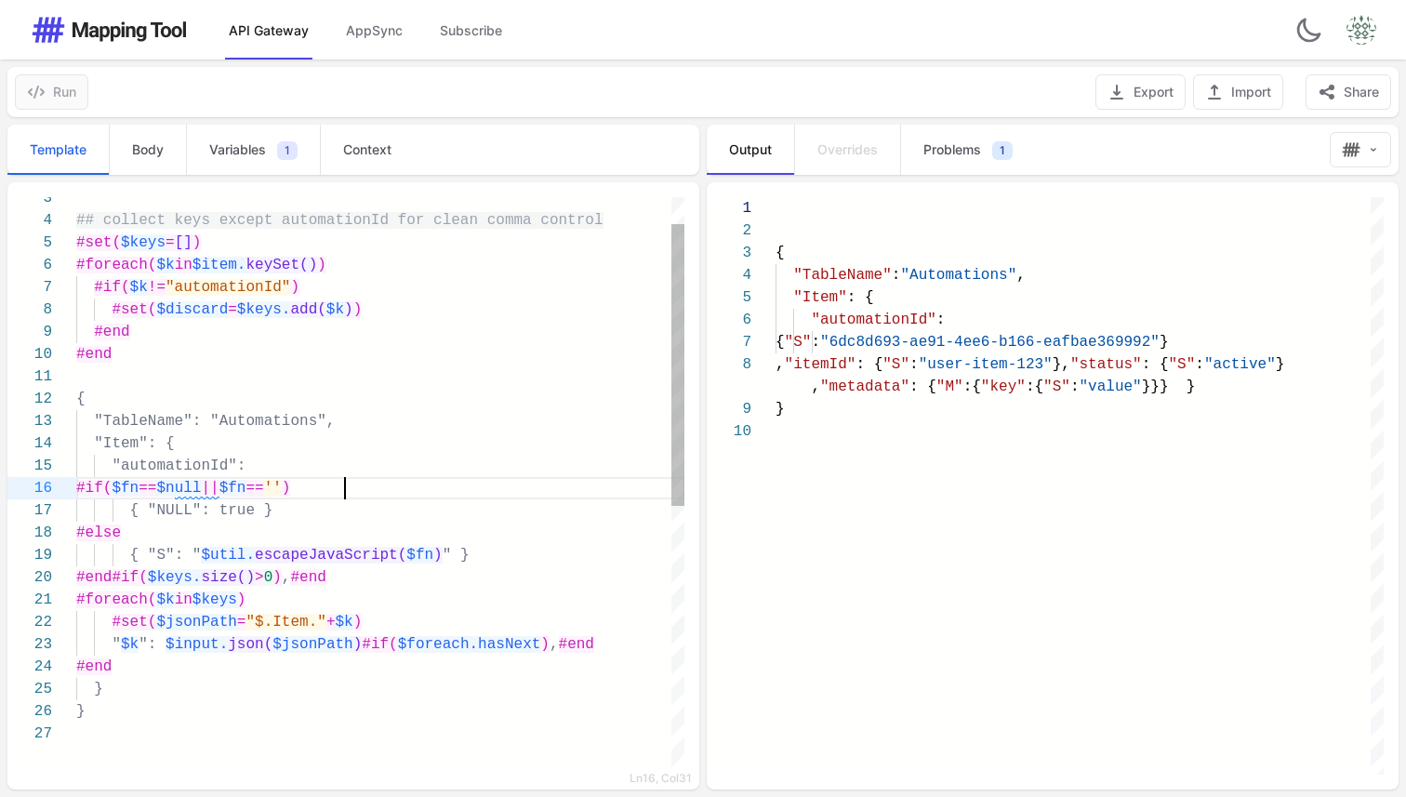
click at [610, 490] on div "#if( $fn == $null || $fn == '' )" at bounding box center [380, 488] width 608 height 22
type textarea "**********"
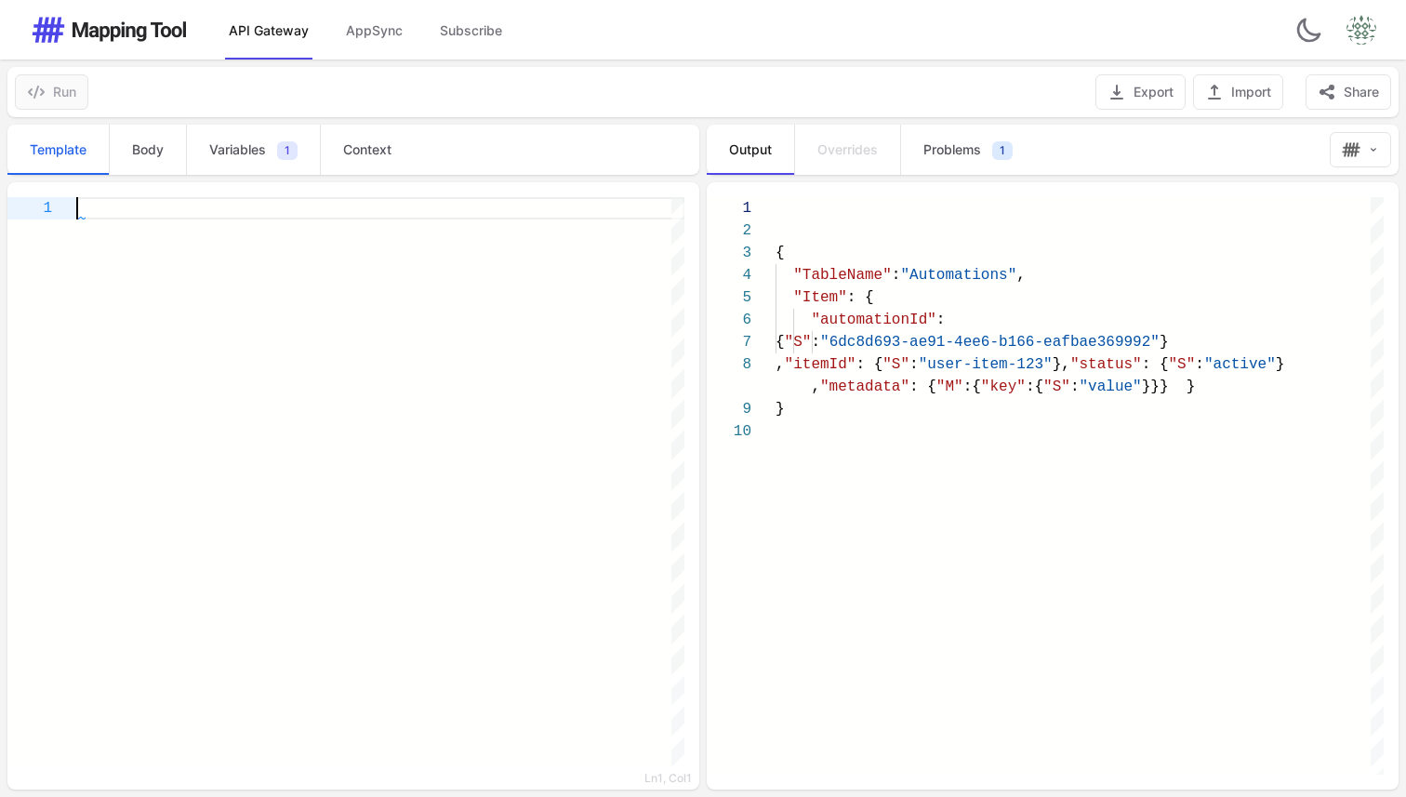
paste textarea "**********"
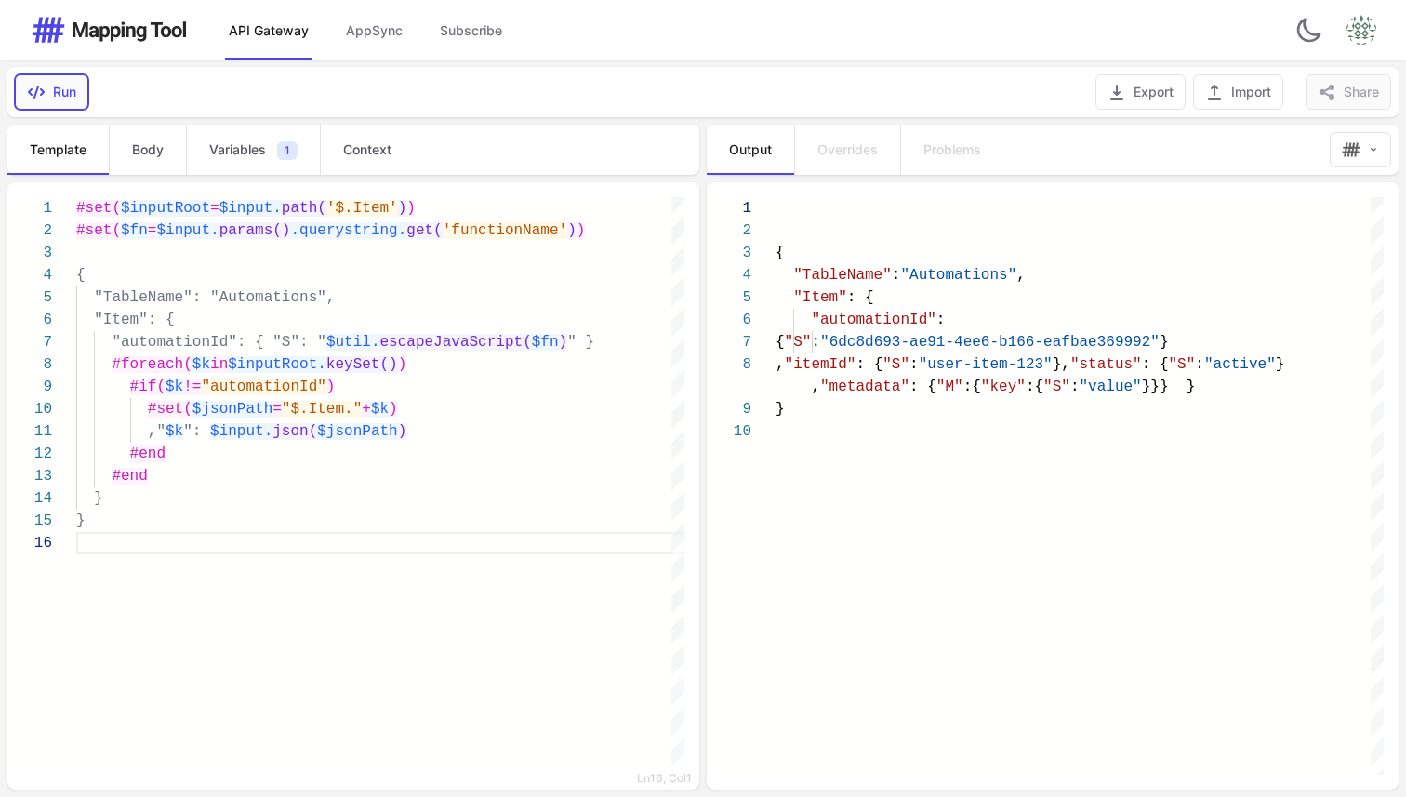
click at [81, 90] on button "Run" at bounding box center [51, 91] width 73 height 35
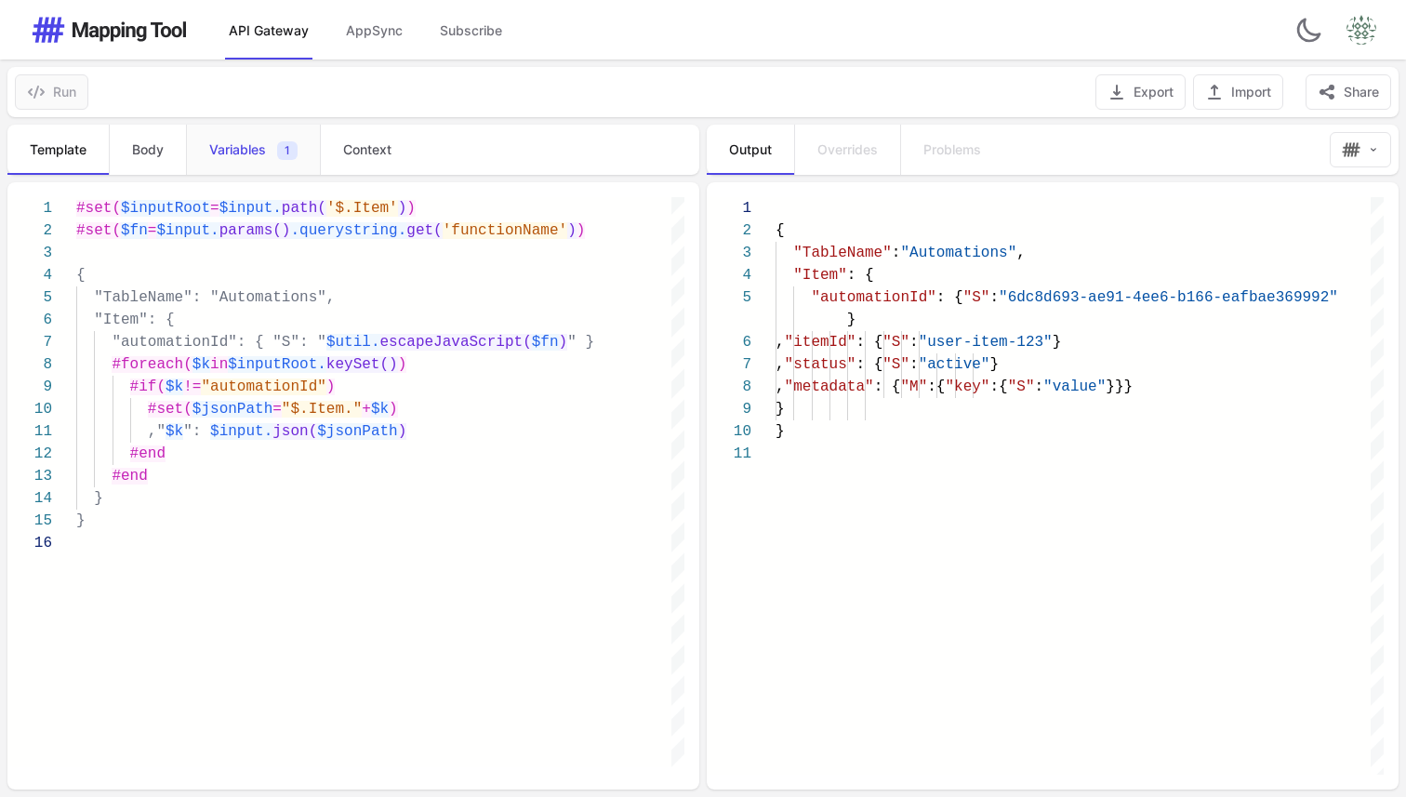
click at [233, 150] on span "Variables" at bounding box center [237, 149] width 57 height 19
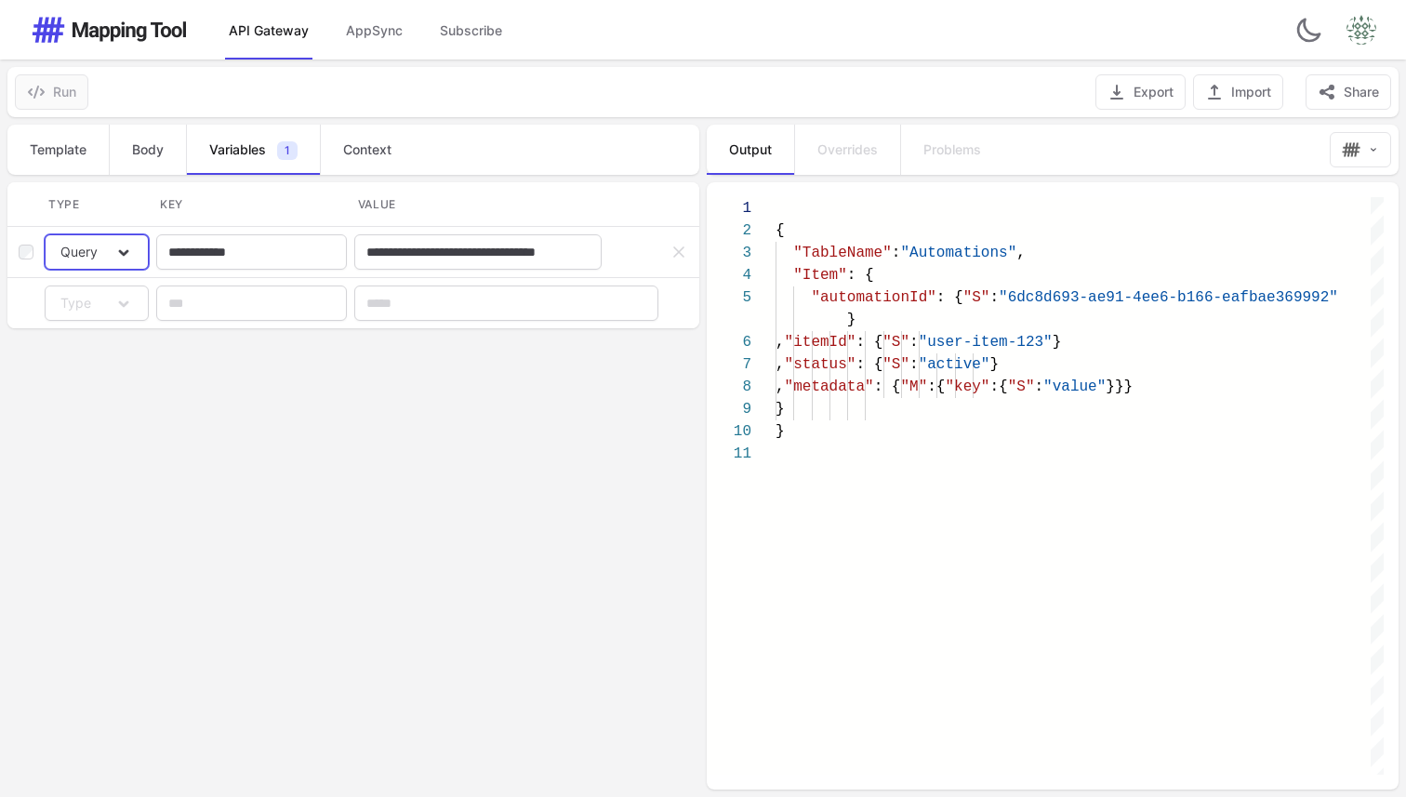
click at [117, 259] on icon "button" at bounding box center [123, 253] width 19 height 19
click at [105, 291] on link "Path" at bounding box center [96, 294] width 87 height 33
click at [49, 97] on button "Run" at bounding box center [51, 91] width 73 height 35
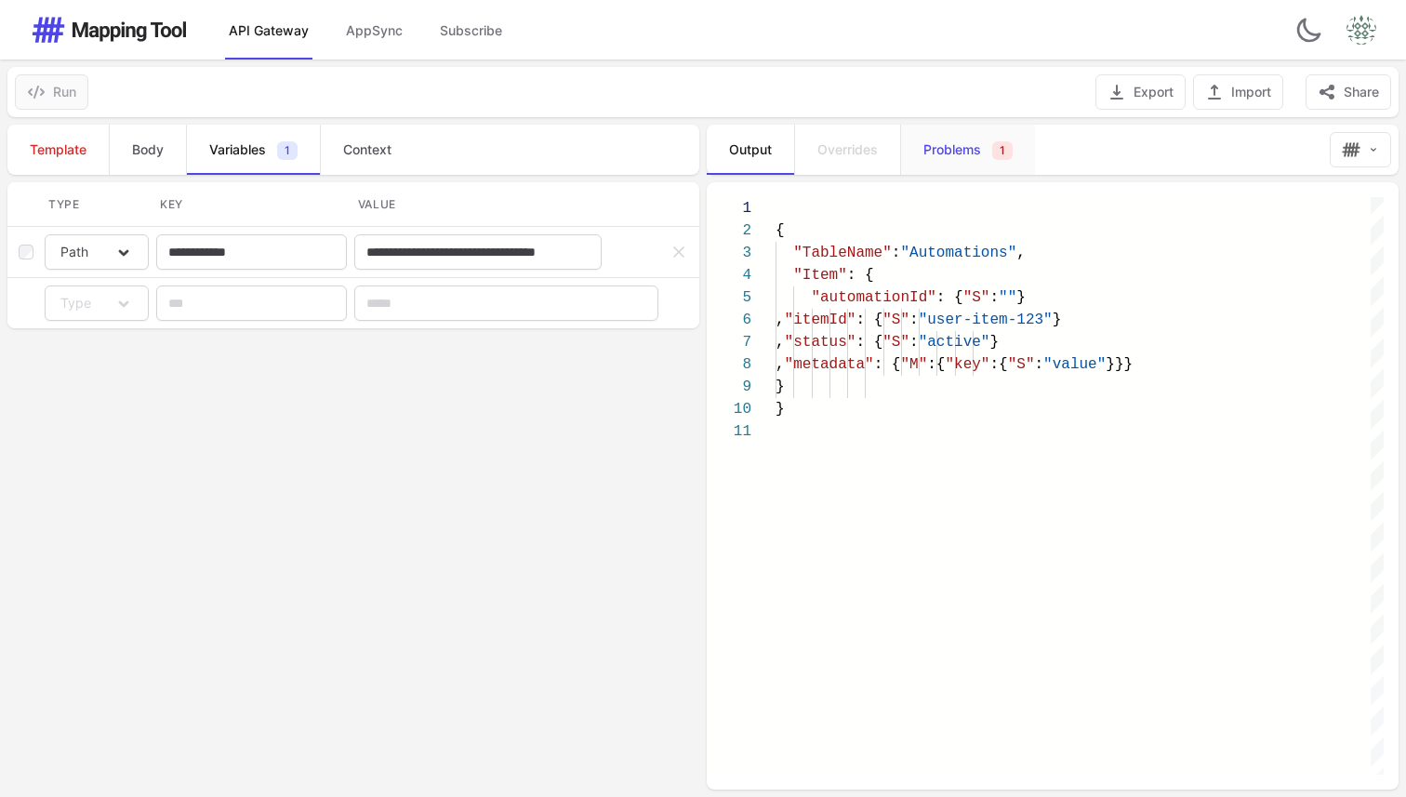
click at [975, 163] on link "Problems 1" at bounding box center [967, 150] width 135 height 50
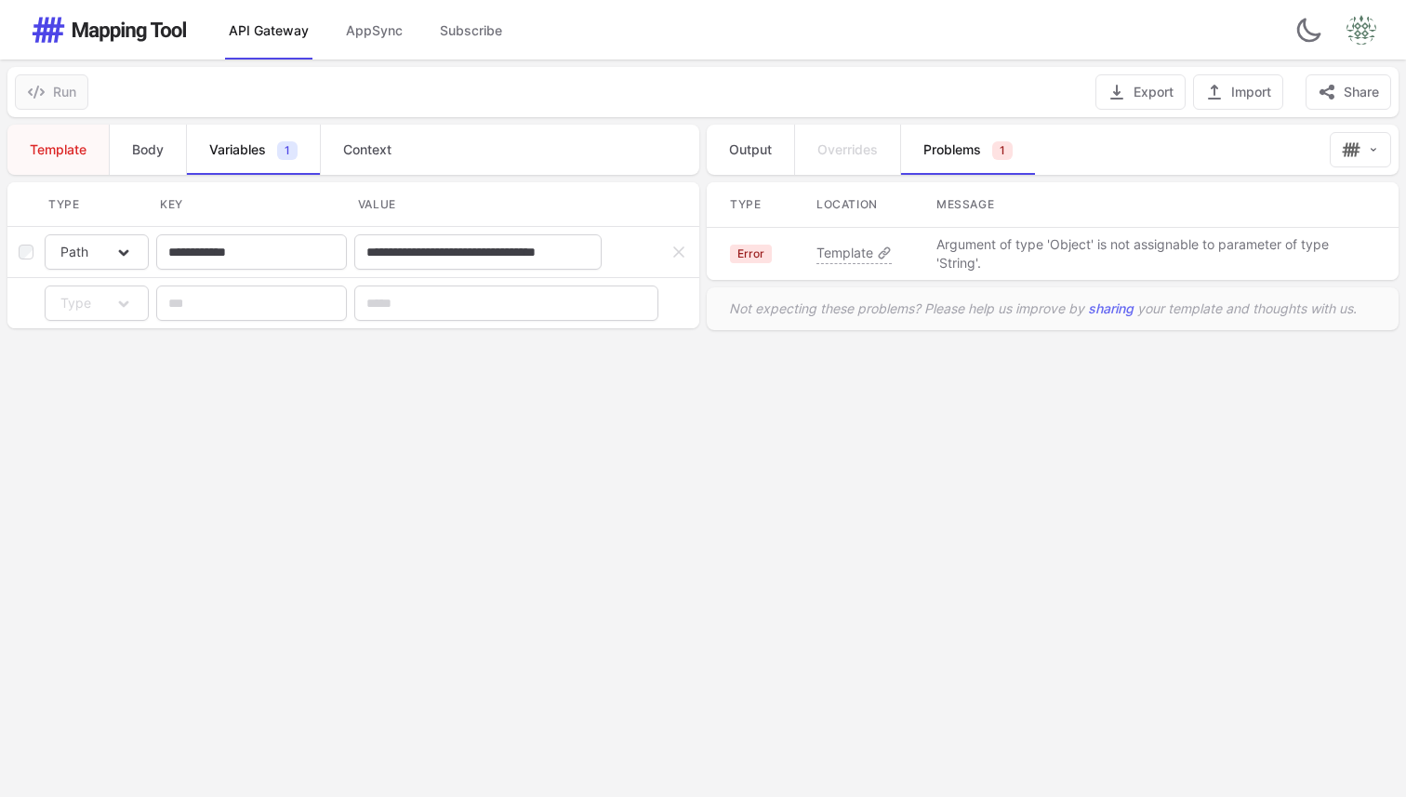
click at [72, 144] on span "Template" at bounding box center [58, 149] width 57 height 19
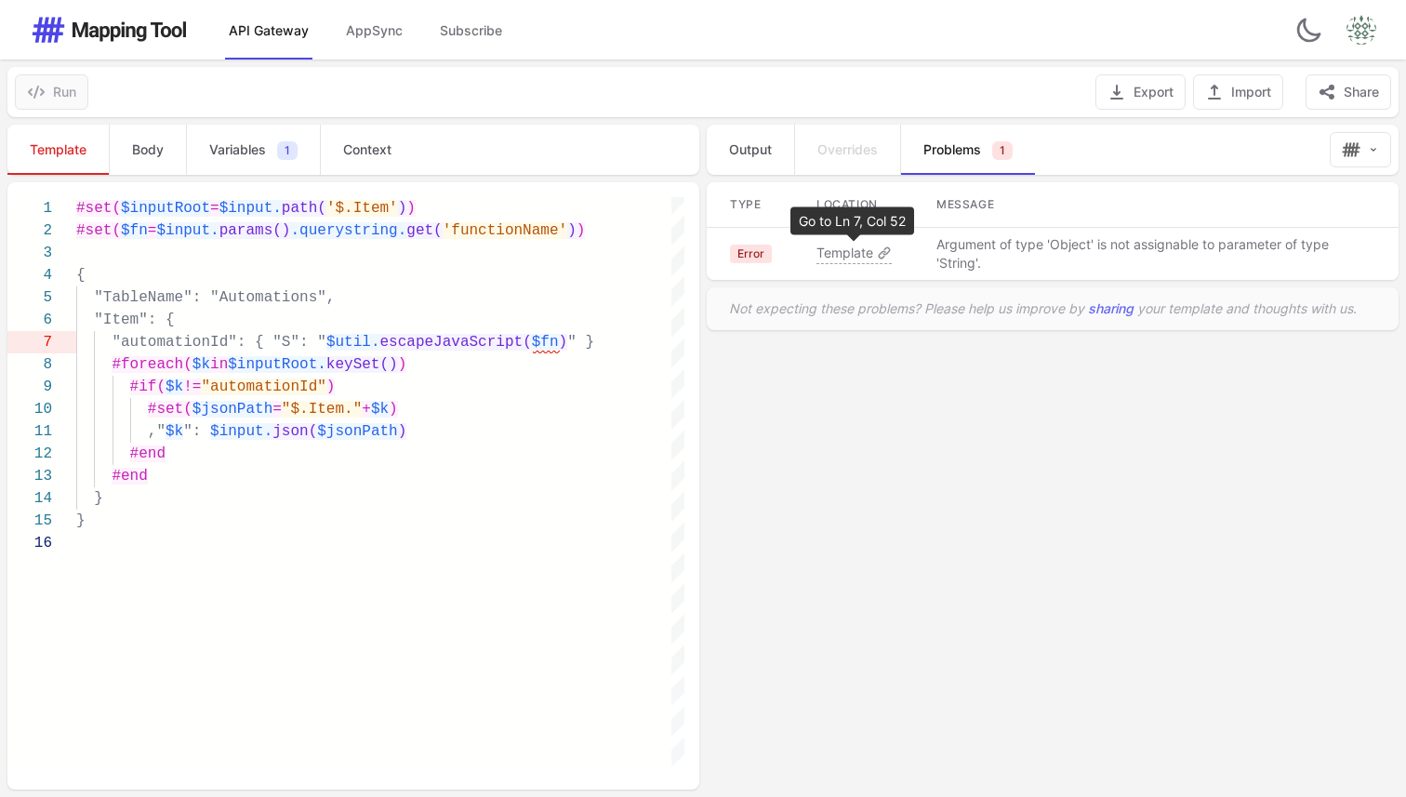
click at [855, 252] on span "Template" at bounding box center [844, 253] width 57 height 19
click at [222, 133] on link "Variables 1" at bounding box center [253, 150] width 134 height 50
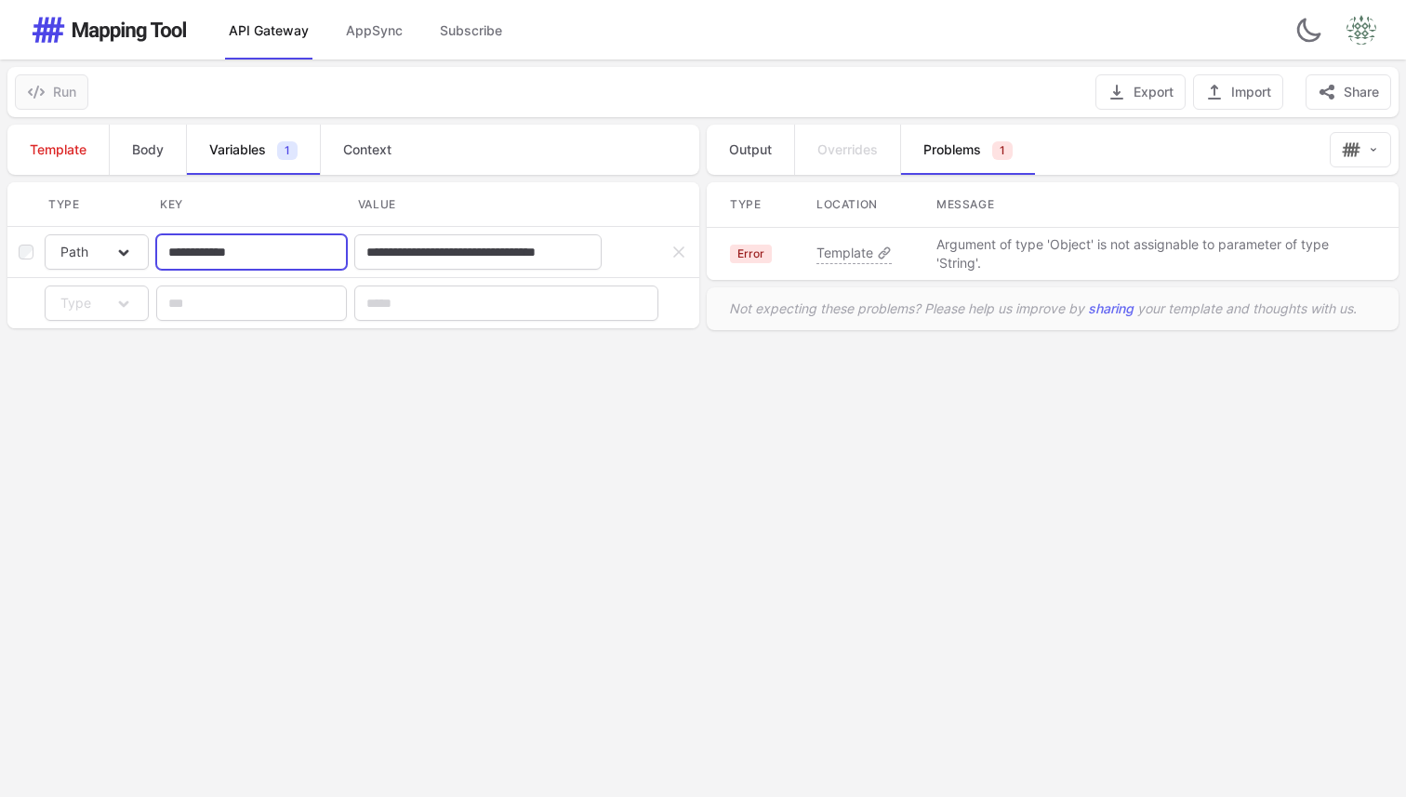
click at [229, 249] on input "**********" at bounding box center [251, 251] width 191 height 35
click at [60, 150] on span "Template" at bounding box center [58, 149] width 57 height 19
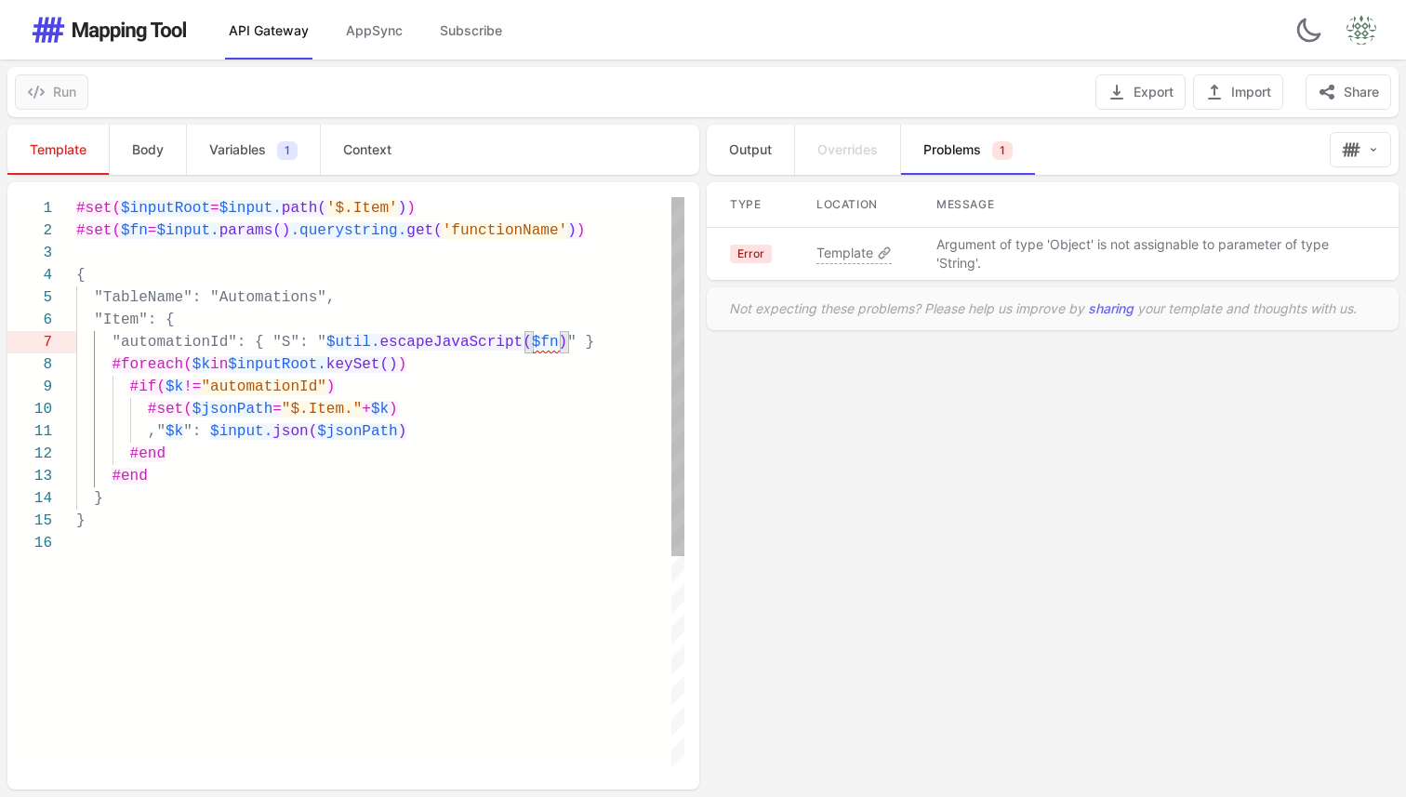
click at [442, 233] on span "get(" at bounding box center [423, 230] width 35 height 17
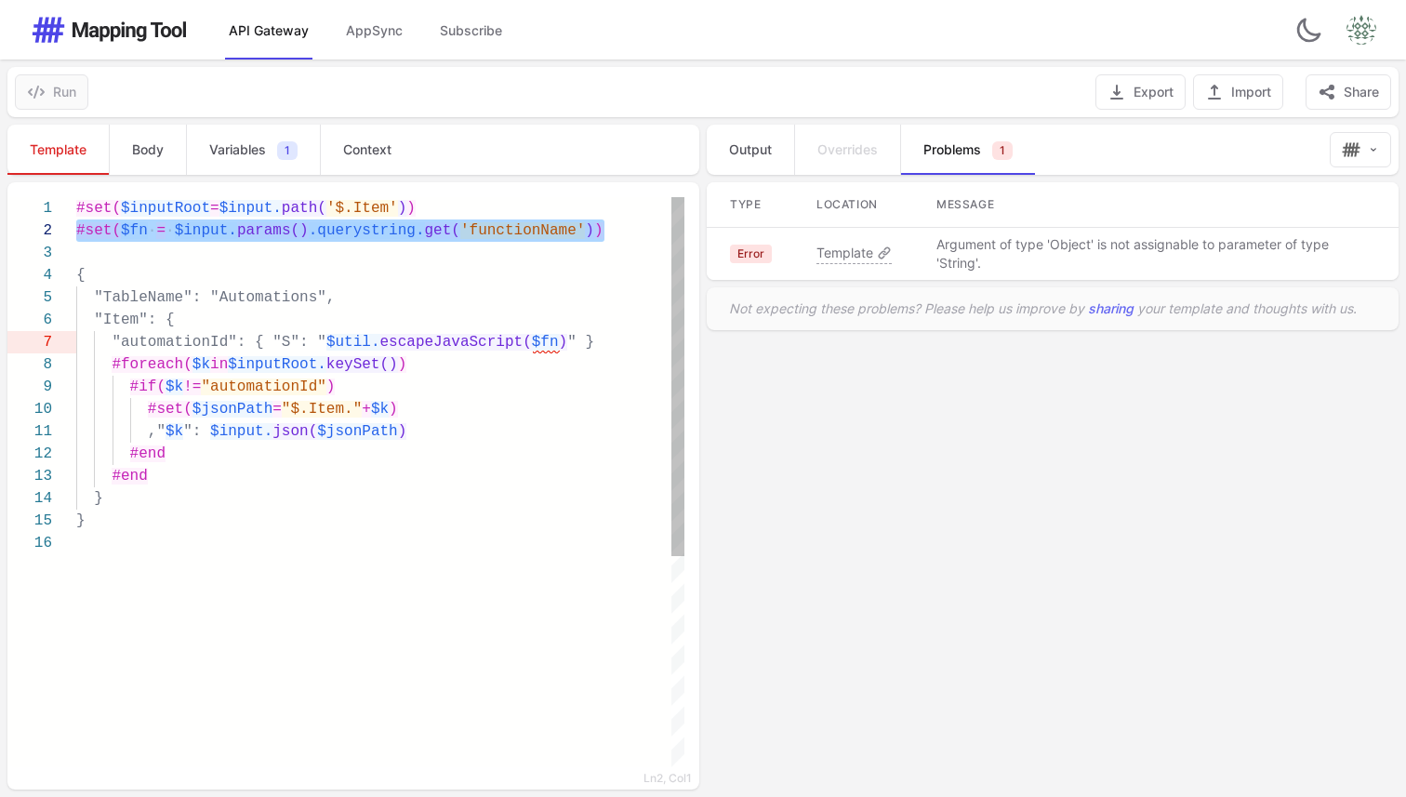
paste textarea "Editor content;Press Alt+F1 for Accessibility Options."
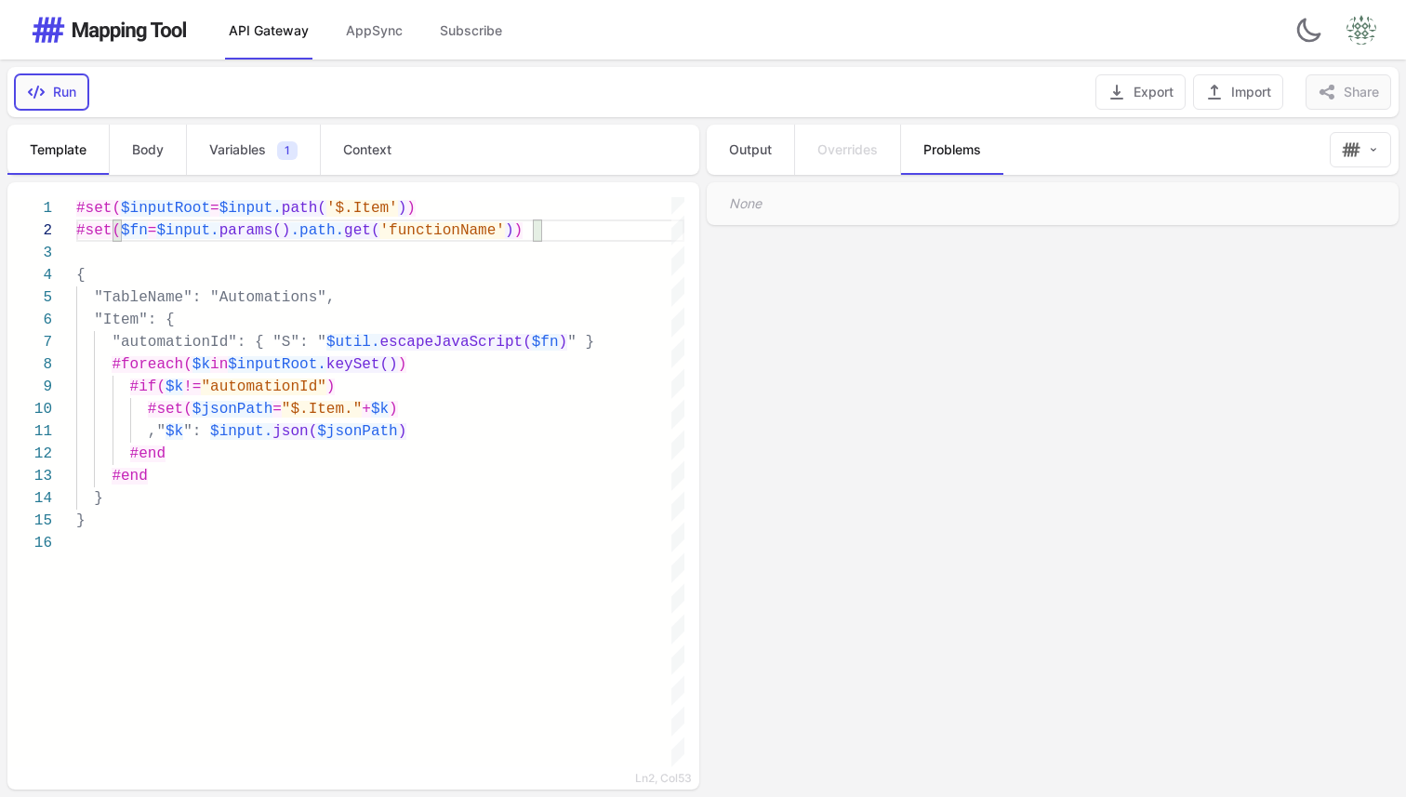
click at [42, 84] on icon "button" at bounding box center [36, 92] width 19 height 19
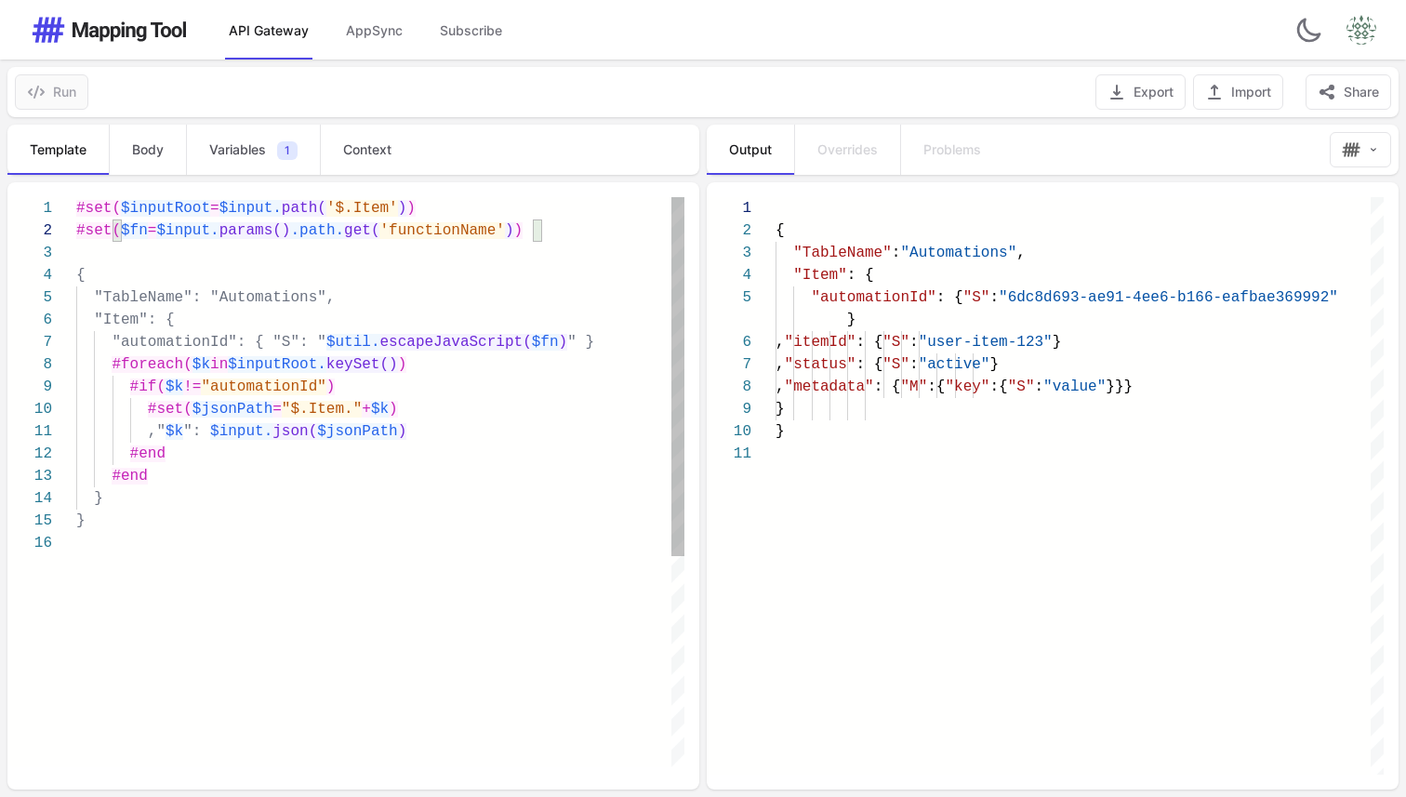
scroll to position [0, 330]
type textarea "**********"
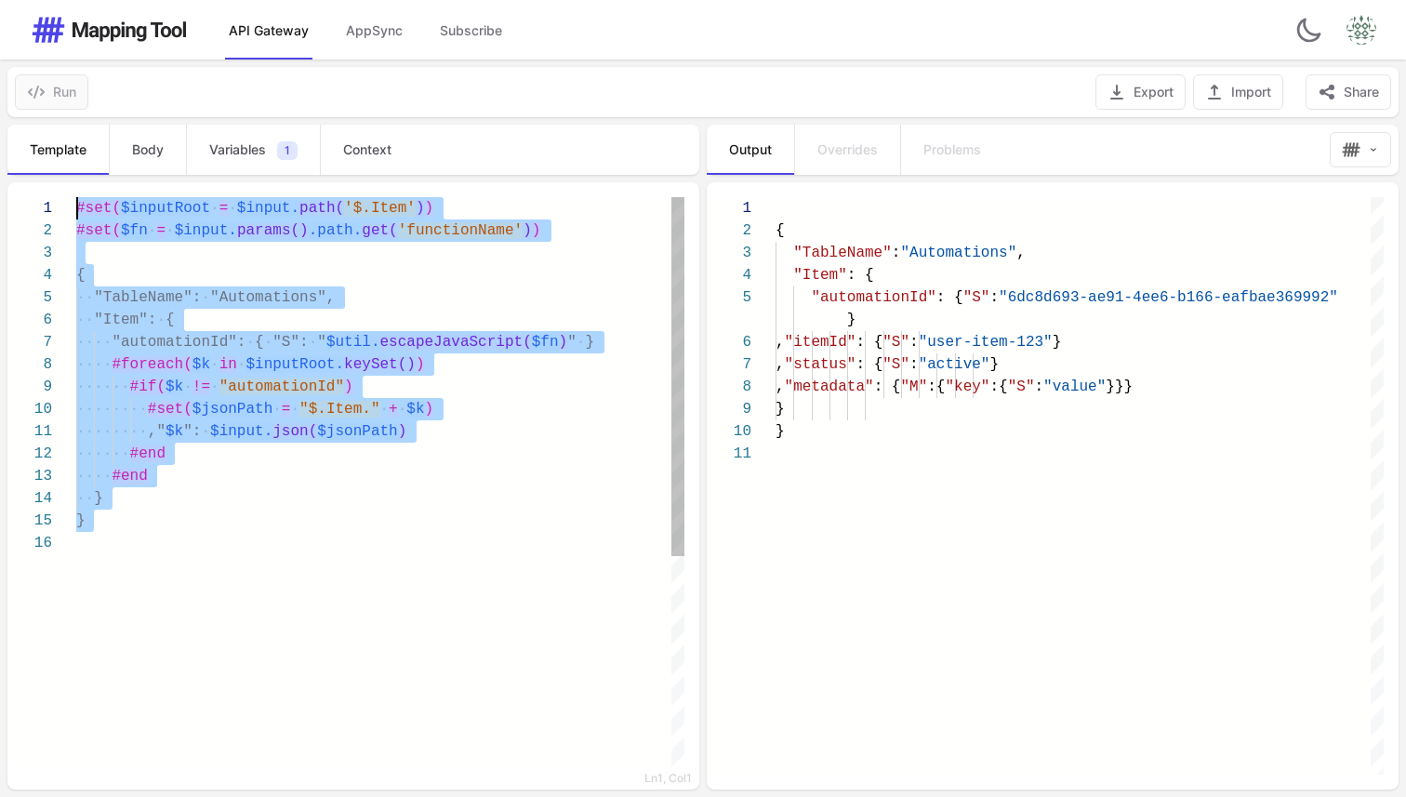
drag, startPoint x: 236, startPoint y: 604, endPoint x: 60, endPoint y: 163, distance: 474.9
click at [60, 163] on div "**********" at bounding box center [351, 457] width 703 height 680
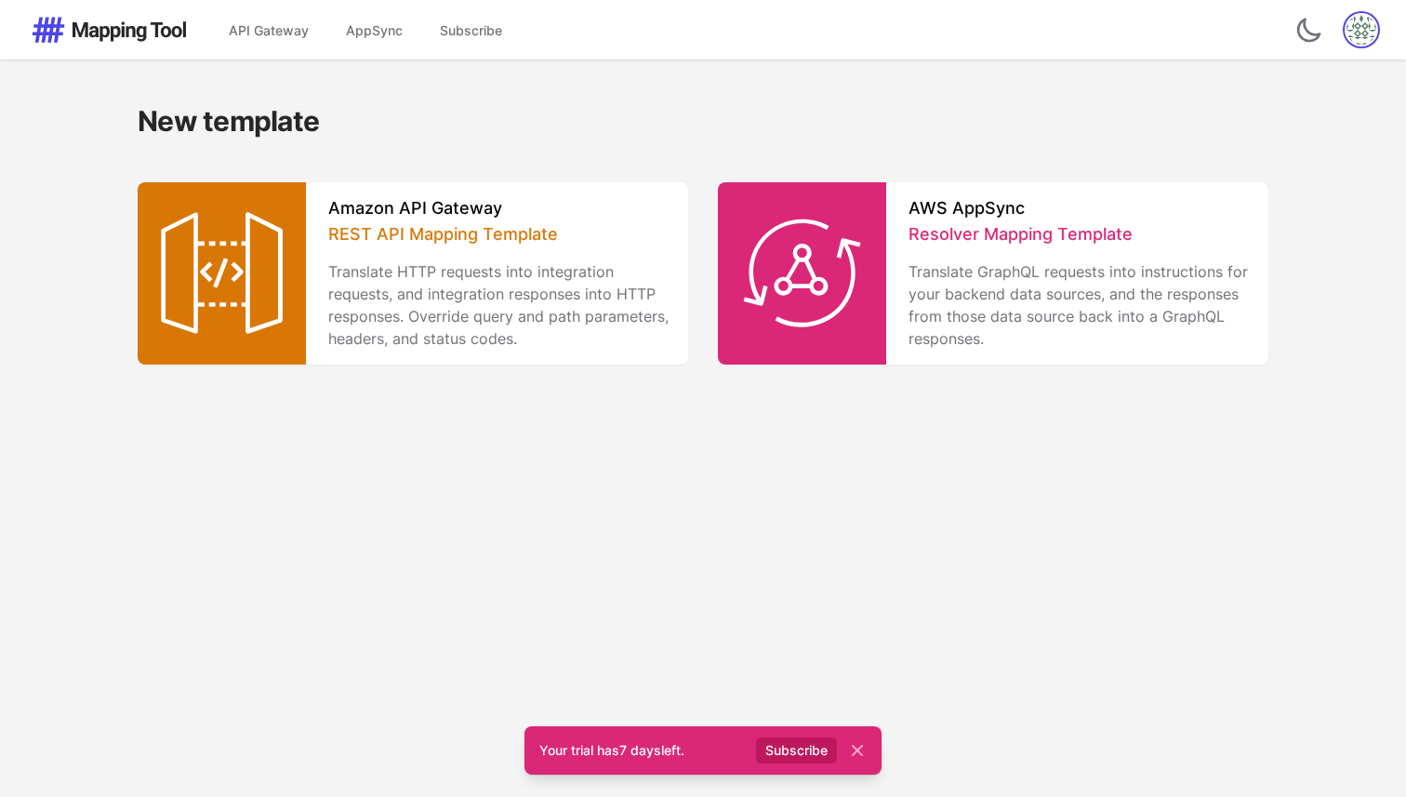
click at [1353, 36] on img "button" at bounding box center [1362, 30] width 30 height 30
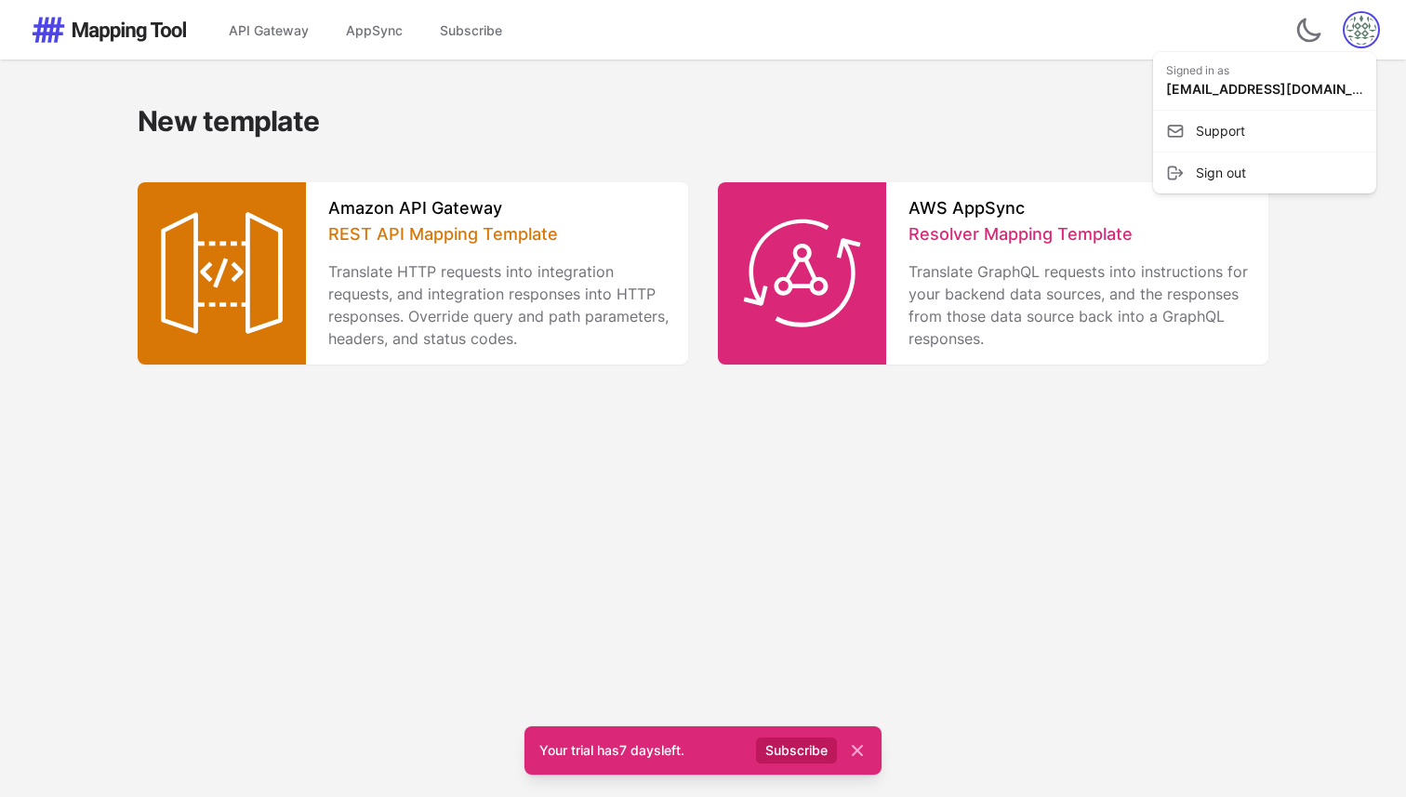
click at [735, 492] on div "Your trial has 7 days left. Subscribe Close API Gateway AppSync Subscribe Switc…" at bounding box center [703, 398] width 1406 height 797
